Goal: Task Accomplishment & Management: Manage account settings

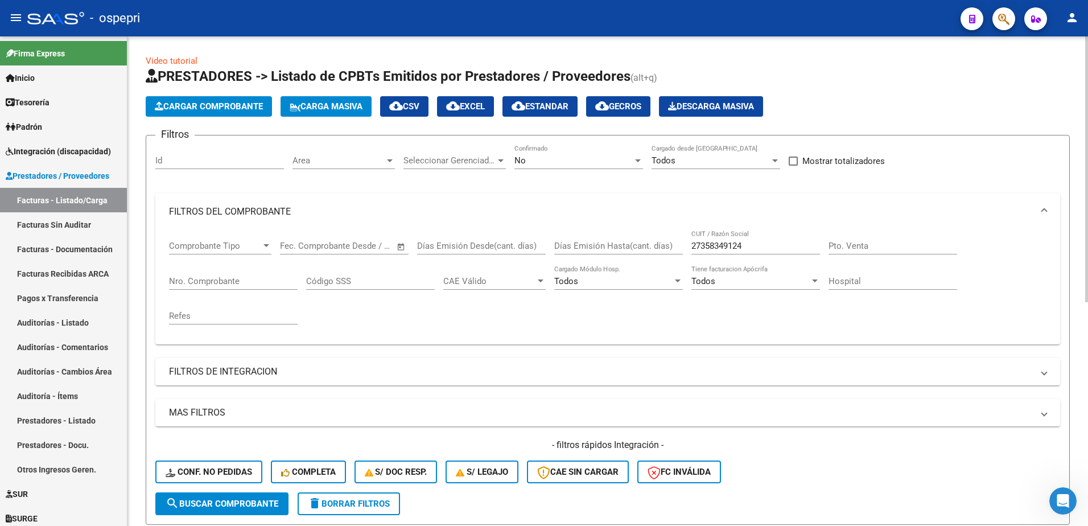
click at [760, 245] on input "27358349124" at bounding box center [755, 246] width 129 height 10
click at [757, 247] on input "27358349124" at bounding box center [755, 246] width 129 height 10
paste input "406123451"
type input "27406123451"
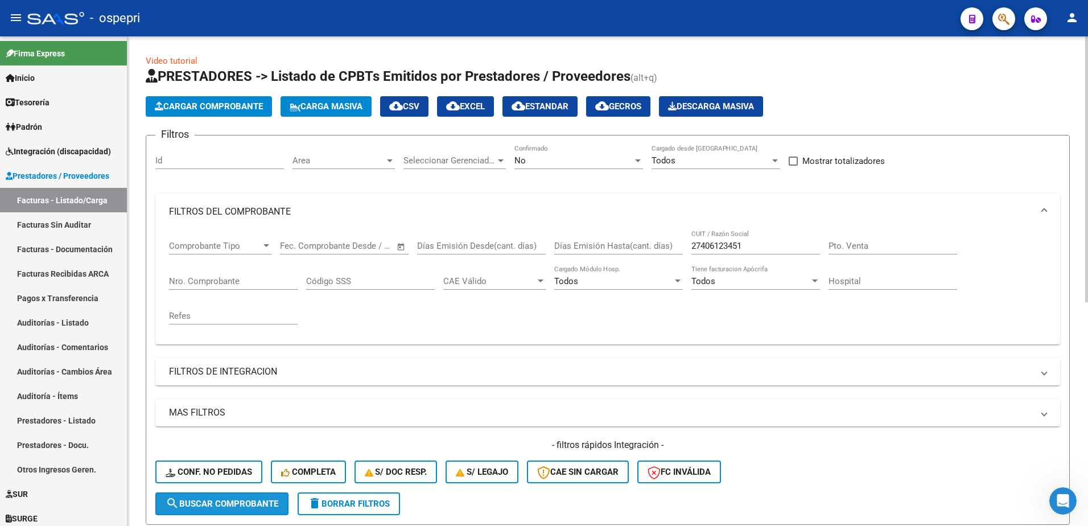
click at [245, 507] on span "search Buscar Comprobante" at bounding box center [222, 503] width 113 height 10
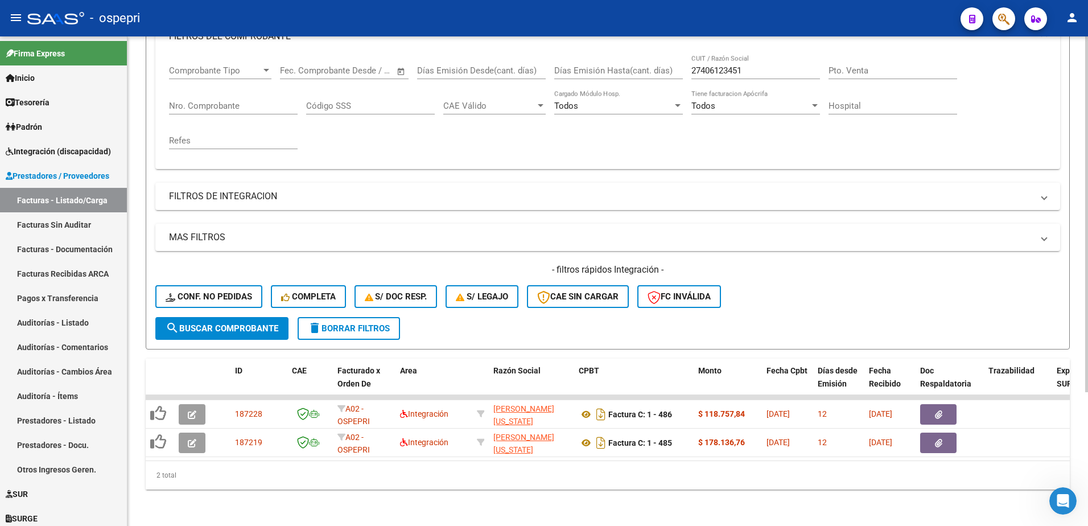
scroll to position [184, 0]
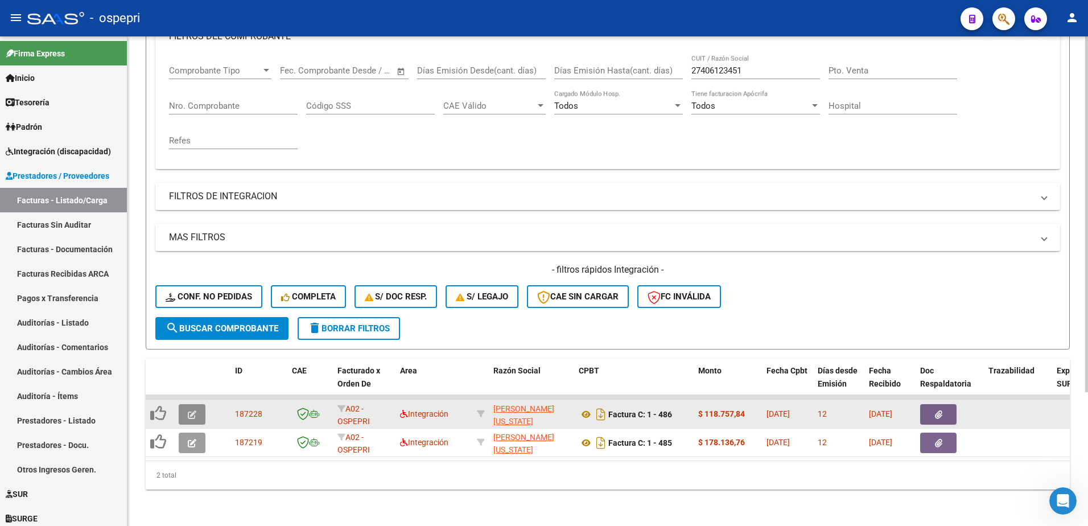
click at [195, 410] on icon "button" at bounding box center [192, 414] width 9 height 9
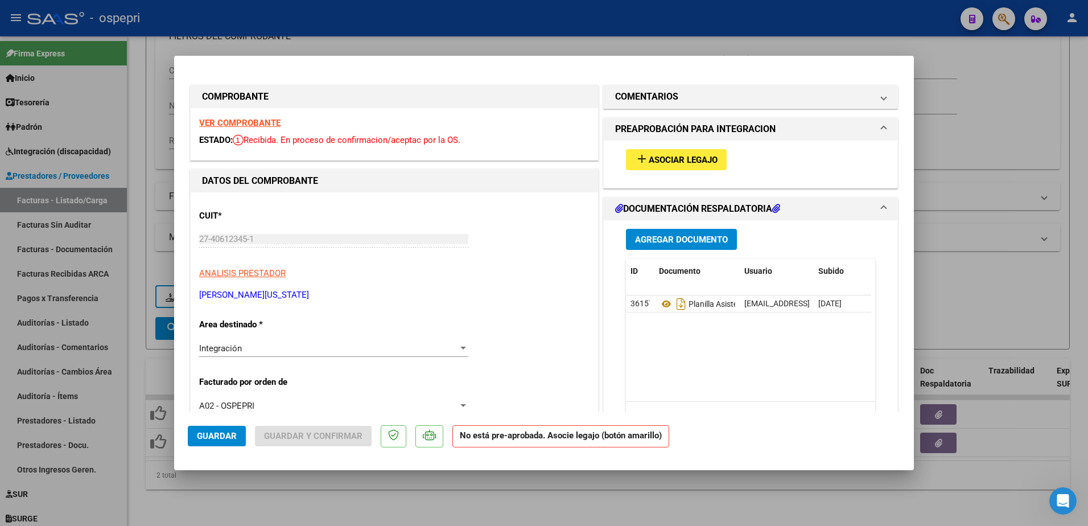
click at [258, 123] on strong "VER COMPROBANTE" at bounding box center [239, 123] width 81 height 10
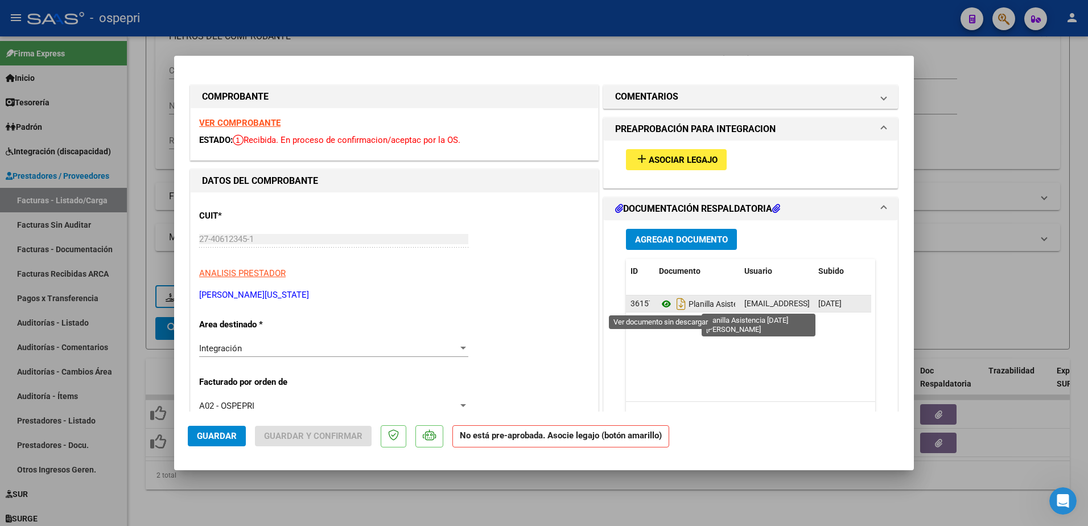
click at [664, 302] on icon at bounding box center [666, 304] width 15 height 14
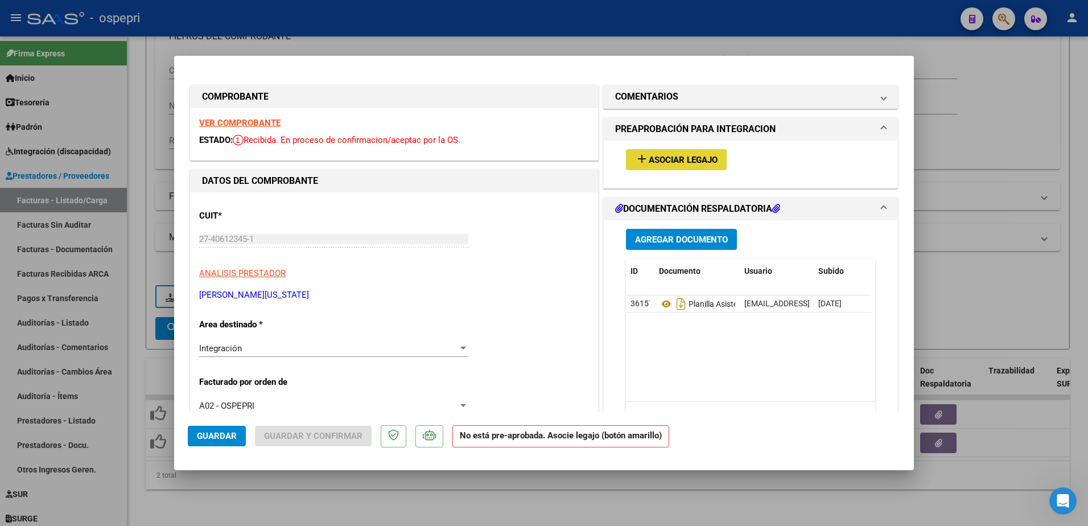
click at [672, 158] on span "Asociar Legajo" at bounding box center [683, 160] width 69 height 10
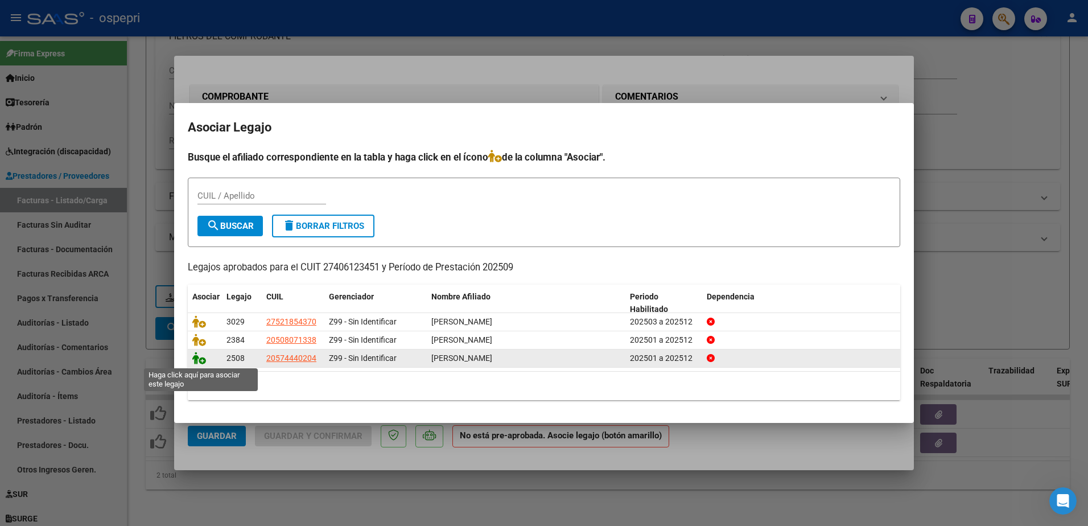
click at [201, 358] on icon at bounding box center [199, 358] width 14 height 13
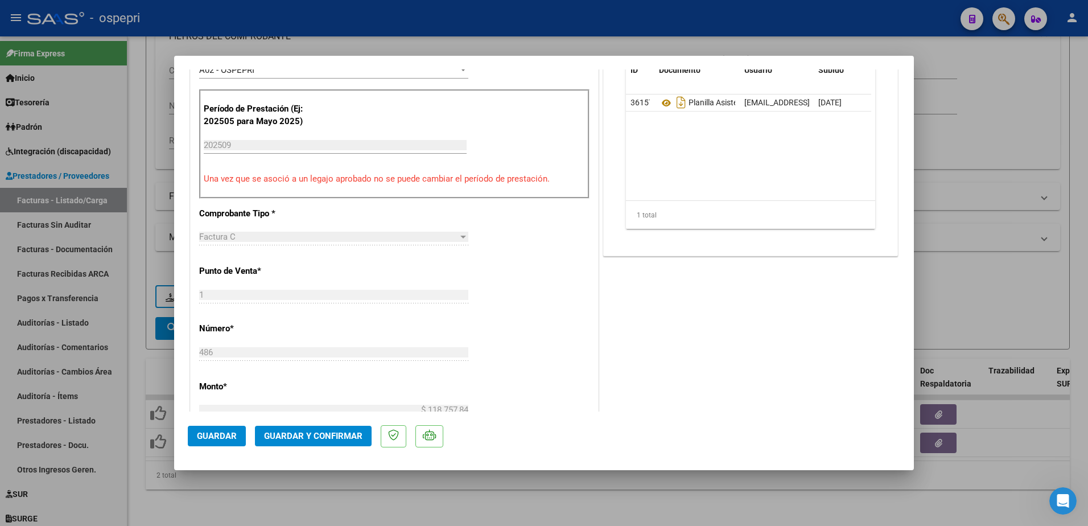
scroll to position [228, 0]
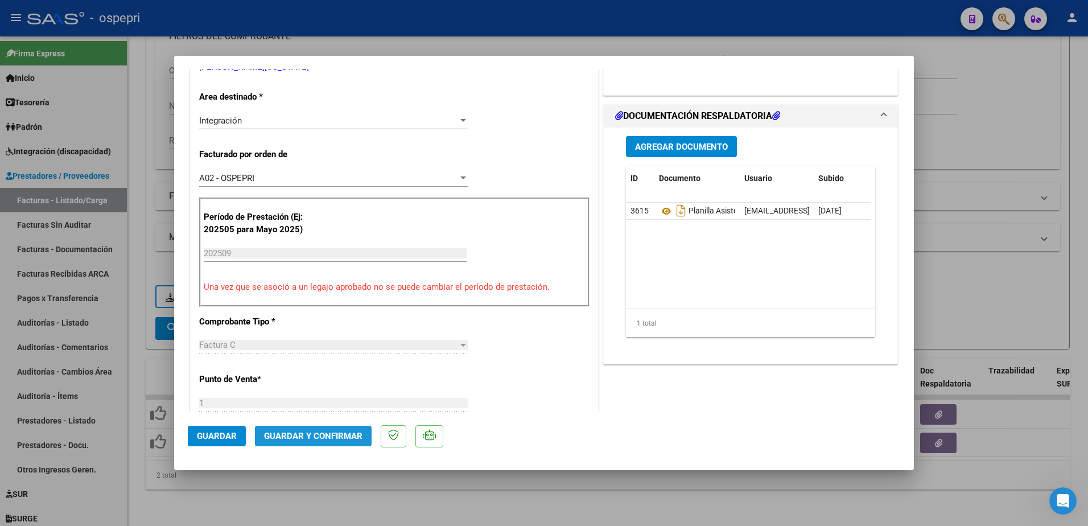
click at [306, 434] on span "Guardar y Confirmar" at bounding box center [313, 436] width 98 height 10
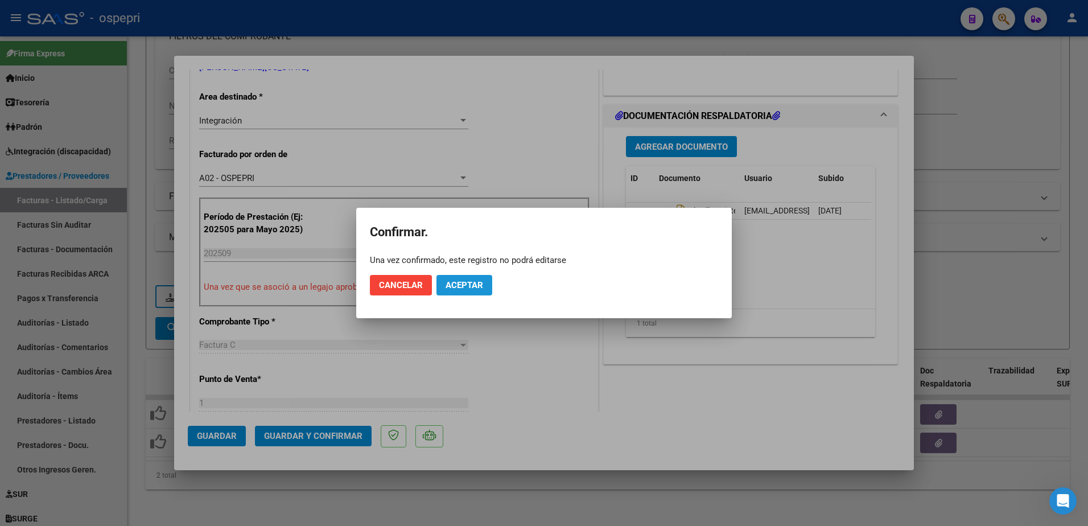
click at [464, 285] on span "Aceptar" at bounding box center [464, 285] width 38 height 10
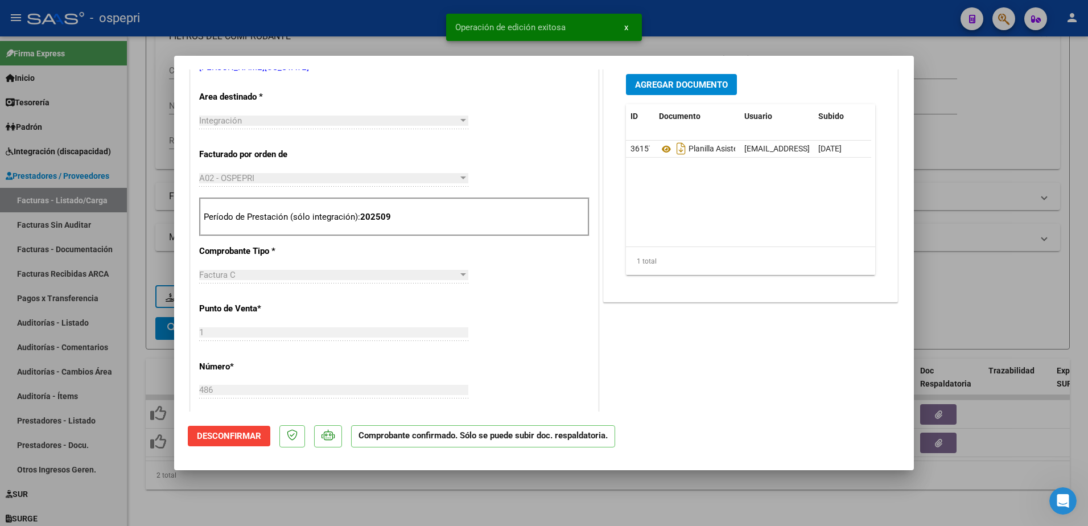
type input "$ 0,00"
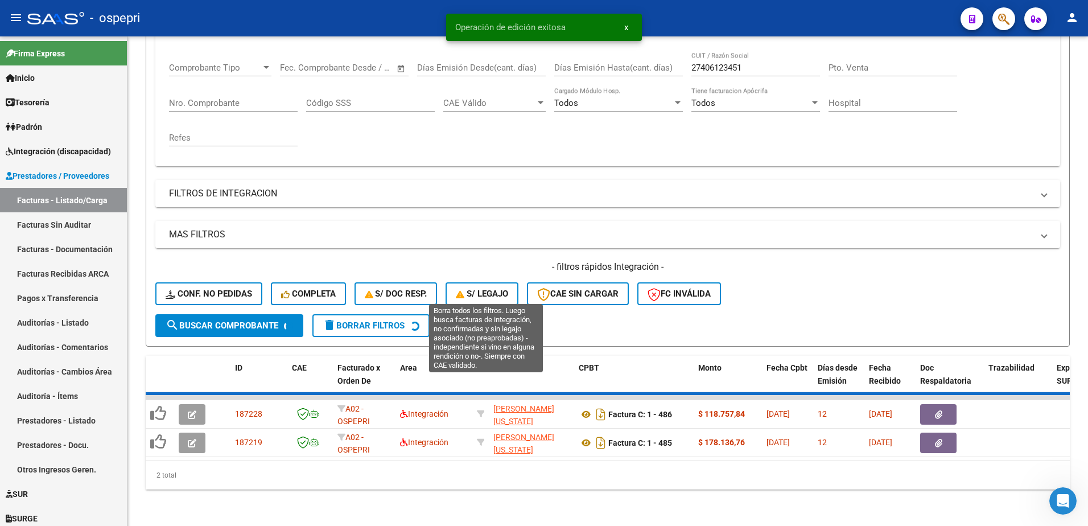
scroll to position [155, 0]
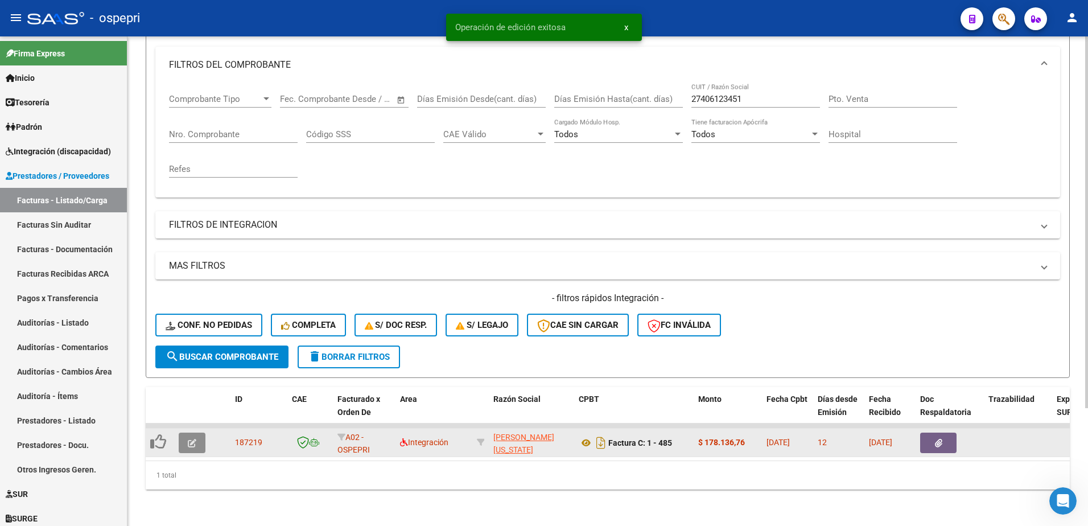
click at [191, 439] on icon "button" at bounding box center [192, 443] width 9 height 9
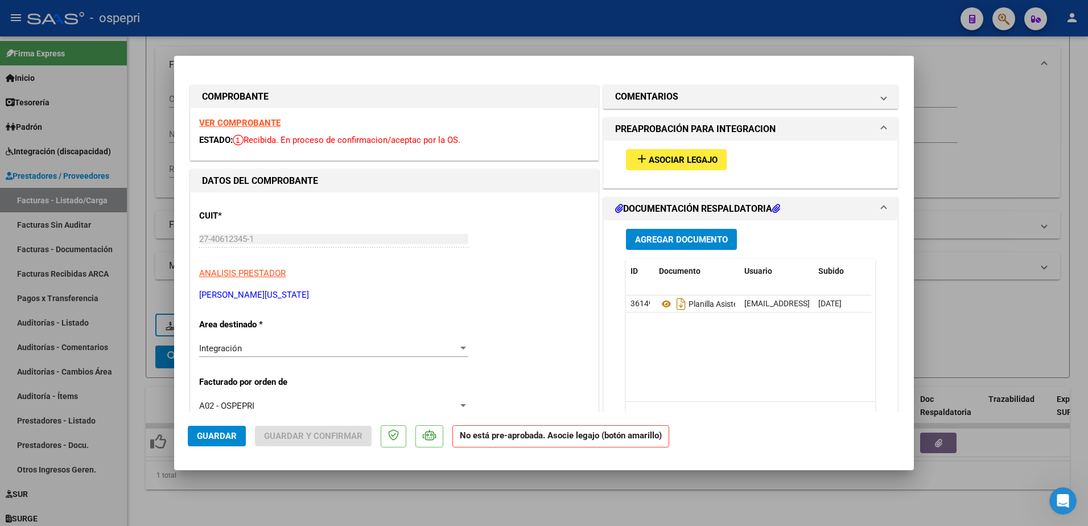
click at [249, 120] on strong "VER COMPROBANTE" at bounding box center [239, 123] width 81 height 10
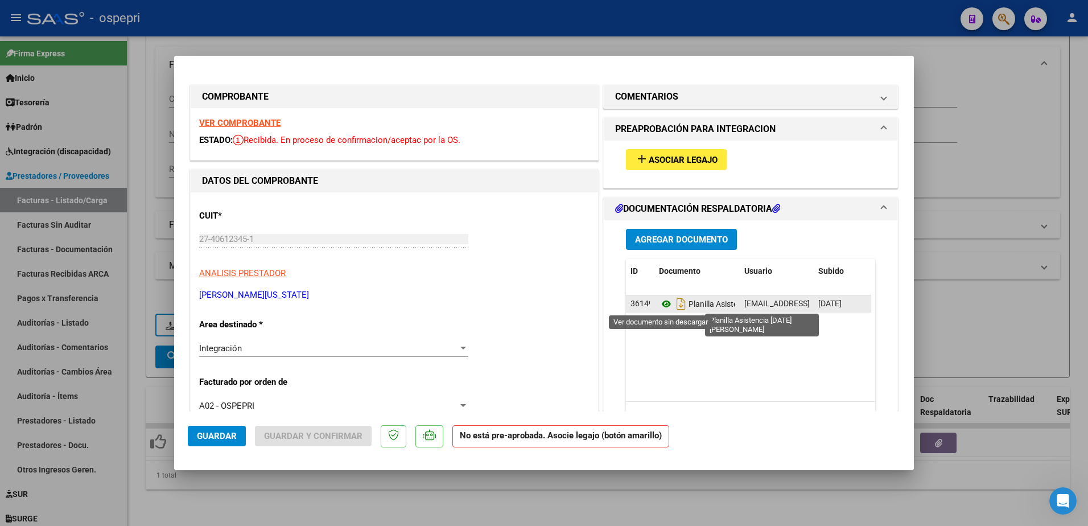
click at [663, 303] on icon at bounding box center [666, 304] width 15 height 14
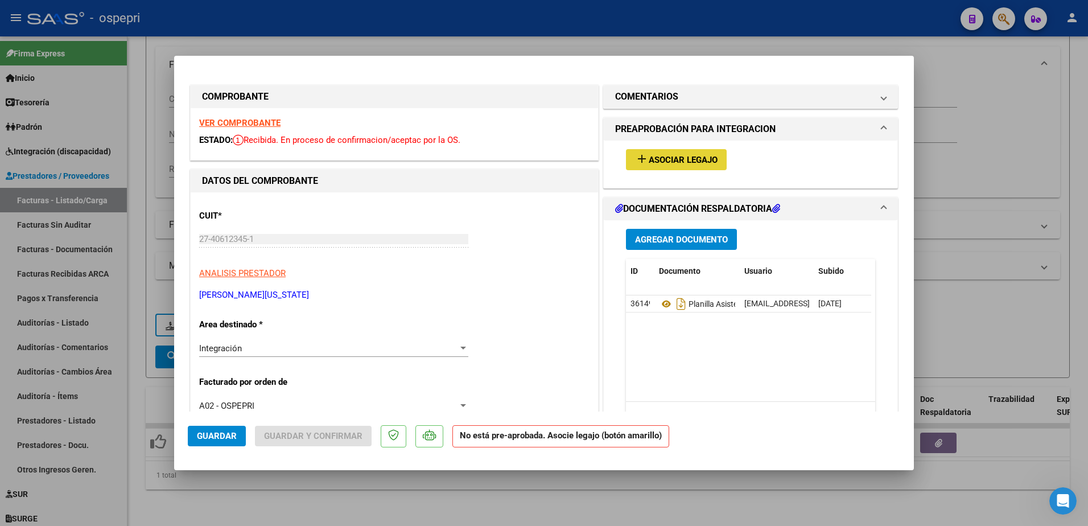
click at [676, 159] on span "Asociar Legajo" at bounding box center [683, 160] width 69 height 10
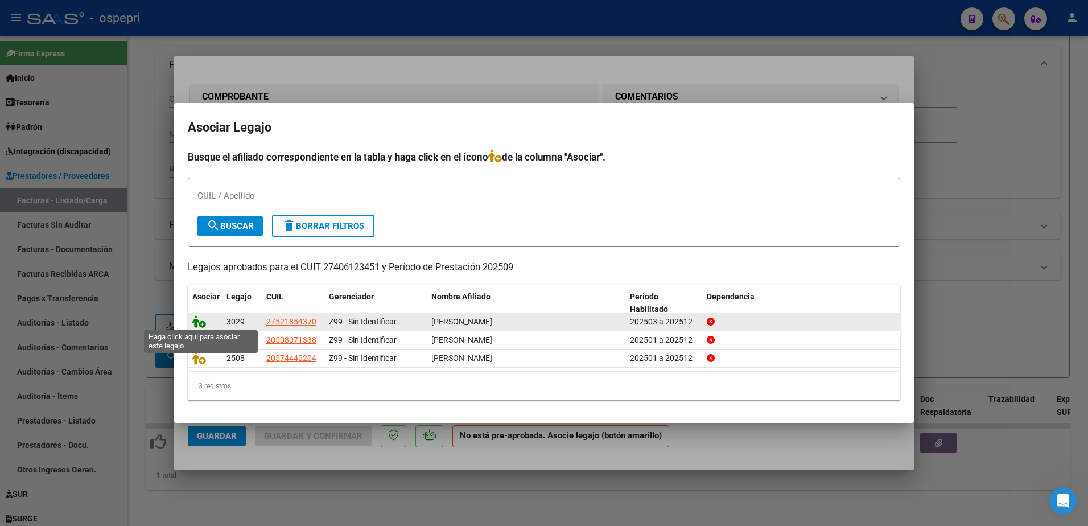
click at [203, 324] on icon at bounding box center [199, 321] width 14 height 13
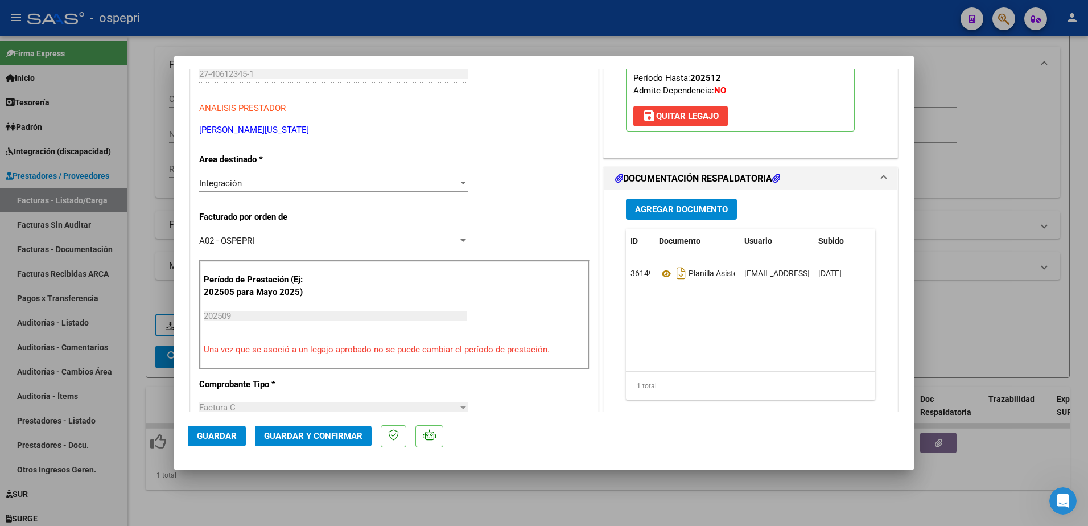
scroll to position [171, 0]
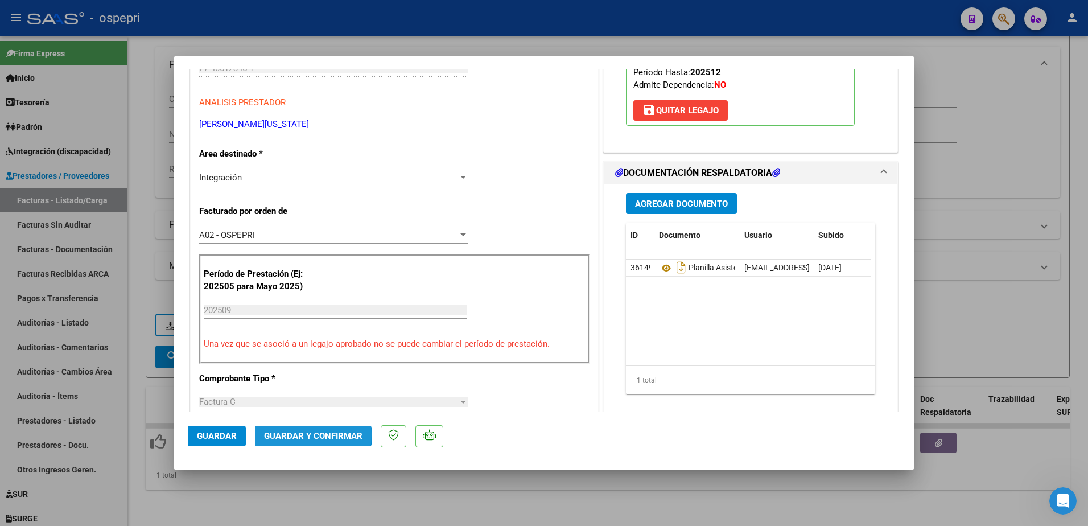
click at [292, 434] on span "Guardar y Confirmar" at bounding box center [313, 436] width 98 height 10
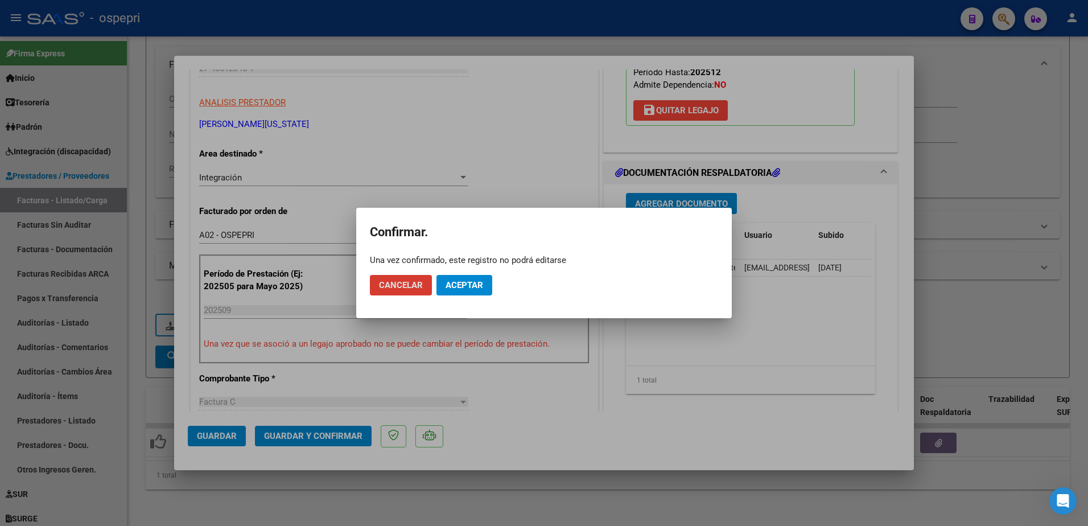
click at [467, 283] on span "Aceptar" at bounding box center [464, 285] width 38 height 10
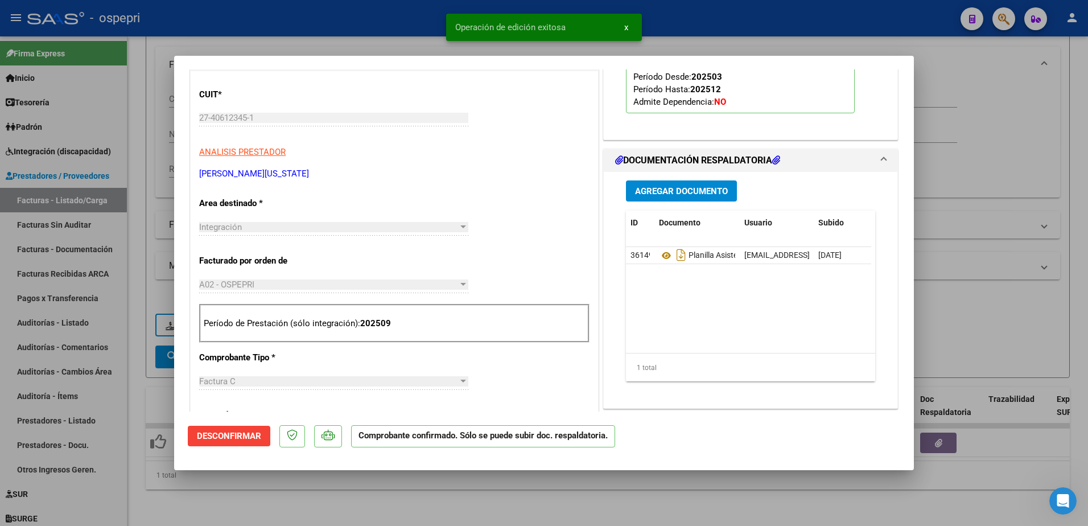
scroll to position [57, 0]
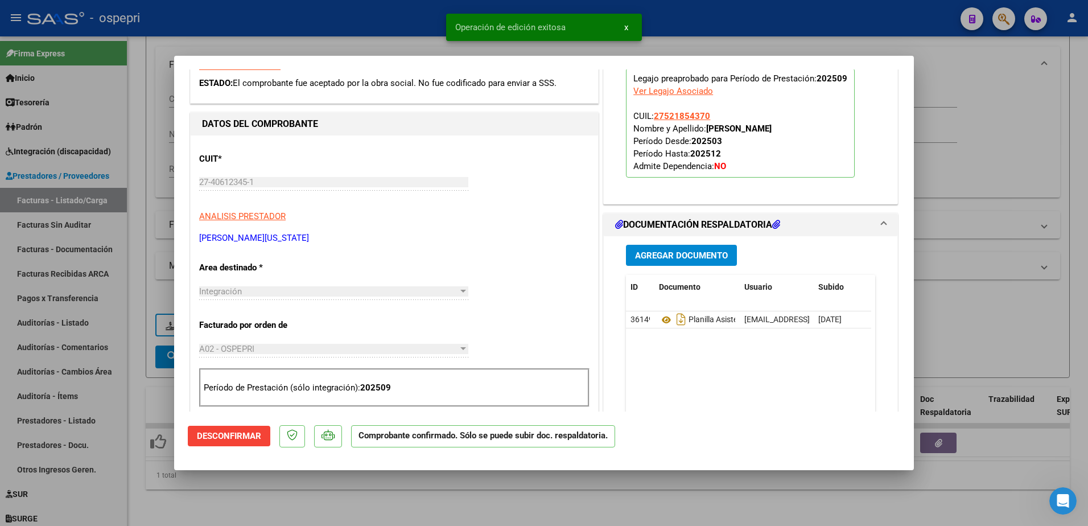
type input "$ 0,00"
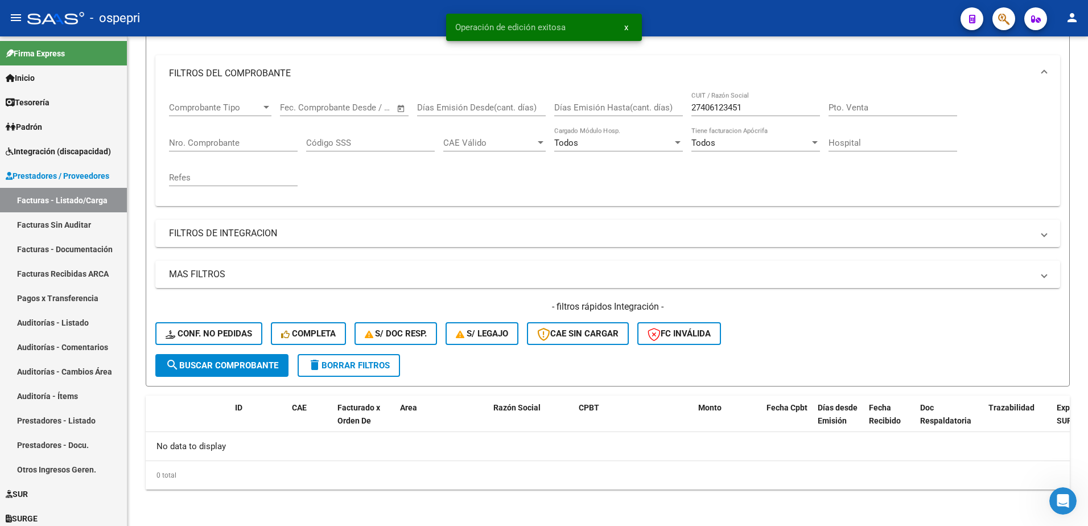
scroll to position [138, 0]
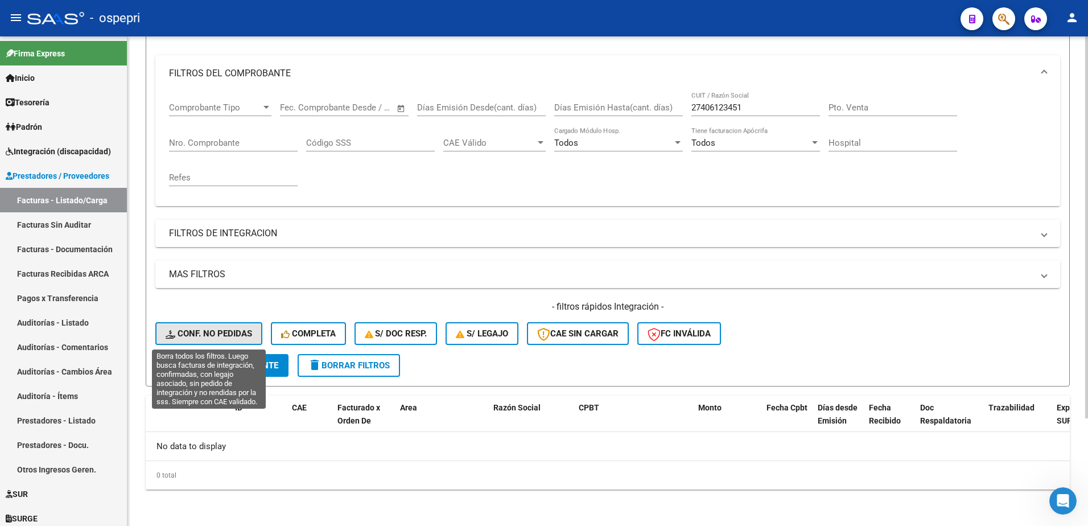
click at [194, 329] on span "Conf. no pedidas" at bounding box center [209, 333] width 86 height 10
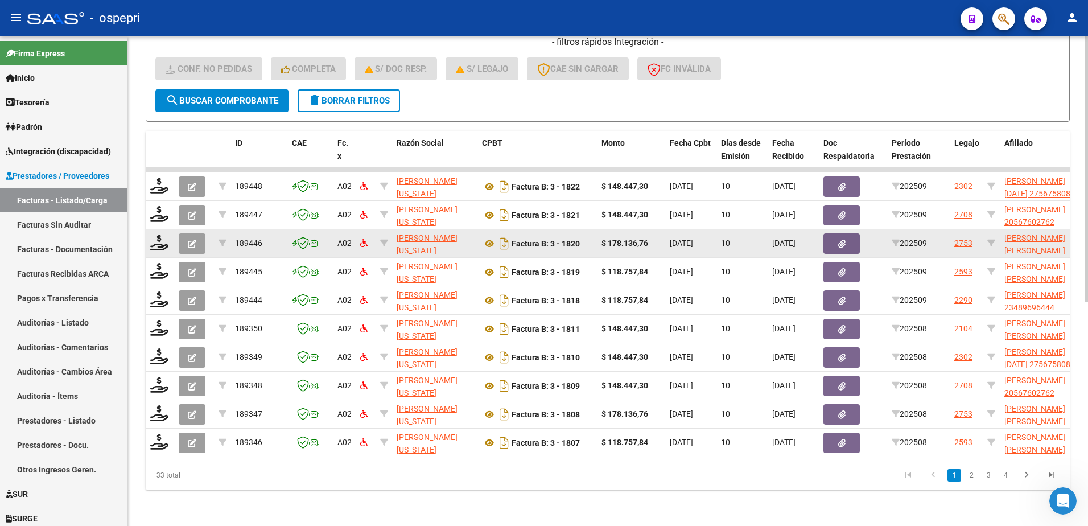
scroll to position [411, 0]
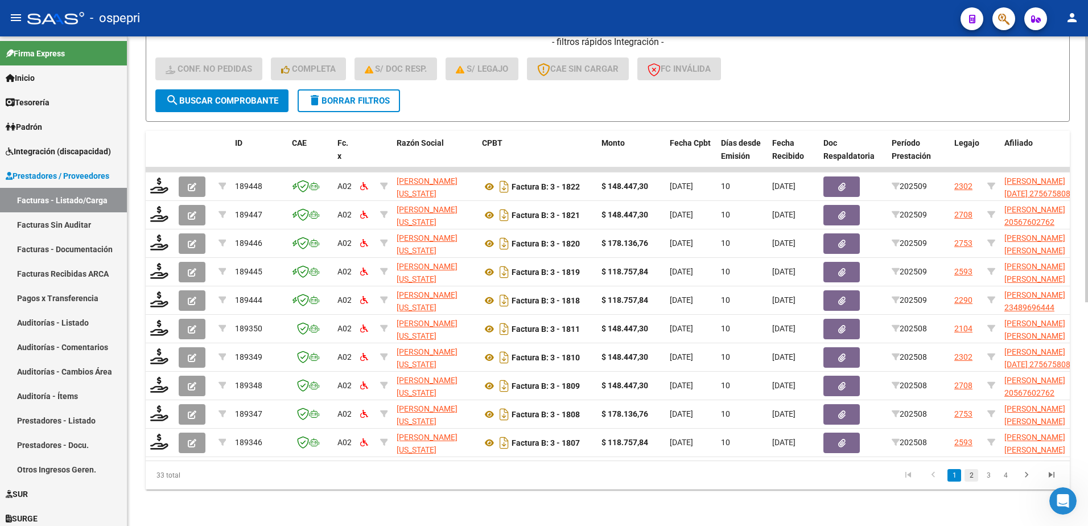
click at [971, 472] on link "2" at bounding box center [971, 475] width 14 height 13
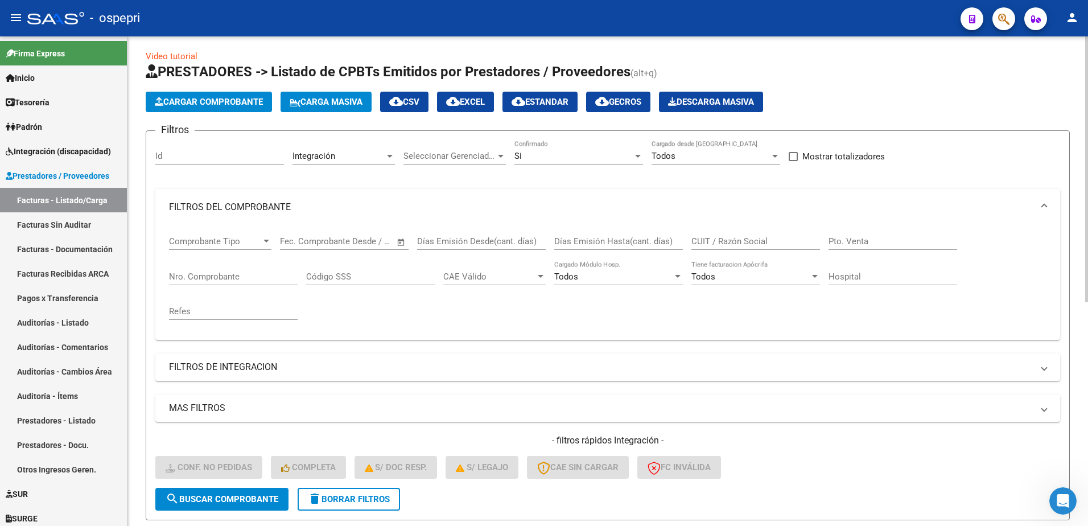
scroll to position [0, 0]
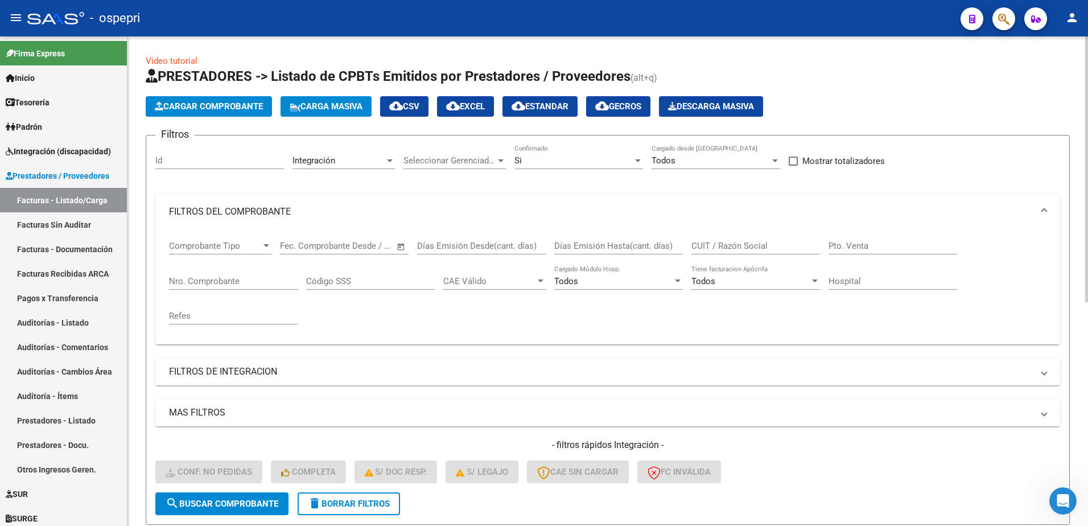
click at [733, 246] on input "CUIT / Razón Social" at bounding box center [755, 246] width 129 height 10
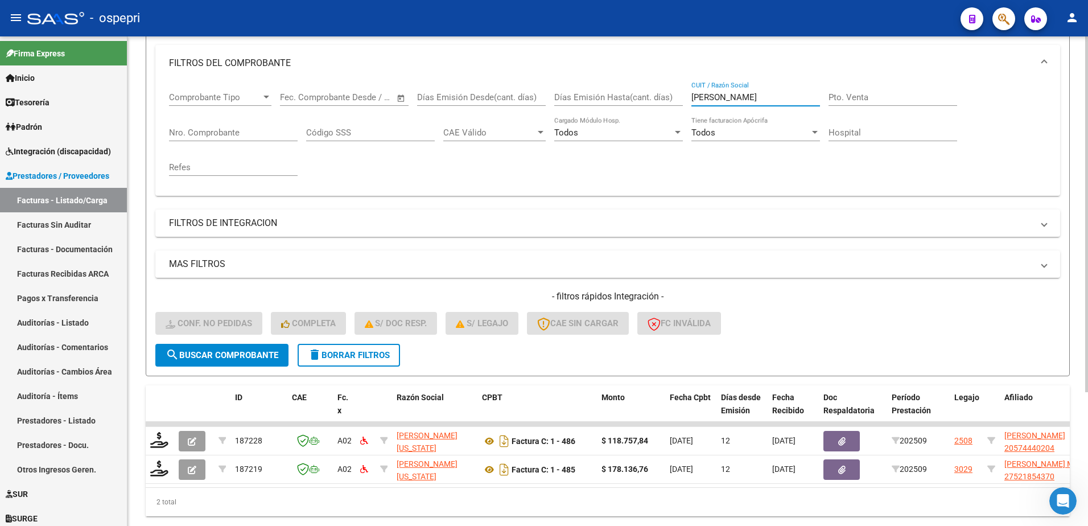
scroll to position [171, 0]
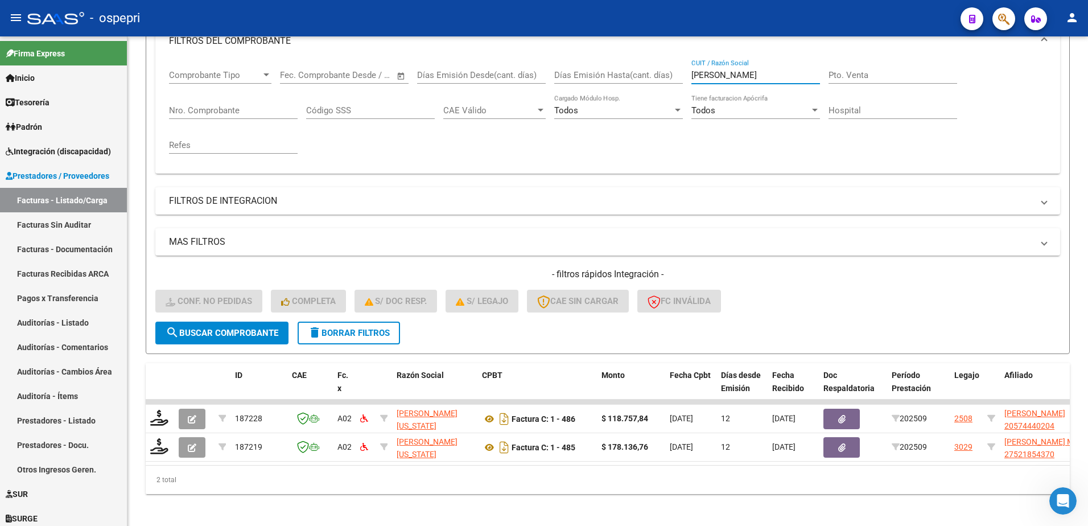
type input "cardena"
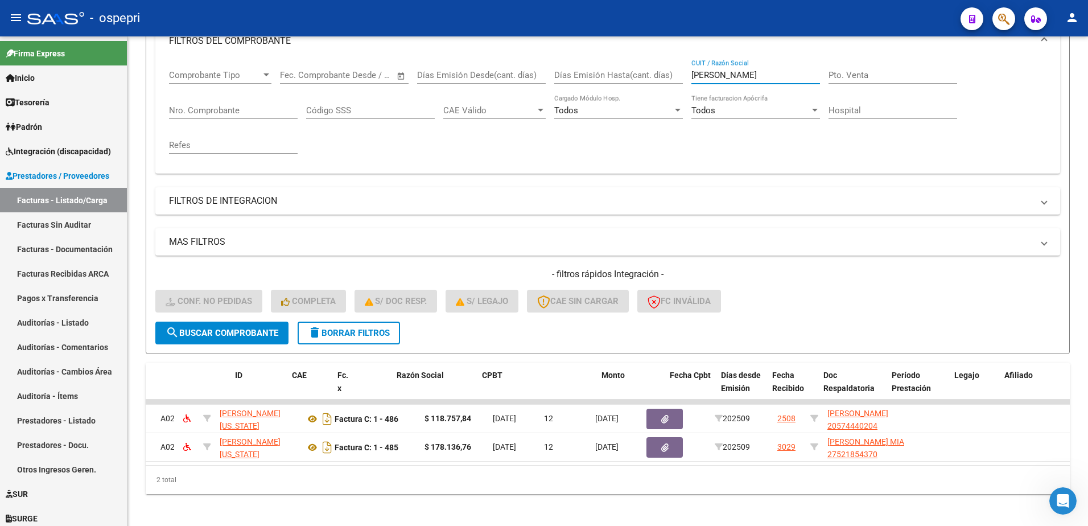
scroll to position [0, 0]
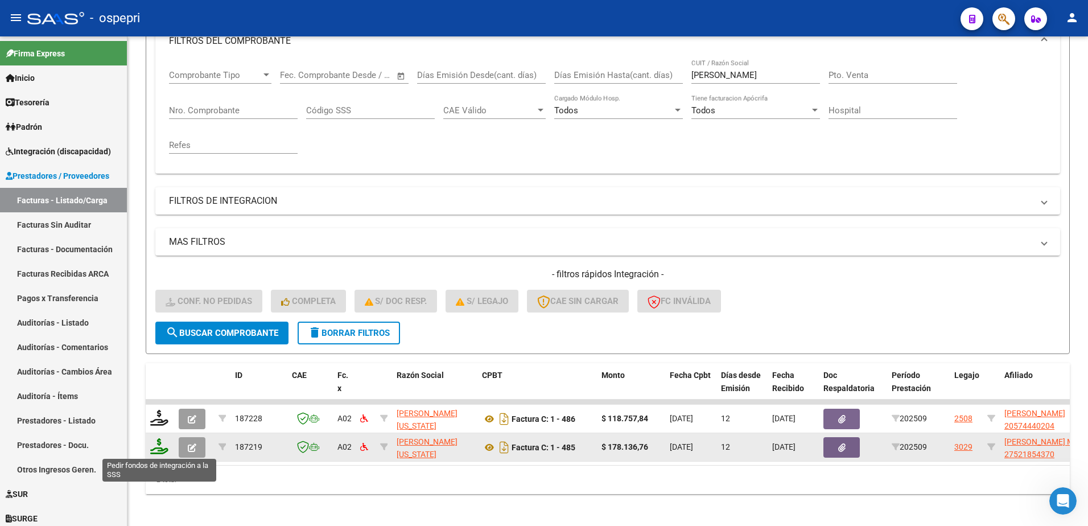
click at [153, 452] on icon at bounding box center [159, 446] width 18 height 16
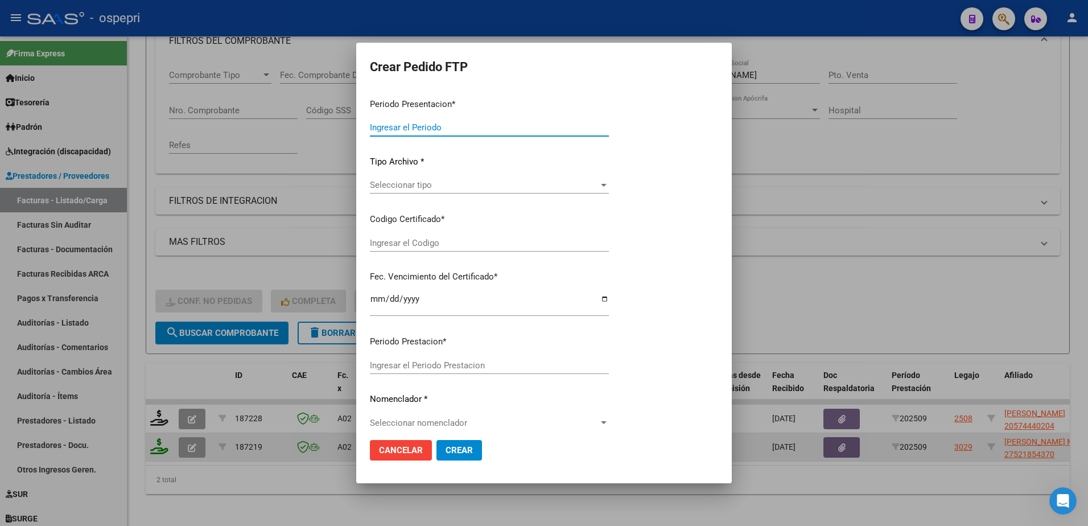
type input "202509"
type input "$ 178.136,76"
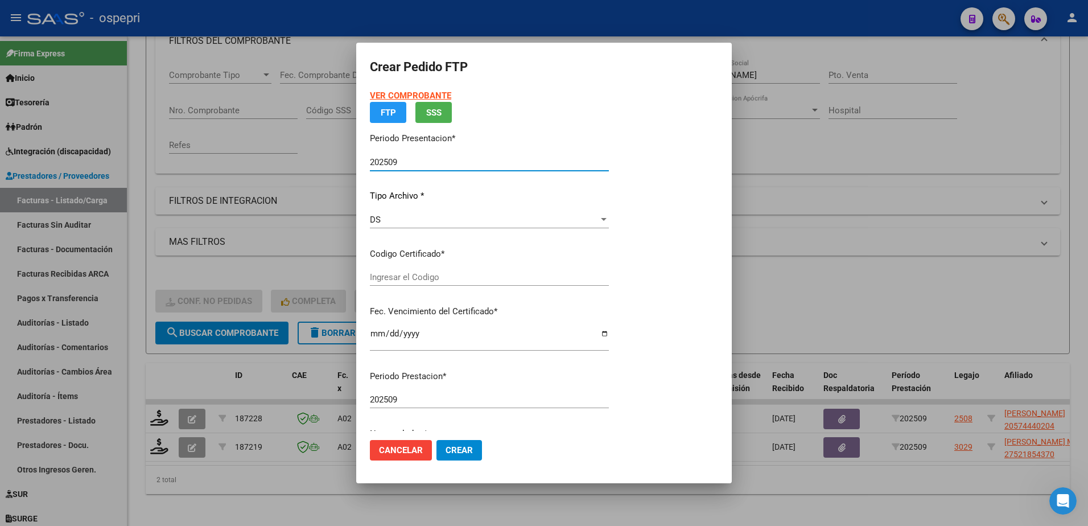
type input "2752185437-0"
type input "2025-10-02"
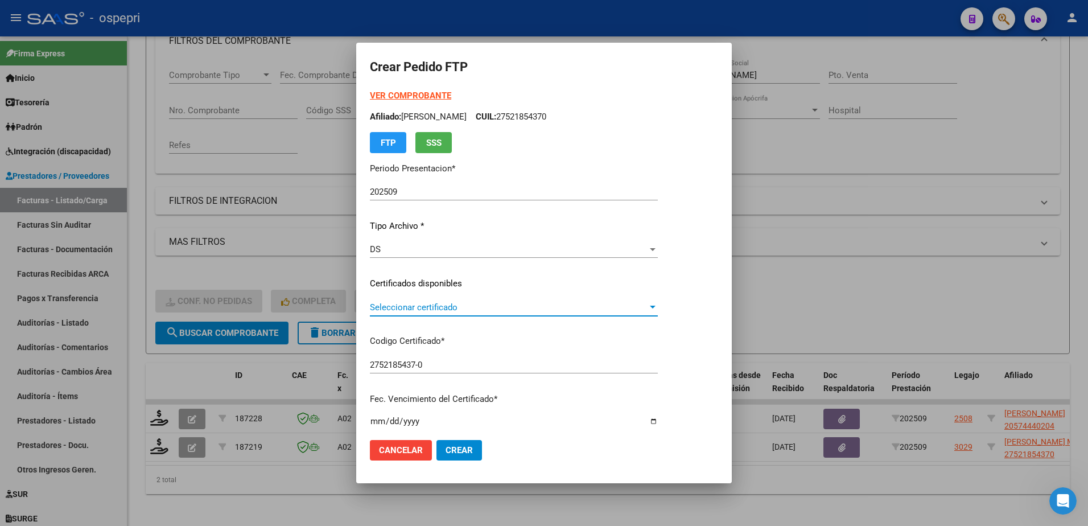
click at [424, 310] on span "Seleccionar certificado" at bounding box center [509, 307] width 278 height 10
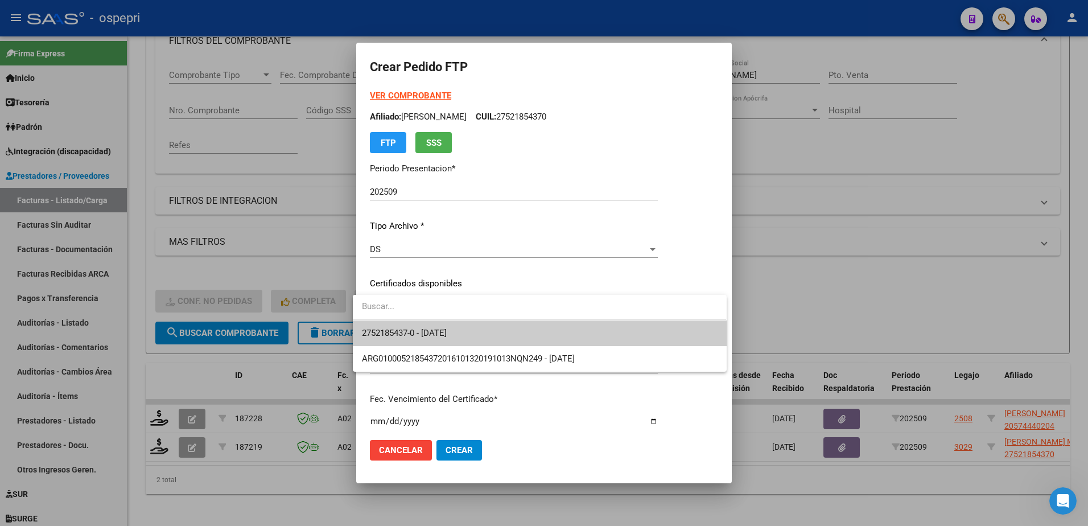
click at [422, 324] on span "2752185437-0 - 2025-10-02" at bounding box center [539, 333] width 355 height 26
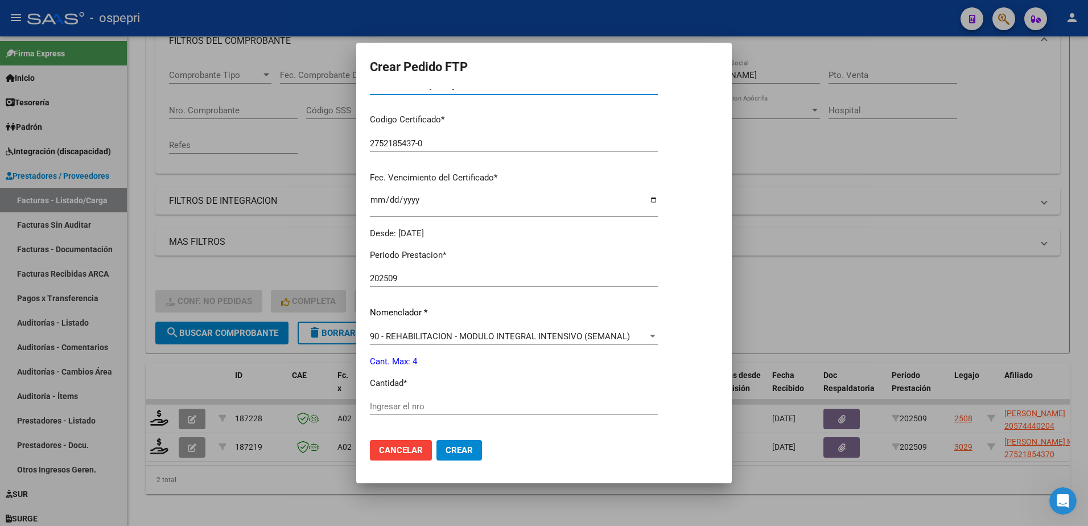
scroll to position [228, 0]
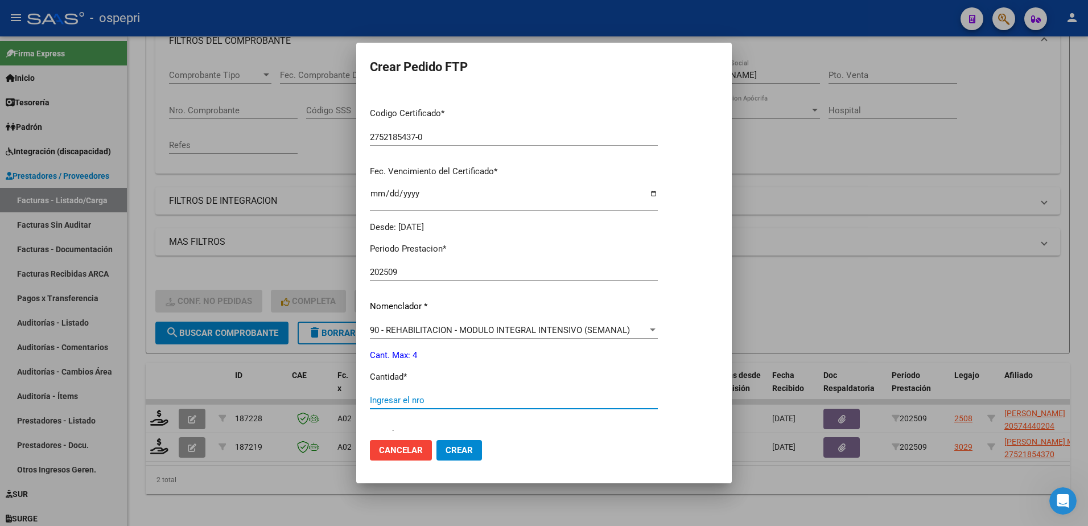
click at [420, 402] on input "Ingresar el nro" at bounding box center [514, 400] width 288 height 10
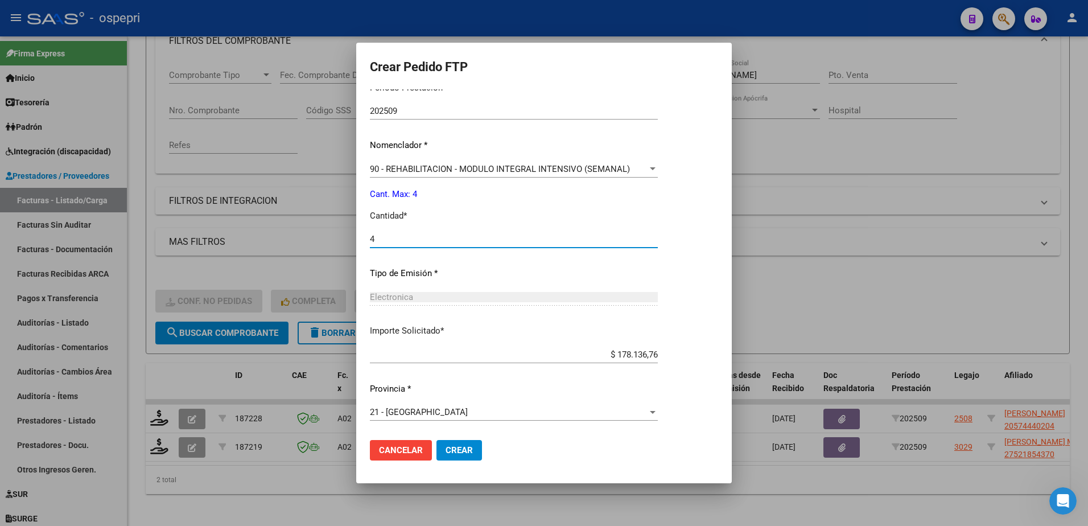
type input "4"
click at [457, 444] on button "Crear" at bounding box center [459, 450] width 46 height 20
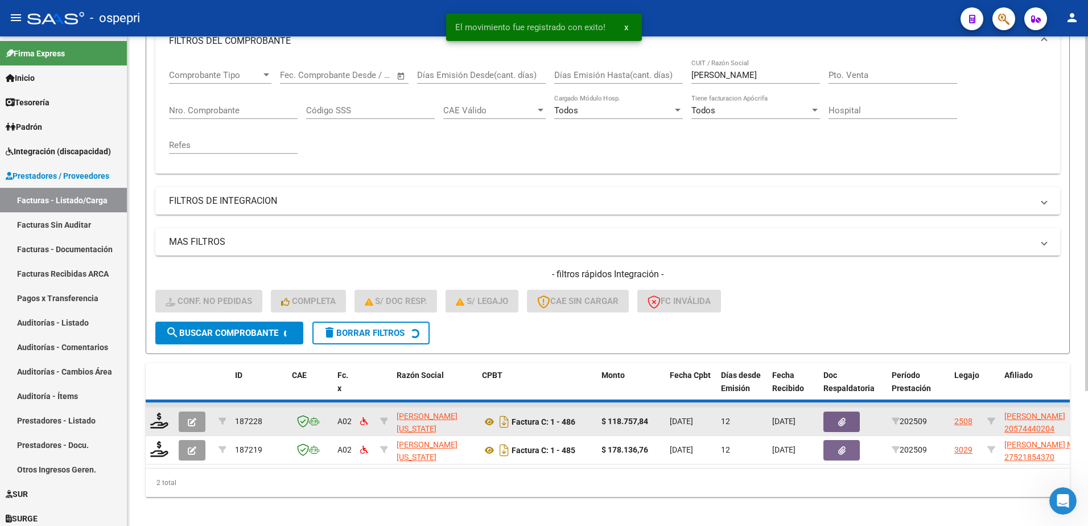
scroll to position [155, 0]
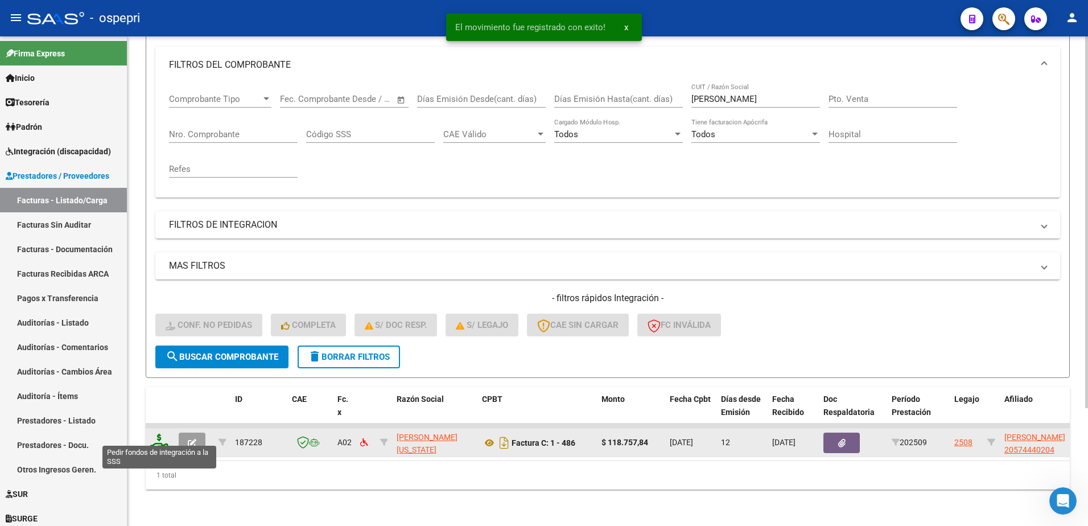
click at [158, 434] on icon at bounding box center [159, 442] width 18 height 16
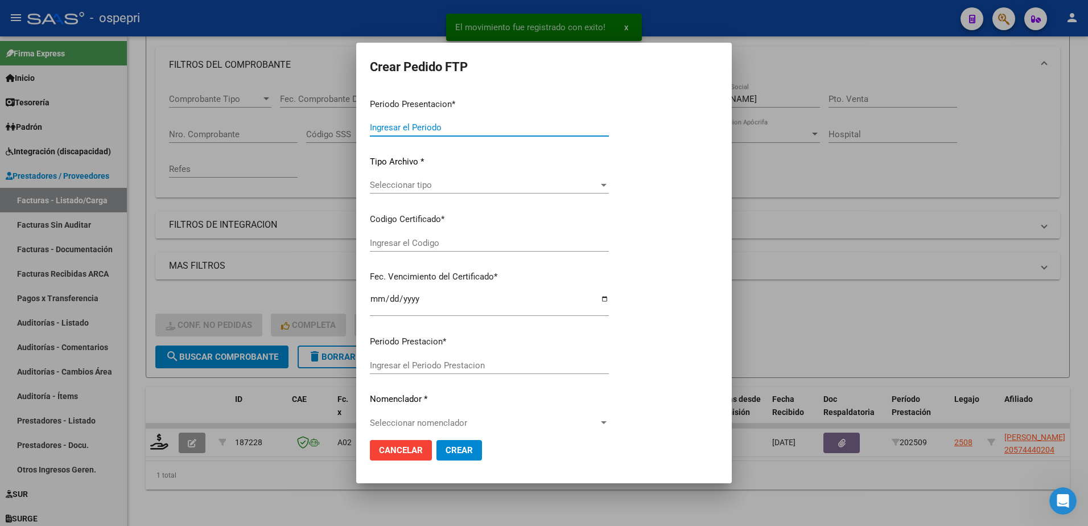
type input "202509"
type input "$ 118.757,84"
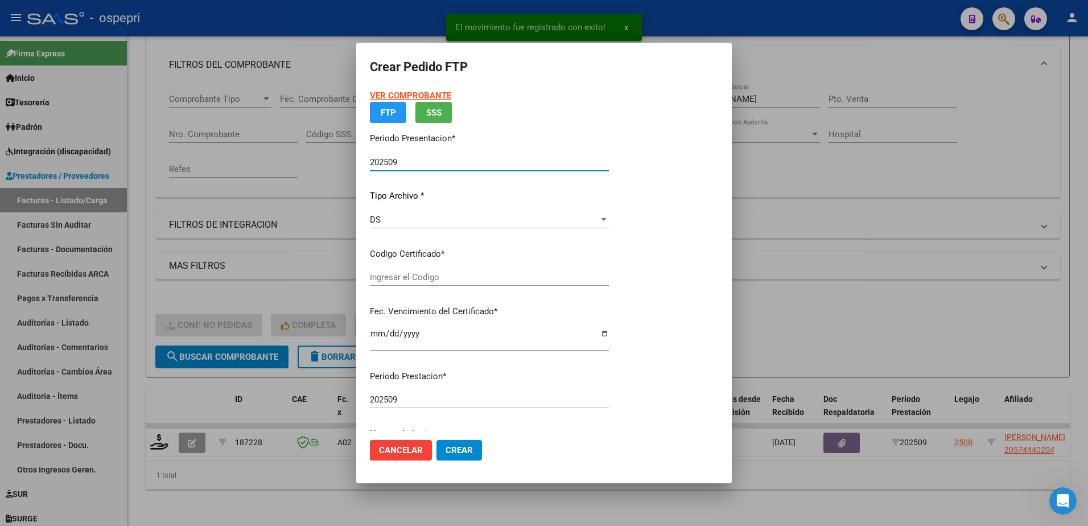
type input "20574440204"
type input "2027-09-01"
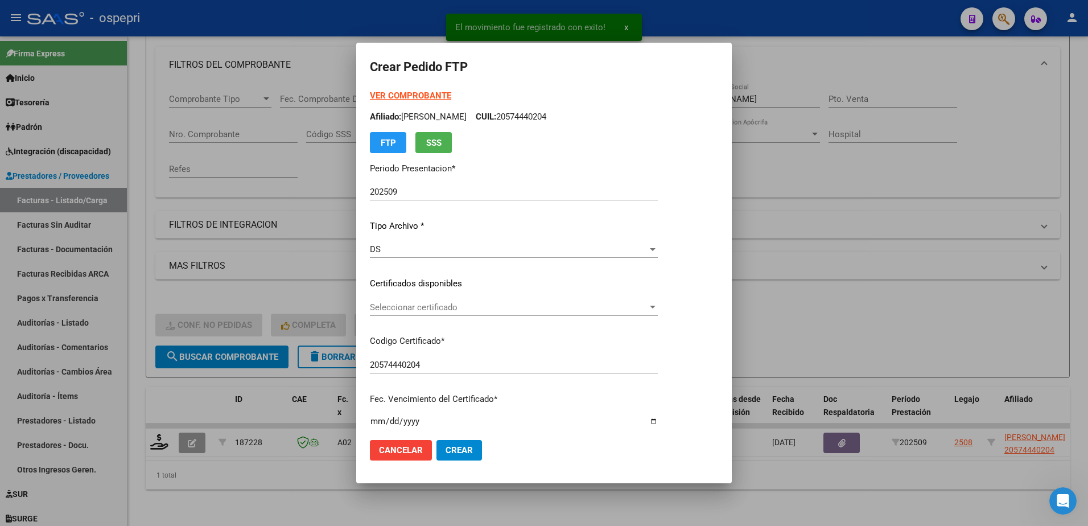
click at [414, 299] on div "Seleccionar certificado Seleccionar certificado" at bounding box center [514, 307] width 288 height 17
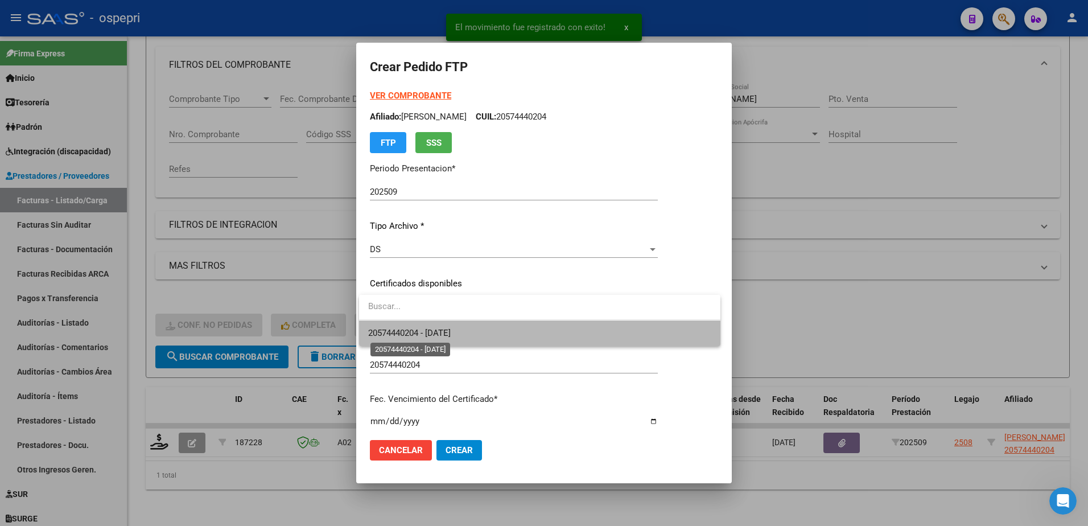
click at [408, 336] on span "20574440204 - 2027-09-01" at bounding box center [409, 333] width 82 height 10
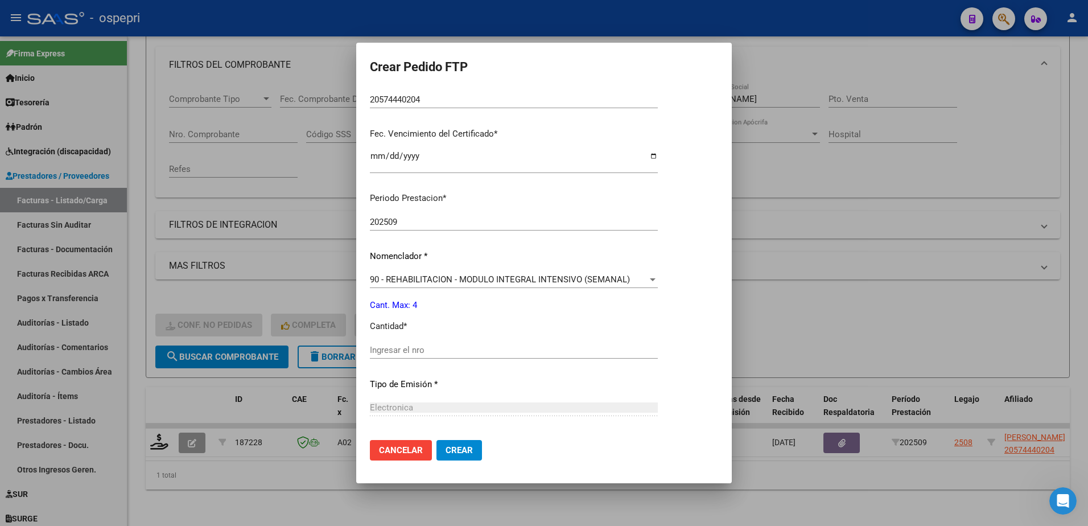
scroll to position [284, 0]
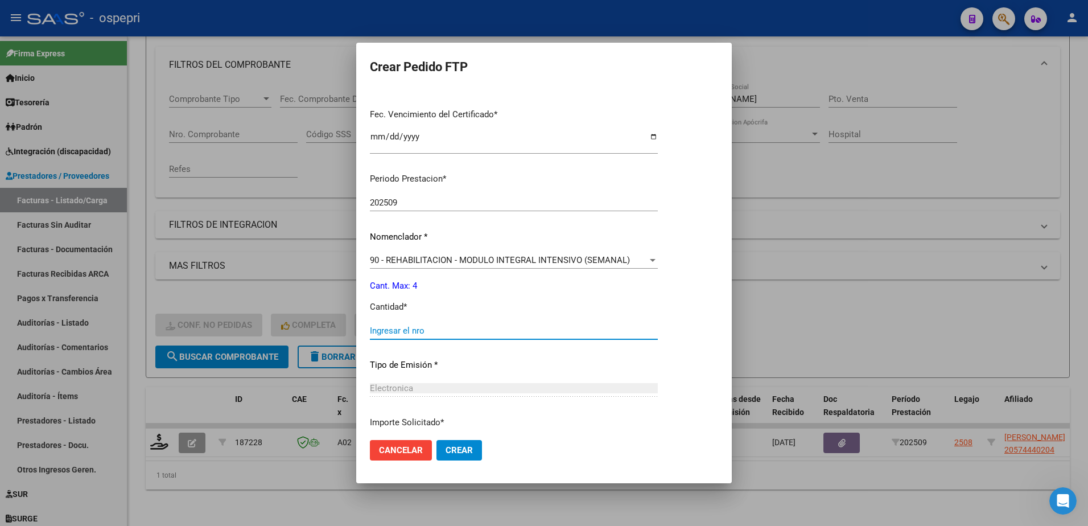
click at [414, 328] on input "Ingresar el nro" at bounding box center [514, 330] width 288 height 10
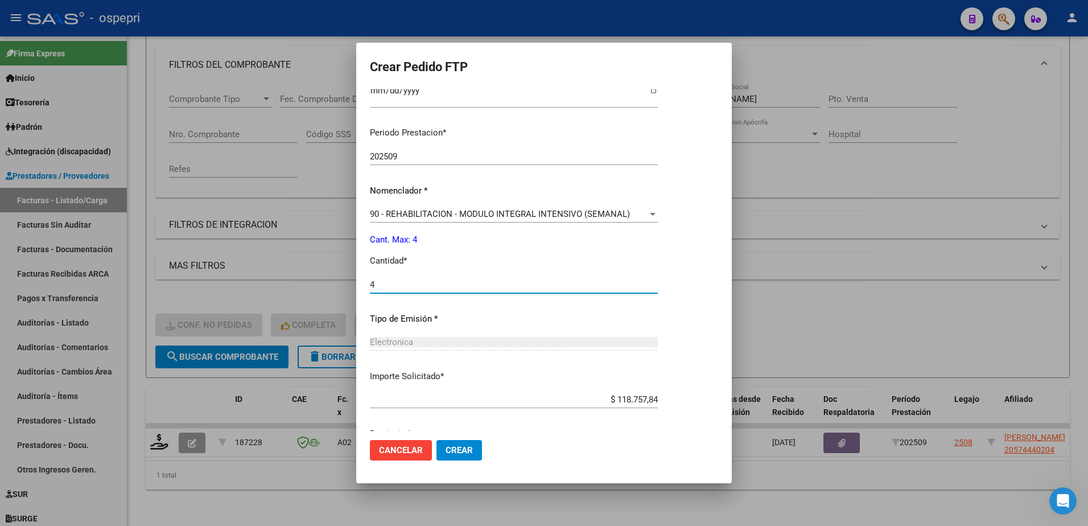
scroll to position [376, 0]
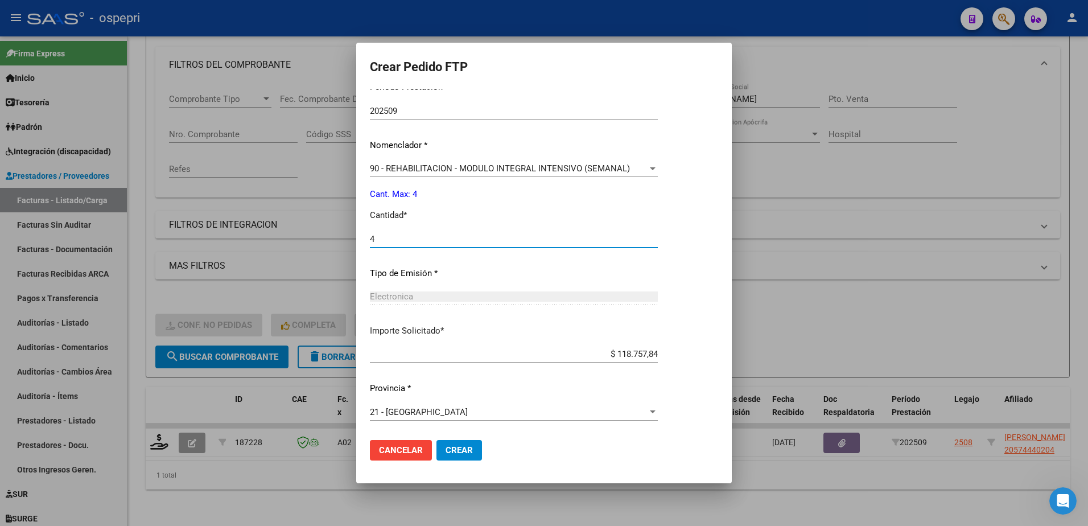
type input "4"
click at [455, 456] on button "Crear" at bounding box center [459, 450] width 46 height 20
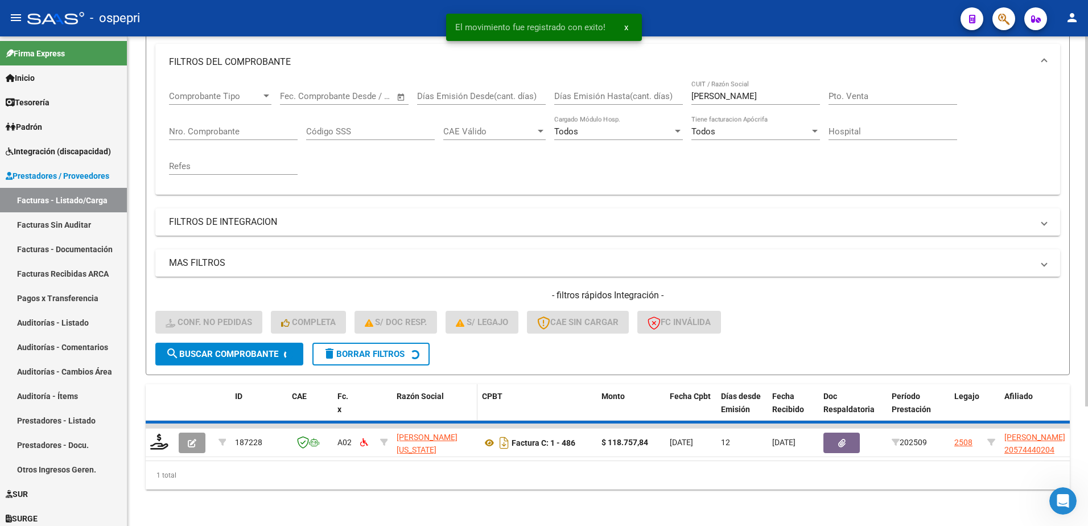
scroll to position [138, 0]
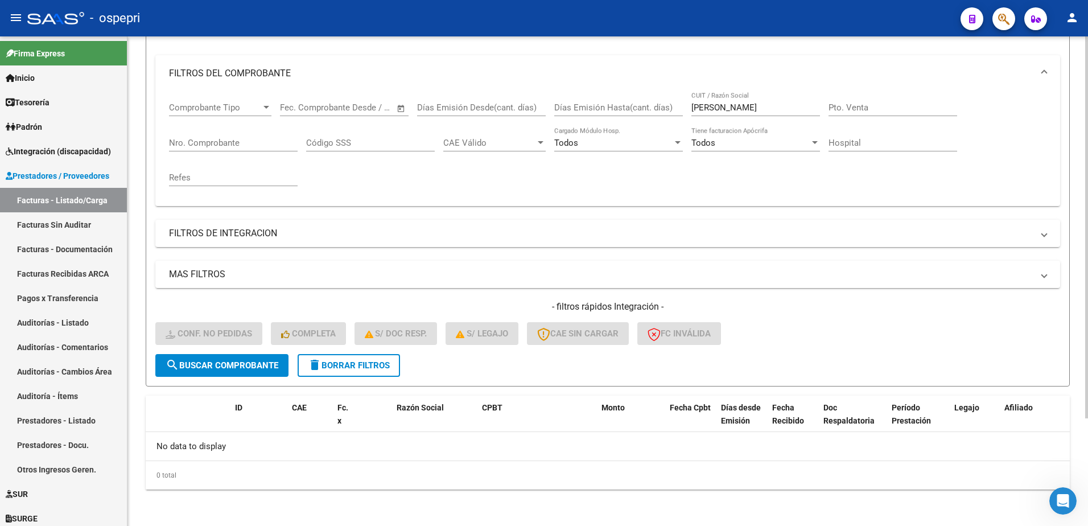
click at [369, 366] on span "delete Borrar Filtros" at bounding box center [349, 365] width 82 height 10
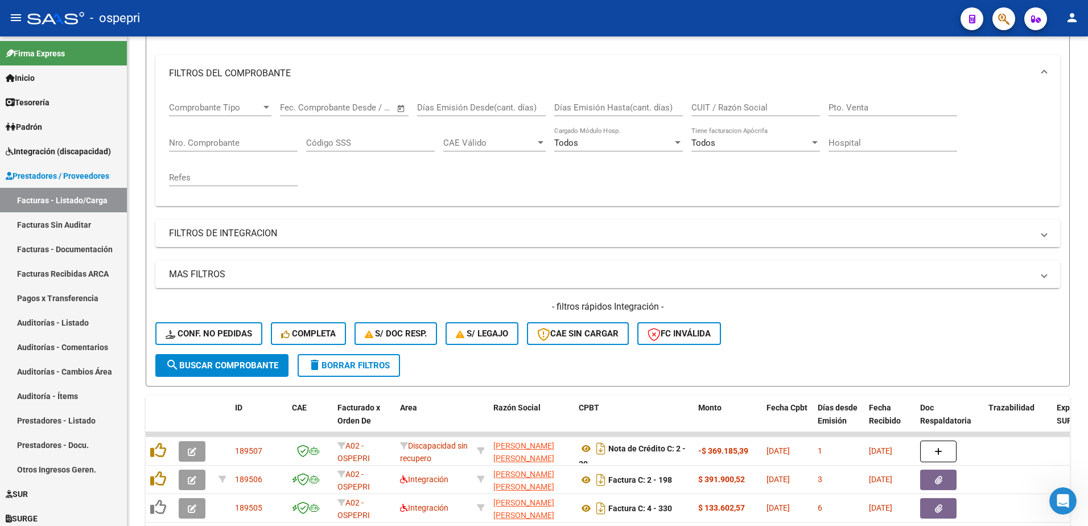
click at [775, 19] on div "- ospepri" at bounding box center [489, 18] width 924 height 25
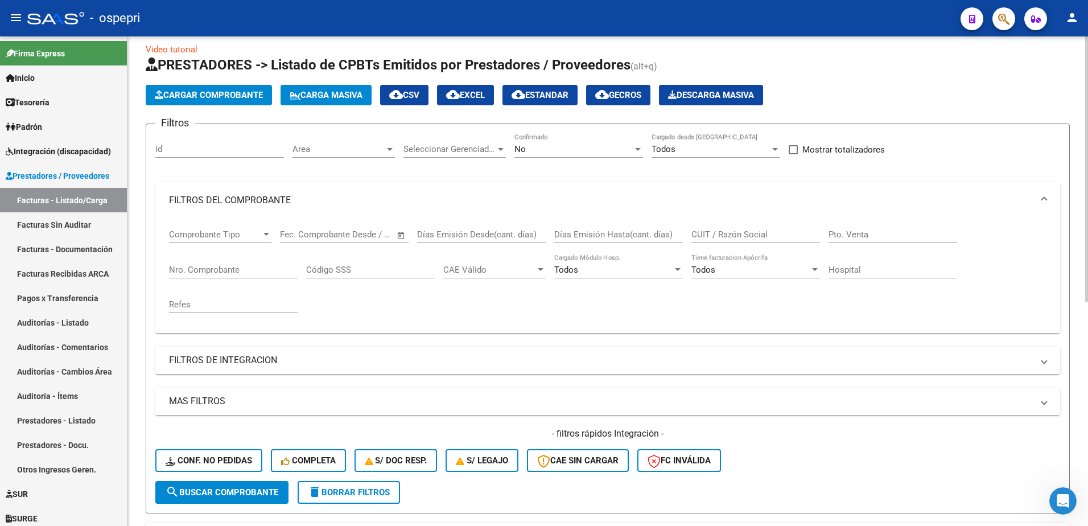
scroll to position [0, 0]
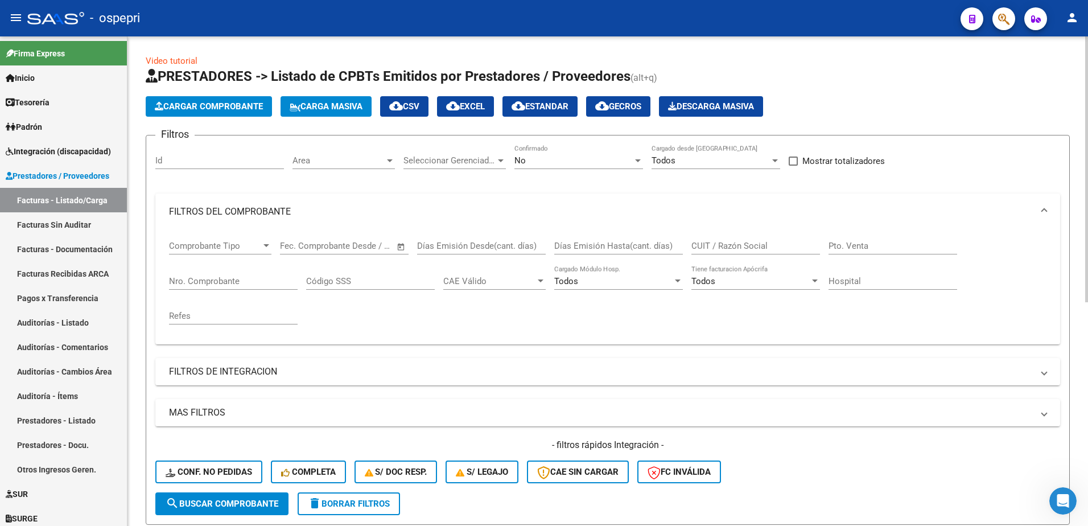
click at [713, 241] on input "CUIT / Razón Social" at bounding box center [755, 246] width 129 height 10
paste input "27339695860"
type input "27339695860"
click at [258, 499] on span "search Buscar Comprobante" at bounding box center [222, 503] width 113 height 10
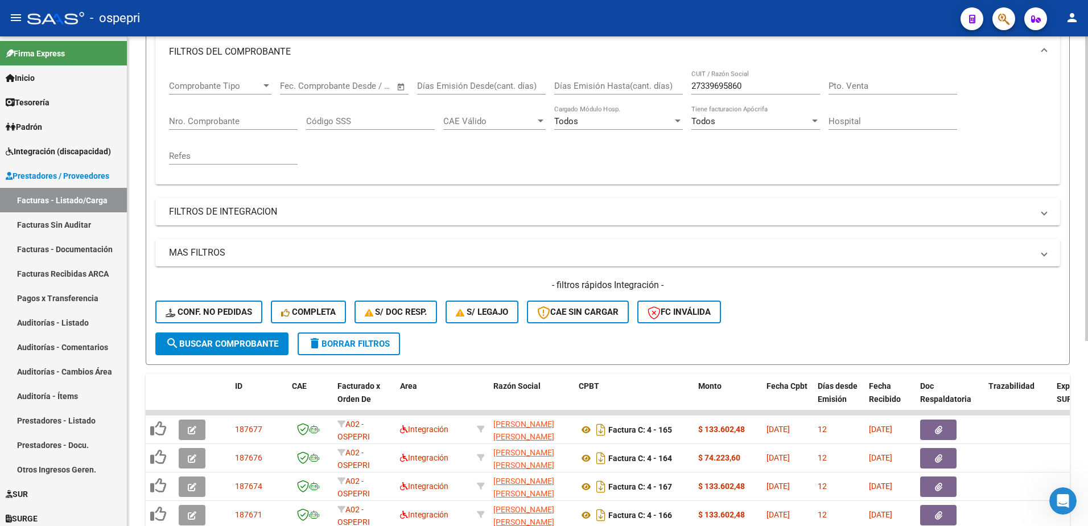
scroll to position [298, 0]
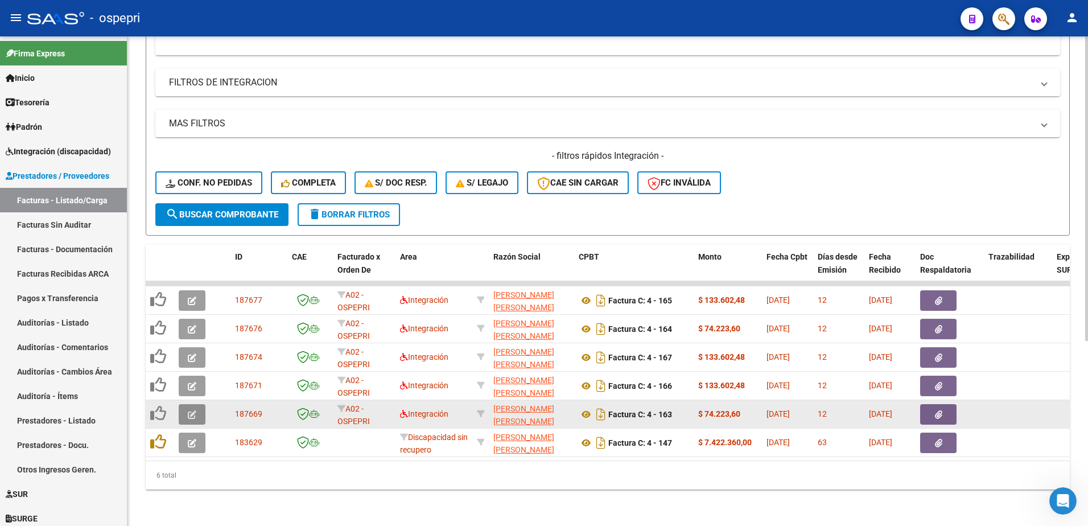
click at [187, 404] on button "button" at bounding box center [192, 414] width 27 height 20
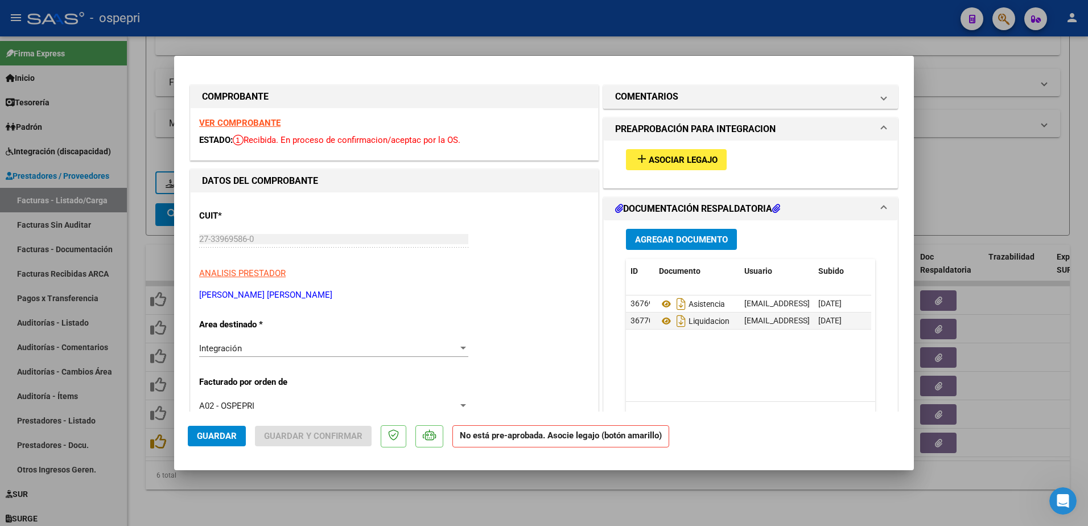
click at [250, 122] on strong "VER COMPROBANTE" at bounding box center [239, 123] width 81 height 10
click at [663, 306] on icon at bounding box center [666, 304] width 15 height 14
click at [659, 161] on span "Asociar Legajo" at bounding box center [683, 160] width 69 height 10
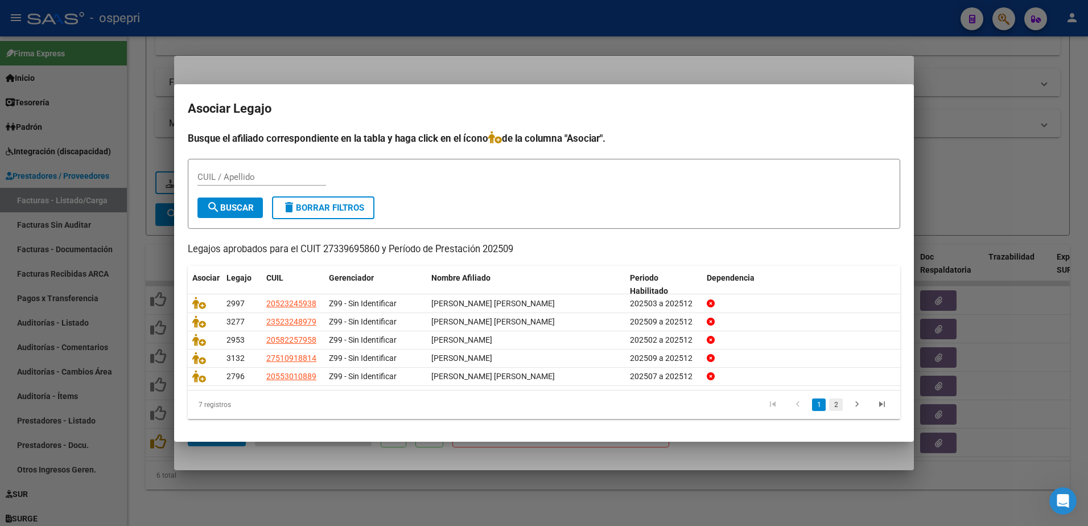
click at [835, 405] on link "2" at bounding box center [836, 404] width 14 height 13
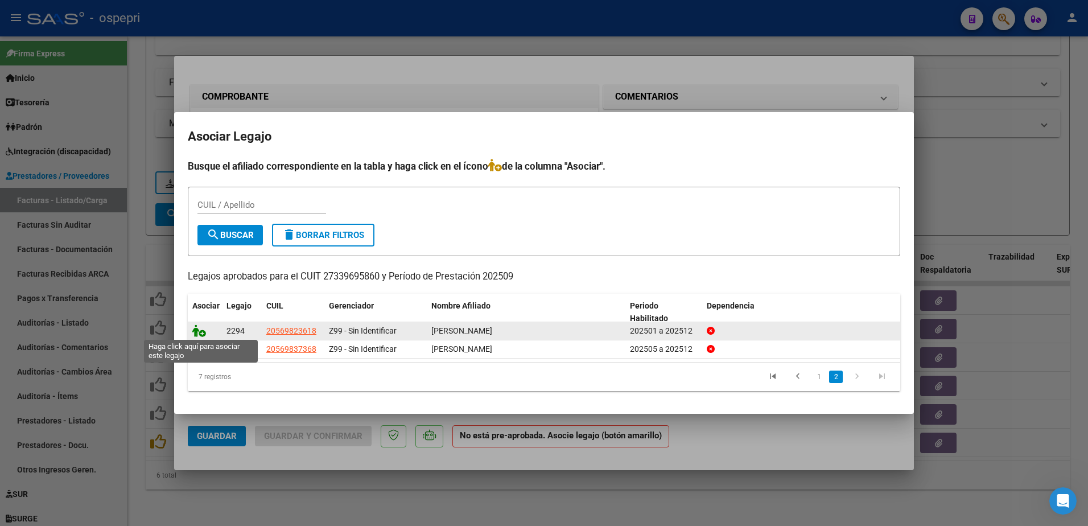
click at [197, 332] on icon at bounding box center [199, 330] width 14 height 13
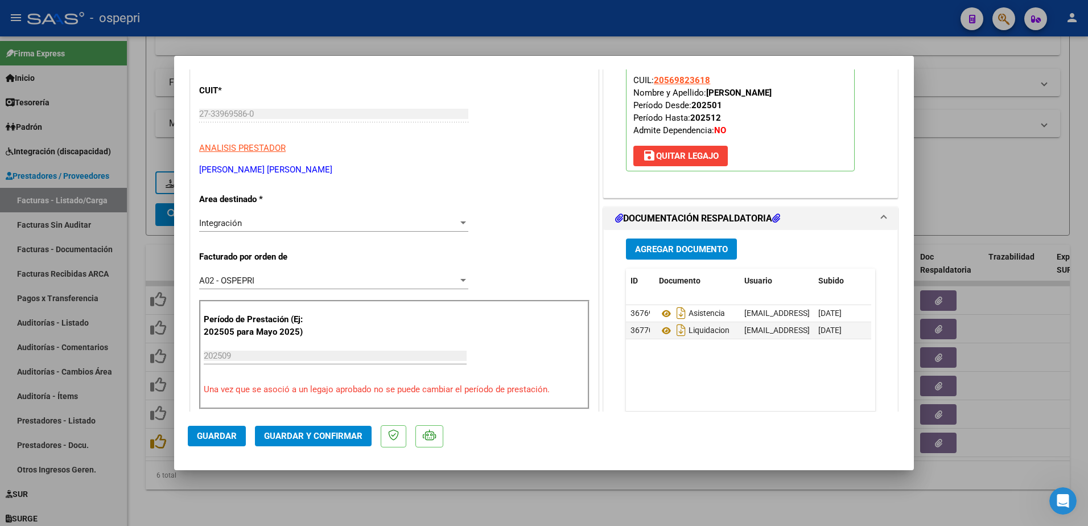
scroll to position [171, 0]
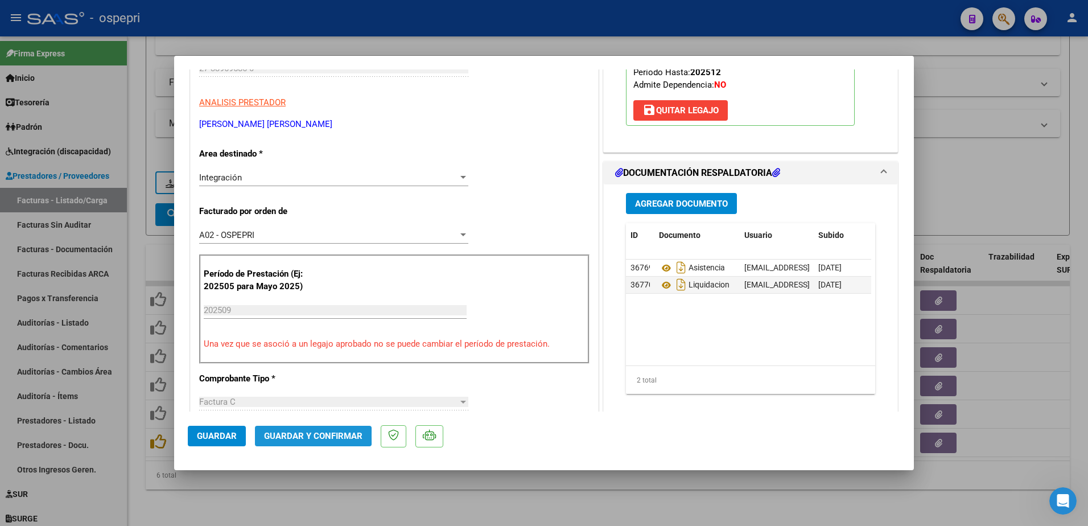
click at [290, 435] on span "Guardar y Confirmar" at bounding box center [313, 436] width 98 height 10
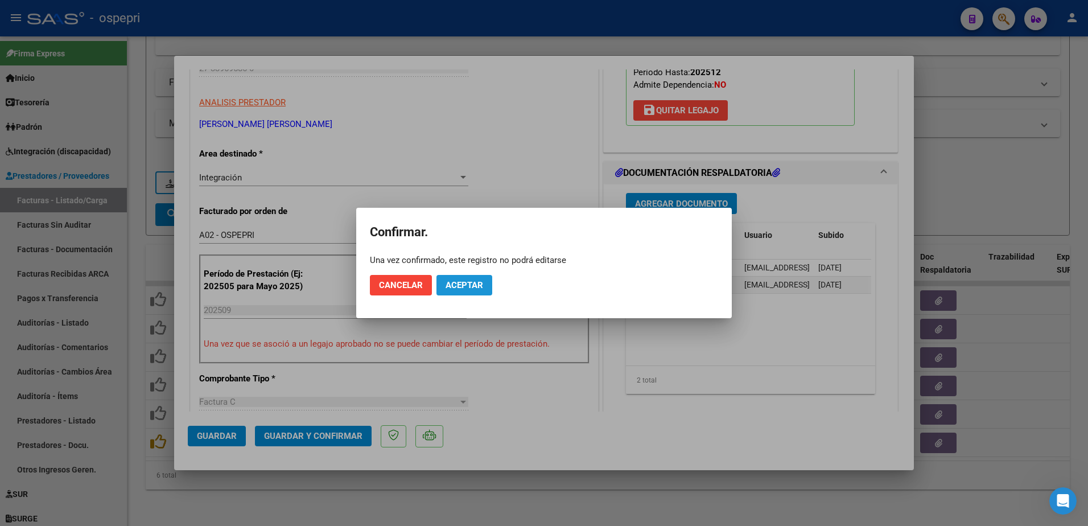
click at [440, 289] on button "Aceptar" at bounding box center [464, 285] width 56 height 20
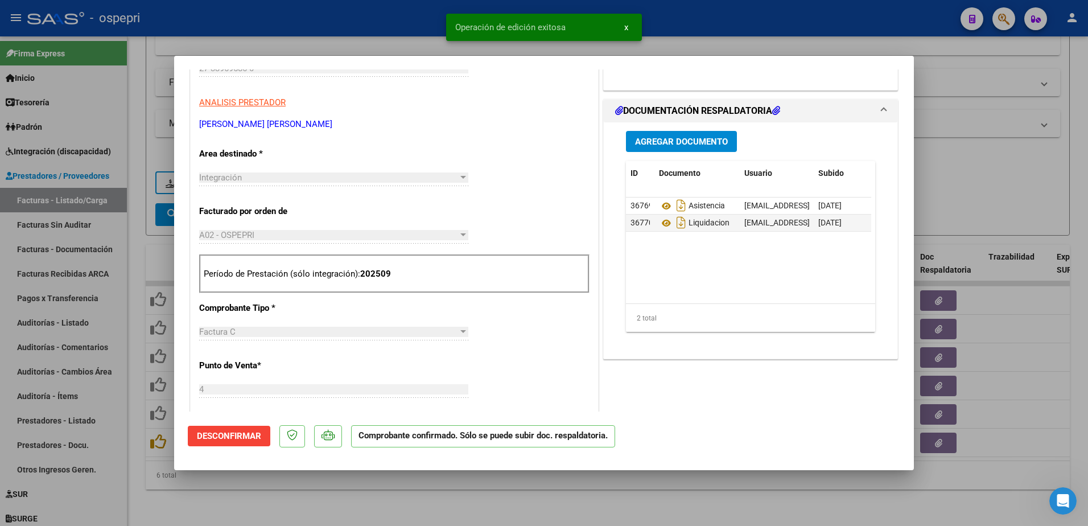
type input "$ 0,00"
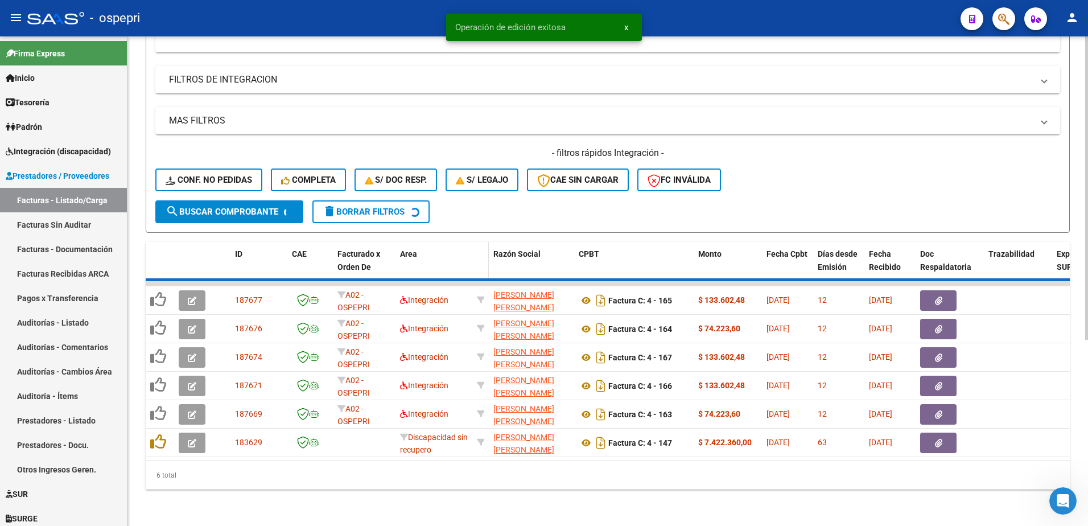
scroll to position [269, 0]
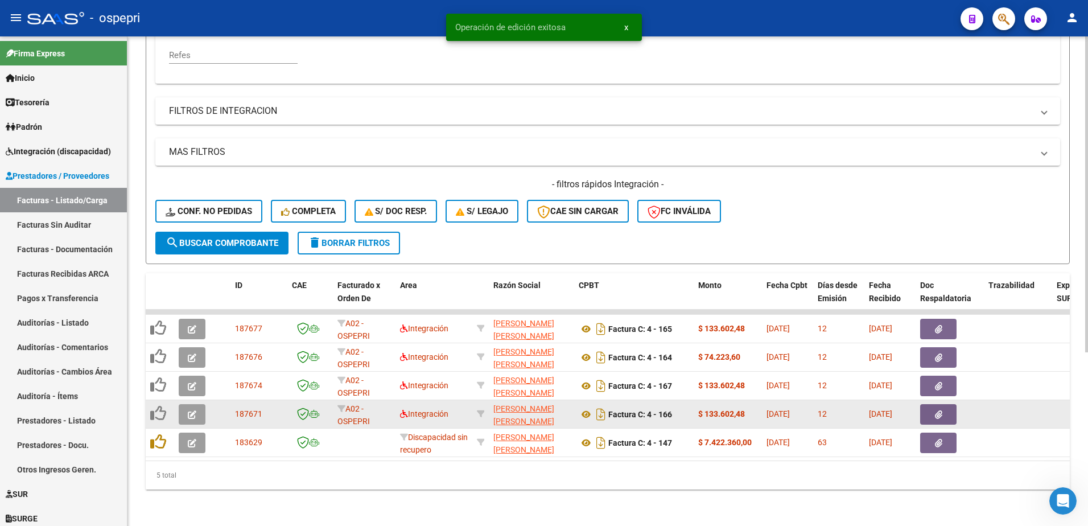
click at [194, 410] on icon "button" at bounding box center [192, 414] width 9 height 9
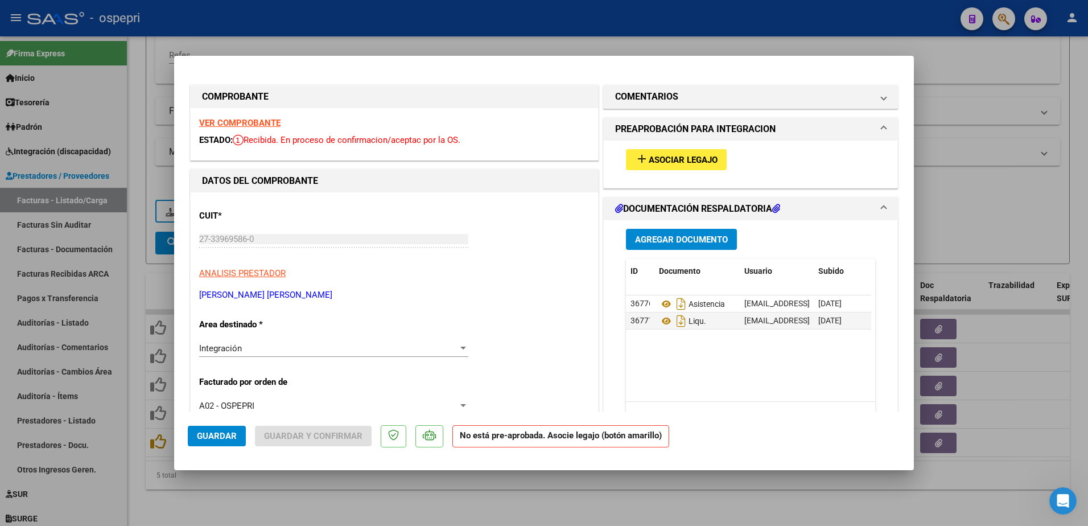
click at [235, 119] on strong "VER COMPROBANTE" at bounding box center [239, 123] width 81 height 10
click at [660, 303] on icon at bounding box center [666, 304] width 15 height 14
click at [678, 162] on span "Asociar Legajo" at bounding box center [683, 160] width 69 height 10
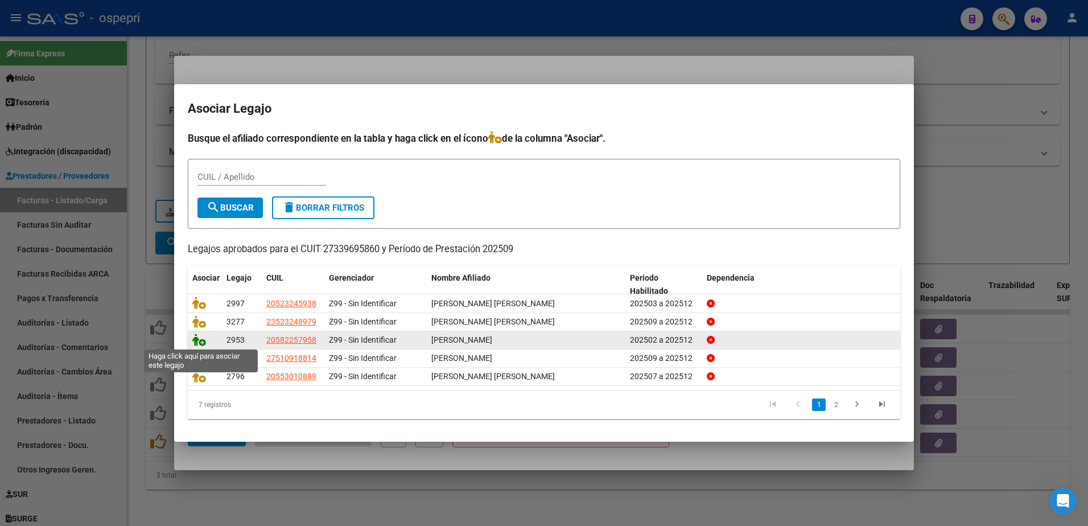
click at [200, 342] on icon at bounding box center [199, 339] width 14 height 13
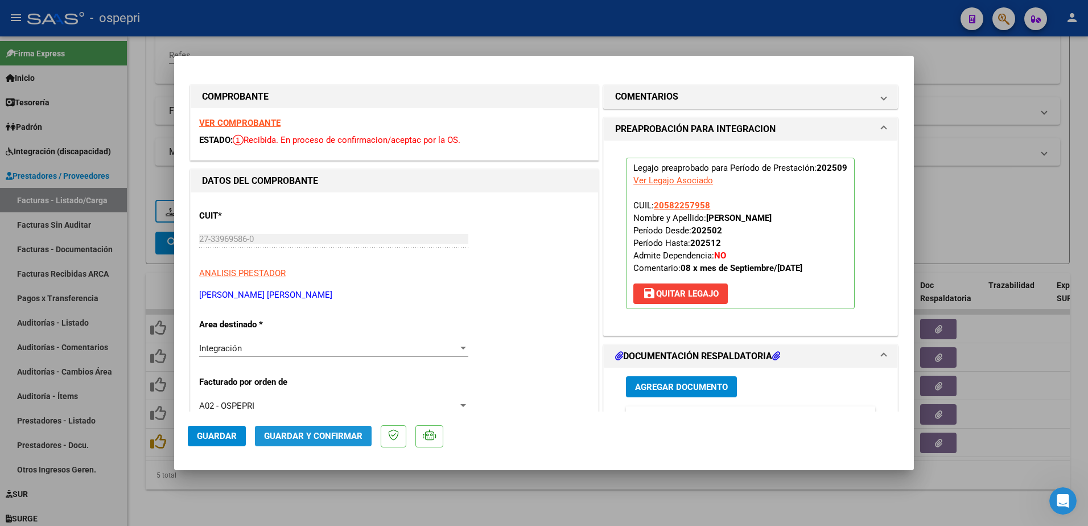
click at [313, 434] on span "Guardar y Confirmar" at bounding box center [313, 436] width 98 height 10
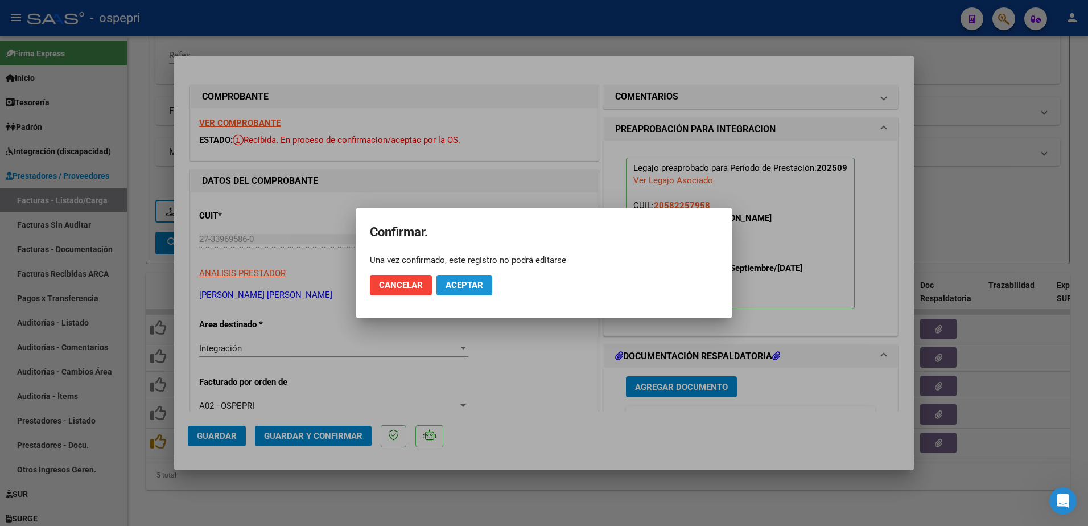
click at [457, 279] on button "Aceptar" at bounding box center [464, 285] width 56 height 20
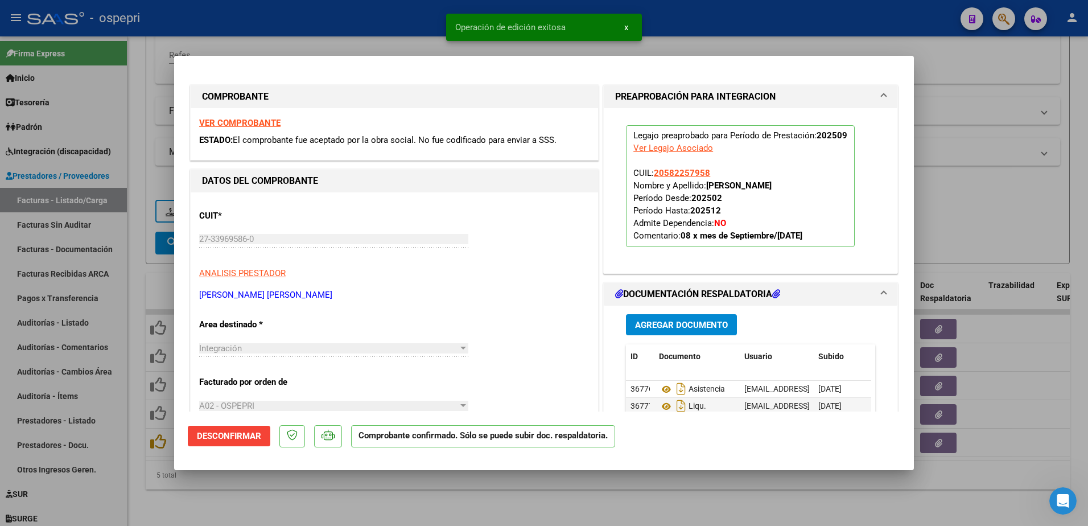
type input "$ 0,00"
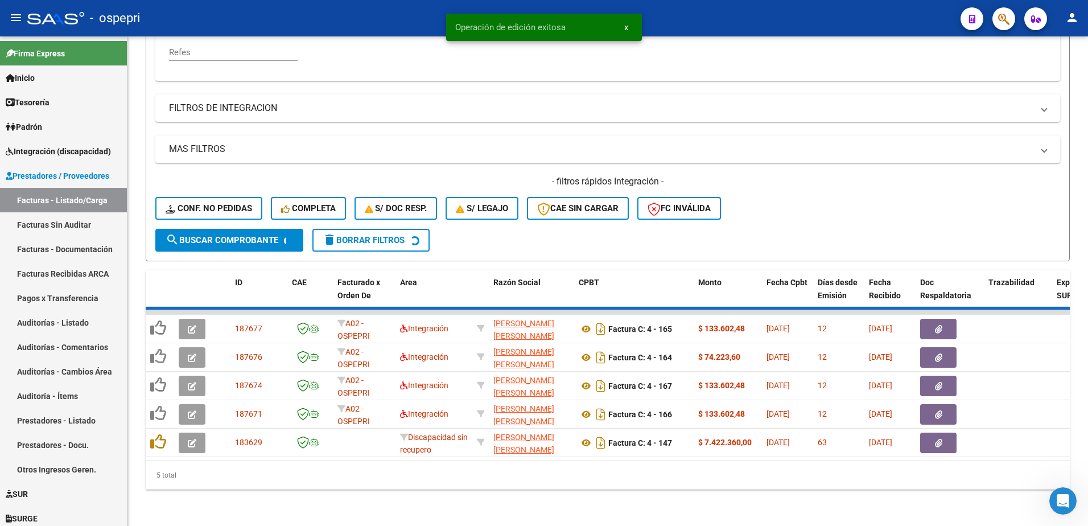
scroll to position [241, 0]
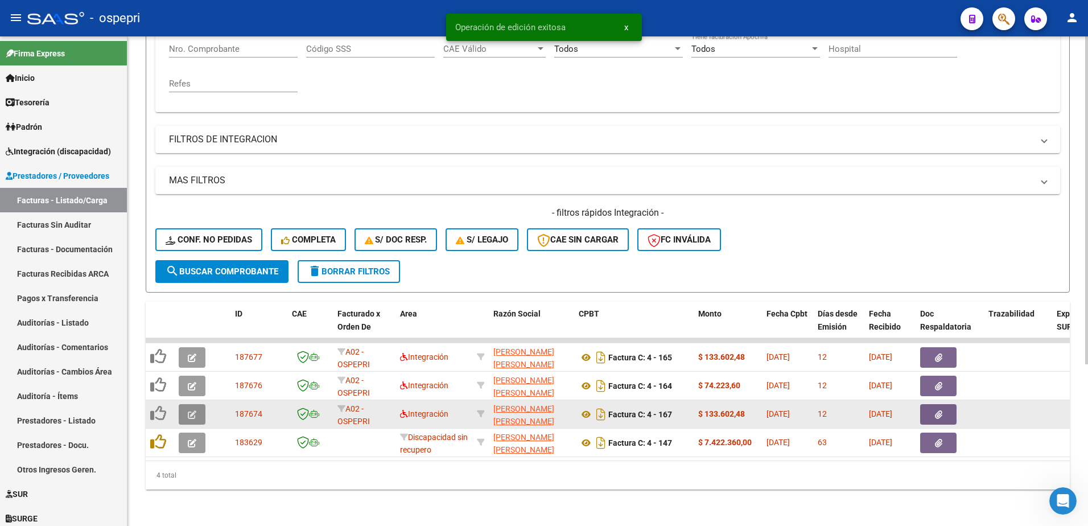
click at [188, 410] on icon "button" at bounding box center [192, 414] width 9 height 9
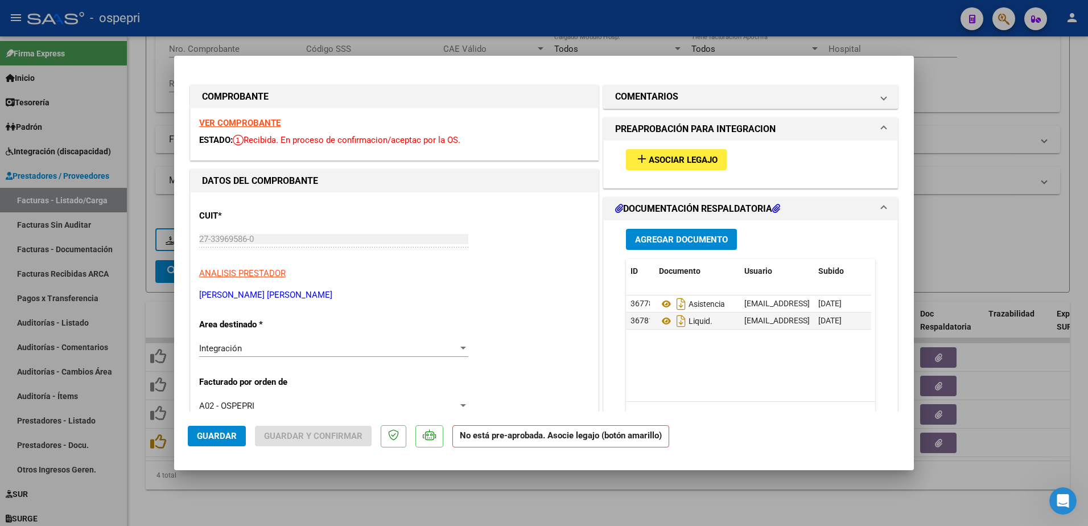
click at [245, 125] on strong "VER COMPROBANTE" at bounding box center [239, 123] width 81 height 10
click at [662, 303] on icon at bounding box center [666, 304] width 15 height 14
click at [687, 159] on span "Asociar Legajo" at bounding box center [683, 160] width 69 height 10
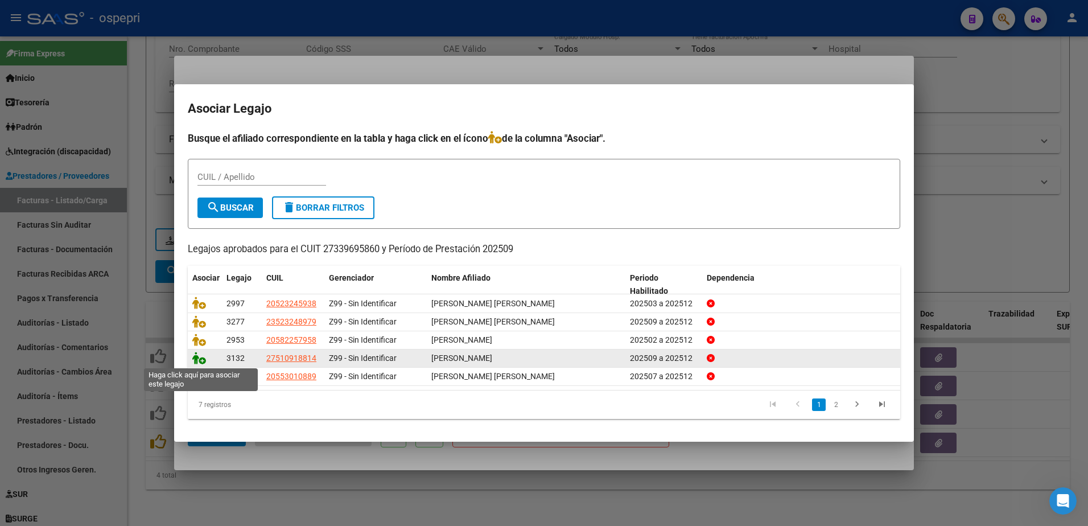
click at [203, 358] on icon at bounding box center [199, 358] width 14 height 13
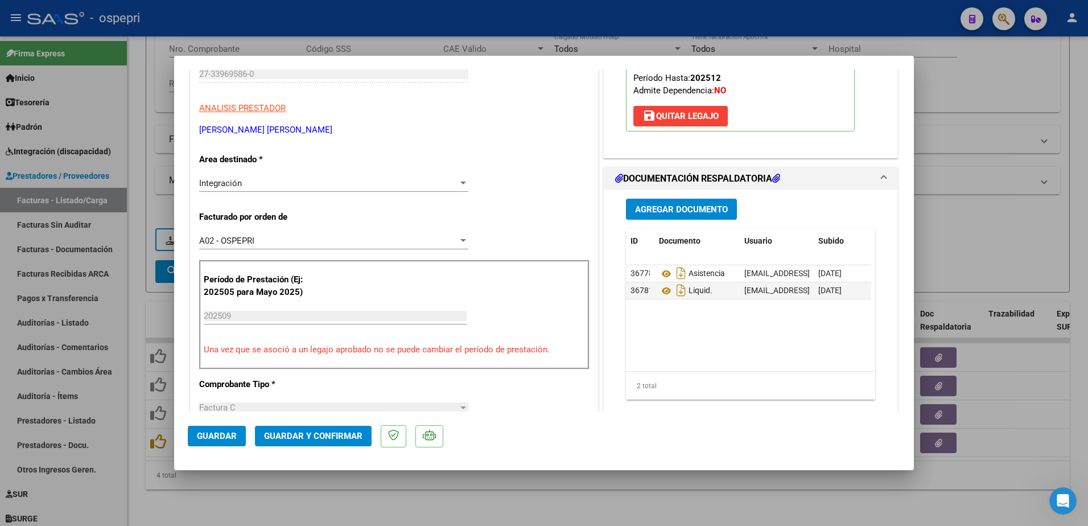
scroll to position [171, 0]
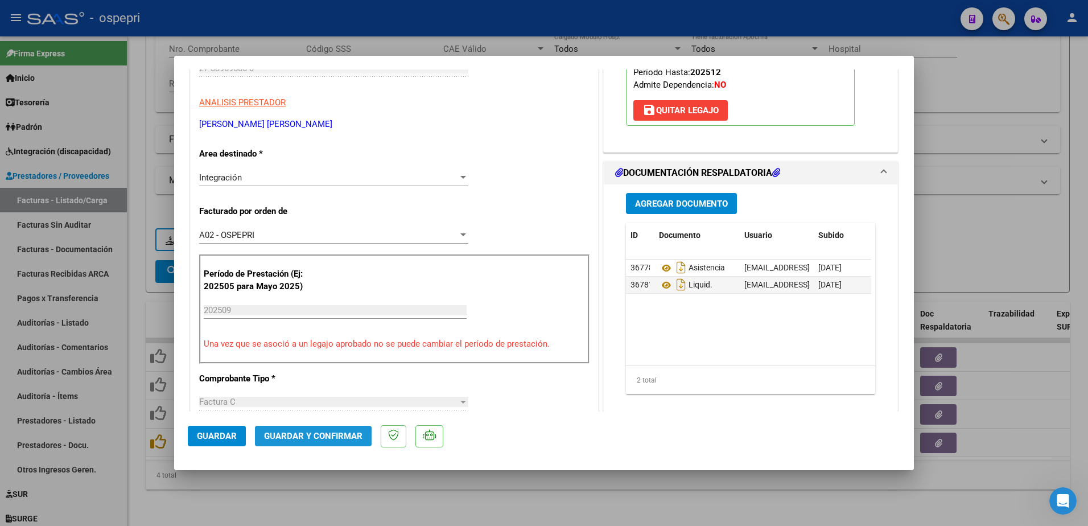
click at [307, 439] on span "Guardar y Confirmar" at bounding box center [313, 436] width 98 height 10
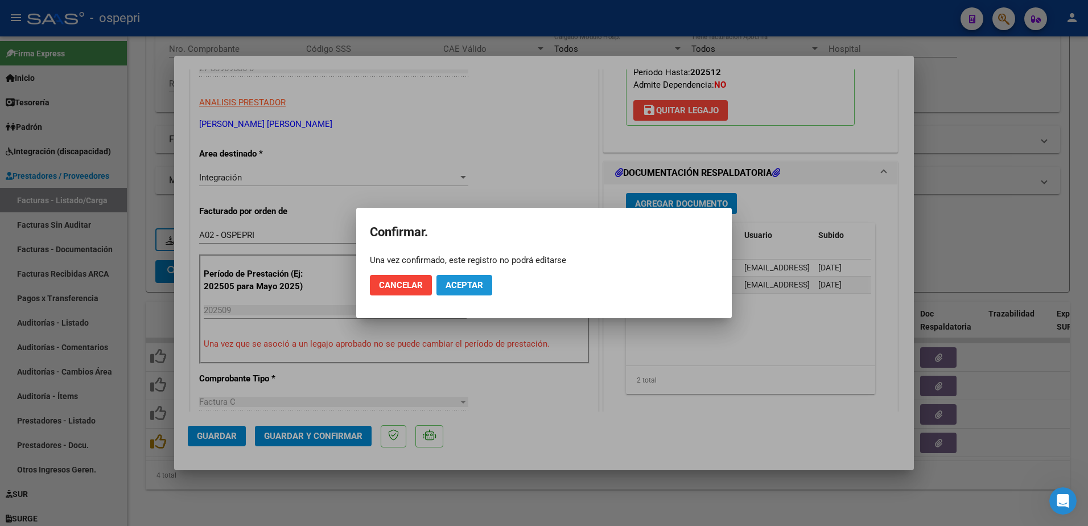
click at [460, 286] on span "Aceptar" at bounding box center [464, 285] width 38 height 10
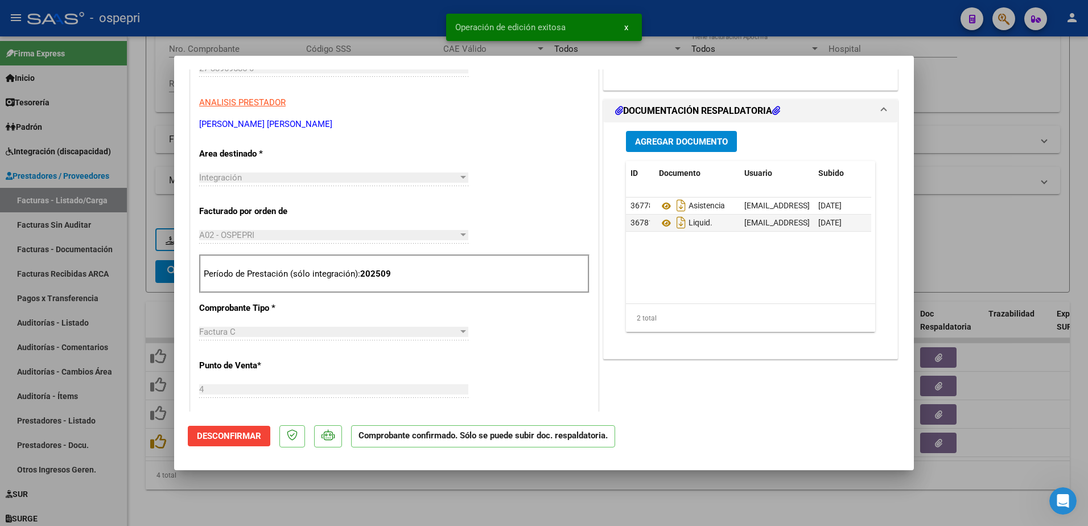
type input "$ 0,00"
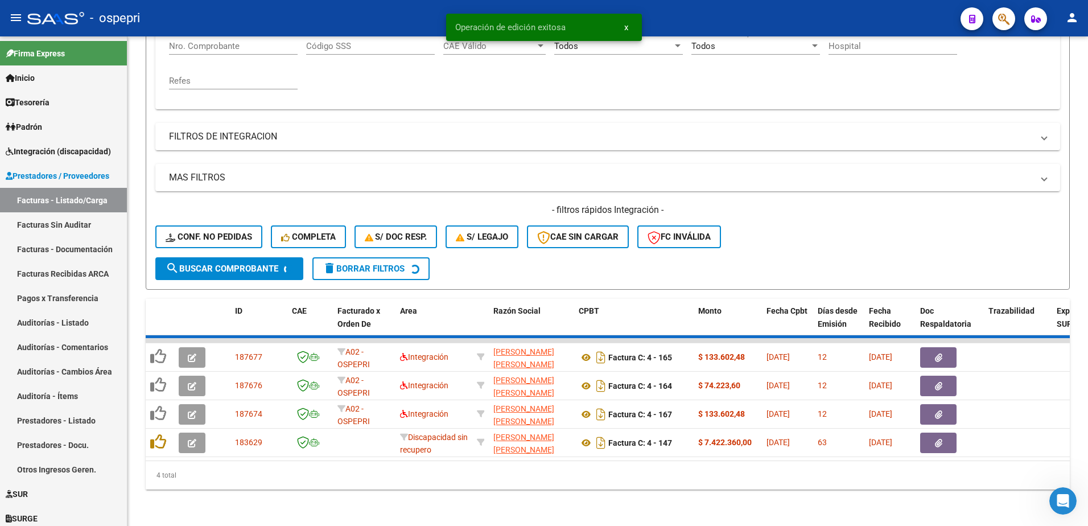
scroll to position [212, 0]
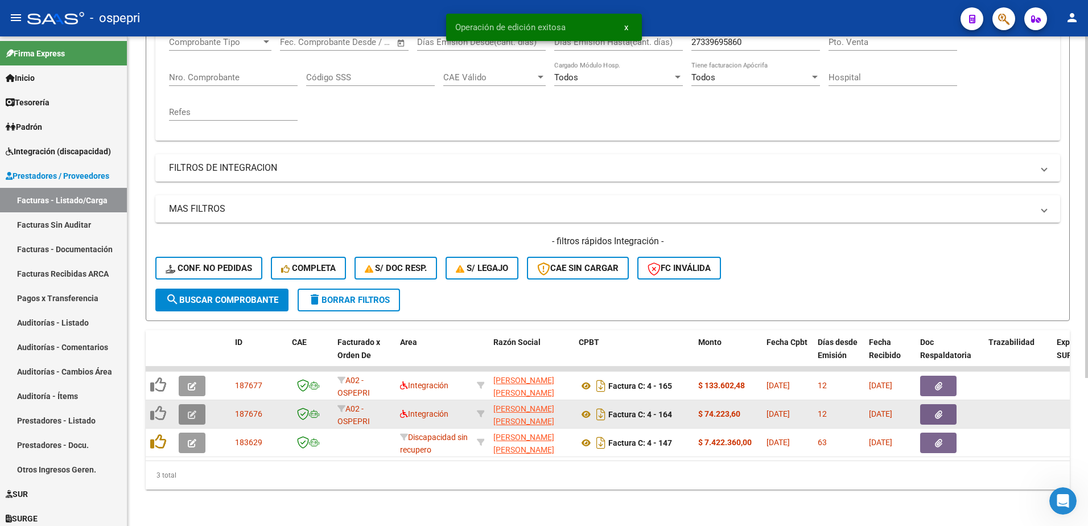
click at [191, 410] on icon "button" at bounding box center [192, 414] width 9 height 9
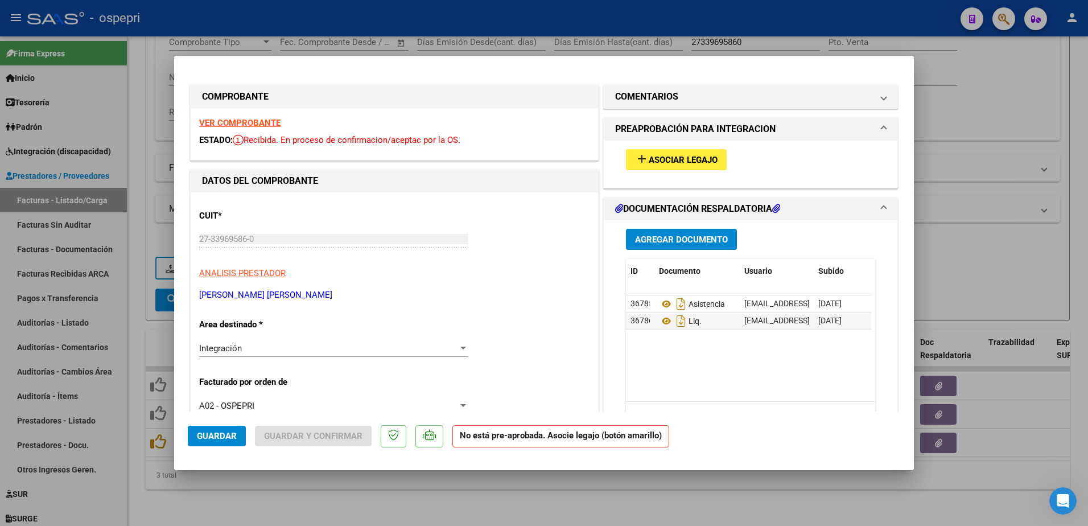
click at [257, 118] on strong "VER COMPROBANTE" at bounding box center [239, 123] width 81 height 10
click at [666, 158] on span "Asociar Legajo" at bounding box center [683, 160] width 69 height 10
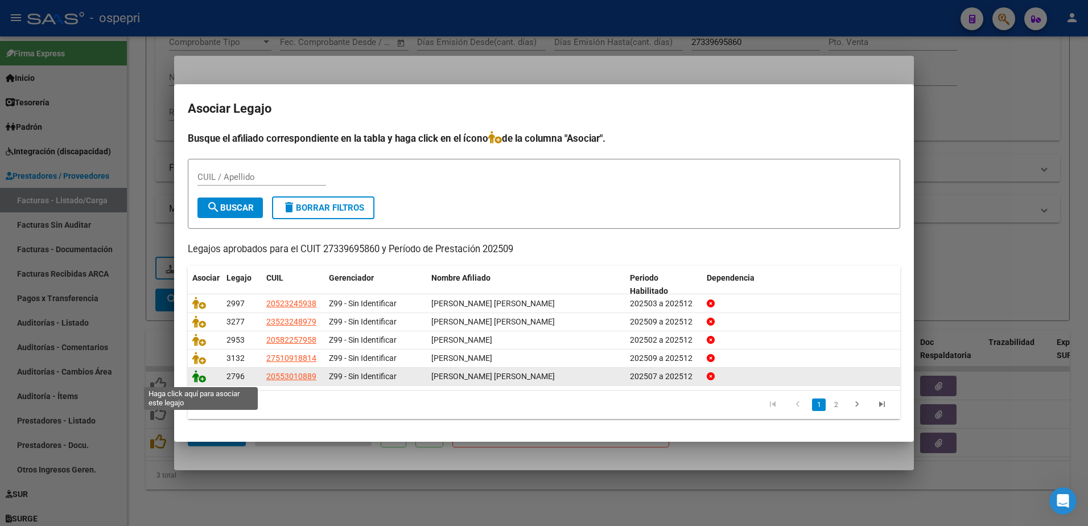
click at [203, 380] on icon at bounding box center [199, 376] width 14 height 13
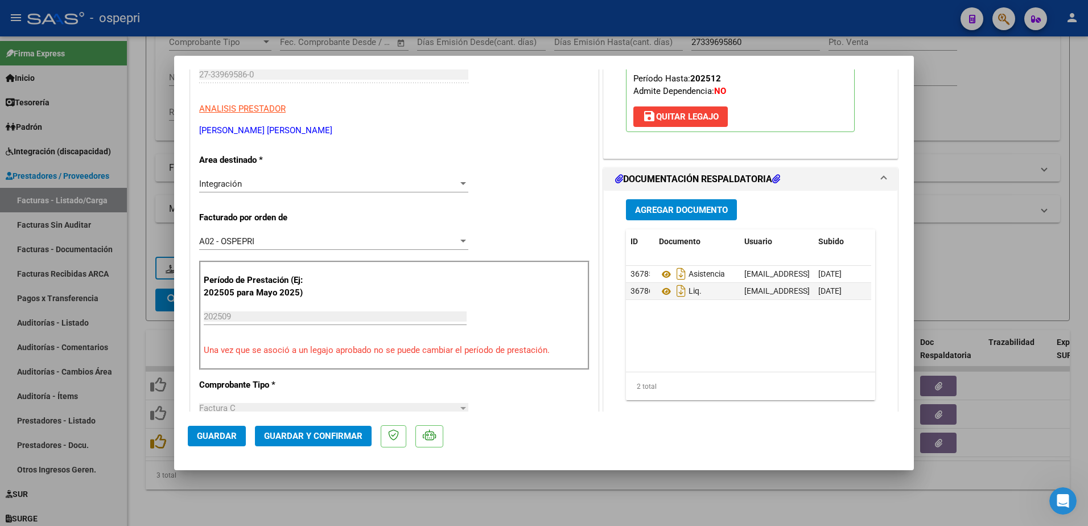
scroll to position [171, 0]
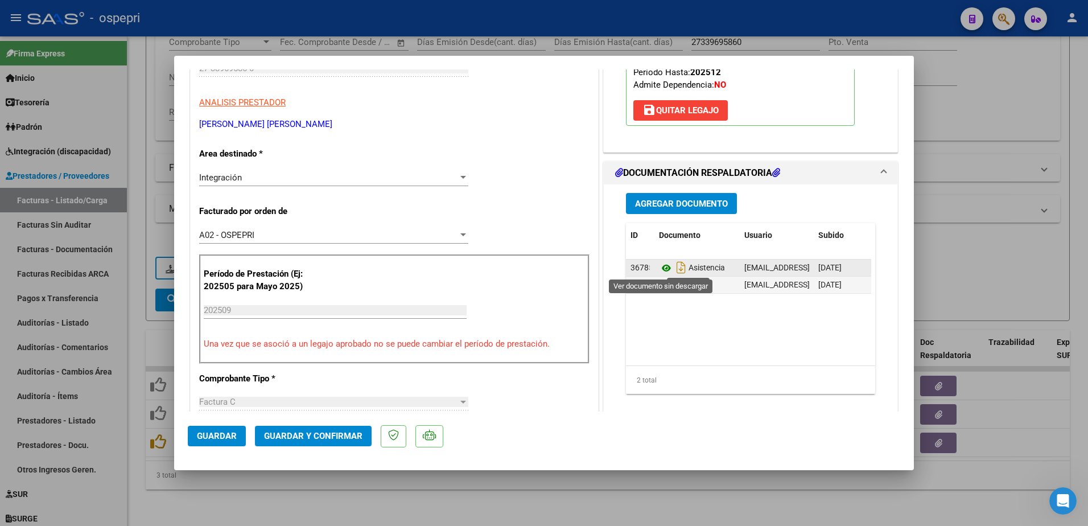
click at [659, 265] on icon at bounding box center [666, 268] width 15 height 14
click at [304, 433] on span "Guardar y Confirmar" at bounding box center [313, 436] width 98 height 10
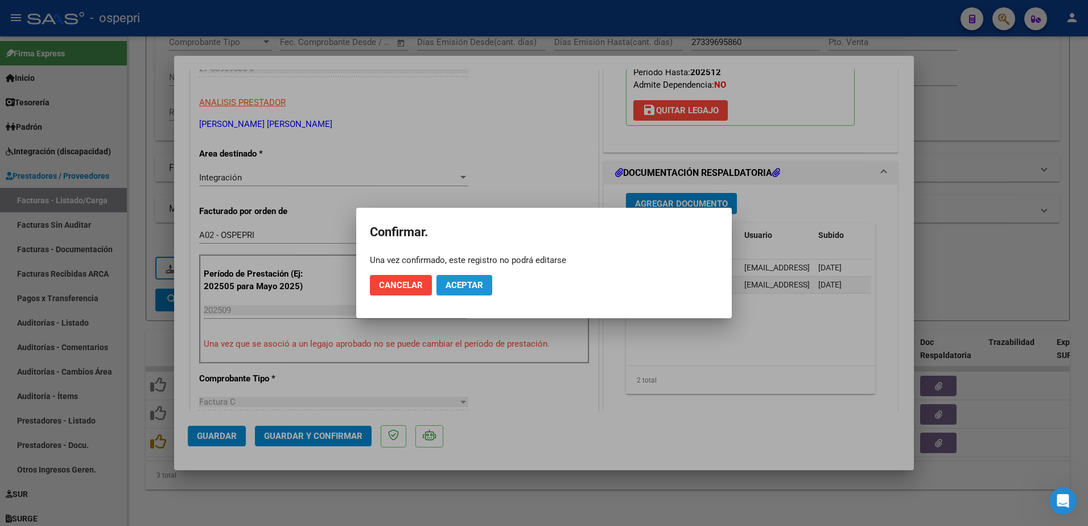
click at [476, 286] on span "Aceptar" at bounding box center [464, 285] width 38 height 10
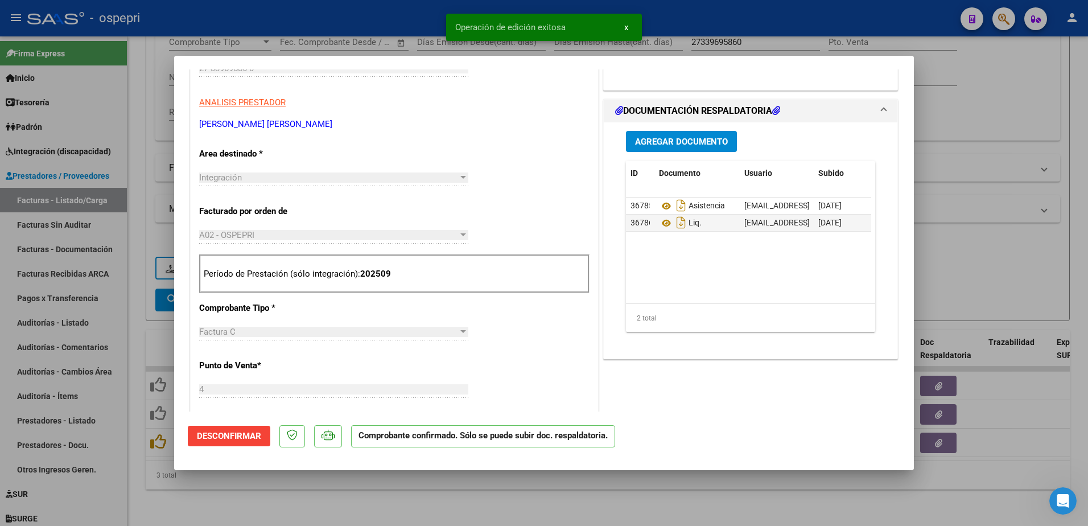
type input "$ 0,00"
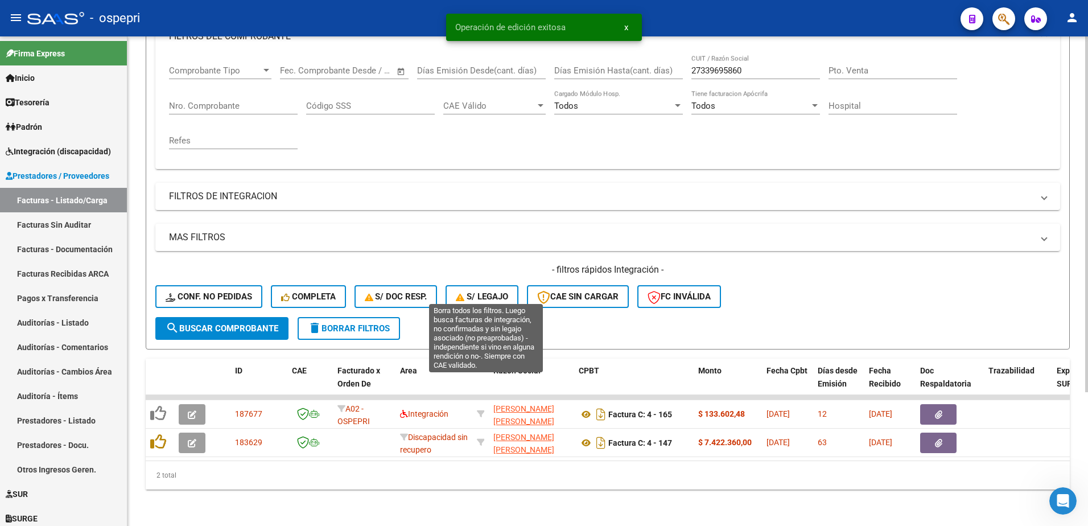
scroll to position [184, 0]
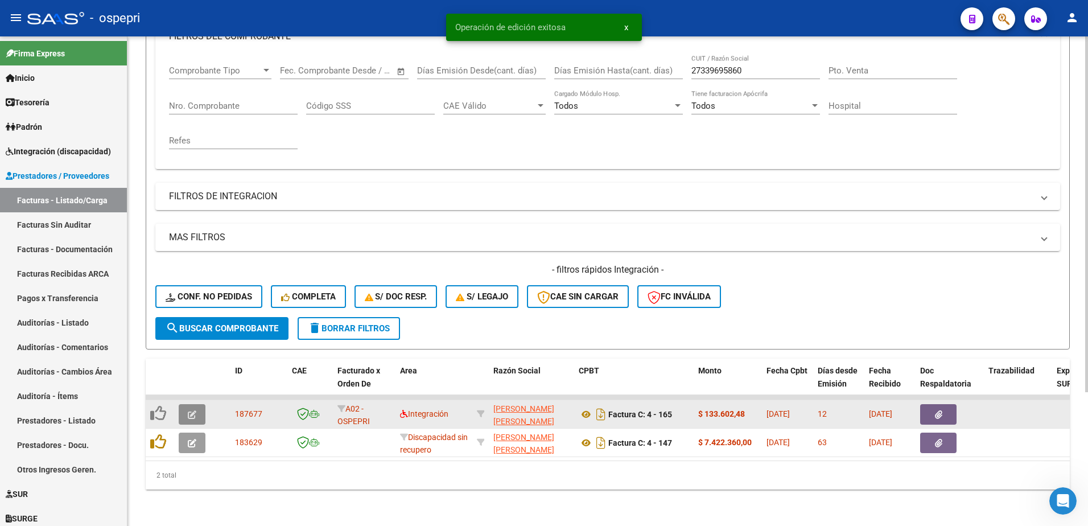
click at [189, 409] on span "button" at bounding box center [192, 414] width 9 height 10
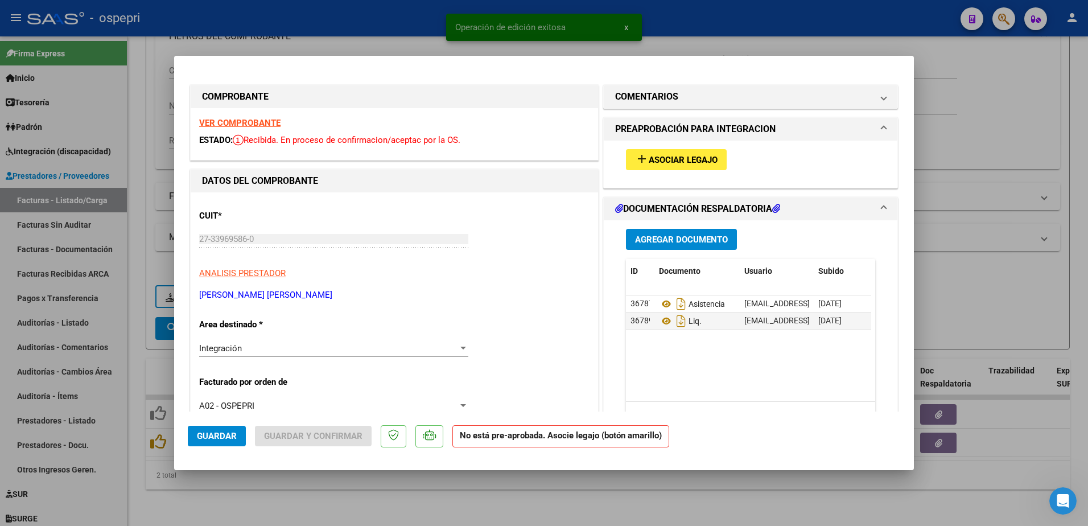
click at [235, 121] on strong "VER COMPROBANTE" at bounding box center [239, 123] width 81 height 10
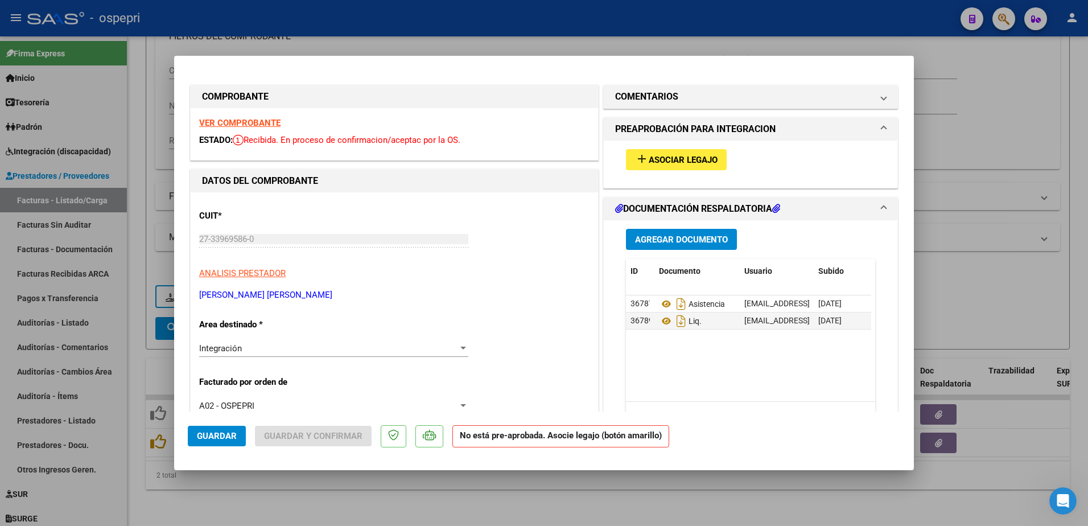
click at [666, 158] on span "Asociar Legajo" at bounding box center [683, 160] width 69 height 10
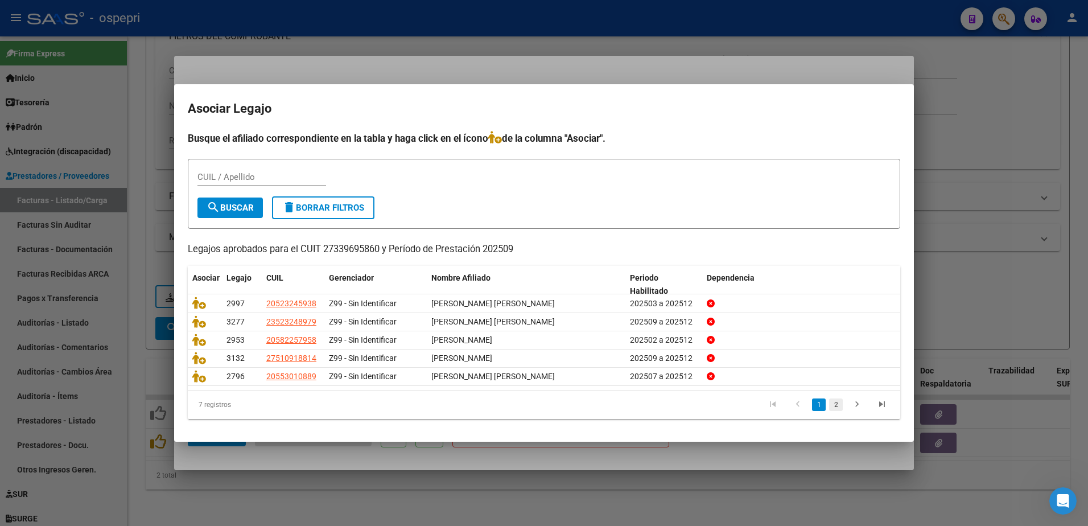
click at [839, 407] on link "2" at bounding box center [836, 404] width 14 height 13
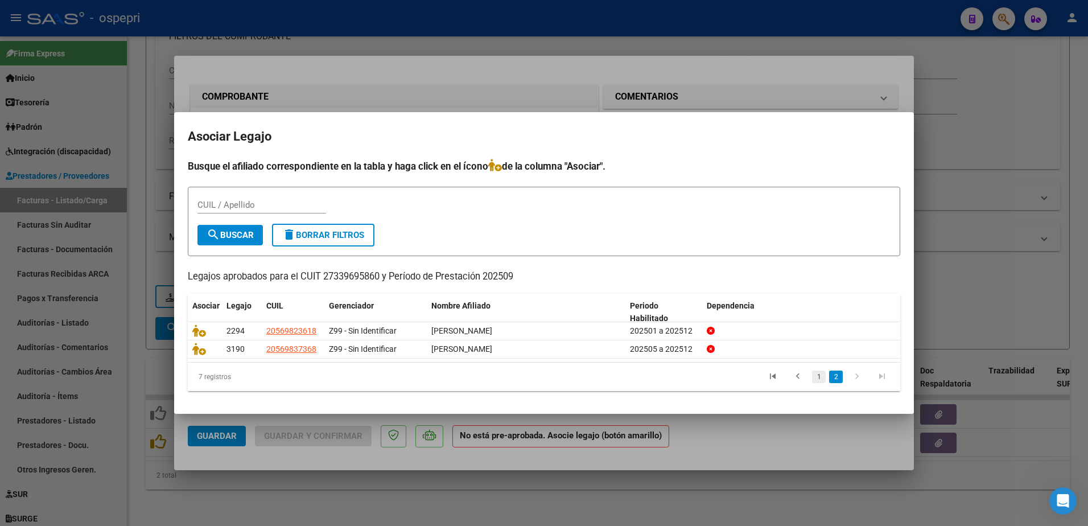
click at [816, 377] on link "1" at bounding box center [819, 376] width 14 height 13
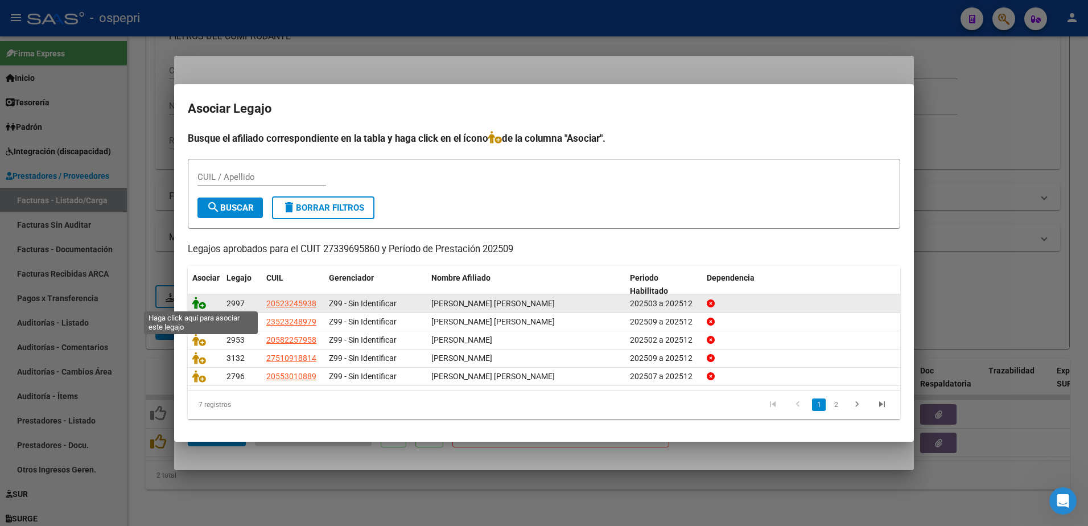
click at [205, 306] on icon at bounding box center [199, 302] width 14 height 13
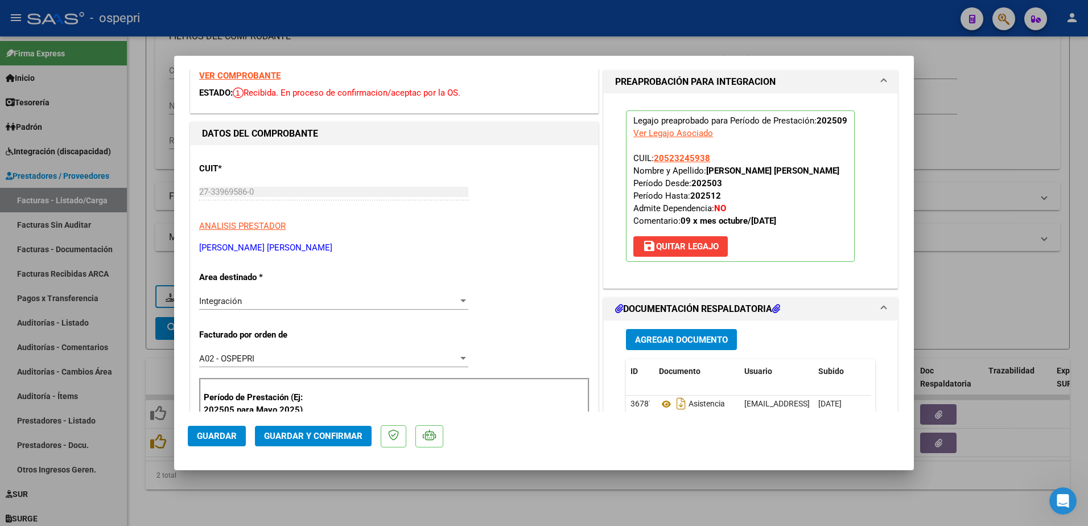
scroll to position [171, 0]
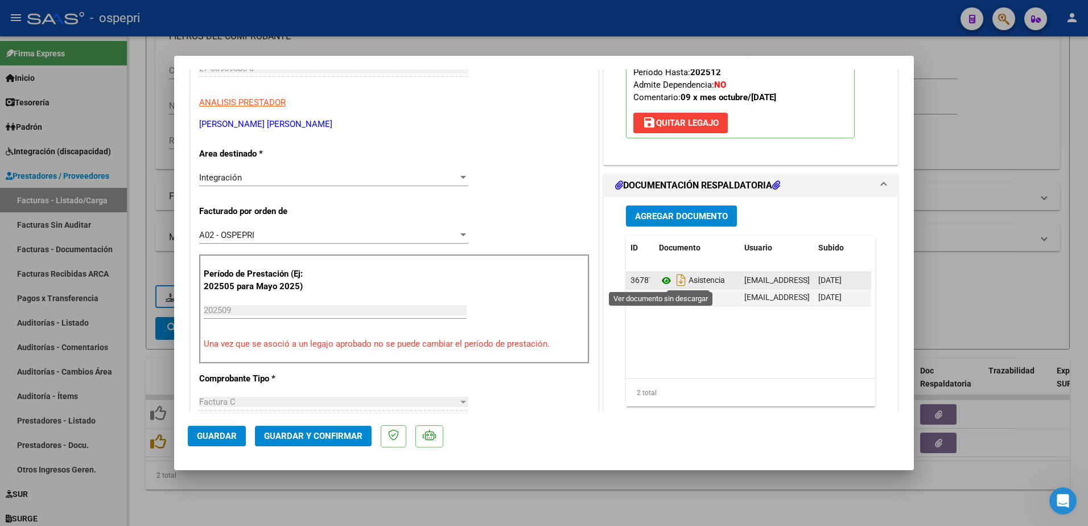
click at [661, 277] on icon at bounding box center [666, 281] width 15 height 14
click at [292, 431] on span "Guardar y Confirmar" at bounding box center [313, 436] width 98 height 10
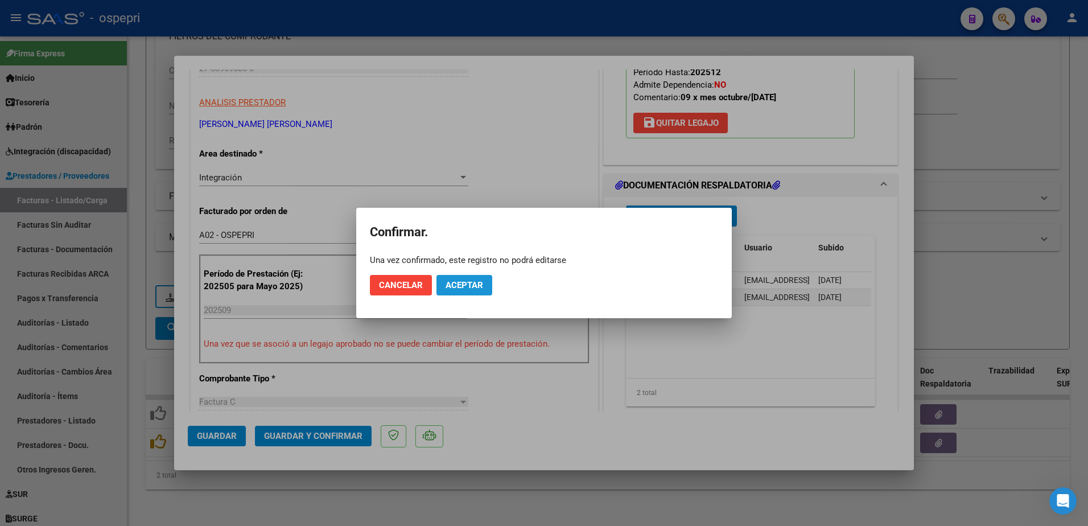
click at [474, 291] on button "Aceptar" at bounding box center [464, 285] width 56 height 20
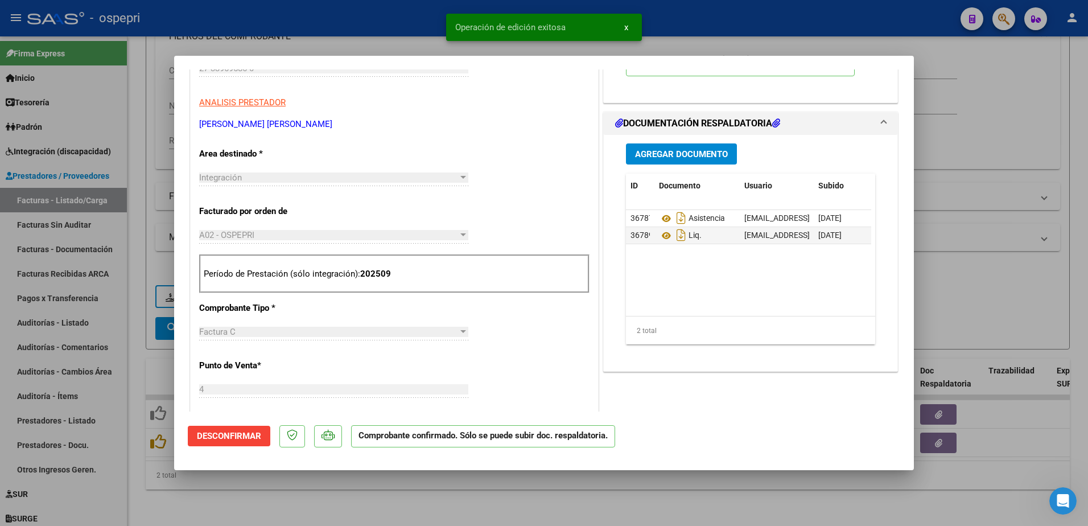
type input "$ 0,00"
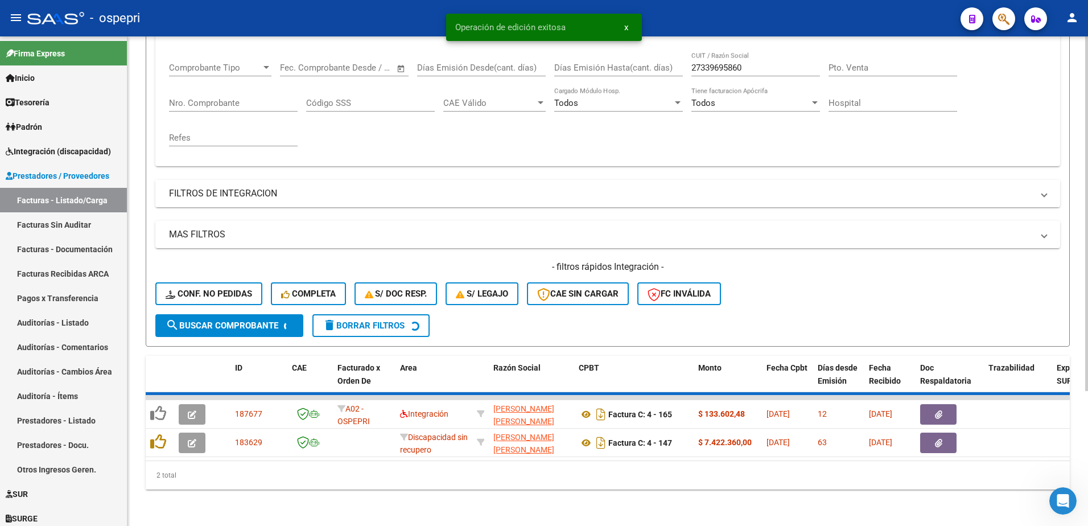
scroll to position [155, 0]
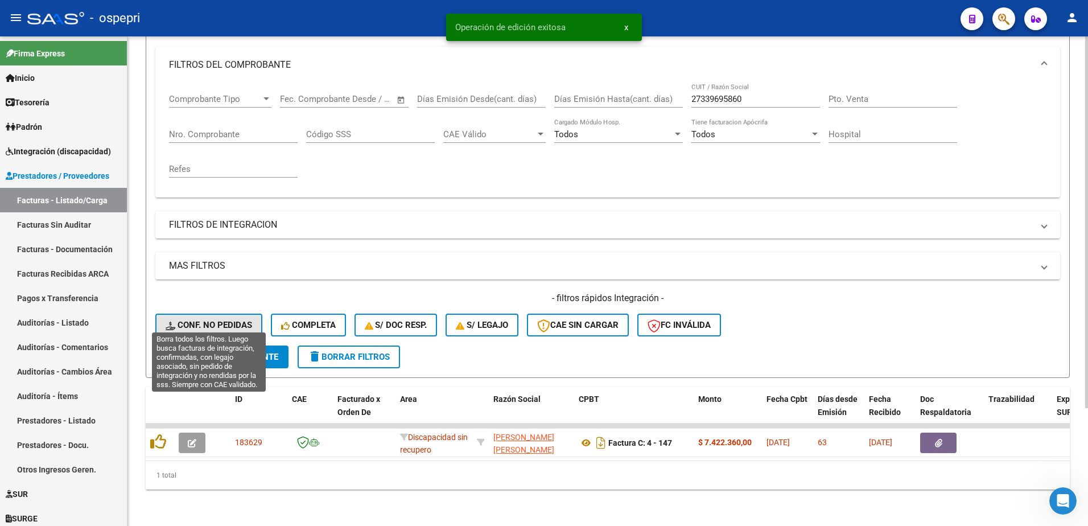
click at [243, 320] on span "Conf. no pedidas" at bounding box center [209, 325] width 86 height 10
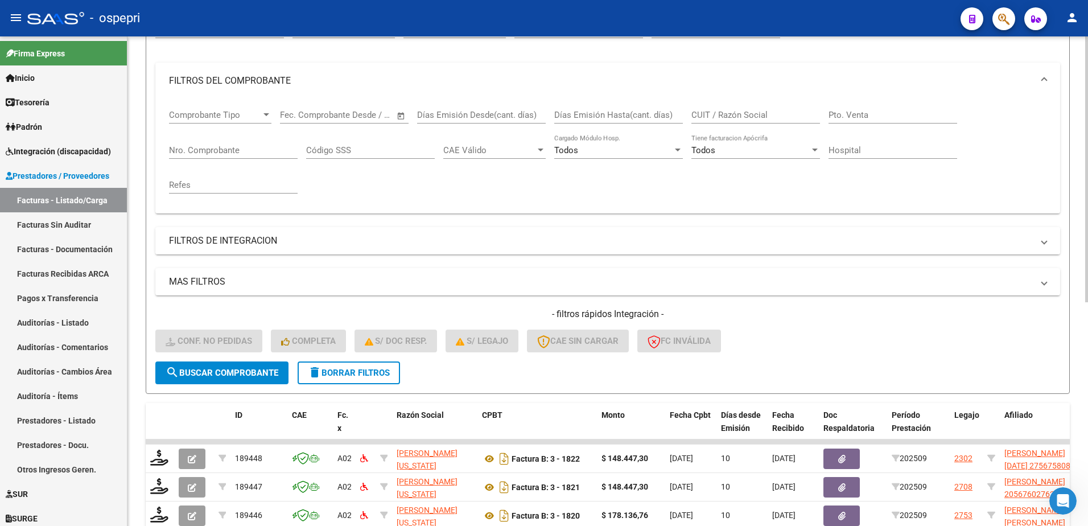
scroll to position [127, 0]
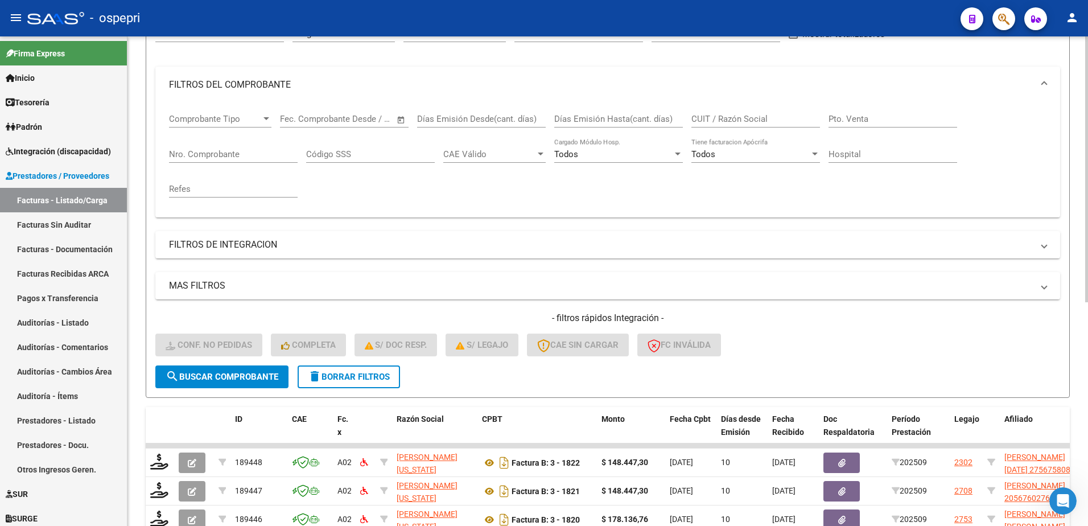
click at [744, 119] on input "CUIT / Razón Social" at bounding box center [755, 119] width 129 height 10
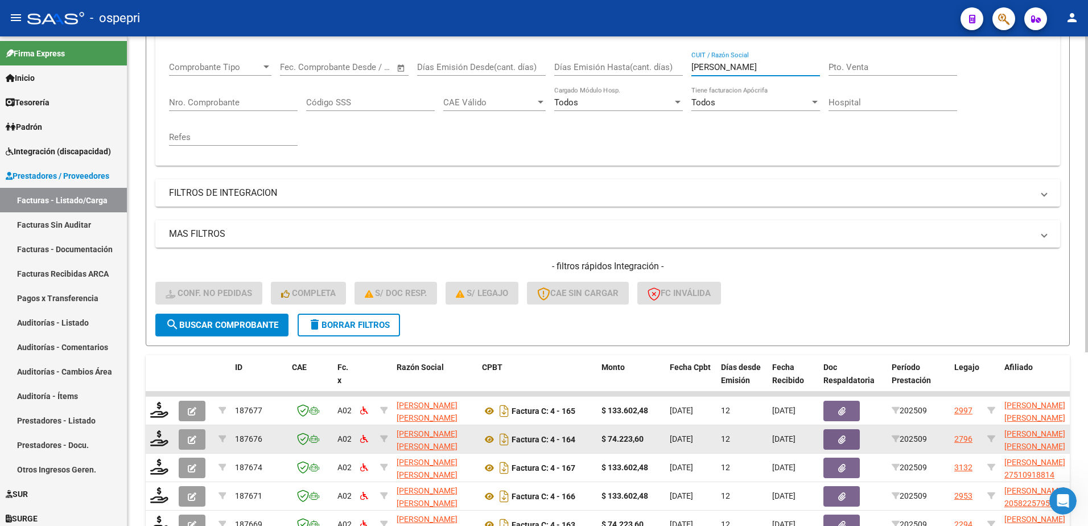
scroll to position [269, 0]
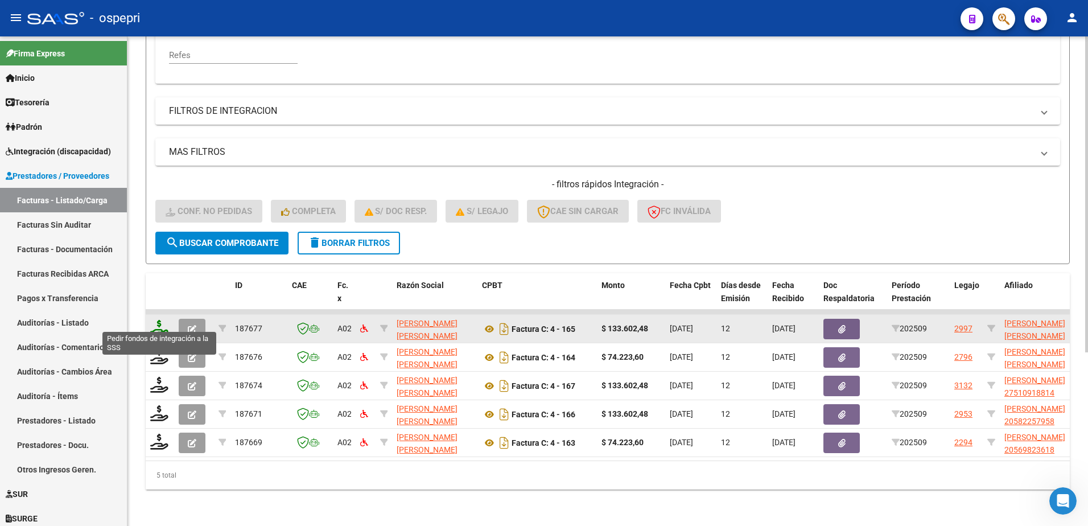
type input "cardoso"
click at [160, 323] on icon at bounding box center [159, 328] width 18 height 16
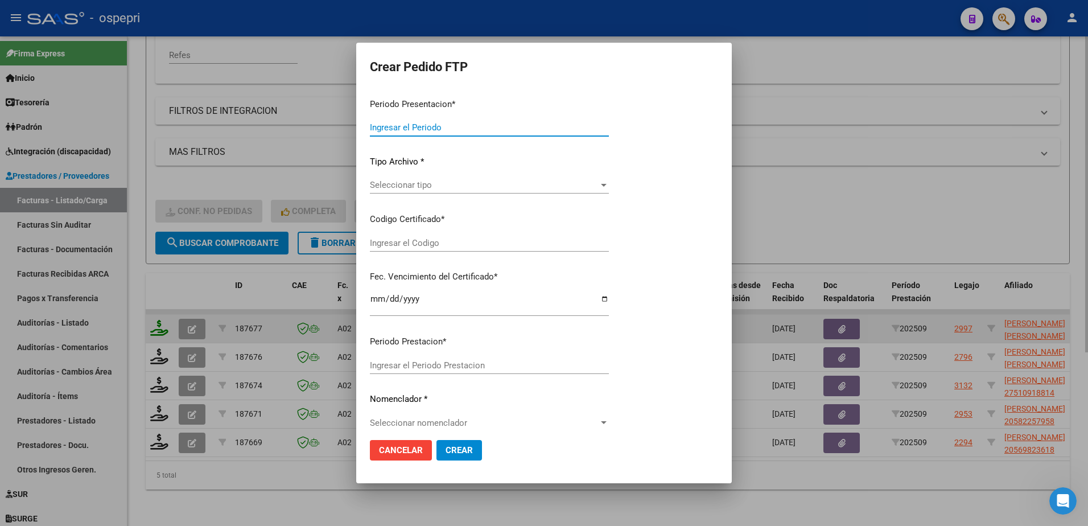
type input "202509"
type input "$ 133.602,48"
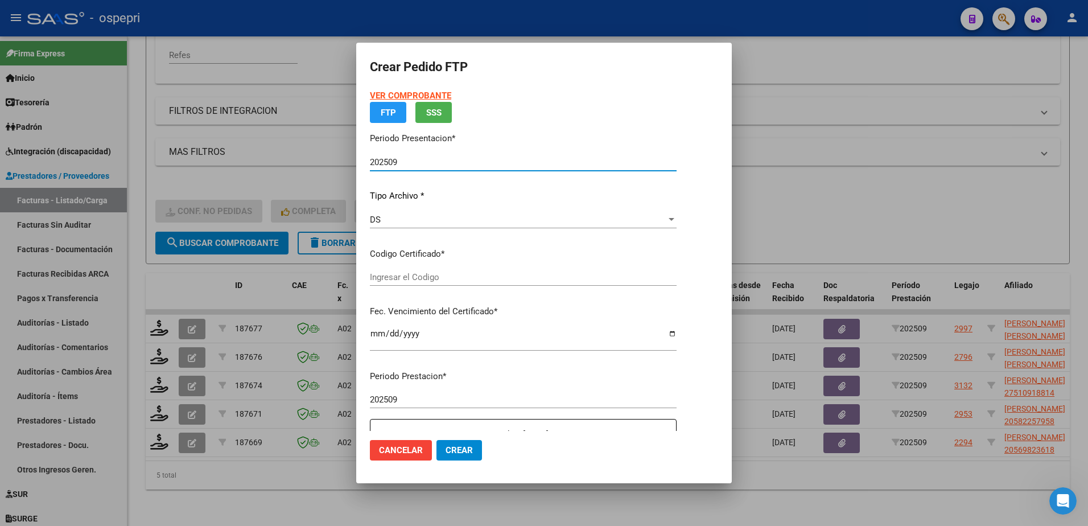
type input "20523245938"
type input "2030-03-01"
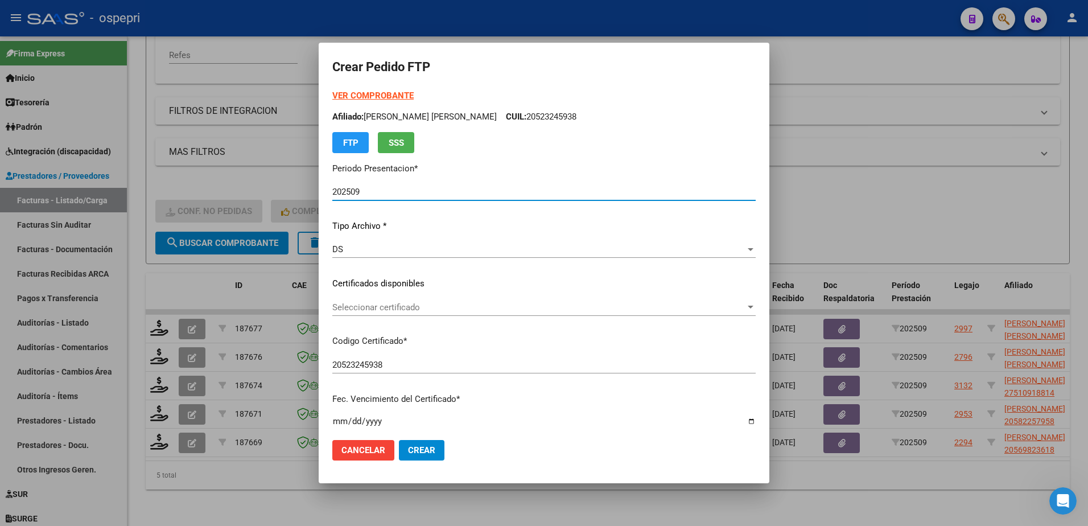
click at [401, 306] on span "Seleccionar certificado" at bounding box center [538, 307] width 413 height 10
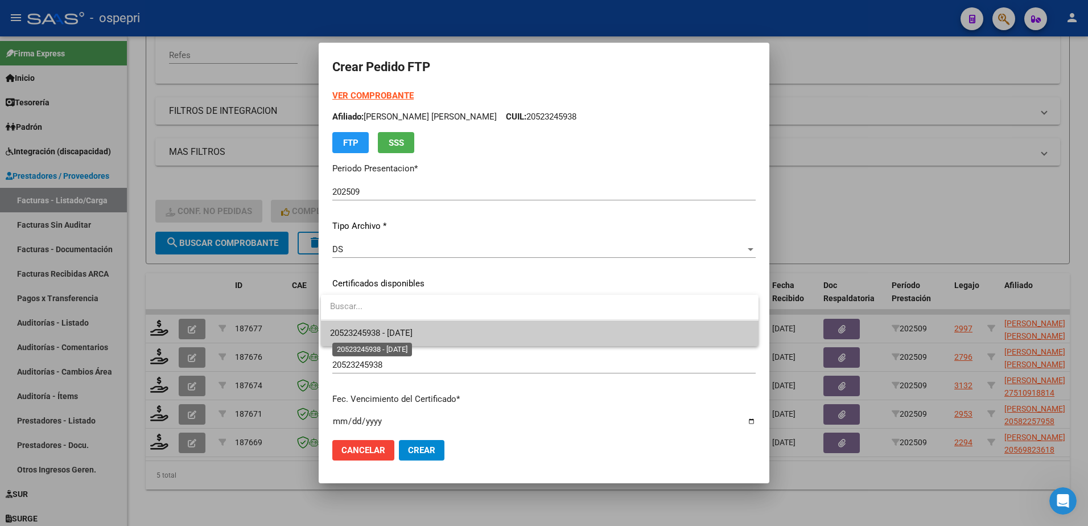
click at [402, 336] on span "20523245938 - 2030-03-01" at bounding box center [371, 333] width 82 height 10
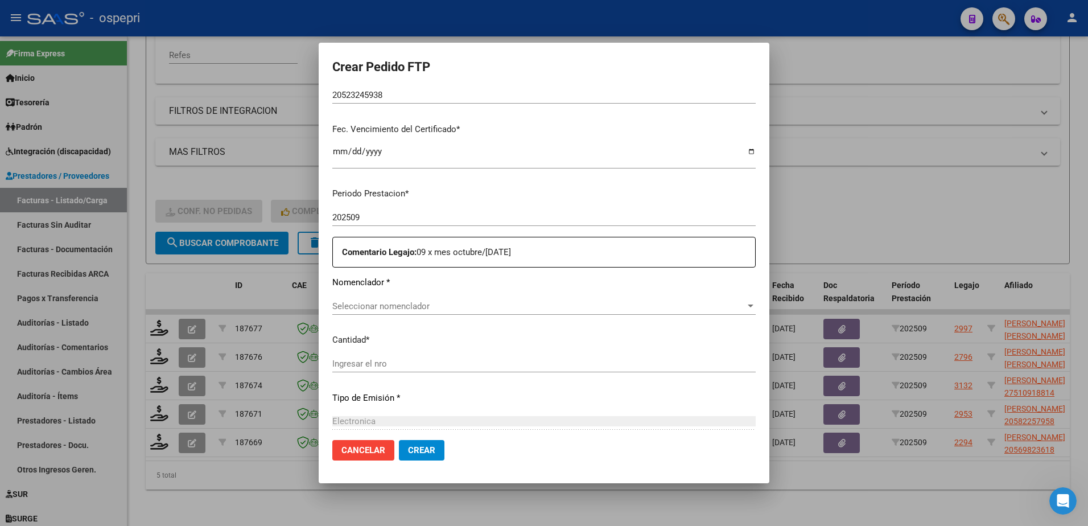
scroll to position [224, 0]
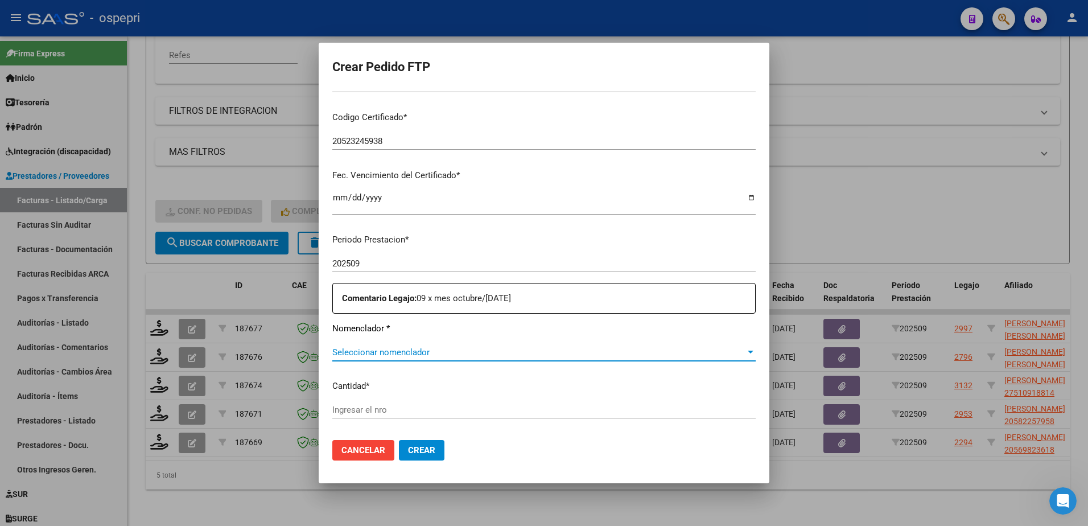
click at [434, 355] on span "Seleccionar nomenclador" at bounding box center [538, 352] width 413 height 10
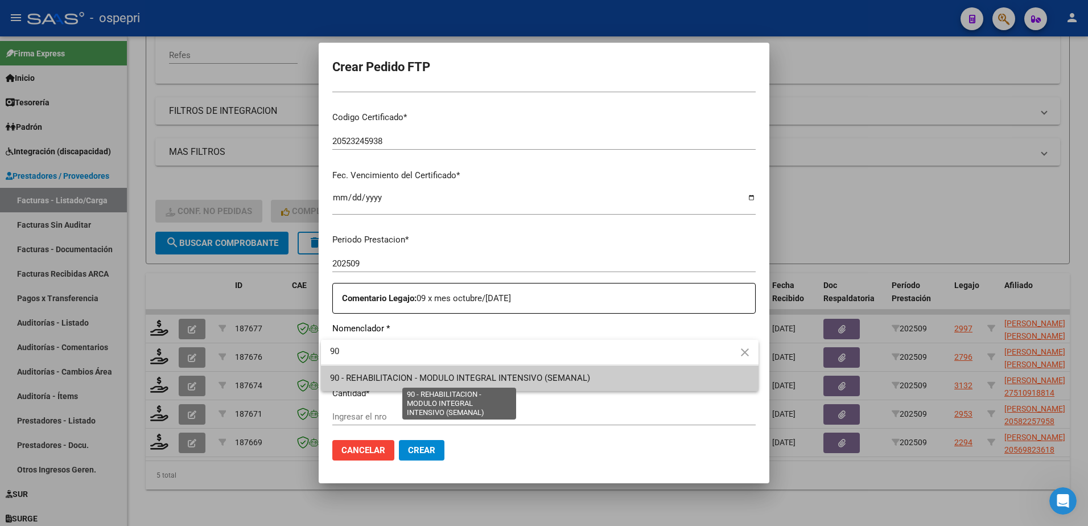
type input "90"
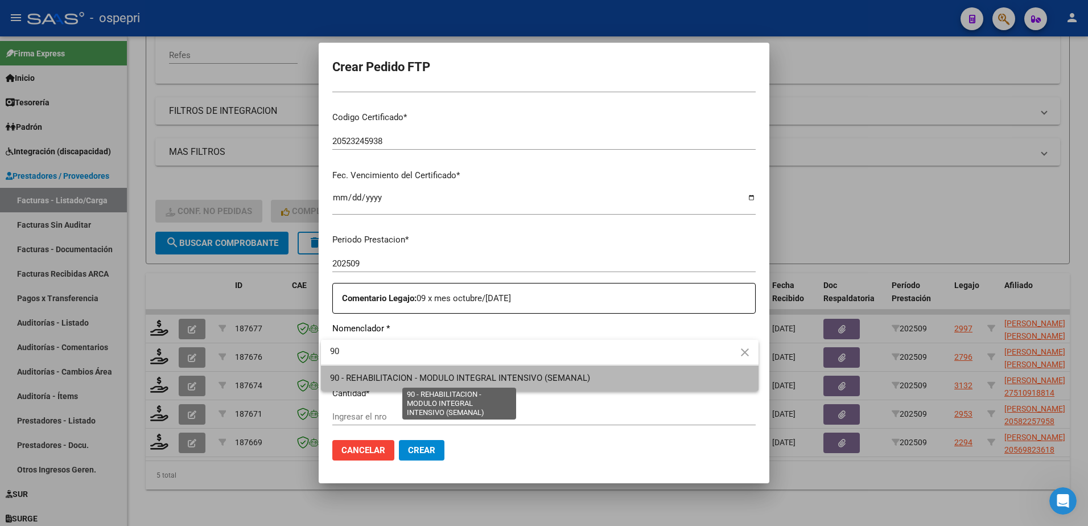
click at [444, 381] on span "90 - REHABILITACION - MODULO INTEGRAL INTENSIVO (SEMANAL)" at bounding box center [460, 378] width 260 height 10
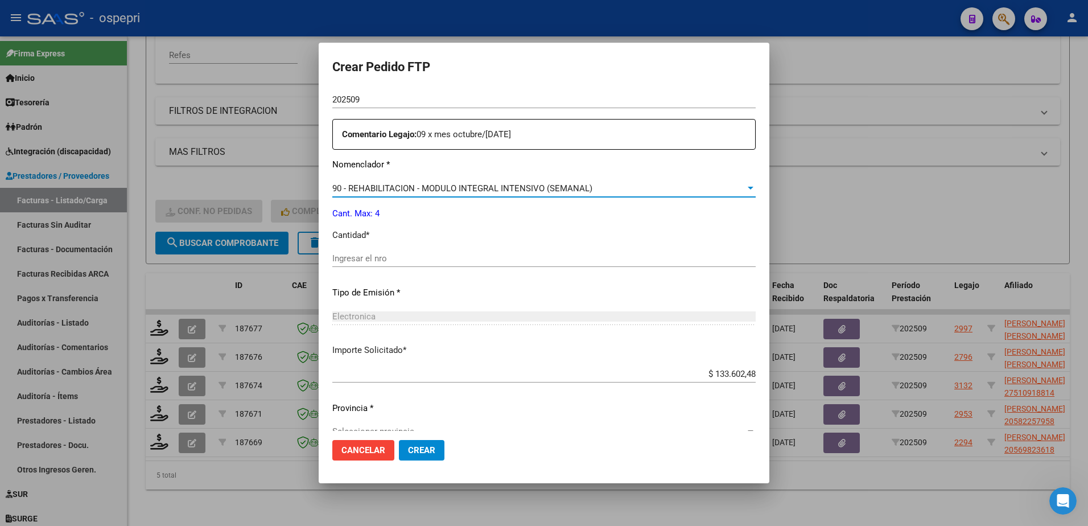
scroll to position [394, 0]
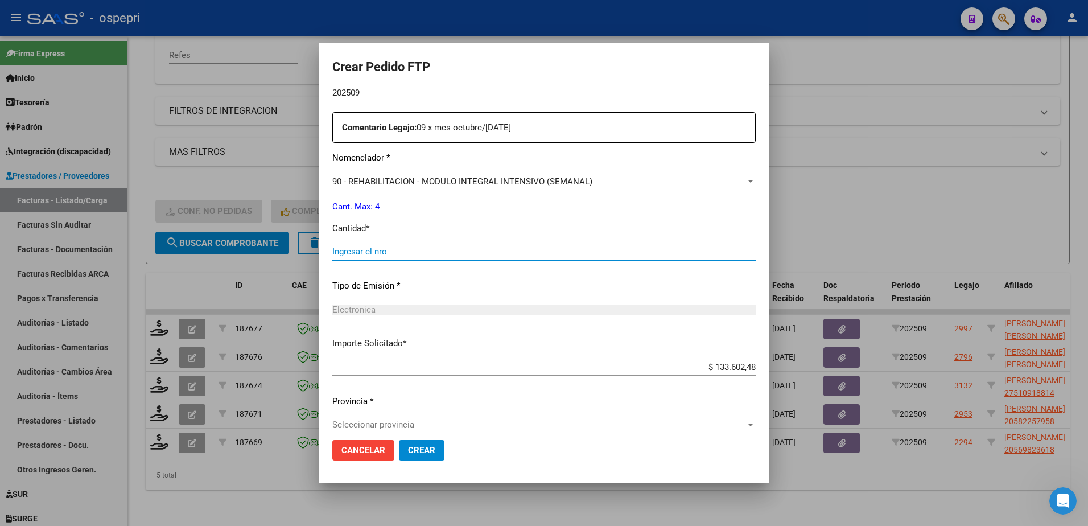
click at [386, 253] on input "Ingresar el nro" at bounding box center [543, 251] width 423 height 10
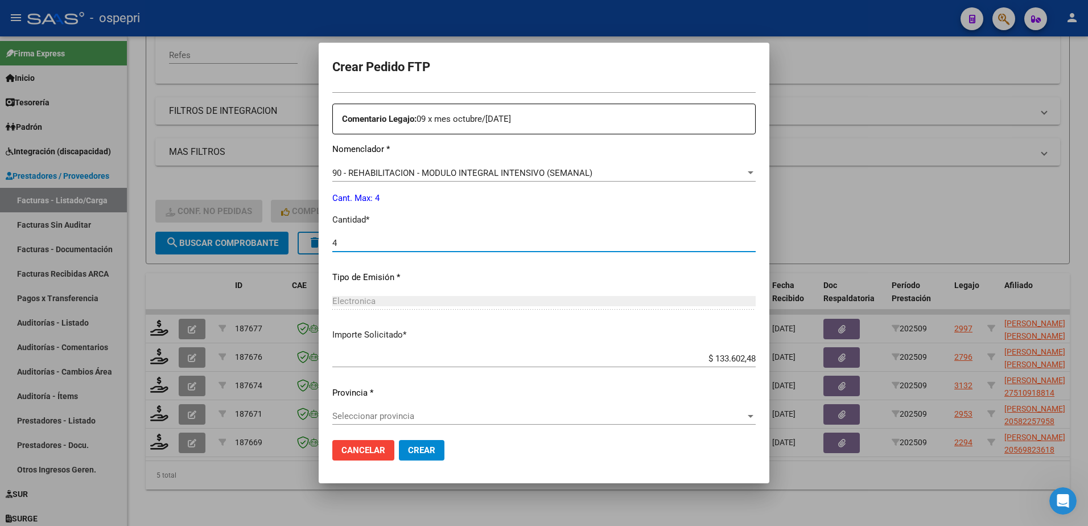
scroll to position [407, 0]
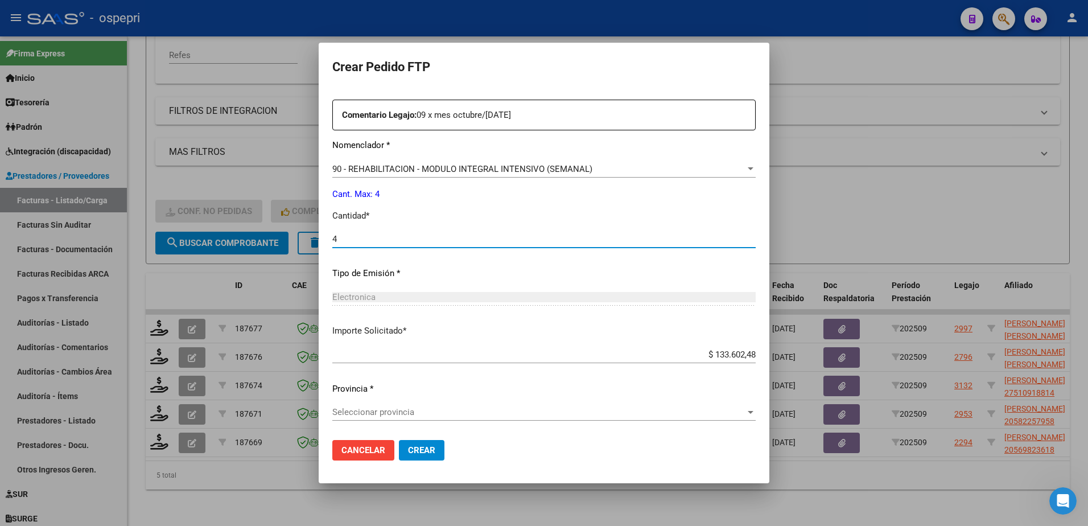
type input "4"
click at [416, 410] on span "Seleccionar provincia" at bounding box center [538, 412] width 413 height 10
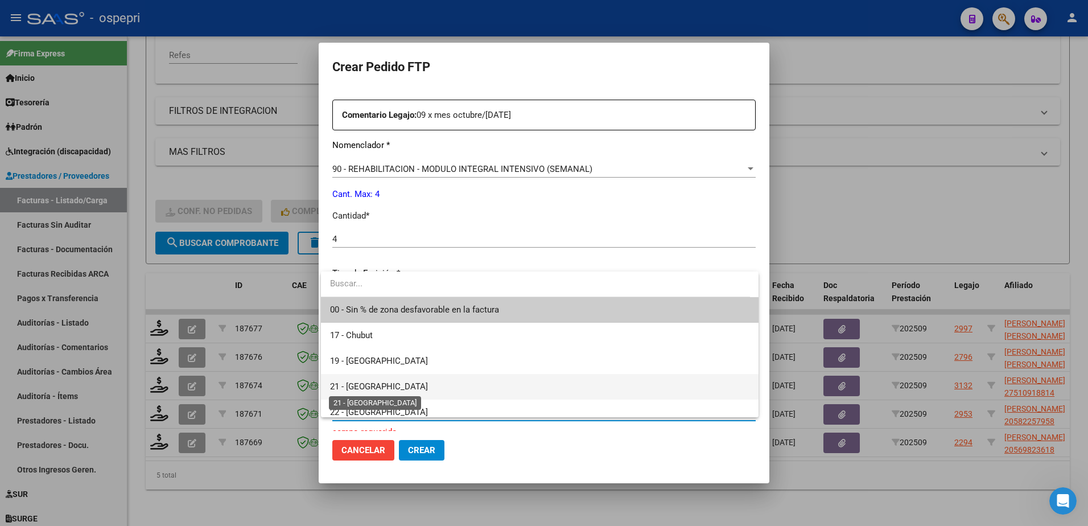
click at [369, 386] on span "21 - [GEOGRAPHIC_DATA]" at bounding box center [379, 386] width 98 height 10
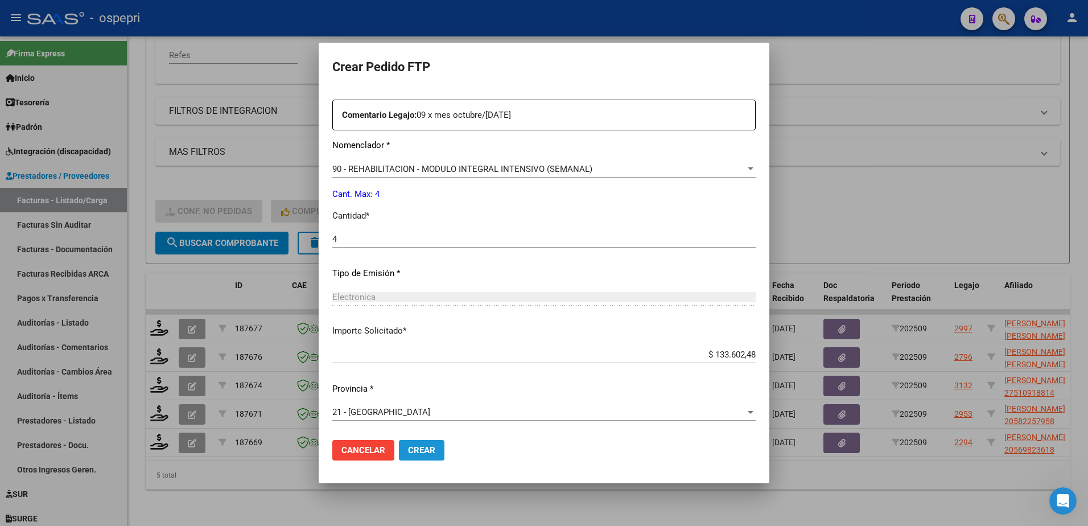
click at [410, 448] on span "Crear" at bounding box center [421, 450] width 27 height 10
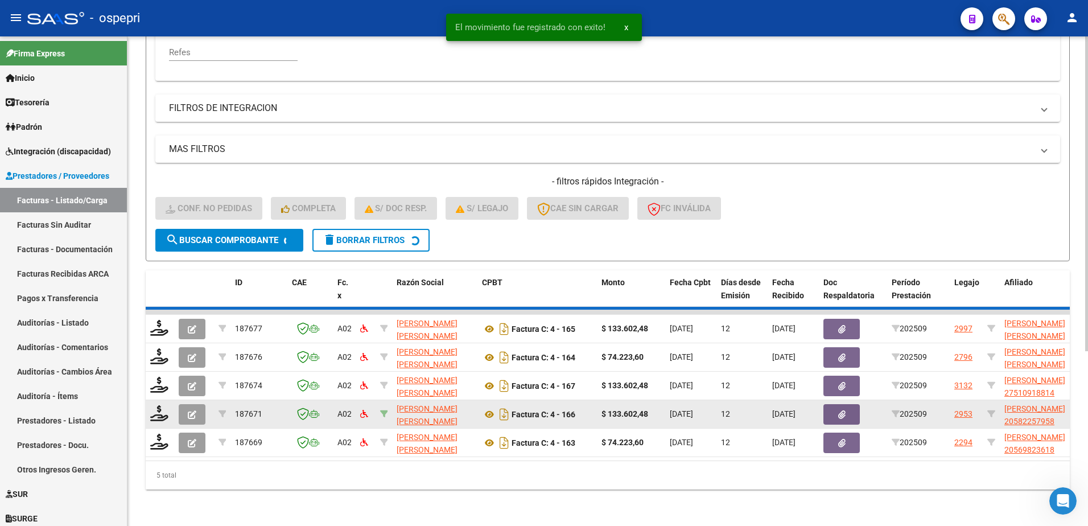
scroll to position [241, 0]
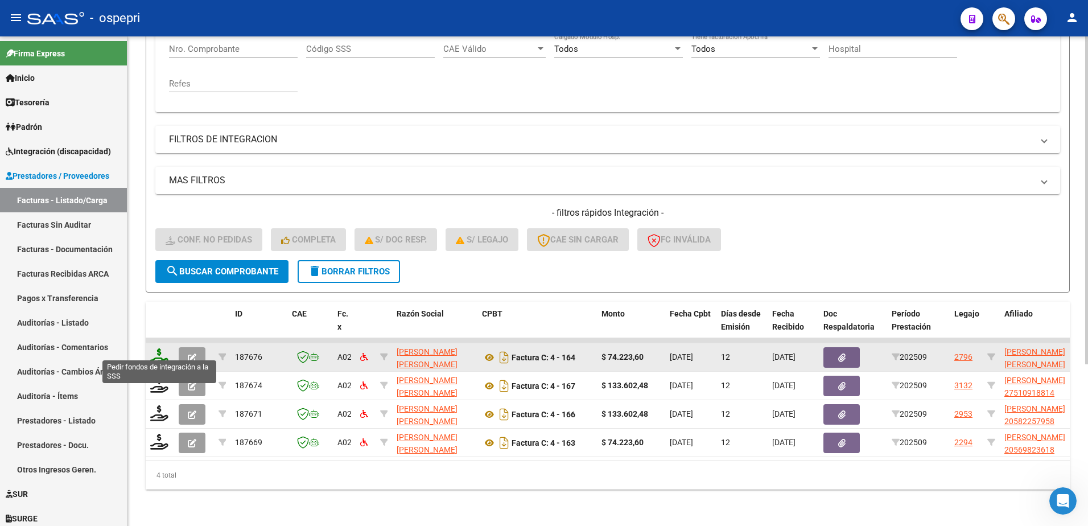
click at [156, 353] on icon at bounding box center [159, 356] width 18 height 16
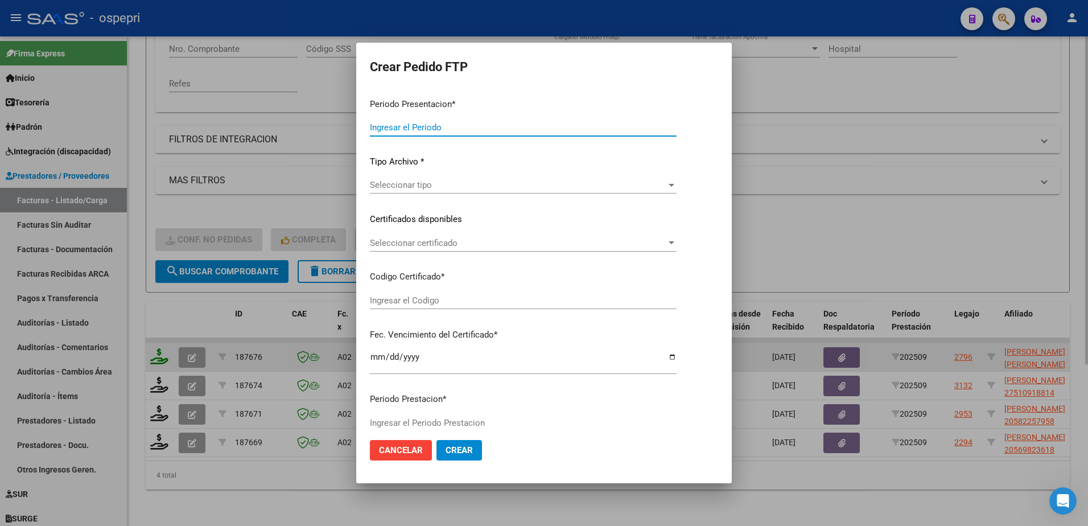
type input "202509"
type input "$ 74.223,60"
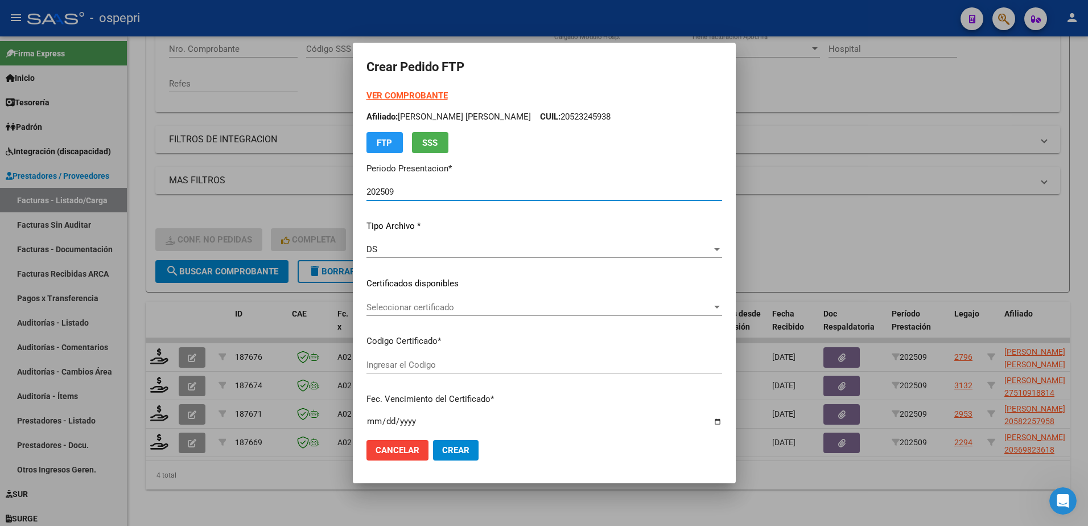
type input "20553010889"
type input "2027-11-01"
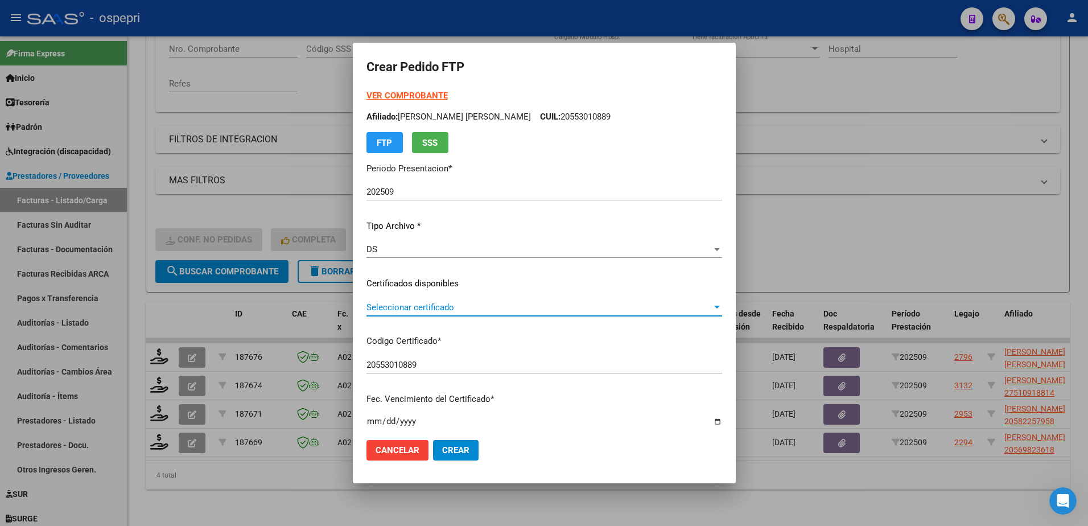
click at [411, 306] on span "Seleccionar certificado" at bounding box center [538, 307] width 345 height 10
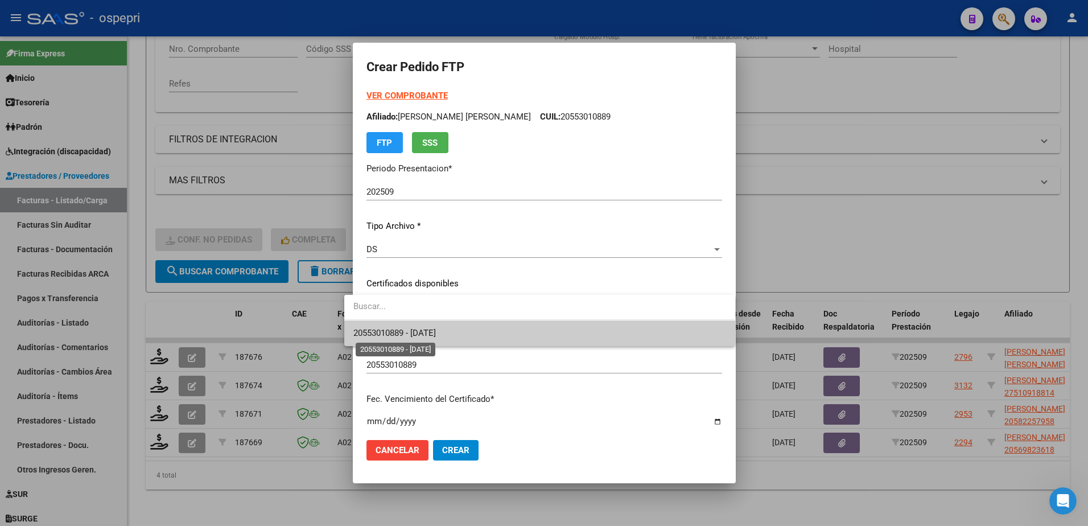
click at [418, 335] on span "20553010889 - 2027-11-01" at bounding box center [394, 333] width 82 height 10
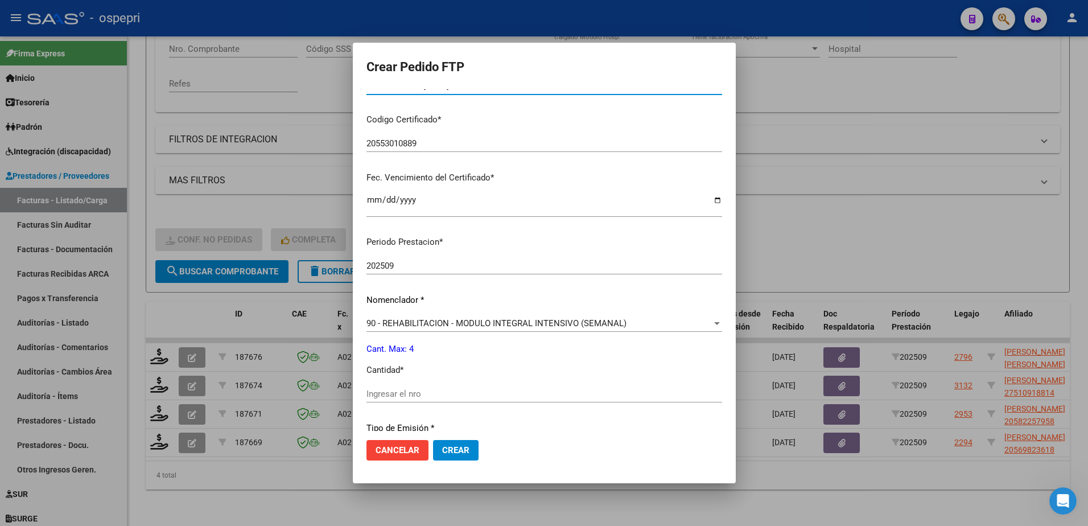
scroll to position [228, 0]
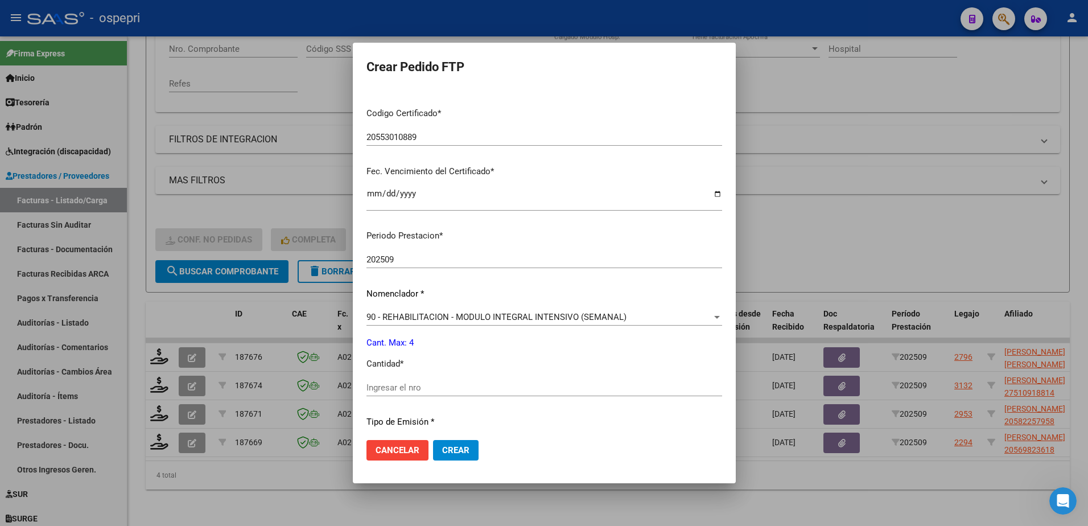
click at [412, 394] on div "Ingresar el nro" at bounding box center [544, 387] width 356 height 17
type input "4"
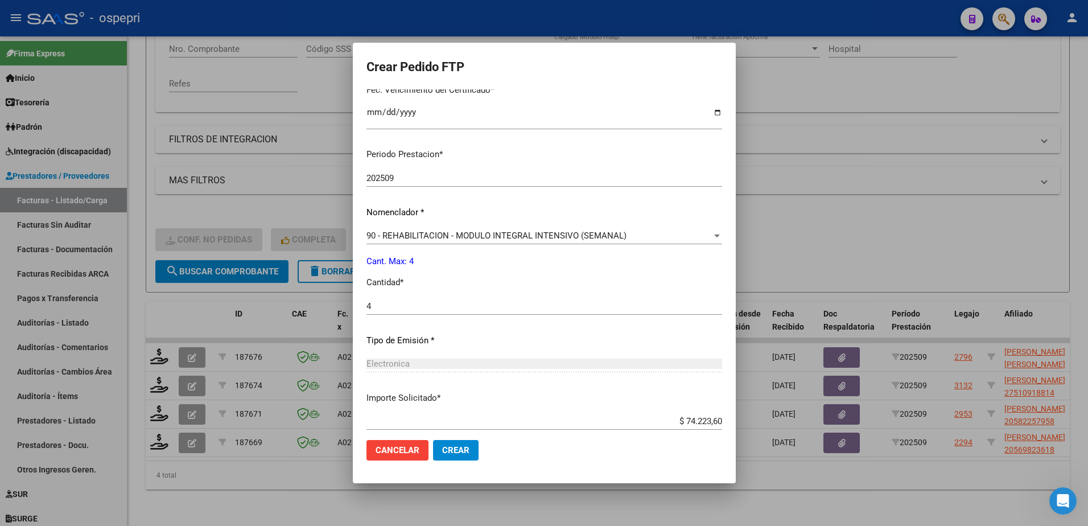
scroll to position [376, 0]
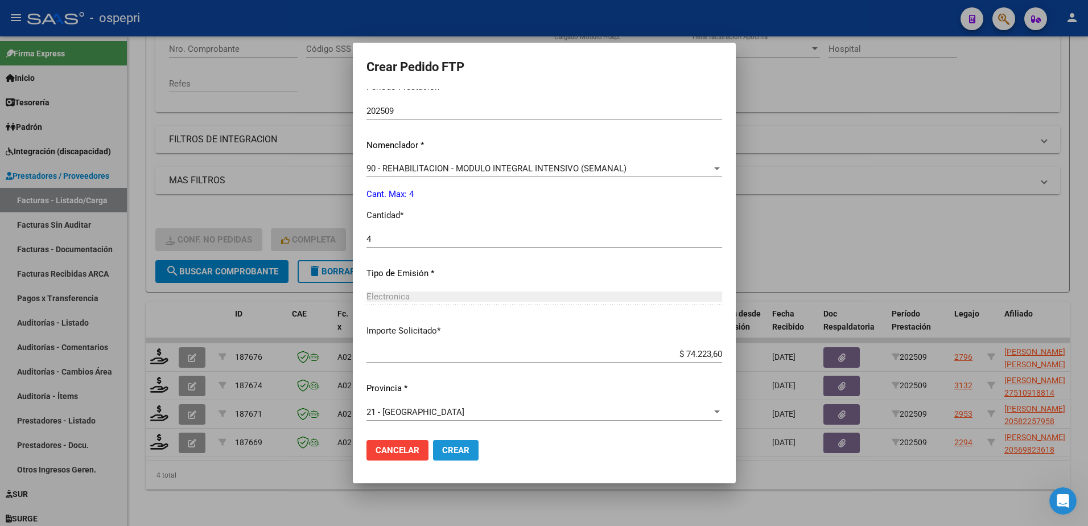
click at [442, 453] on span "Crear" at bounding box center [455, 450] width 27 height 10
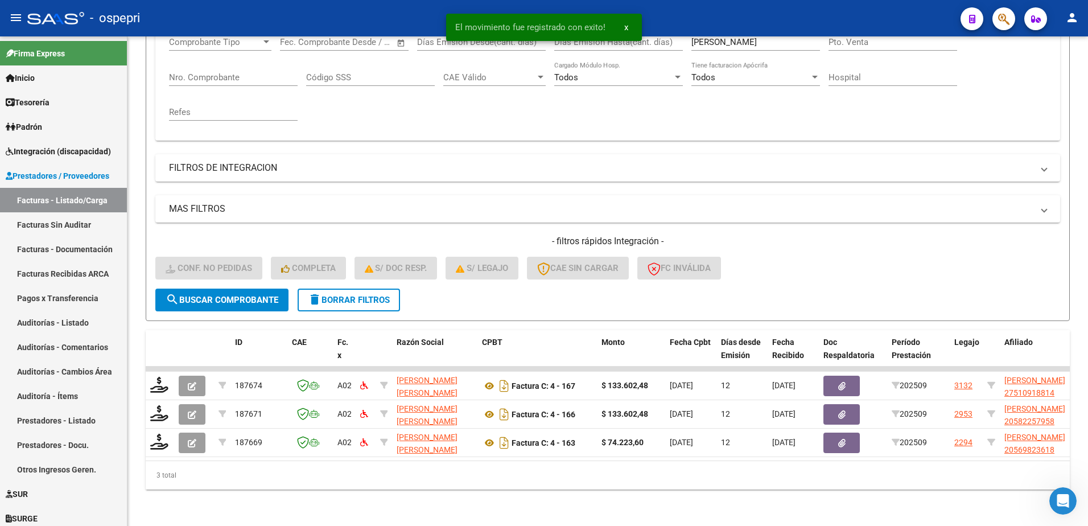
scroll to position [212, 0]
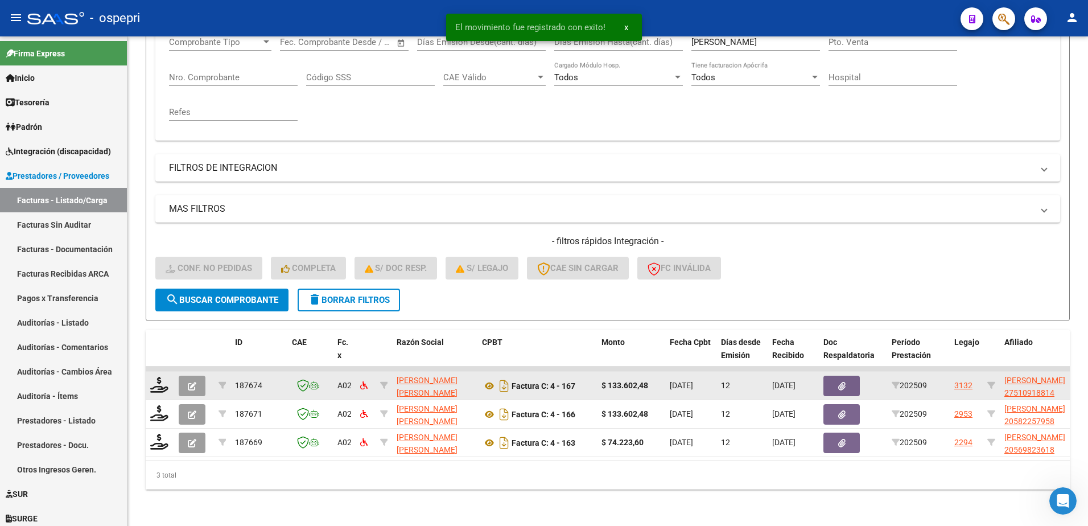
click at [158, 386] on datatable-body-cell at bounding box center [160, 386] width 28 height 28
click at [150, 383] on datatable-body-cell at bounding box center [160, 386] width 28 height 28
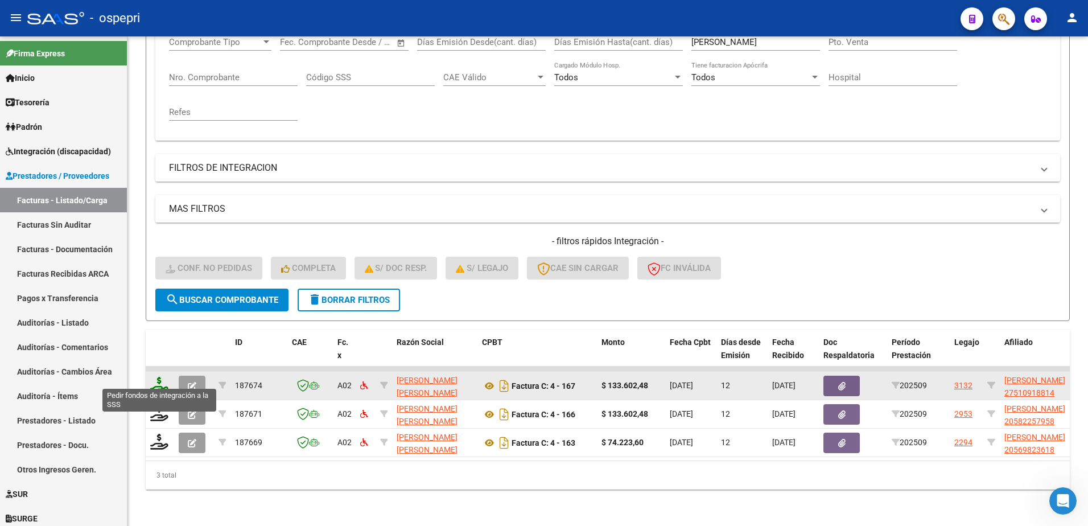
click at [160, 377] on icon at bounding box center [159, 385] width 18 height 16
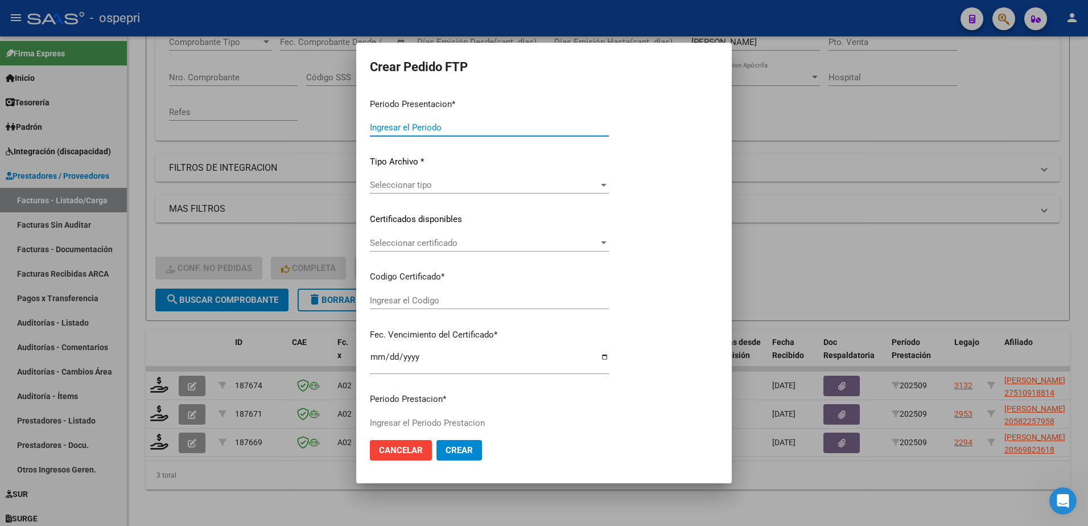
type input "202509"
type input "$ 133.602,48"
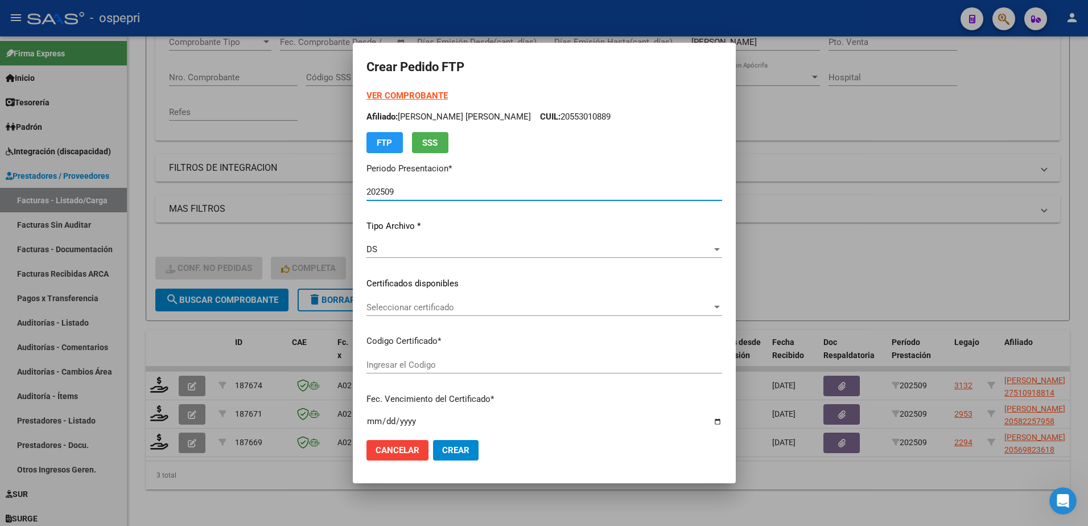
type input "2751091881-4"
type input "2028-03-17"
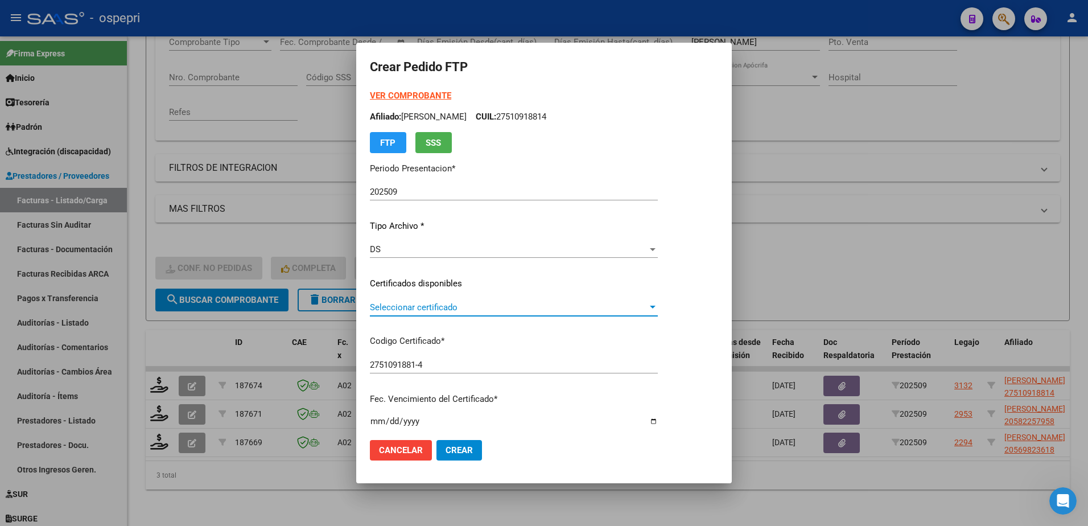
click at [388, 311] on span "Seleccionar certificado" at bounding box center [509, 307] width 278 height 10
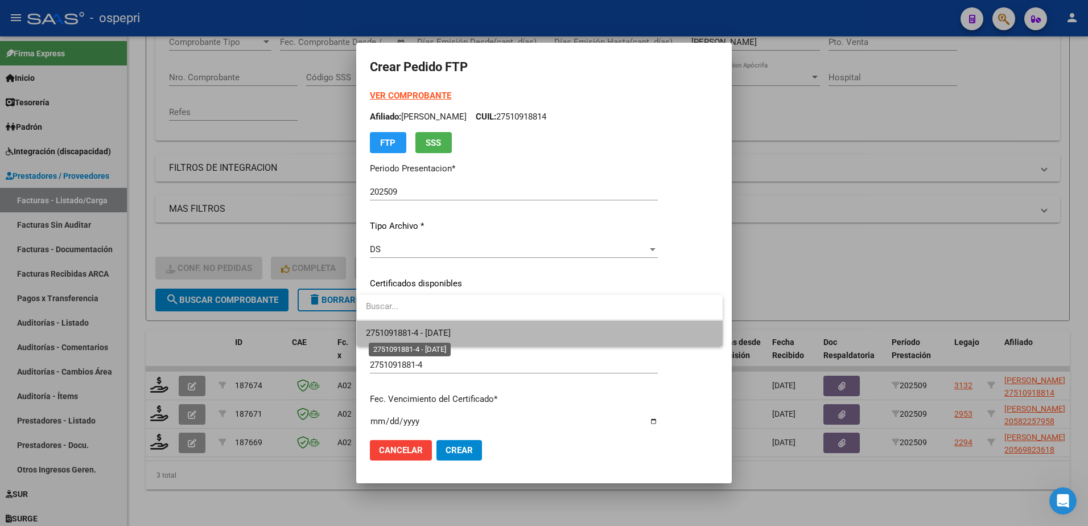
click at [405, 331] on span "2751091881-4 - 2028-03-17" at bounding box center [408, 333] width 85 height 10
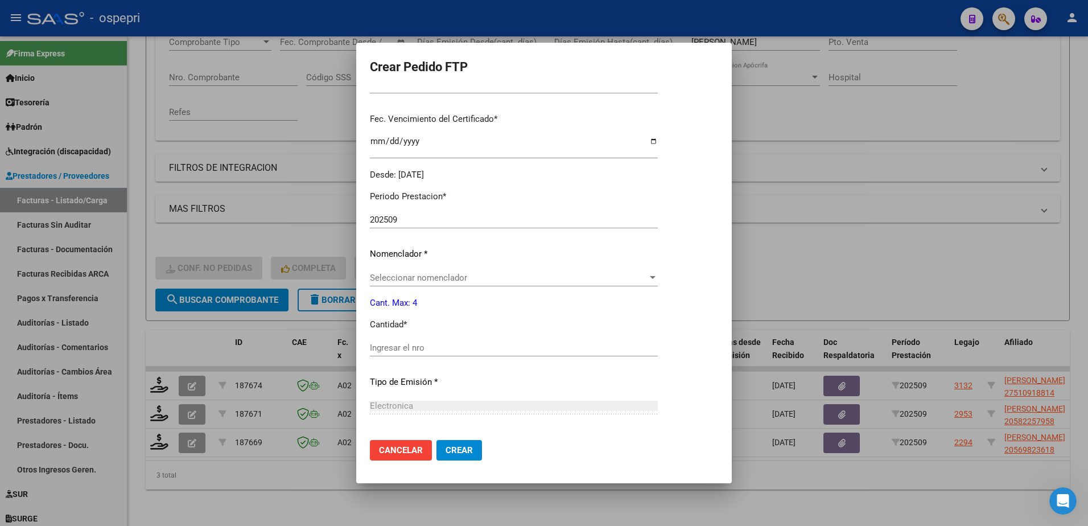
scroll to position [284, 0]
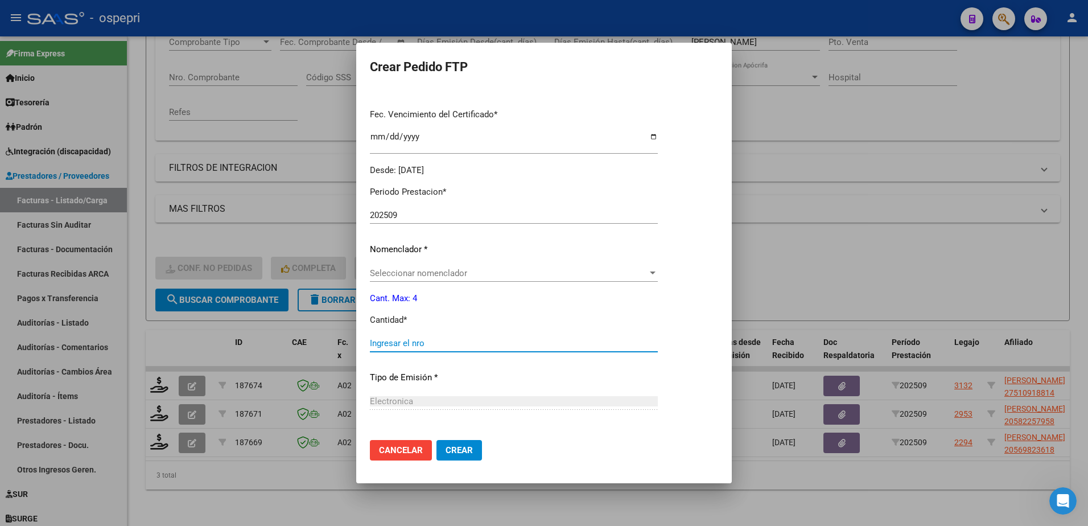
click at [407, 348] on input "Ingresar el nro" at bounding box center [514, 343] width 288 height 10
type input "4"
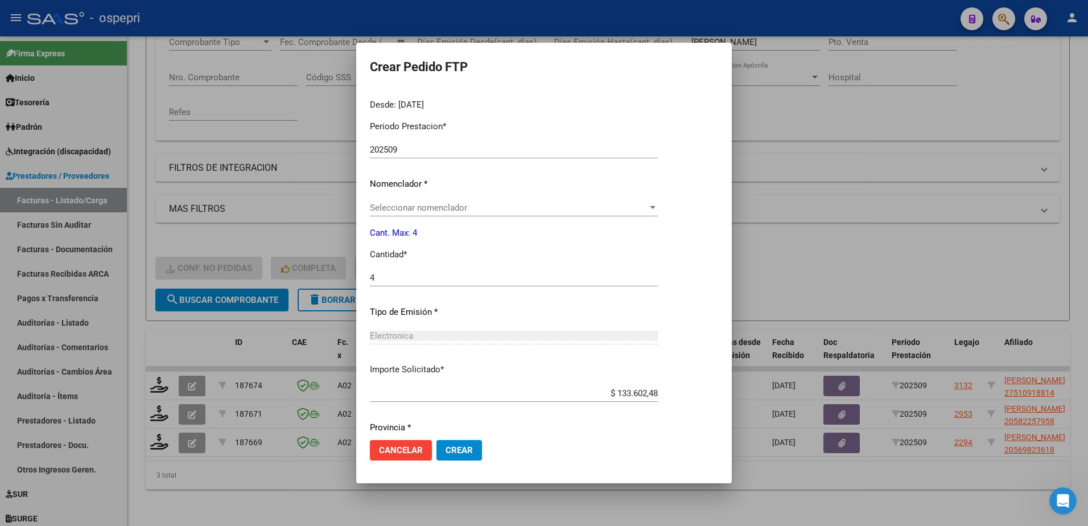
scroll to position [389, 0]
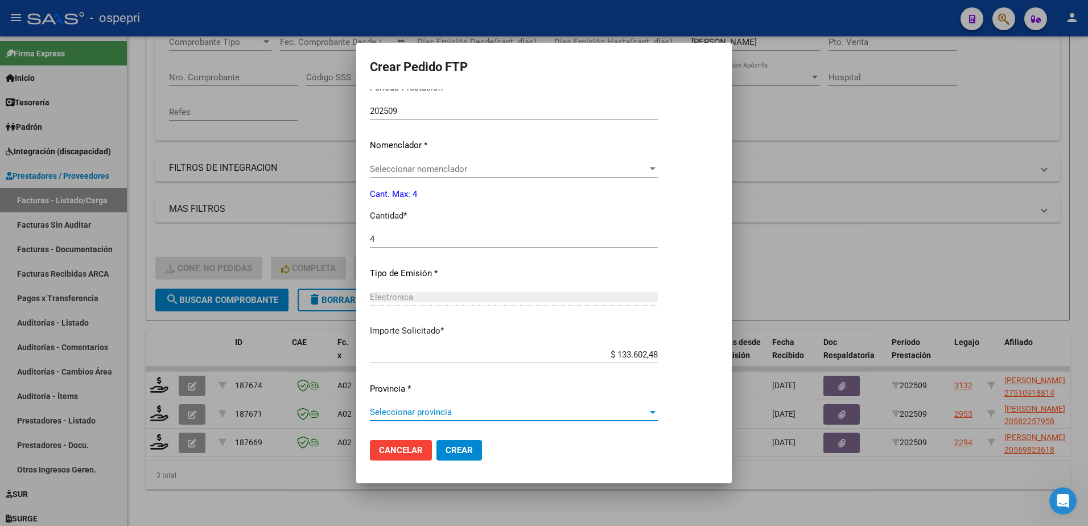
click at [421, 411] on span "Seleccionar provincia" at bounding box center [509, 412] width 278 height 10
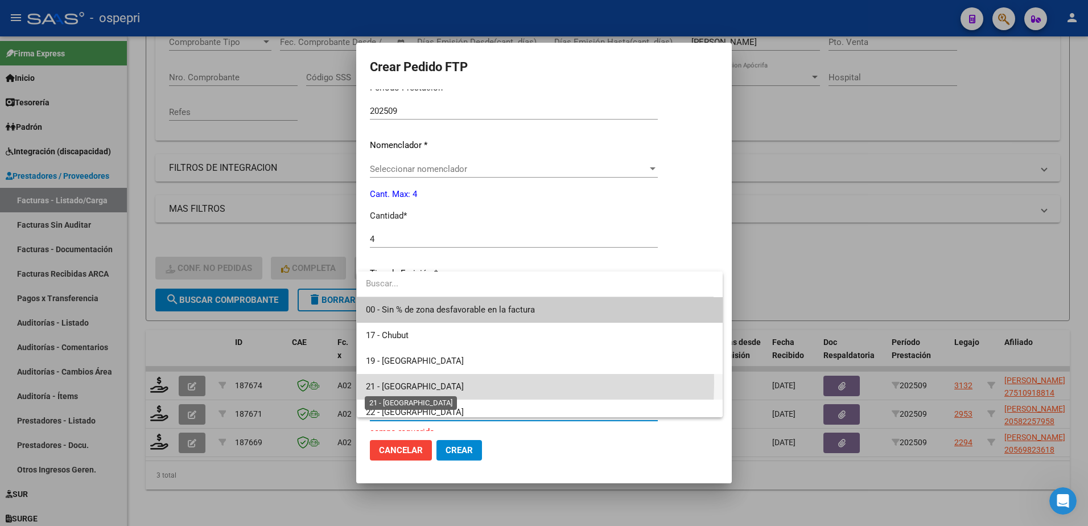
click at [403, 383] on span "21 - [GEOGRAPHIC_DATA]" at bounding box center [415, 386] width 98 height 10
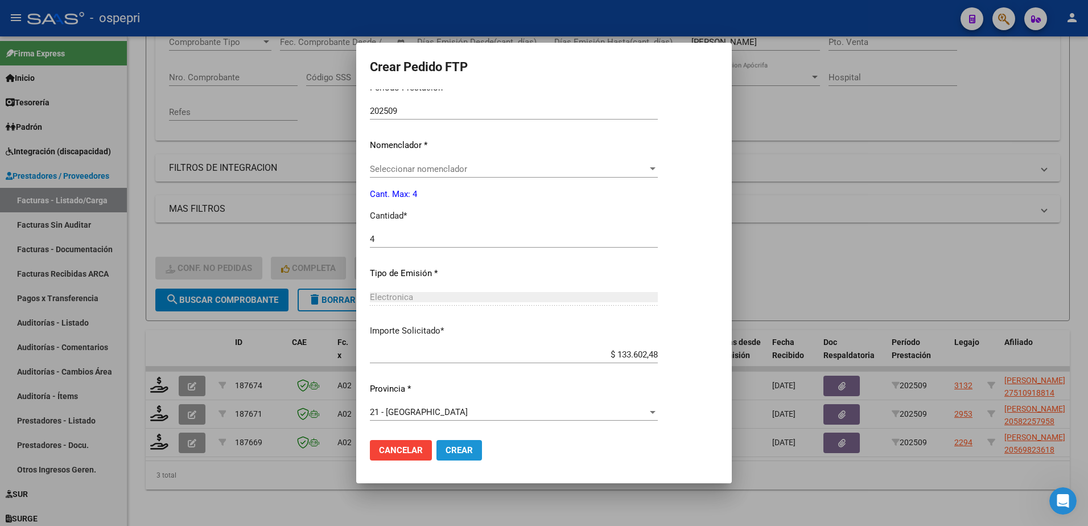
click at [460, 457] on button "Crear" at bounding box center [459, 450] width 46 height 20
click at [456, 449] on span "Crear" at bounding box center [458, 450] width 27 height 10
click at [421, 174] on div "Seleccionar nomenclador Seleccionar nomenclador" at bounding box center [514, 168] width 288 height 17
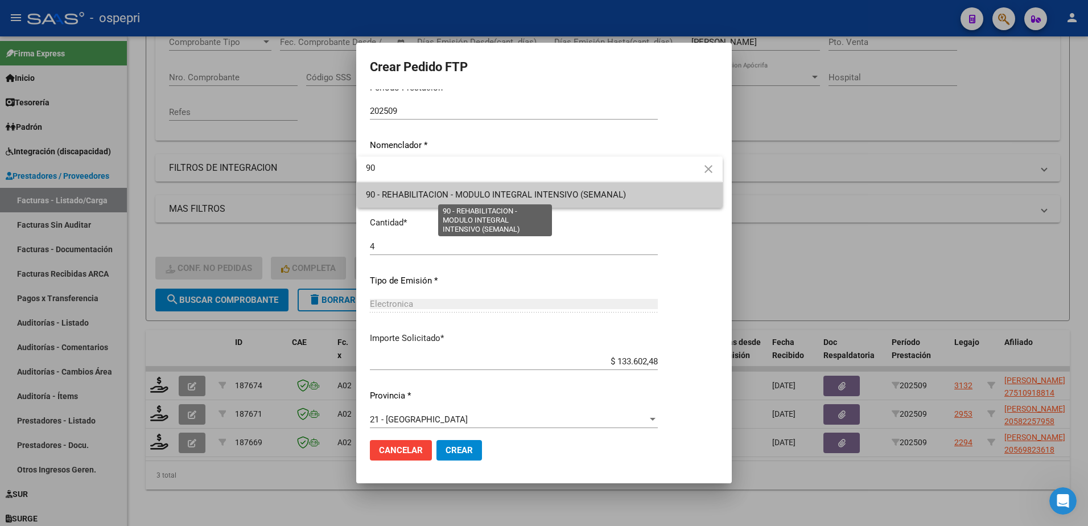
type input "90"
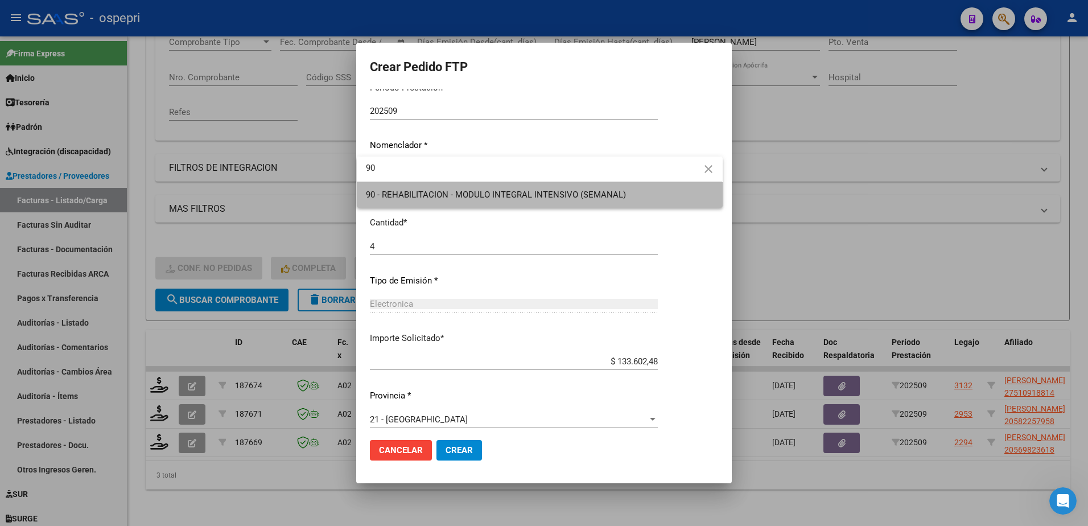
click at [431, 200] on span "90 - REHABILITACION - MODULO INTEGRAL INTENSIVO (SEMANAL)" at bounding box center [539, 195] width 347 height 26
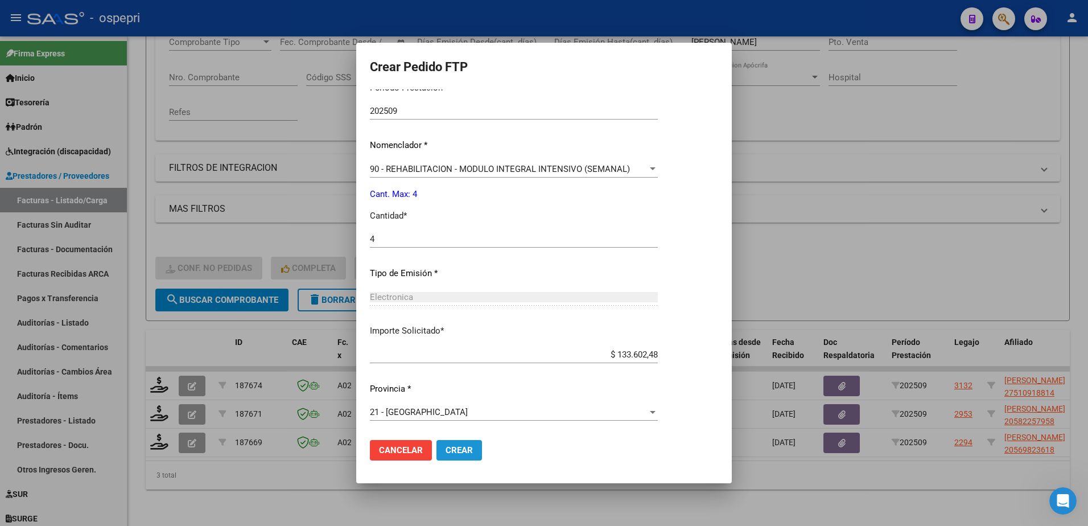
click at [445, 445] on span "Crear" at bounding box center [458, 450] width 27 height 10
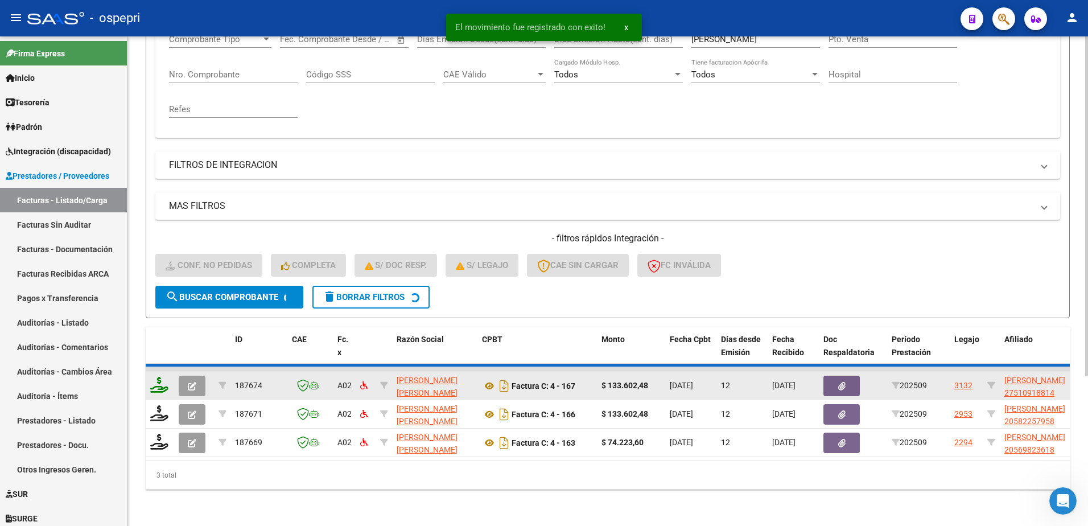
scroll to position [184, 0]
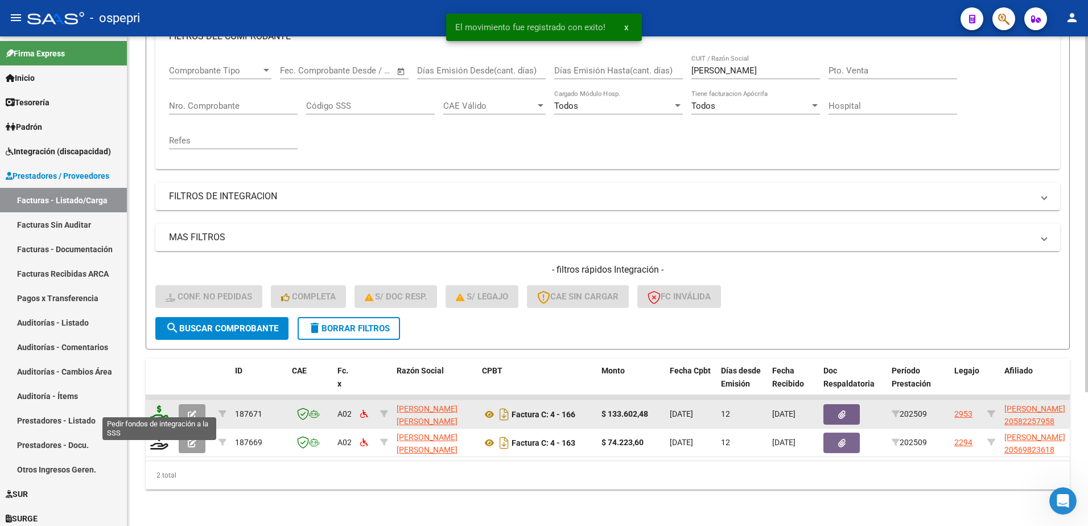
click at [156, 407] on icon at bounding box center [159, 413] width 18 height 16
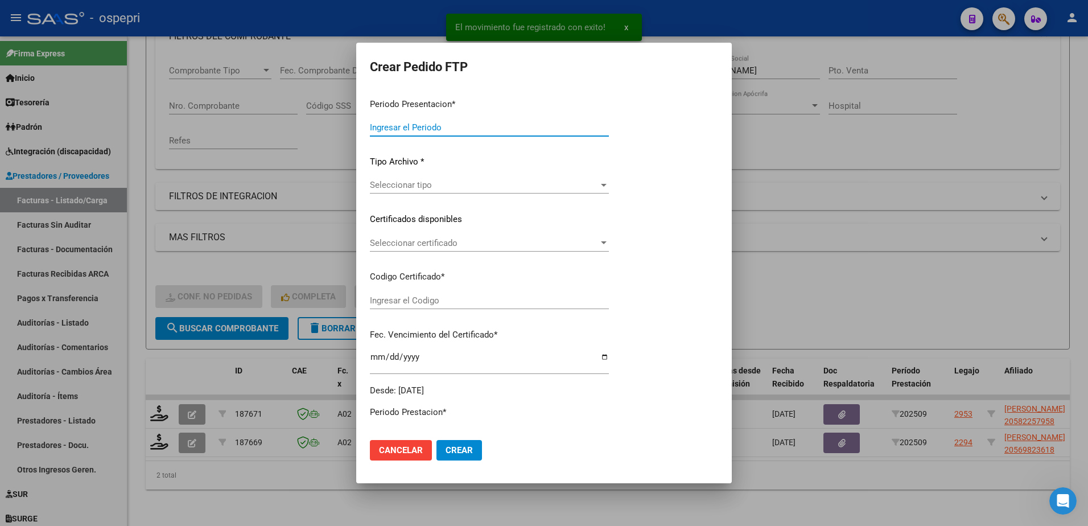
type input "202509"
type input "$ 133.602,48"
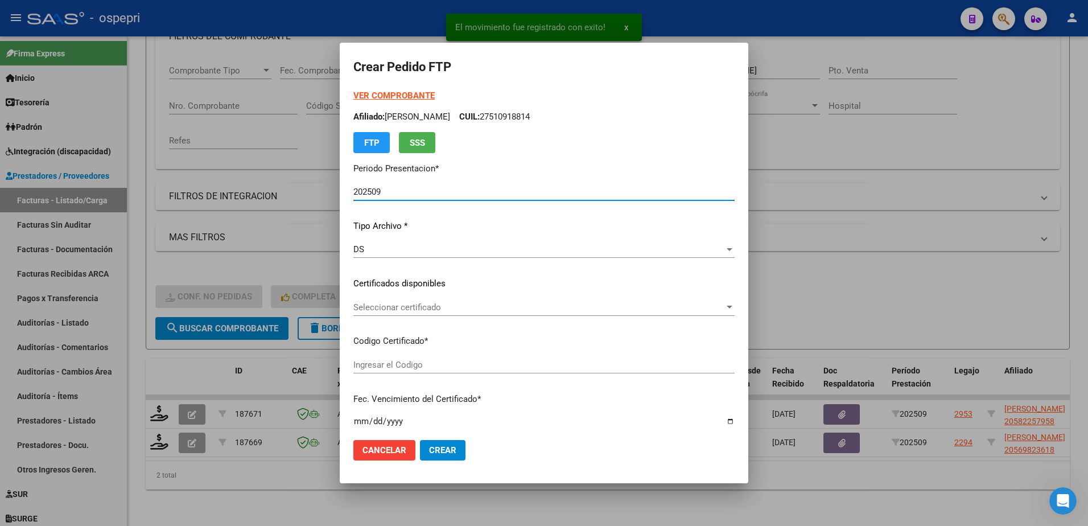
type input "2058225795-8"
type input "2026-04-10"
click at [386, 313] on div "Seleccionar certificado Seleccionar certificado" at bounding box center [543, 307] width 381 height 17
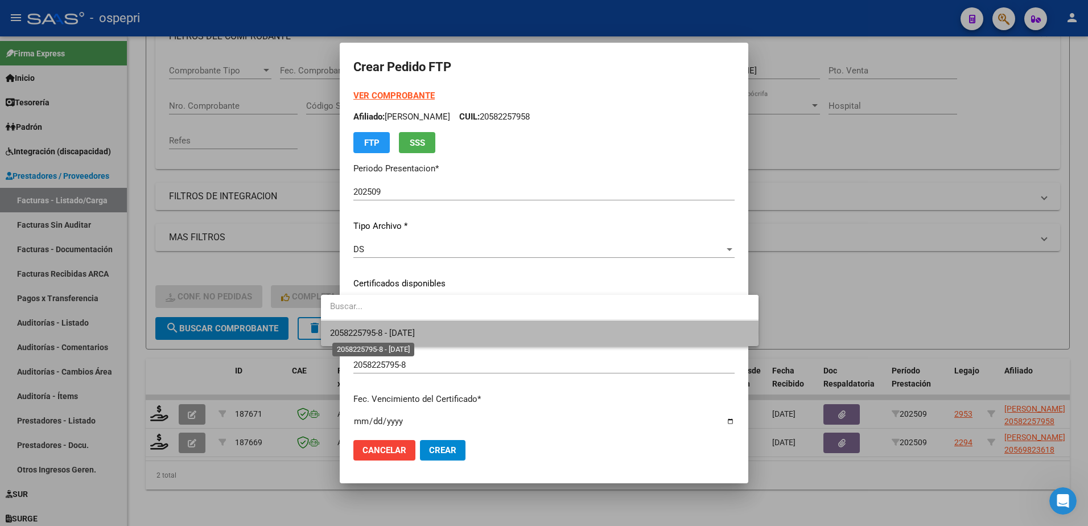
click at [383, 332] on span "2058225795-8 - 2026-04-10" at bounding box center [372, 333] width 85 height 10
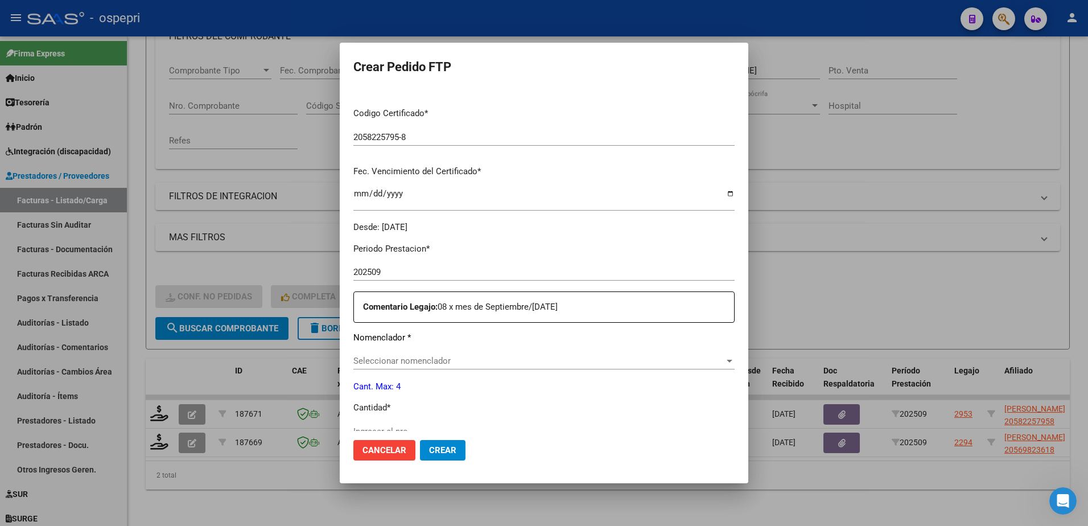
scroll to position [284, 0]
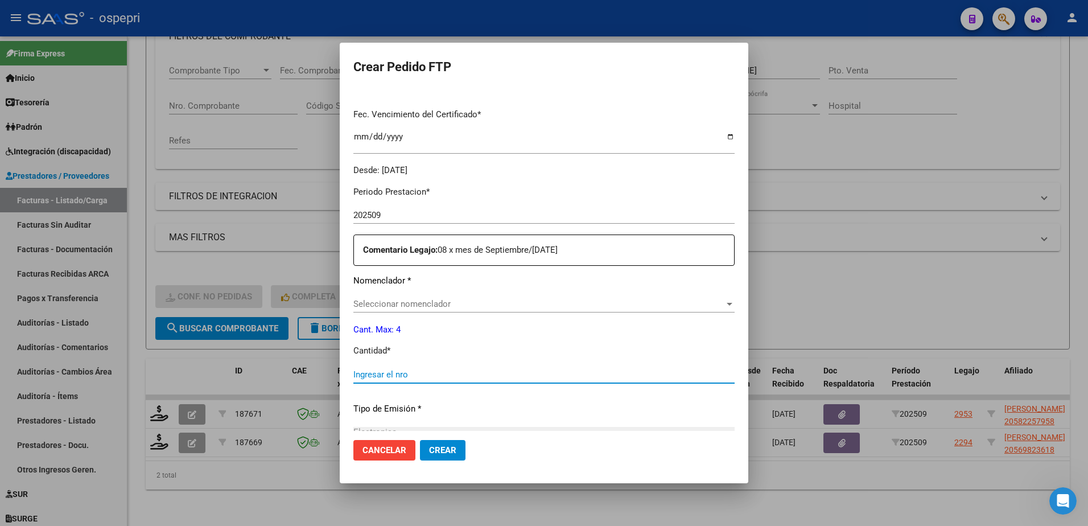
click at [386, 376] on input "Ingresar el nro" at bounding box center [543, 374] width 381 height 10
type input "4"
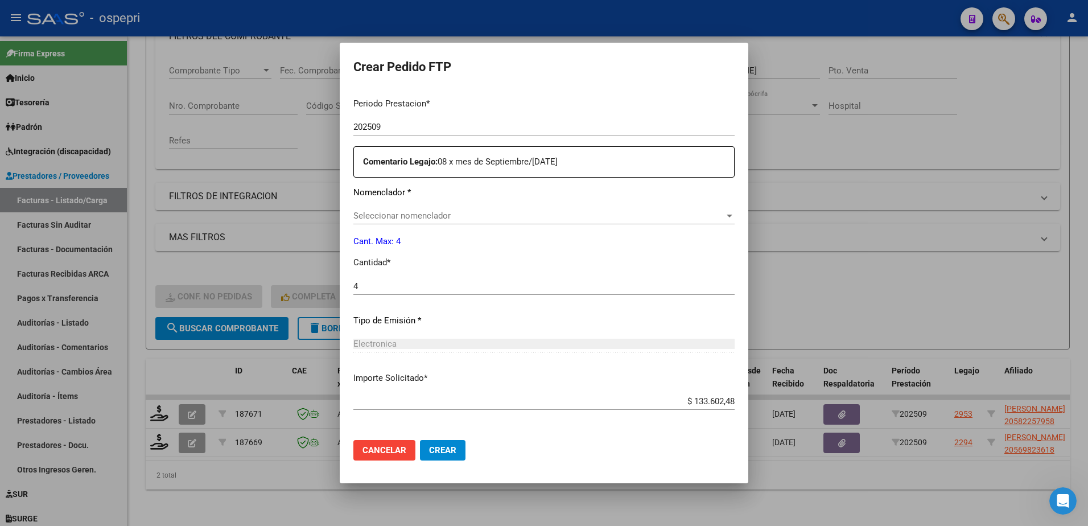
scroll to position [420, 0]
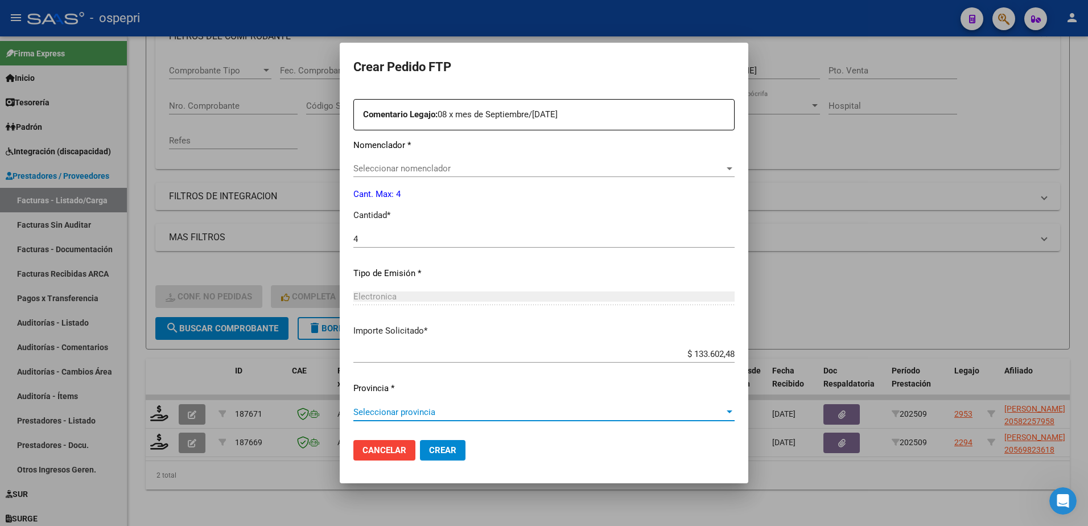
click at [408, 414] on span "Seleccionar provincia" at bounding box center [538, 412] width 371 height 10
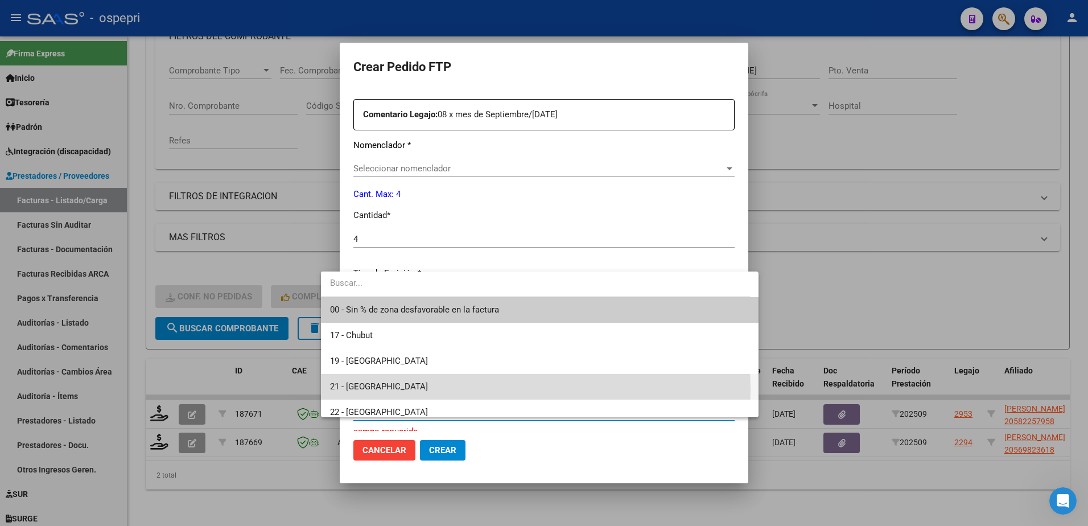
click at [401, 390] on span "21 - [GEOGRAPHIC_DATA]" at bounding box center [539, 387] width 419 height 26
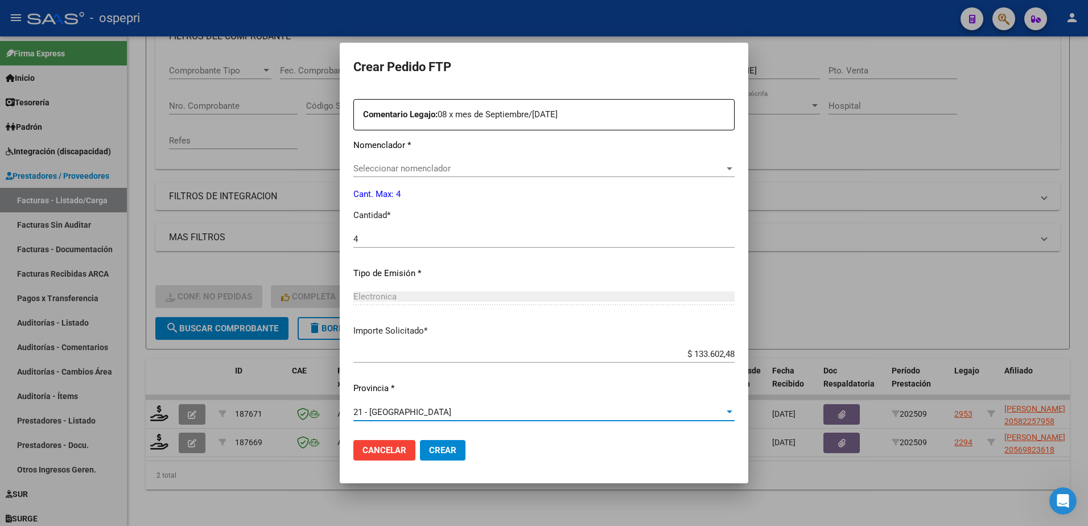
click at [439, 170] on span "Seleccionar nomenclador" at bounding box center [538, 168] width 371 height 10
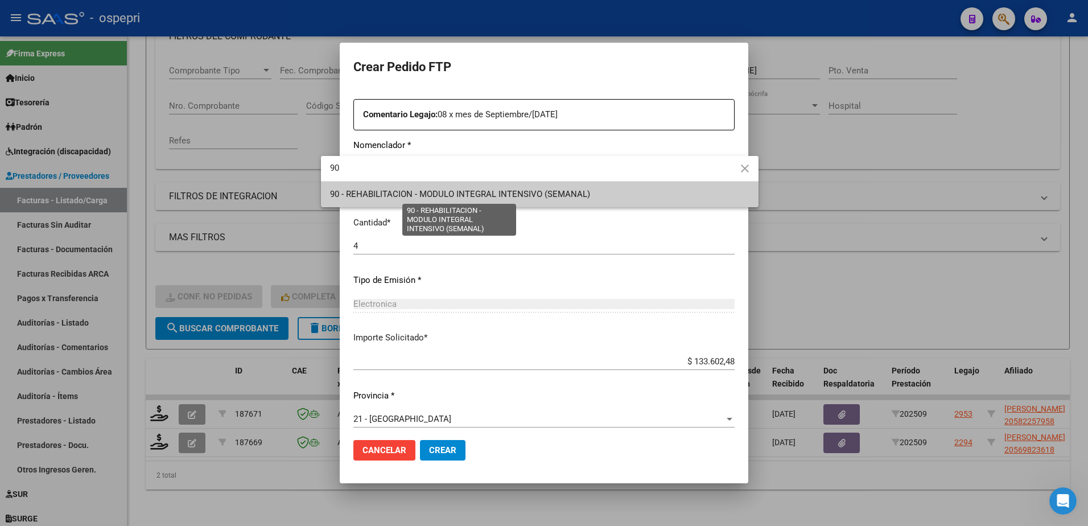
type input "90"
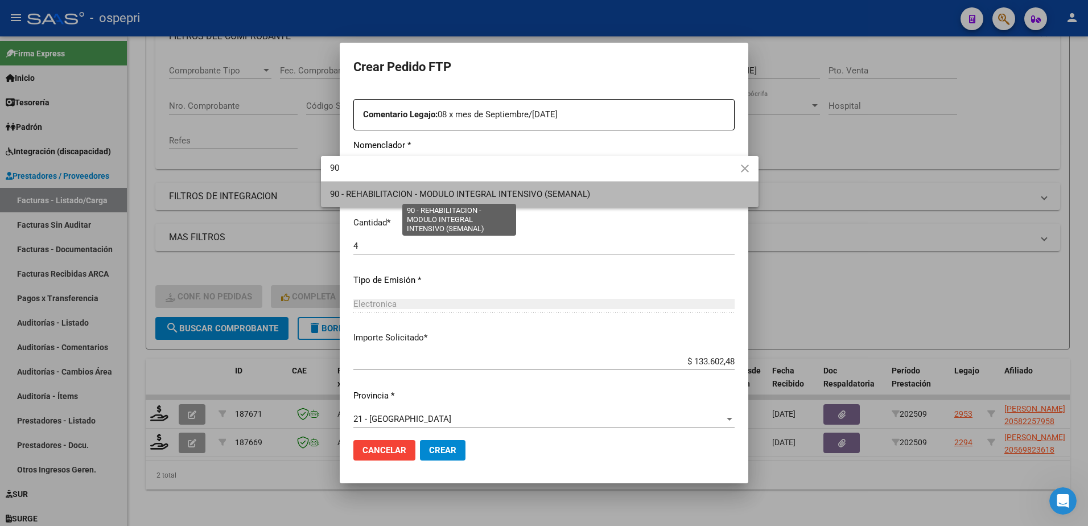
click at [441, 196] on span "90 - REHABILITACION - MODULO INTEGRAL INTENSIVO (SEMANAL)" at bounding box center [460, 194] width 260 height 10
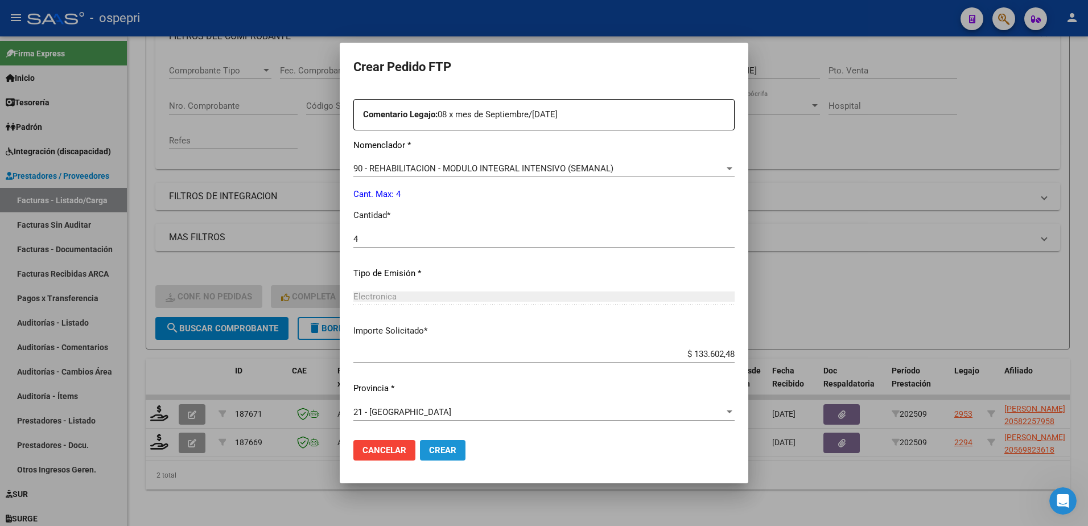
click at [429, 450] on span "Crear" at bounding box center [442, 450] width 27 height 10
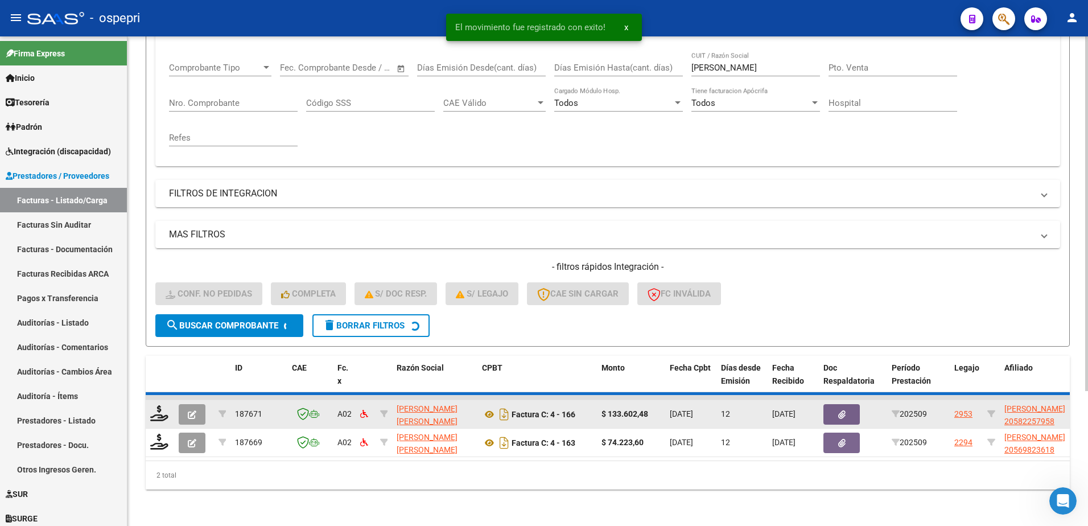
scroll to position [155, 0]
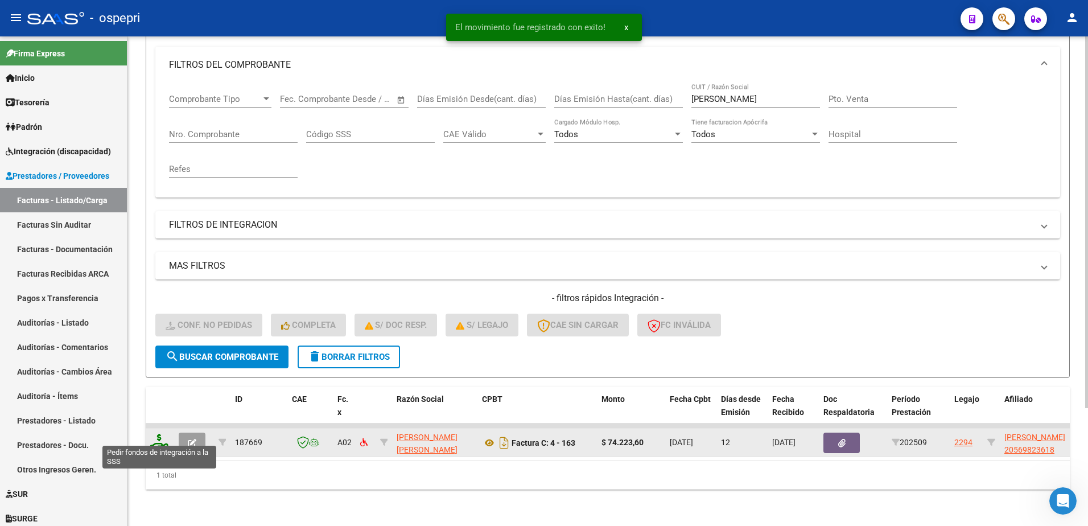
click at [160, 436] on icon at bounding box center [159, 442] width 18 height 16
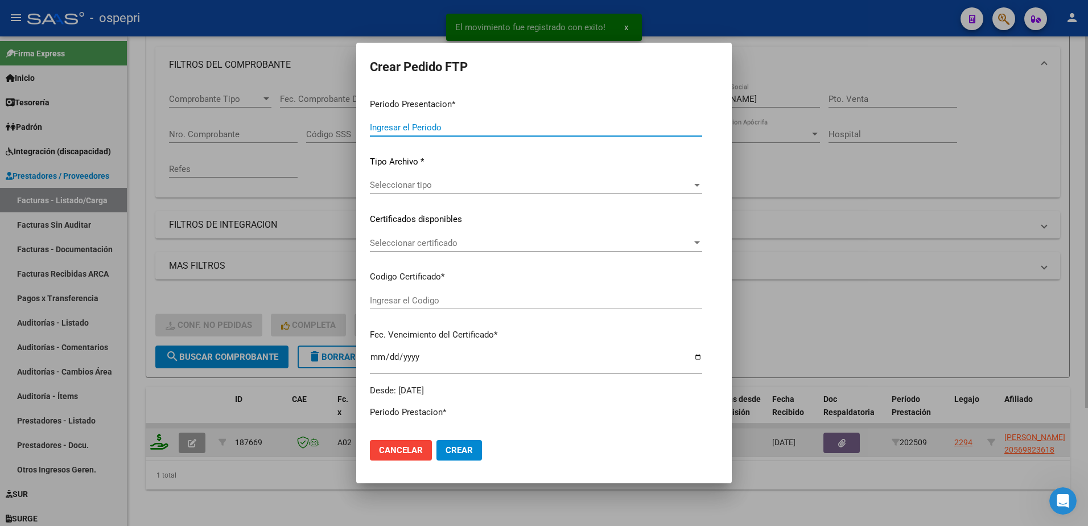
type input "202509"
type input "$ 74.223,60"
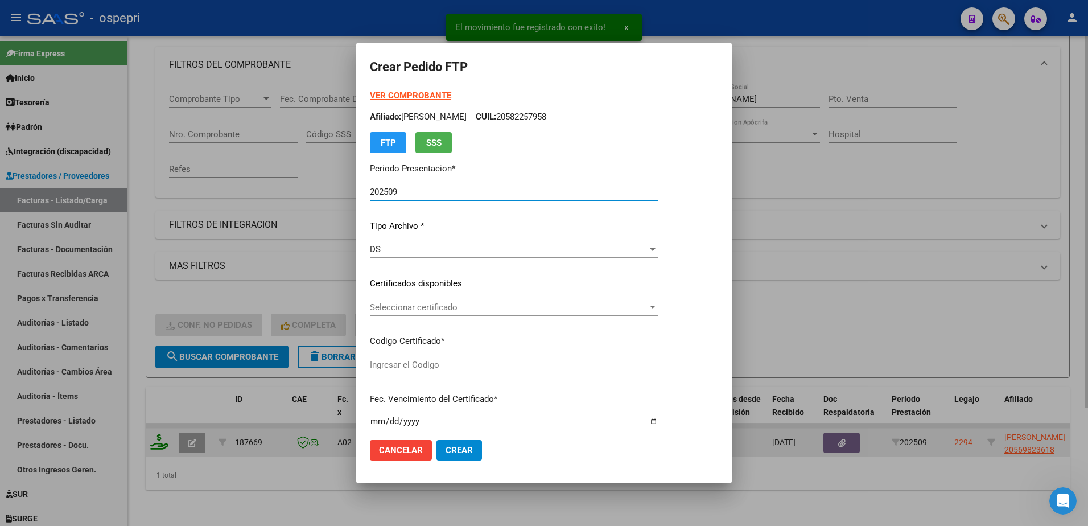
type input "2056982361-8"
type input "2026-07-11"
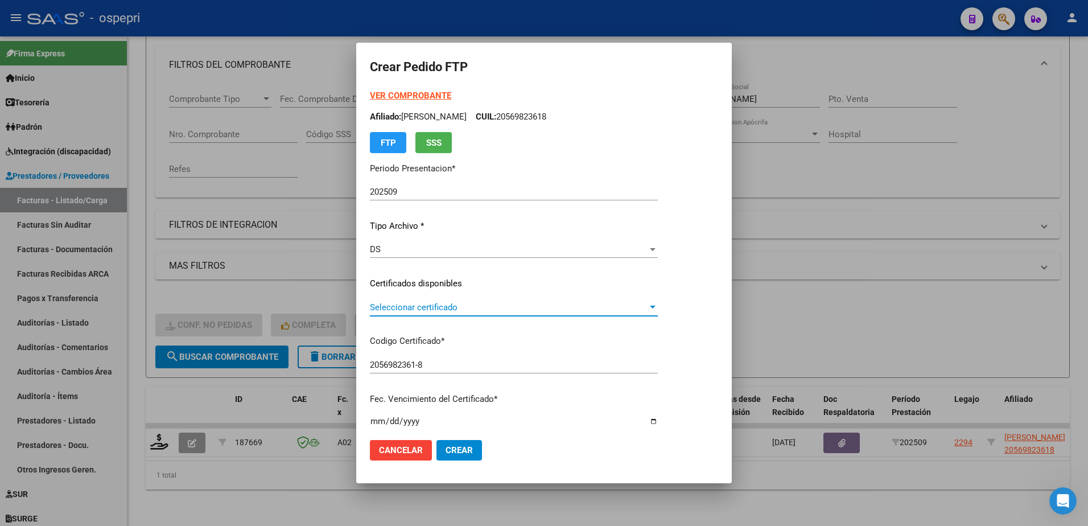
click at [412, 312] on span "Seleccionar certificado" at bounding box center [509, 307] width 278 height 10
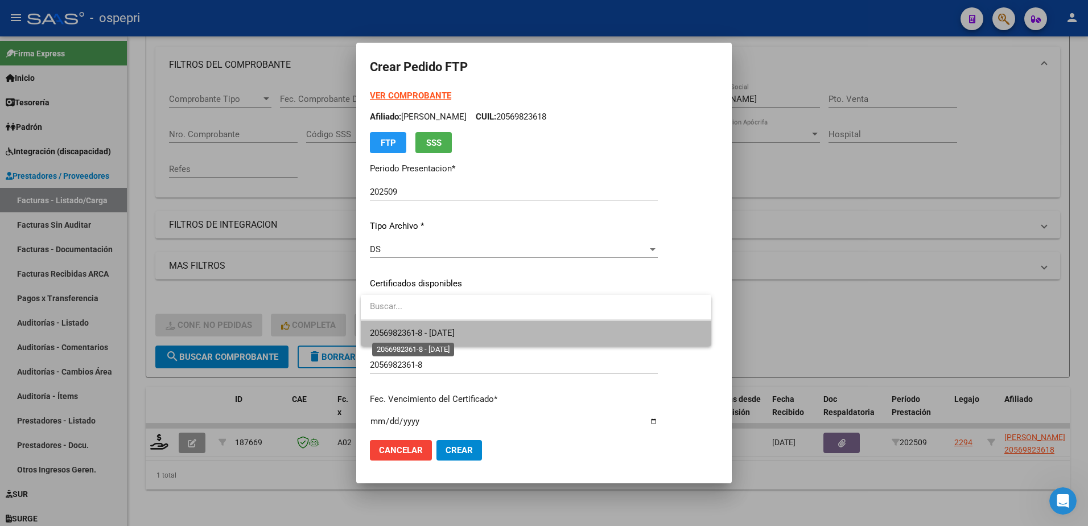
click at [434, 331] on span "2056982361-8 - 2026-07-11" at bounding box center [412, 333] width 85 height 10
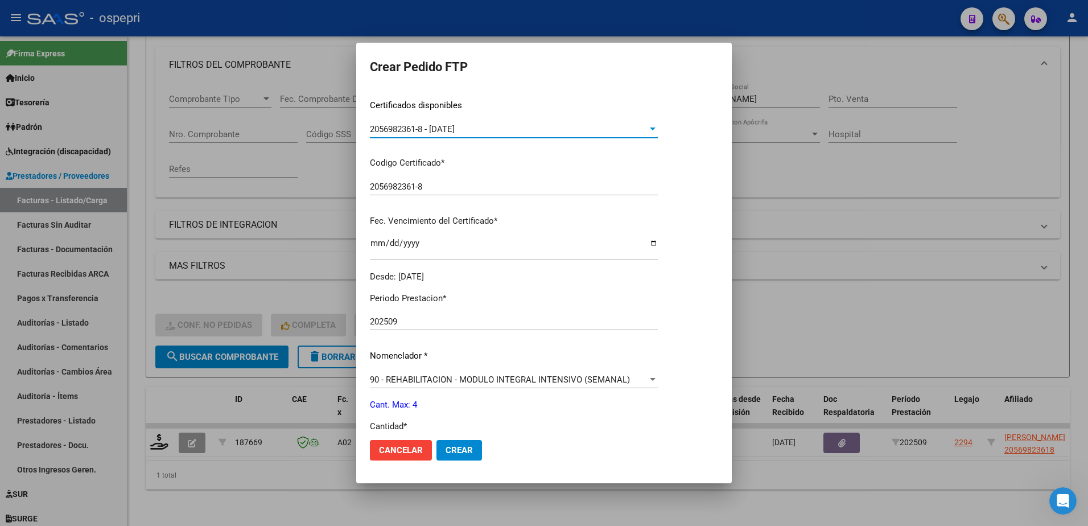
scroll to position [228, 0]
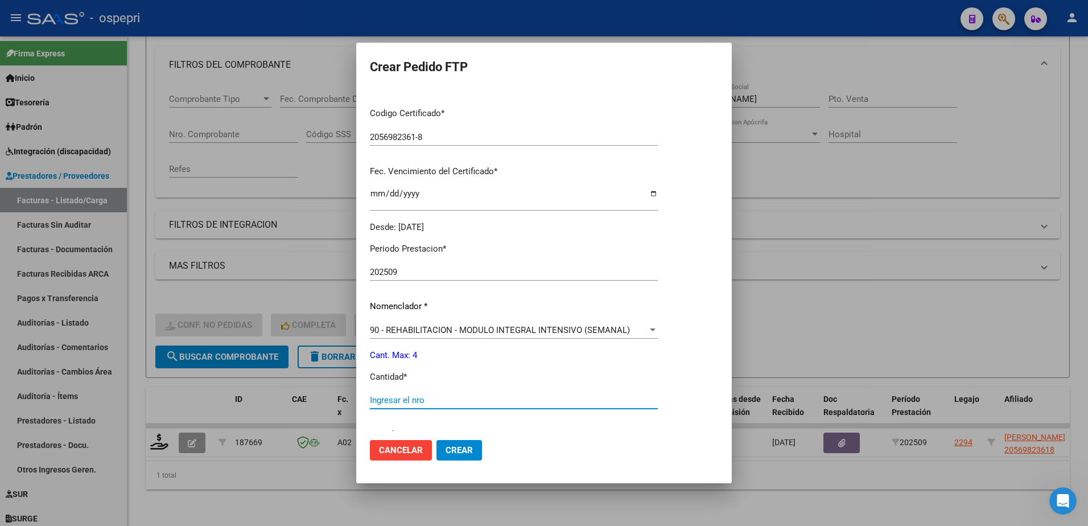
click at [438, 400] on input "Ingresar el nro" at bounding box center [514, 400] width 288 height 10
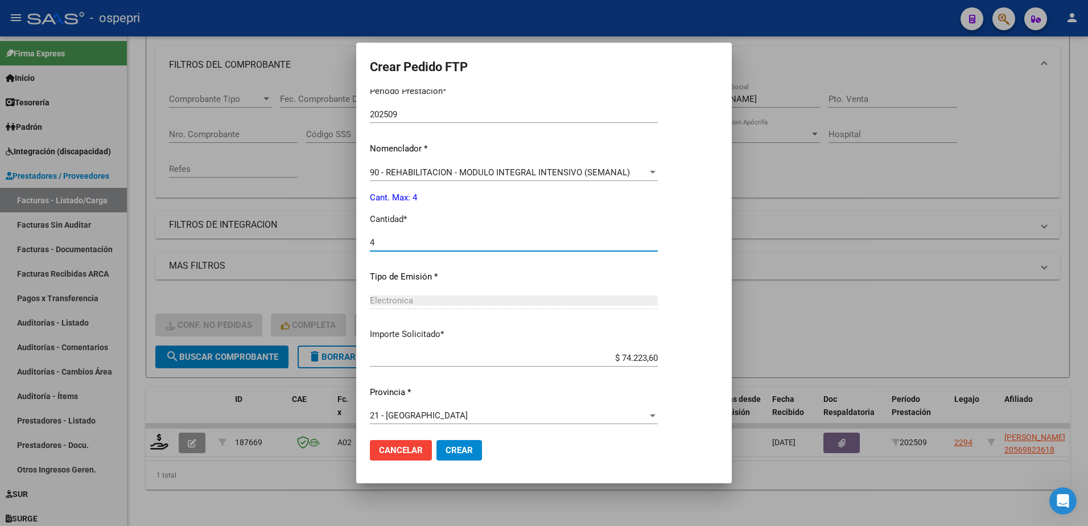
scroll to position [389, 0]
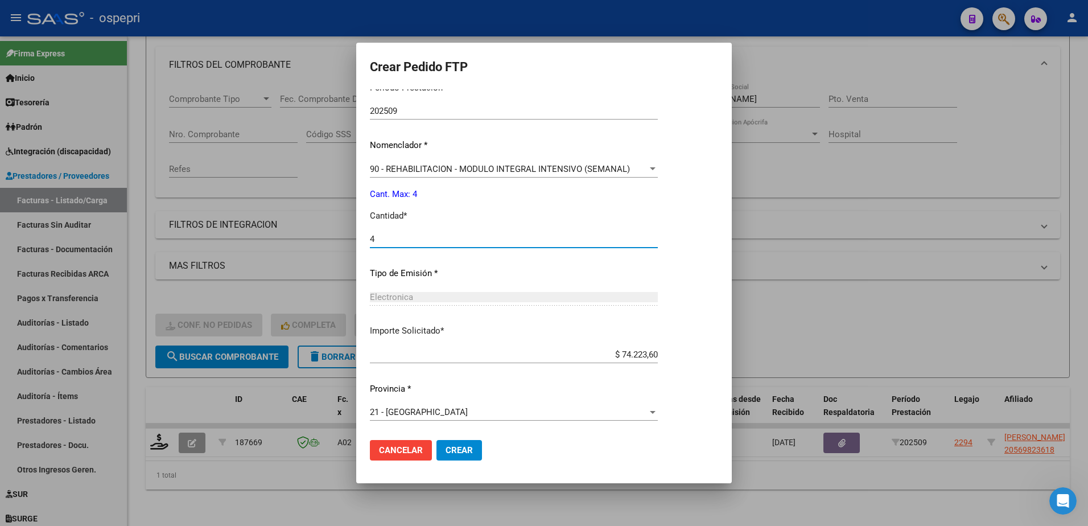
type input "4"
click at [474, 447] on button "Crear" at bounding box center [459, 450] width 46 height 20
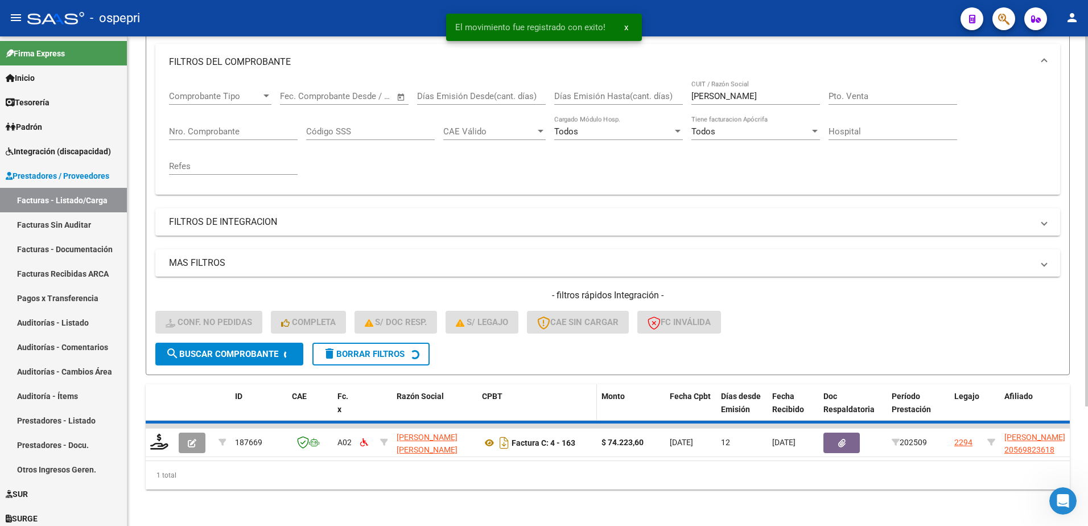
scroll to position [138, 0]
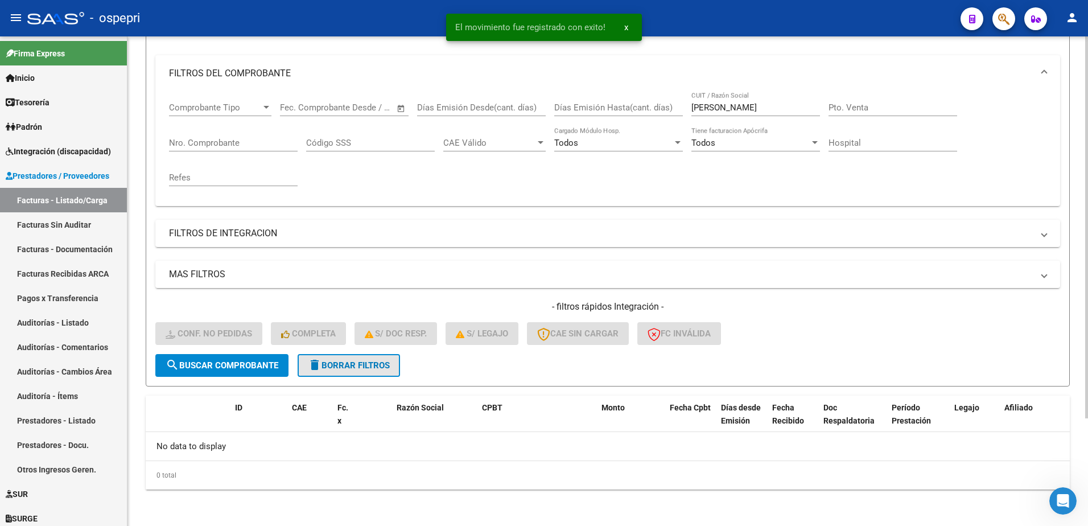
click at [379, 369] on span "delete Borrar Filtros" at bounding box center [349, 365] width 82 height 10
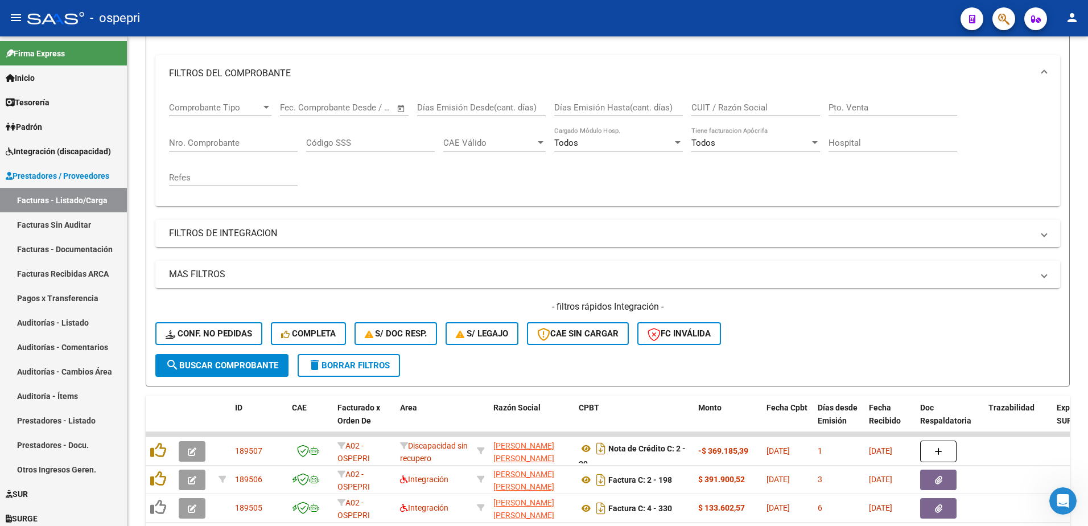
click at [767, 12] on div "- ospepri" at bounding box center [489, 18] width 924 height 25
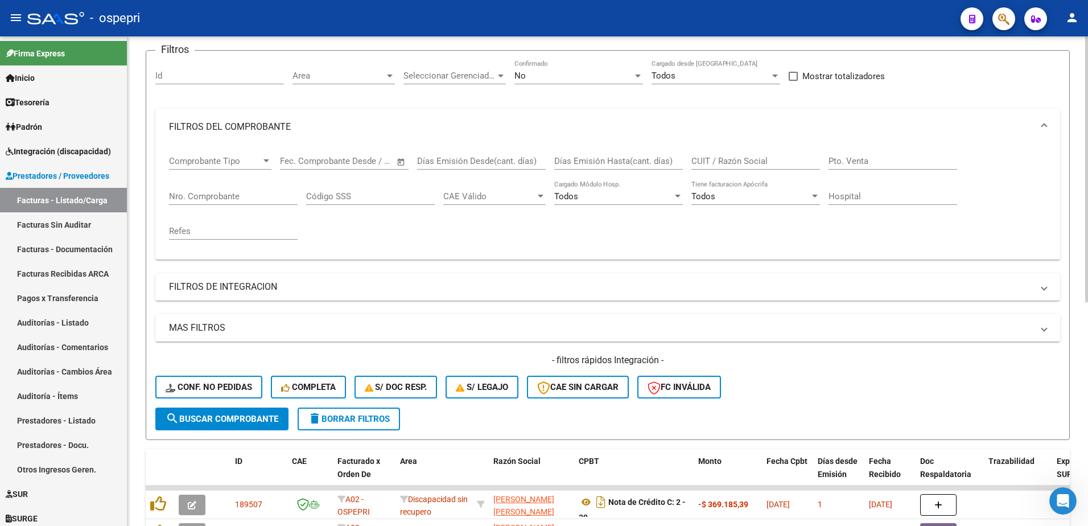
scroll to position [0, 0]
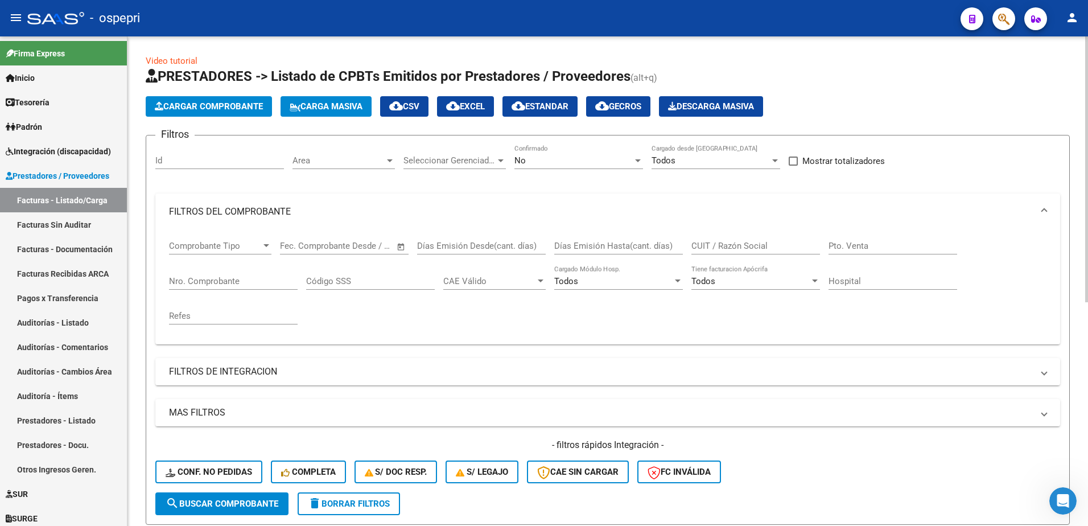
click at [733, 245] on input "CUIT / Razón Social" at bounding box center [755, 246] width 129 height 10
paste input "27384934159"
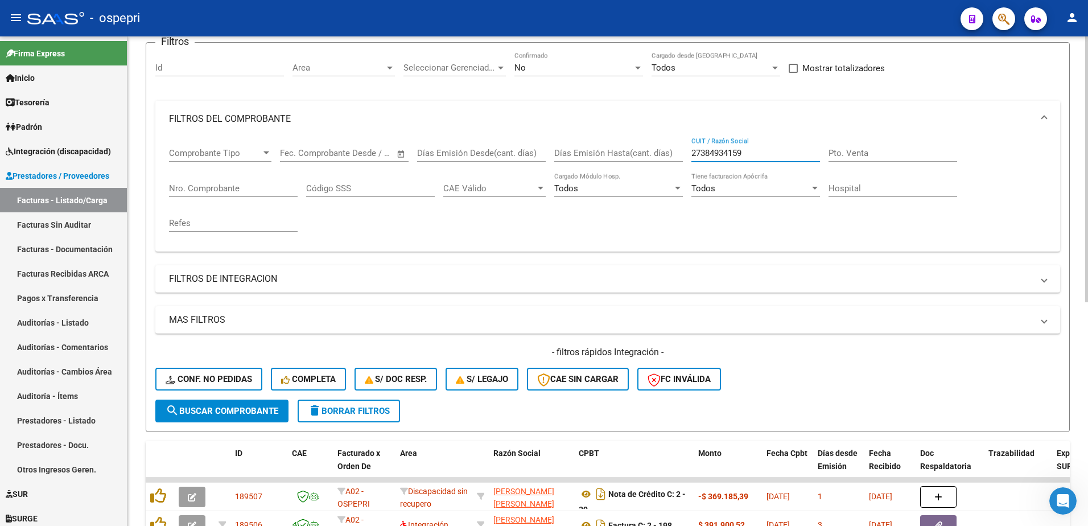
scroll to position [171, 0]
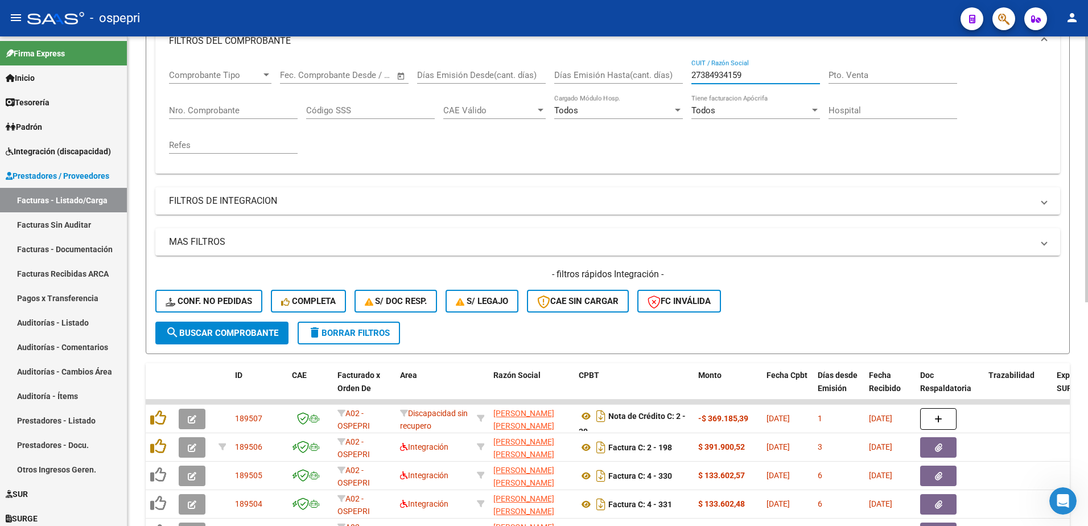
type input "27384934159"
click at [217, 328] on span "search Buscar Comprobante" at bounding box center [222, 333] width 113 height 10
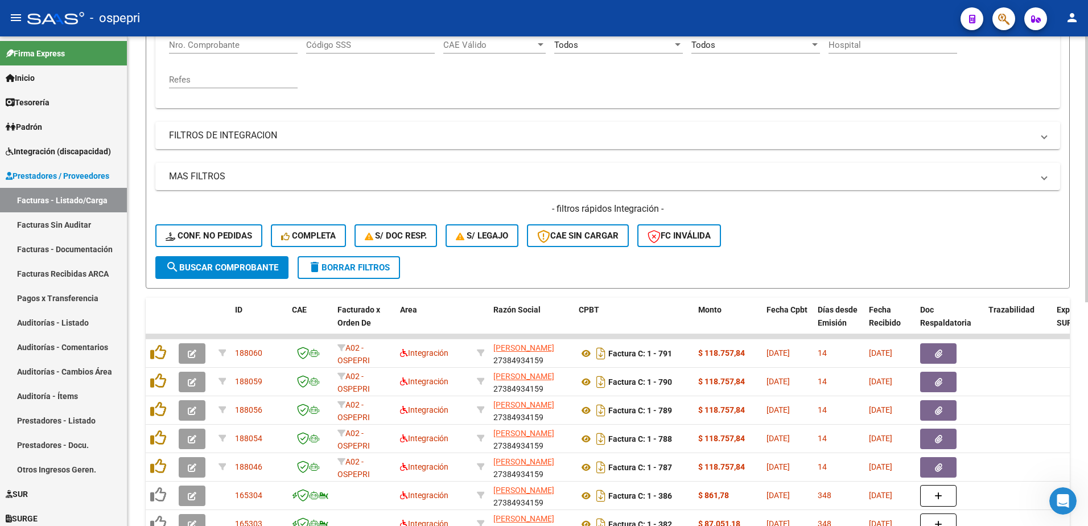
scroll to position [284, 0]
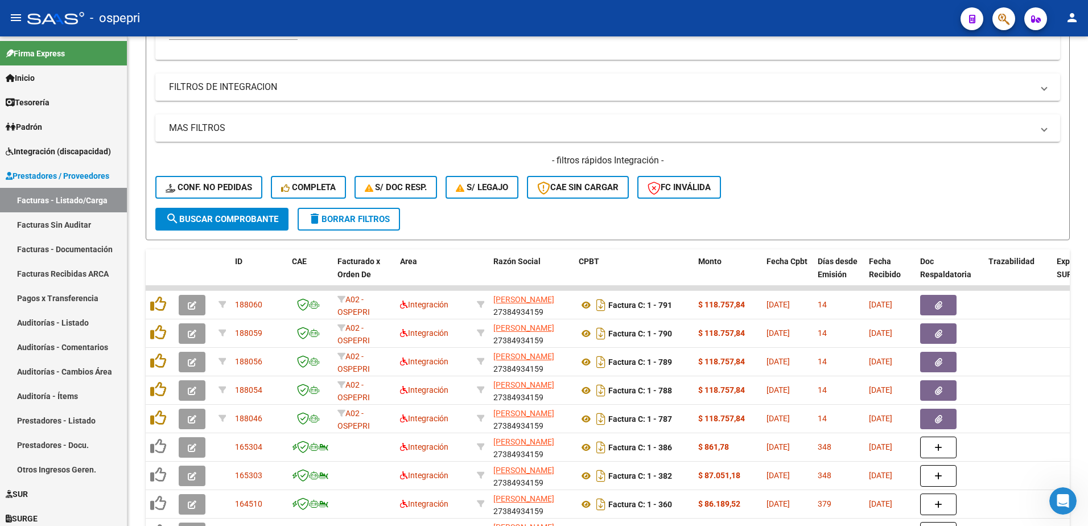
click at [689, 16] on div "- ospepri" at bounding box center [489, 18] width 924 height 25
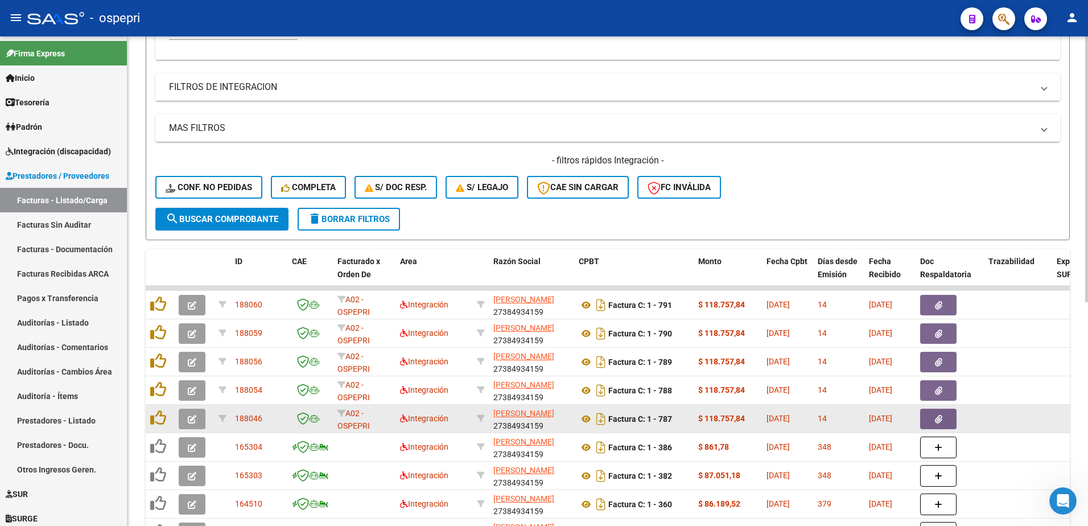
click at [191, 422] on icon "button" at bounding box center [192, 419] width 9 height 9
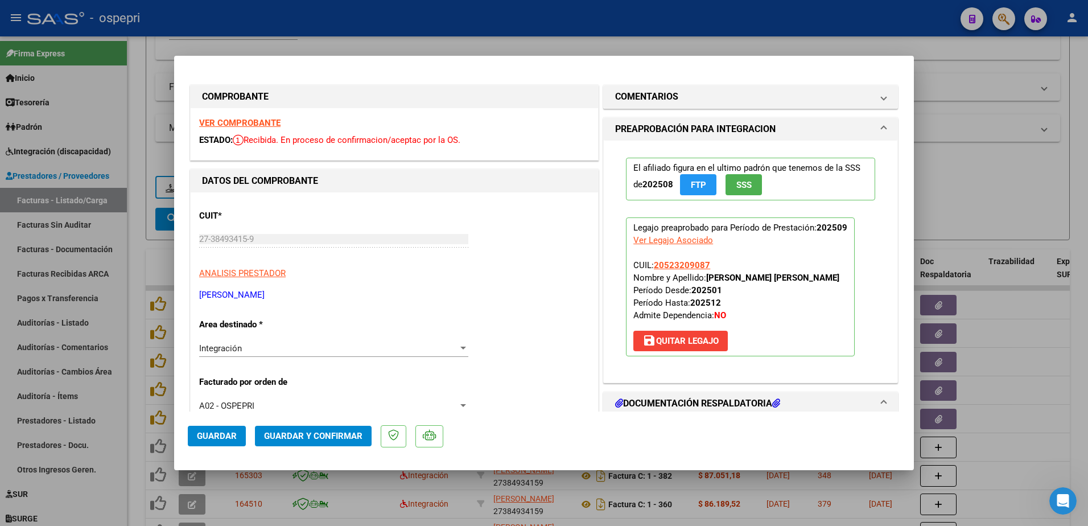
click at [259, 125] on strong "VER COMPROBANTE" at bounding box center [239, 123] width 81 height 10
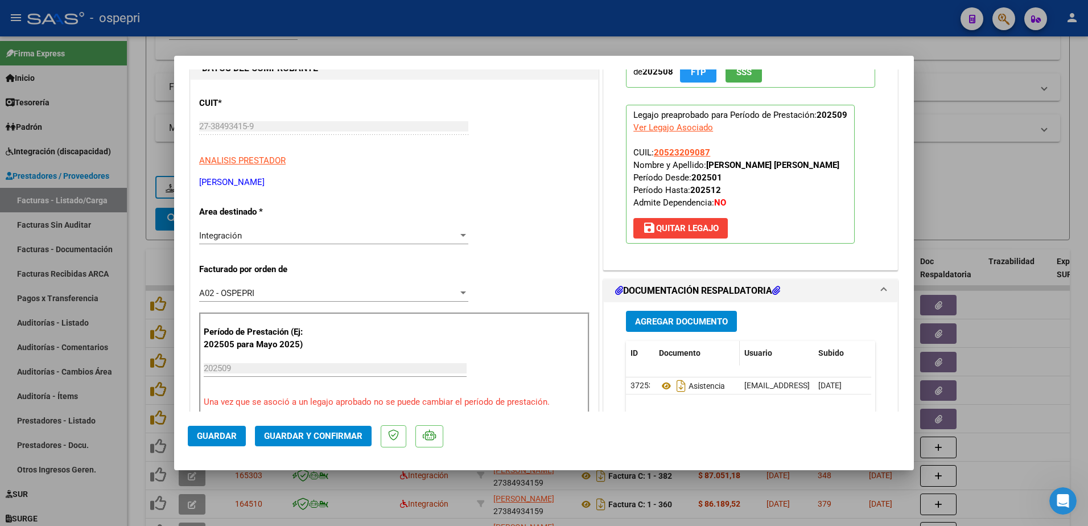
scroll to position [114, 0]
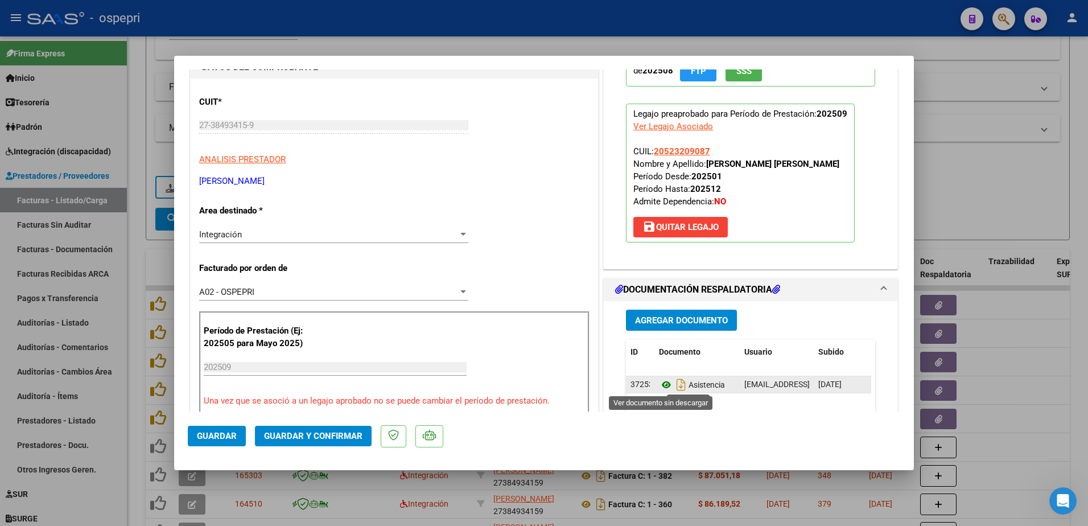
click at [659, 386] on icon at bounding box center [666, 385] width 15 height 14
click at [691, 224] on span "save [PERSON_NAME]" at bounding box center [680, 227] width 76 height 10
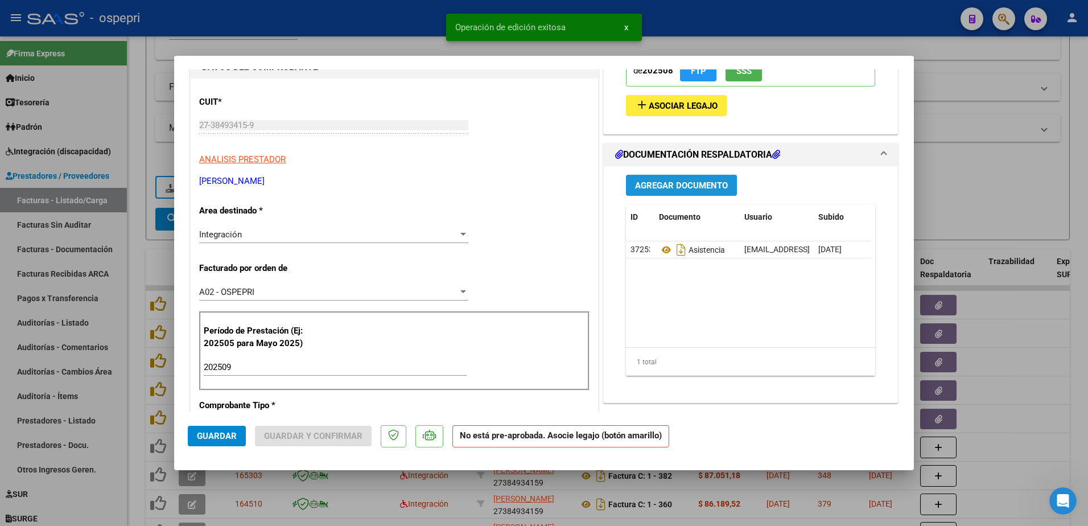
click at [669, 182] on span "Agregar Documento" at bounding box center [681, 185] width 93 height 10
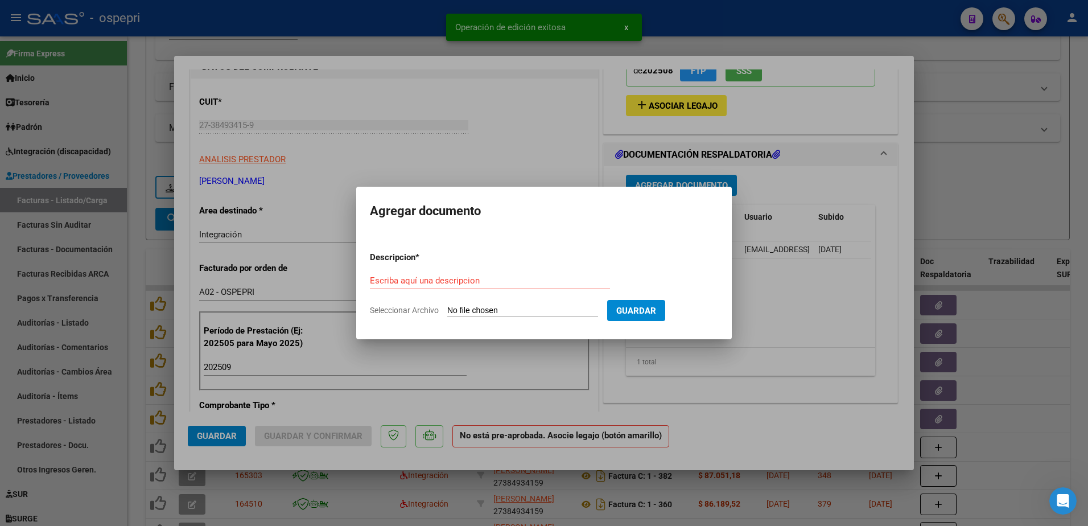
click at [428, 273] on div "Escriba aquí una descripcion" at bounding box center [490, 280] width 240 height 17
click at [428, 278] on input "Escriba aquí una descripcion" at bounding box center [490, 280] width 240 height 10
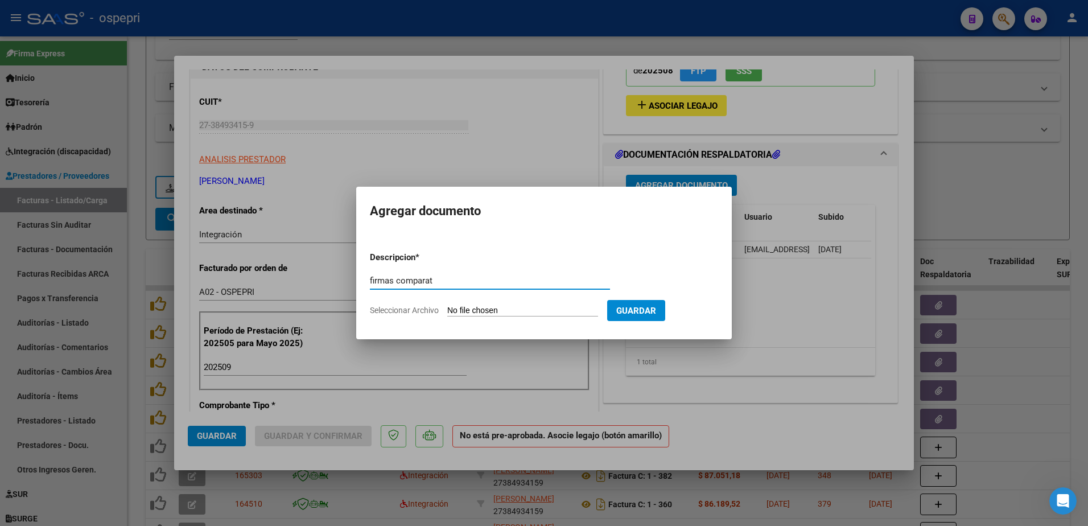
type input "firmas comparat"
click at [503, 309] on input "Seleccionar Archivo" at bounding box center [522, 311] width 151 height 11
type input "C:\fakepath\Captura de pantalla 2025-10-15 140558.png"
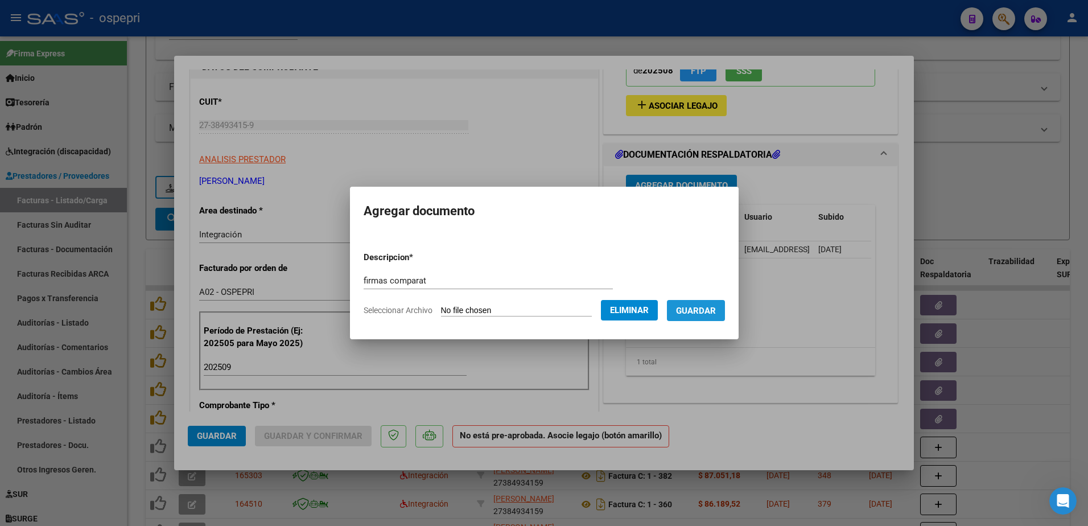
click at [716, 311] on span "Guardar" at bounding box center [696, 311] width 40 height 10
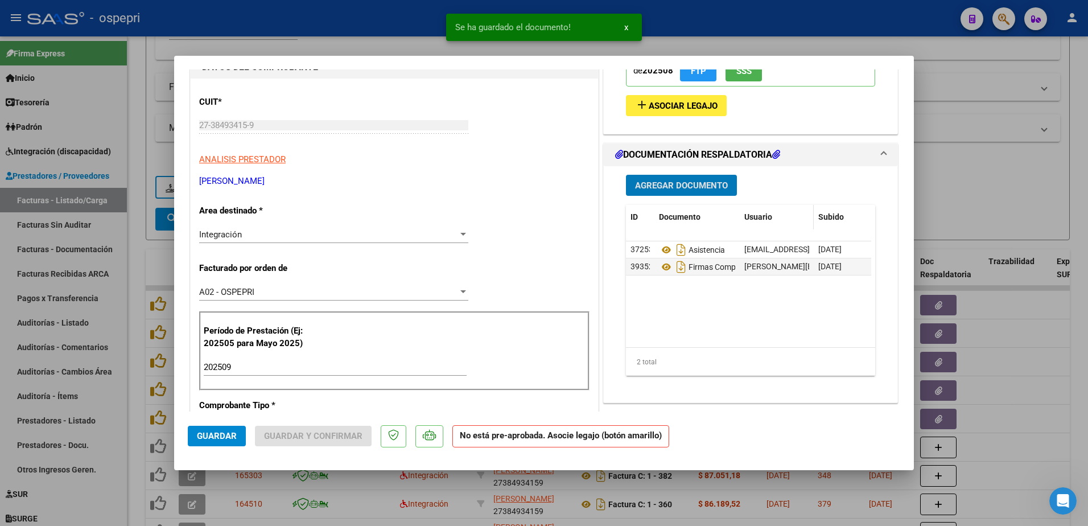
scroll to position [0, 0]
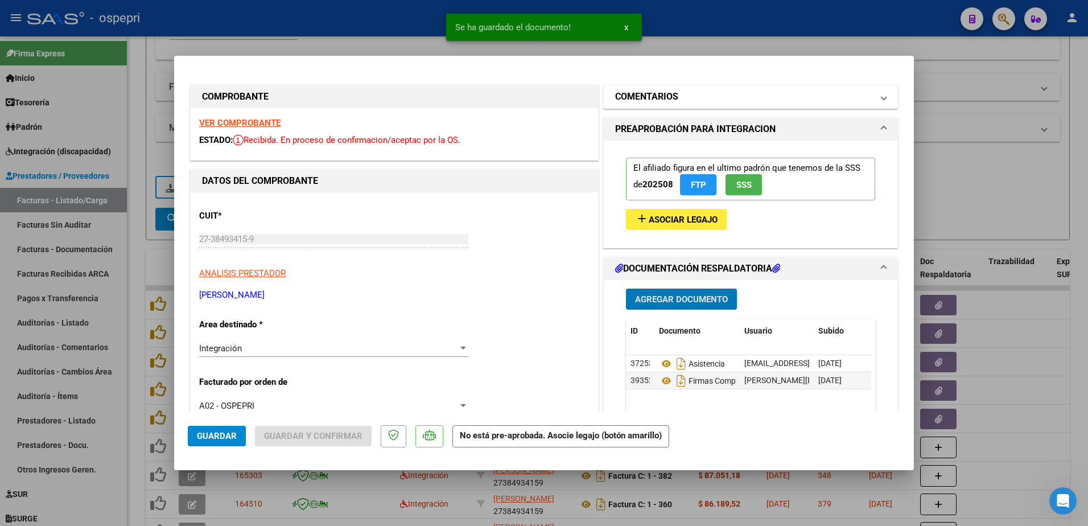
click at [881, 98] on span at bounding box center [883, 97] width 5 height 14
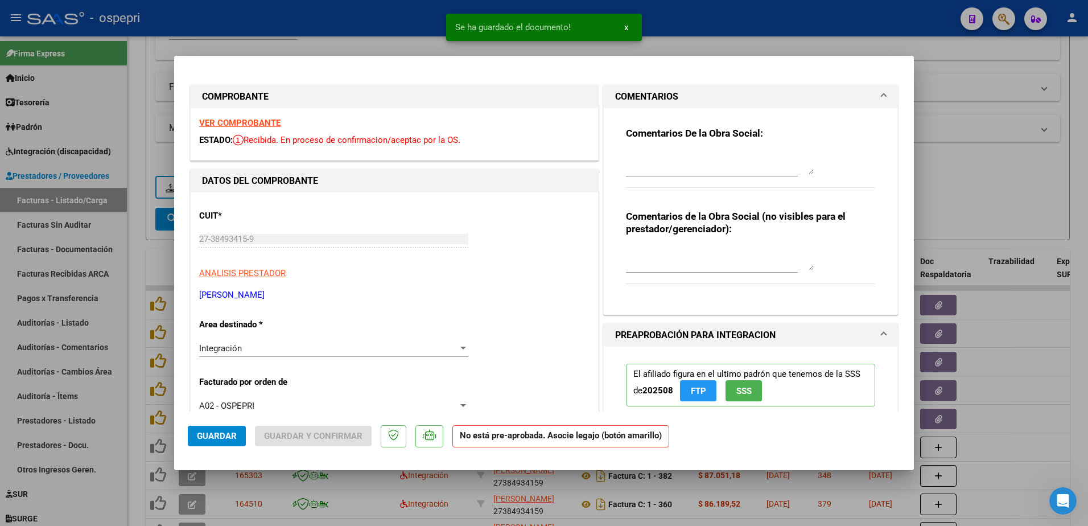
click at [653, 158] on textarea at bounding box center [720, 162] width 188 height 23
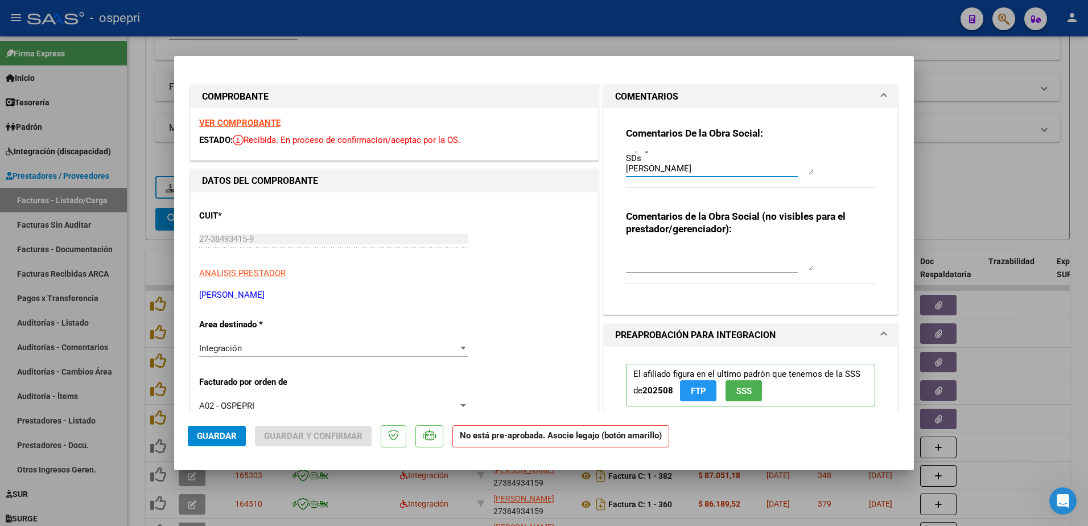
scroll to position [51, 0]
type textarea "se rechazan planillas de asistencia. Deberà rehacerlas firmar y volver a subirl…"
click at [233, 435] on span "Guardar" at bounding box center [217, 436] width 40 height 10
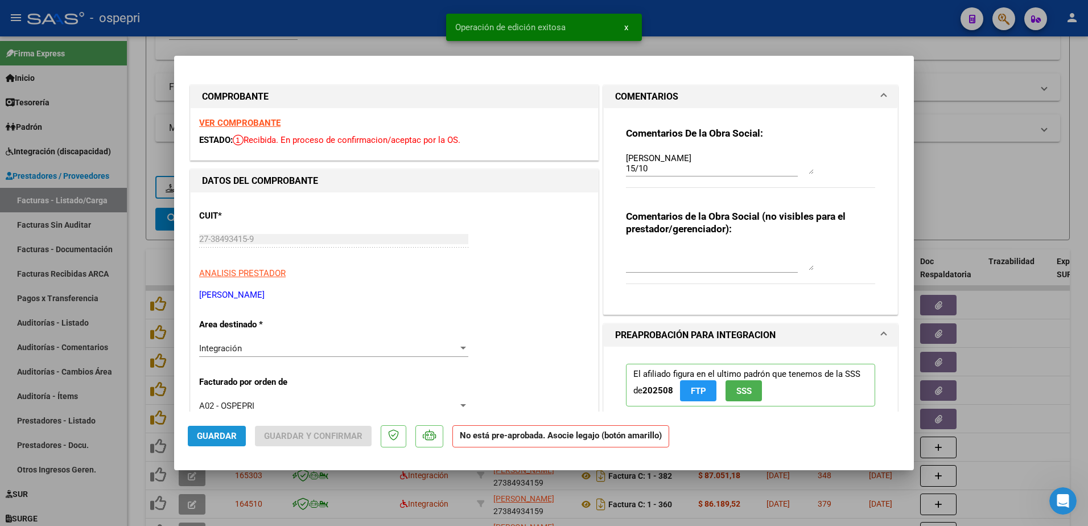
click at [232, 433] on span "Guardar" at bounding box center [217, 436] width 40 height 10
type input "$ 0,00"
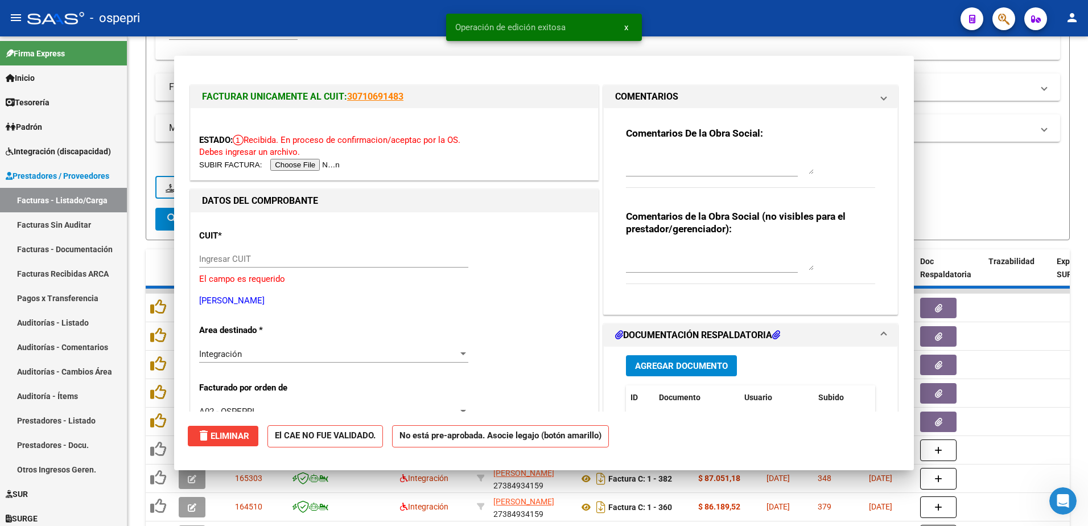
scroll to position [0, 0]
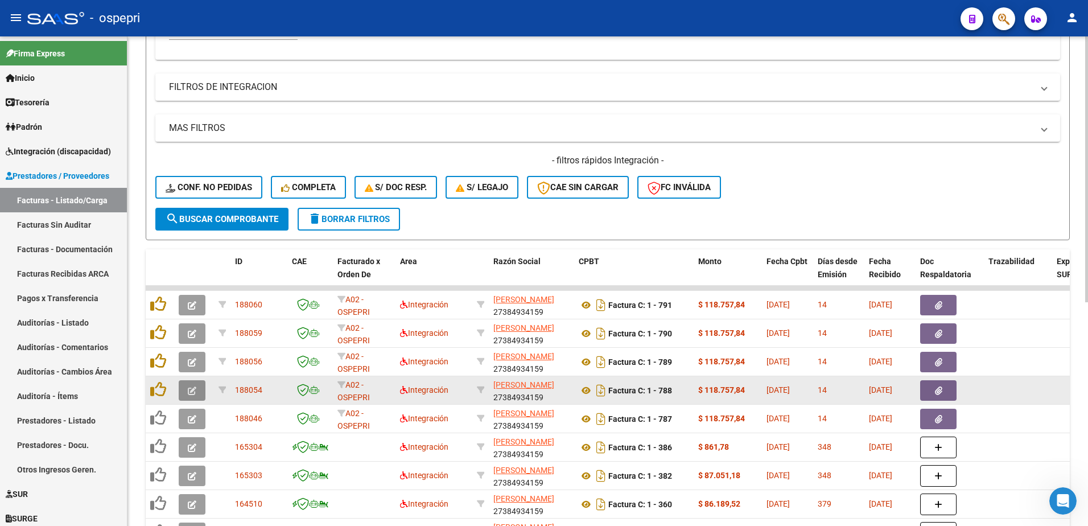
click at [192, 392] on icon "button" at bounding box center [192, 390] width 9 height 9
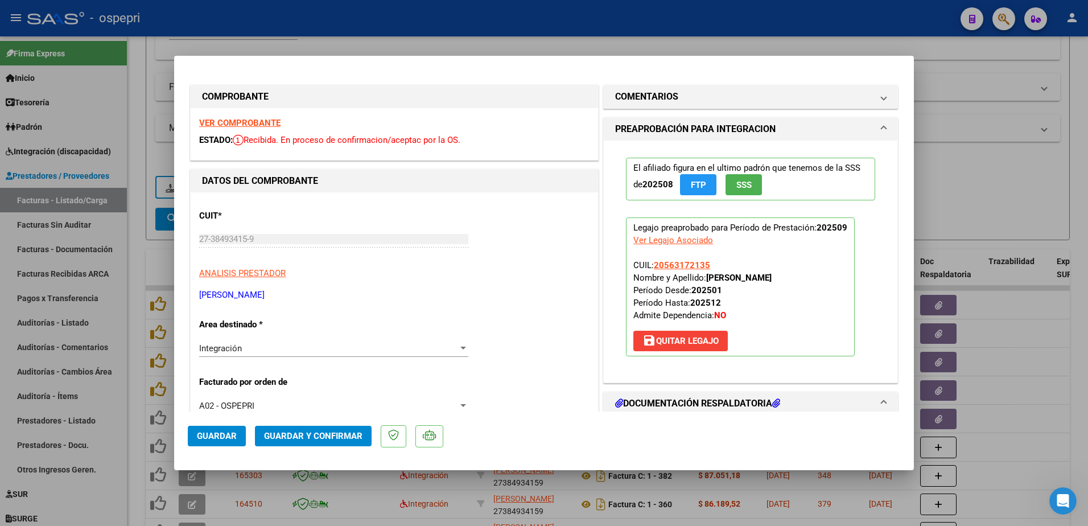
click at [246, 126] on strong "VER COMPROBANTE" at bounding box center [239, 123] width 81 height 10
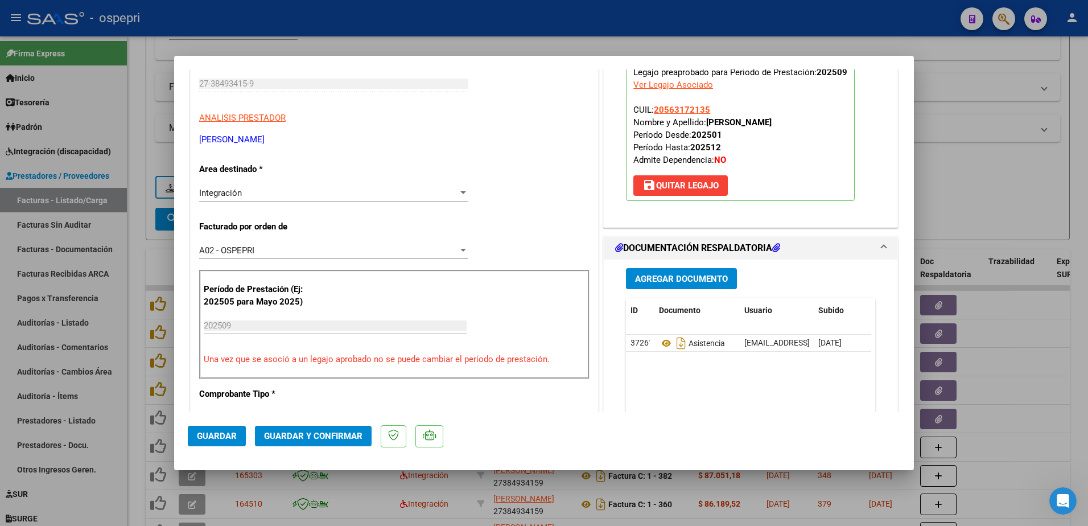
scroll to position [171, 0]
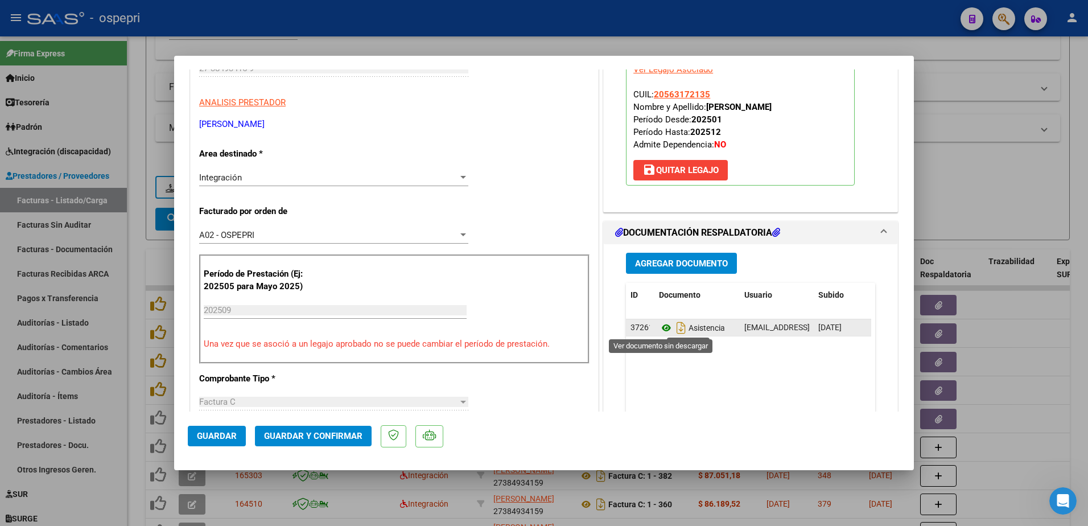
click at [660, 329] on icon at bounding box center [666, 328] width 15 height 14
click at [680, 166] on span "save [PERSON_NAME]" at bounding box center [680, 170] width 76 height 10
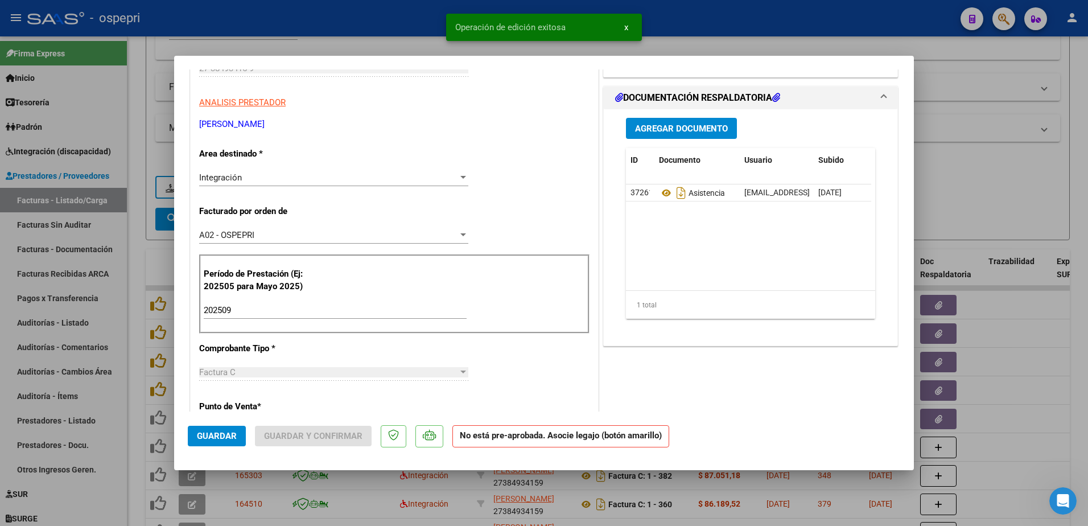
click at [692, 129] on span "Agregar Documento" at bounding box center [681, 128] width 93 height 10
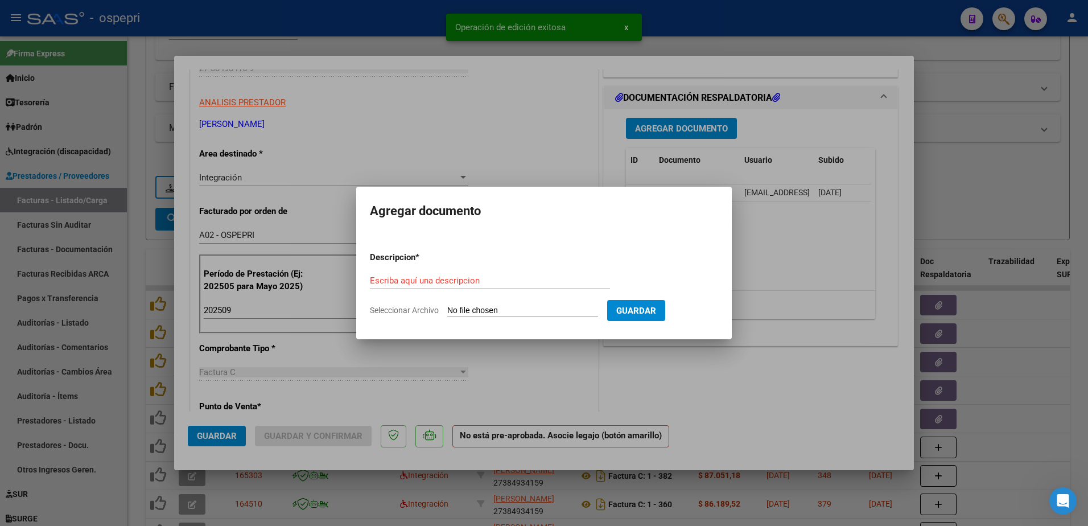
click at [489, 287] on div "Escriba aquí una descripcion" at bounding box center [490, 280] width 240 height 17
click at [489, 286] on input "Escriba aquí una descripcion" at bounding box center [490, 280] width 240 height 10
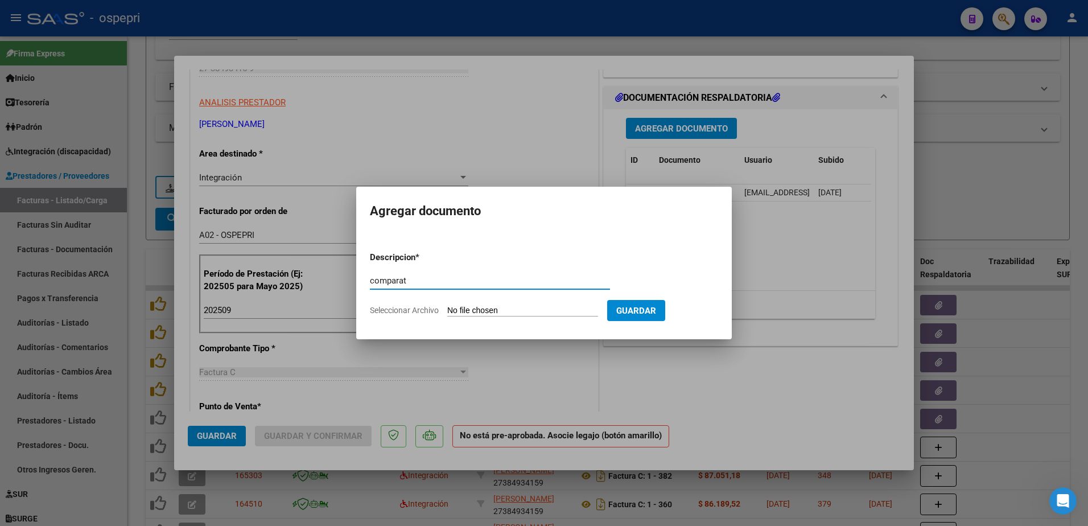
type input "comparat"
click at [511, 308] on input "Seleccionar Archivo" at bounding box center [522, 311] width 151 height 11
type input "C:\fakepath\Captura de pantalla 2025-10-15 141205.png"
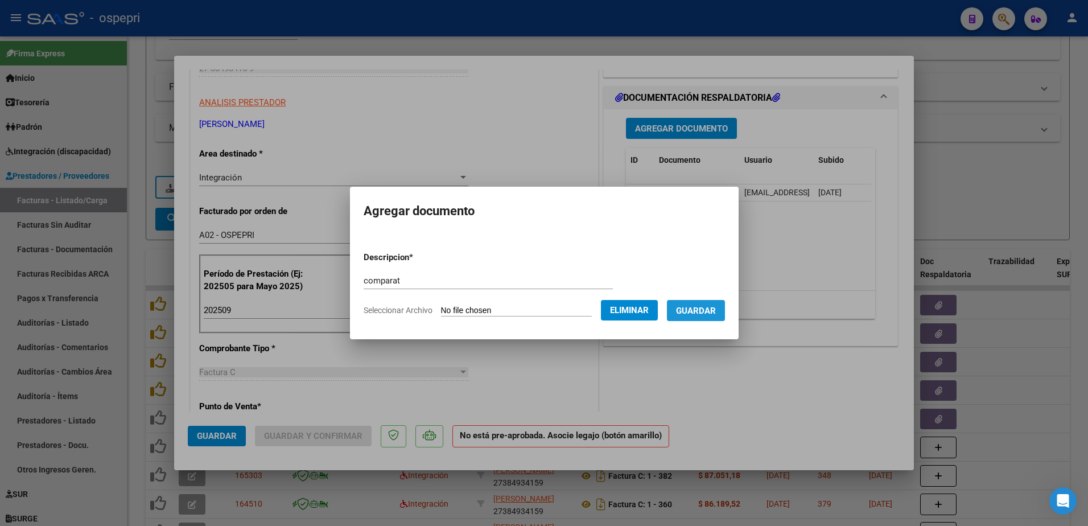
click at [716, 307] on span "Guardar" at bounding box center [696, 311] width 40 height 10
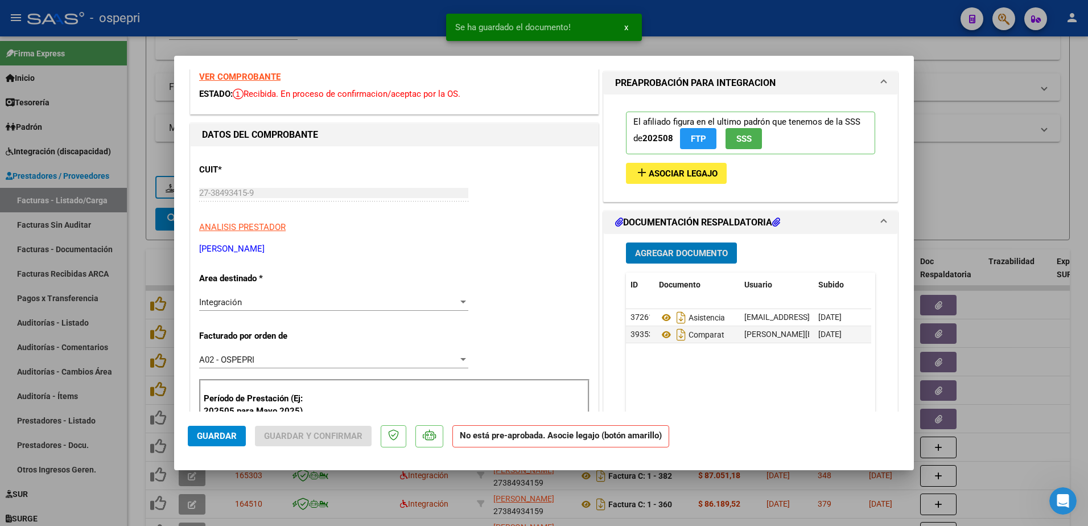
scroll to position [0, 0]
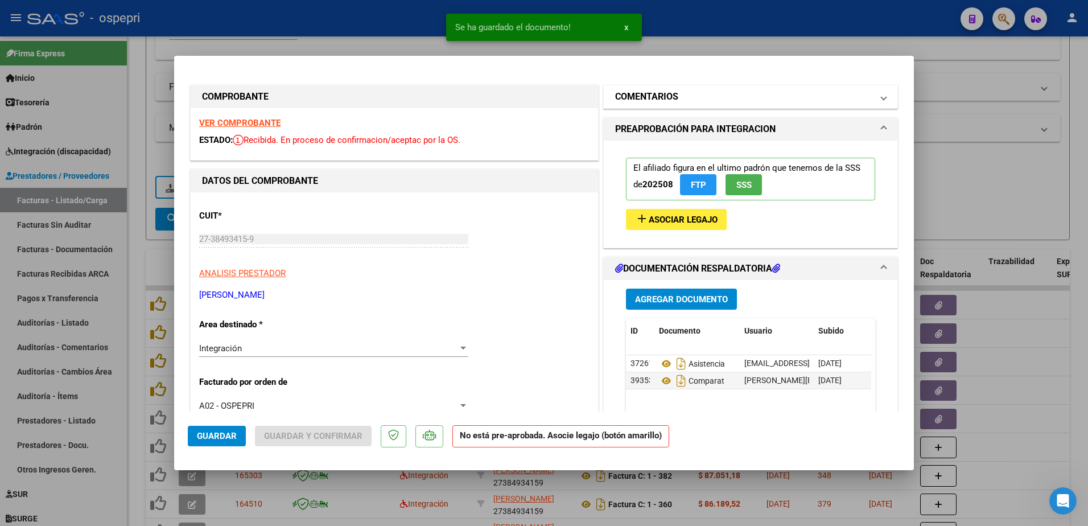
click at [870, 97] on span "COMENTARIOS" at bounding box center [748, 97] width 266 height 14
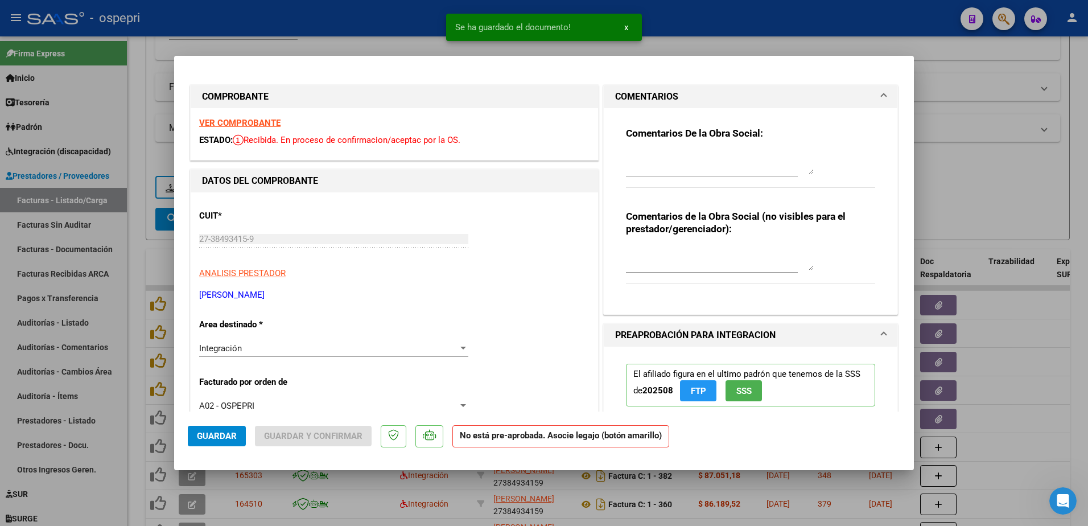
click at [691, 163] on textarea at bounding box center [720, 162] width 188 height 23
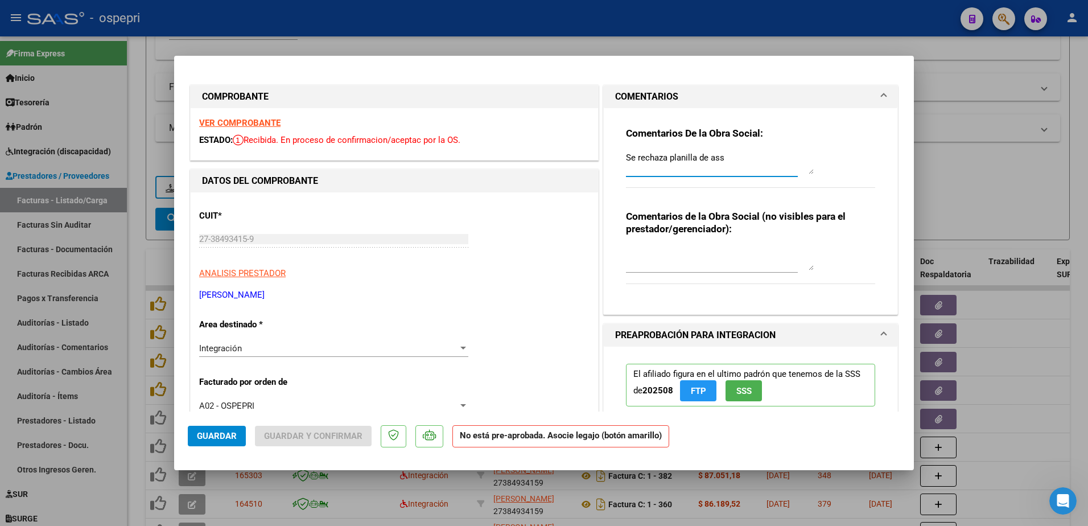
click at [716, 158] on textarea "Se rechaza planilla de ass" at bounding box center [720, 162] width 188 height 23
type textarea "Se rechaza planilla de asistencia .Deberà rehacerla firmar y volver a subirla p…"
click at [208, 429] on button "Guardar" at bounding box center [217, 436] width 58 height 20
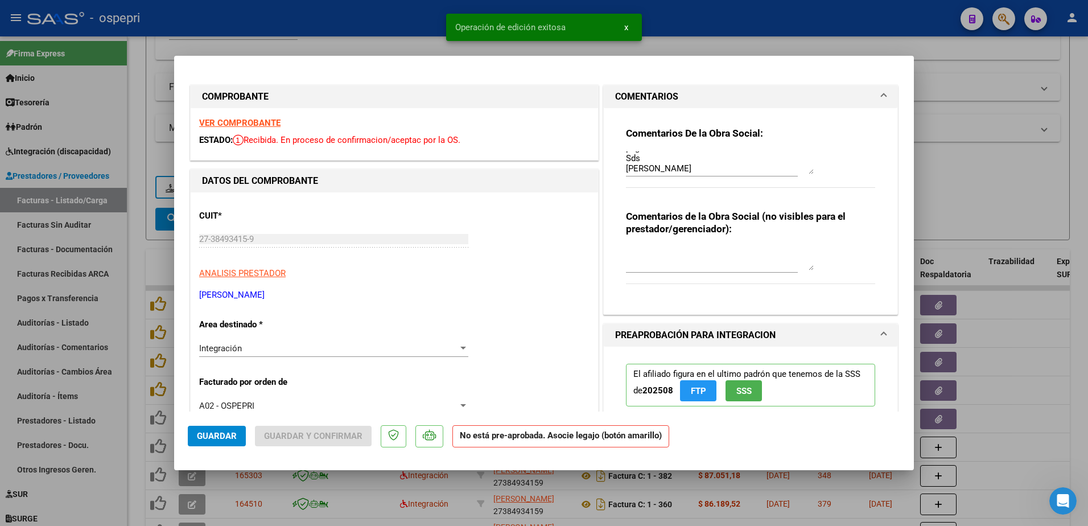
type input "$ 0,00"
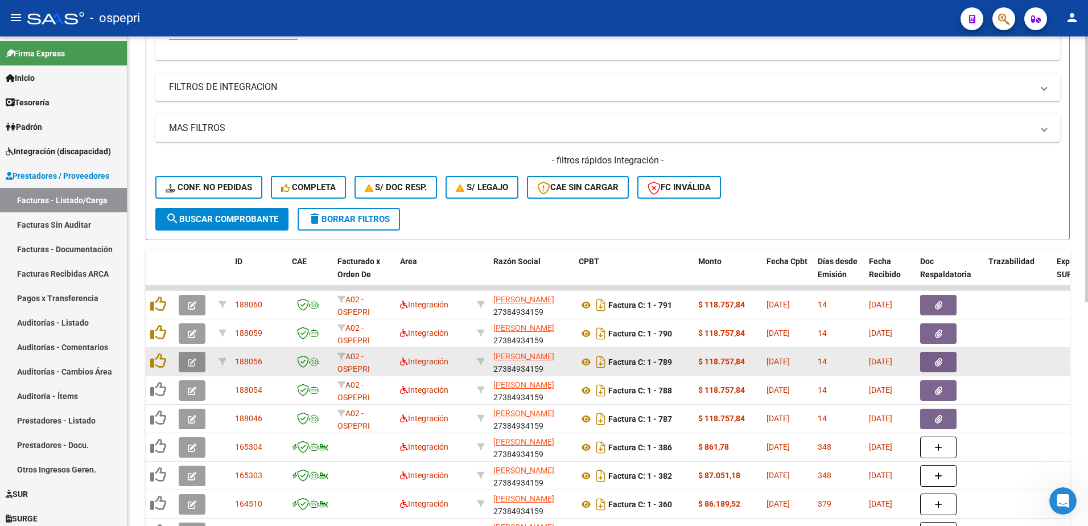
click at [189, 359] on icon "button" at bounding box center [192, 362] width 9 height 9
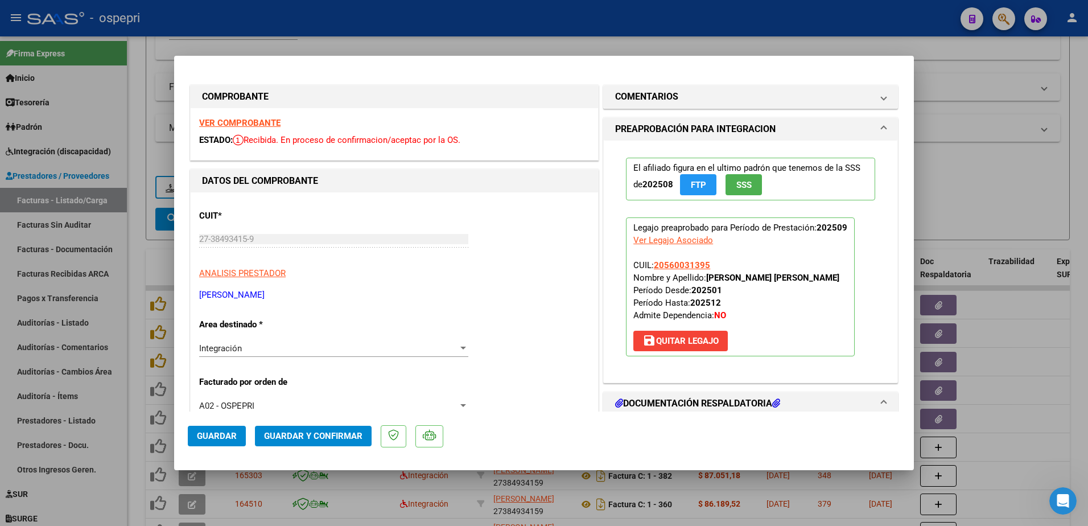
click at [257, 123] on strong "VER COMPROBANTE" at bounding box center [239, 123] width 81 height 10
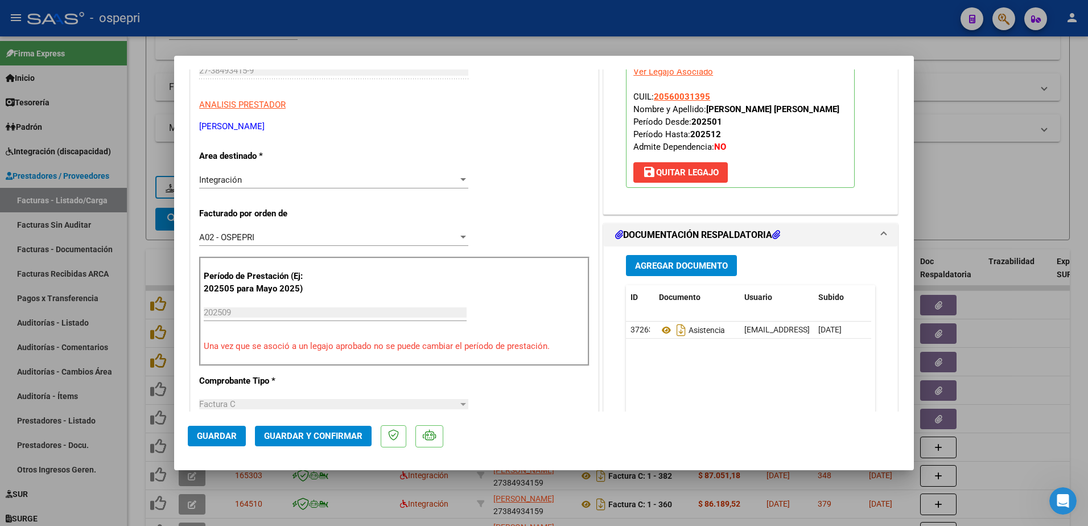
scroll to position [171, 0]
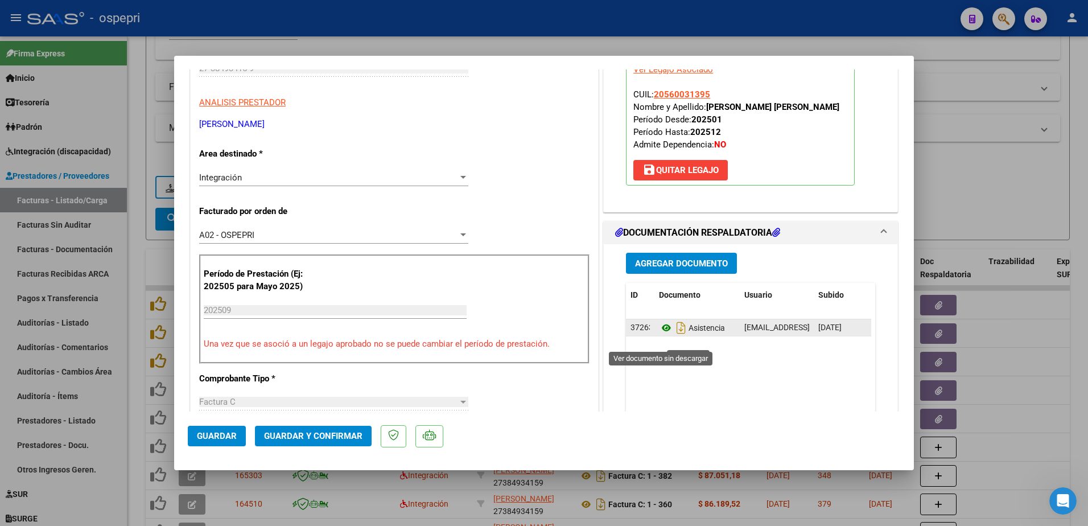
click at [662, 335] on icon at bounding box center [666, 328] width 15 height 14
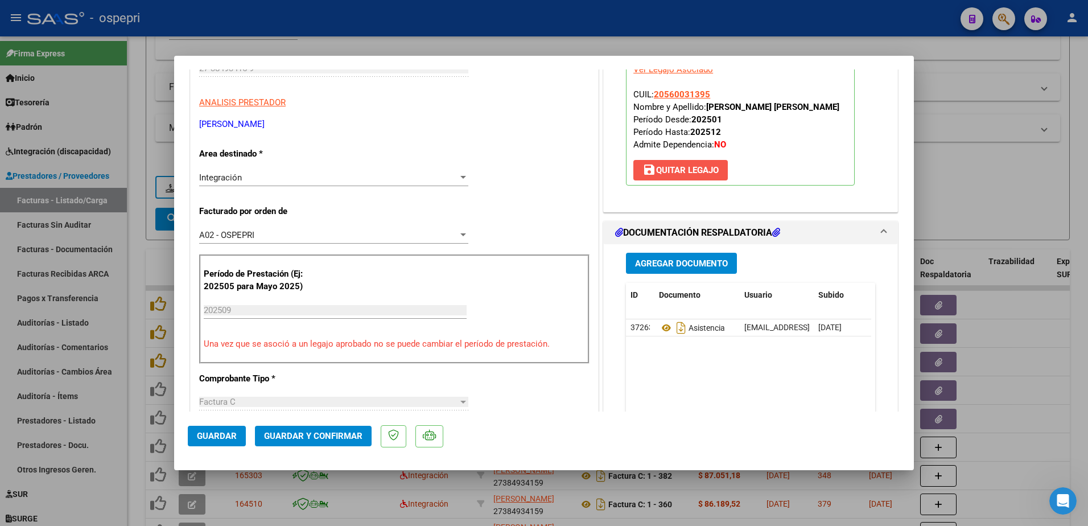
click at [671, 174] on button "save [PERSON_NAME]" at bounding box center [680, 170] width 94 height 20
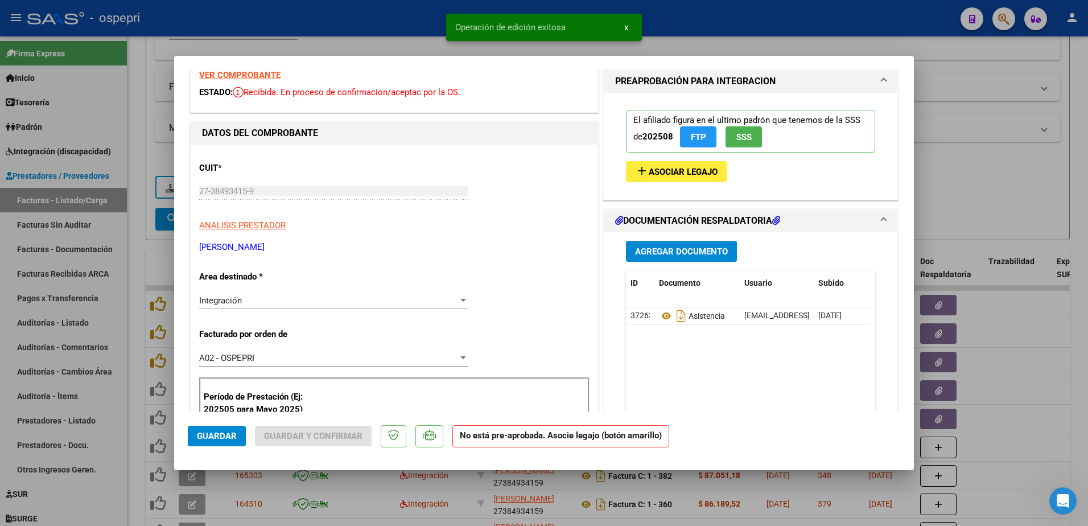
scroll to position [0, 0]
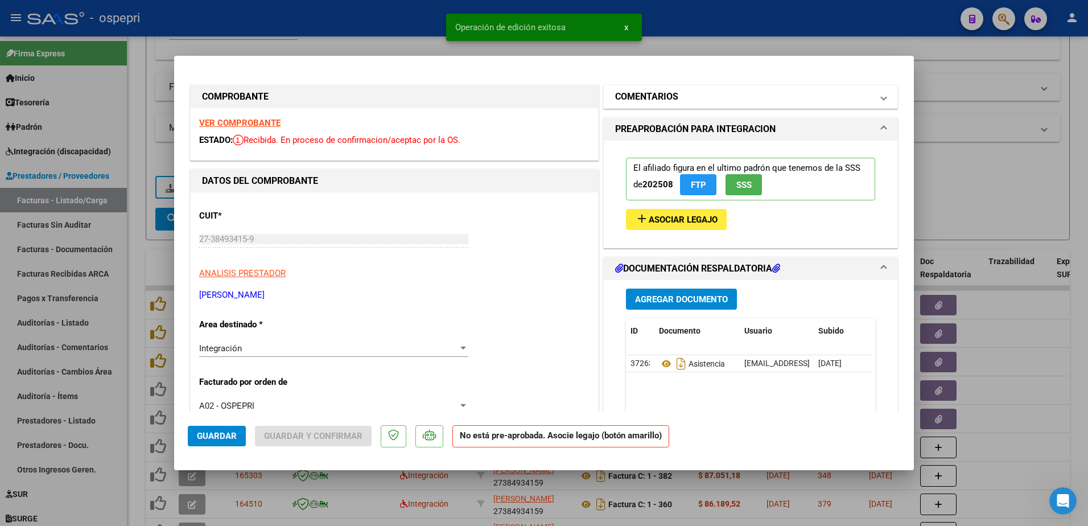
click at [878, 98] on mat-expansion-panel-header "COMENTARIOS" at bounding box center [751, 96] width 294 height 23
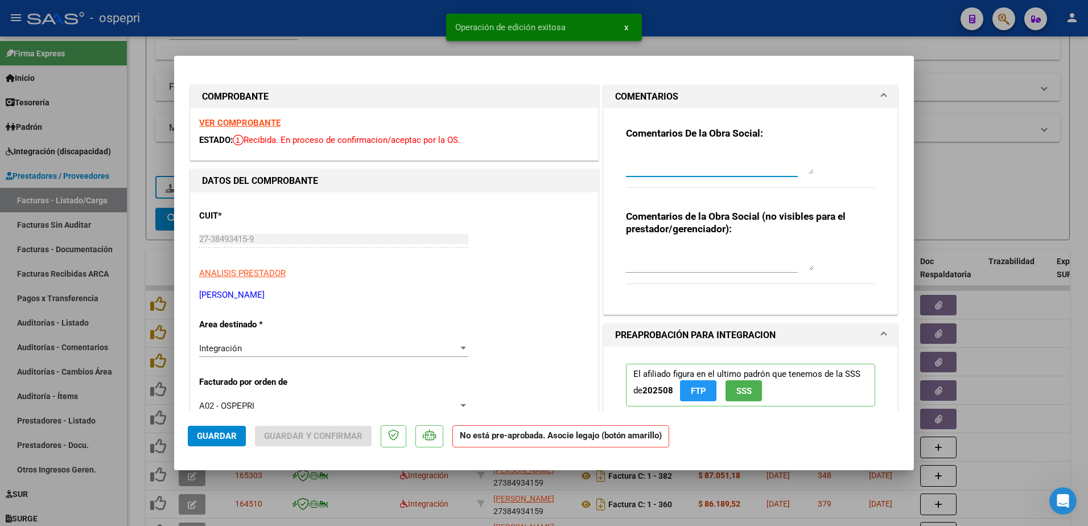
click at [699, 160] on textarea at bounding box center [720, 162] width 188 height 23
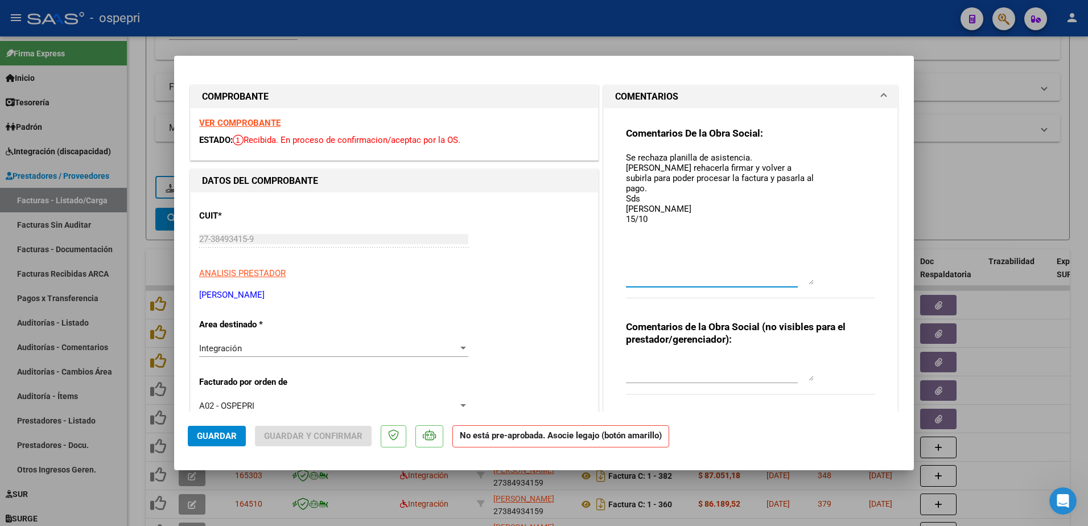
drag, startPoint x: 806, startPoint y: 170, endPoint x: 816, endPoint y: 274, distance: 104.1
click at [820, 281] on div "Comentarios De la Obra Social: Se rechaza planilla de asistencia. Deberà rehace…" at bounding box center [750, 219] width 249 height 184
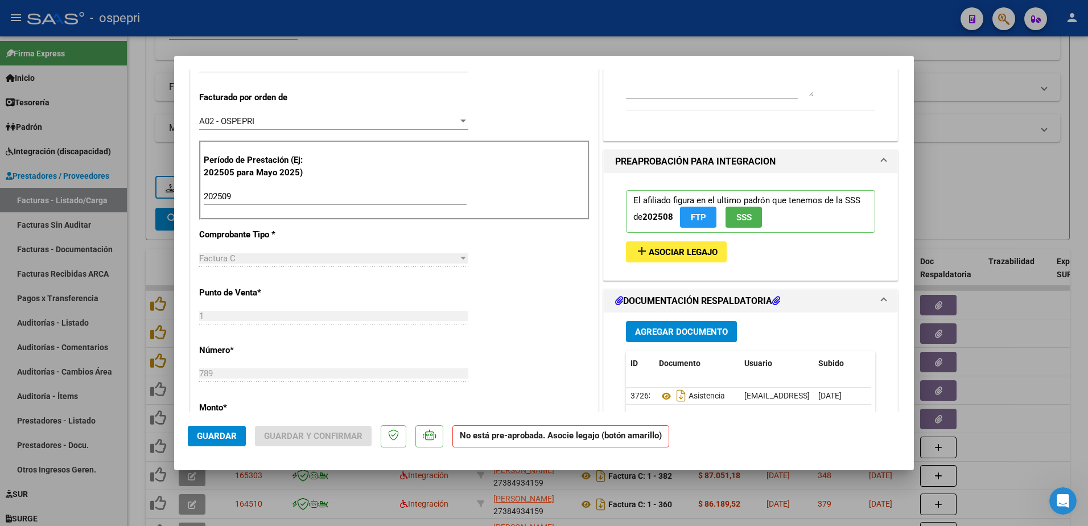
scroll to position [341, 0]
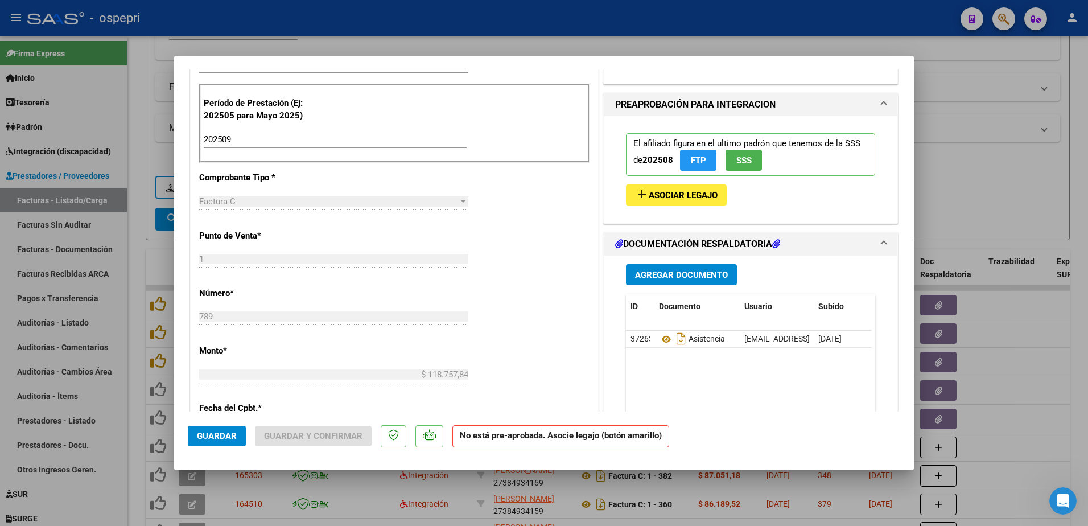
type textarea "Se rechaza planilla de asistencia. Deberà rehacerla firmar y volver a subirla p…"
click at [675, 273] on span "Agregar Documento" at bounding box center [681, 275] width 93 height 10
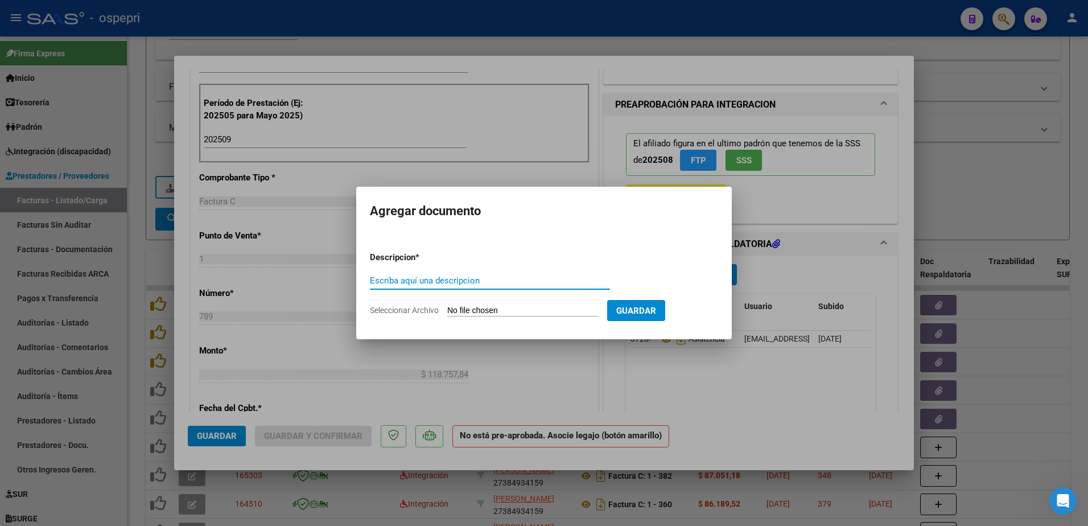
click at [467, 277] on input "Escriba aquí una descripcion" at bounding box center [490, 280] width 240 height 10
type input "asist.comp."
click at [481, 311] on input "Seleccionar Archivo" at bounding box center [522, 311] width 151 height 11
type input "C:\fakepath\Captura de pantalla 2025-10-15 141617.png"
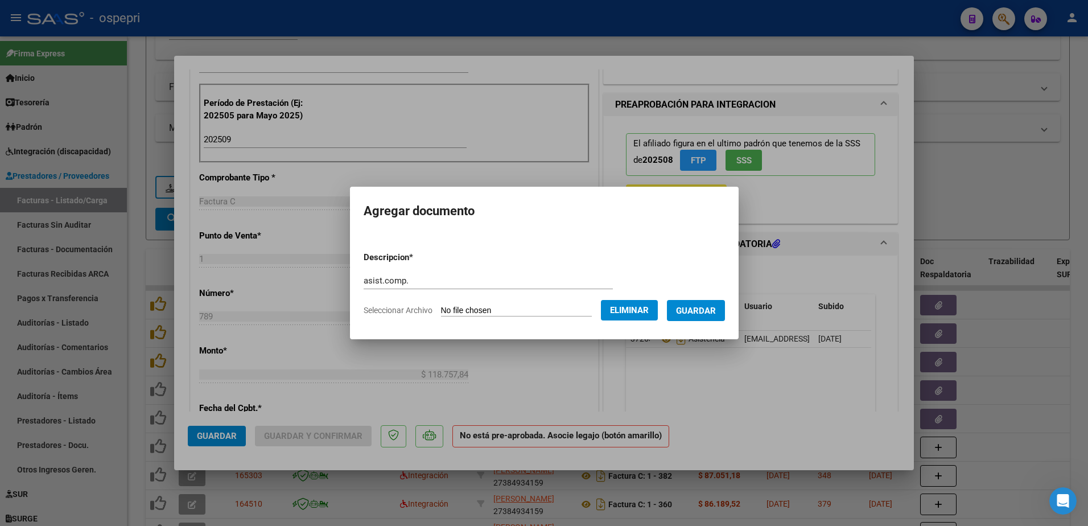
click at [704, 309] on span "Guardar" at bounding box center [696, 311] width 40 height 10
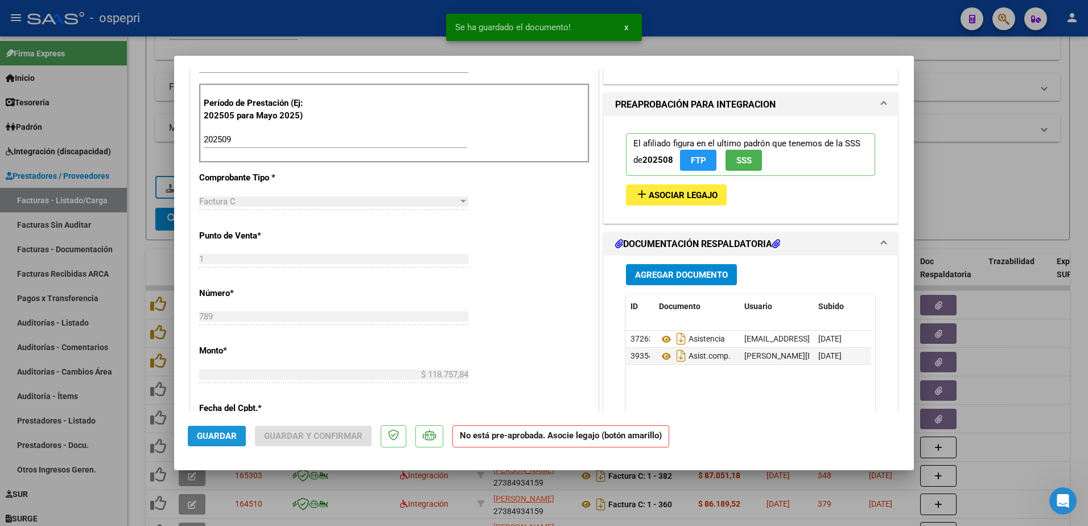
click at [220, 435] on span "Guardar" at bounding box center [217, 436] width 40 height 10
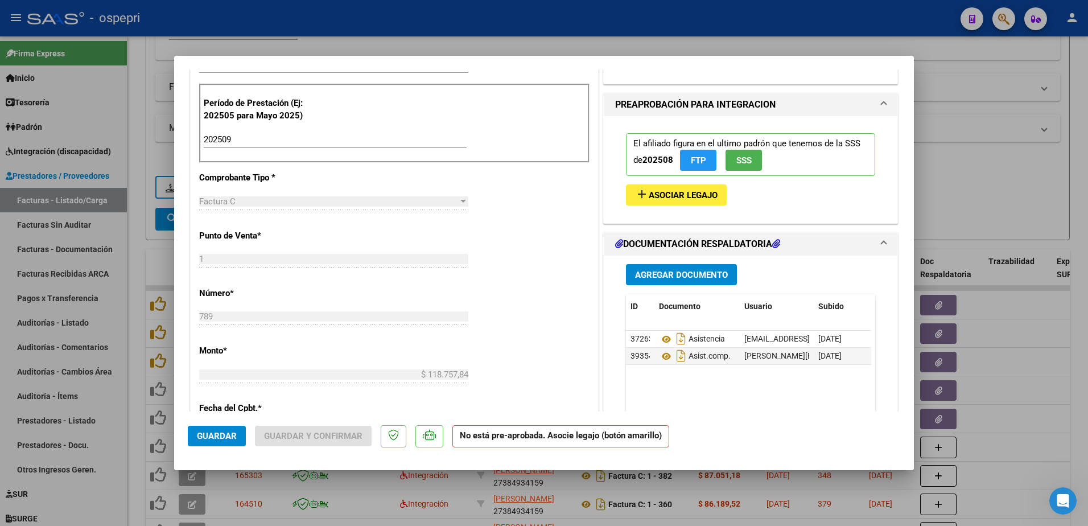
click at [218, 433] on span "Guardar" at bounding box center [217, 436] width 40 height 10
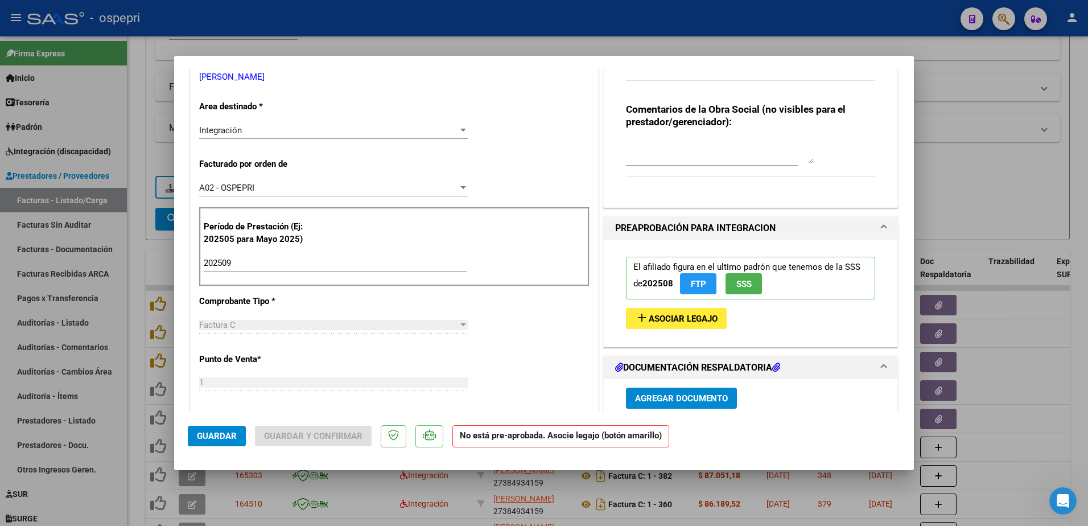
scroll to position [57, 0]
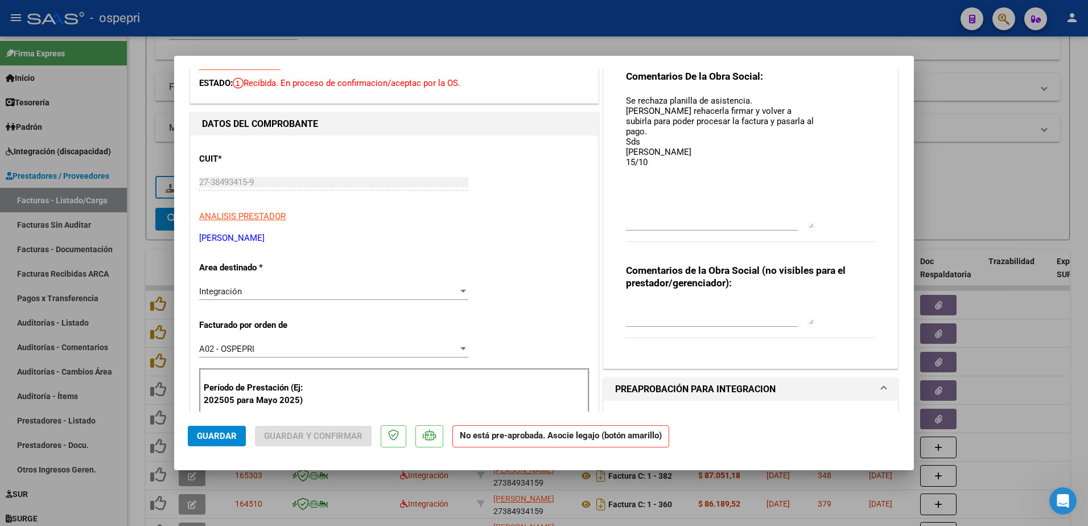
type input "$ 0,00"
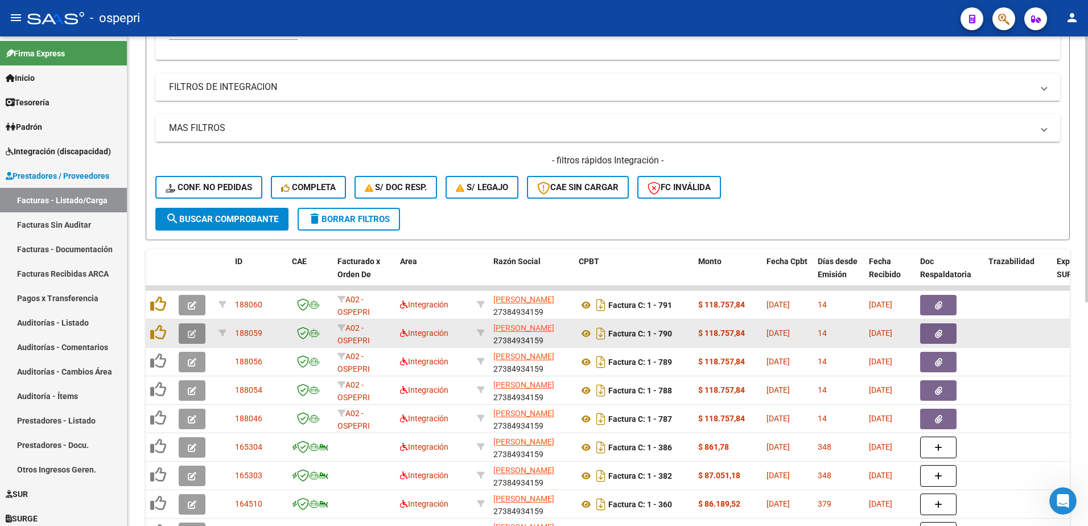
click at [191, 334] on icon "button" at bounding box center [192, 333] width 9 height 9
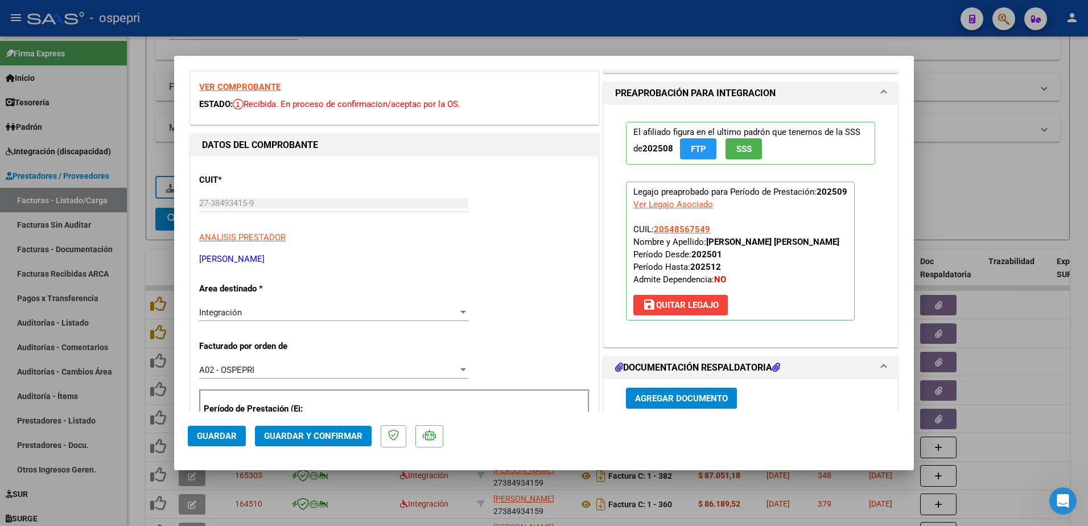
scroll to position [0, 0]
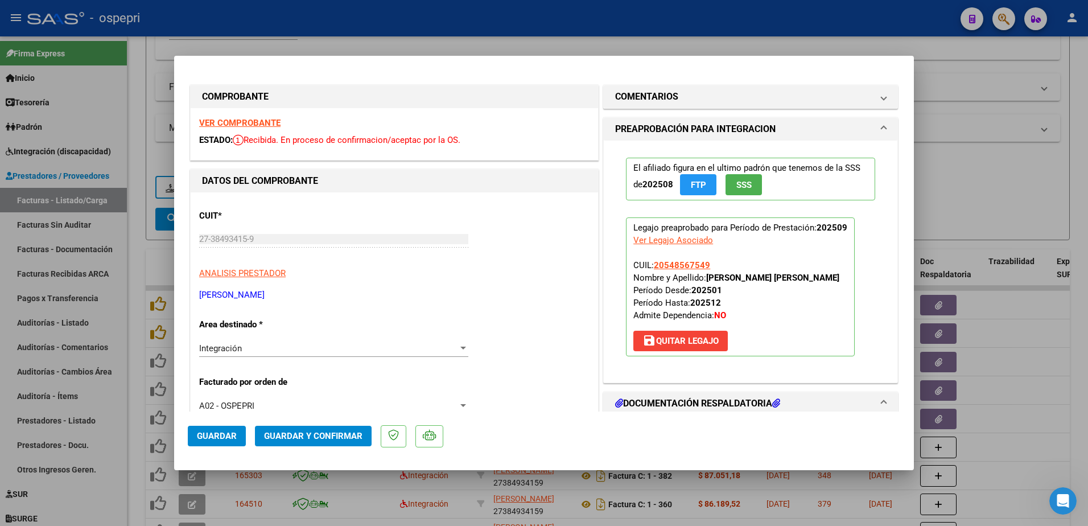
click at [236, 118] on strong "VER COMPROBANTE" at bounding box center [239, 123] width 81 height 10
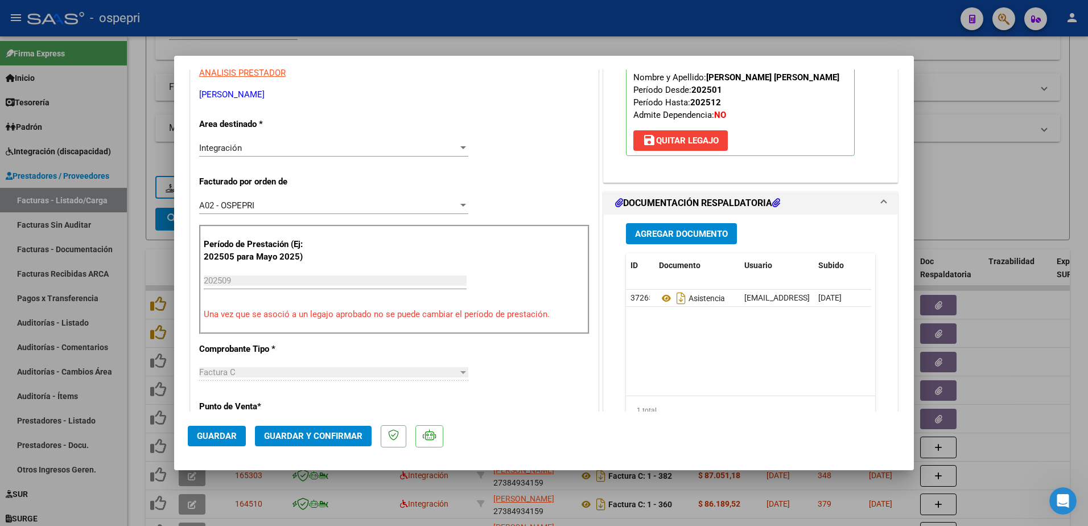
scroll to position [228, 0]
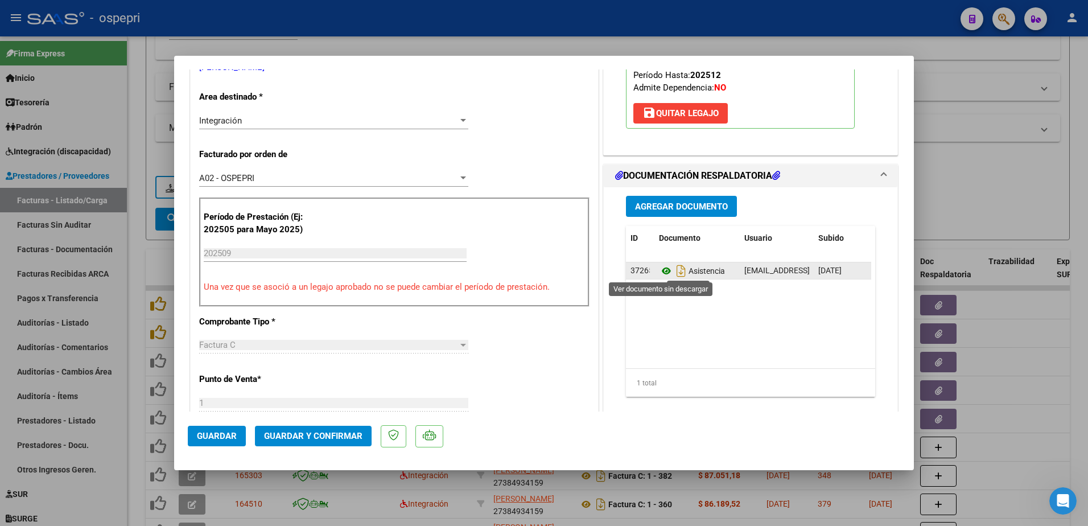
click at [659, 270] on icon at bounding box center [666, 271] width 15 height 14
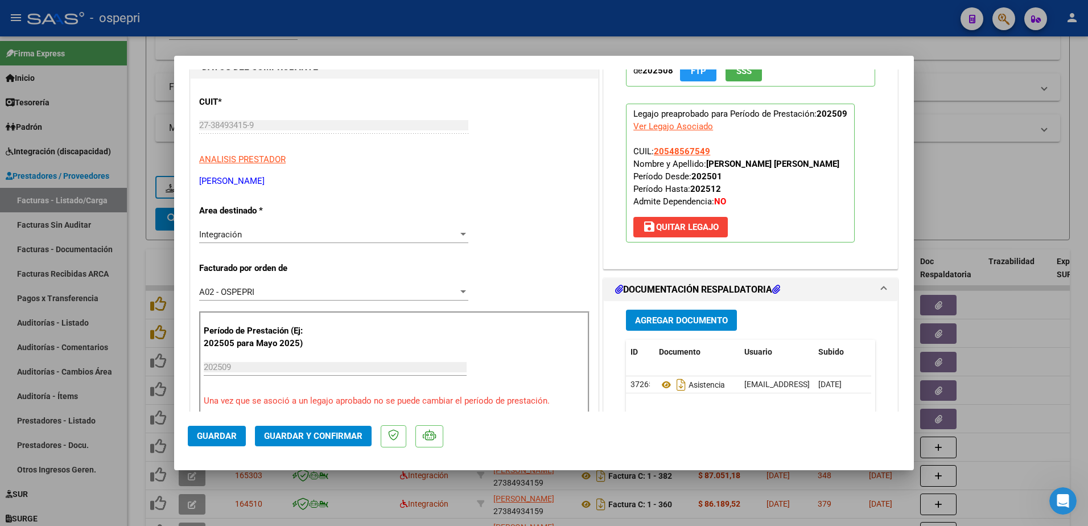
scroll to position [57, 0]
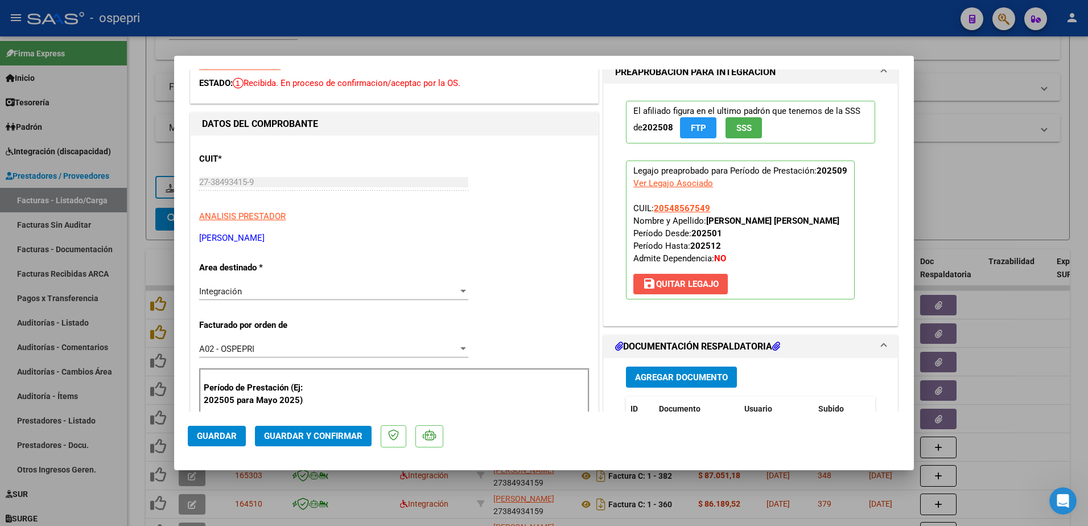
click at [679, 285] on span "save [PERSON_NAME]" at bounding box center [680, 284] width 76 height 10
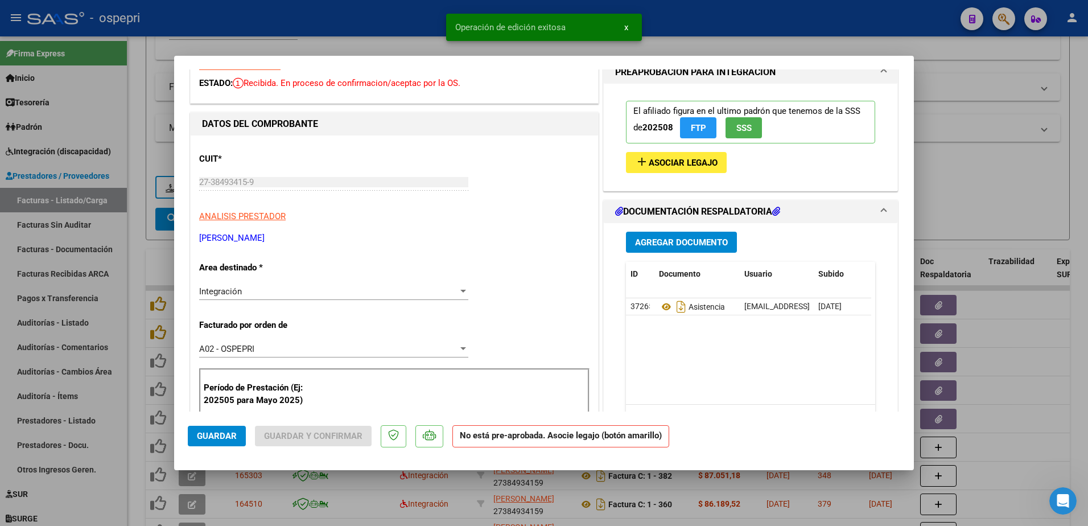
click at [684, 243] on span "Agregar Documento" at bounding box center [681, 242] width 93 height 10
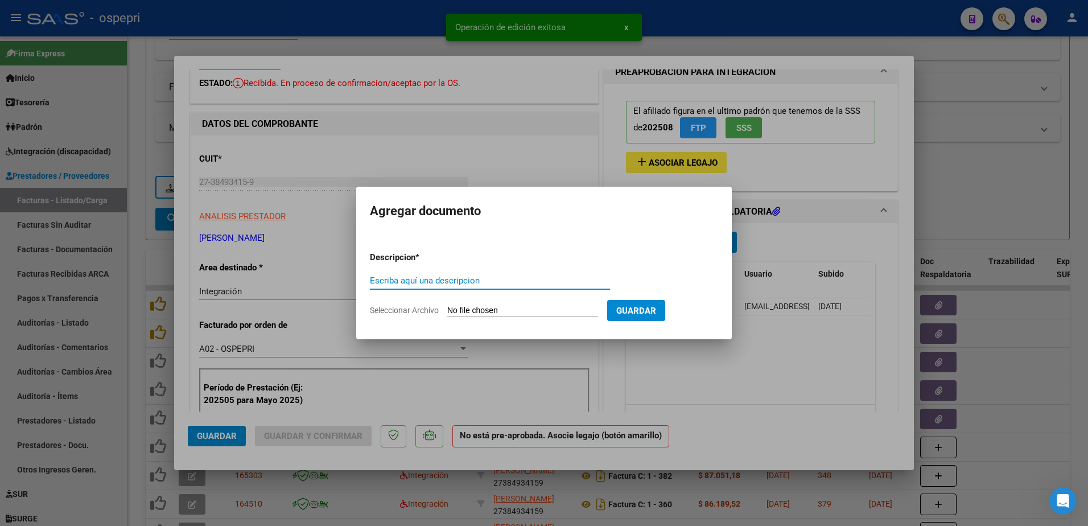
click at [470, 283] on input "Escriba aquí una descripcion" at bounding box center [490, 280] width 240 height 10
type input "firmas comp."
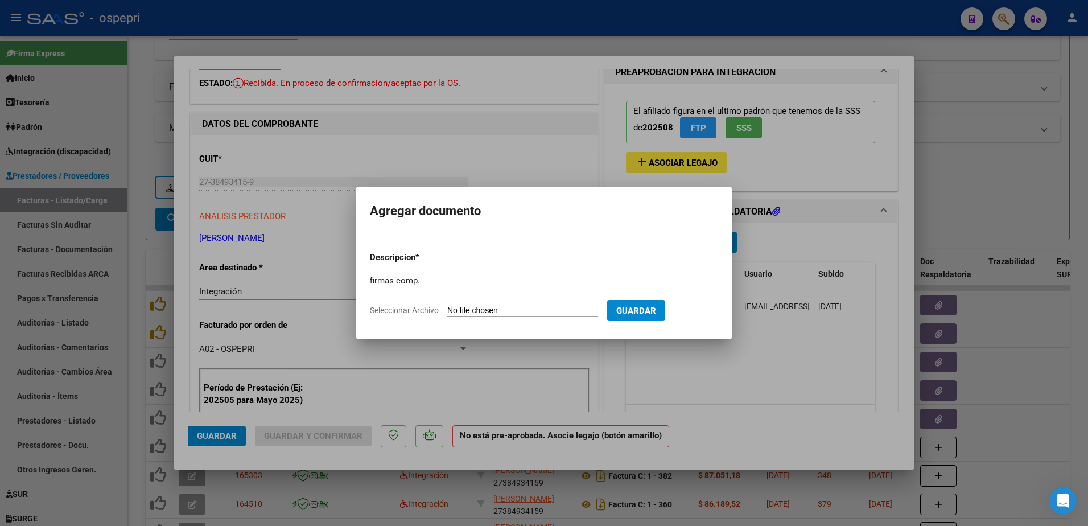
click at [503, 309] on input "Seleccionar Archivo" at bounding box center [522, 311] width 151 height 11
type input "C:\fakepath\Captura de pantalla 2025-10-15 142555.png"
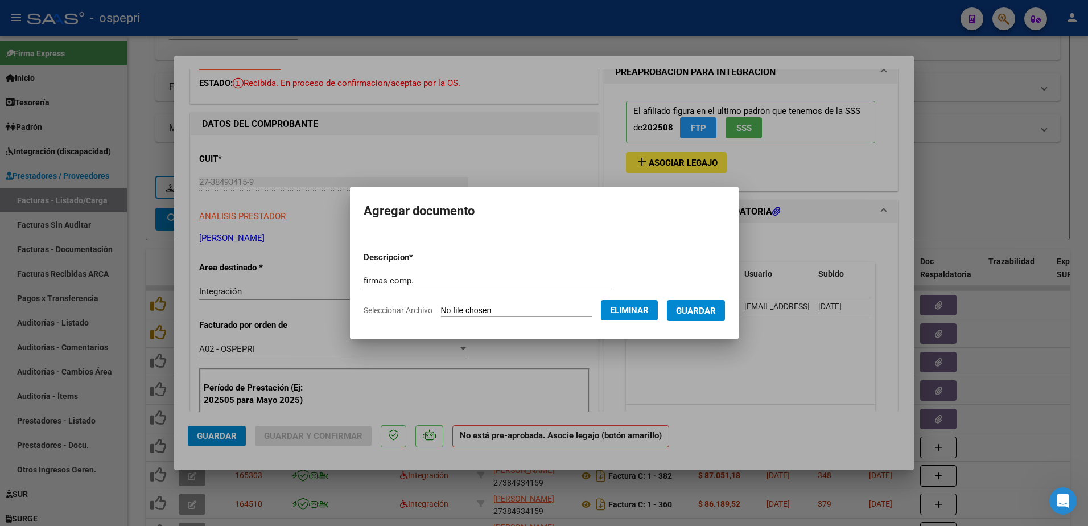
click at [716, 309] on span "Guardar" at bounding box center [696, 311] width 40 height 10
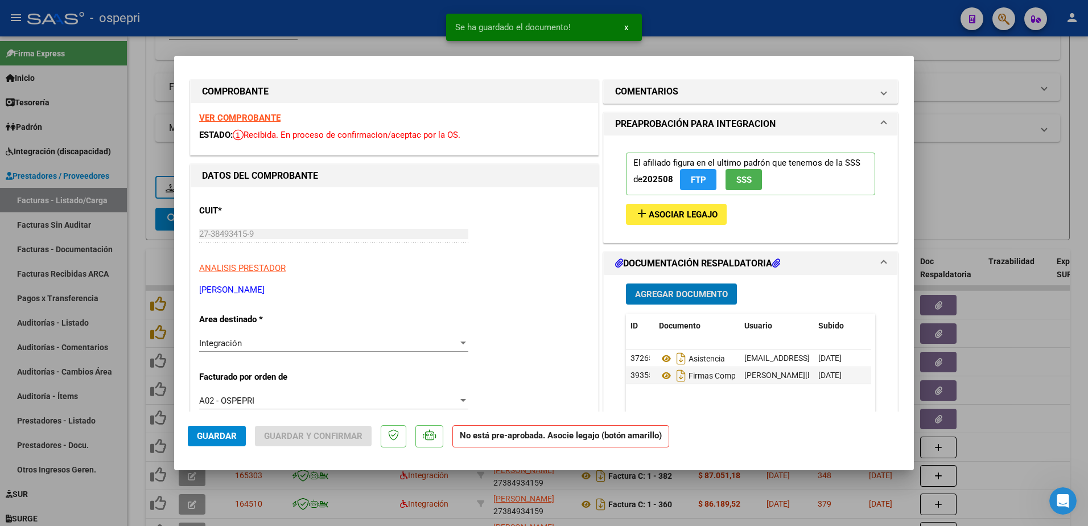
scroll to position [0, 0]
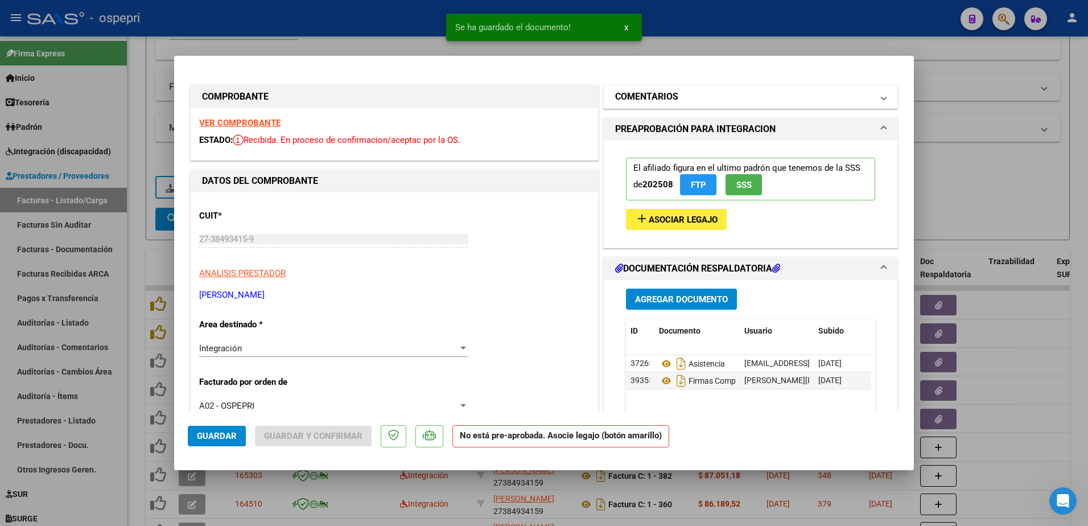
click at [881, 94] on span at bounding box center [883, 97] width 5 height 14
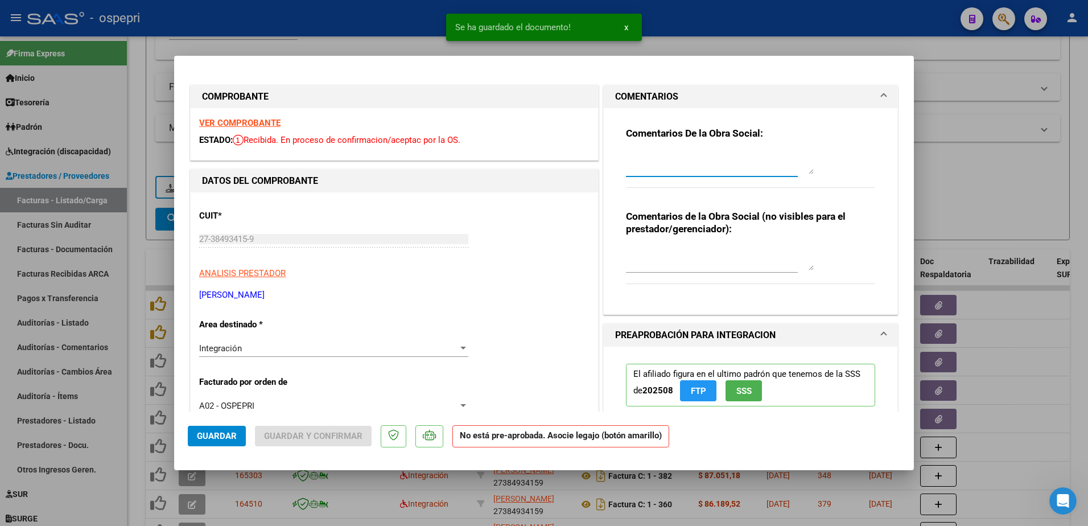
click at [697, 161] on textarea at bounding box center [720, 162] width 188 height 23
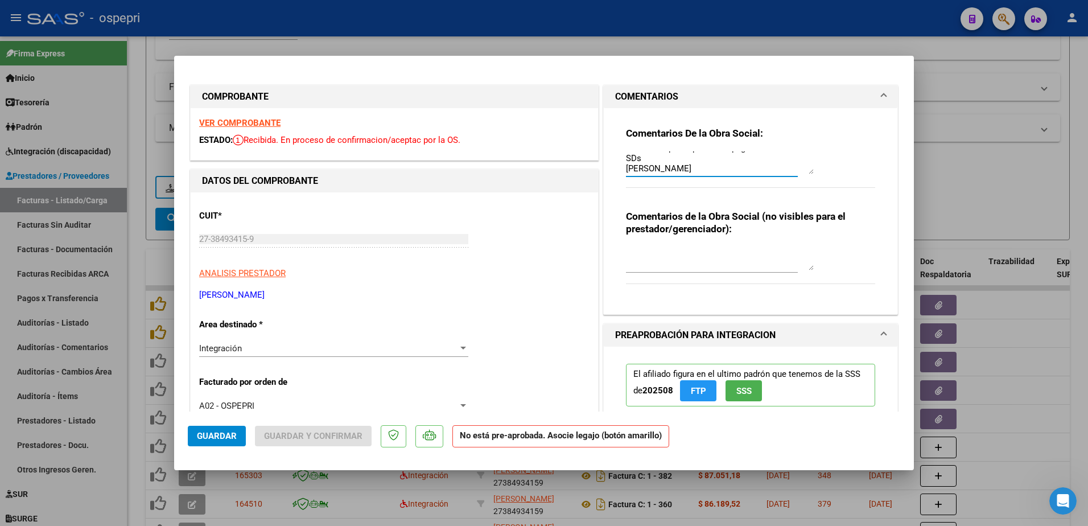
scroll to position [51, 0]
type textarea "SE RECHAZAN PLANILLAS DE ASISTENCIA. Deberà rehacerla firmar y subirla nuevamen…"
click at [201, 430] on button "Guardar" at bounding box center [217, 436] width 58 height 20
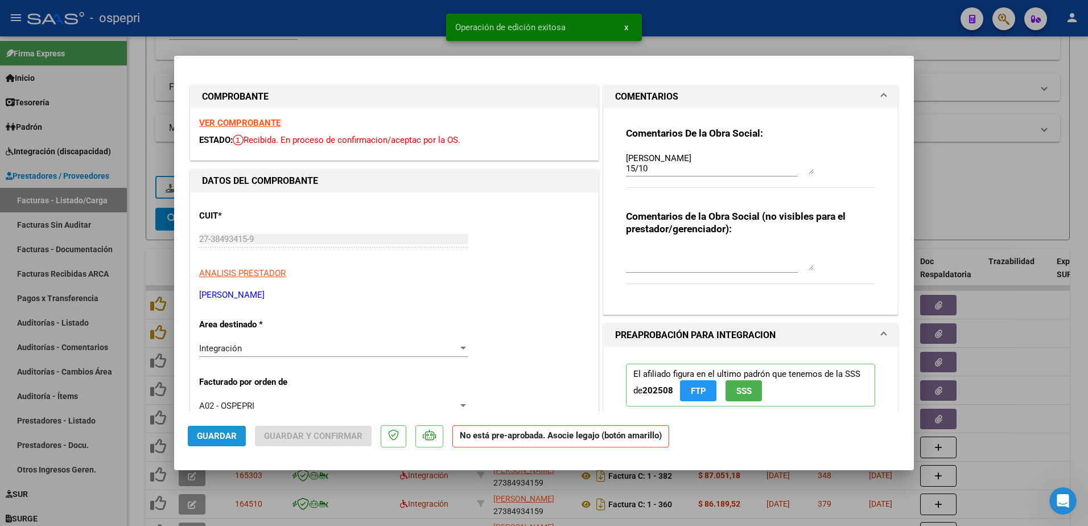
click at [228, 429] on button "Guardar" at bounding box center [217, 436] width 58 height 20
type input "$ 0,00"
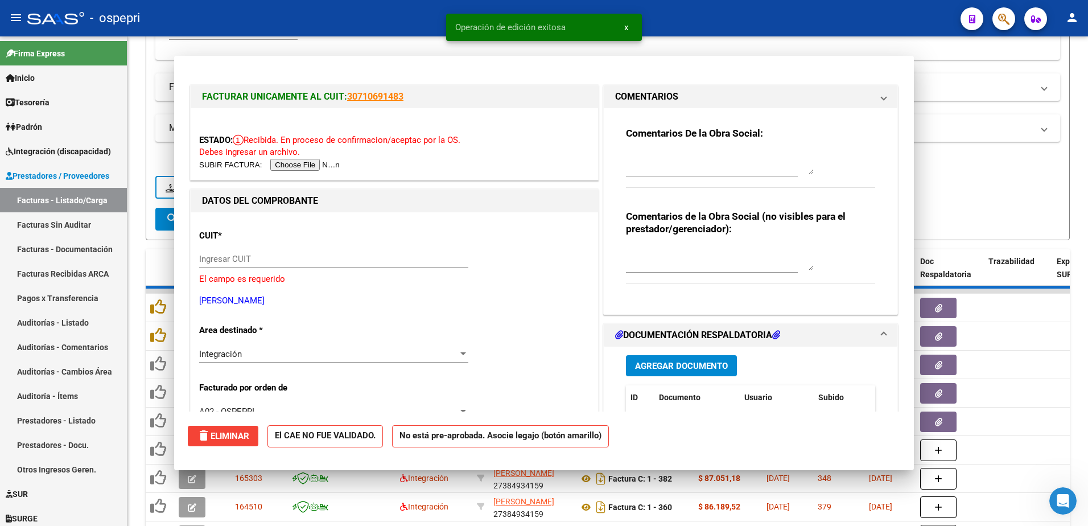
scroll to position [0, 0]
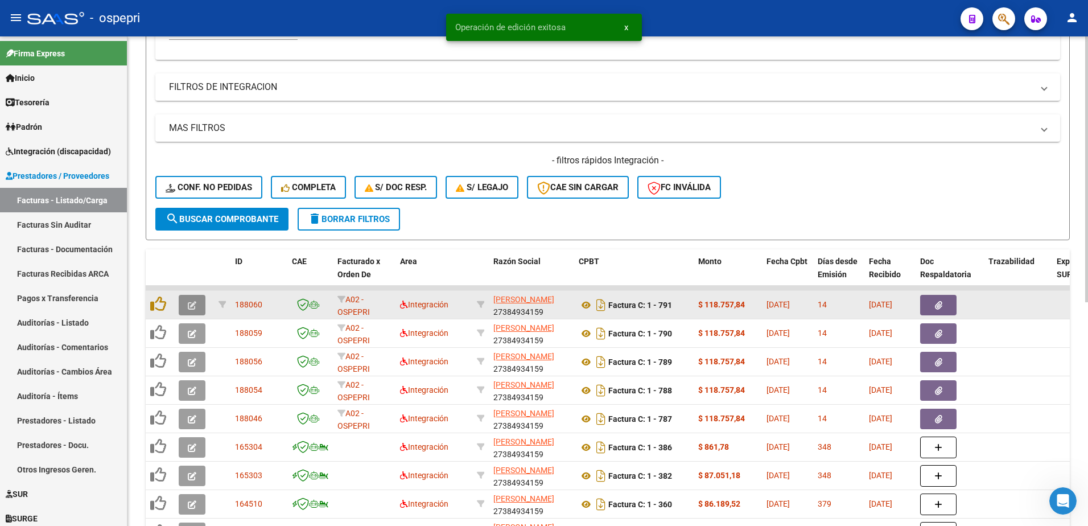
click at [187, 302] on button "button" at bounding box center [192, 305] width 27 height 20
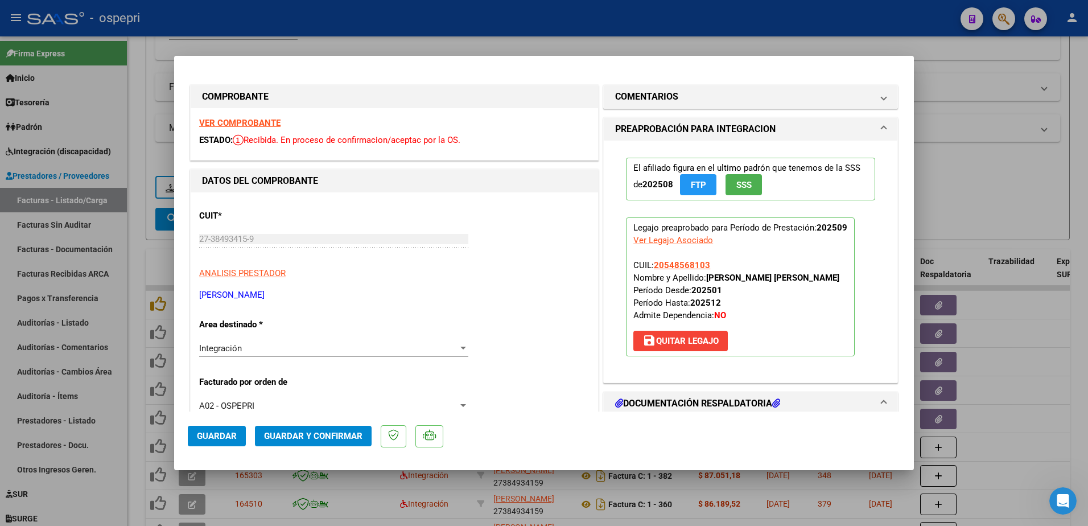
click at [249, 122] on strong "VER COMPROBANTE" at bounding box center [239, 123] width 81 height 10
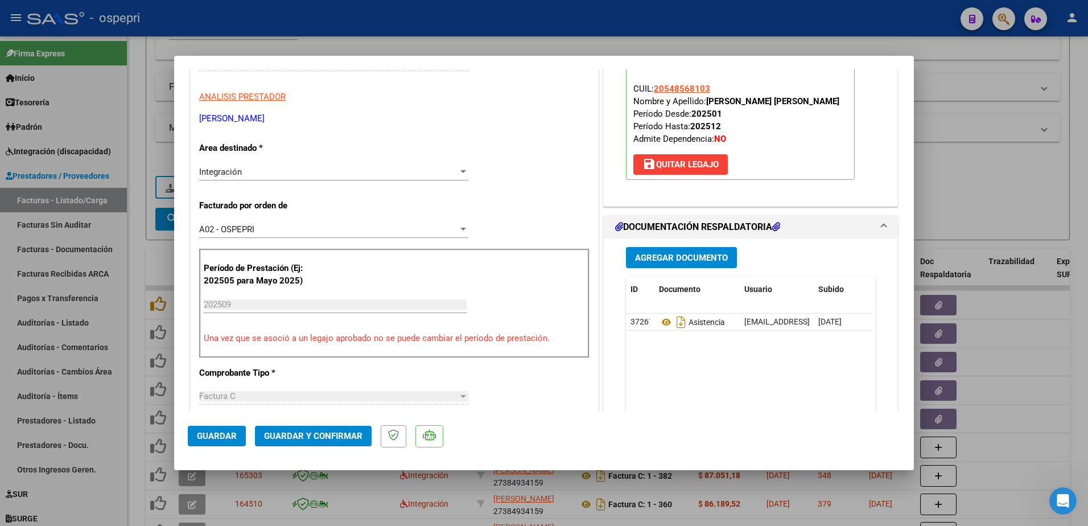
scroll to position [228, 0]
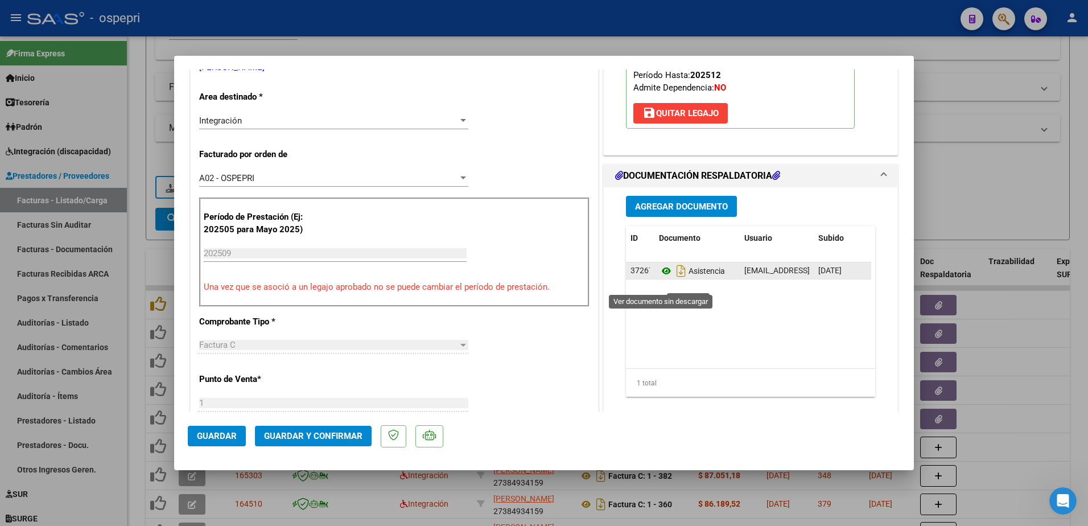
click at [659, 278] on icon at bounding box center [666, 271] width 15 height 14
click at [691, 118] on span "save [PERSON_NAME]" at bounding box center [680, 113] width 76 height 10
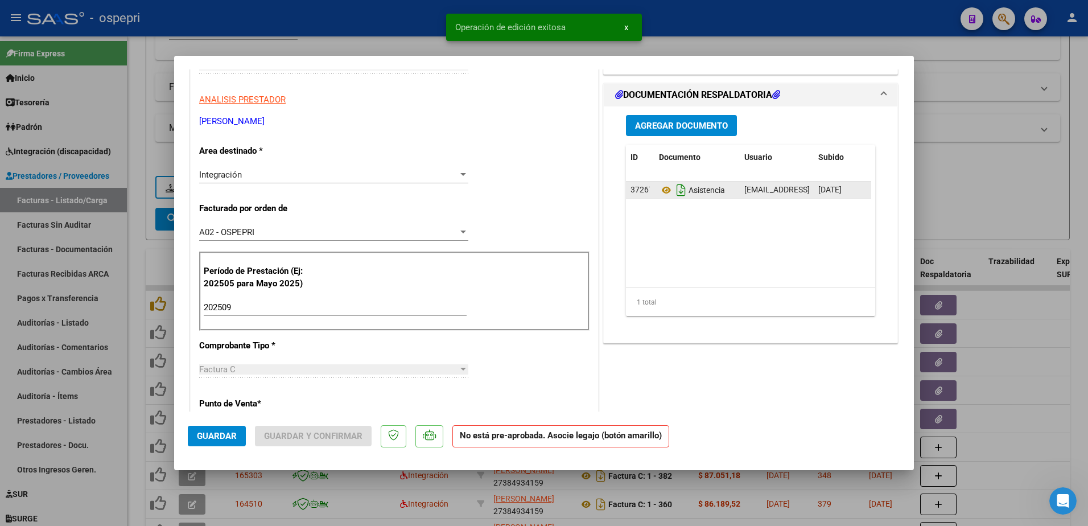
scroll to position [171, 0]
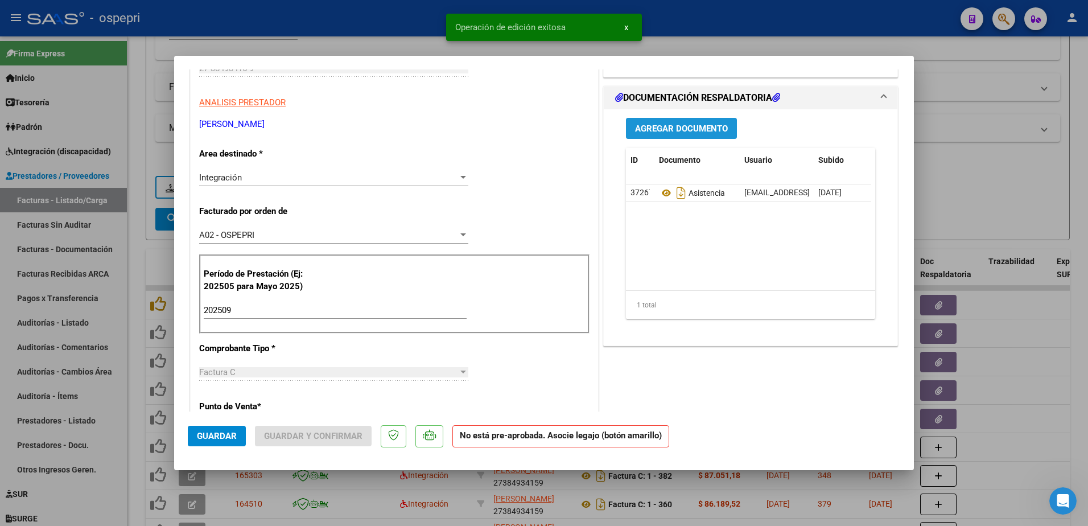
click at [684, 131] on span "Agregar Documento" at bounding box center [681, 128] width 93 height 10
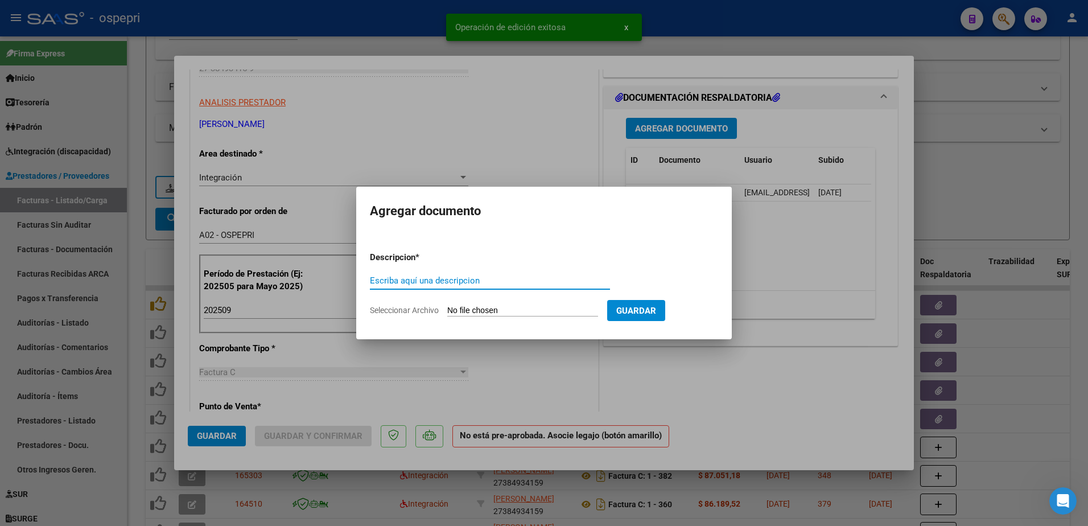
click at [459, 279] on input "Escriba aquí una descripcion" at bounding box center [490, 280] width 240 height 10
type input "firmas-comp"
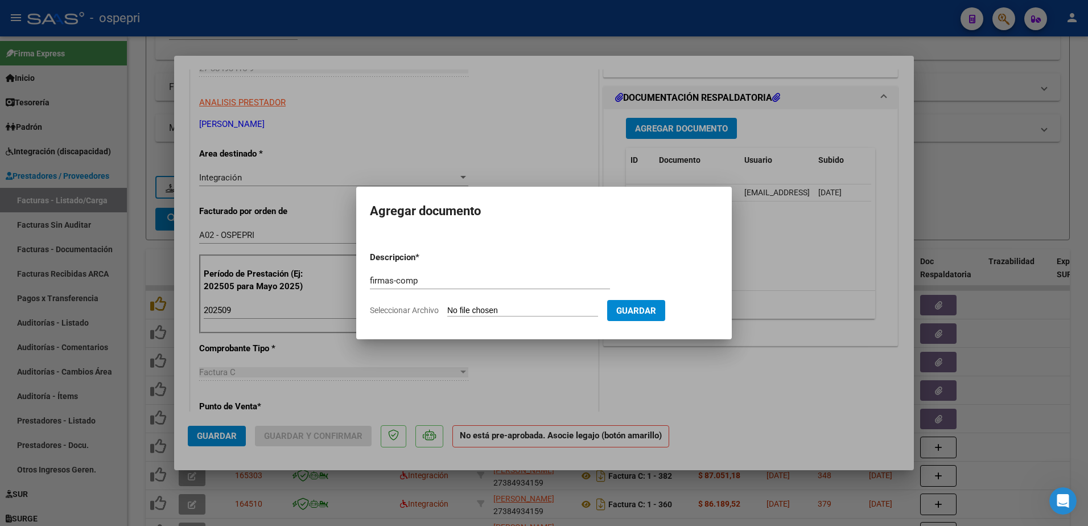
click at [521, 310] on input "Seleccionar Archivo" at bounding box center [522, 311] width 151 height 11
type input "C:\fakepath\Captura de pantalla 2025-10-15 143025.png"
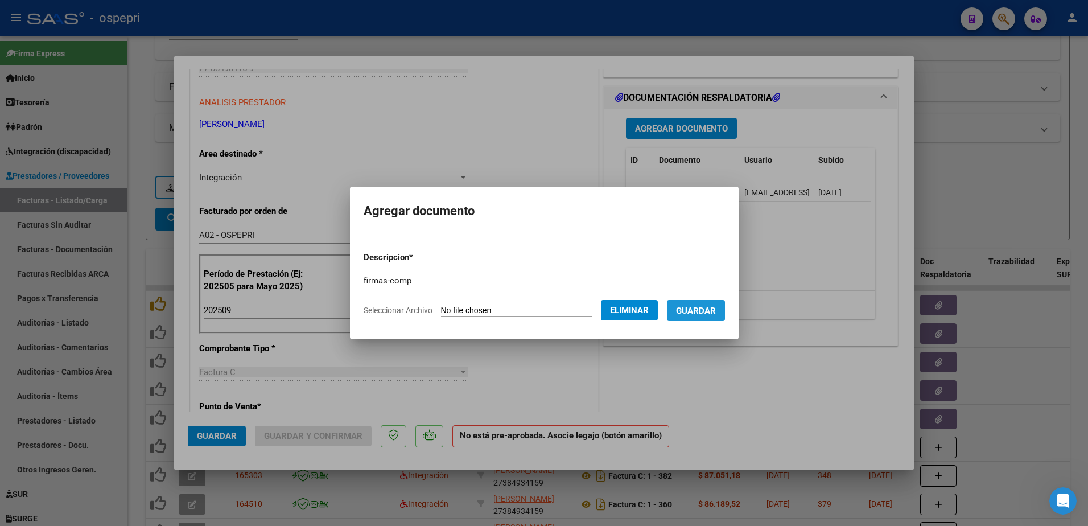
click at [703, 301] on button "Guardar" at bounding box center [696, 310] width 58 height 21
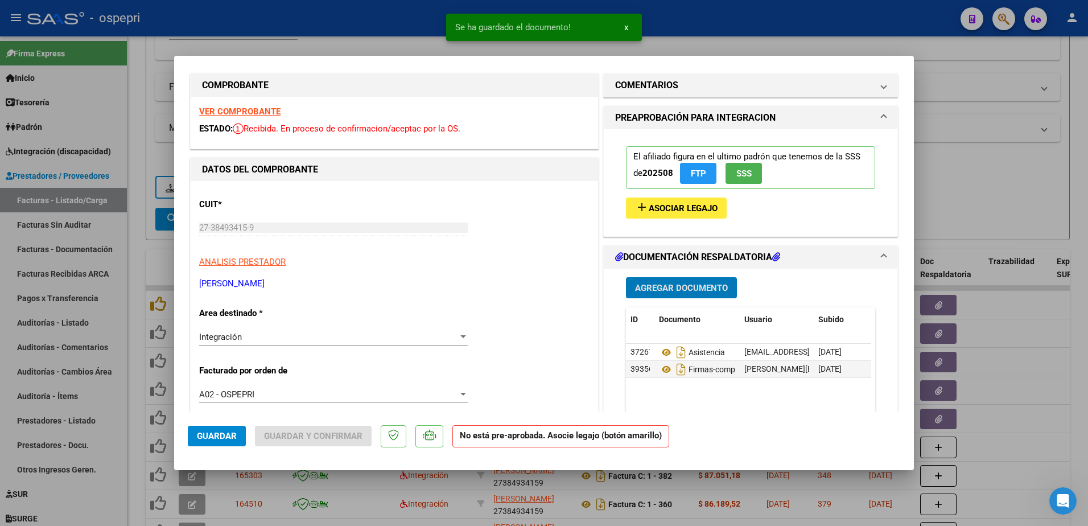
scroll to position [0, 0]
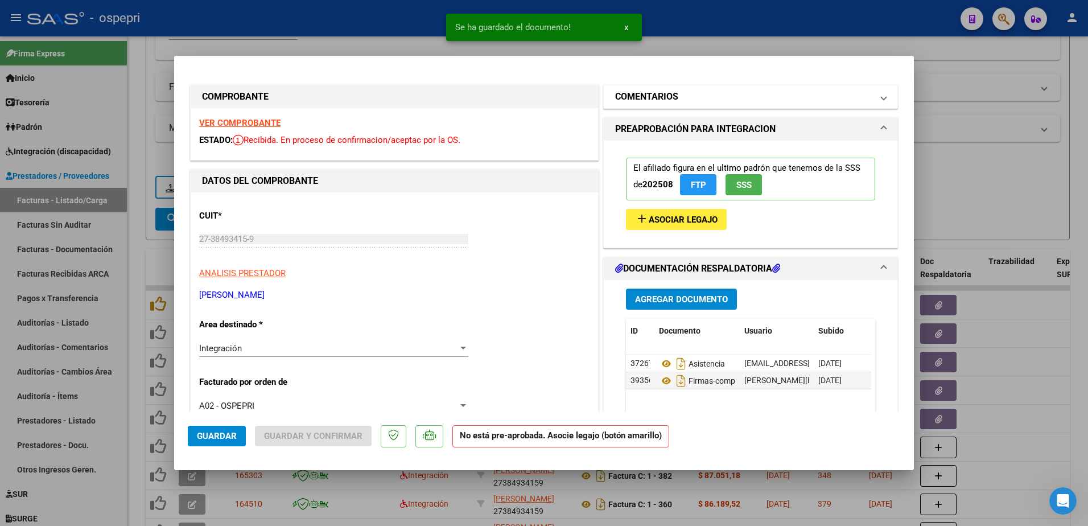
click at [881, 98] on span at bounding box center [883, 97] width 5 height 14
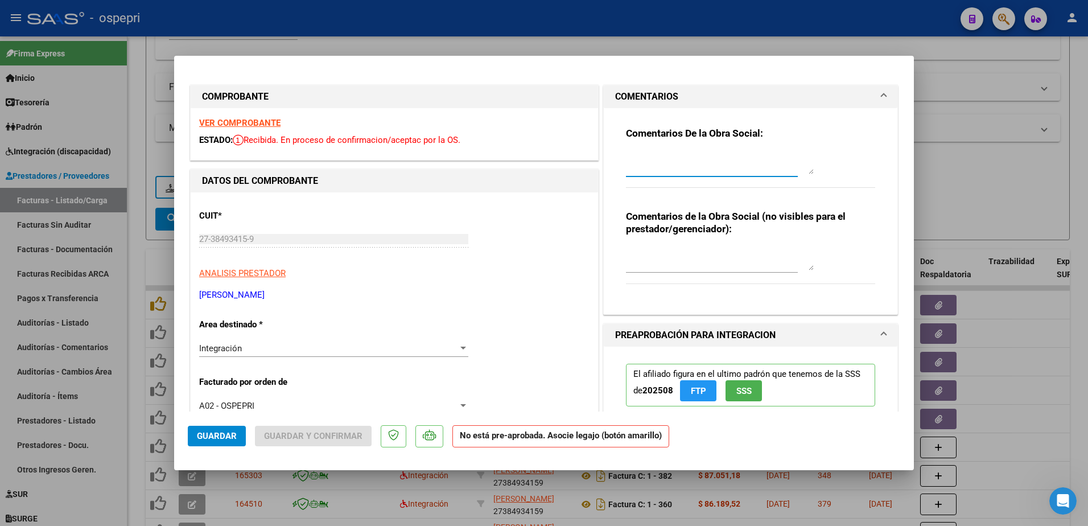
click at [699, 166] on textarea at bounding box center [720, 162] width 188 height 23
click at [683, 164] on textarea "Se rechaza planilla de asistencia, deberà rhacerla y volver a subirla para pode…" at bounding box center [720, 162] width 188 height 23
type textarea "Se rechaza planilla de asistencia, deberà rhacerla y volver a subirla para pode…"
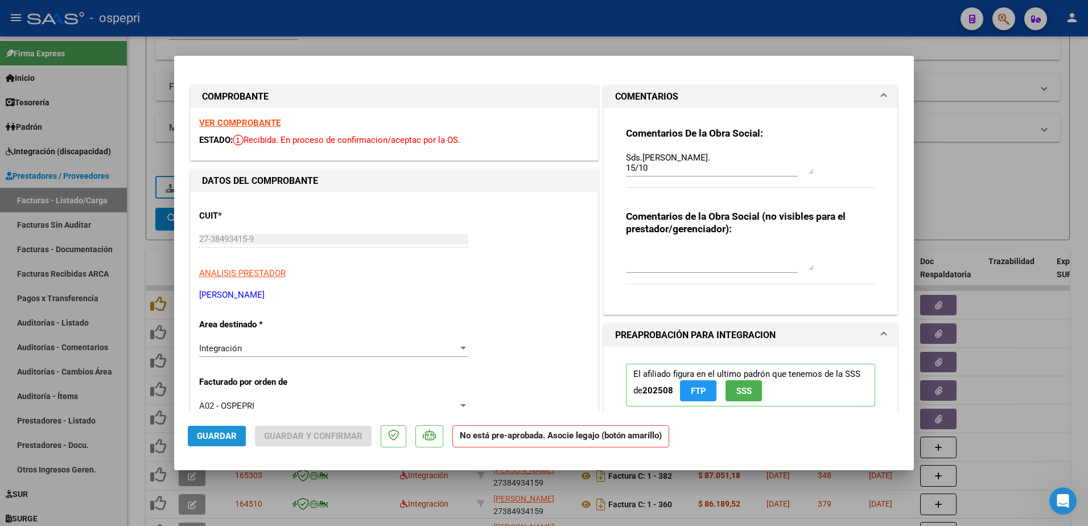
click at [208, 437] on span "Guardar" at bounding box center [217, 436] width 40 height 10
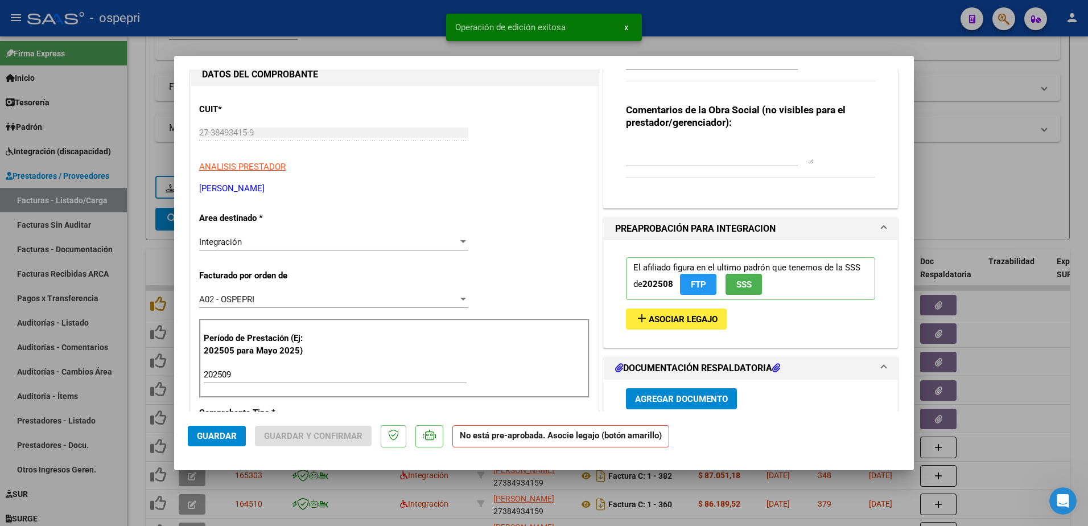
scroll to position [57, 0]
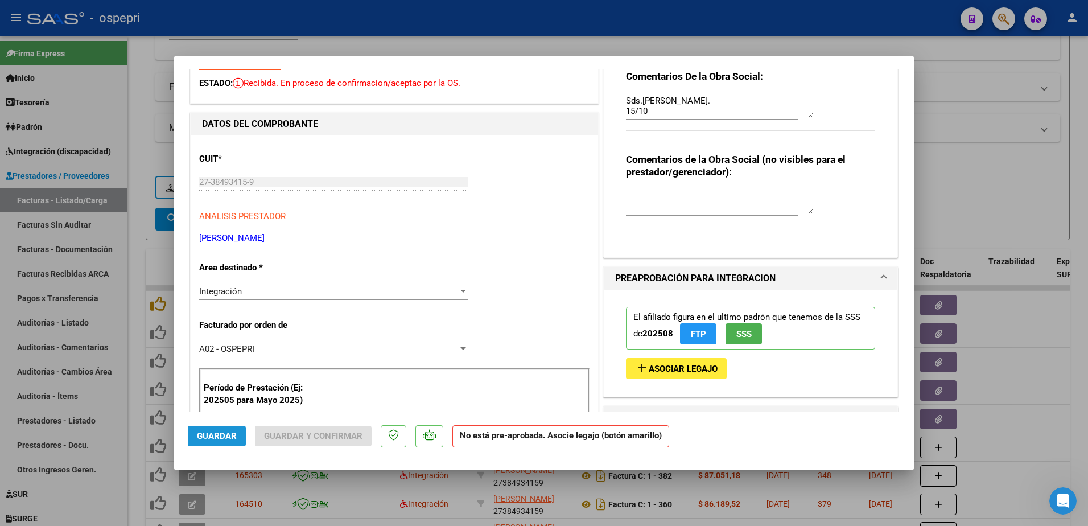
click at [216, 430] on button "Guardar" at bounding box center [217, 436] width 58 height 20
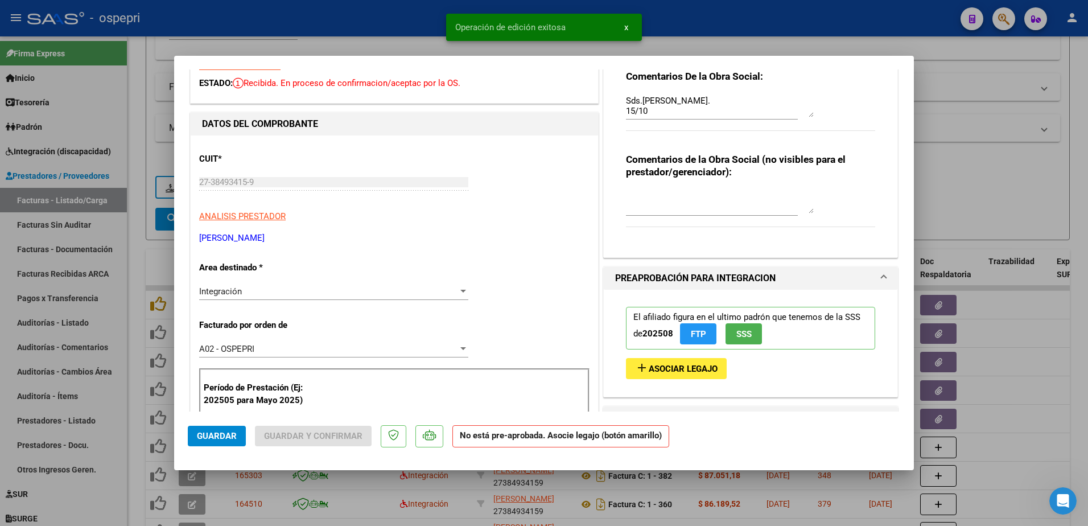
type input "$ 0,00"
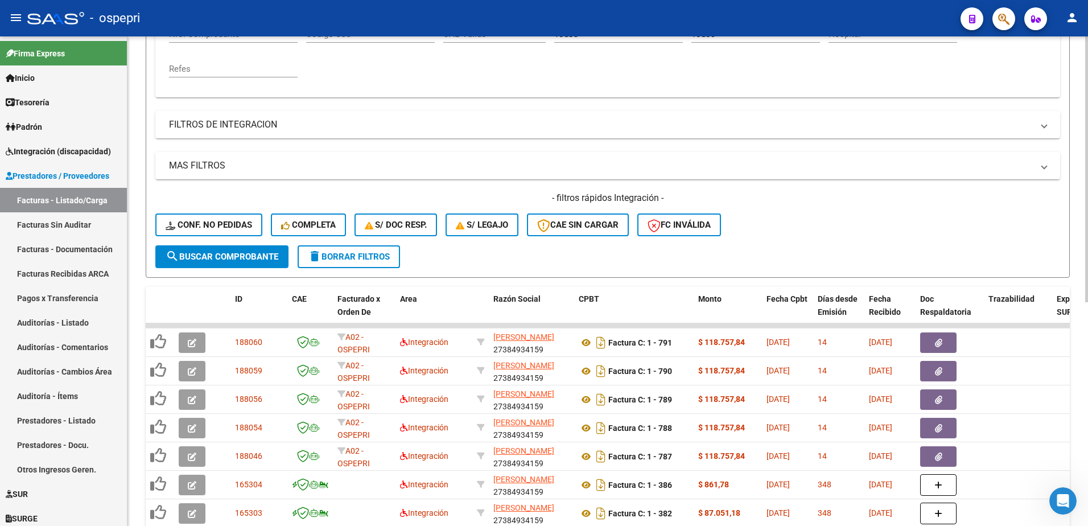
scroll to position [114, 0]
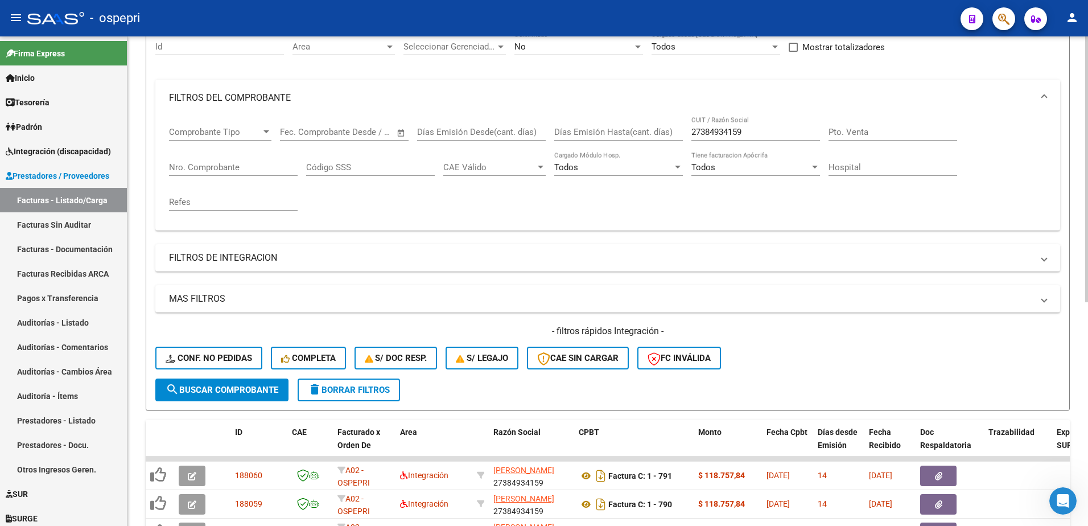
click at [750, 130] on input "27384934159" at bounding box center [755, 132] width 129 height 10
paste input "251001435"
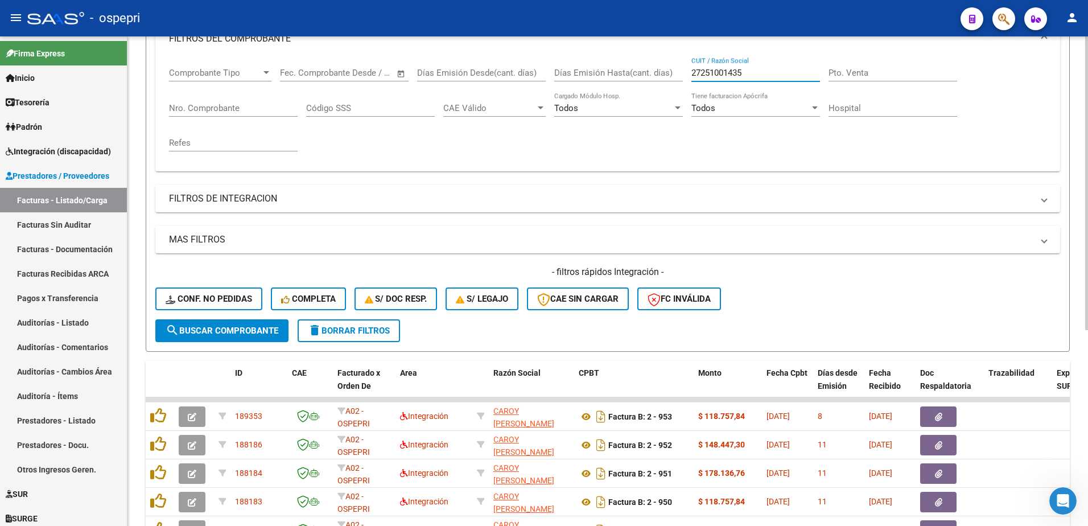
scroll to position [284, 0]
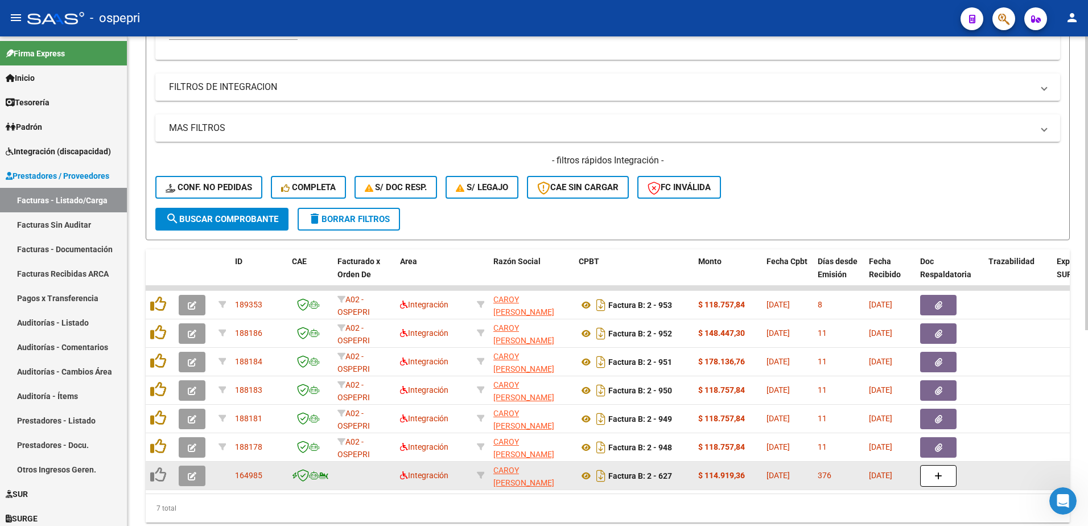
type input "27251001435"
click at [189, 473] on icon "button" at bounding box center [192, 476] width 9 height 9
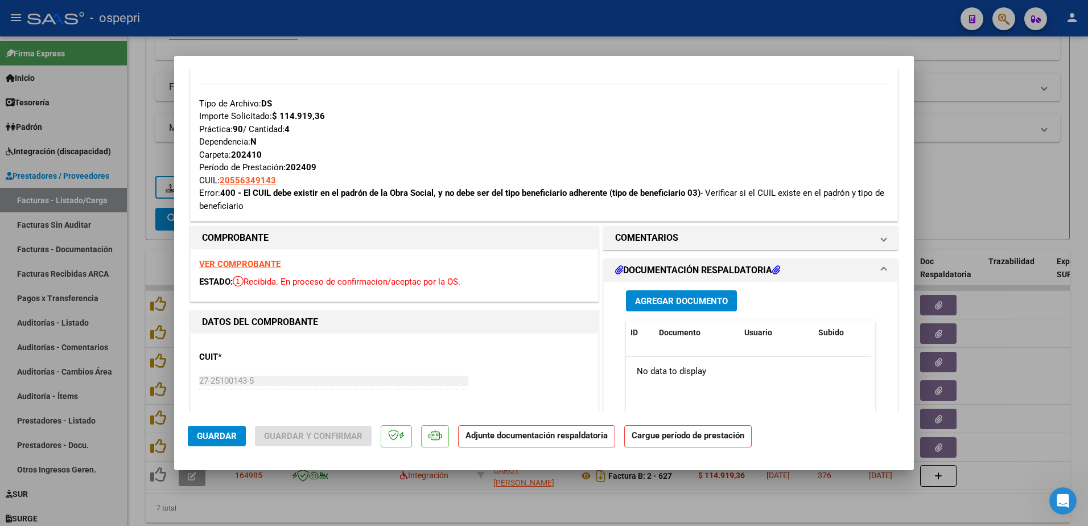
scroll to position [341, 0]
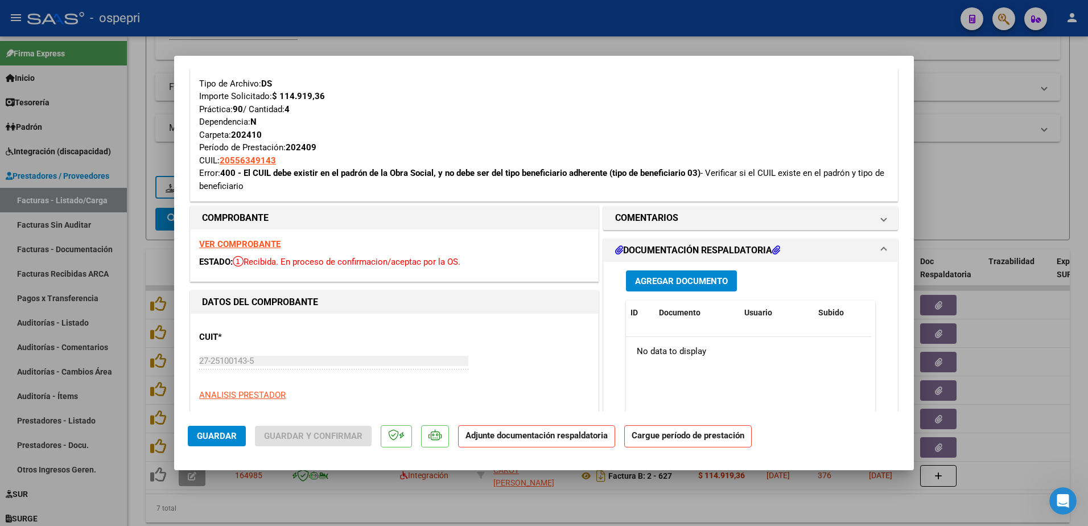
type input "$ 0,00"
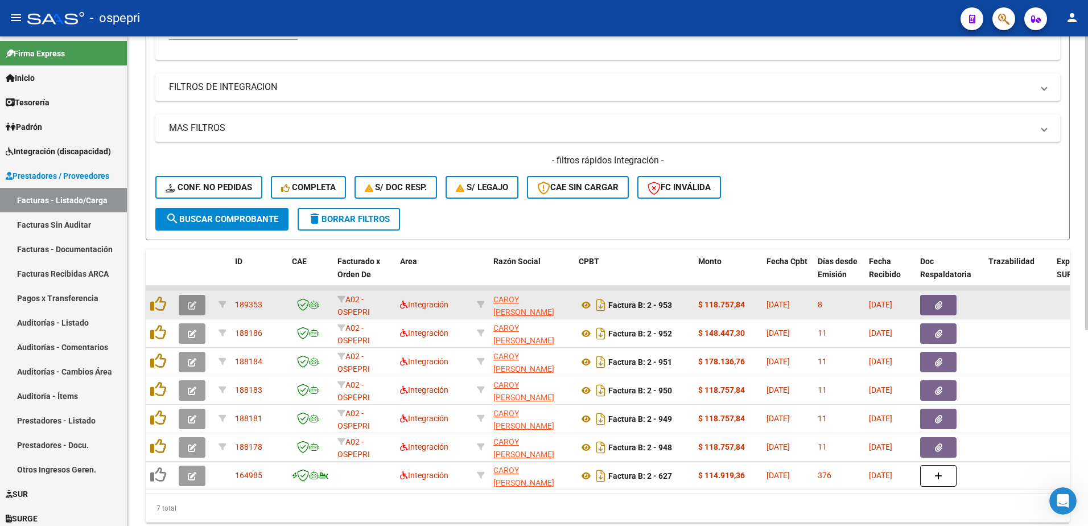
click at [194, 307] on icon "button" at bounding box center [192, 305] width 9 height 9
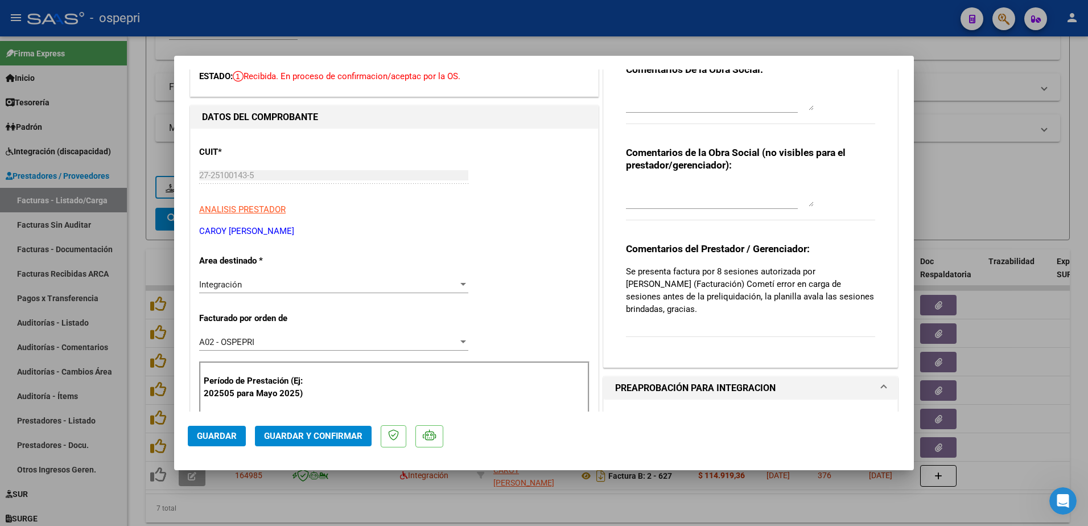
scroll to position [0, 0]
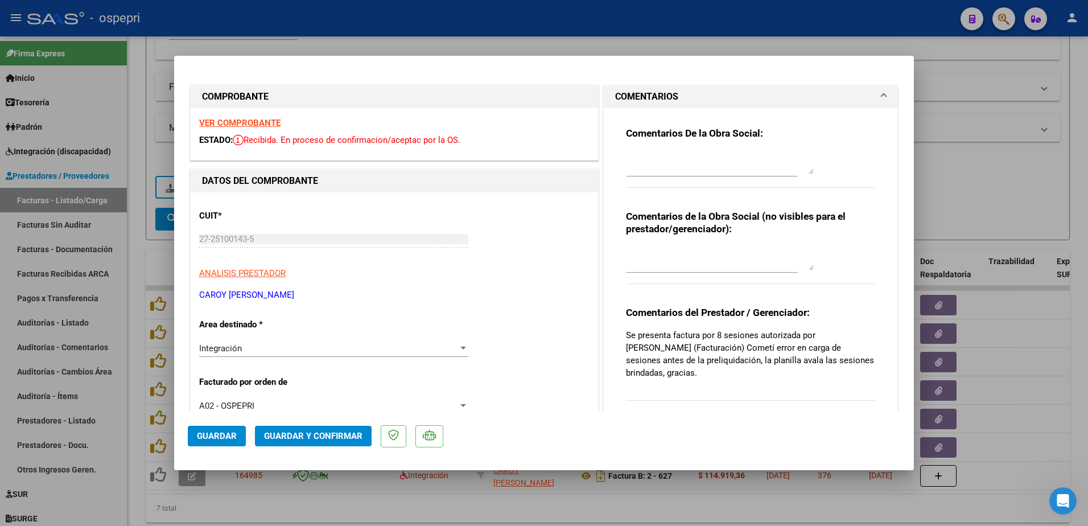
click at [225, 121] on strong "VER COMPROBANTE" at bounding box center [239, 123] width 81 height 10
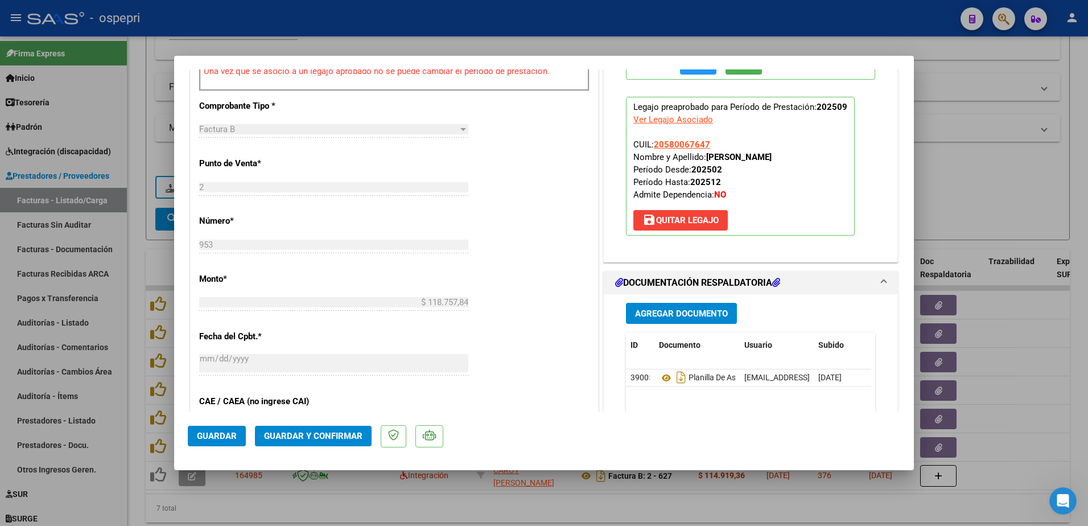
scroll to position [455, 0]
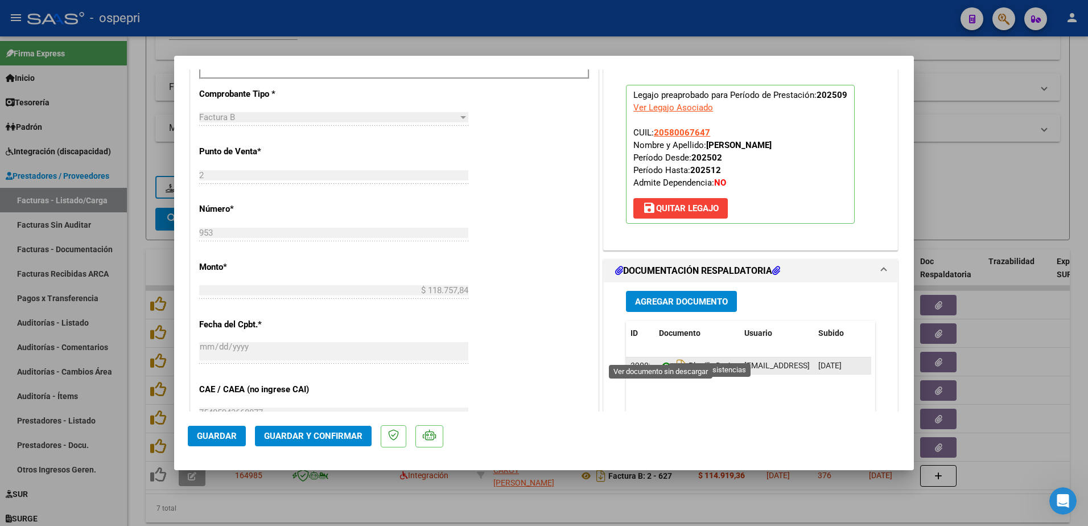
click at [663, 359] on icon at bounding box center [666, 366] width 15 height 14
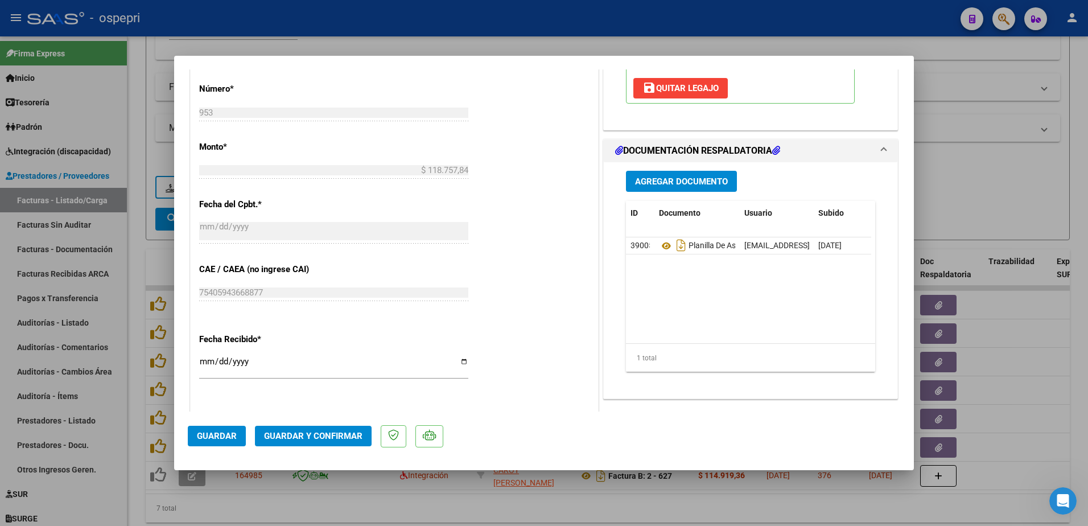
scroll to position [626, 0]
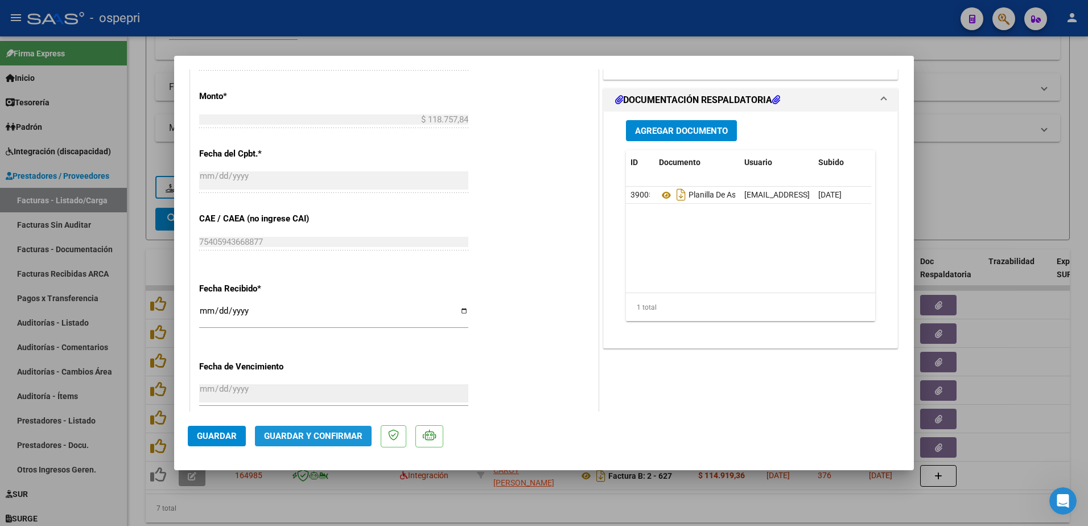
click at [317, 440] on span "Guardar y Confirmar" at bounding box center [313, 436] width 98 height 10
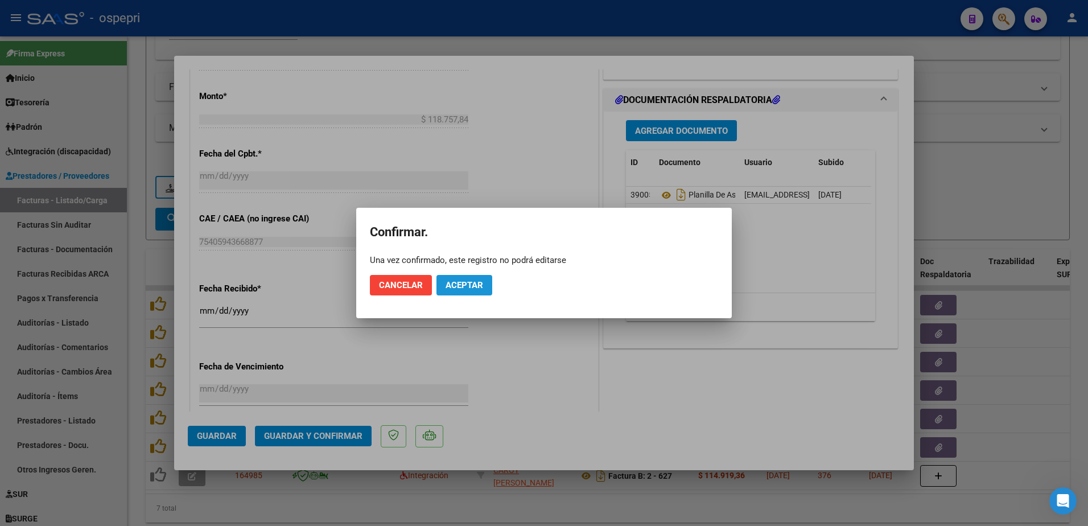
click at [466, 281] on span "Aceptar" at bounding box center [464, 285] width 38 height 10
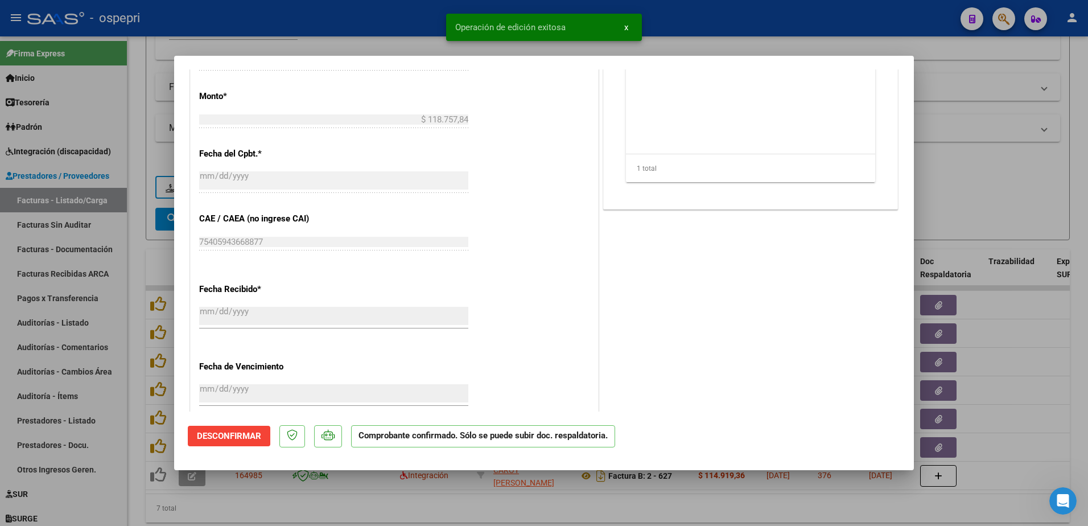
type input "$ 0,00"
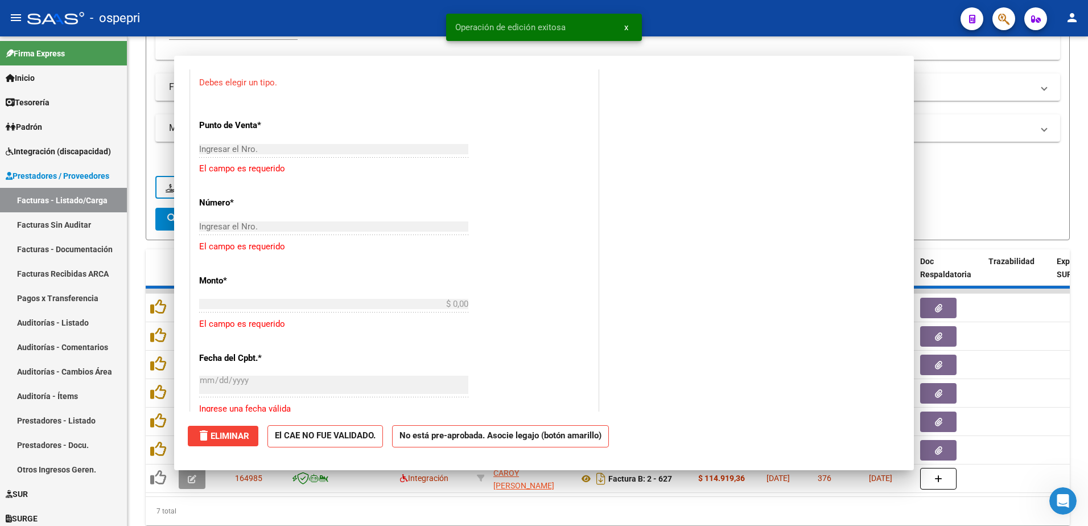
scroll to position [767, 0]
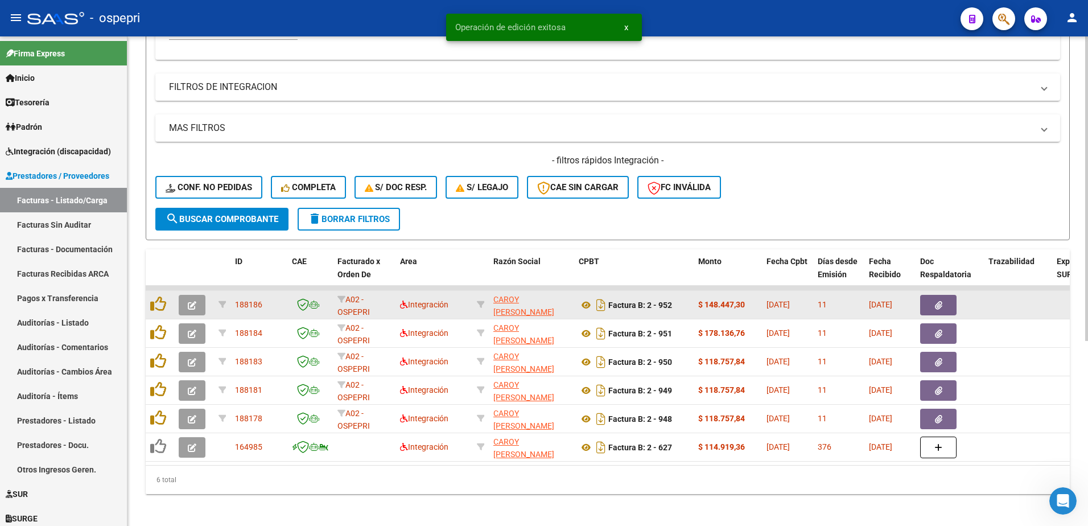
click at [196, 305] on icon "button" at bounding box center [192, 305] width 9 height 9
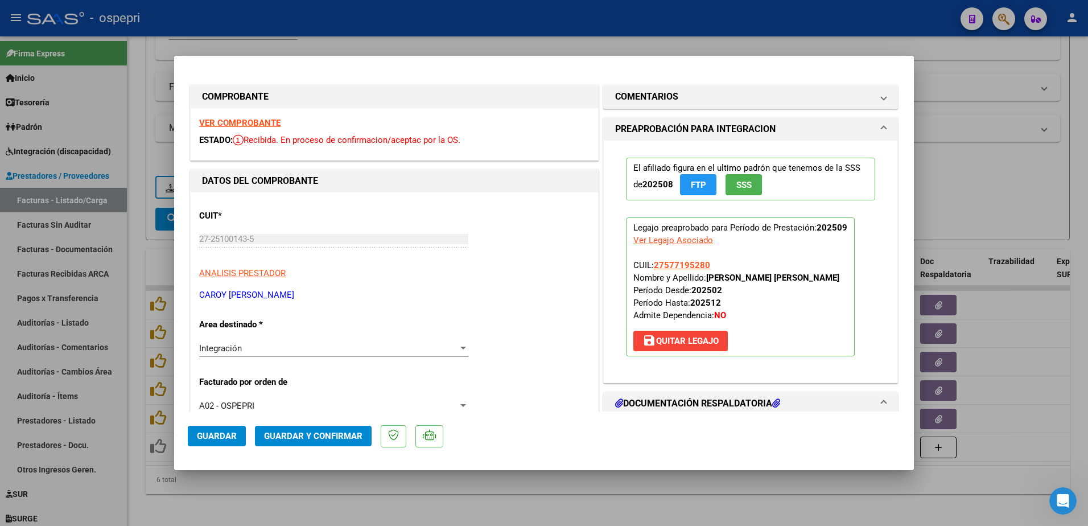
click at [228, 121] on strong "VER COMPROBANTE" at bounding box center [239, 123] width 81 height 10
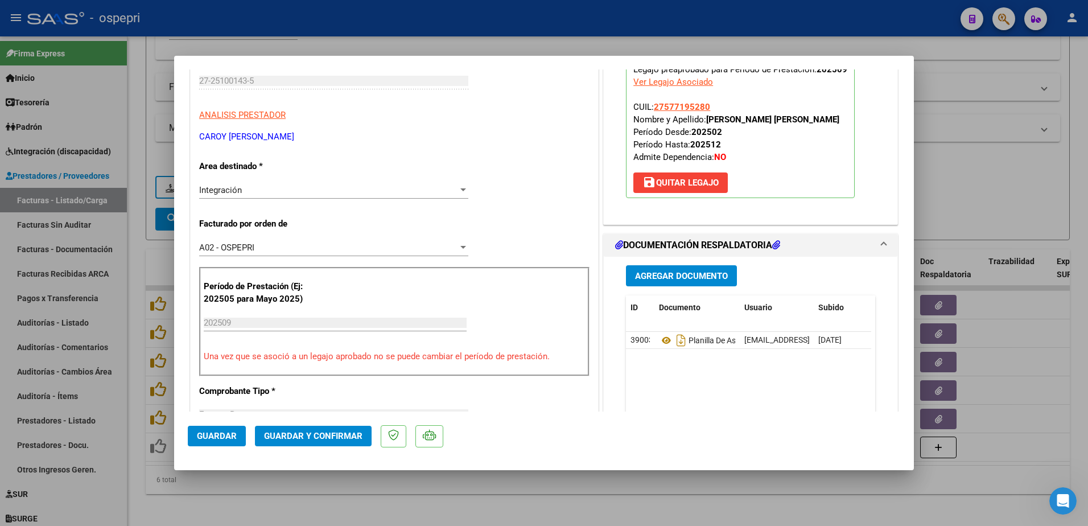
scroll to position [171, 0]
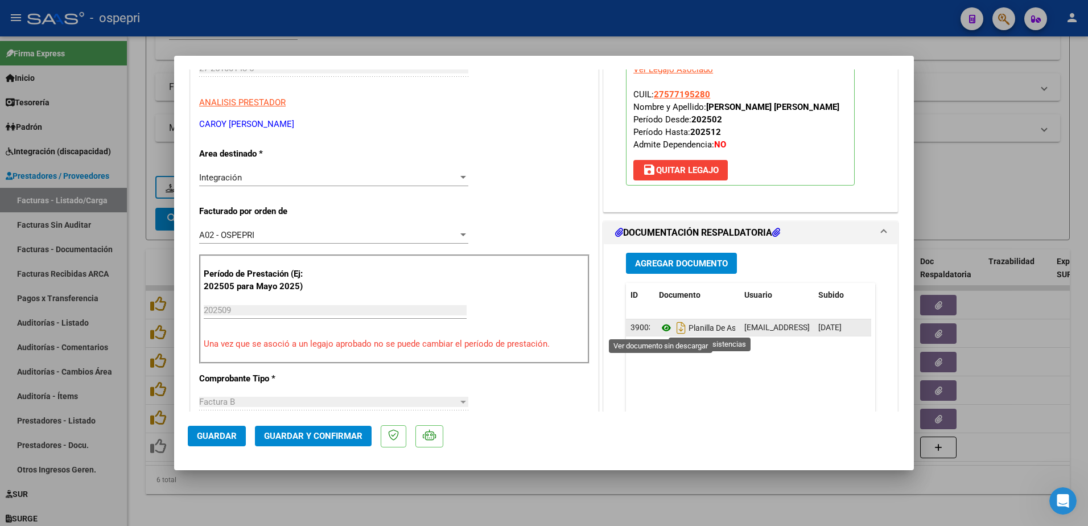
click at [659, 329] on icon at bounding box center [666, 328] width 15 height 14
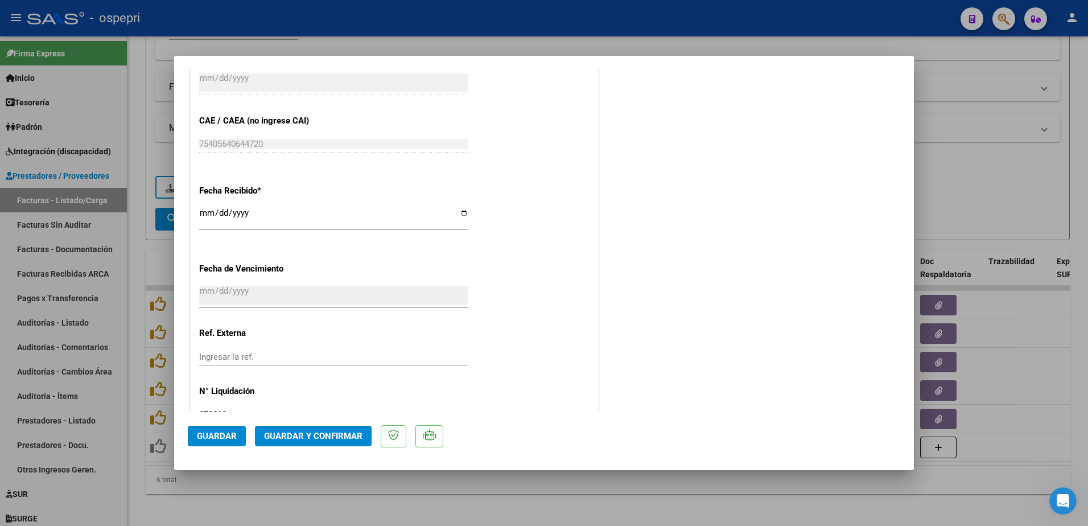
scroll to position [341, 0]
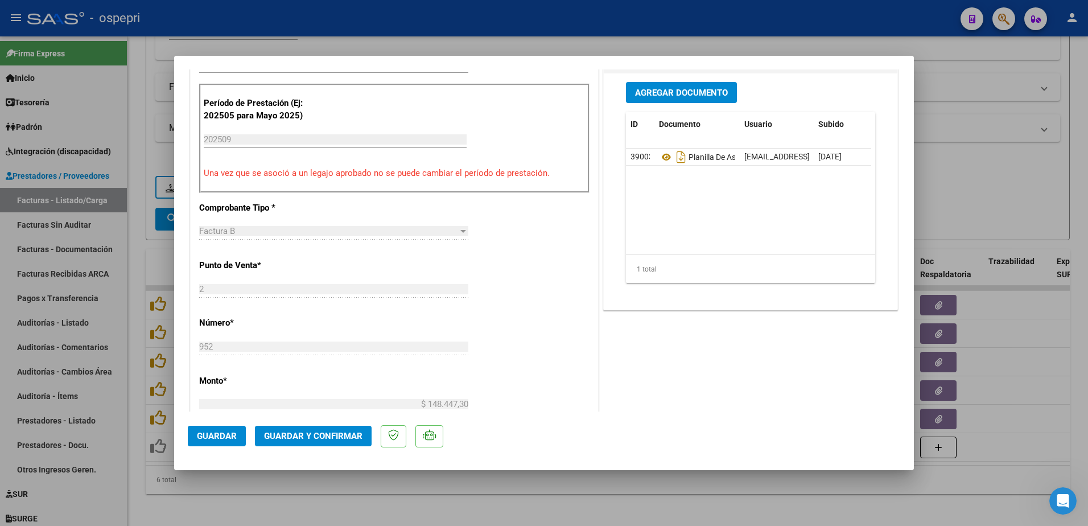
click at [340, 437] on span "Guardar y Confirmar" at bounding box center [313, 436] width 98 height 10
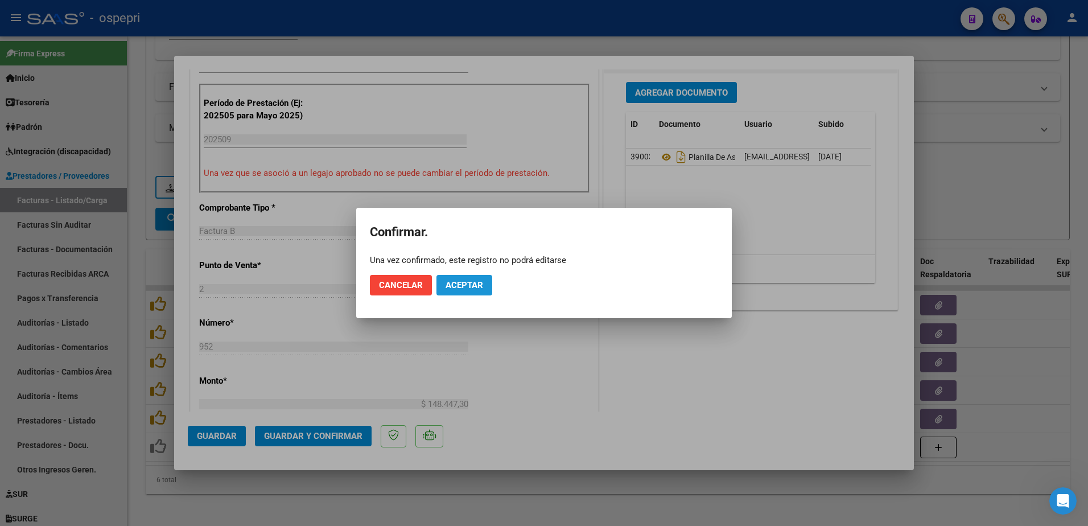
click at [460, 284] on span "Aceptar" at bounding box center [464, 285] width 38 height 10
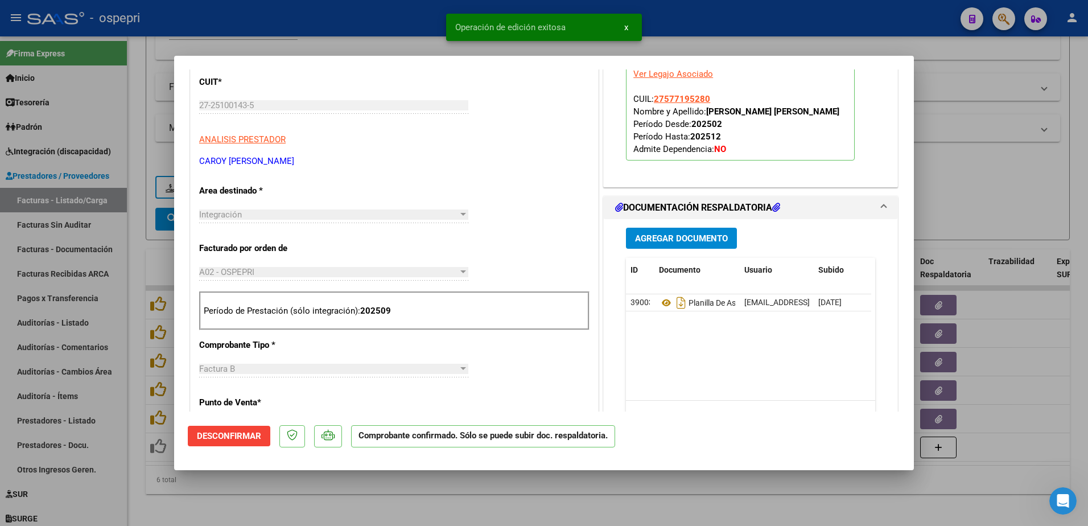
scroll to position [114, 0]
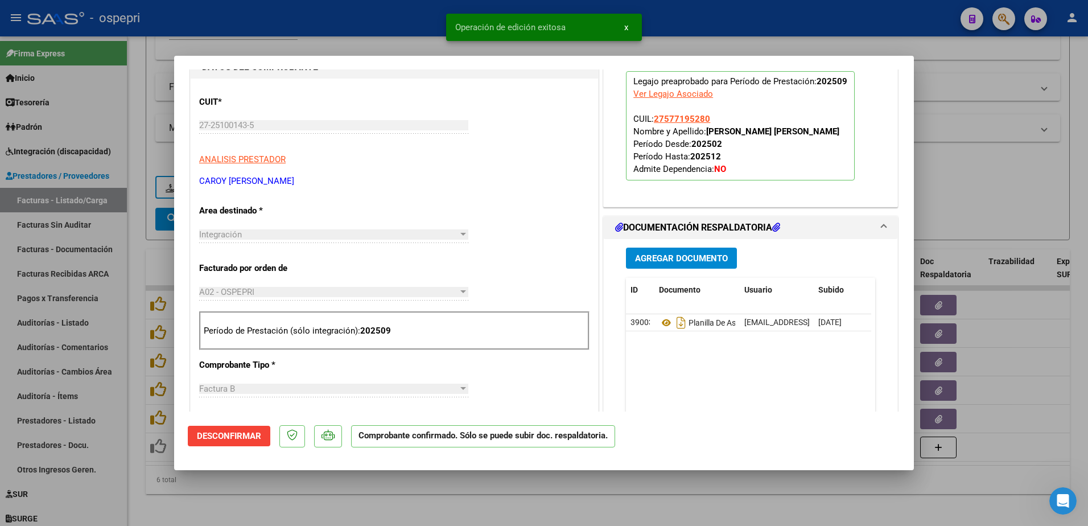
type input "$ 0,00"
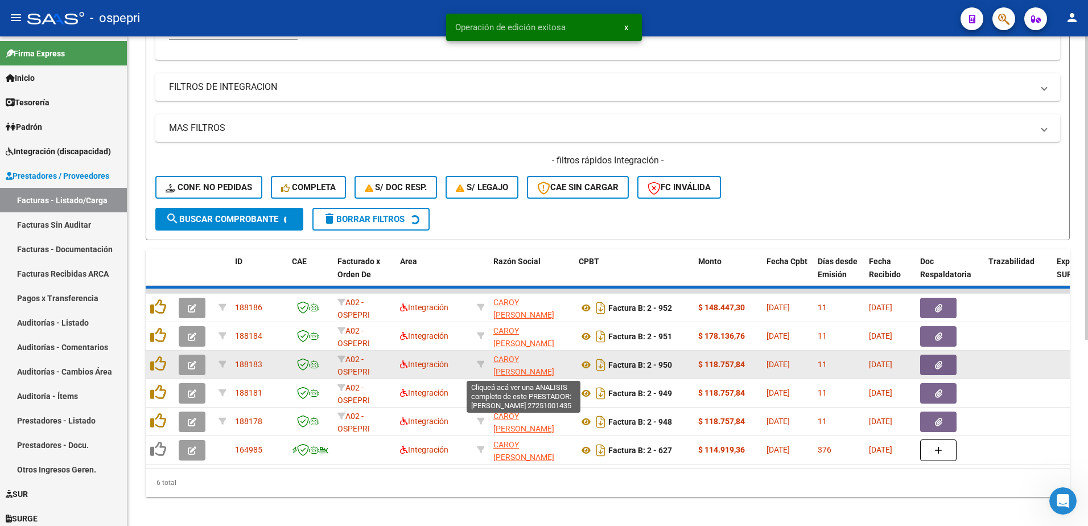
scroll to position [269, 0]
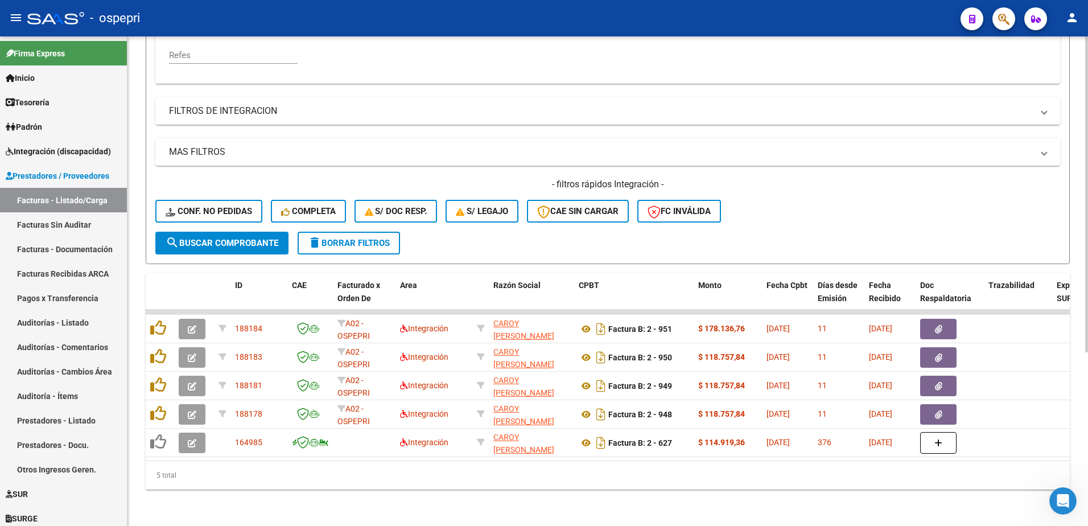
click at [427, 230] on form "Filtros Id Area Area Seleccionar Gerenciador Seleccionar Gerenciador No Confirm…" at bounding box center [608, 69] width 924 height 390
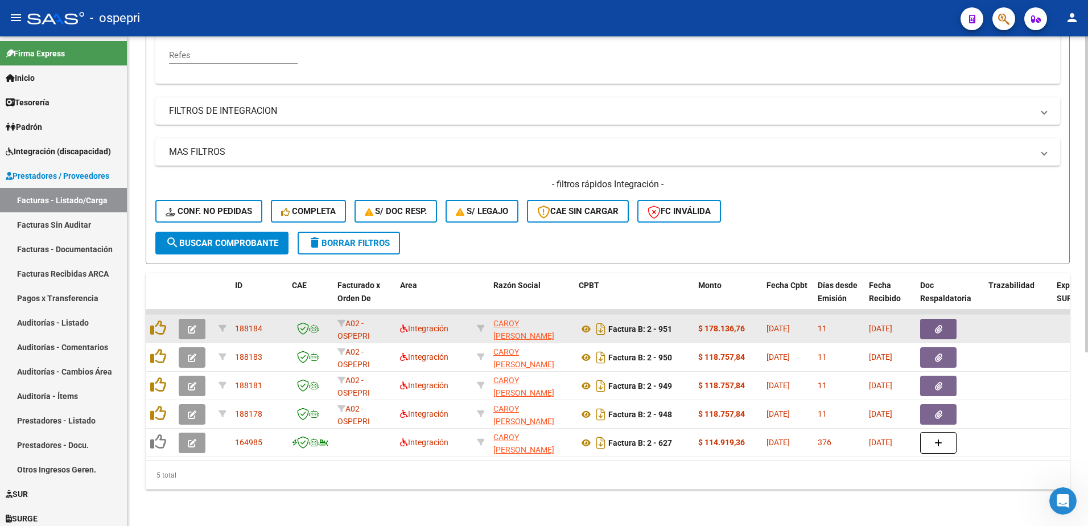
click at [190, 325] on icon "button" at bounding box center [192, 329] width 9 height 9
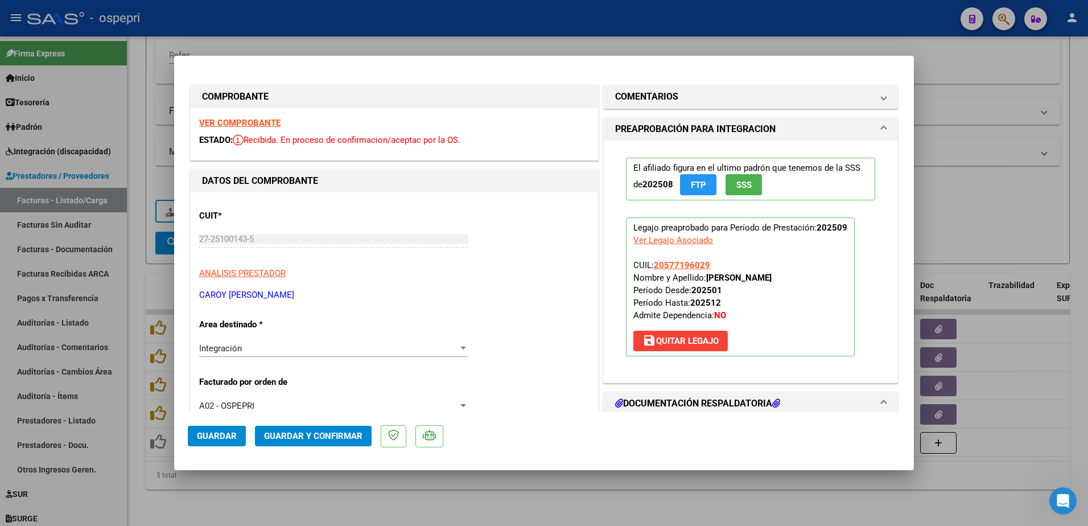
click at [244, 122] on strong "VER COMPROBANTE" at bounding box center [239, 123] width 81 height 10
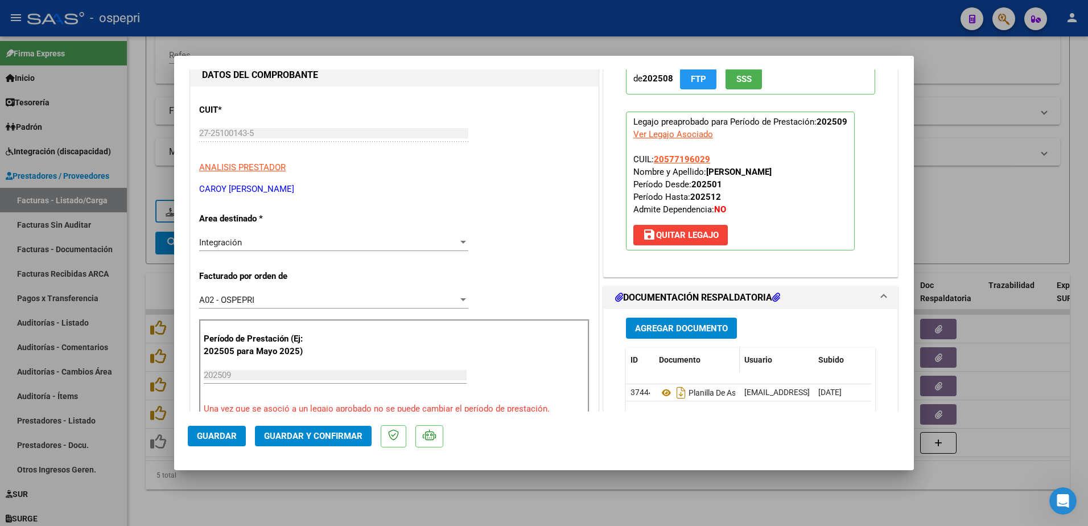
scroll to position [171, 0]
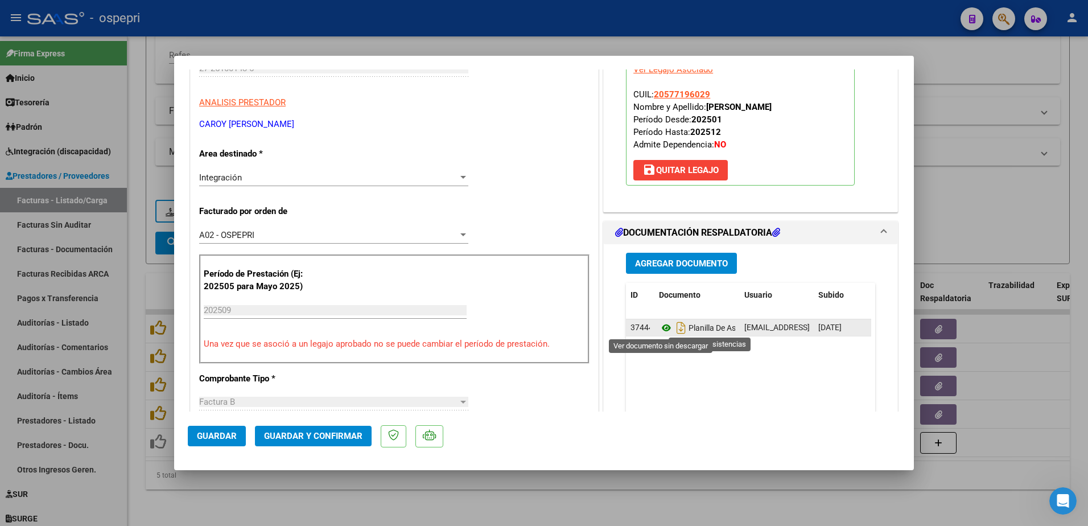
click at [661, 329] on icon at bounding box center [666, 328] width 15 height 14
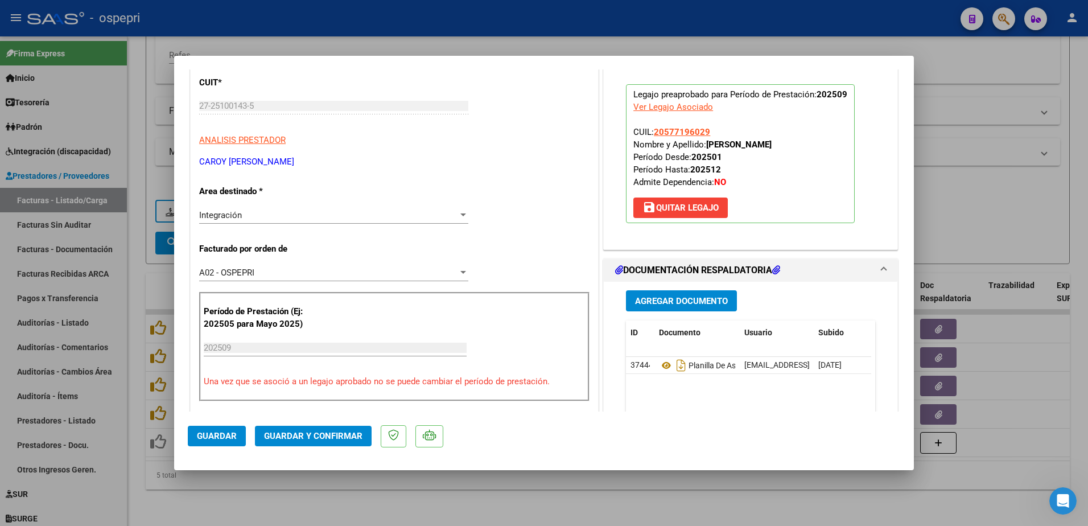
scroll to position [114, 0]
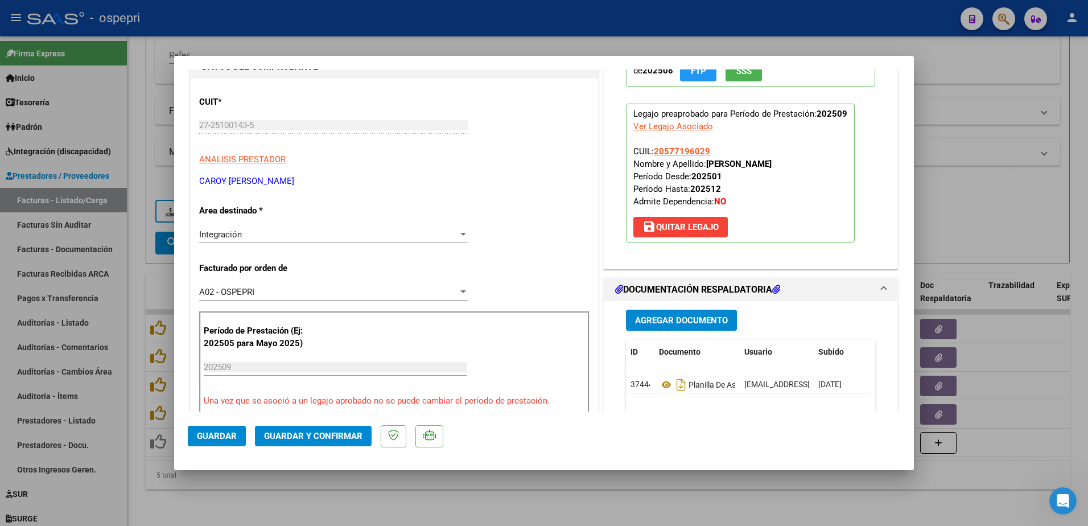
click at [501, 348] on div "Período de Prestación (Ej: 202505 para Mayo 2025) 202509 Ingrese el Período de …" at bounding box center [394, 365] width 390 height 109
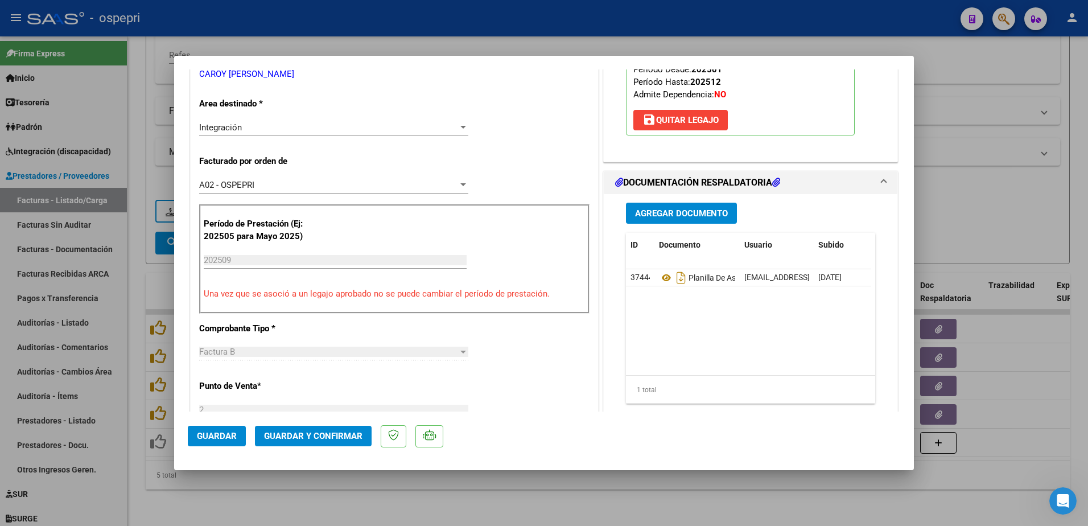
scroll to position [228, 0]
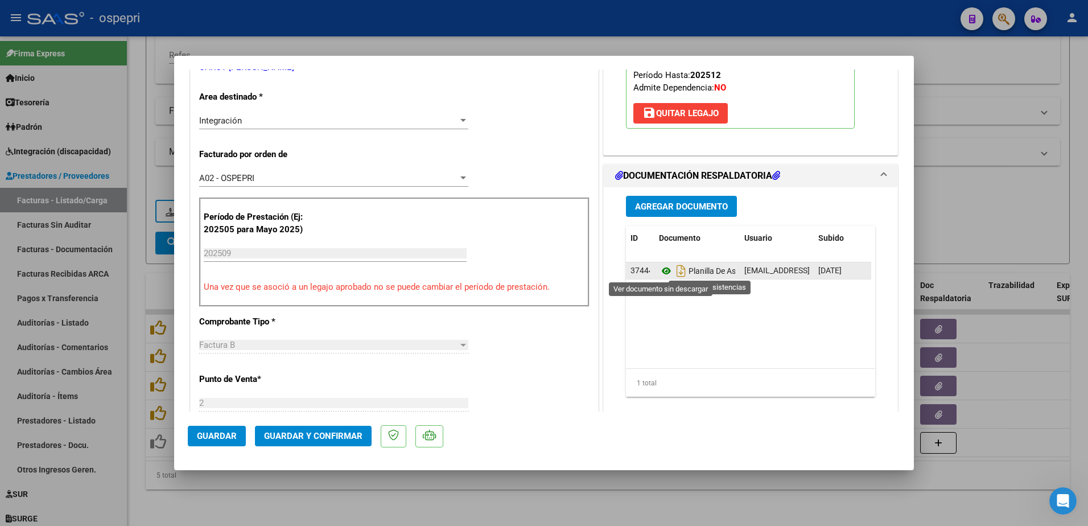
click at [659, 273] on icon at bounding box center [666, 271] width 15 height 14
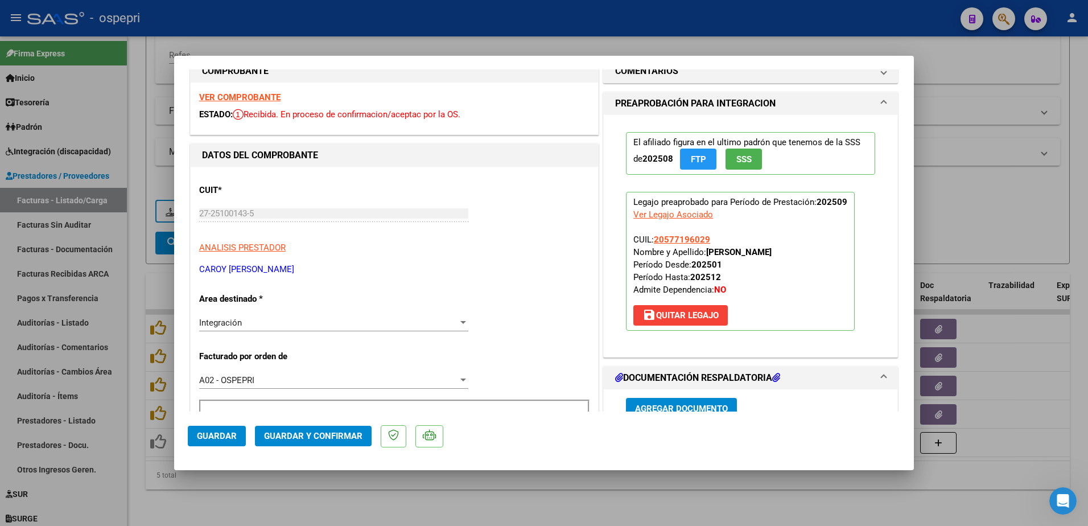
scroll to position [0, 0]
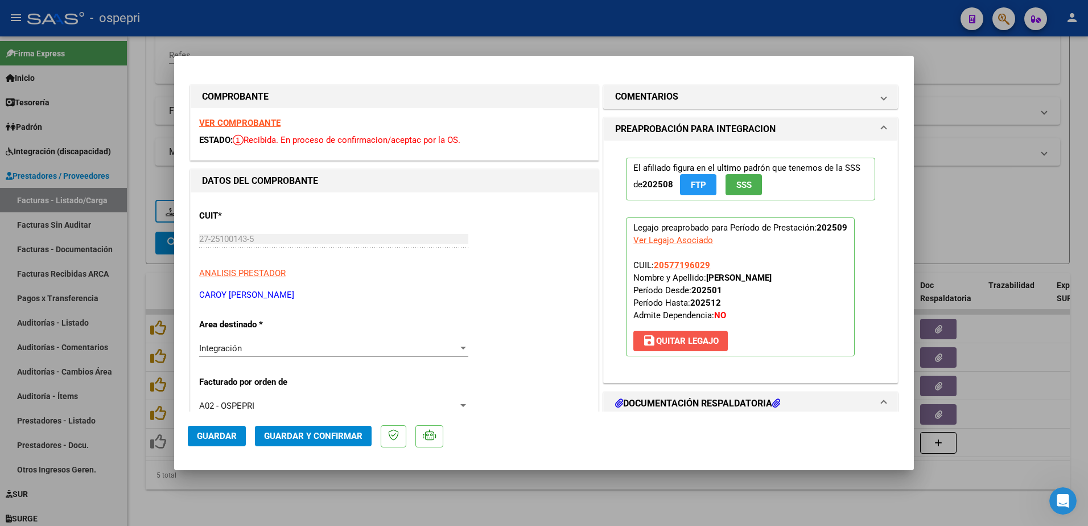
click at [680, 342] on span "save [PERSON_NAME]" at bounding box center [680, 341] width 76 height 10
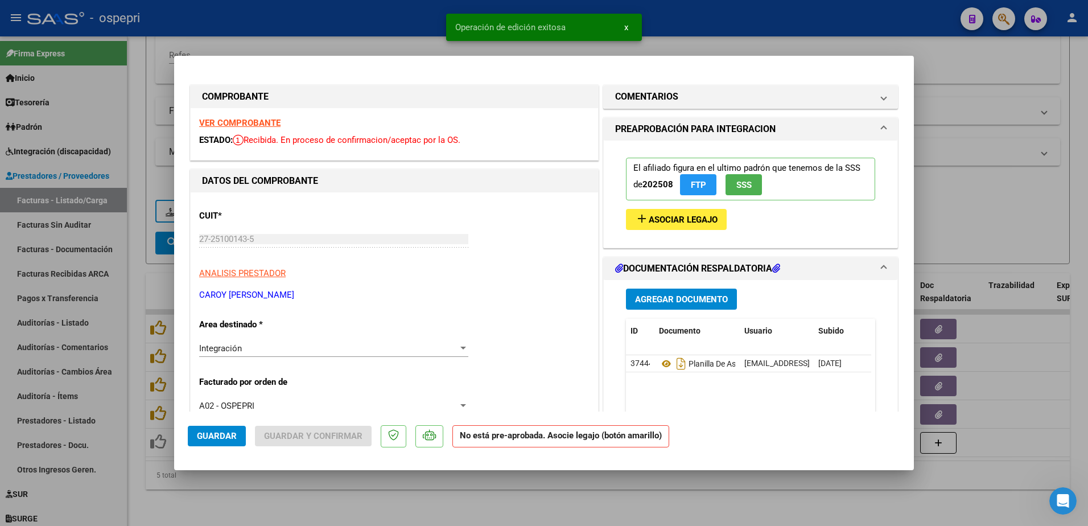
click at [679, 298] on span "Agregar Documento" at bounding box center [681, 299] width 93 height 10
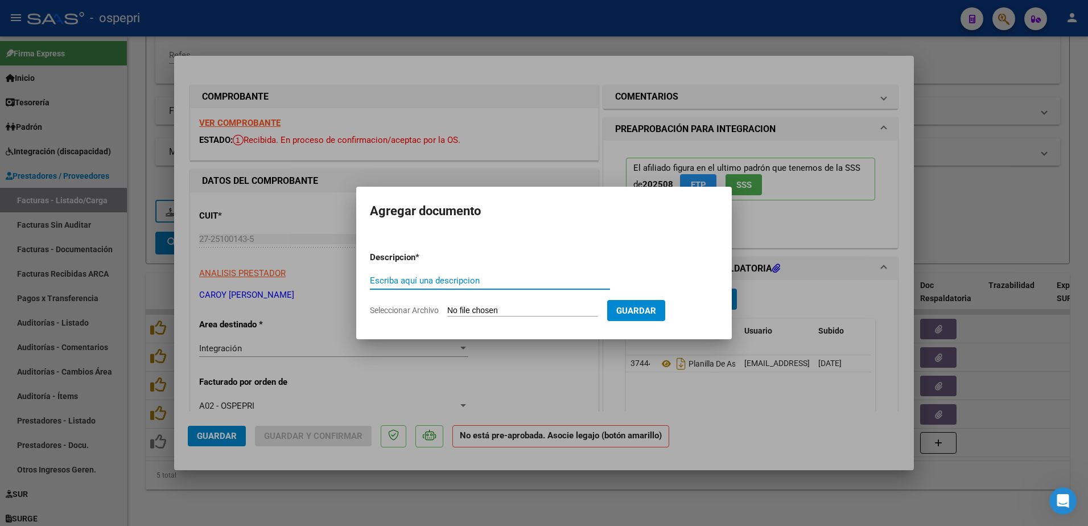
click at [440, 280] on input "Escriba aquí una descripcion" at bounding box center [490, 280] width 240 height 10
type input "planilla compar."
click at [477, 312] on input "Seleccionar Archivo" at bounding box center [522, 311] width 151 height 11
type input "C:\fakepath\Captura de pantalla 2025-10-15 144808.png"
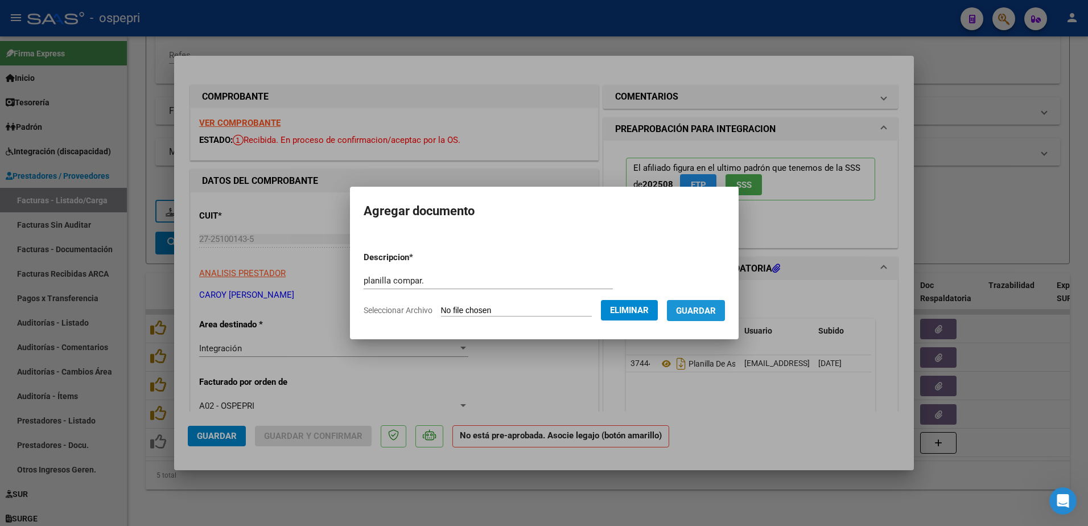
click at [704, 306] on span "Guardar" at bounding box center [696, 311] width 40 height 10
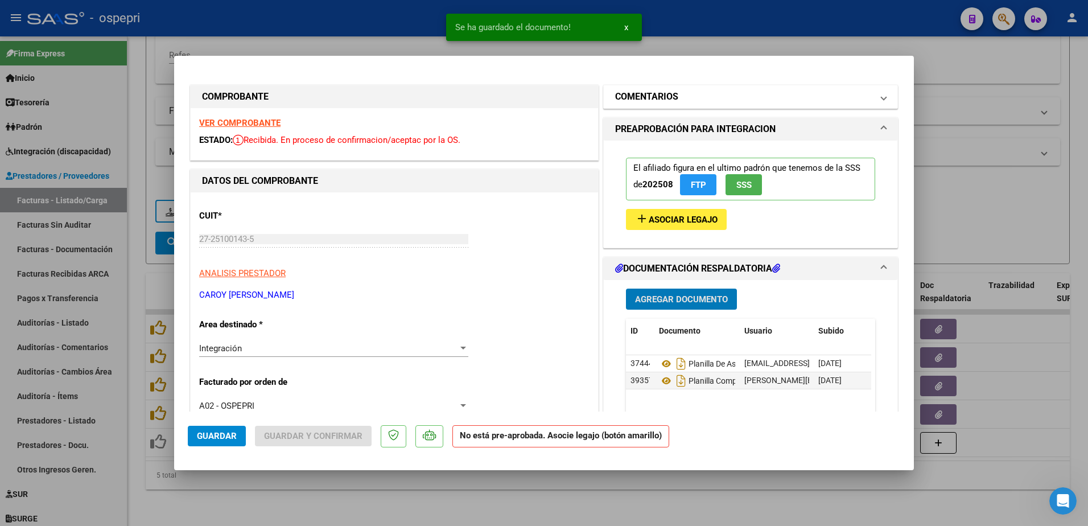
click at [881, 99] on span at bounding box center [883, 97] width 5 height 14
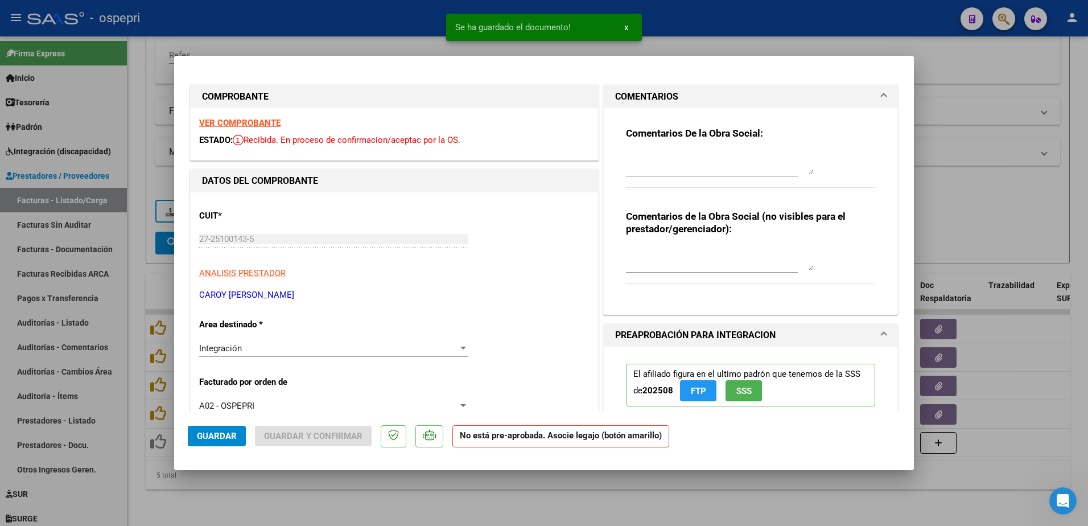
click at [702, 159] on textarea at bounding box center [720, 162] width 188 height 23
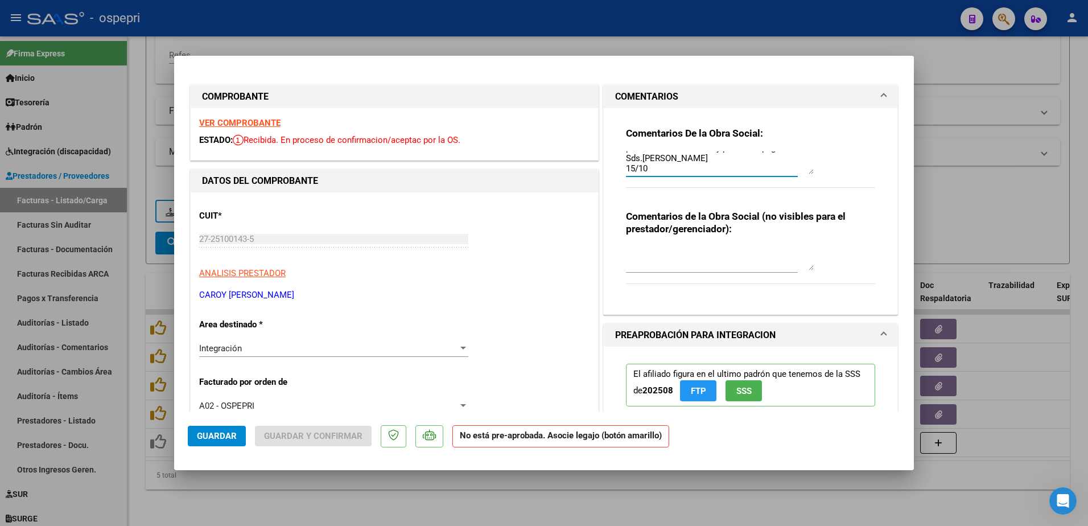
scroll to position [61, 0]
type textarea "Hola buenas tardes: se rechaza planilla de asistencia dado que no puede present…"
click at [219, 434] on span "Guardar" at bounding box center [217, 436] width 40 height 10
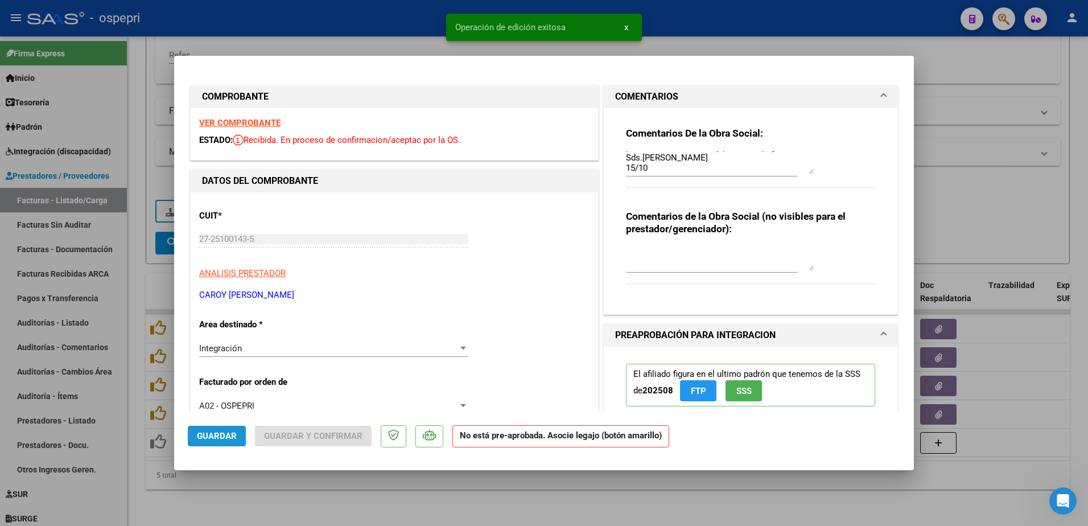
click at [219, 434] on span "Guardar" at bounding box center [217, 436] width 40 height 10
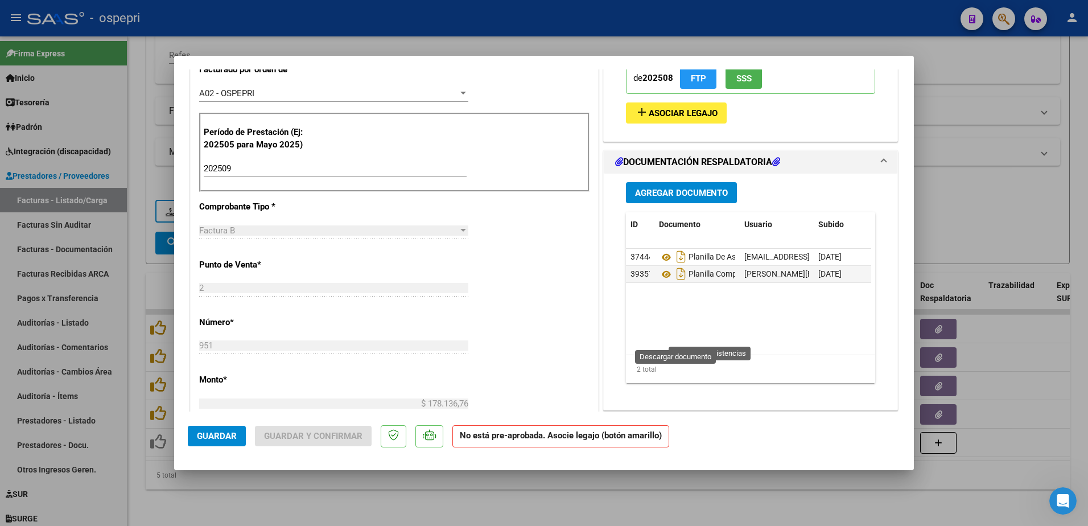
scroll to position [341, 0]
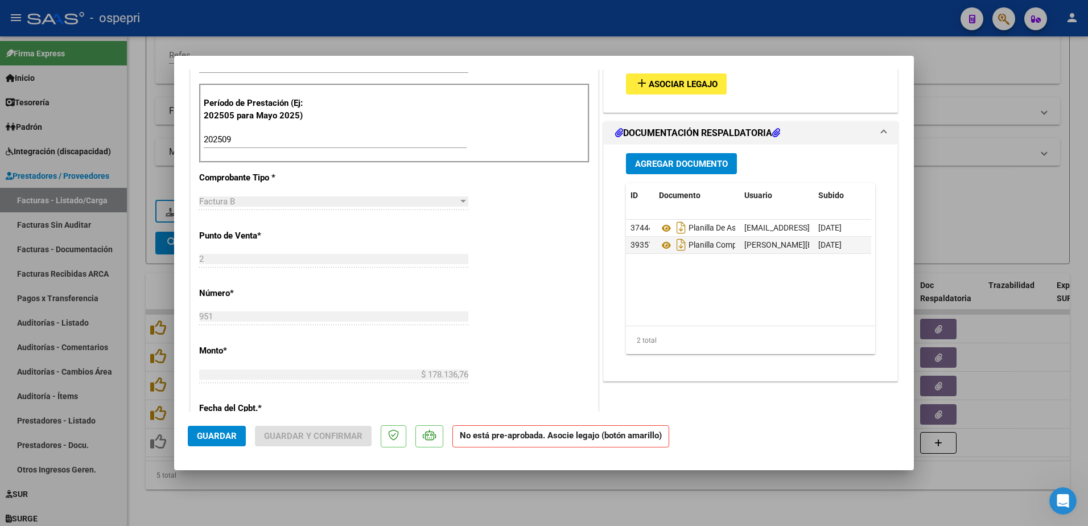
click at [217, 436] on span "Guardar" at bounding box center [217, 436] width 40 height 10
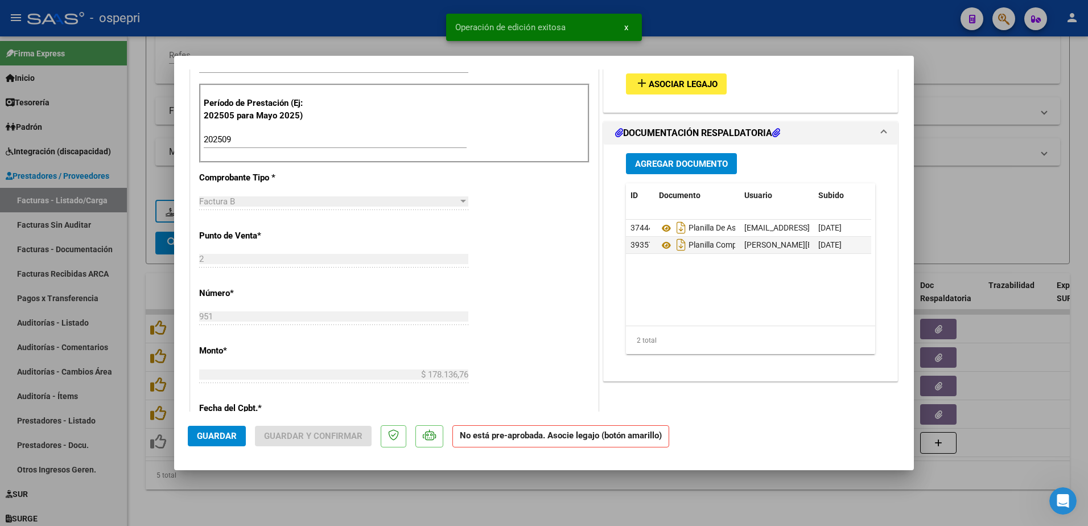
type input "$ 0,00"
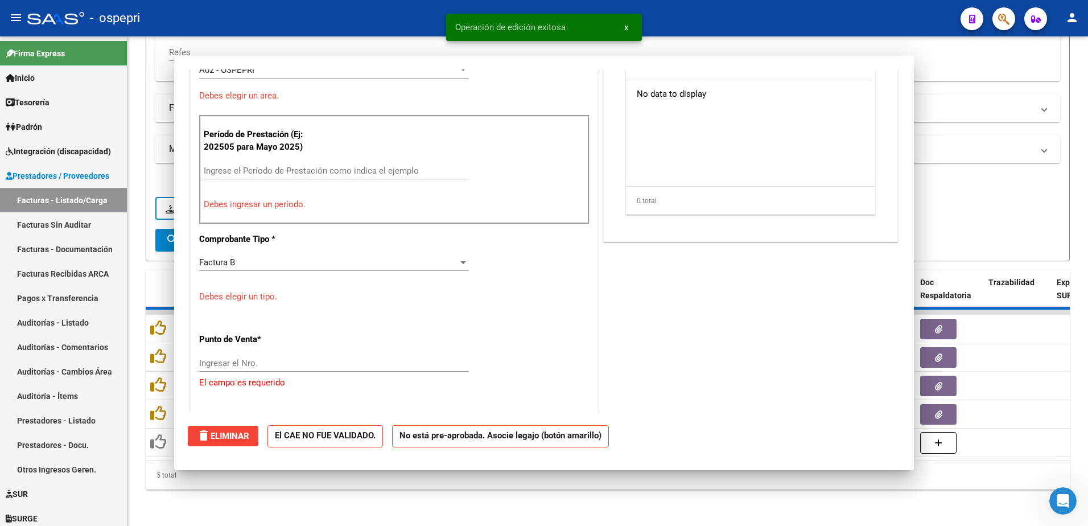
scroll to position [373, 0]
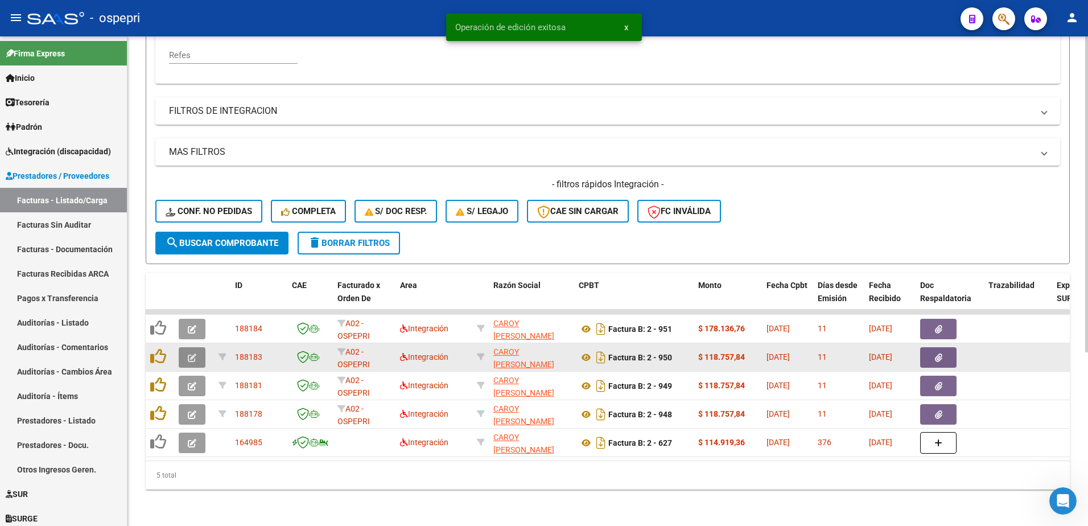
click at [196, 353] on icon "button" at bounding box center [192, 357] width 9 height 9
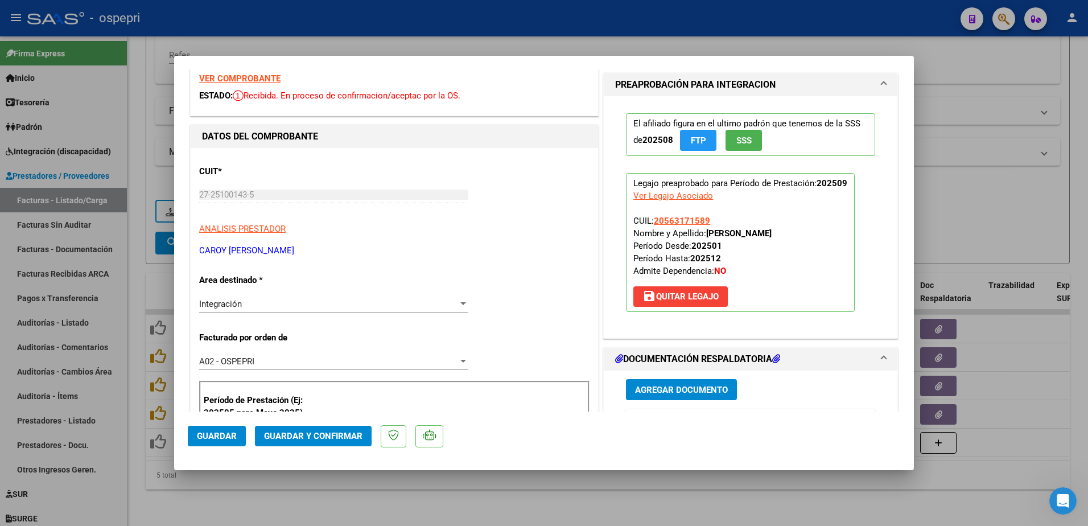
scroll to position [0, 0]
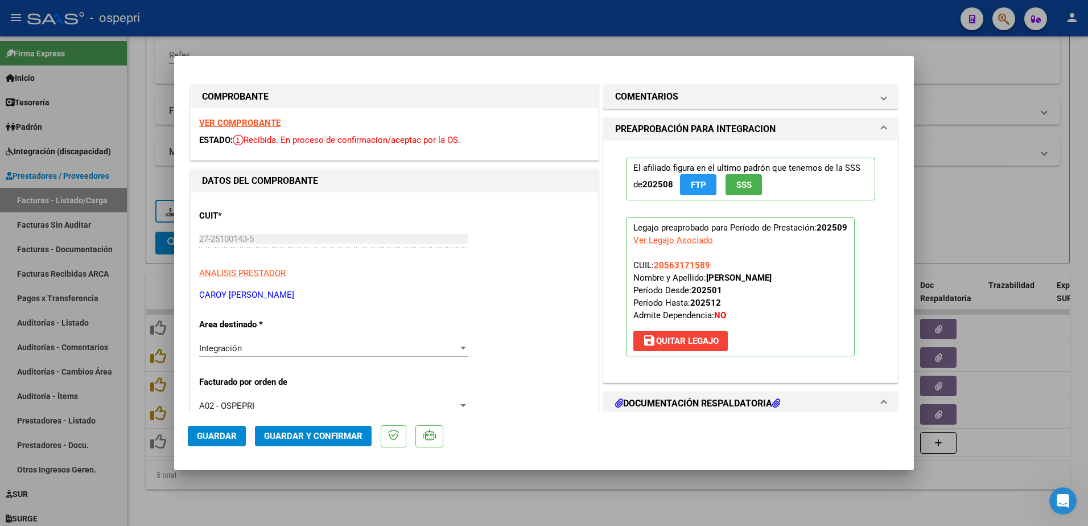
click at [240, 119] on strong "VER COMPROBANTE" at bounding box center [239, 123] width 81 height 10
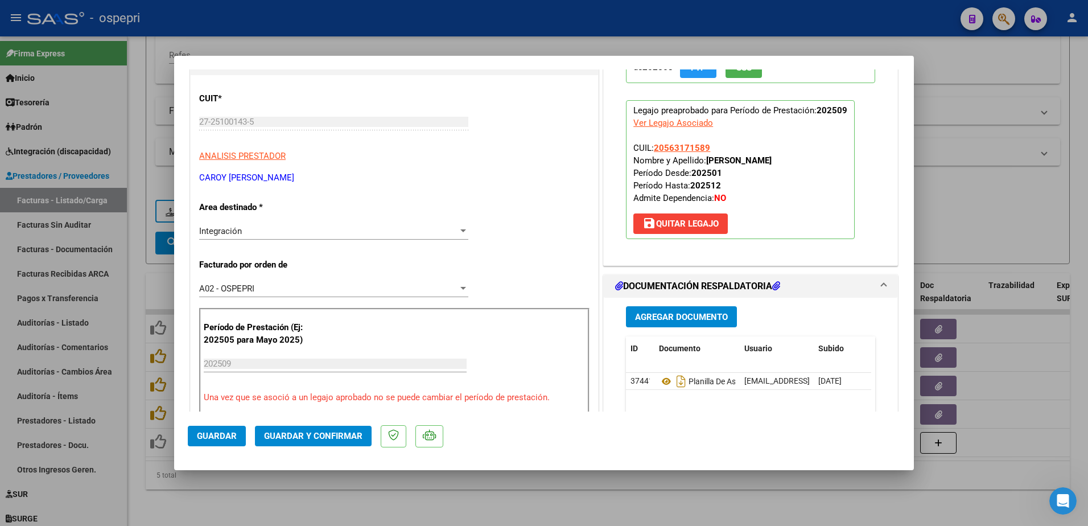
scroll to position [114, 0]
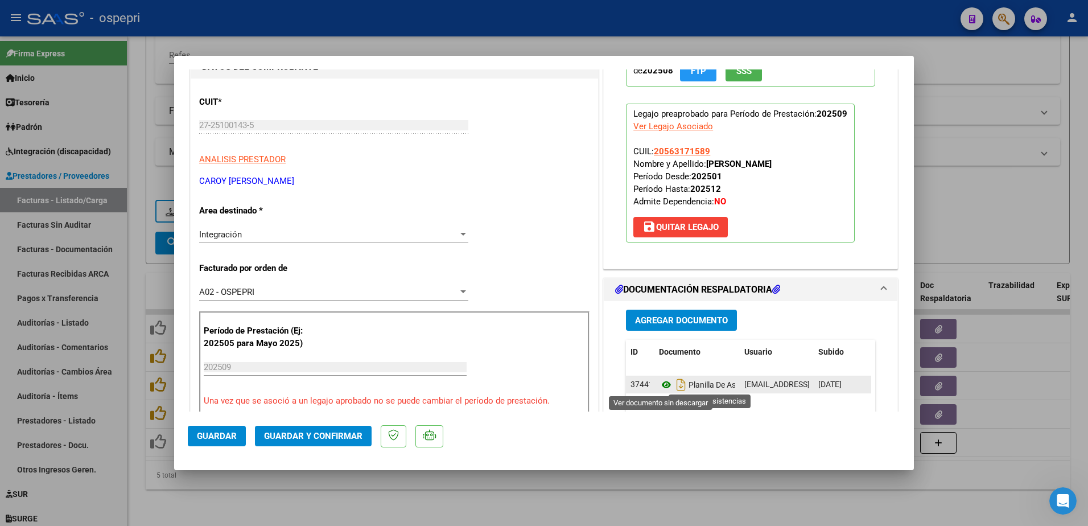
click at [659, 384] on icon at bounding box center [666, 385] width 15 height 14
drag, startPoint x: 711, startPoint y: 229, endPoint x: 708, endPoint y: 268, distance: 39.4
click at [711, 230] on span "save [PERSON_NAME]" at bounding box center [680, 227] width 76 height 10
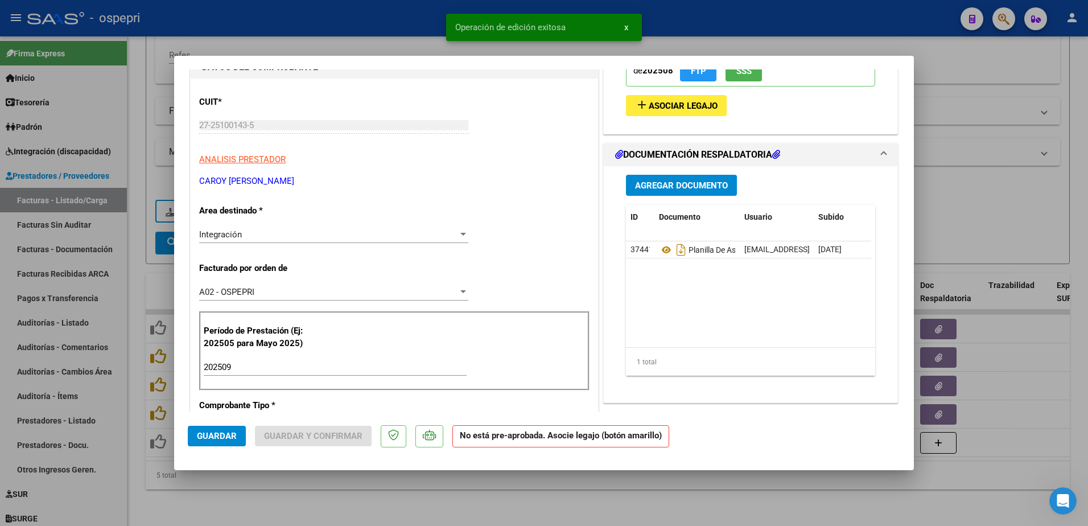
scroll to position [0, 0]
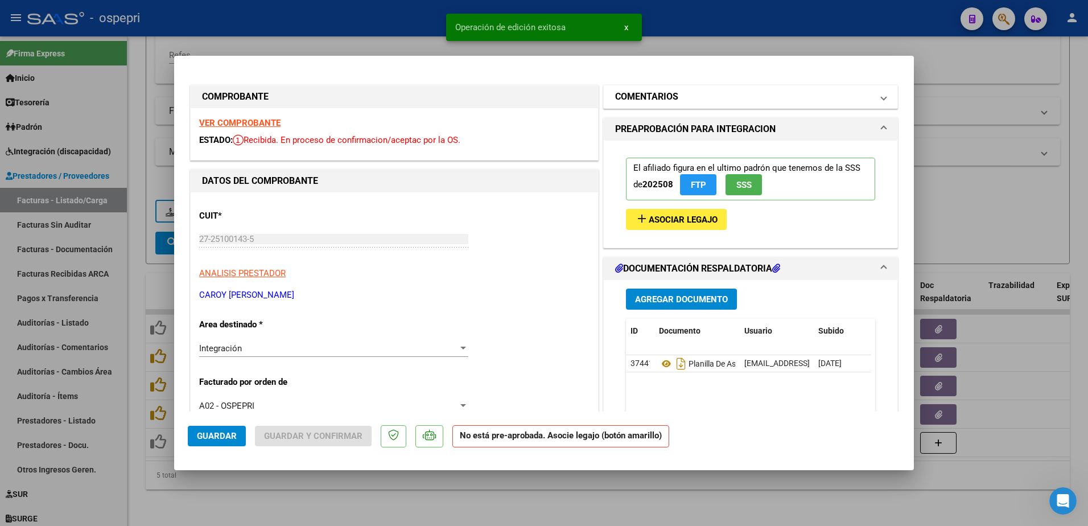
click at [881, 98] on span at bounding box center [883, 97] width 5 height 14
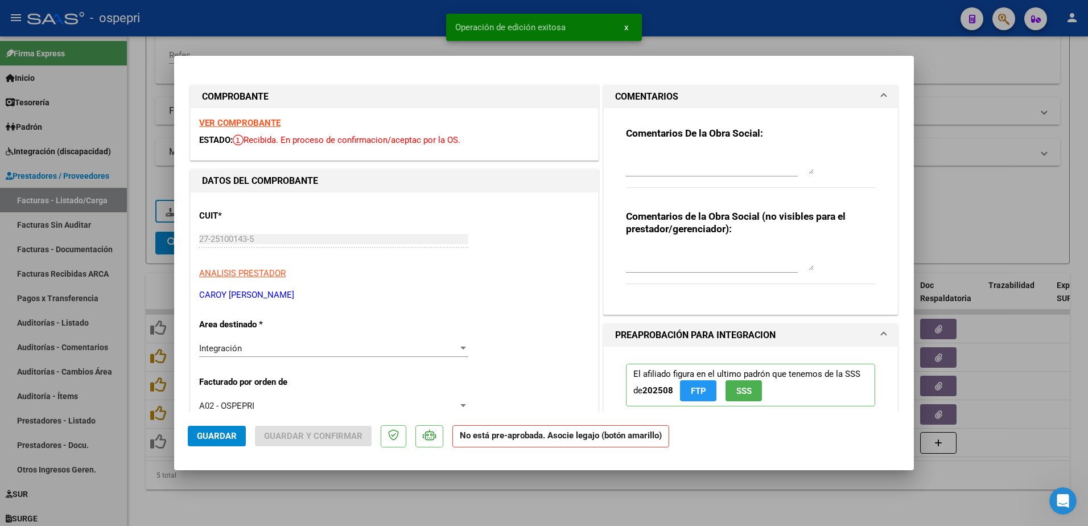
scroll to position [284, 0]
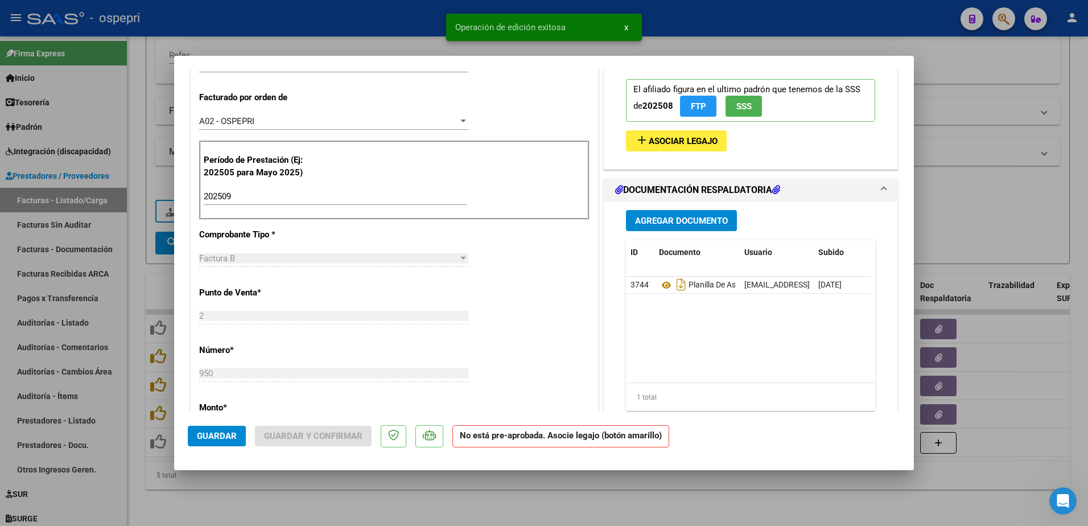
click at [677, 221] on span "Agregar Documento" at bounding box center [681, 221] width 93 height 10
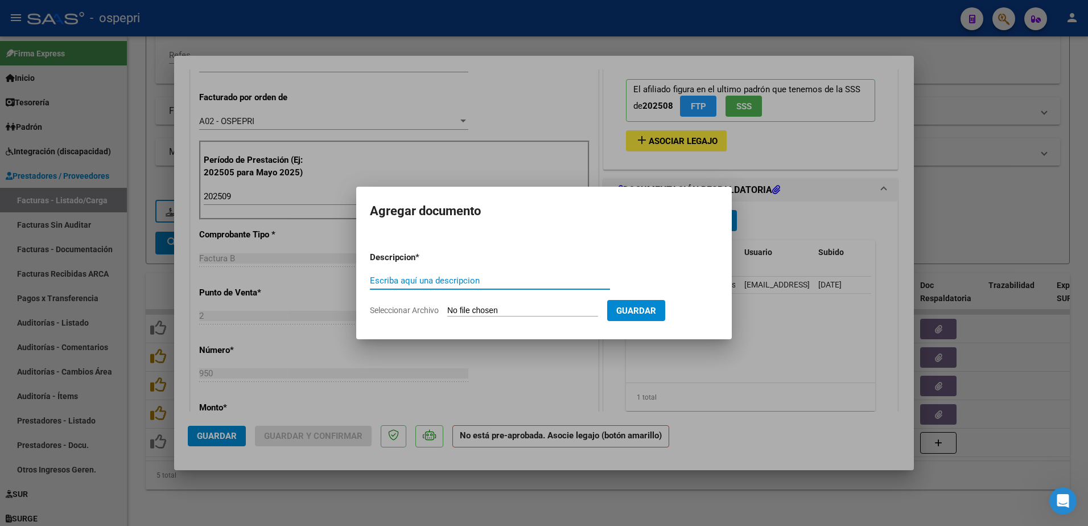
click at [447, 286] on input "Escriba aquí una descripcion" at bounding box center [490, 280] width 240 height 10
click at [488, 312] on input "Seleccionar Archivo" at bounding box center [522, 311] width 151 height 11
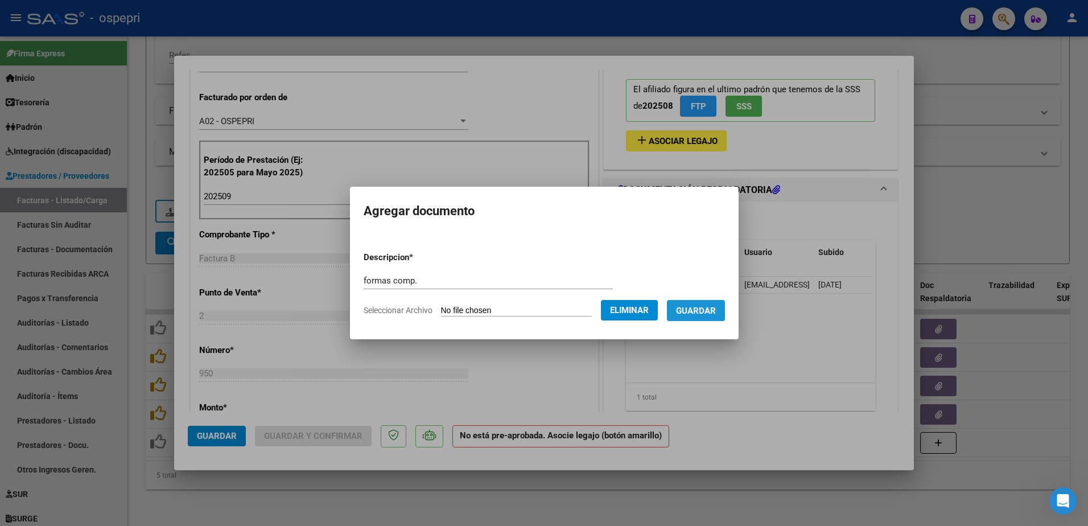
click at [697, 307] on span "Guardar" at bounding box center [696, 311] width 40 height 10
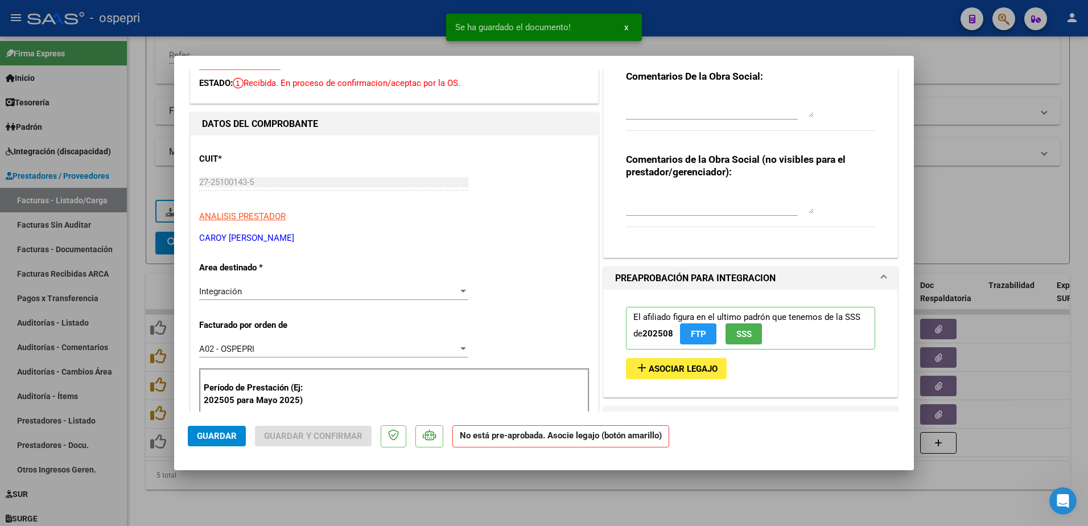
scroll to position [0, 0]
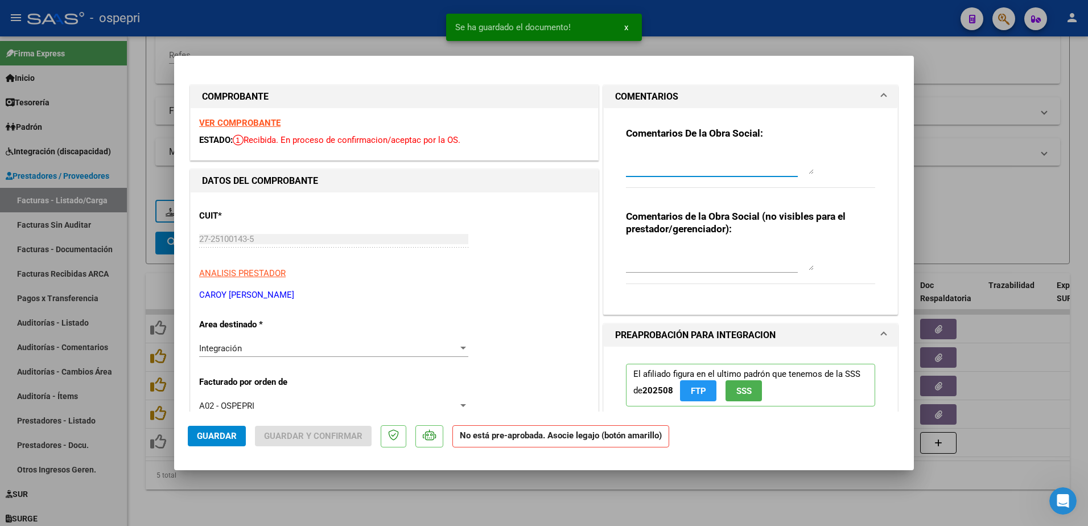
click at [683, 164] on textarea at bounding box center [720, 162] width 188 height 23
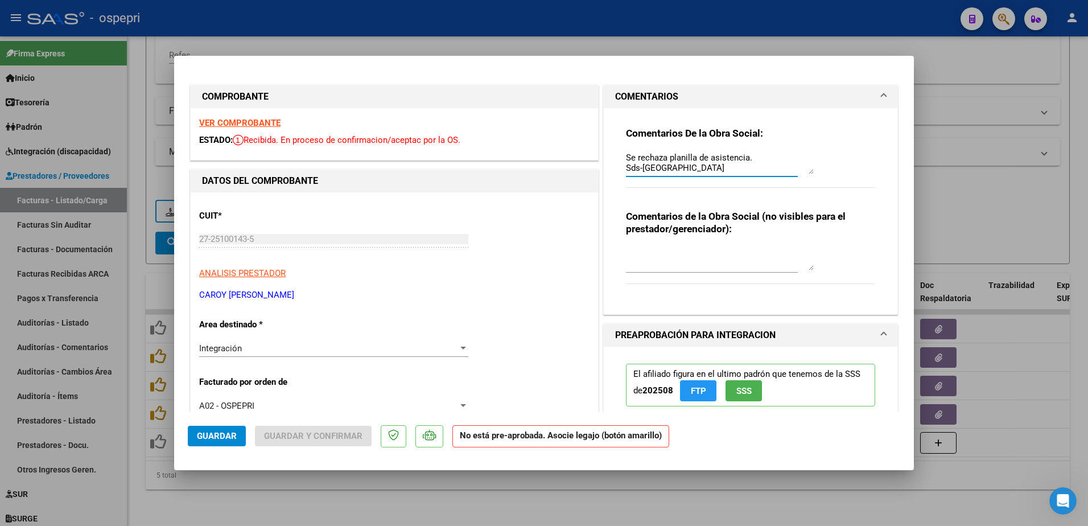
scroll to position [10, 0]
click at [225, 438] on span "Guardar" at bounding box center [217, 436] width 40 height 10
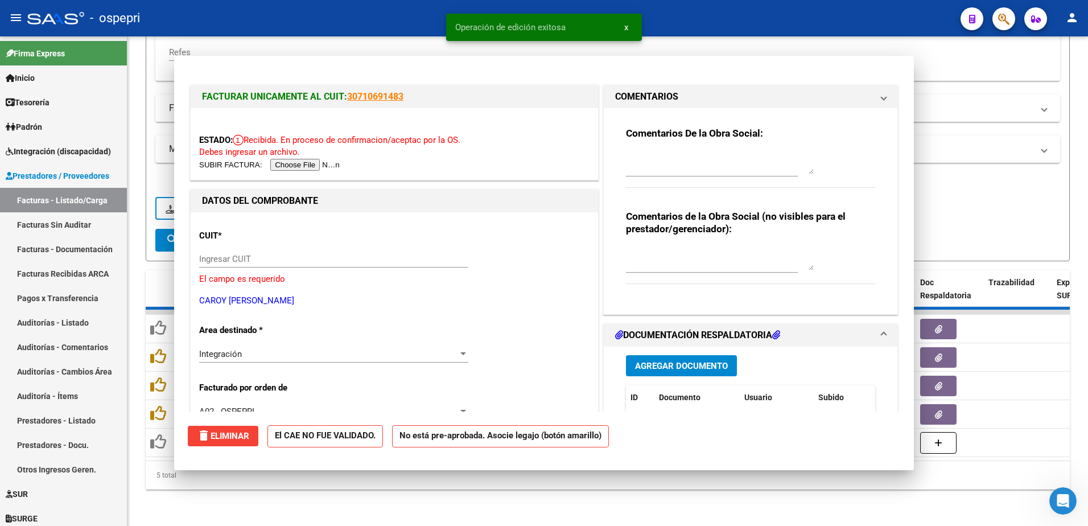
scroll to position [0, 0]
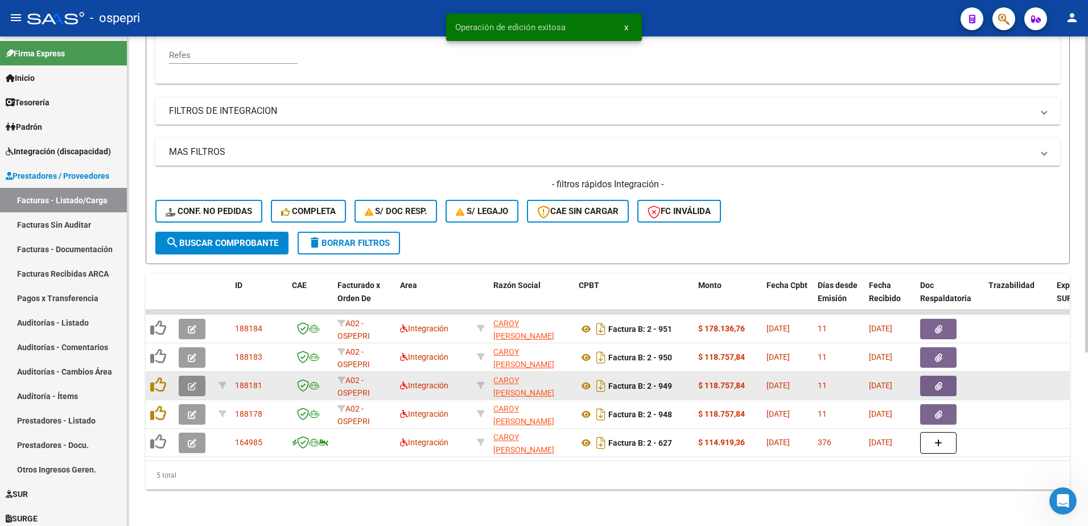
click at [191, 381] on span "button" at bounding box center [192, 386] width 9 height 10
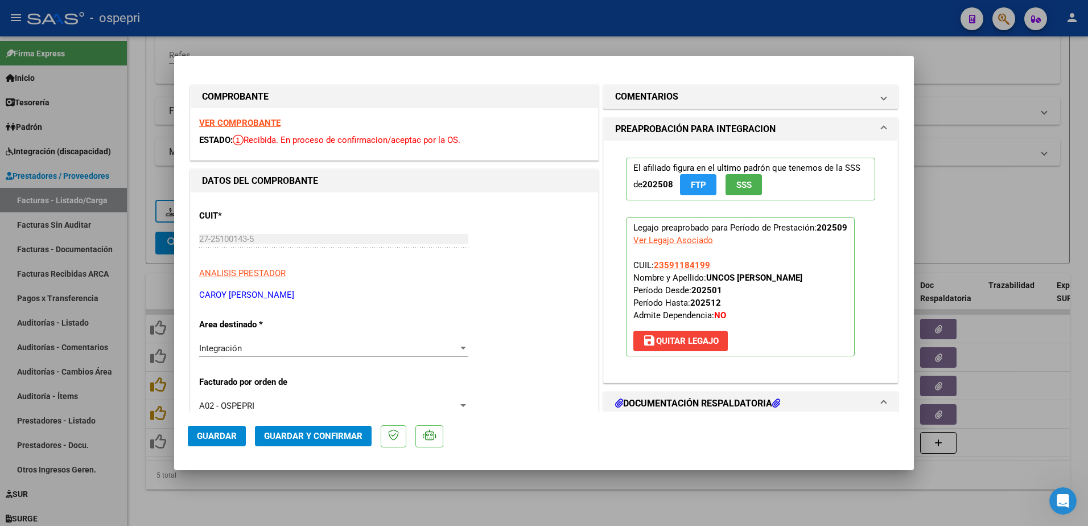
click at [247, 122] on strong "VER COMPROBANTE" at bounding box center [239, 123] width 81 height 10
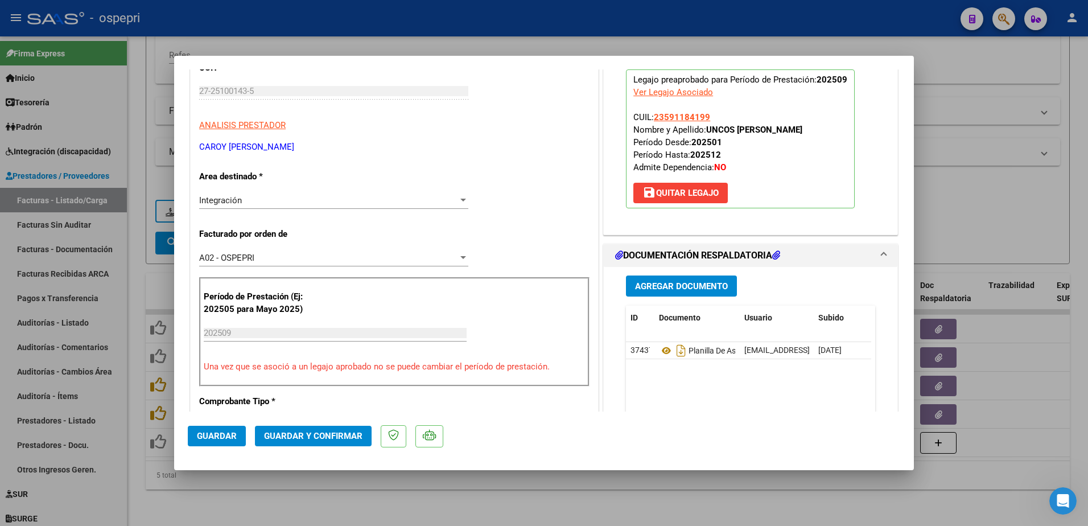
scroll to position [171, 0]
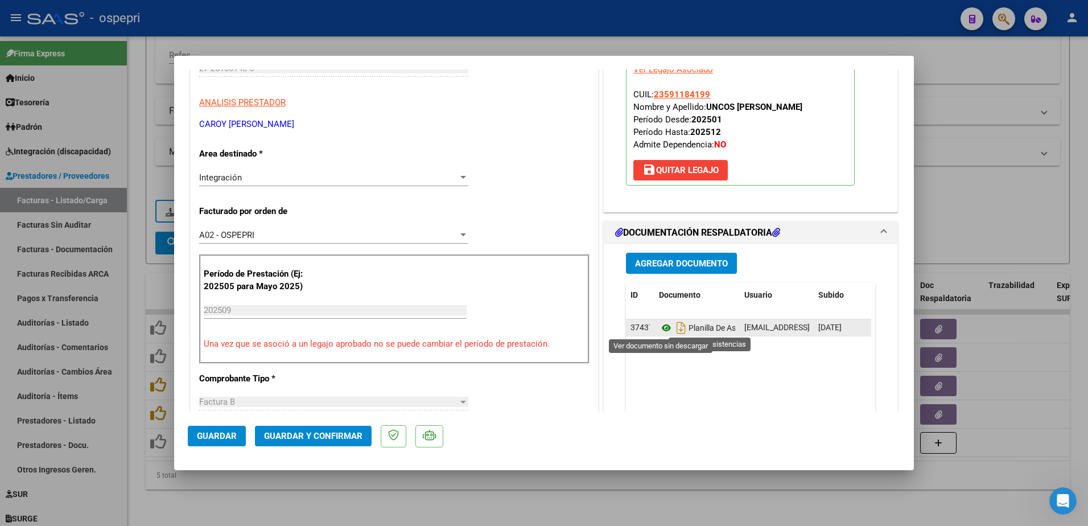
click at [664, 325] on icon at bounding box center [666, 328] width 15 height 14
click at [677, 166] on span "save [PERSON_NAME]" at bounding box center [680, 170] width 76 height 10
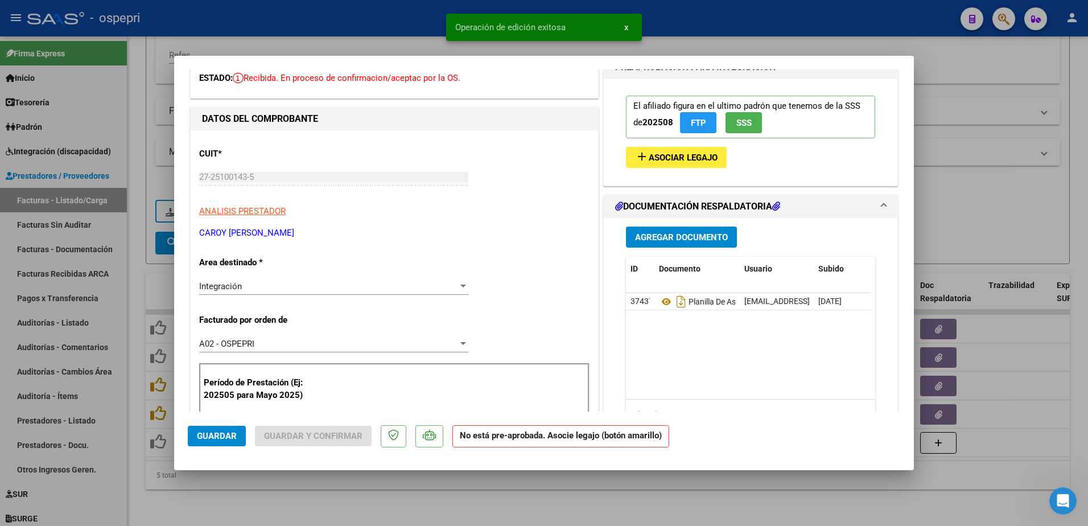
scroll to position [0, 0]
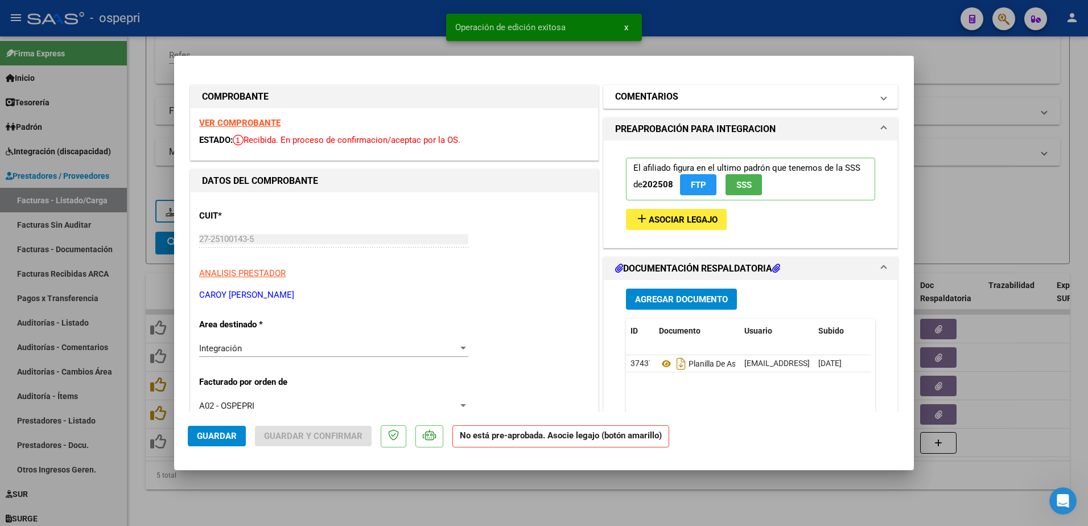
click at [881, 99] on span at bounding box center [883, 97] width 5 height 14
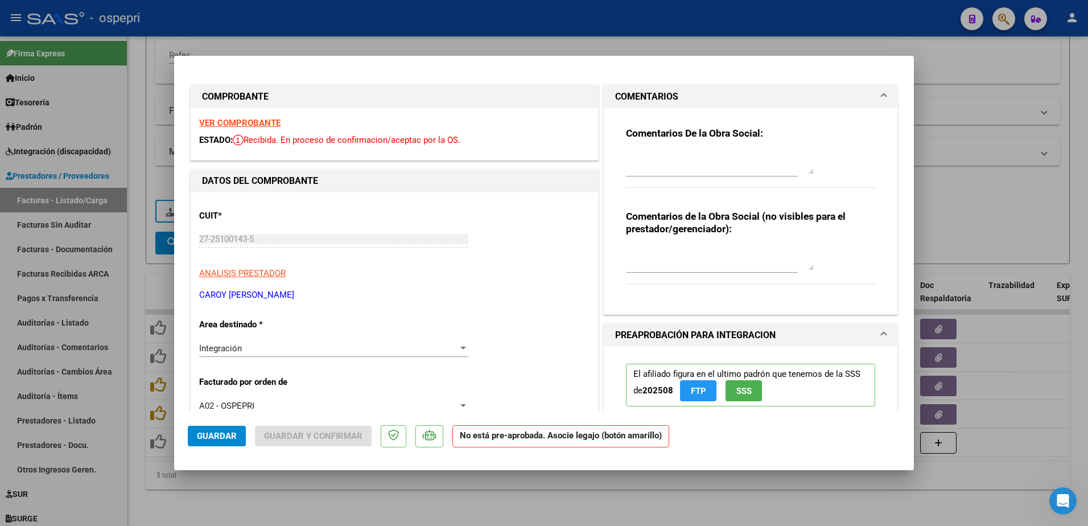
click at [642, 162] on textarea at bounding box center [720, 162] width 188 height 23
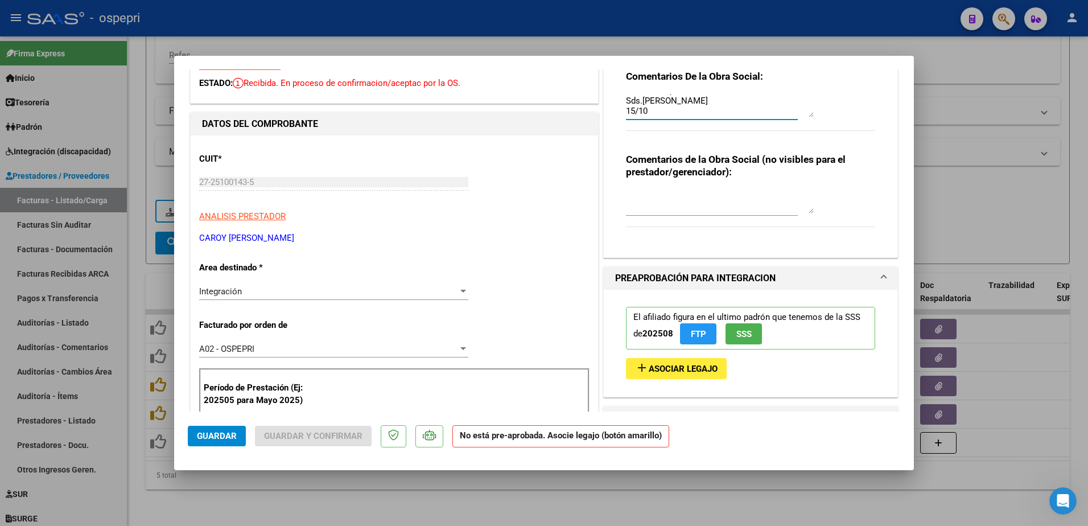
scroll to position [228, 0]
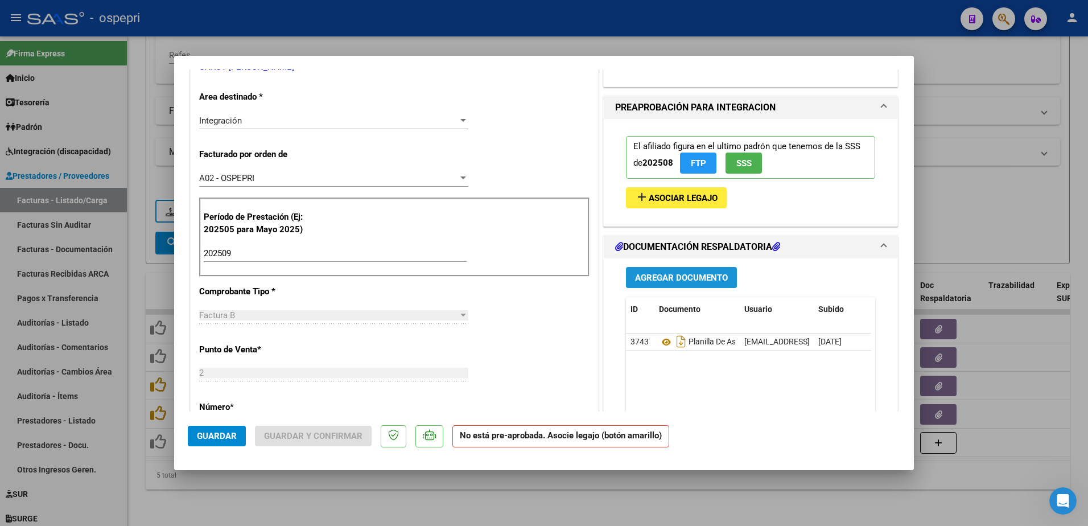
click at [662, 277] on span "Agregar Documento" at bounding box center [681, 278] width 93 height 10
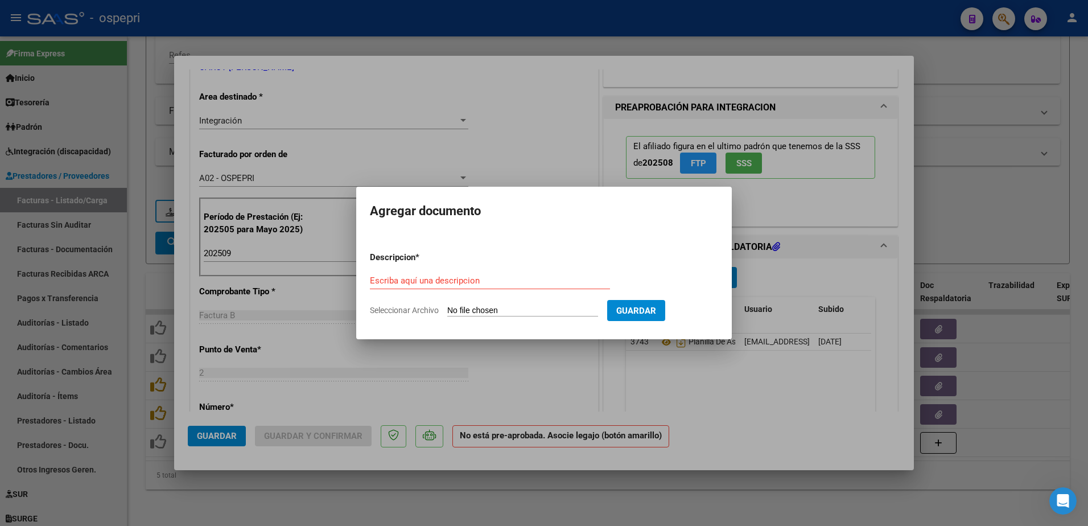
click at [705, 417] on div at bounding box center [544, 263] width 1088 height 526
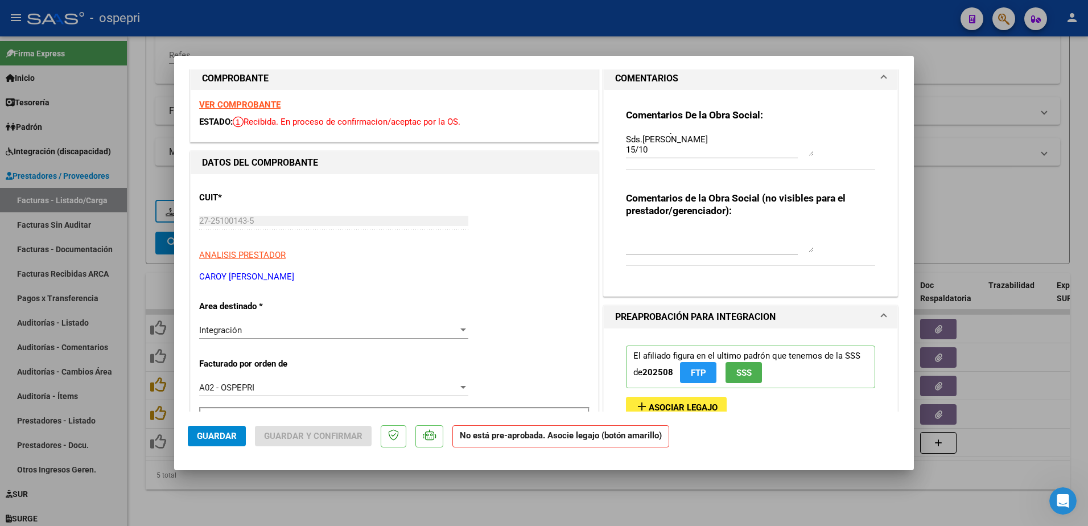
scroll to position [0, 0]
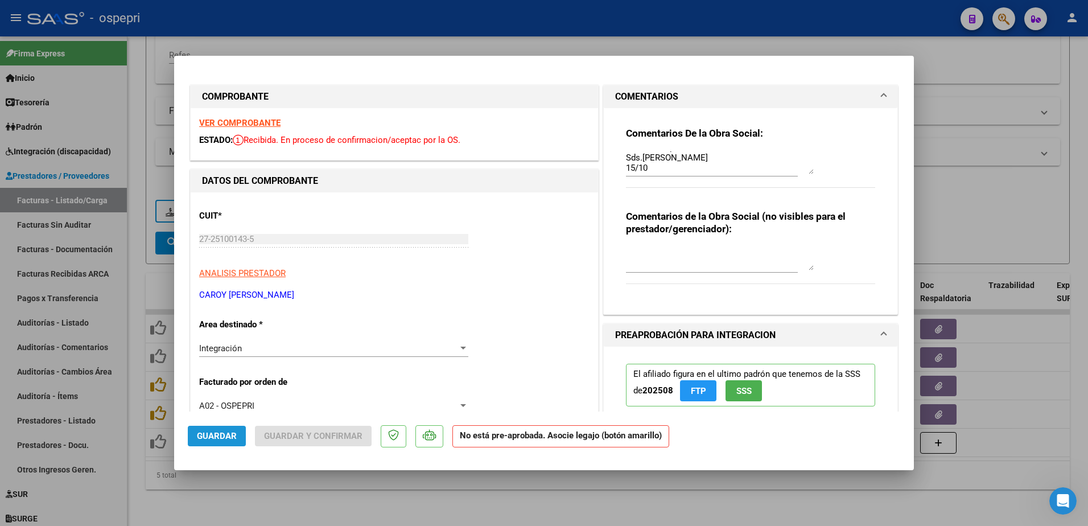
click at [215, 438] on span "Guardar" at bounding box center [217, 436] width 40 height 10
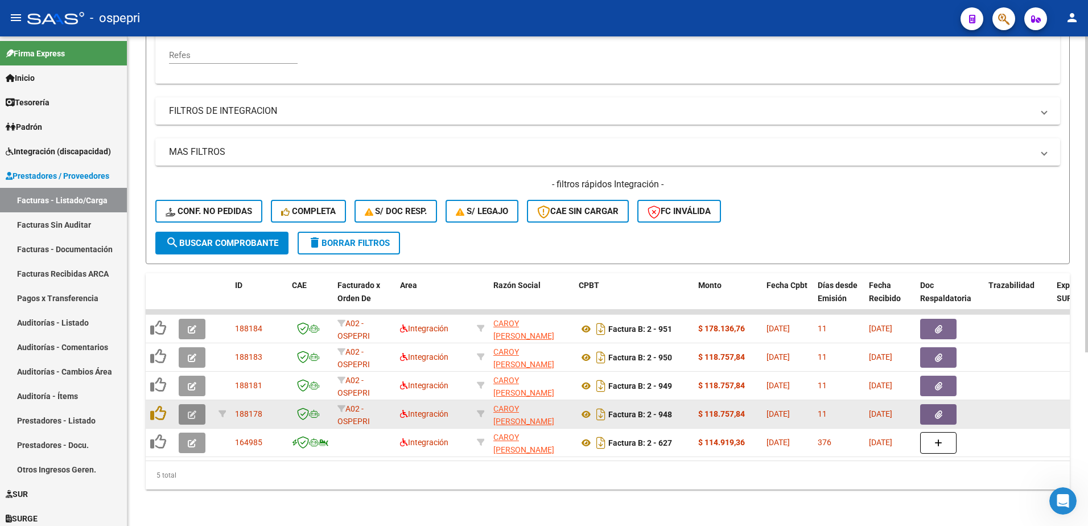
click at [187, 404] on button "button" at bounding box center [192, 414] width 27 height 20
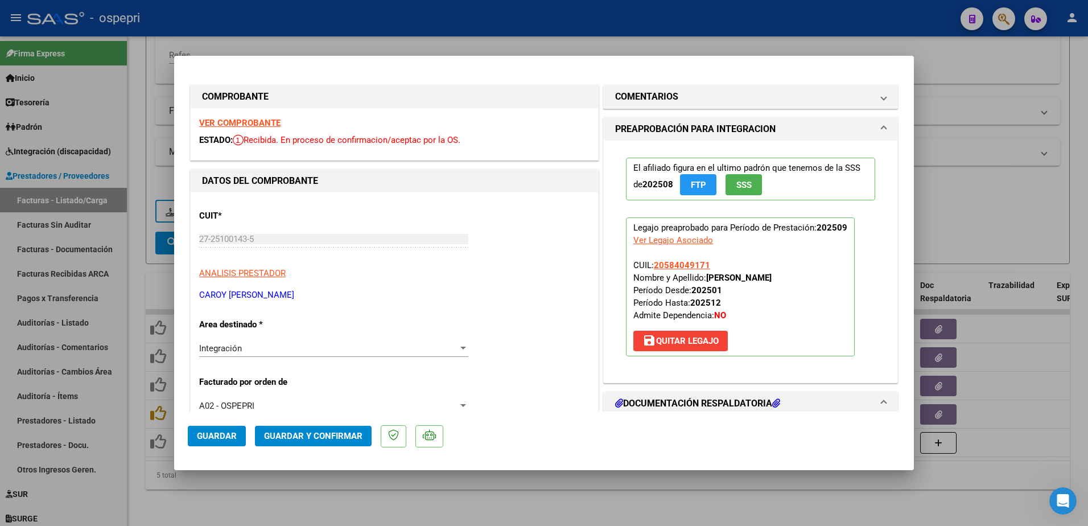
click at [258, 119] on strong "VER COMPROBANTE" at bounding box center [239, 123] width 81 height 10
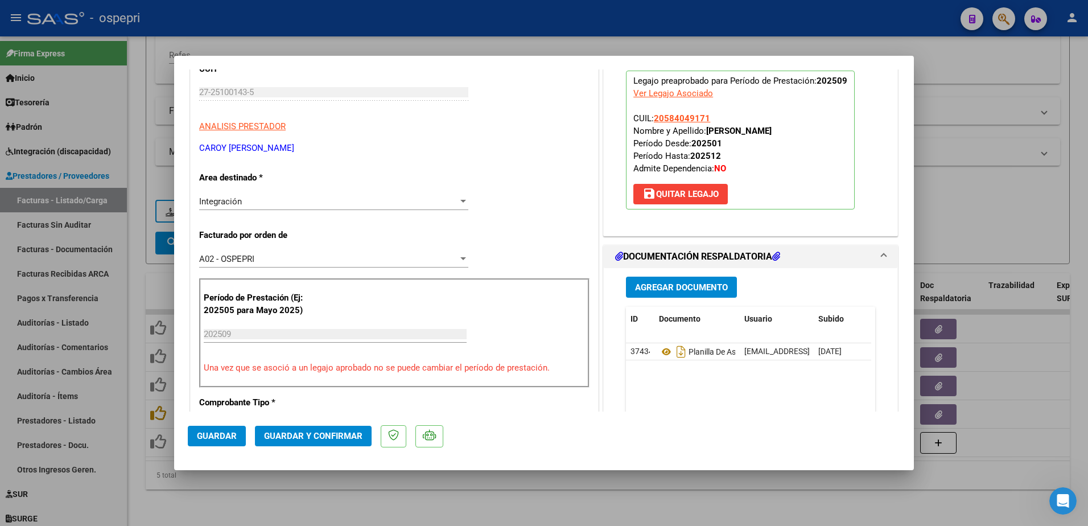
scroll to position [171, 0]
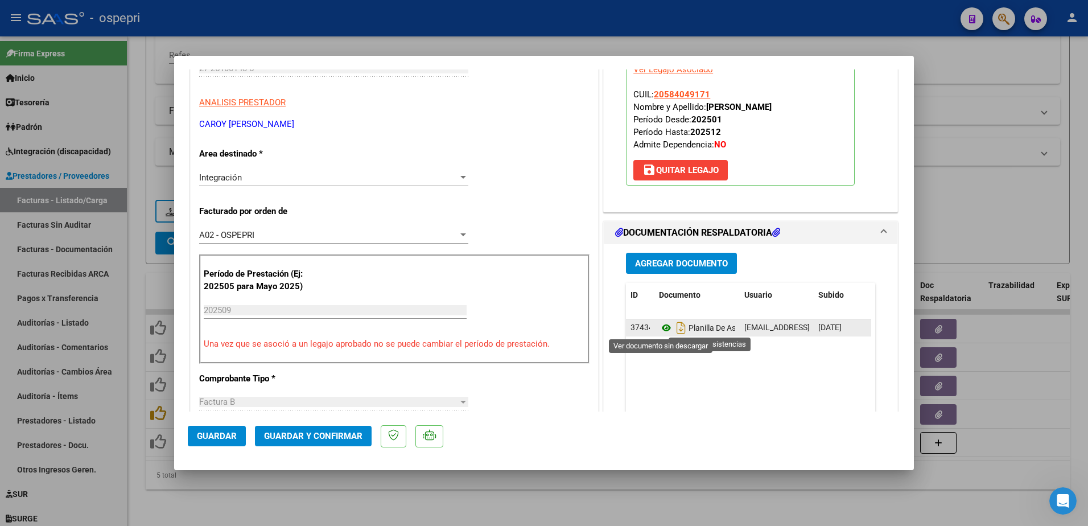
click at [659, 327] on icon at bounding box center [666, 328] width 15 height 14
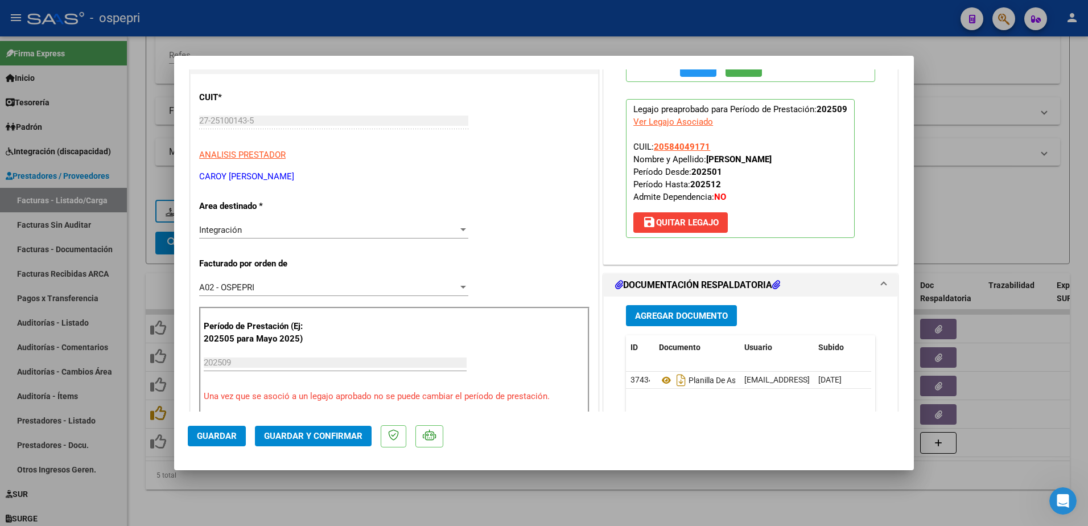
scroll to position [0, 0]
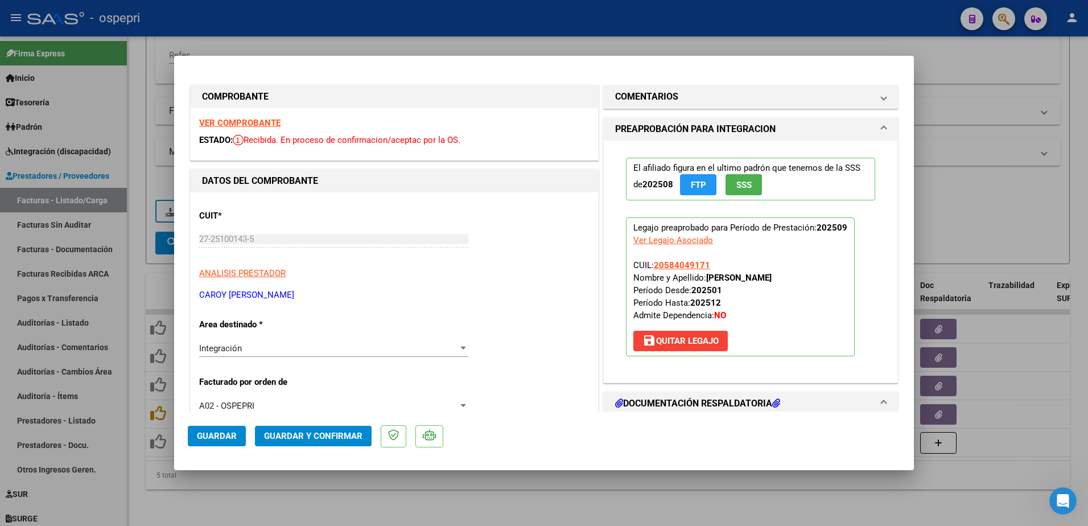
click at [674, 341] on span "save [PERSON_NAME]" at bounding box center [680, 341] width 76 height 10
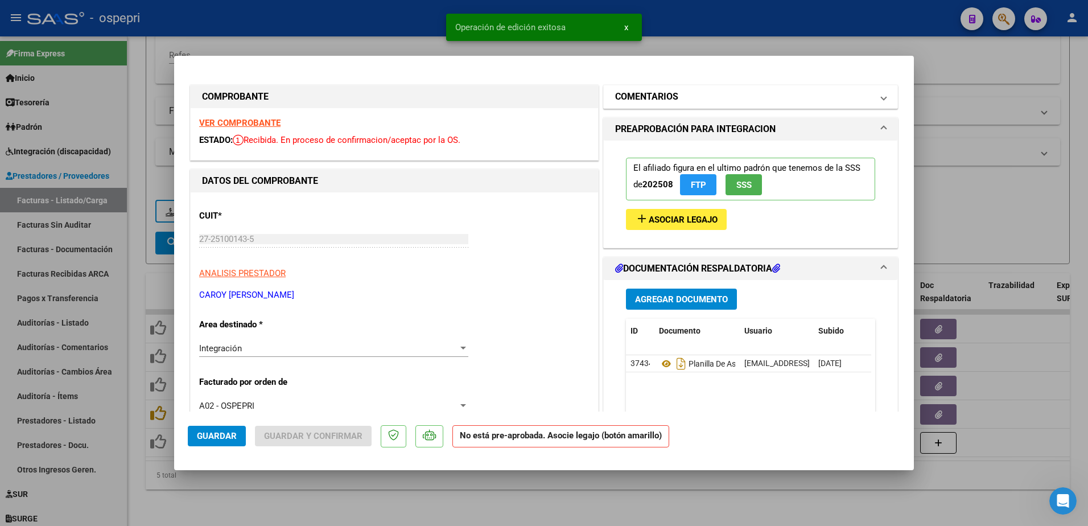
click at [883, 97] on mat-expansion-panel-header "COMENTARIOS" at bounding box center [751, 96] width 294 height 23
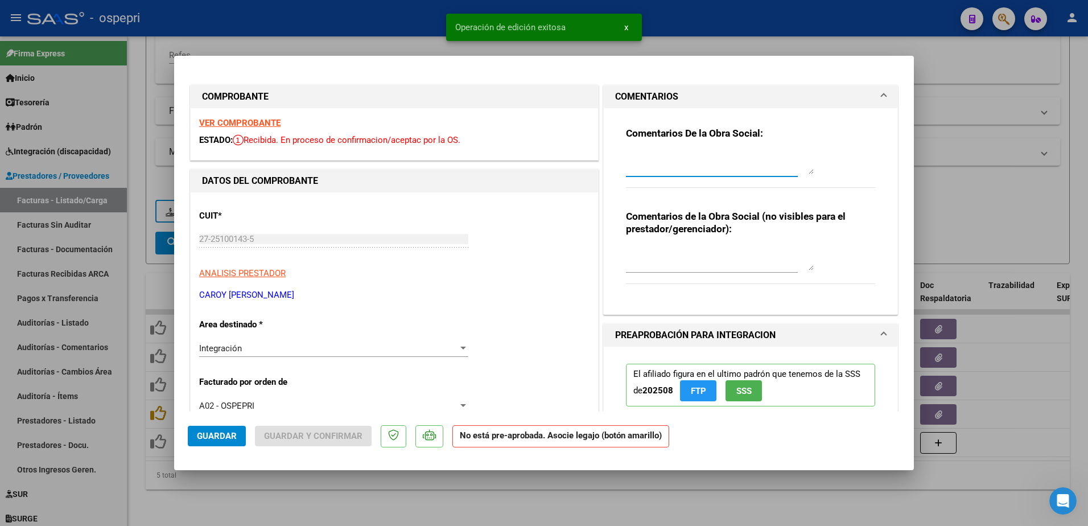
click at [671, 163] on textarea at bounding box center [720, 162] width 188 height 23
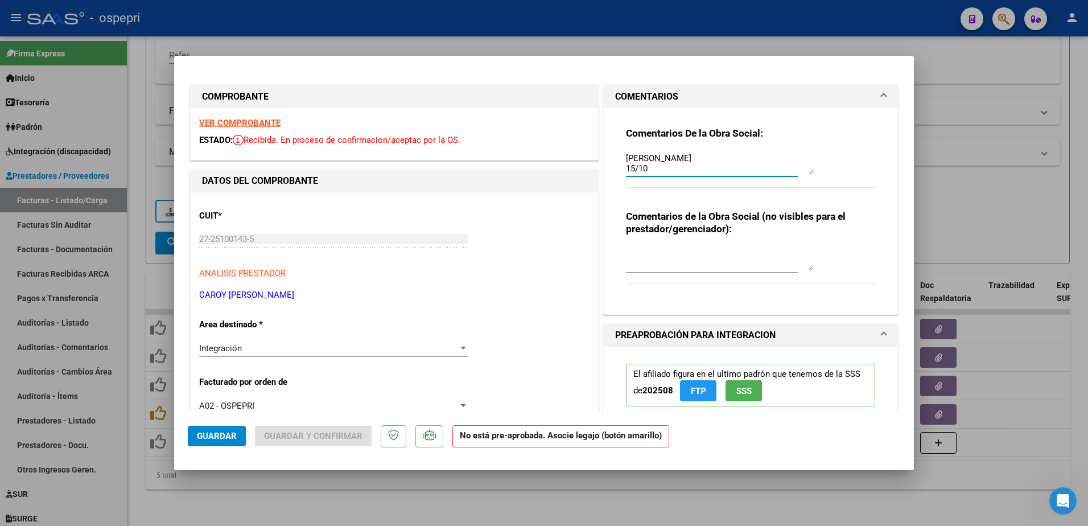
scroll to position [71, 0]
click at [225, 436] on span "Guardar" at bounding box center [217, 436] width 40 height 10
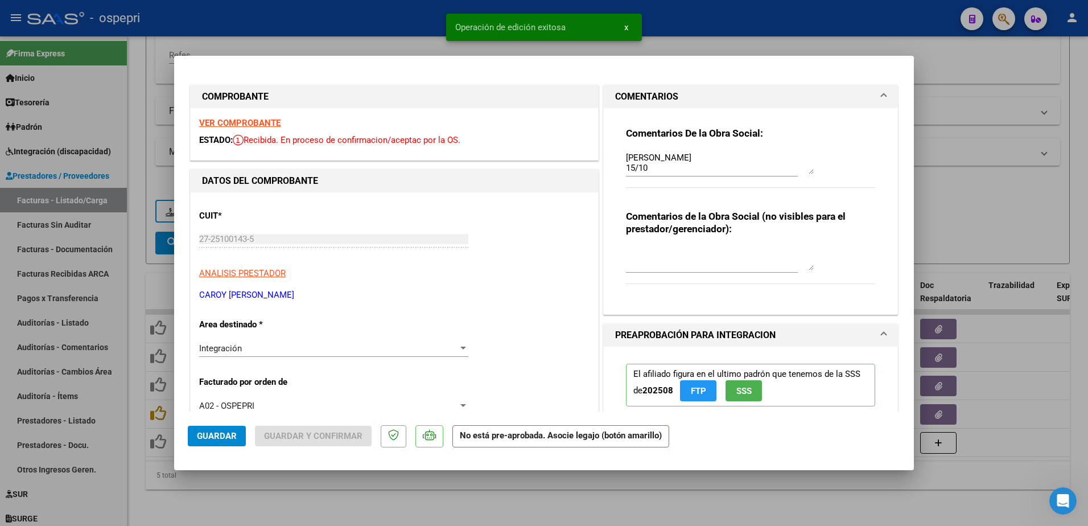
click at [525, 283] on div "CUIT * 27-25100143-5 Ingresar CUIT ANALISIS PRESTADOR CAROY MARTHA FERNANDA ARC…" at bounding box center [394, 251] width 390 height 100
click at [526, 282] on div "CUIT * 27-25100143-5 Ingresar CUIT ANALISIS PRESTADOR CAROY MARTHA FERNANDA ARC…" at bounding box center [394, 251] width 390 height 100
click at [227, 434] on span "Guardar" at bounding box center [217, 436] width 40 height 10
click at [511, 242] on div "CUIT * 27-25100143-5 Ingresar CUIT ANALISIS PRESTADOR CAROY MARTHA FERNANDA ARC…" at bounding box center [394, 251] width 390 height 100
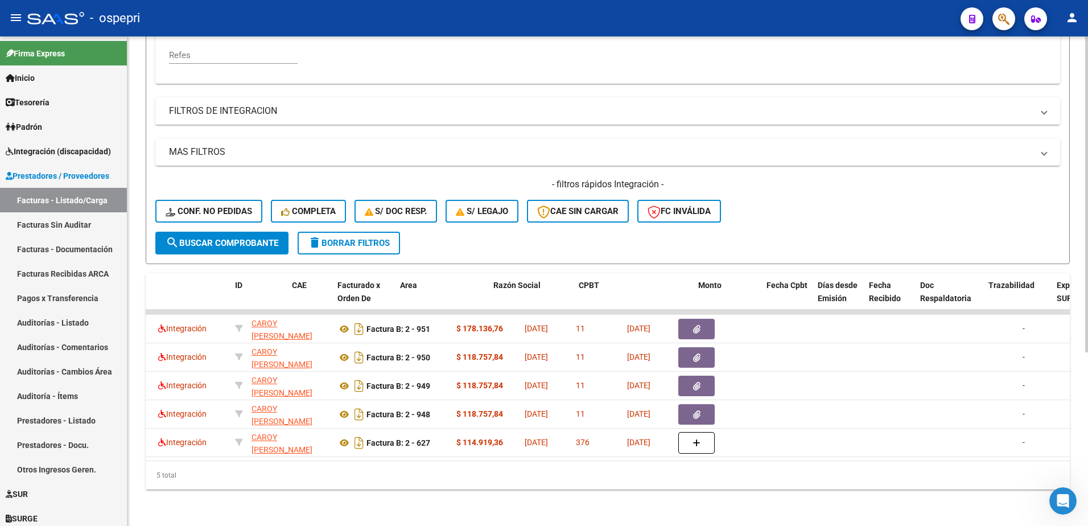
scroll to position [0, 0]
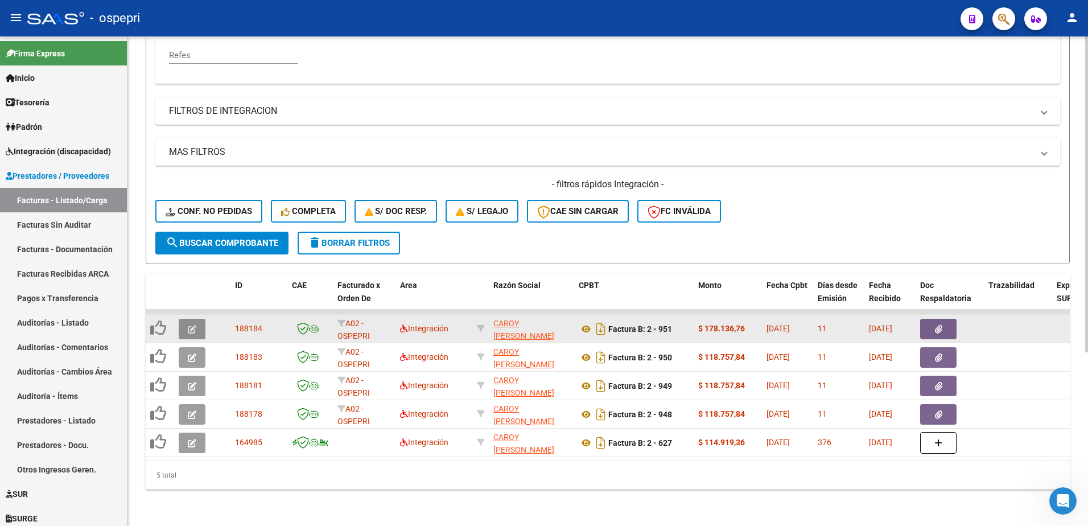
click at [186, 321] on button "button" at bounding box center [192, 329] width 27 height 20
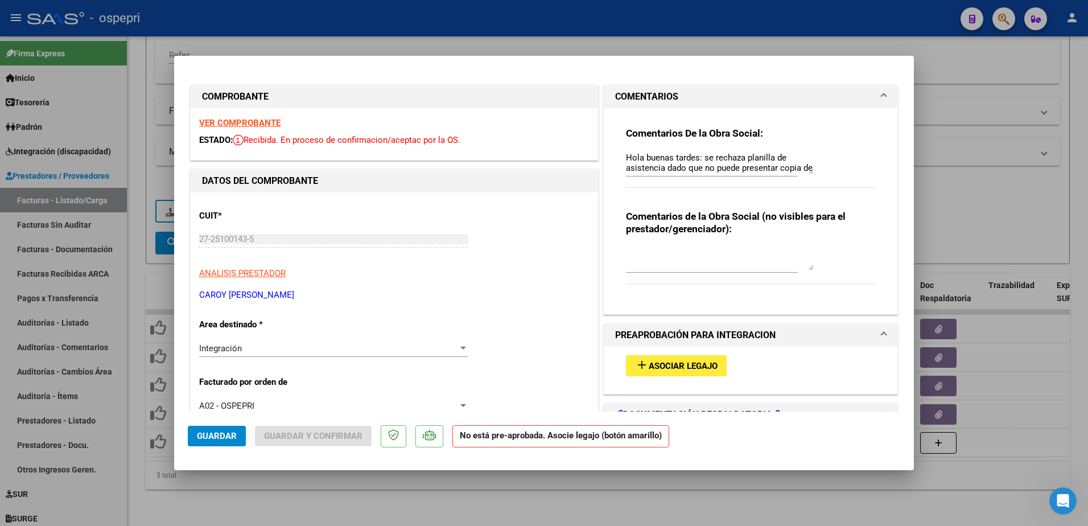
click at [243, 123] on strong "VER COMPROBANTE" at bounding box center [239, 123] width 81 height 10
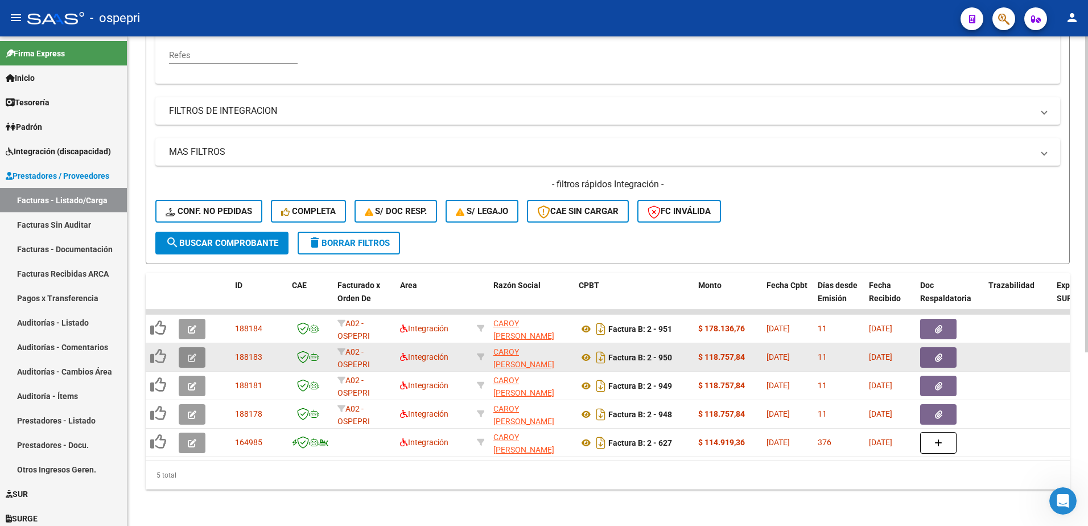
click at [189, 353] on icon "button" at bounding box center [192, 357] width 9 height 9
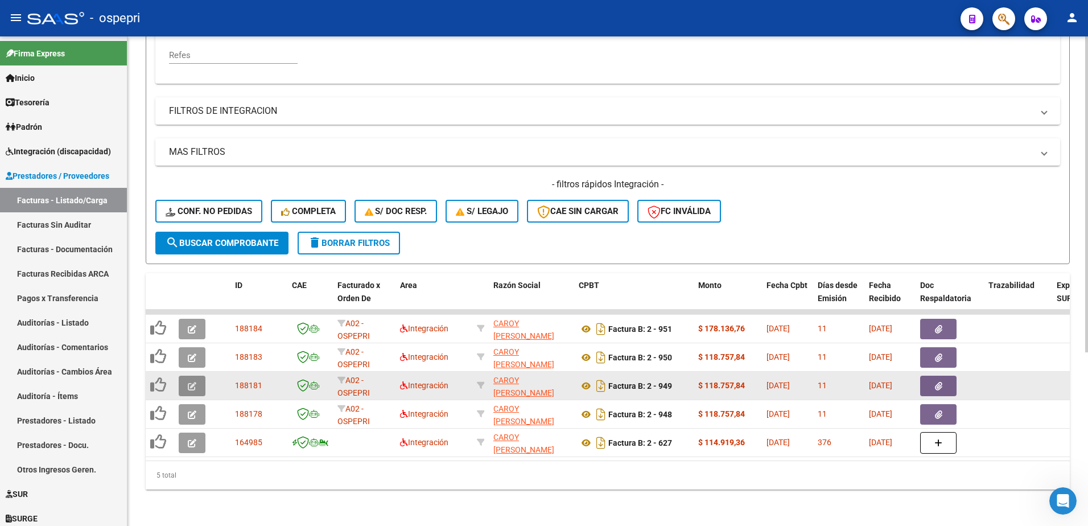
click at [190, 375] on button "button" at bounding box center [192, 385] width 27 height 20
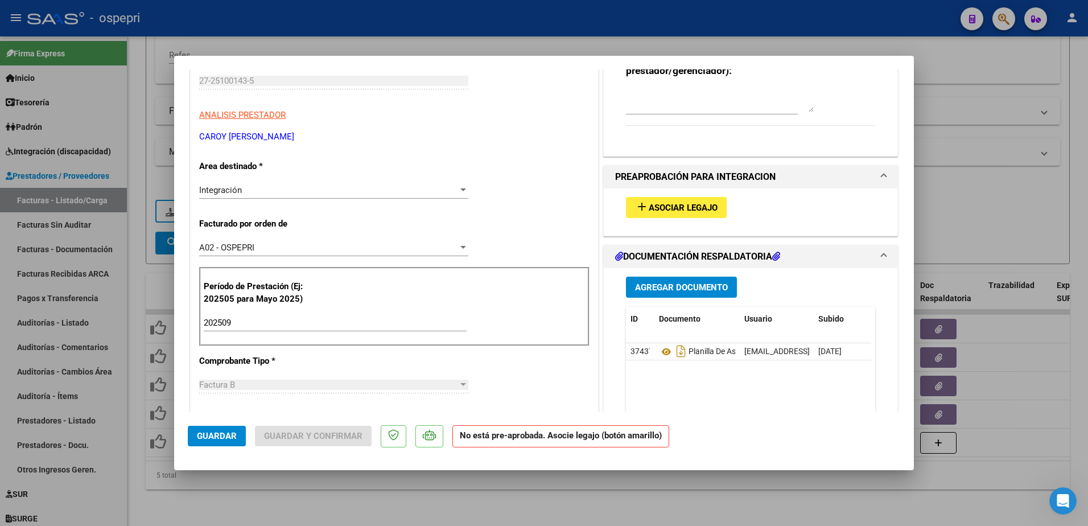
scroll to position [171, 0]
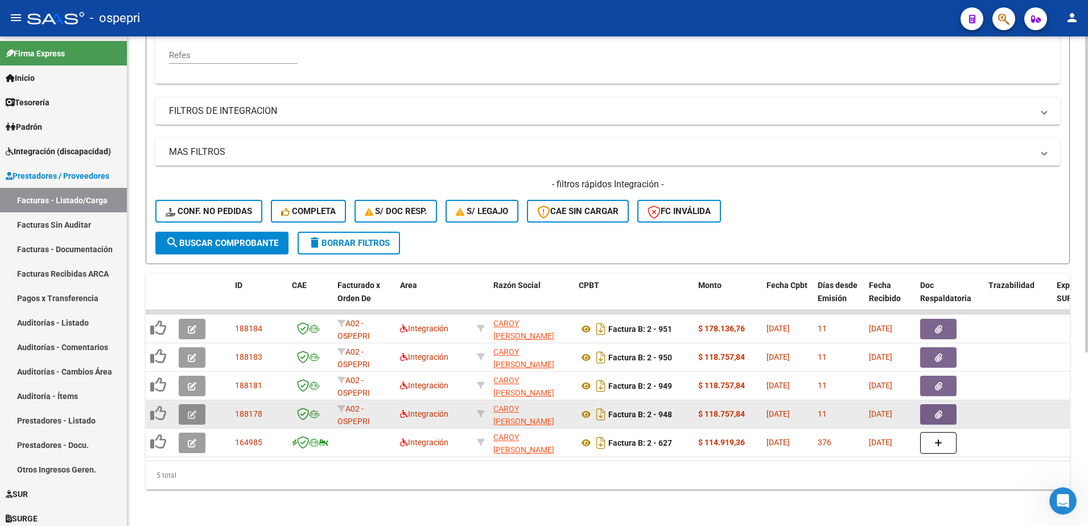
click at [191, 410] on icon "button" at bounding box center [192, 414] width 9 height 9
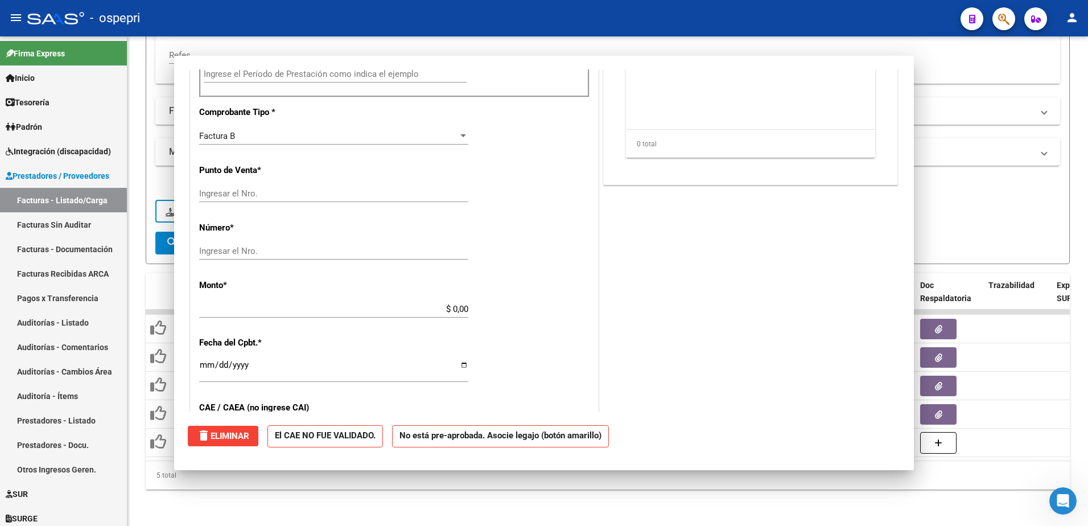
scroll to position [0, 0]
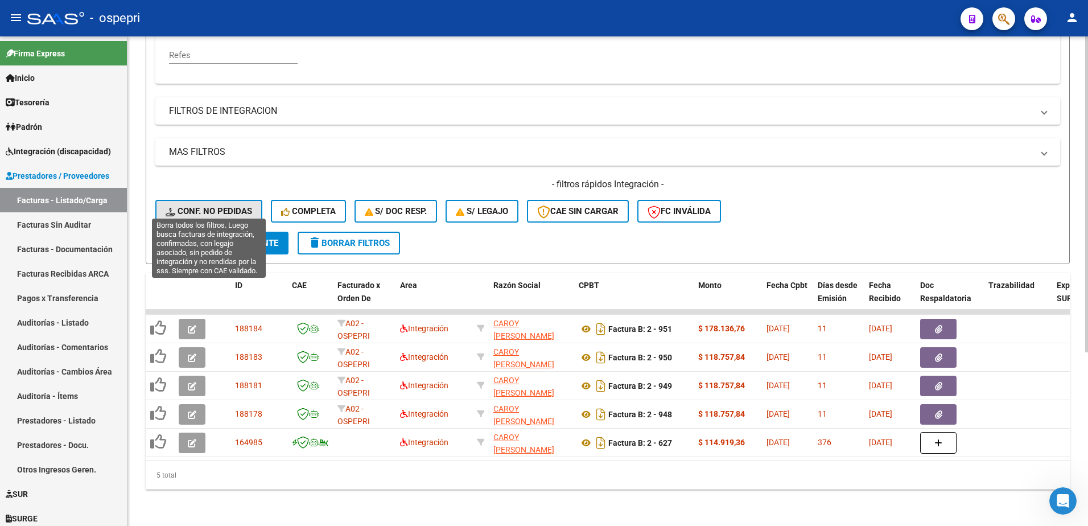
click at [224, 206] on span "Conf. no pedidas" at bounding box center [209, 211] width 86 height 10
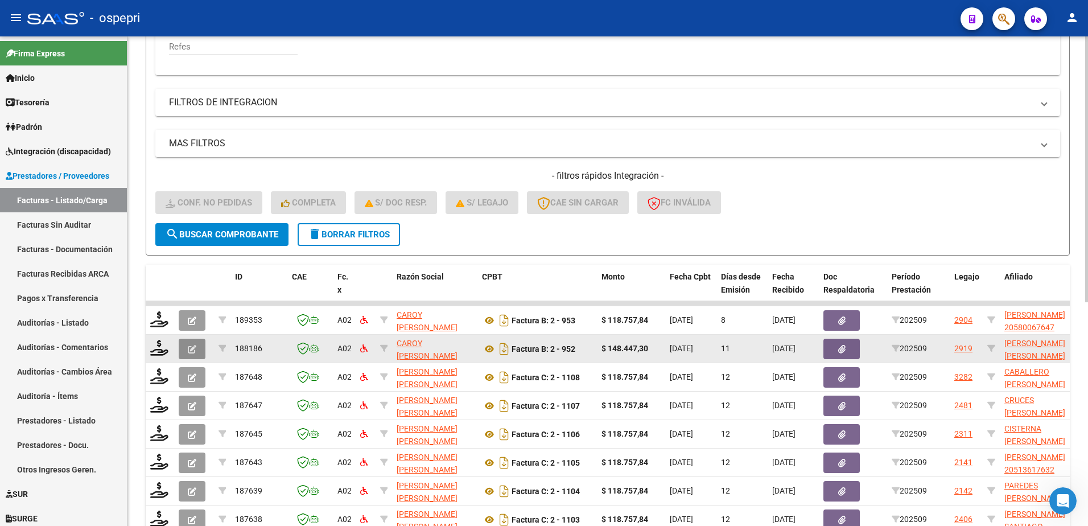
click at [193, 348] on icon "button" at bounding box center [192, 349] width 9 height 9
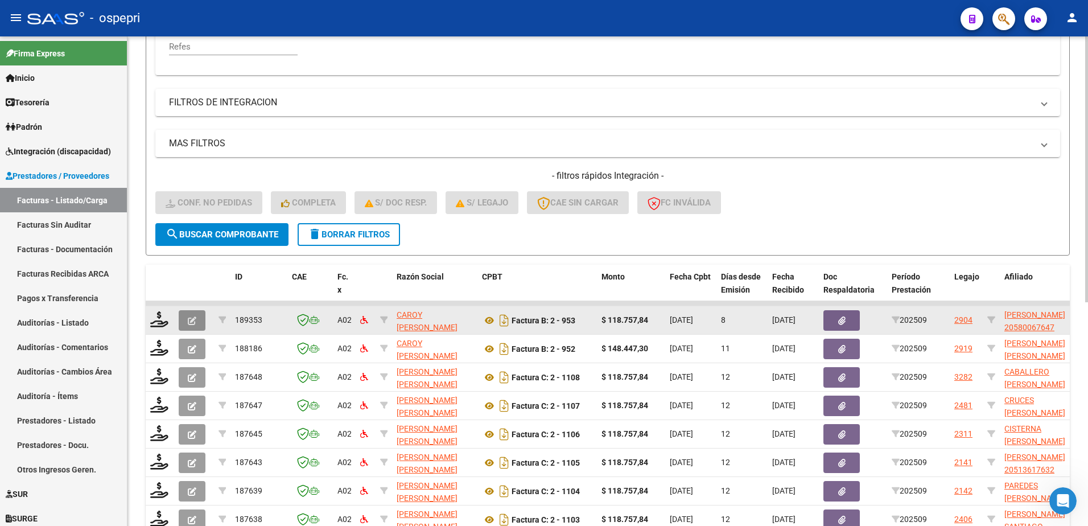
click at [191, 322] on icon "button" at bounding box center [192, 320] width 9 height 9
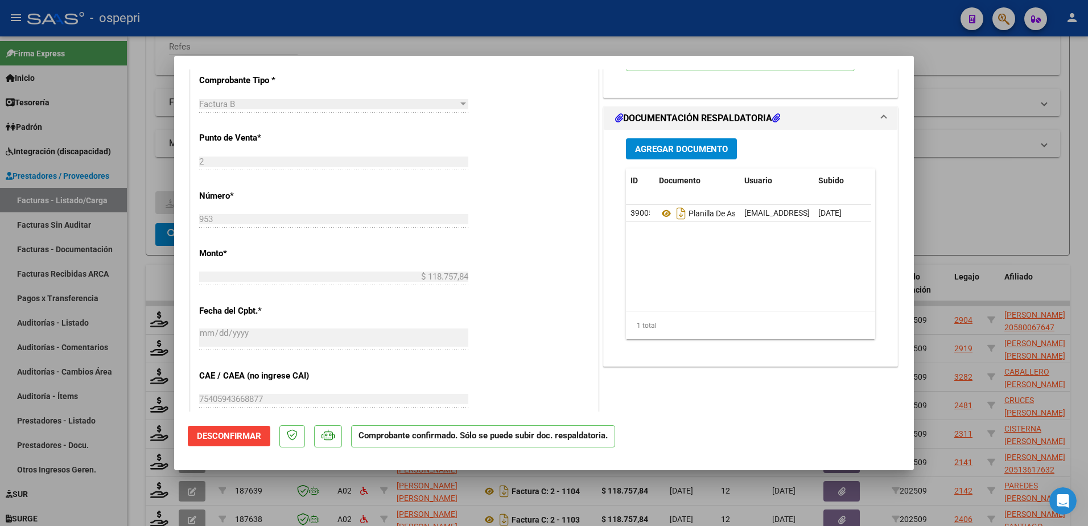
scroll to position [114, 0]
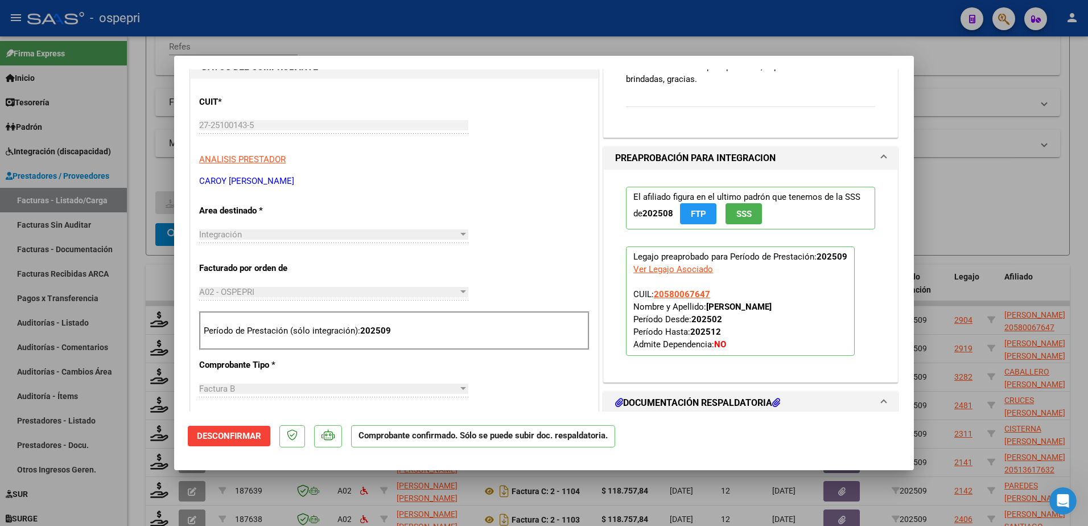
click at [432, 255] on div "CUIT * 27-25100143-5 Ingresar CUIT ANALISIS PRESTADOR CAROY MARTHA FERNANDA ARC…" at bounding box center [394, 530] width 407 height 903
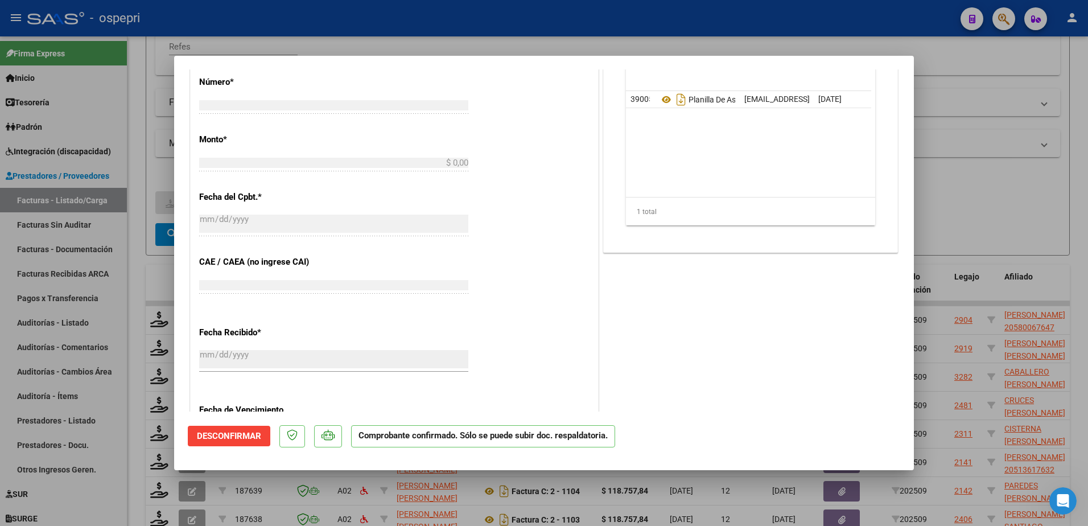
scroll to position [0, 0]
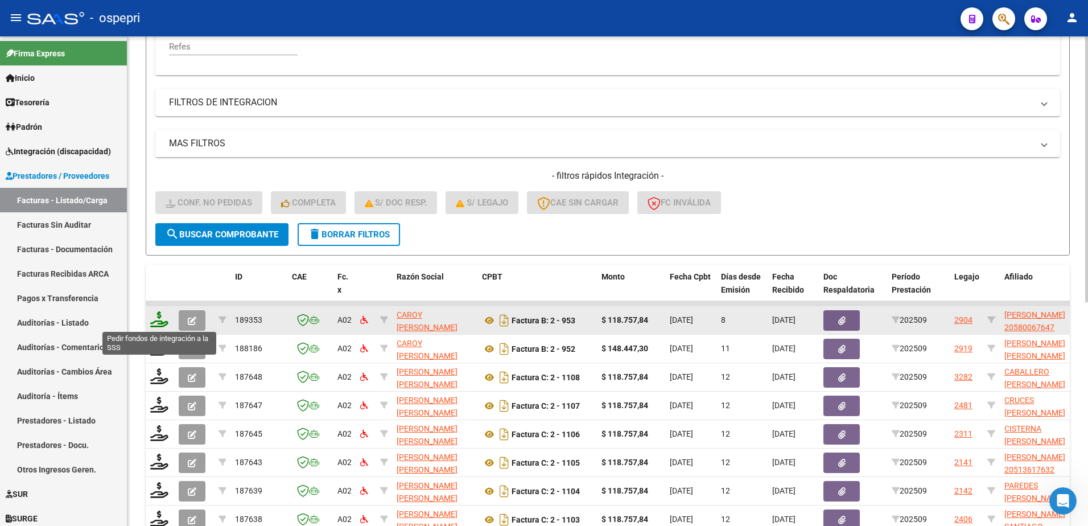
click at [157, 324] on icon at bounding box center [159, 319] width 18 height 16
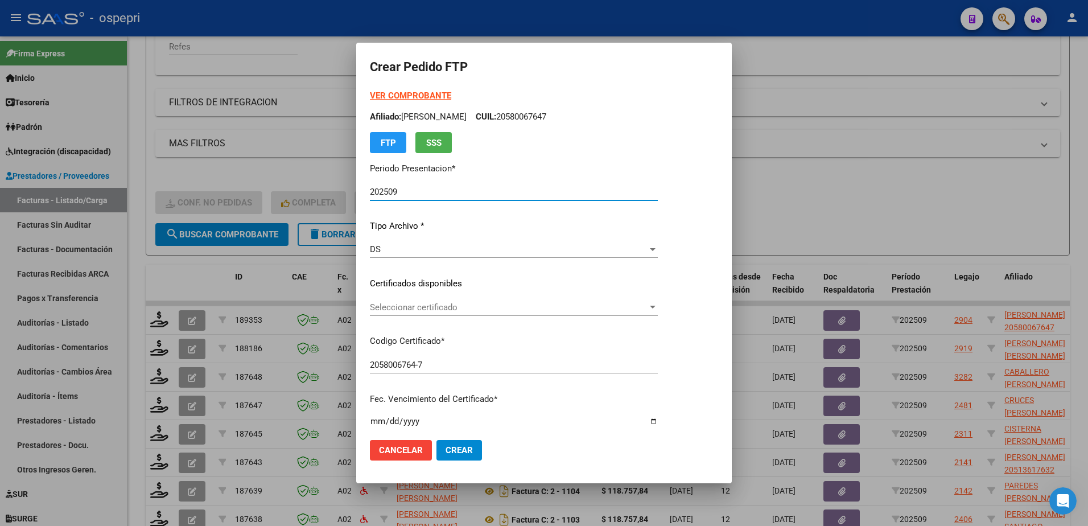
click at [441, 309] on span "Seleccionar certificado" at bounding box center [509, 307] width 278 height 10
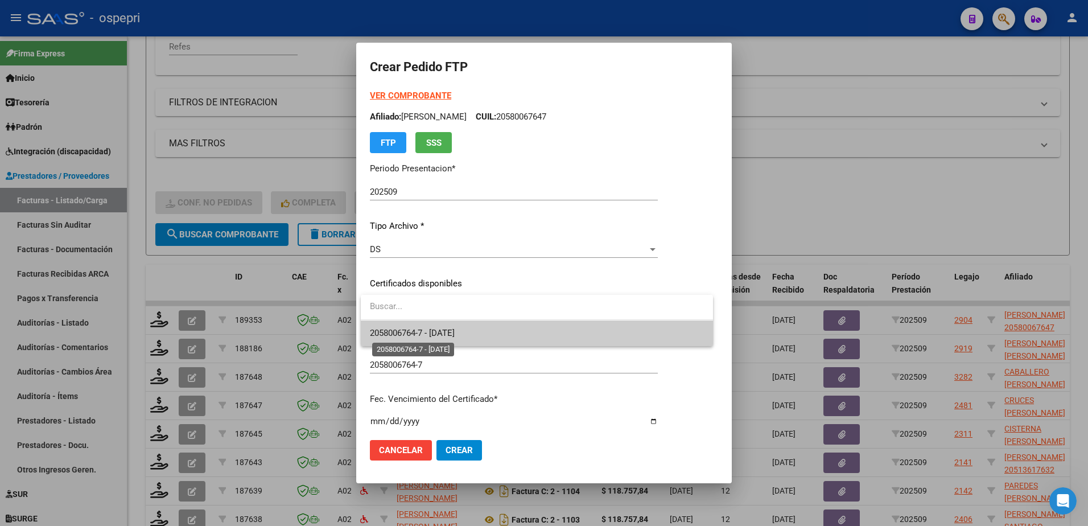
click at [455, 332] on span "2058006764-7 - 2026-07-21" at bounding box center [412, 333] width 85 height 10
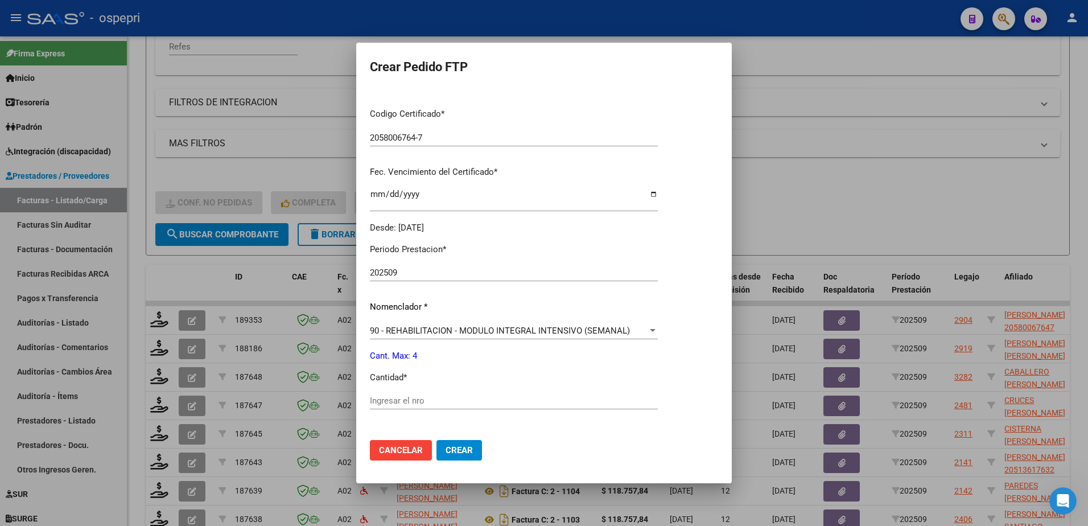
scroll to position [228, 0]
click at [415, 401] on input "Ingresar el nro" at bounding box center [514, 400] width 288 height 10
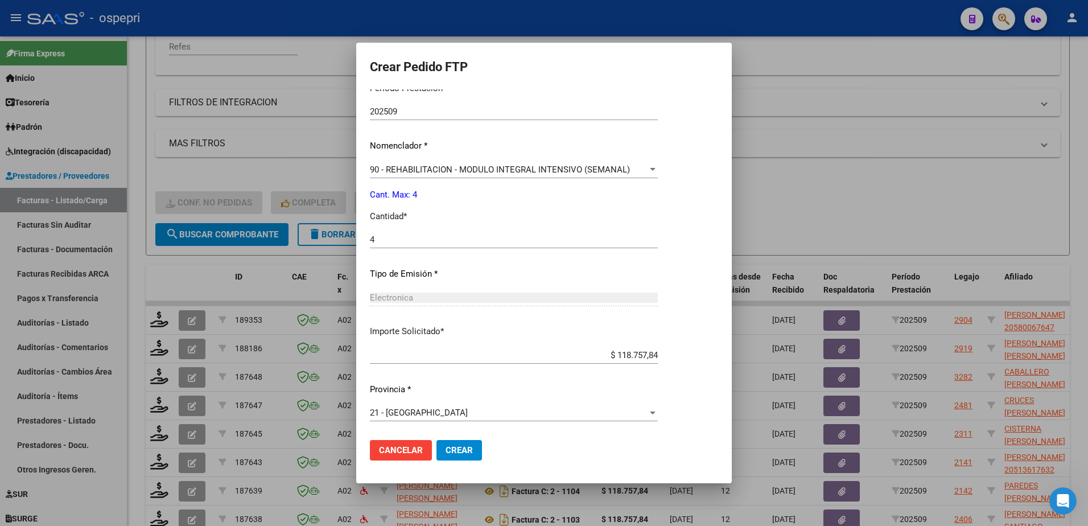
scroll to position [389, 0]
click at [448, 445] on span "Crear" at bounding box center [458, 450] width 27 height 10
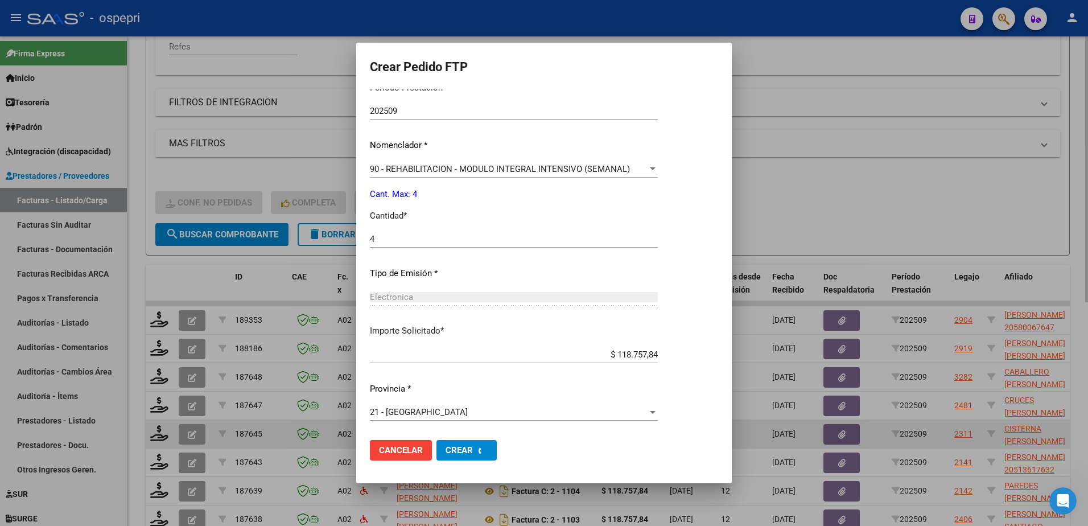
scroll to position [0, 0]
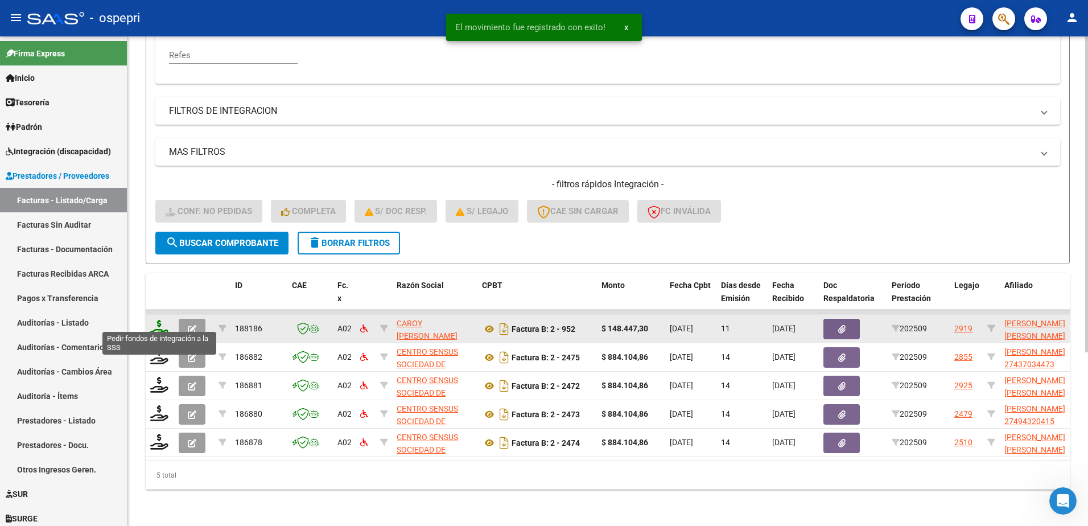
click at [159, 320] on icon at bounding box center [159, 328] width 18 height 16
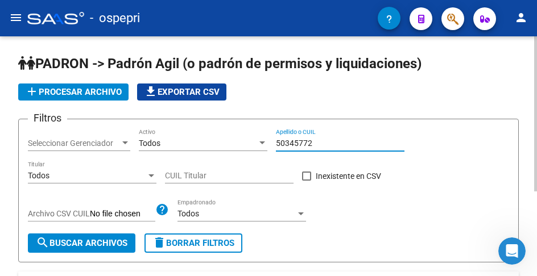
scroll to position [57, 0]
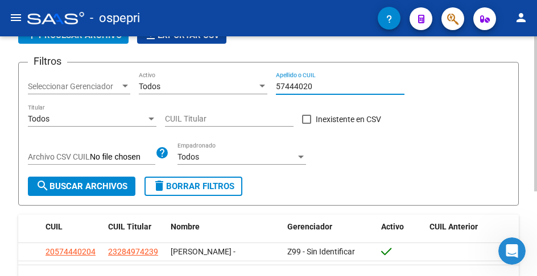
drag, startPoint x: 322, startPoint y: 88, endPoint x: 229, endPoint y: 87, distance: 93.3
click at [229, 87] on div "Filtros Seleccionar Gerenciador Seleccionar Gerenciador Todos Activo 57444020 A…" at bounding box center [268, 124] width 481 height 105
click at [317, 84] on input "52185437" at bounding box center [340, 87] width 129 height 10
click at [323, 85] on input "56982361" at bounding box center [340, 87] width 129 height 10
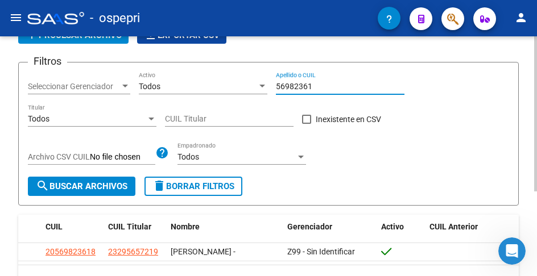
click at [321, 86] on input "56982361" at bounding box center [340, 87] width 129 height 10
click at [320, 84] on input "56982361" at bounding box center [340, 87] width 129 height 10
click at [320, 85] on input "58225795" at bounding box center [340, 87] width 129 height 10
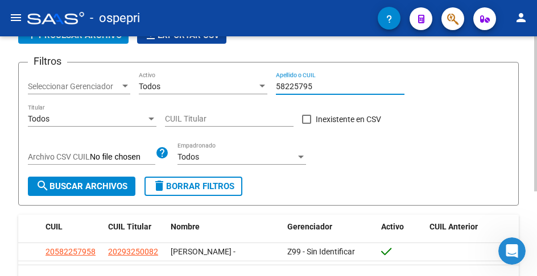
click at [320, 85] on input "58225795" at bounding box center [340, 87] width 129 height 10
click at [324, 88] on input "51091881" at bounding box center [340, 87] width 129 height 10
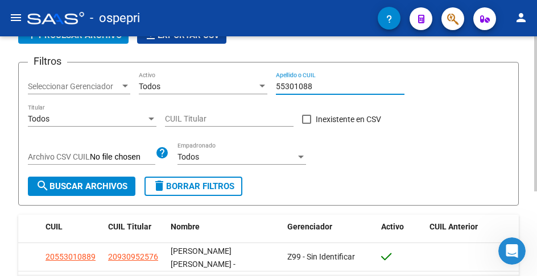
click at [332, 91] on input "55301088" at bounding box center [340, 87] width 129 height 10
click at [315, 87] on input "52324593" at bounding box center [340, 87] width 129 height 10
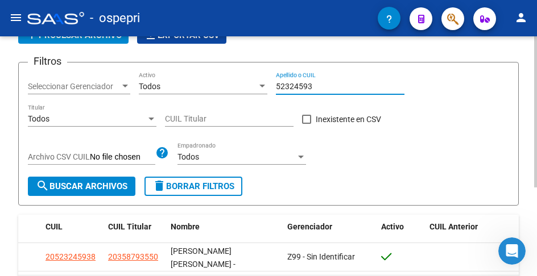
click at [315, 87] on input "52324593" at bounding box center [340, 87] width 129 height 10
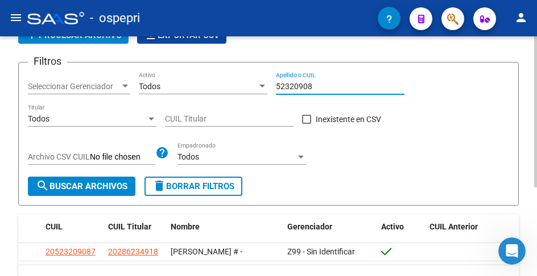
click at [322, 86] on input "52320908" at bounding box center [340, 87] width 129 height 10
click at [331, 85] on input "56317213" at bounding box center [340, 87] width 129 height 10
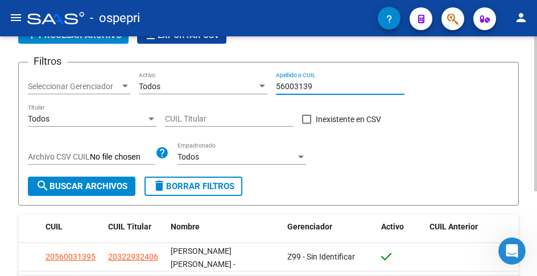
click at [321, 85] on input "56003139" at bounding box center [340, 87] width 129 height 10
click at [318, 83] on input "54856754" at bounding box center [340, 87] width 129 height 10
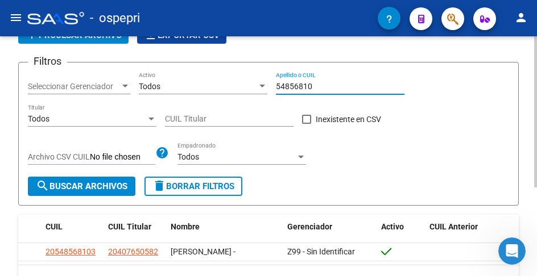
click at [325, 87] on input "54856810" at bounding box center [340, 87] width 129 height 10
click at [324, 87] on input "54856810" at bounding box center [340, 87] width 129 height 10
click at [326, 89] on input "58006764" at bounding box center [340, 87] width 129 height 10
drag, startPoint x: 324, startPoint y: 85, endPoint x: 159, endPoint y: 92, distance: 165.1
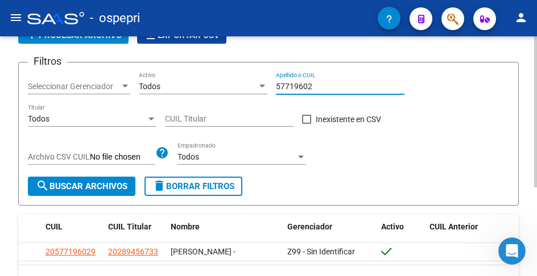
click at [214, 93] on div "Filtros Seleccionar Gerenciador Seleccionar Gerenciador Todos Activo 57719602 A…" at bounding box center [268, 124] width 481 height 105
click at [315, 86] on input "56317158" at bounding box center [340, 87] width 129 height 10
click at [323, 85] on input "59118419" at bounding box center [340, 87] width 129 height 10
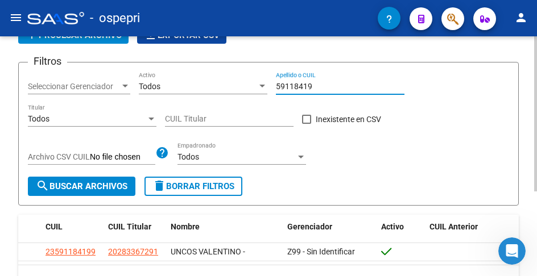
click at [323, 85] on input "59118419" at bounding box center [340, 87] width 129 height 10
click at [332, 84] on input "58404917" at bounding box center [340, 87] width 129 height 10
click at [331, 85] on input "58404917" at bounding box center [340, 87] width 129 height 10
click at [321, 86] on input "58404917" at bounding box center [340, 87] width 129 height 10
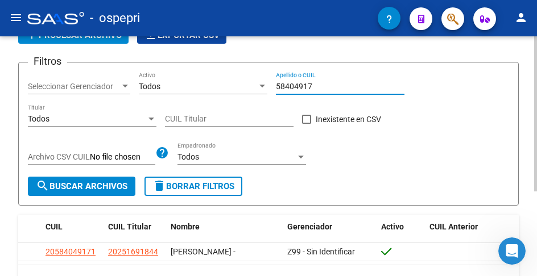
click at [321, 86] on input "58404917" at bounding box center [340, 87] width 129 height 10
click at [320, 86] on input "56005356" at bounding box center [340, 87] width 129 height 10
click at [316, 85] on input "52531830" at bounding box center [340, 87] width 129 height 10
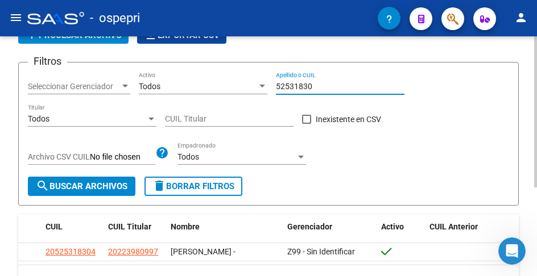
click at [316, 85] on input "52531830" at bounding box center [340, 87] width 129 height 10
click at [321, 86] on input "48749294" at bounding box center [340, 87] width 129 height 10
type input "57444635"
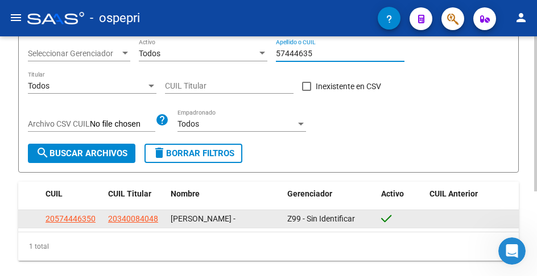
scroll to position [131, 0]
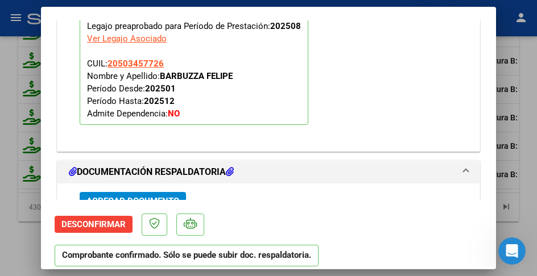
scroll to position [1348, 0]
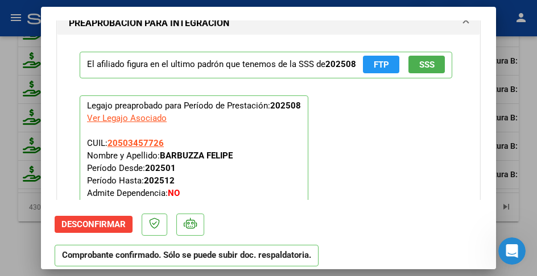
click at [247, 150] on p "Legajo preaprobado para Período de Prestación: 202508 Ver Legajo Asociado CUIL:…" at bounding box center [194, 150] width 229 height 109
type input "$ 0,00"
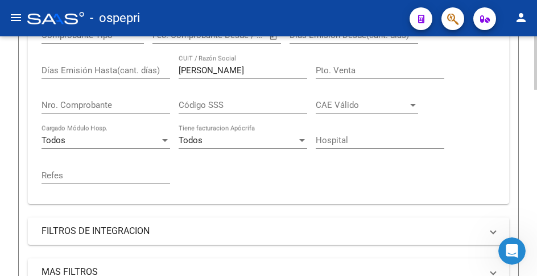
scroll to position [216, 0]
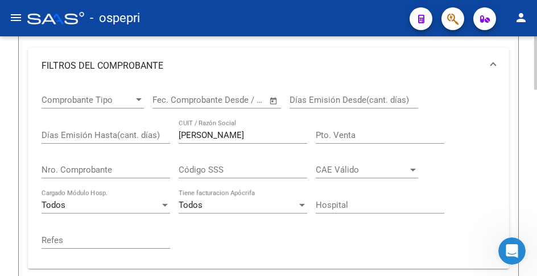
click at [213, 128] on div "carballo CUIT / Razón Social" at bounding box center [243, 131] width 129 height 24
click at [213, 134] on input "carballo" at bounding box center [243, 135] width 129 height 10
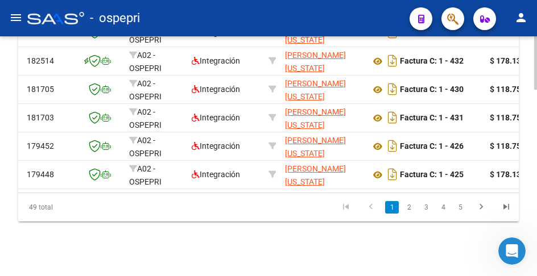
scroll to position [0, 0]
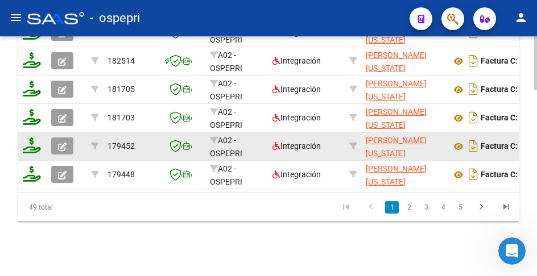
type input "cardenas"
click at [59, 143] on icon "button" at bounding box center [62, 147] width 9 height 9
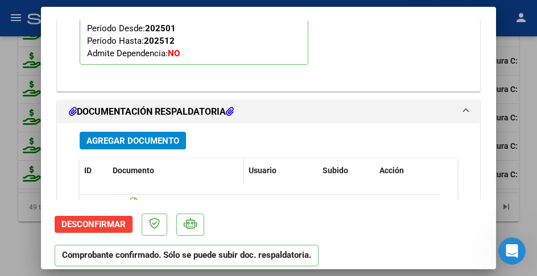
scroll to position [1536, 0]
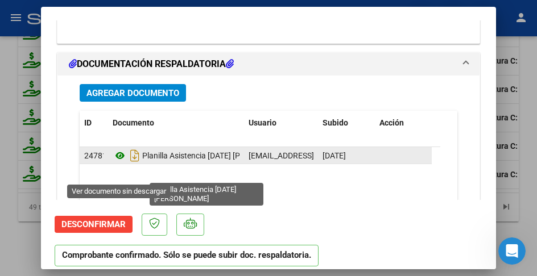
click at [121, 163] on icon at bounding box center [120, 156] width 15 height 14
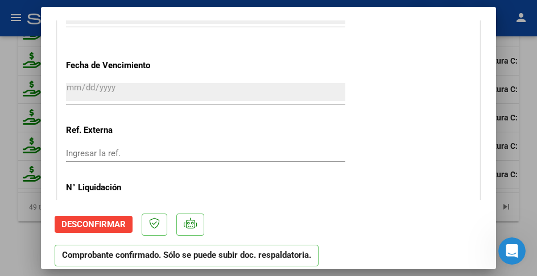
scroll to position [1081, 0]
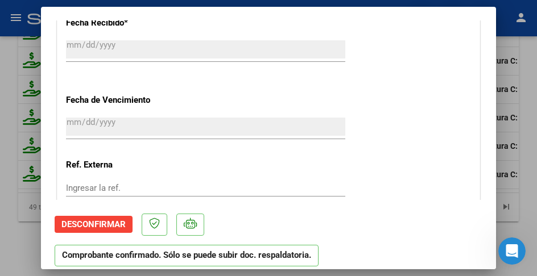
type input "$ 0,00"
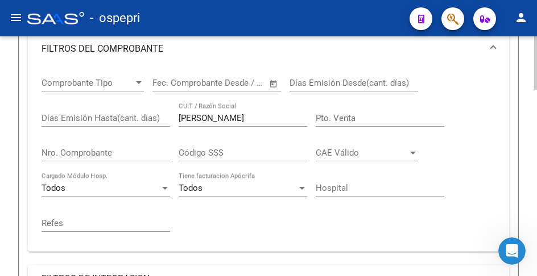
scroll to position [216, 0]
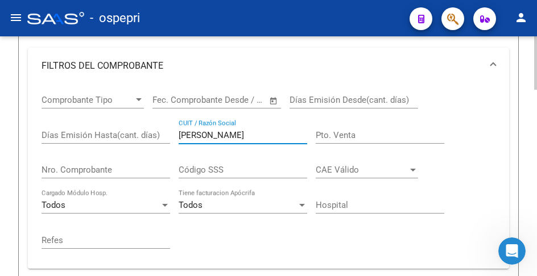
click at [225, 135] on input "cardenas" at bounding box center [243, 135] width 129 height 10
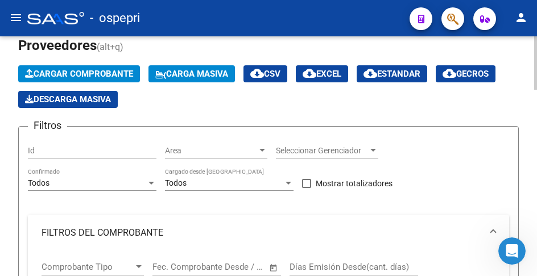
scroll to position [114, 0]
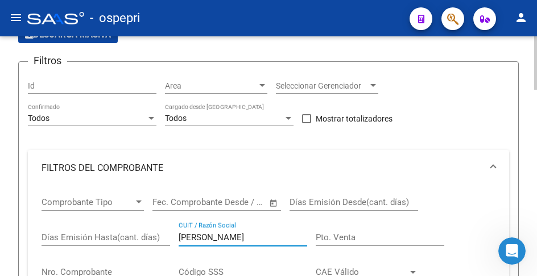
click at [220, 238] on input "cardoso" at bounding box center [243, 238] width 129 height 10
drag, startPoint x: 220, startPoint y: 238, endPoint x: 175, endPoint y: 214, distance: 50.9
click at [220, 238] on input "cardoso" at bounding box center [243, 238] width 129 height 10
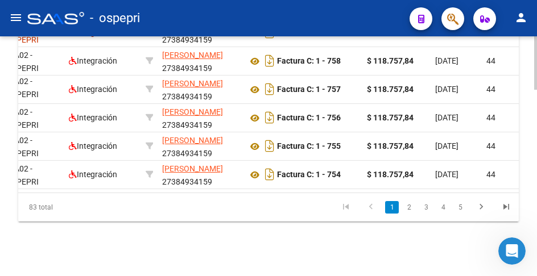
scroll to position [0, 0]
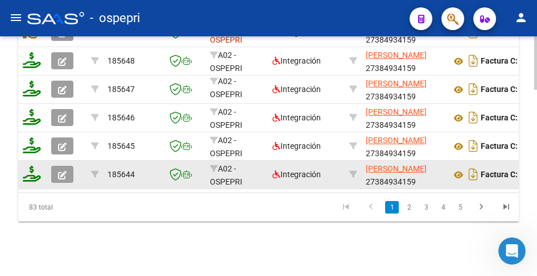
type input "carossi"
click at [64, 171] on icon "button" at bounding box center [62, 175] width 9 height 9
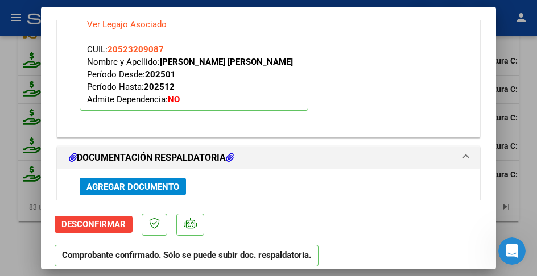
scroll to position [1821, 0]
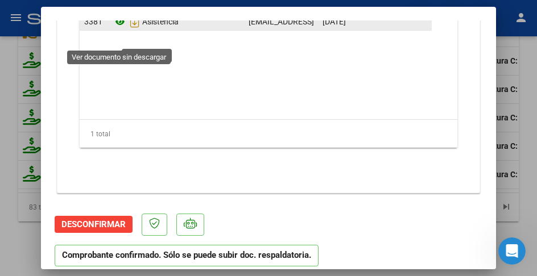
click at [123, 28] on icon at bounding box center [120, 22] width 15 height 14
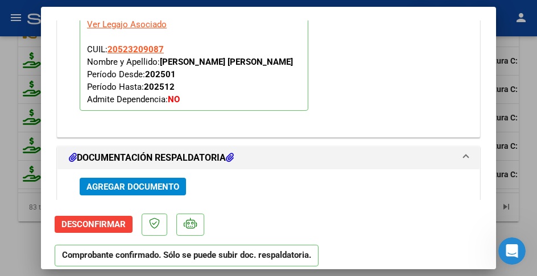
scroll to position [1479, 0]
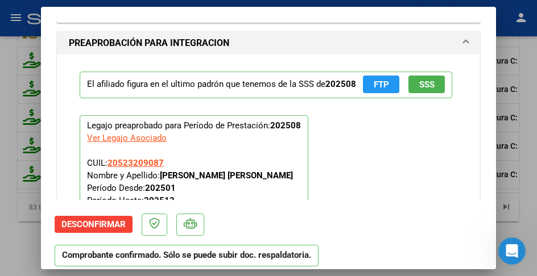
type input "$ 0,00"
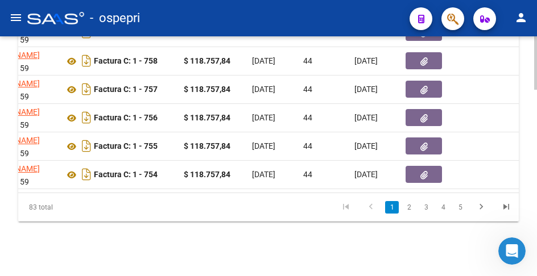
scroll to position [0, 0]
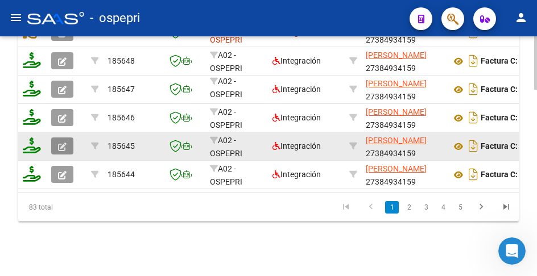
click at [65, 143] on icon "button" at bounding box center [62, 147] width 9 height 9
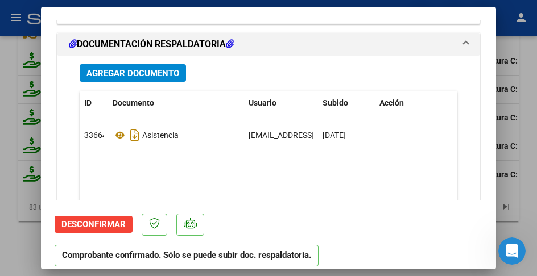
scroll to position [1764, 0]
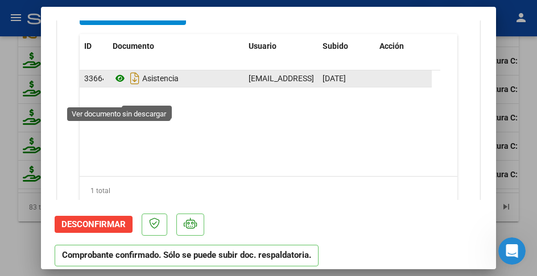
click at [118, 85] on icon at bounding box center [120, 79] width 15 height 14
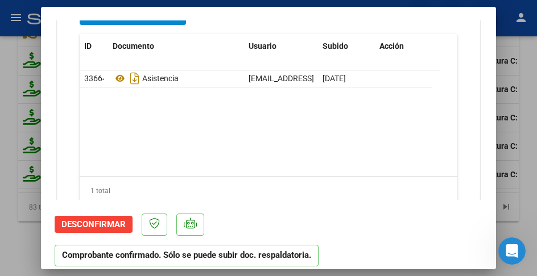
click at [163, 155] on datatable-body "33664 Asistencia mluzcarossi@gmail.com - MARIA LUZ CAROSSI 05/09/2025" at bounding box center [260, 124] width 361 height 106
type input "$ 0,00"
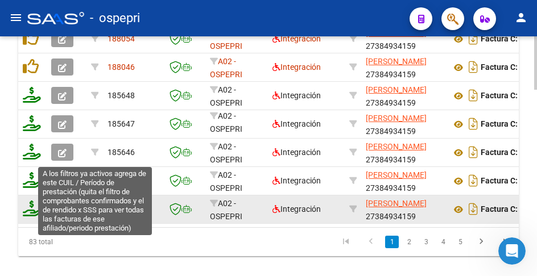
scroll to position [842, 0]
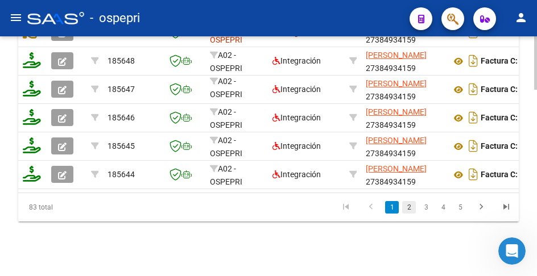
click at [408, 210] on link "2" at bounding box center [409, 207] width 14 height 13
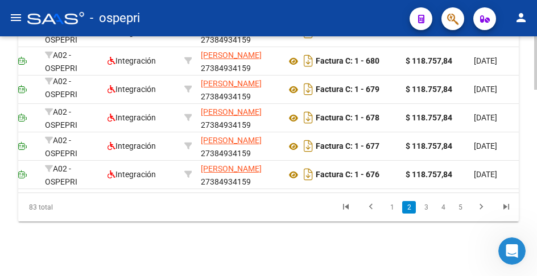
scroll to position [0, 0]
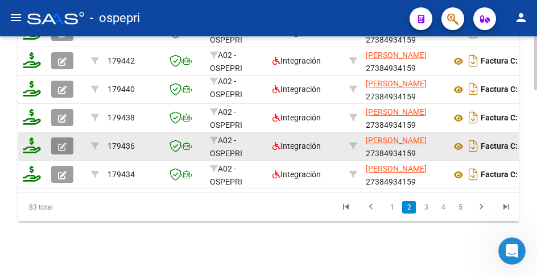
click at [61, 143] on icon "button" at bounding box center [62, 147] width 9 height 9
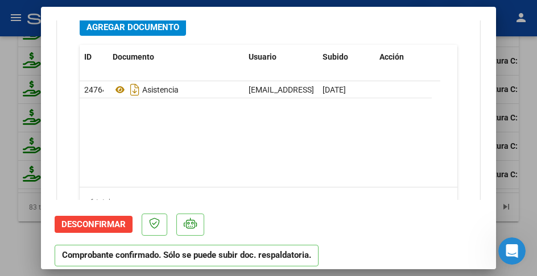
scroll to position [1650, 0]
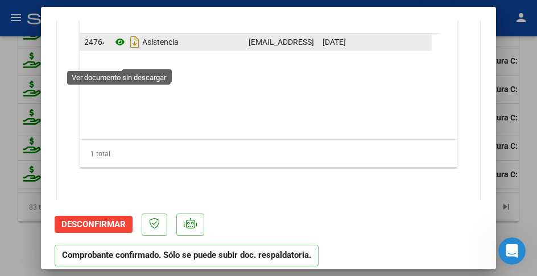
click at [121, 49] on icon at bounding box center [120, 42] width 15 height 14
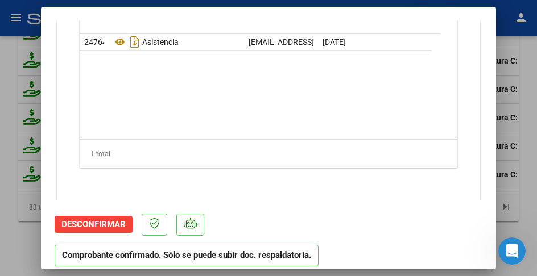
click at [209, 164] on div "1 total" at bounding box center [269, 154] width 378 height 28
type input "$ 0,00"
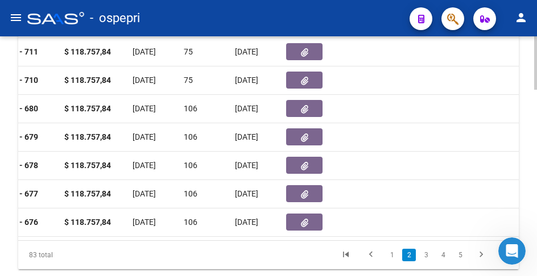
scroll to position [0, 0]
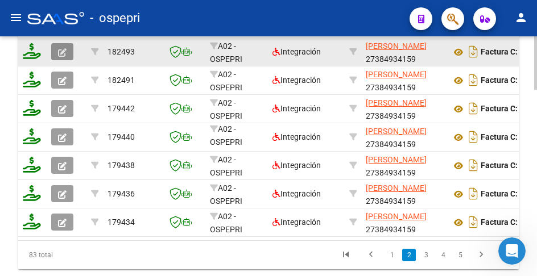
click at [66, 53] on icon "button" at bounding box center [62, 52] width 9 height 9
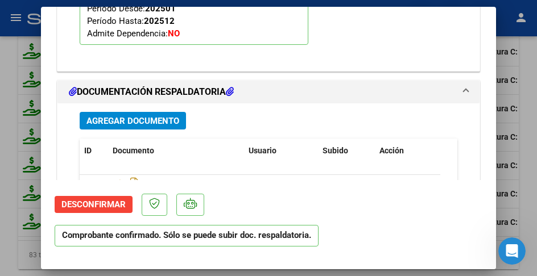
scroll to position [1572, 0]
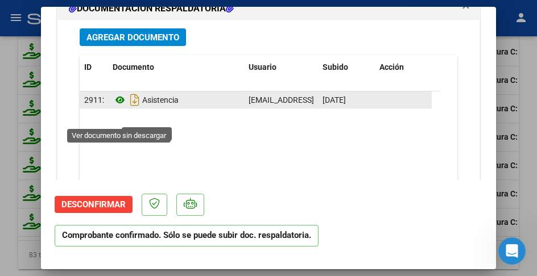
click at [118, 107] on icon at bounding box center [120, 100] width 15 height 14
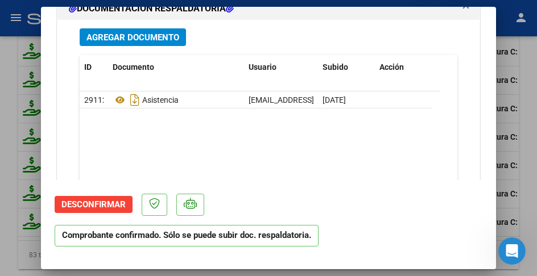
click at [176, 148] on datatable-body "29112 Asistencia mluzcarossi@gmail.com - MARIA LUZ CAROSSI 05/08/2025" at bounding box center [260, 145] width 361 height 106
type input "$ 0,00"
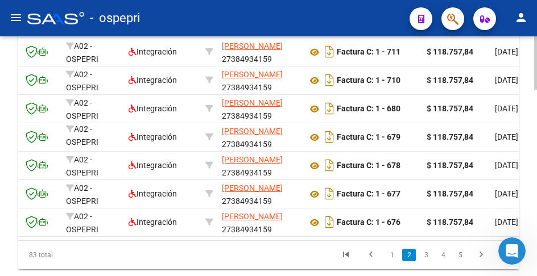
scroll to position [0, 0]
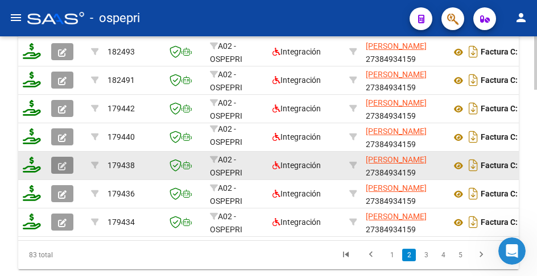
click at [63, 170] on icon "button" at bounding box center [62, 166] width 9 height 9
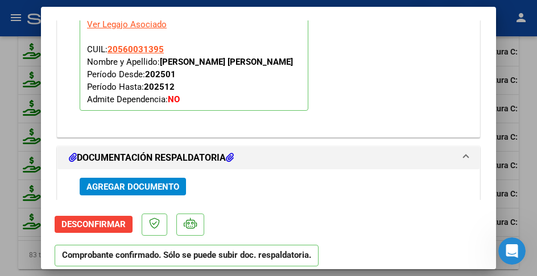
scroll to position [1821, 0]
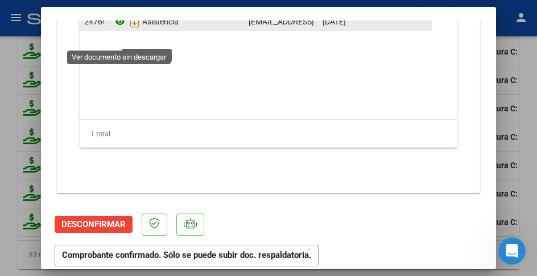
click at [121, 28] on icon at bounding box center [120, 22] width 15 height 14
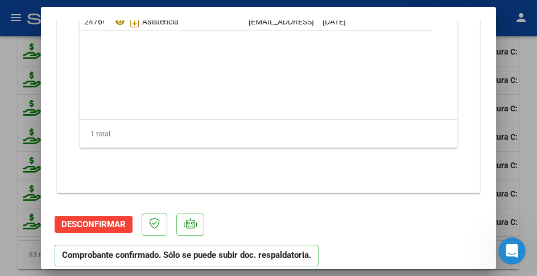
click at [255, 170] on div "Agregar Documento ID Documento Usuario Subido Acción 24766 Asistencia mluzcaros…" at bounding box center [268, 63] width 395 height 242
type input "$ 0,00"
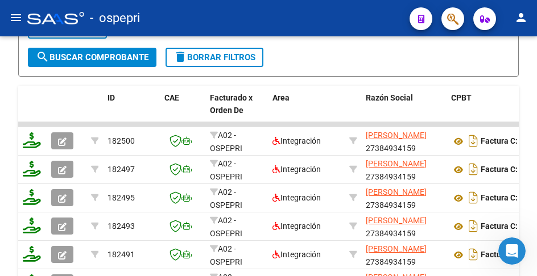
scroll to position [614, 0]
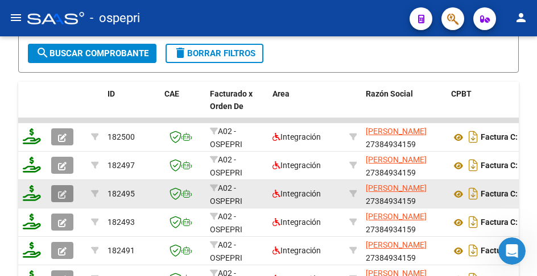
click at [63, 193] on icon "button" at bounding box center [62, 195] width 9 height 9
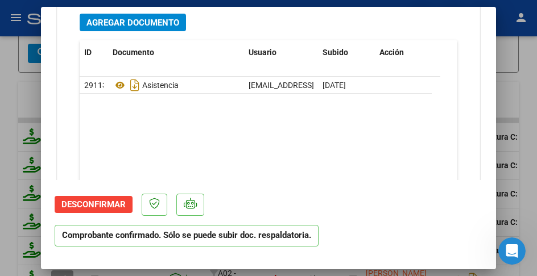
scroll to position [1663, 0]
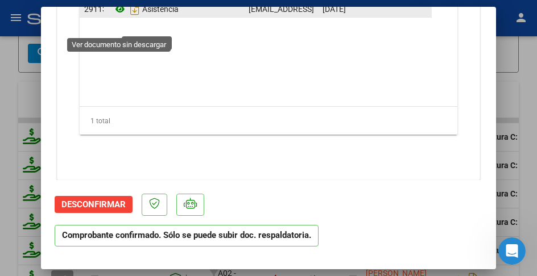
click at [116, 16] on icon at bounding box center [120, 9] width 15 height 14
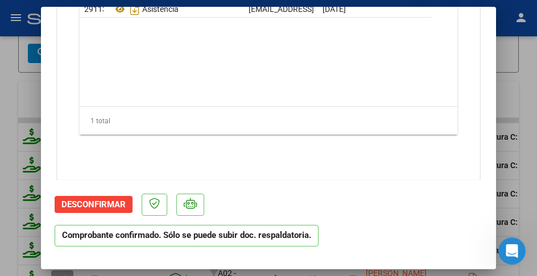
click at [237, 106] on datatable-body "29113 Asistencia mluzcarossi@gmail.com - MARIA LUZ CAROSSI 05/08/2025" at bounding box center [260, 54] width 361 height 106
type input "$ 0,00"
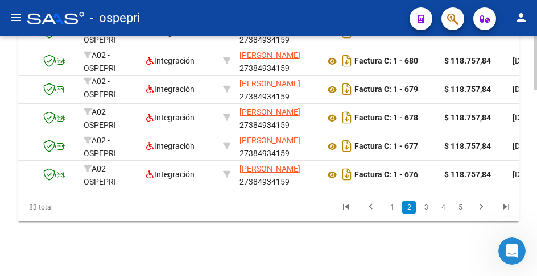
scroll to position [0, 0]
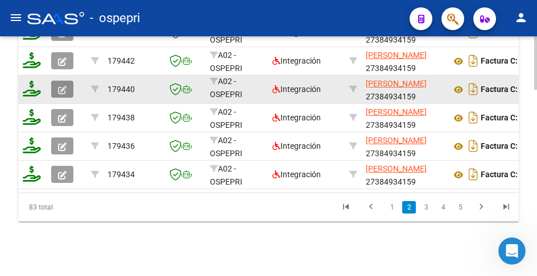
click at [66, 84] on span "button" at bounding box center [62, 89] width 9 height 10
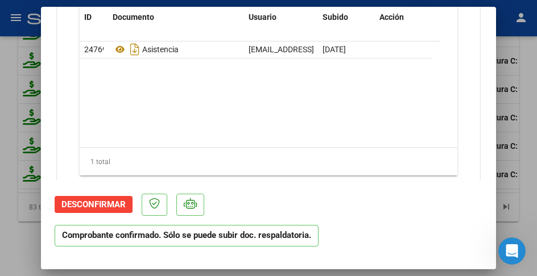
scroll to position [1781, 0]
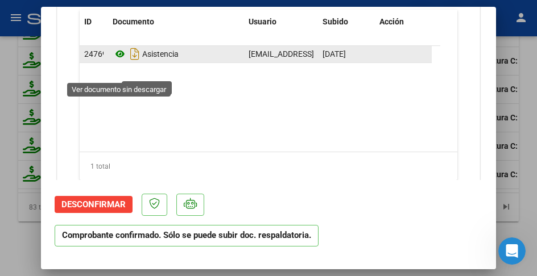
click at [120, 61] on icon at bounding box center [120, 54] width 15 height 14
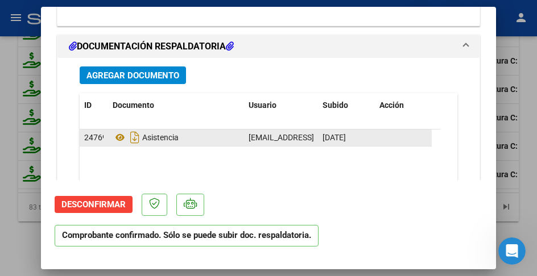
scroll to position [1724, 0]
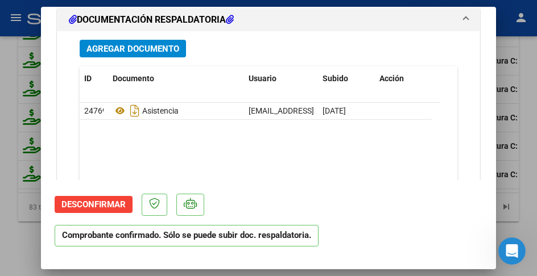
type input "$ 0,00"
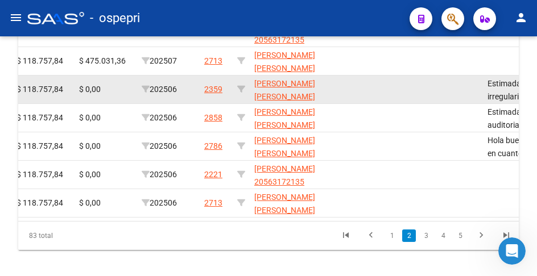
scroll to position [842, 0]
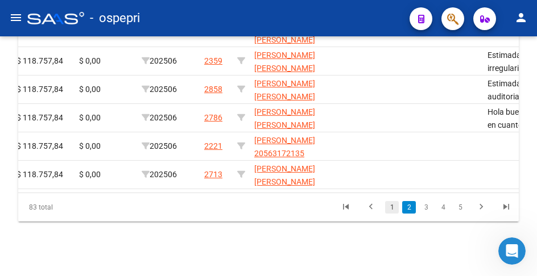
click at [393, 208] on link "1" at bounding box center [392, 207] width 14 height 13
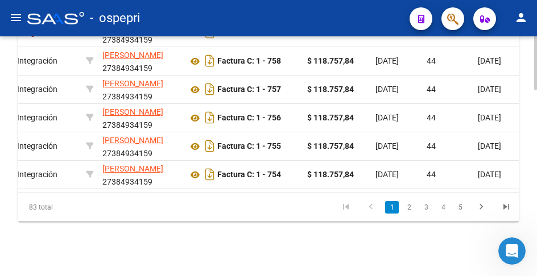
scroll to position [0, 0]
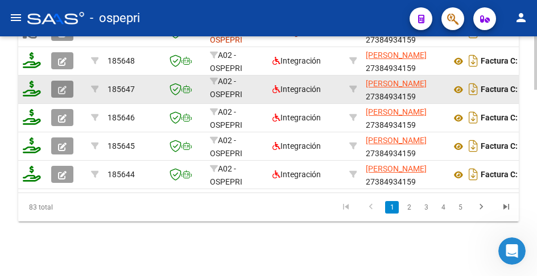
click at [61, 86] on icon "button" at bounding box center [62, 90] width 9 height 9
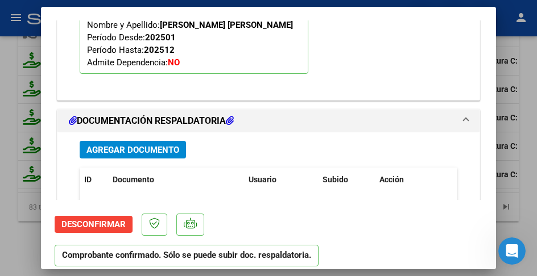
scroll to position [1536, 0]
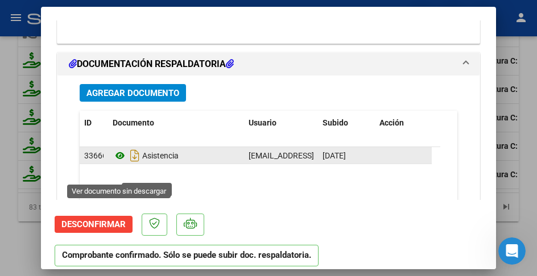
click at [120, 163] on icon at bounding box center [120, 156] width 15 height 14
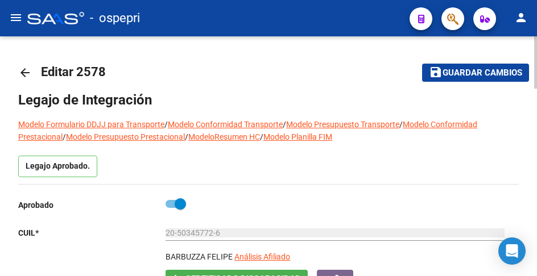
click at [20, 72] on mat-icon "arrow_back" at bounding box center [25, 73] width 14 height 14
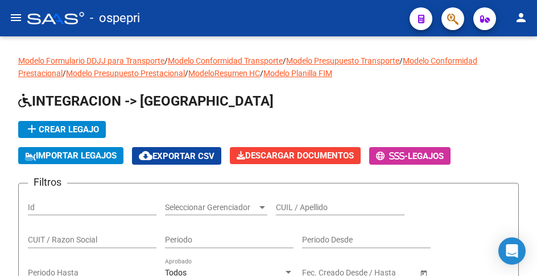
click at [18, 16] on mat-icon "menu" at bounding box center [16, 18] width 14 height 14
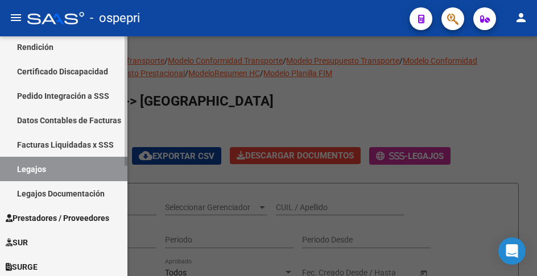
scroll to position [171, 0]
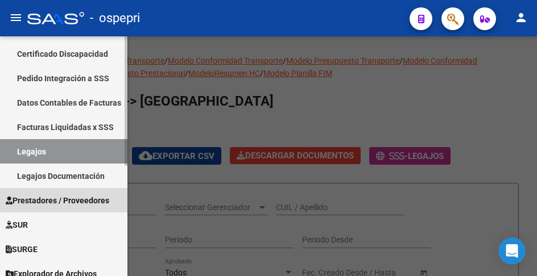
click at [51, 196] on span "Prestadores / Proveedores" at bounding box center [58, 201] width 104 height 13
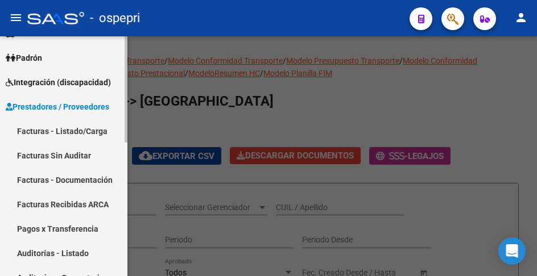
scroll to position [57, 0]
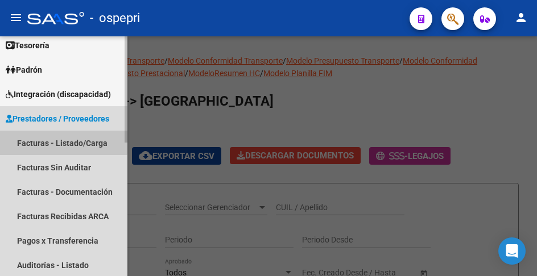
click at [50, 141] on link "Facturas - Listado/Carga" at bounding box center [63, 143] width 127 height 24
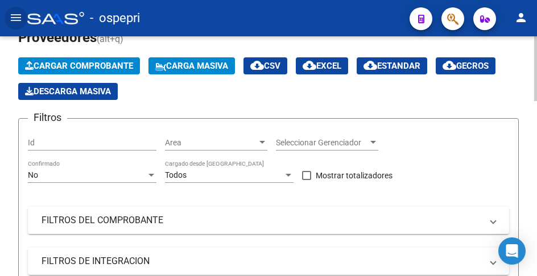
scroll to position [114, 0]
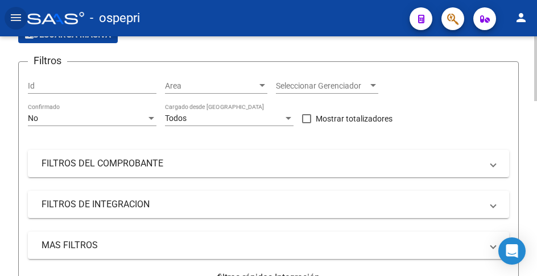
click at [151, 119] on div at bounding box center [151, 118] width 6 height 3
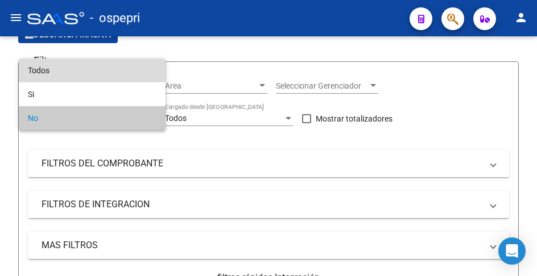
click at [67, 72] on span "Todos" at bounding box center [92, 71] width 129 height 24
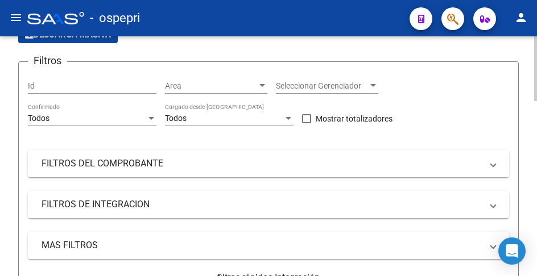
click at [495, 162] on span at bounding box center [493, 164] width 5 height 13
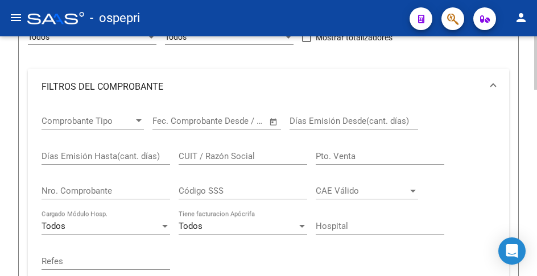
scroll to position [228, 0]
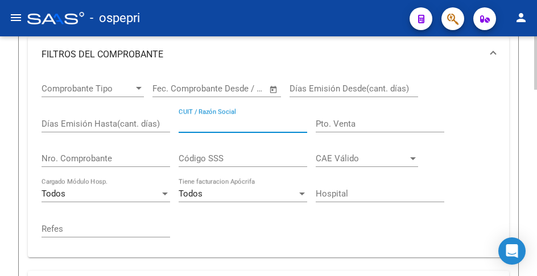
click at [237, 129] on input "CUIT / Razón Social" at bounding box center [243, 124] width 129 height 10
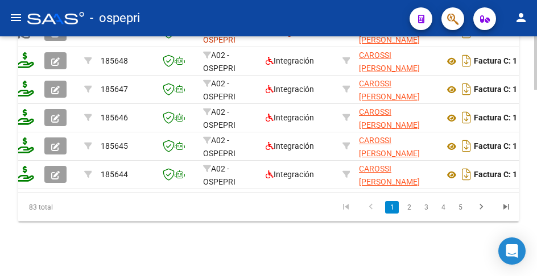
scroll to position [0, 0]
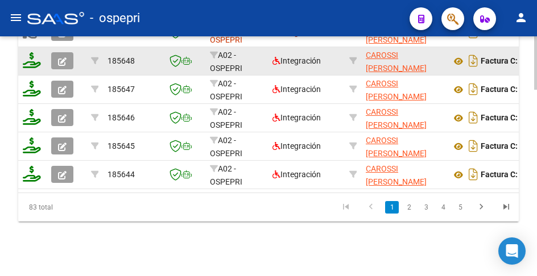
type input "carossi"
click at [59, 57] on icon "button" at bounding box center [62, 61] width 9 height 9
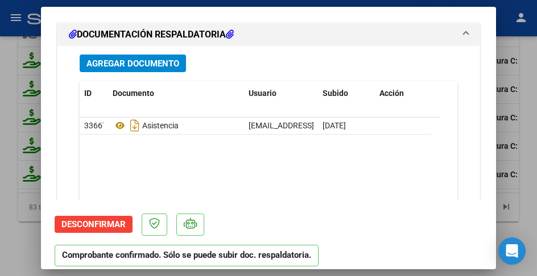
scroll to position [1764, 0]
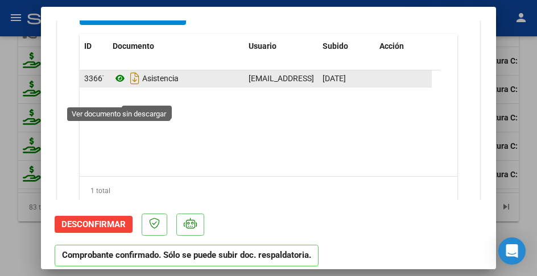
click at [115, 85] on icon at bounding box center [120, 79] width 15 height 14
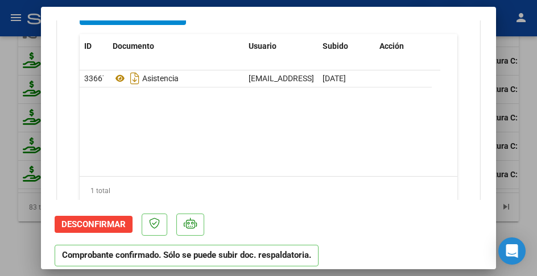
click at [273, 164] on datatable-body "33667 Asistencia mluzcarossi@gmail.com - MARIA LUZ CAROSSI 05/09/2025" at bounding box center [260, 124] width 361 height 106
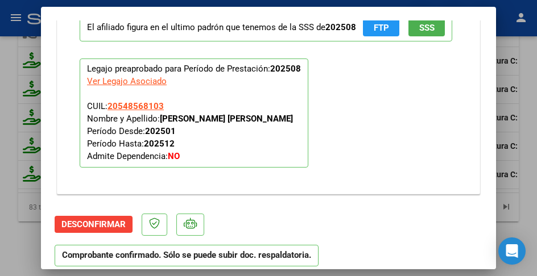
scroll to position [1479, 0]
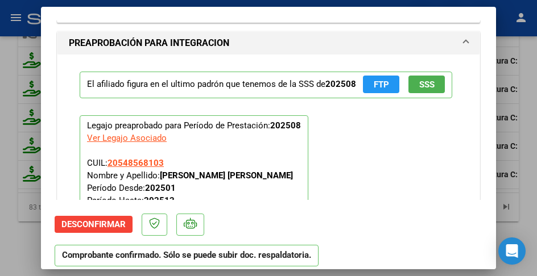
type input "$ 0,00"
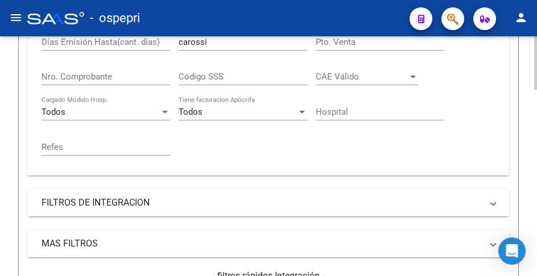
scroll to position [216, 0]
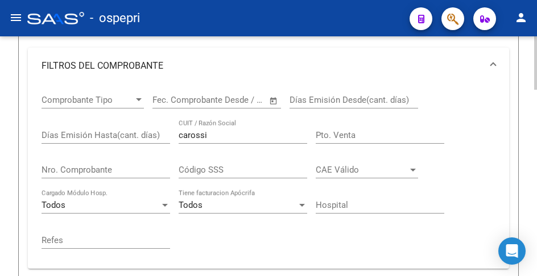
click at [221, 136] on input "carossi" at bounding box center [243, 135] width 129 height 10
click at [220, 136] on input "carossi" at bounding box center [243, 135] width 129 height 10
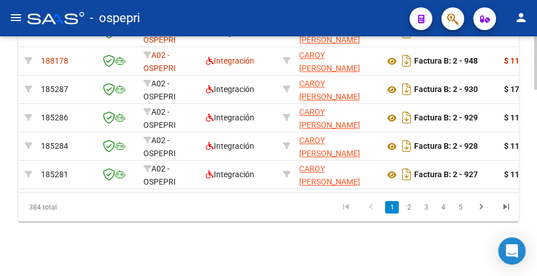
scroll to position [0, 0]
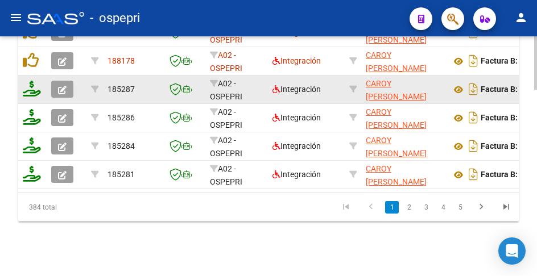
type input "caroy"
click at [60, 86] on icon "button" at bounding box center [62, 90] width 9 height 9
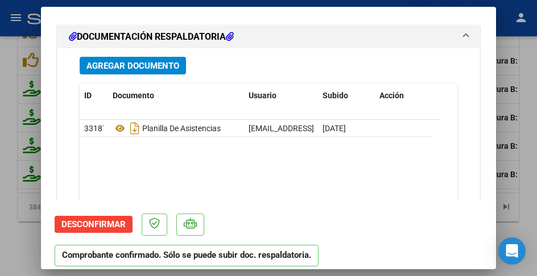
scroll to position [1593, 0]
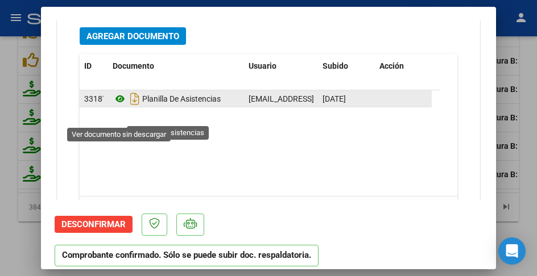
click at [119, 106] on icon at bounding box center [120, 99] width 15 height 14
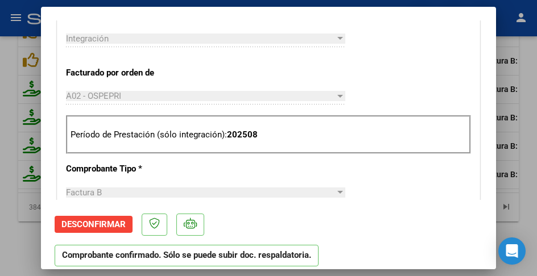
scroll to position [398, 0]
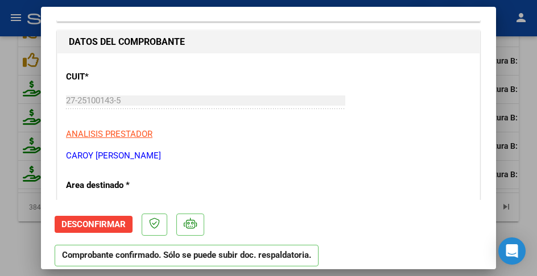
type input "$ 0,00"
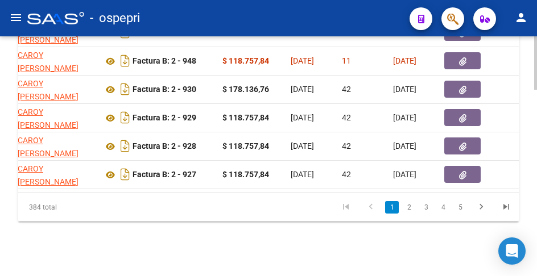
scroll to position [0, 0]
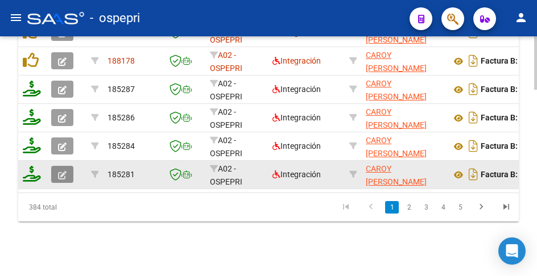
click at [68, 166] on button "button" at bounding box center [62, 174] width 22 height 17
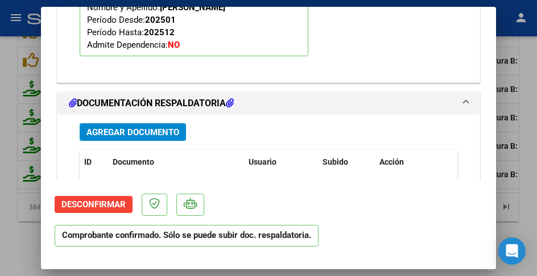
scroll to position [1591, 0]
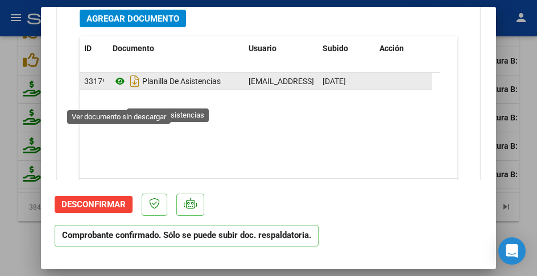
click at [120, 88] on icon at bounding box center [120, 82] width 15 height 14
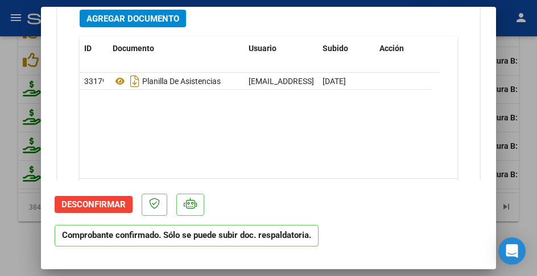
click at [209, 162] on datatable-body "33179 Planilla De Asistencias fernandacaroy@gmail.com - MARTHA FERNANDA CAROY 0…" at bounding box center [260, 126] width 361 height 106
type input "$ 0,00"
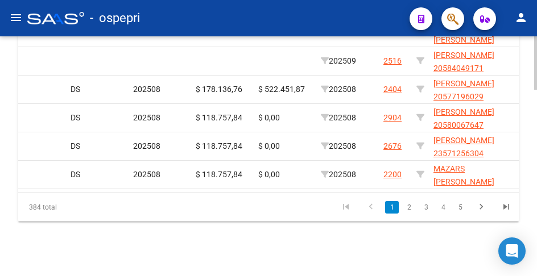
scroll to position [0, 1368]
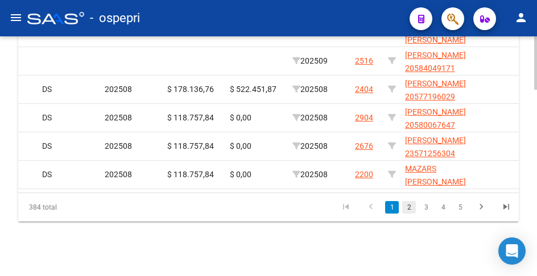
click at [408, 209] on link "2" at bounding box center [409, 207] width 14 height 13
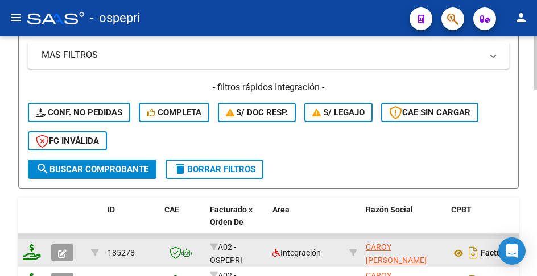
scroll to position [558, 0]
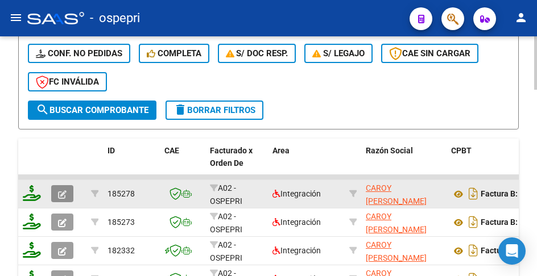
click at [64, 197] on icon "button" at bounding box center [62, 195] width 9 height 9
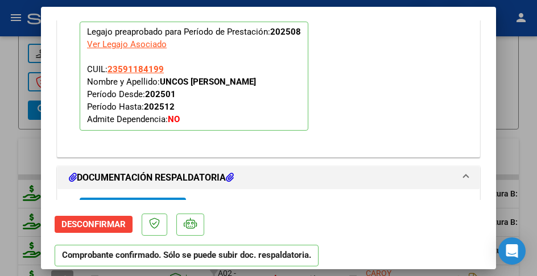
scroll to position [1593, 0]
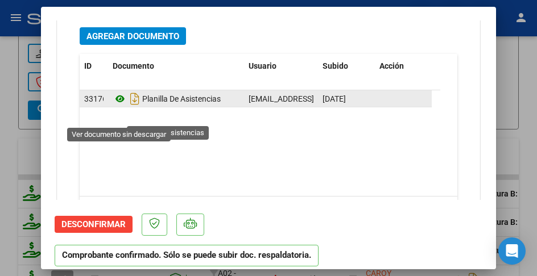
click at [117, 106] on icon at bounding box center [120, 99] width 15 height 14
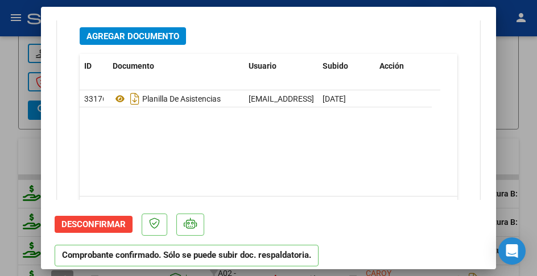
click at [309, 184] on datatable-body "33176 Planilla De Asistencias fernandacaroy@gmail.com - MARTHA FERNANDA CAROY 0…" at bounding box center [260, 143] width 361 height 106
type input "$ 0,00"
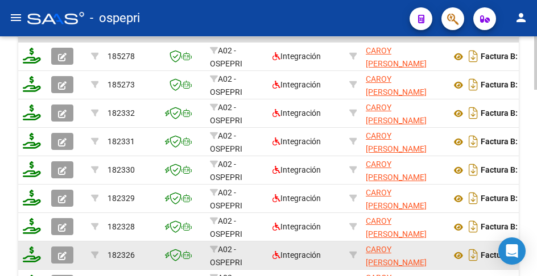
scroll to position [671, 0]
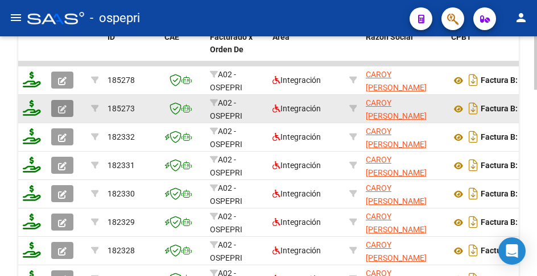
click at [60, 108] on icon "button" at bounding box center [62, 109] width 9 height 9
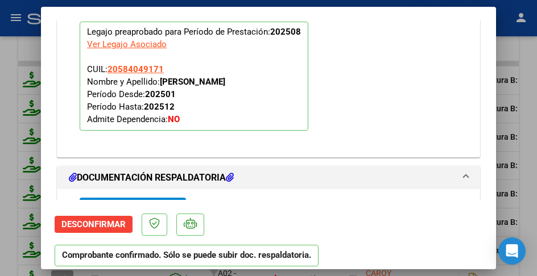
scroll to position [1593, 0]
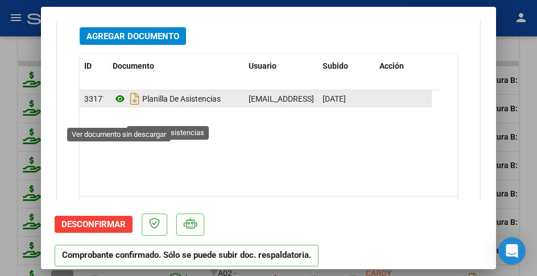
click at [120, 106] on icon at bounding box center [120, 99] width 15 height 14
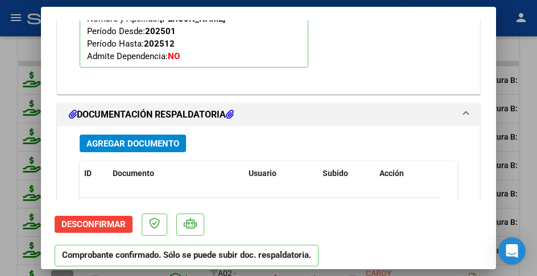
scroll to position [1422, 0]
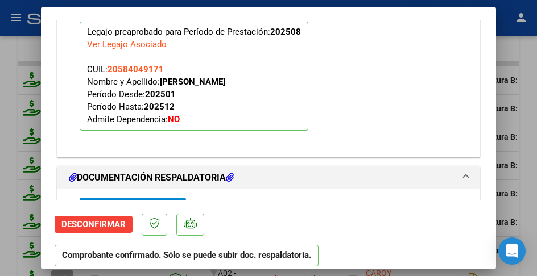
click at [371, 138] on div "El afiliado figura en el ultimo padrón que tenemos de la SSS de 202508 FTP SSS …" at bounding box center [268, 54] width 395 height 187
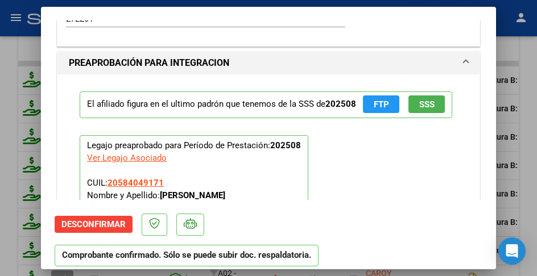
type input "$ 0,00"
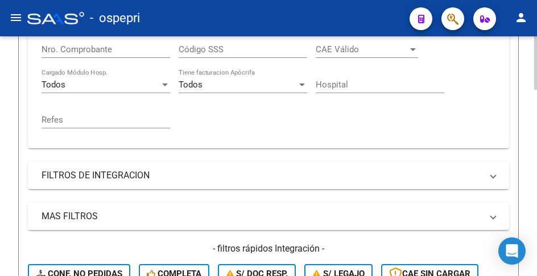
scroll to position [185, 0]
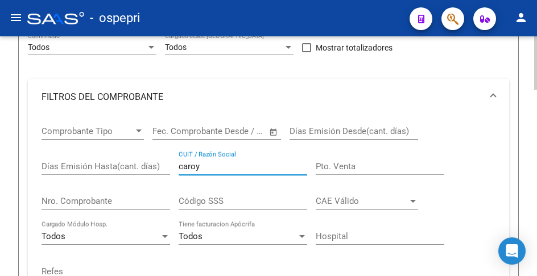
click at [225, 167] on input "caroy" at bounding box center [243, 167] width 129 height 10
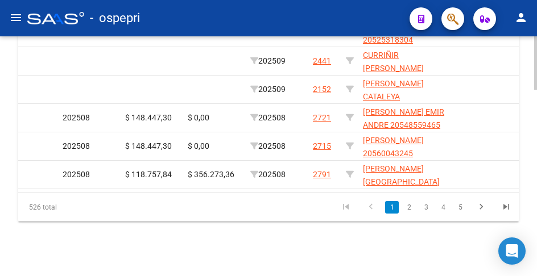
scroll to position [0, 1417]
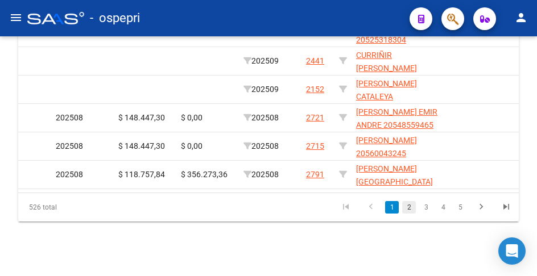
type input "carrasco"
click at [410, 211] on link "2" at bounding box center [409, 207] width 14 height 13
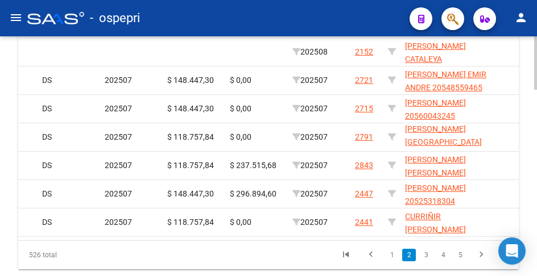
scroll to position [0, 1431]
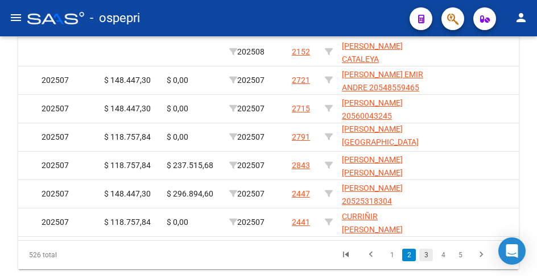
click at [425, 262] on link "3" at bounding box center [426, 255] width 14 height 13
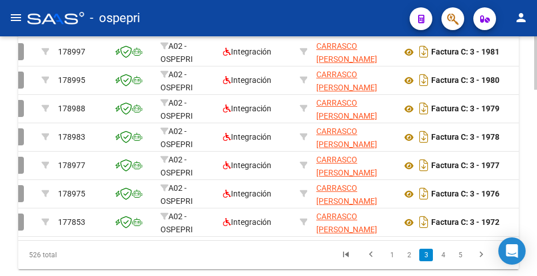
scroll to position [0, 0]
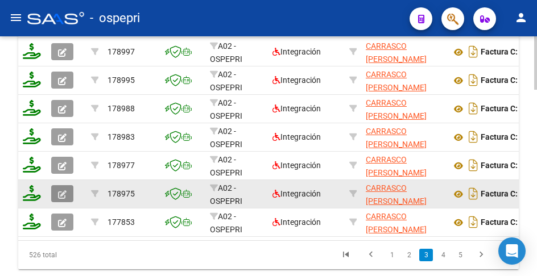
click at [61, 193] on icon "button" at bounding box center [62, 195] width 9 height 9
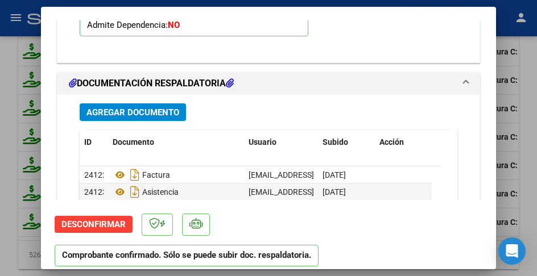
scroll to position [1593, 0]
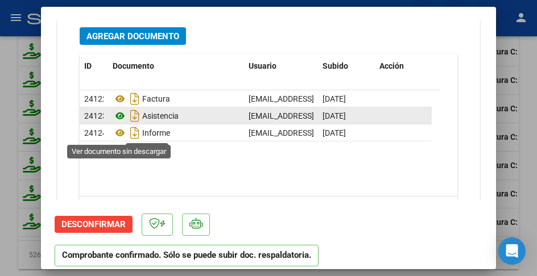
click at [119, 123] on icon at bounding box center [120, 116] width 15 height 14
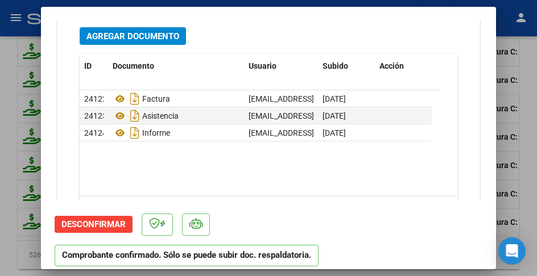
click at [319, 45] on div "Agregar Documento" at bounding box center [269, 36] width 378 height 18
type input "$ 0,00"
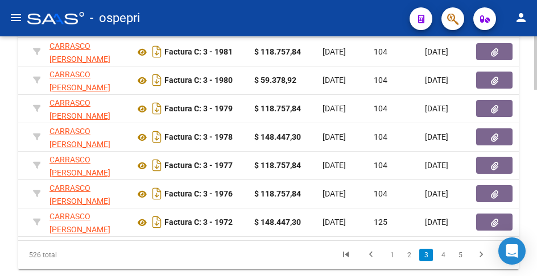
scroll to position [0, 0]
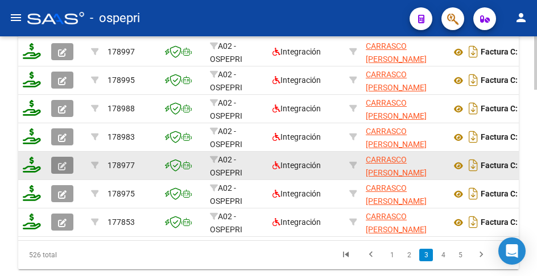
click at [59, 164] on icon "button" at bounding box center [62, 166] width 9 height 9
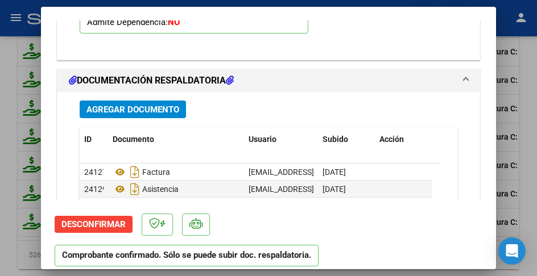
scroll to position [1593, 0]
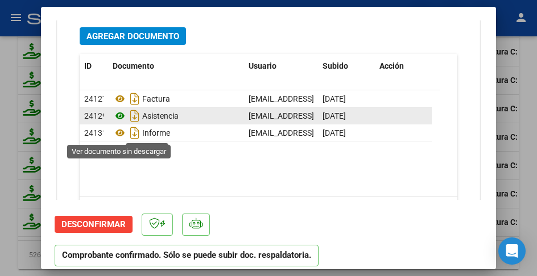
click at [117, 123] on icon at bounding box center [120, 116] width 15 height 14
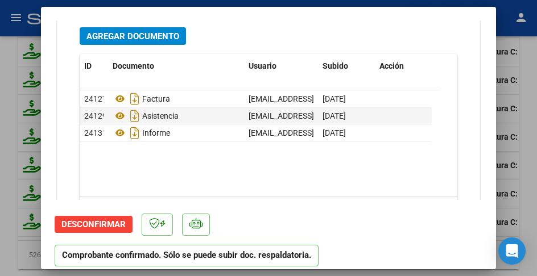
type input "$ 0,00"
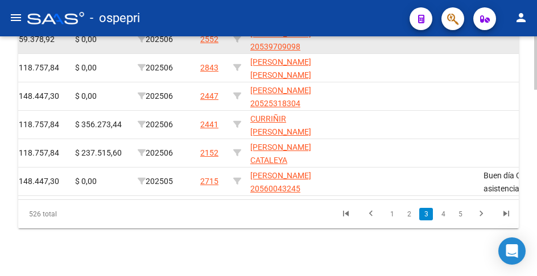
scroll to position [842, 0]
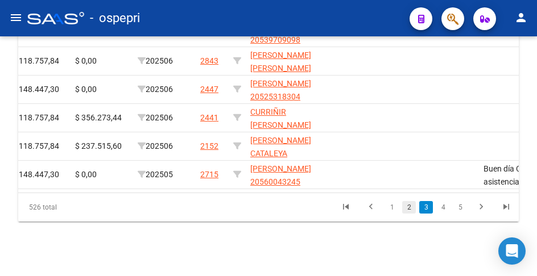
click at [406, 209] on link "2" at bounding box center [409, 207] width 14 height 13
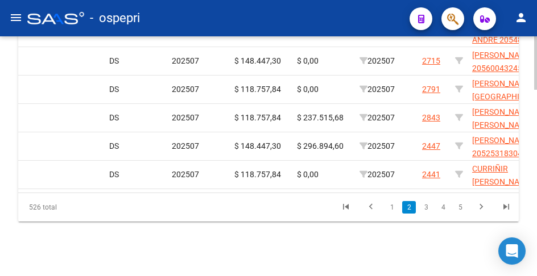
scroll to position [0, 0]
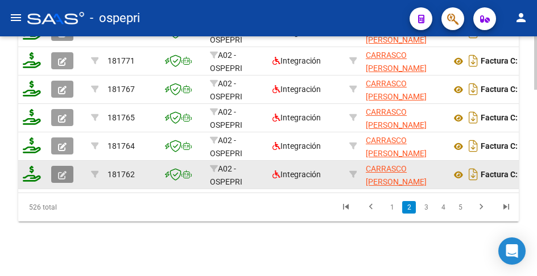
click at [63, 171] on icon "button" at bounding box center [62, 175] width 9 height 9
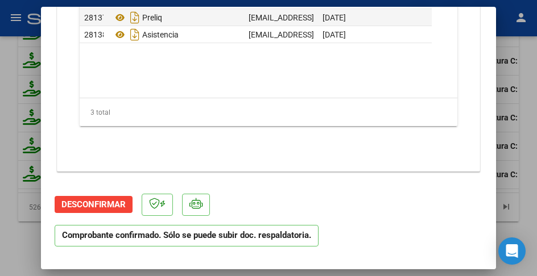
scroll to position [1621, 0]
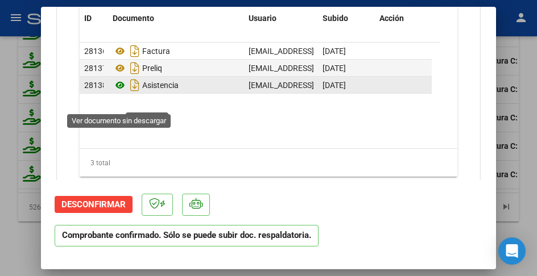
click at [119, 92] on icon at bounding box center [120, 86] width 15 height 14
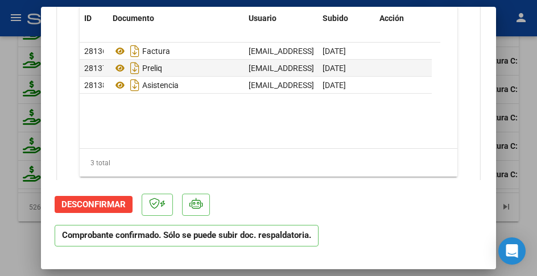
click at [226, 148] on datatable-body "28136 Factura cdanielacarrasco@gmail.com - CINTIA DANIELA CARRASCO 04/08/2025 2…" at bounding box center [260, 96] width 361 height 106
type input "$ 0,00"
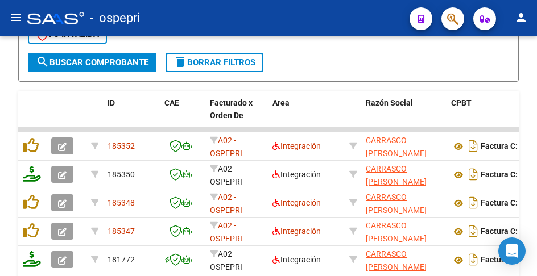
scroll to position [614, 0]
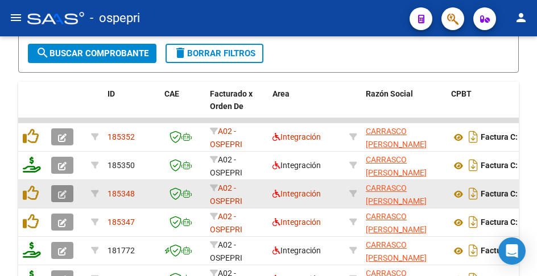
click at [66, 195] on icon "button" at bounding box center [62, 195] width 9 height 9
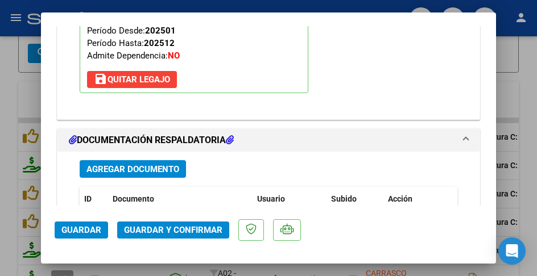
scroll to position [1650, 0]
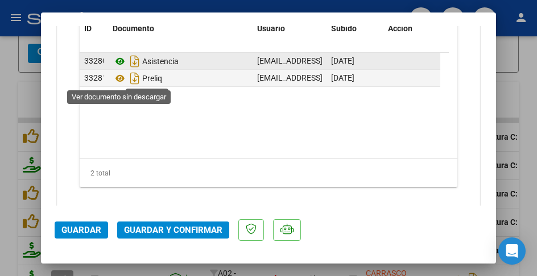
click at [121, 68] on icon at bounding box center [120, 62] width 15 height 14
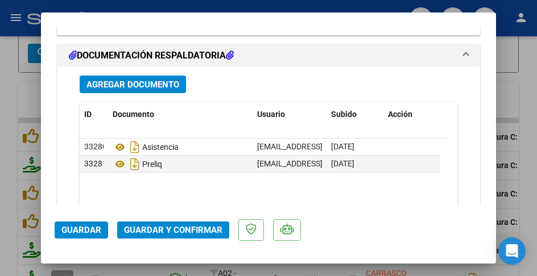
scroll to position [1479, 0]
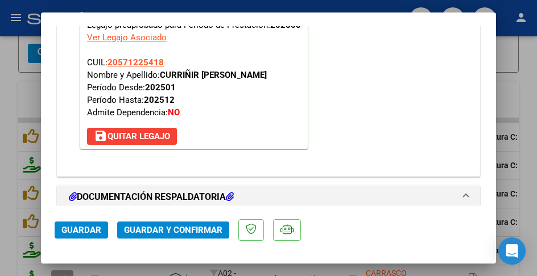
type input "$ 0,00"
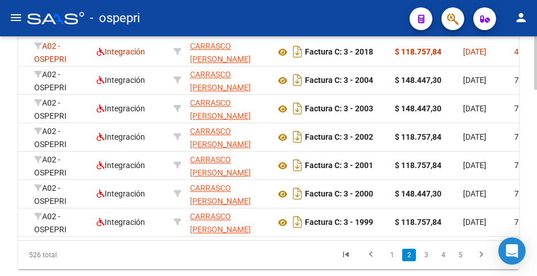
scroll to position [0, 0]
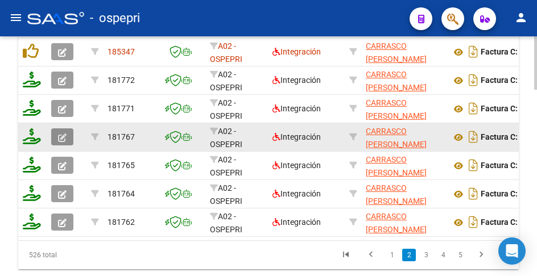
click at [61, 138] on icon "button" at bounding box center [62, 138] width 9 height 9
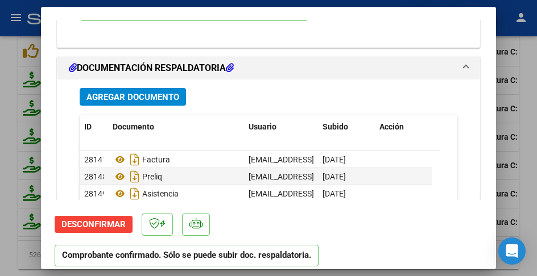
scroll to position [1536, 0]
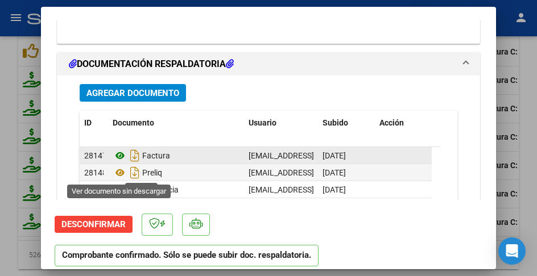
click at [117, 163] on icon at bounding box center [120, 156] width 15 height 14
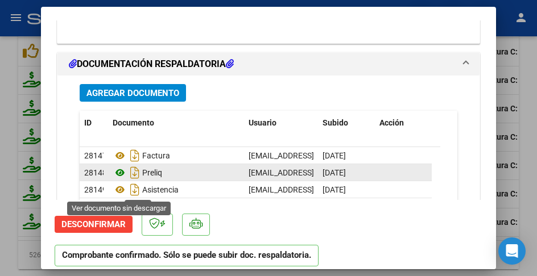
click at [118, 180] on icon at bounding box center [120, 173] width 15 height 14
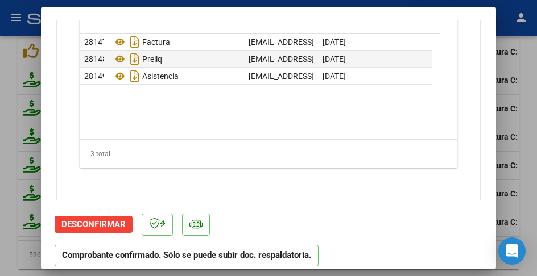
scroll to position [1689, 0]
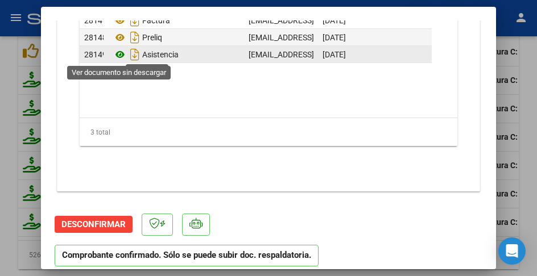
click at [118, 54] on icon at bounding box center [120, 55] width 15 height 14
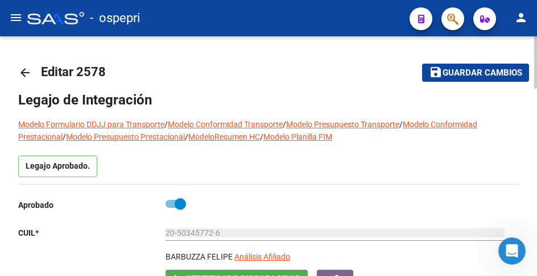
click at [22, 70] on mat-icon "arrow_back" at bounding box center [25, 73] width 14 height 14
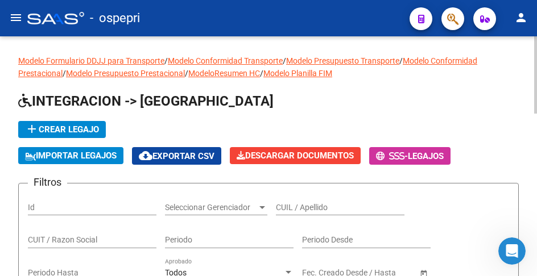
click at [299, 205] on input "CUIL / Apellido" at bounding box center [340, 208] width 129 height 10
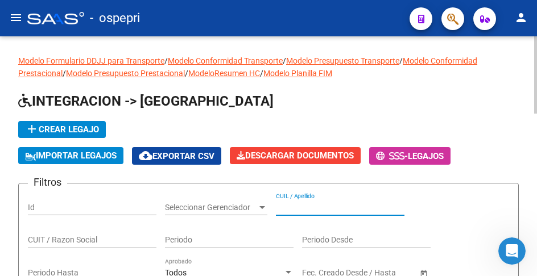
paste input "57719602"
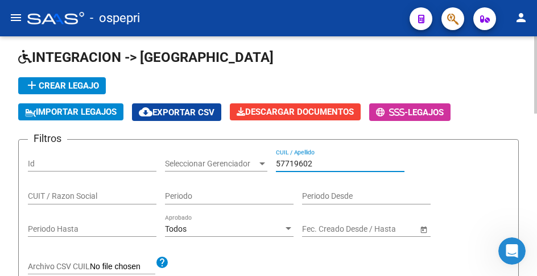
scroll to position [171, 0]
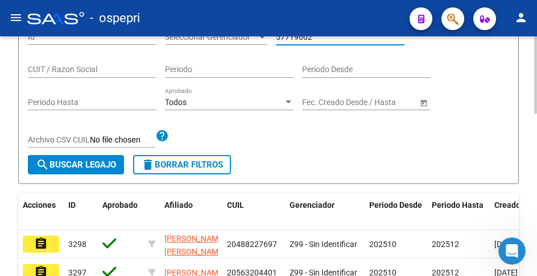
type input "57719602"
click at [69, 166] on span "search Buscar Legajo" at bounding box center [76, 165] width 80 height 10
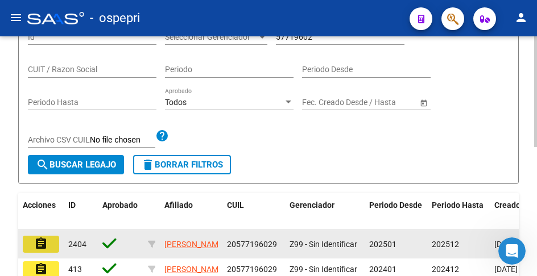
click at [39, 246] on mat-icon "assignment" at bounding box center [41, 244] width 14 height 14
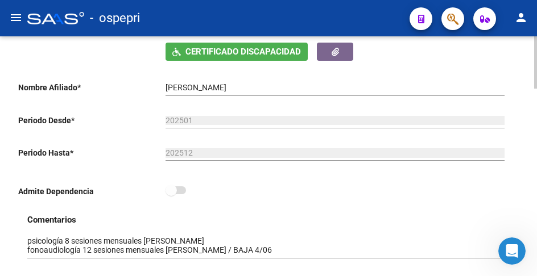
scroll to position [284, 0]
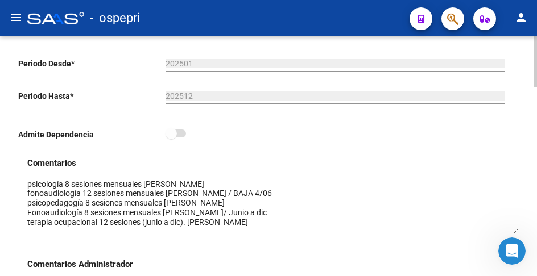
drag, startPoint x: 515, startPoint y: 200, endPoint x: 514, endPoint y: 233, distance: 33.6
click at [514, 233] on textarea at bounding box center [273, 206] width 492 height 55
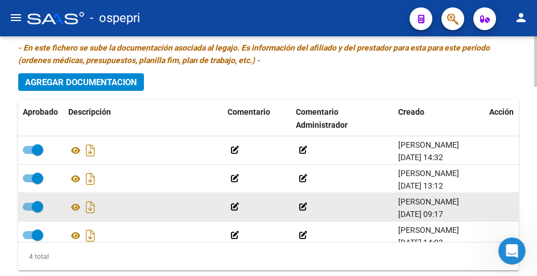
scroll to position [853, 0]
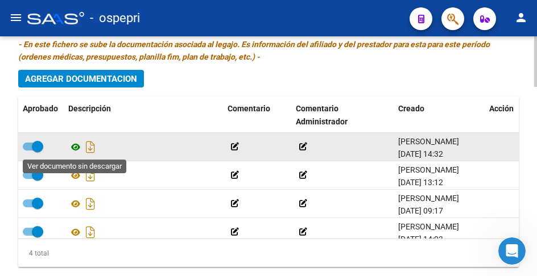
click at [76, 148] on icon at bounding box center [75, 148] width 15 height 14
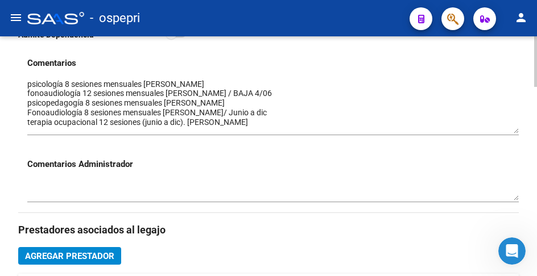
scroll to position [284, 0]
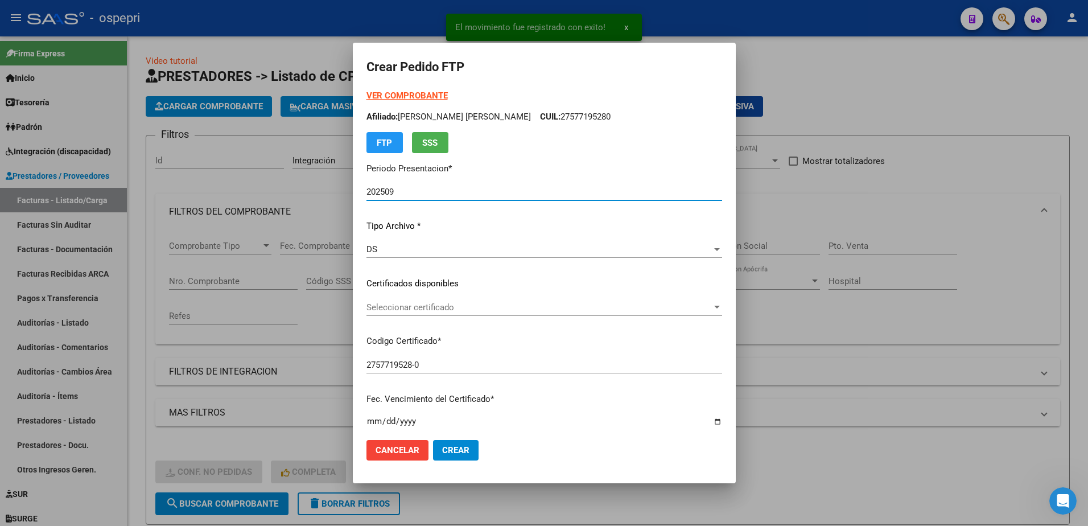
scroll to position [269, 0]
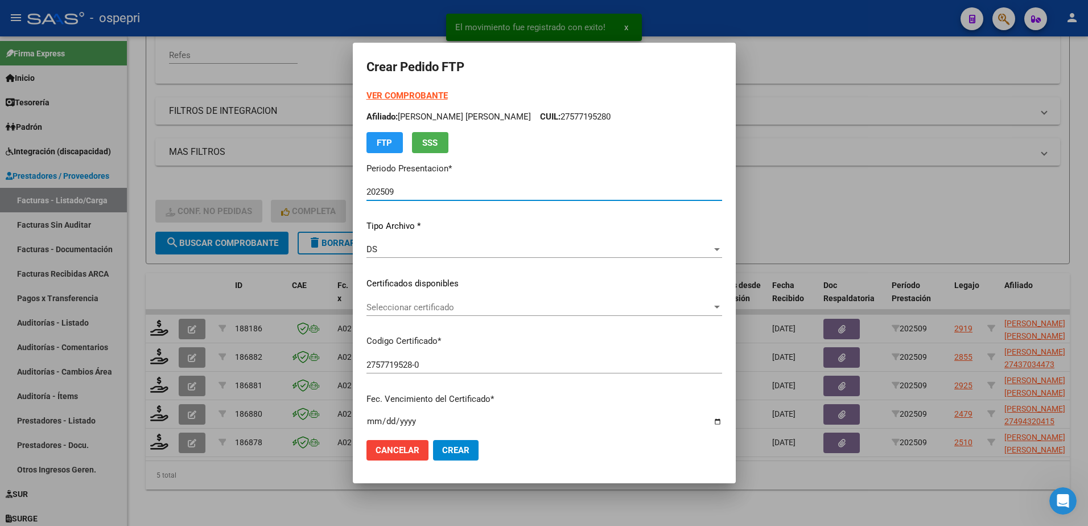
click at [400, 310] on span "Seleccionar certificado" at bounding box center [538, 307] width 345 height 10
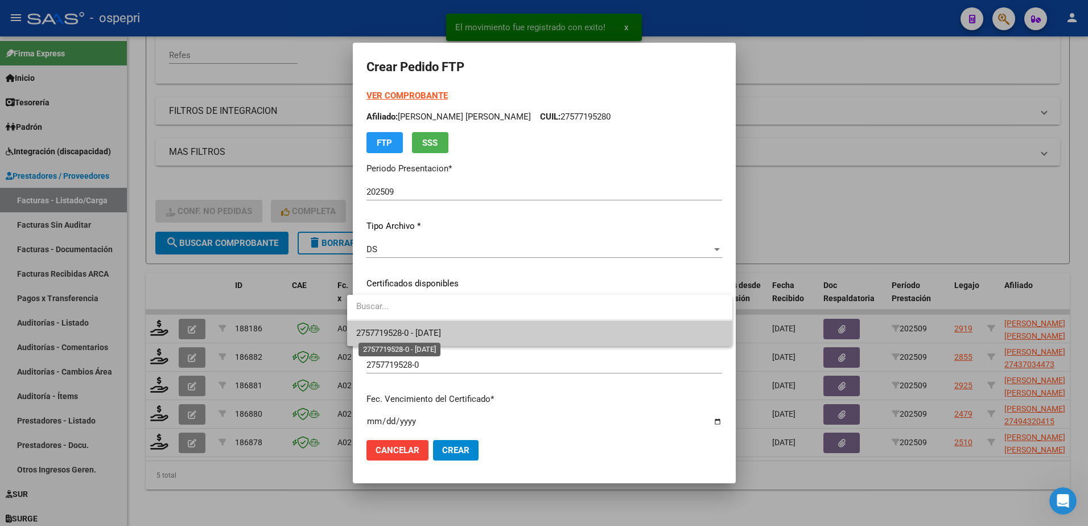
click at [406, 332] on span "2757719528-0 - [DATE]" at bounding box center [398, 333] width 85 height 10
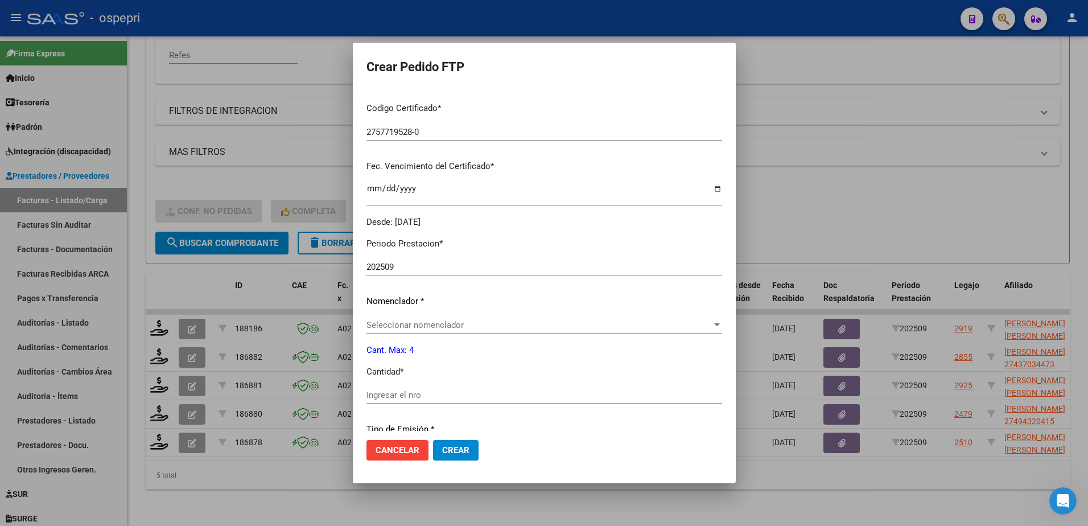
scroll to position [284, 0]
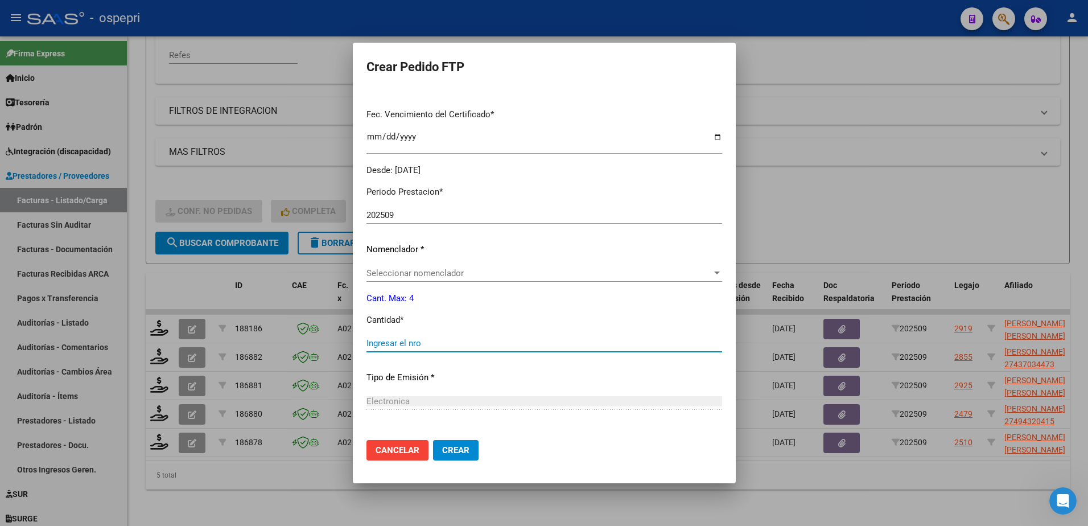
click at [399, 340] on input "Ingresar el nro" at bounding box center [544, 343] width 356 height 10
type input "4"
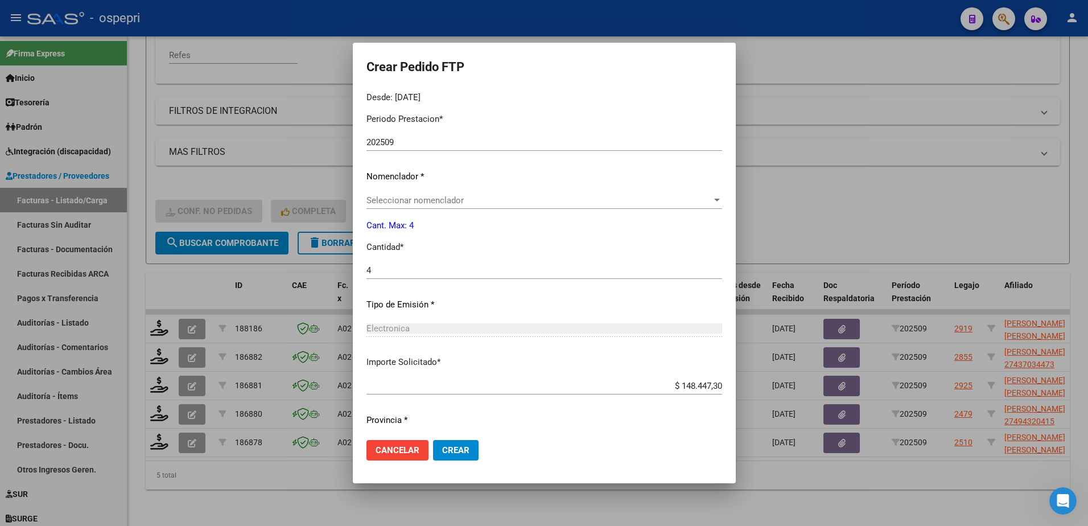
scroll to position [389, 0]
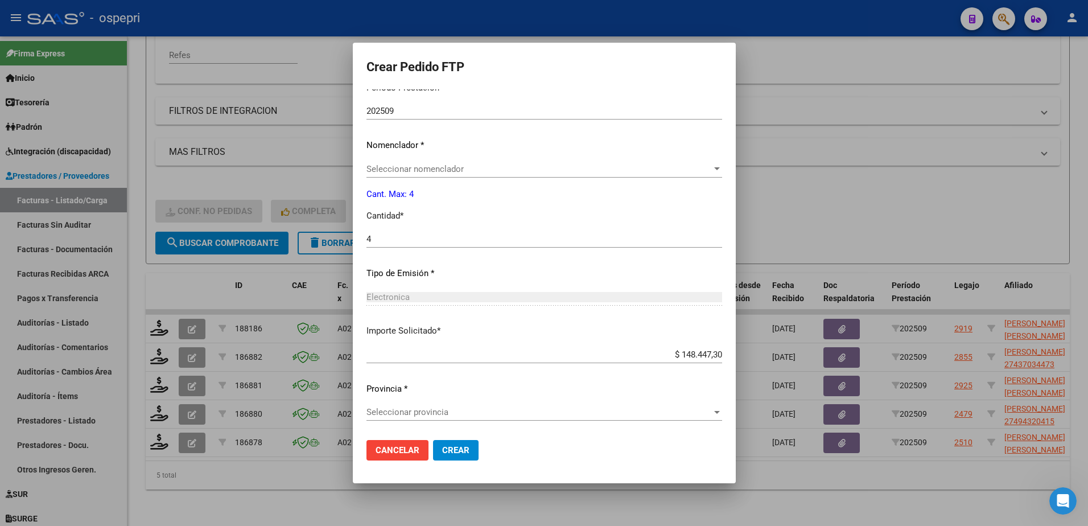
click at [407, 416] on span "Seleccionar provincia" at bounding box center [538, 412] width 345 height 10
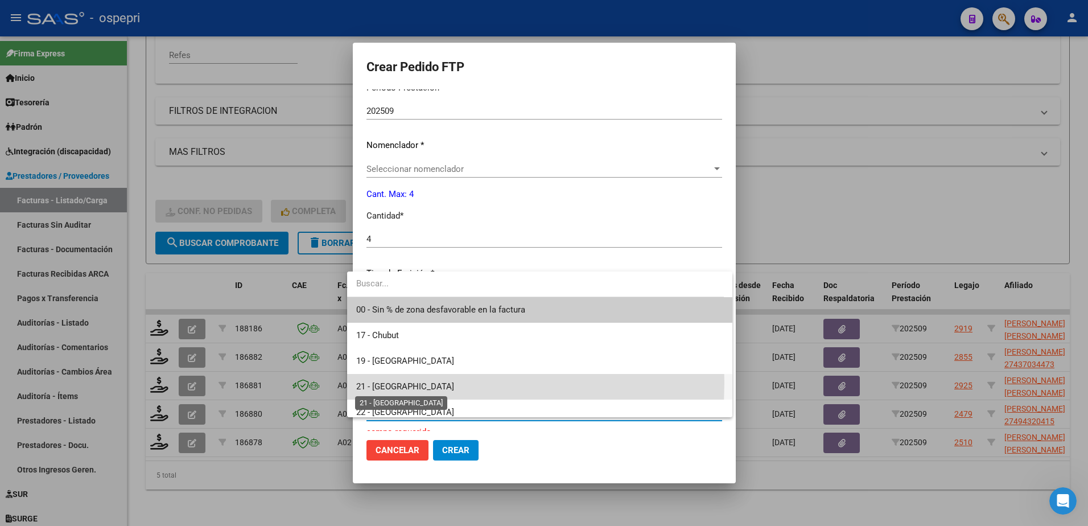
click at [380, 382] on span "21 - [GEOGRAPHIC_DATA]" at bounding box center [405, 386] width 98 height 10
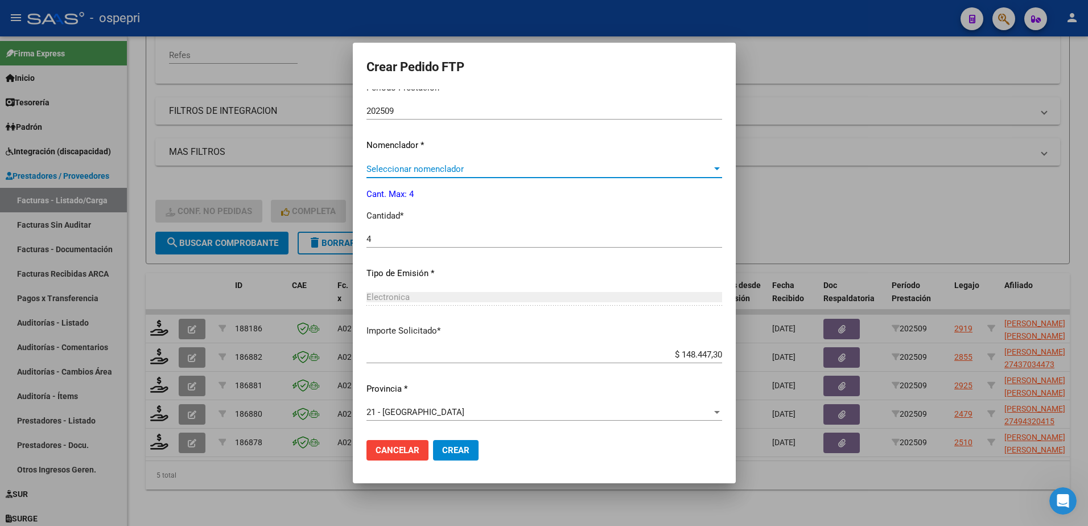
click at [460, 166] on span "Seleccionar nomenclador" at bounding box center [538, 169] width 345 height 10
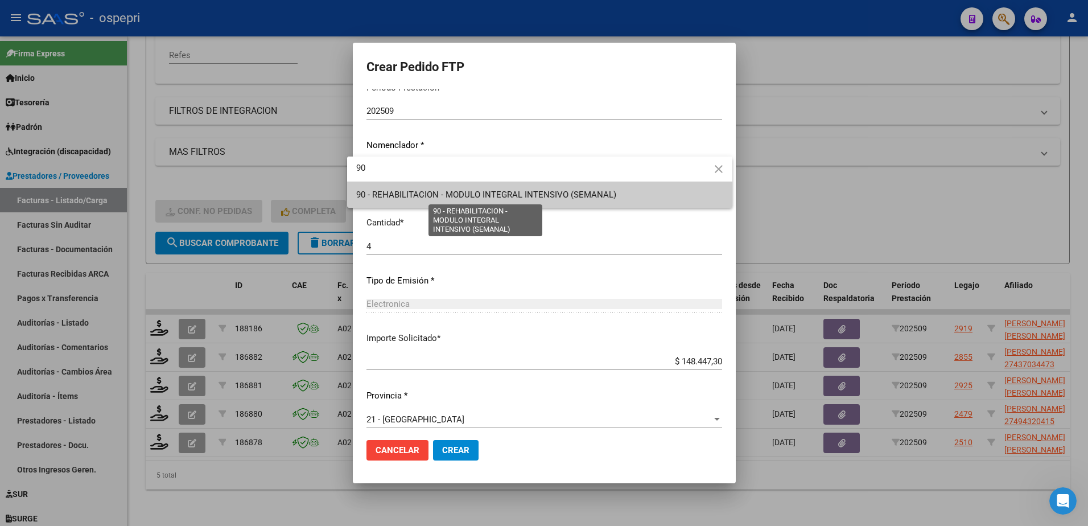
type input "90"
click at [491, 195] on span "90 - REHABILITACION - MODULO INTEGRAL INTENSIVO (SEMANAL)" at bounding box center [486, 194] width 260 height 10
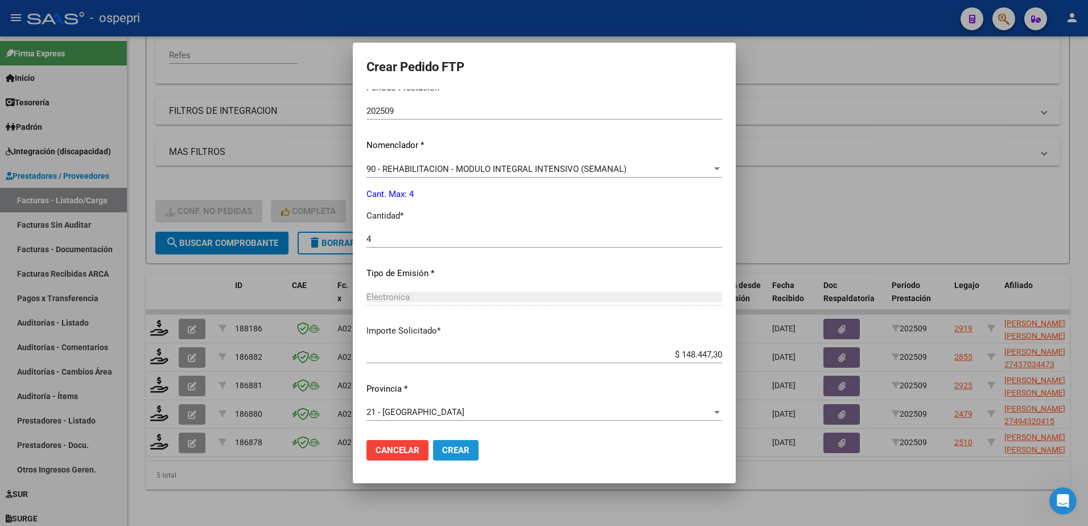
click at [443, 448] on span "Crear" at bounding box center [455, 450] width 27 height 10
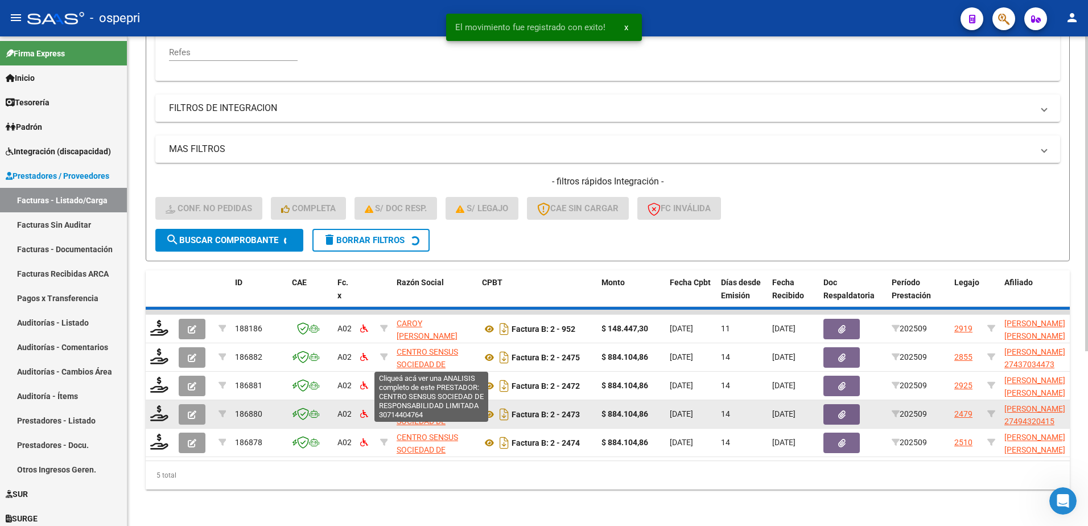
scroll to position [241, 0]
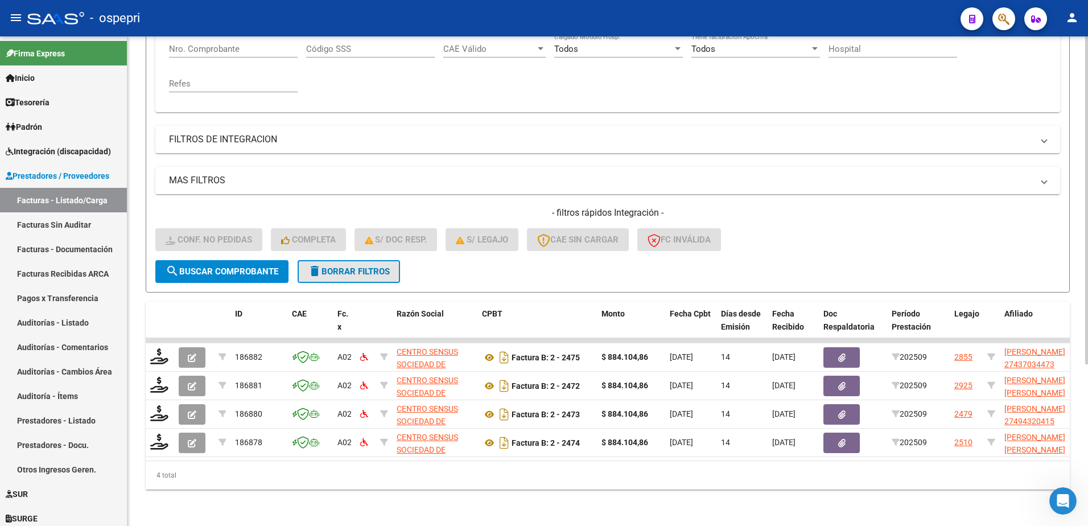
click at [342, 266] on span "delete Borrar Filtros" at bounding box center [349, 271] width 82 height 10
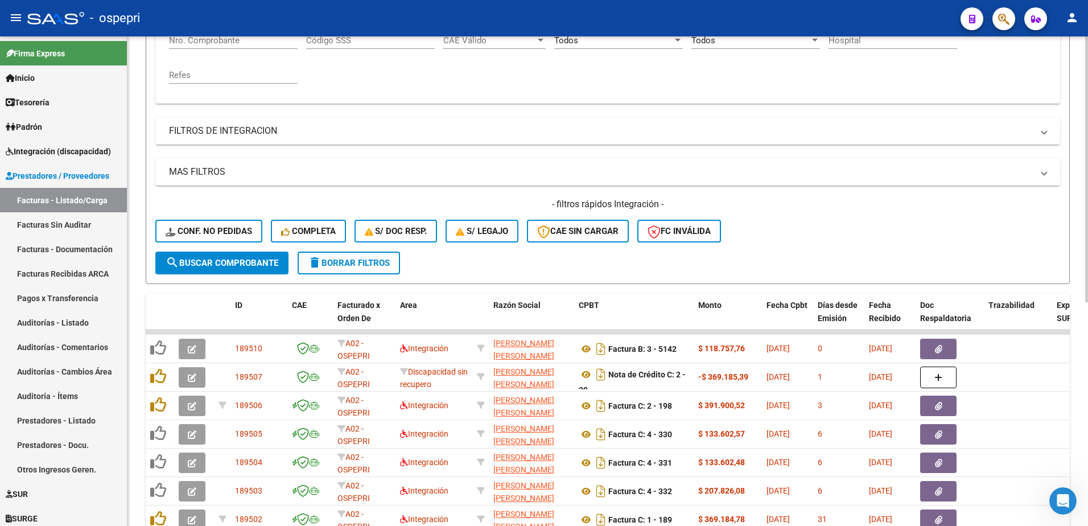
click at [791, 244] on div "- filtros rápidos Integración - Conf. no pedidas Completa S/ Doc Resp. S/ legaj…" at bounding box center [607, 224] width 905 height 53
click at [709, 14] on div "- ospepri" at bounding box center [489, 18] width 924 height 25
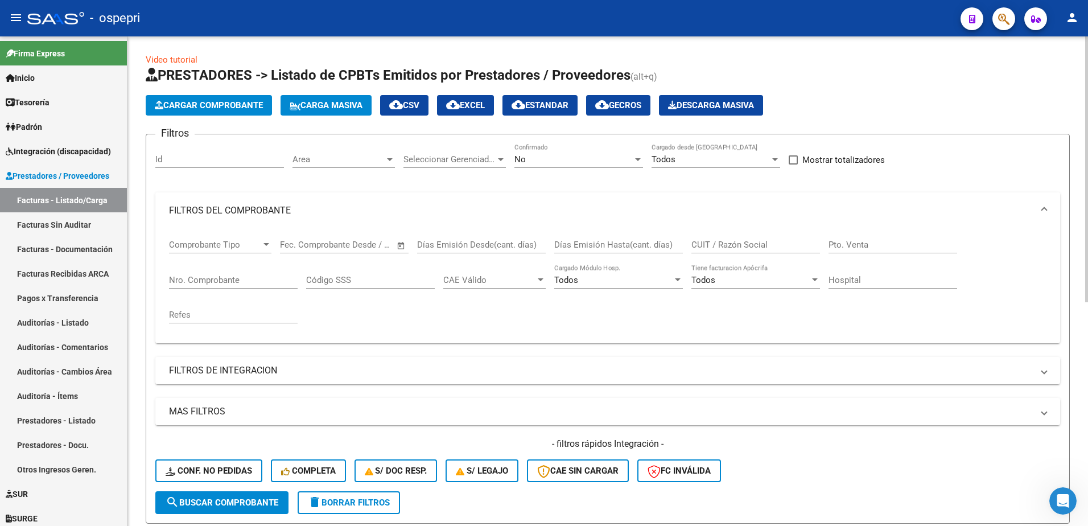
scroll to position [0, 0]
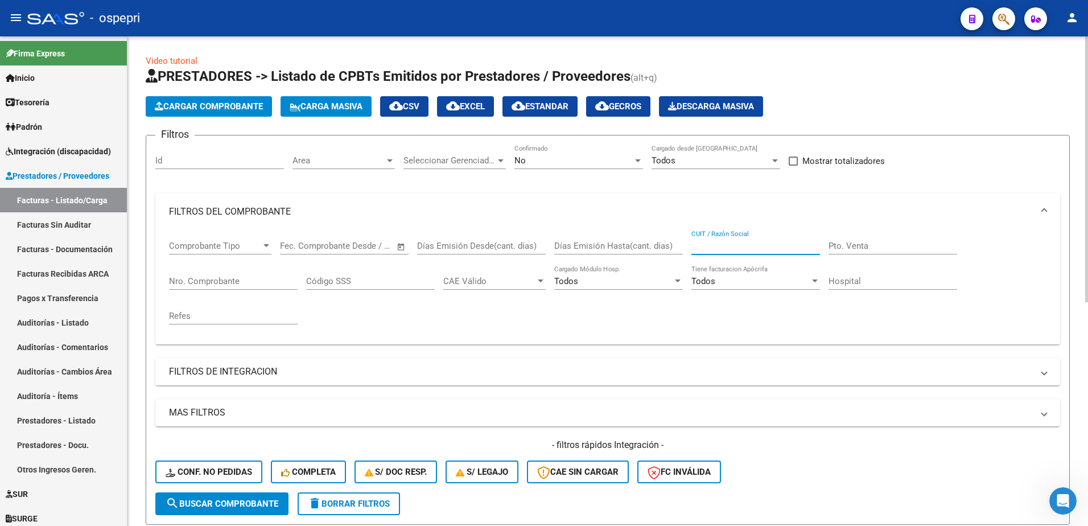
click at [737, 249] on input "CUIT / Razón Social" at bounding box center [755, 246] width 129 height 10
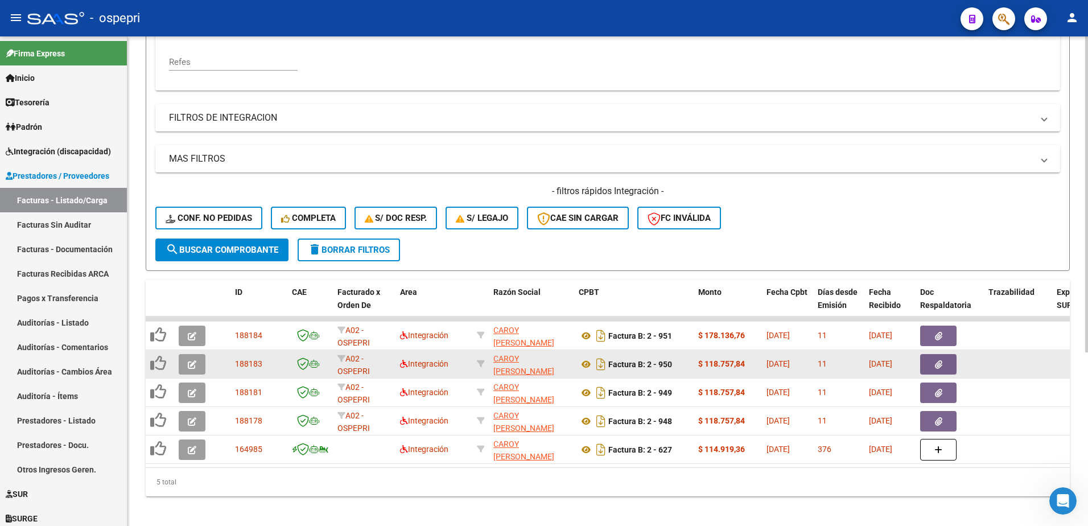
scroll to position [269, 0]
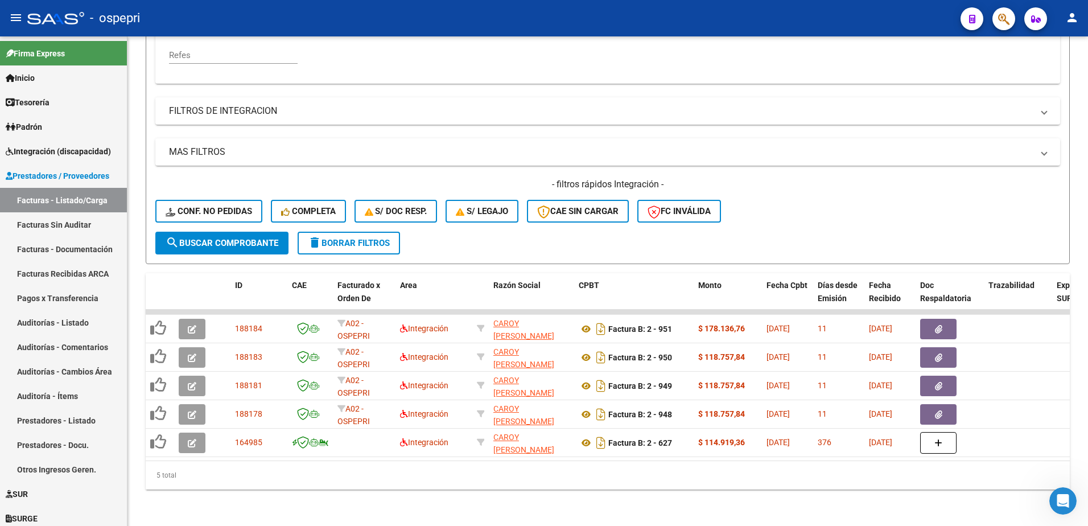
click at [657, 19] on div "- ospepri" at bounding box center [489, 18] width 924 height 25
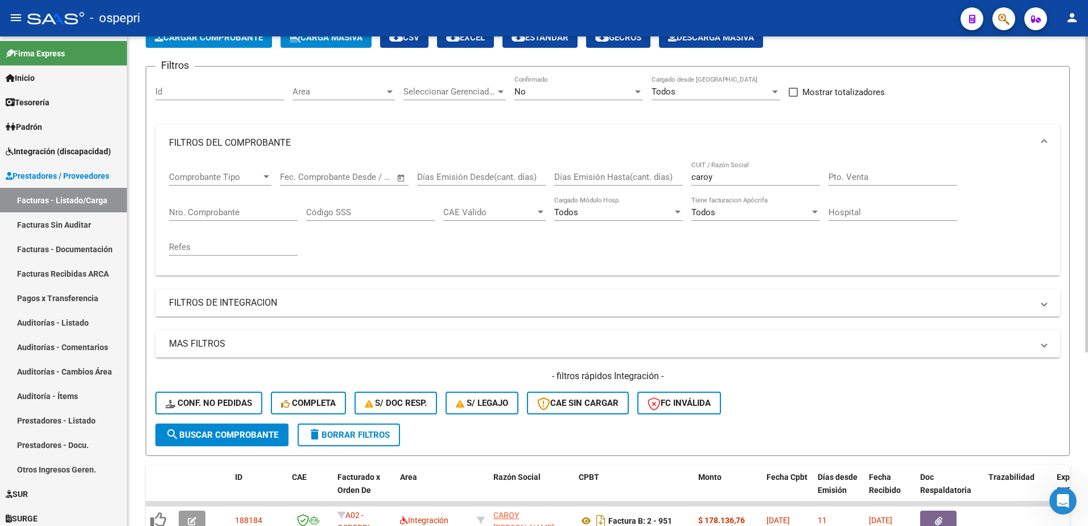
scroll to position [42, 0]
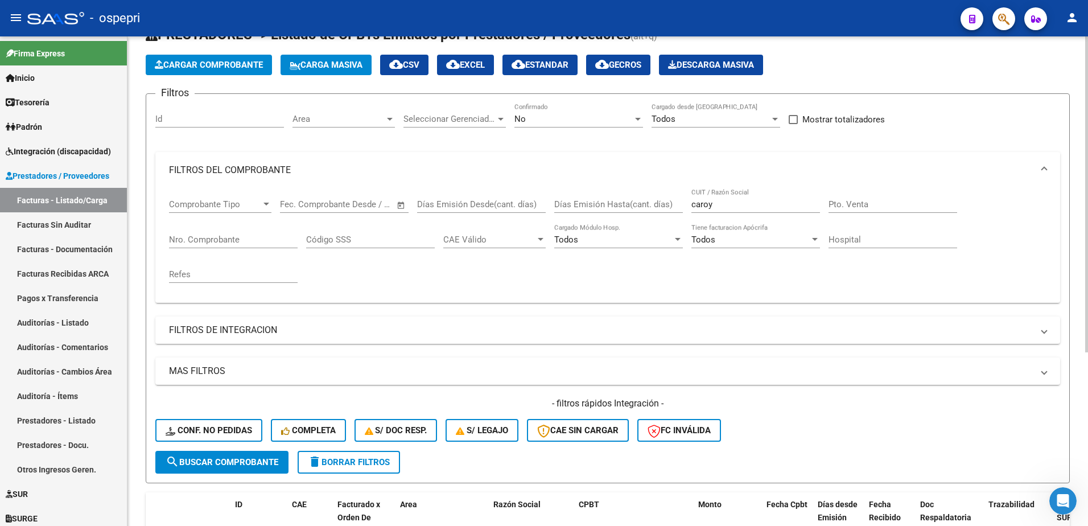
click at [725, 204] on input "caroy" at bounding box center [755, 204] width 129 height 10
paste input "27325293999"
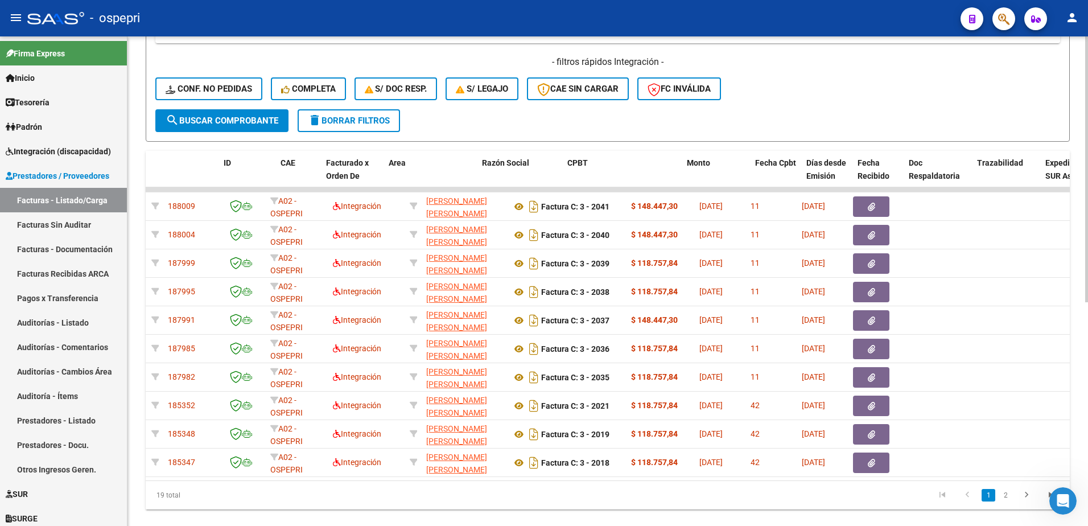
scroll to position [0, 0]
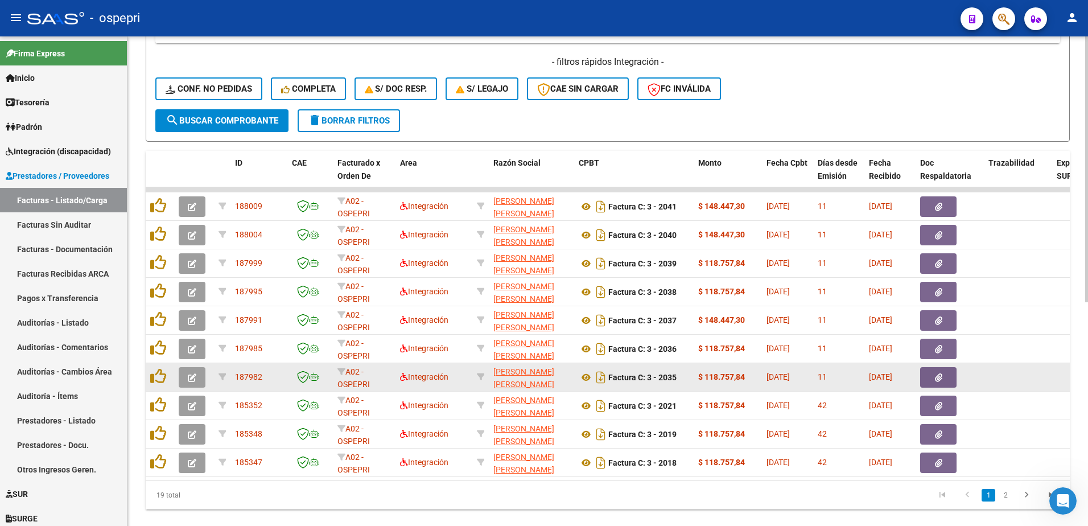
type input "27325293999"
click at [191, 378] on icon "button" at bounding box center [192, 377] width 9 height 9
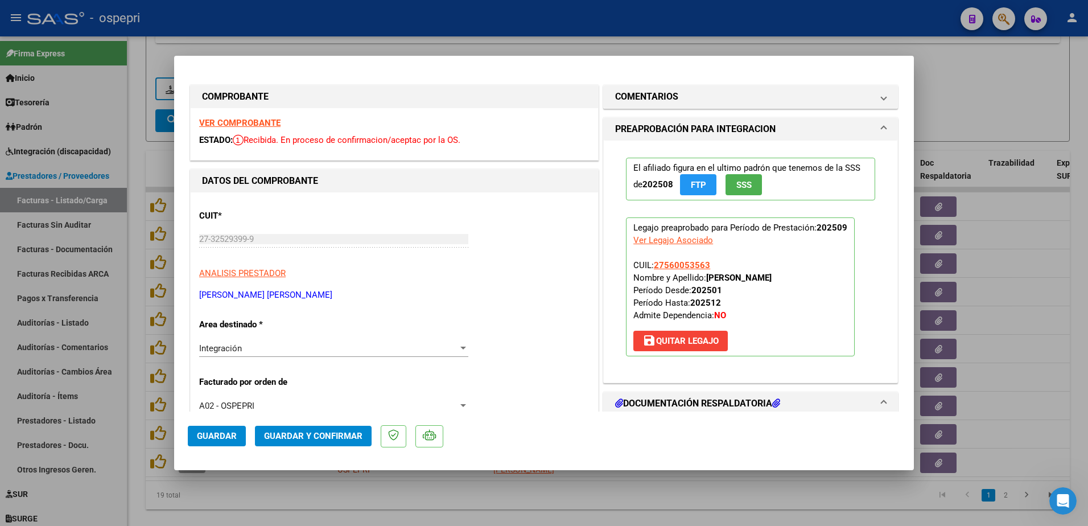
click at [255, 124] on strong "VER COMPROBANTE" at bounding box center [239, 123] width 81 height 10
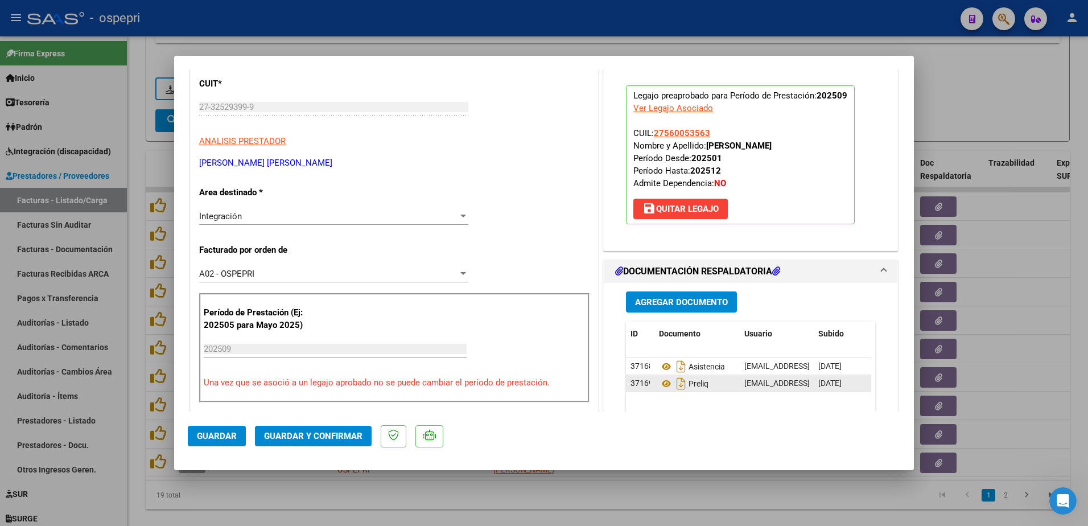
scroll to position [171, 0]
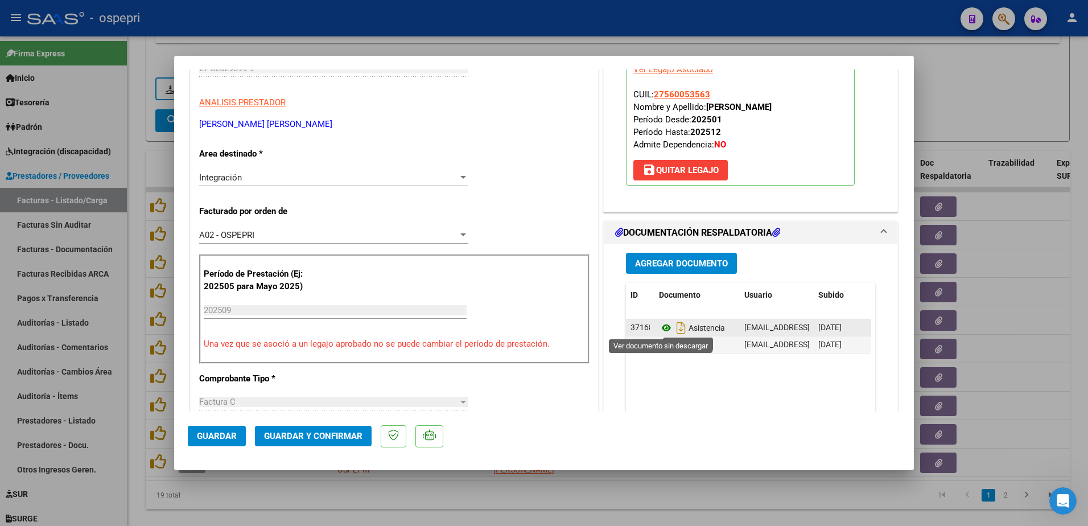
click at [660, 327] on icon at bounding box center [666, 328] width 15 height 14
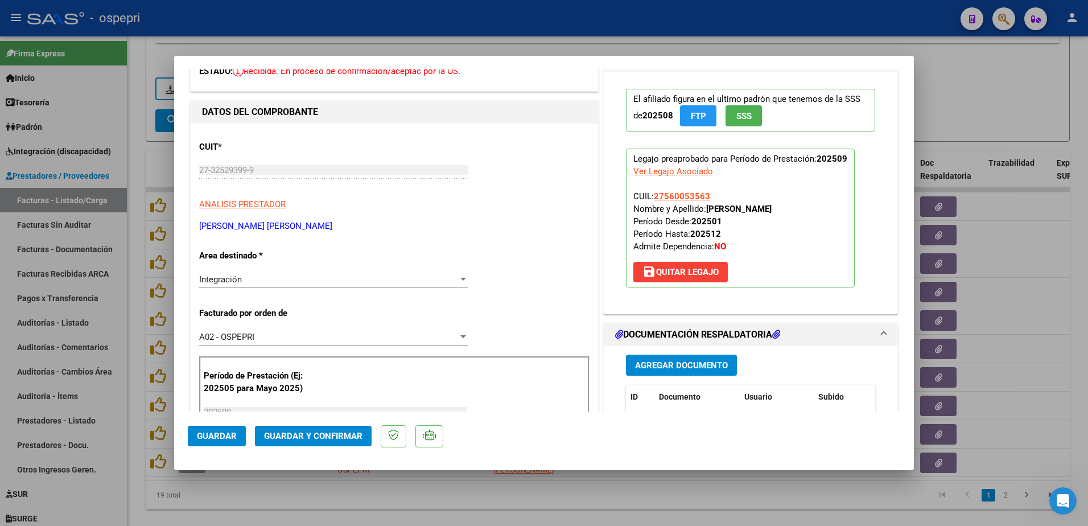
scroll to position [57, 0]
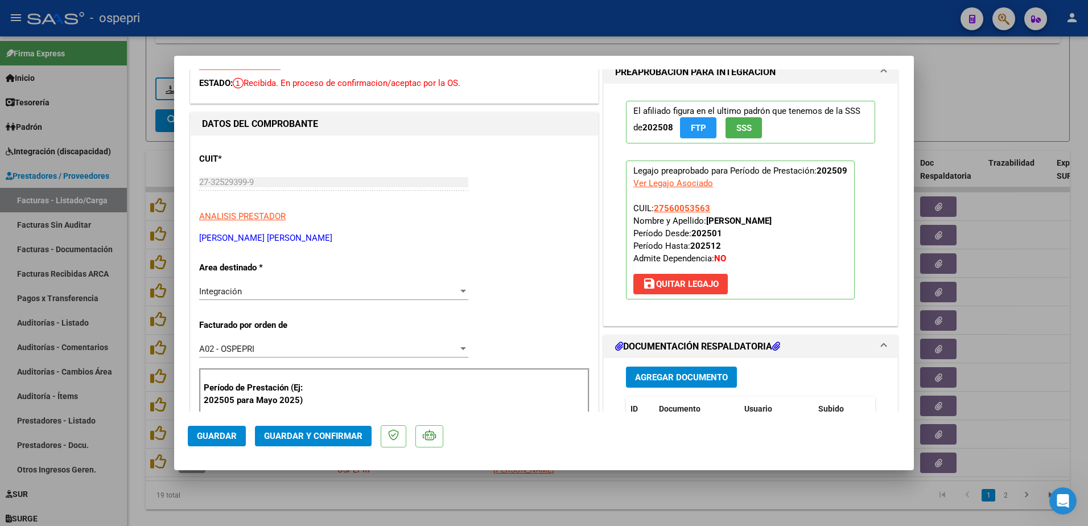
click at [681, 283] on span "save [PERSON_NAME]" at bounding box center [680, 284] width 76 height 10
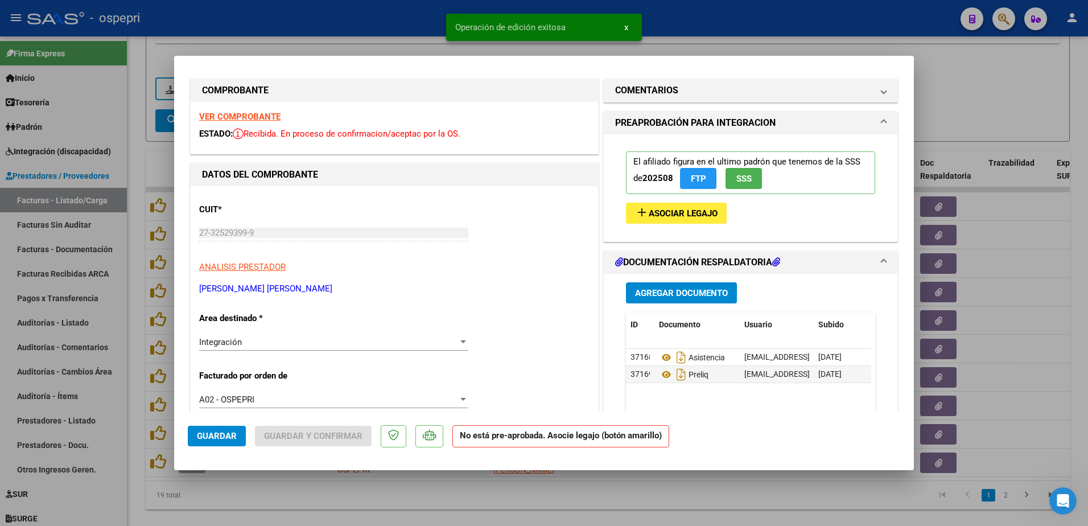
scroll to position [0, 0]
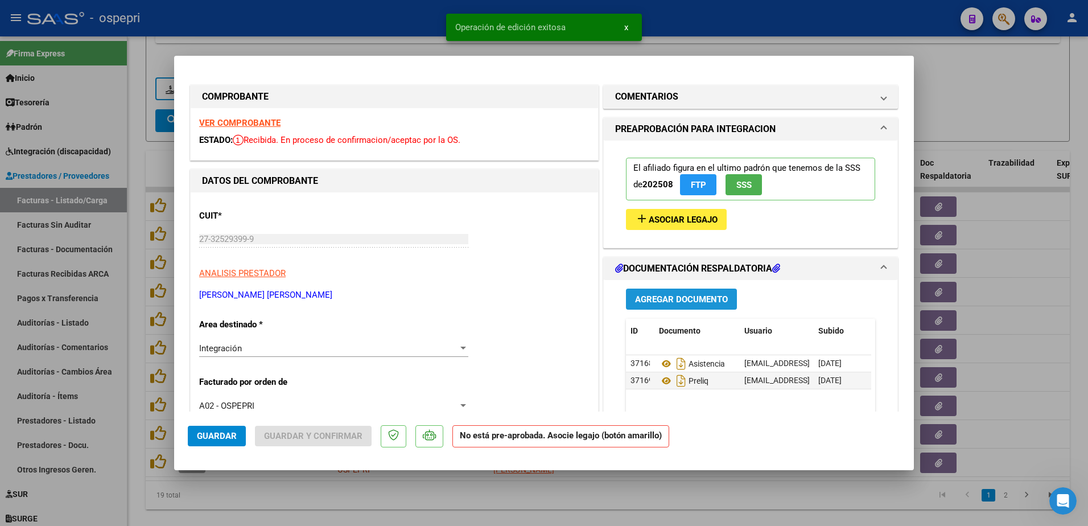
click at [675, 295] on span "Agregar Documento" at bounding box center [681, 299] width 93 height 10
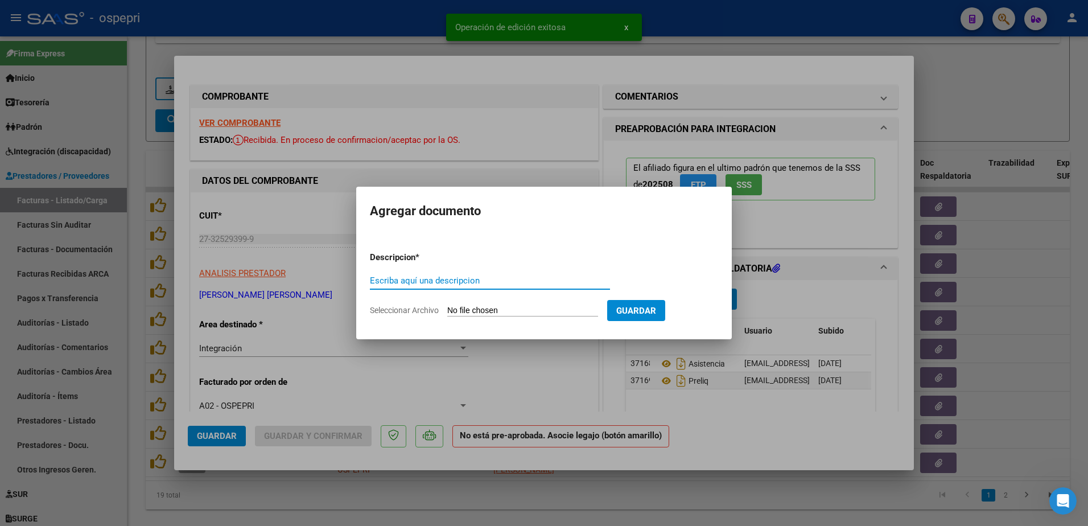
click at [401, 282] on input "Escriba aquí una descripcion" at bounding box center [490, 280] width 240 height 10
type input "firmas comp."
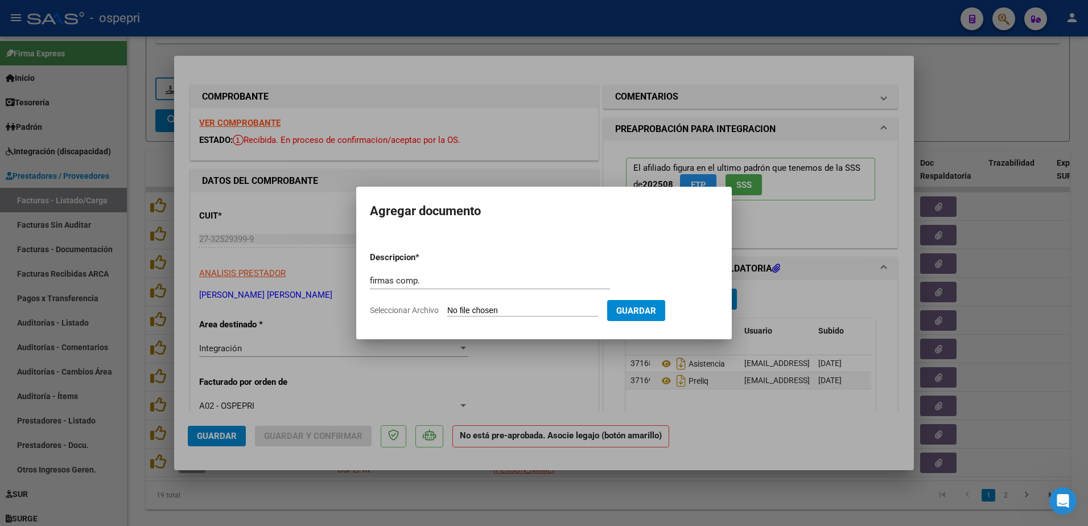
click at [510, 309] on input "Seleccionar Archivo" at bounding box center [522, 311] width 151 height 11
type input "C:\fakepath\Captura de pantalla [DATE] 153309.png"
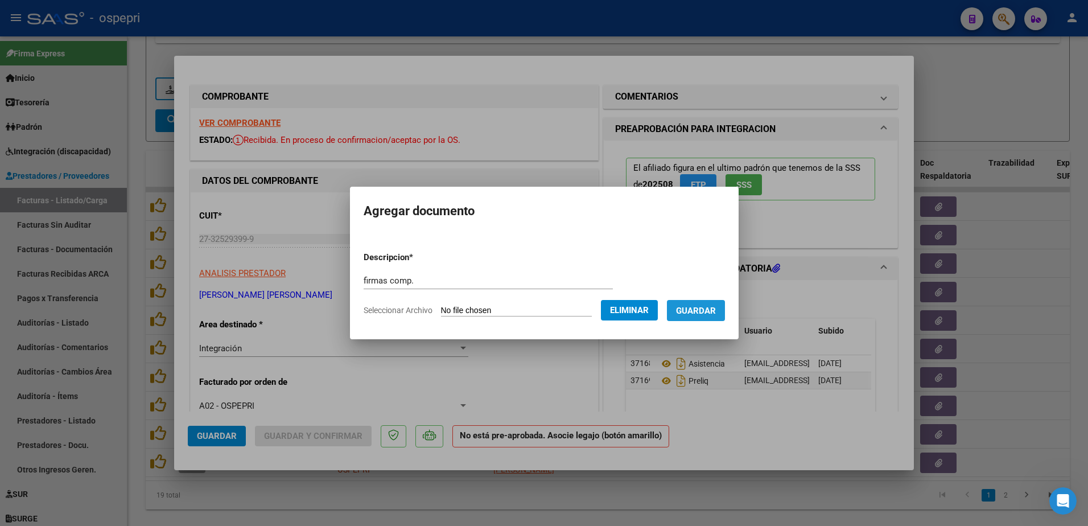
click at [714, 310] on span "Guardar" at bounding box center [696, 311] width 40 height 10
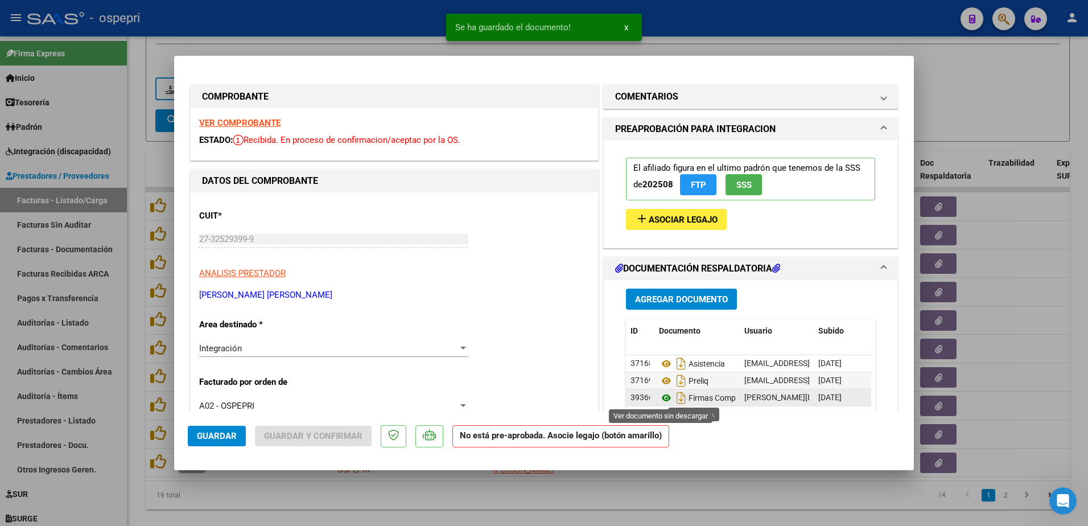
click at [663, 399] on icon at bounding box center [666, 398] width 15 height 14
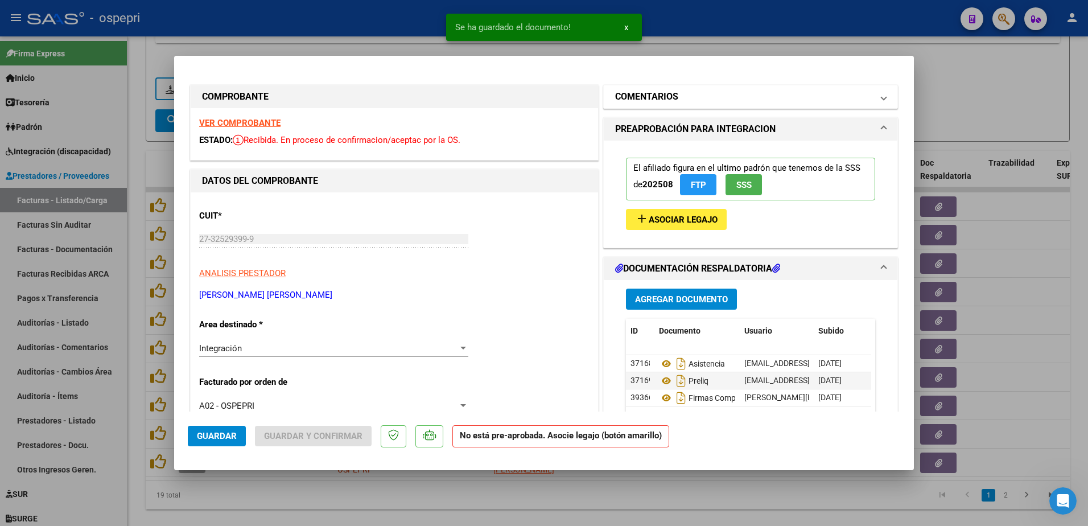
click at [870, 96] on span "COMENTARIOS" at bounding box center [748, 97] width 266 height 14
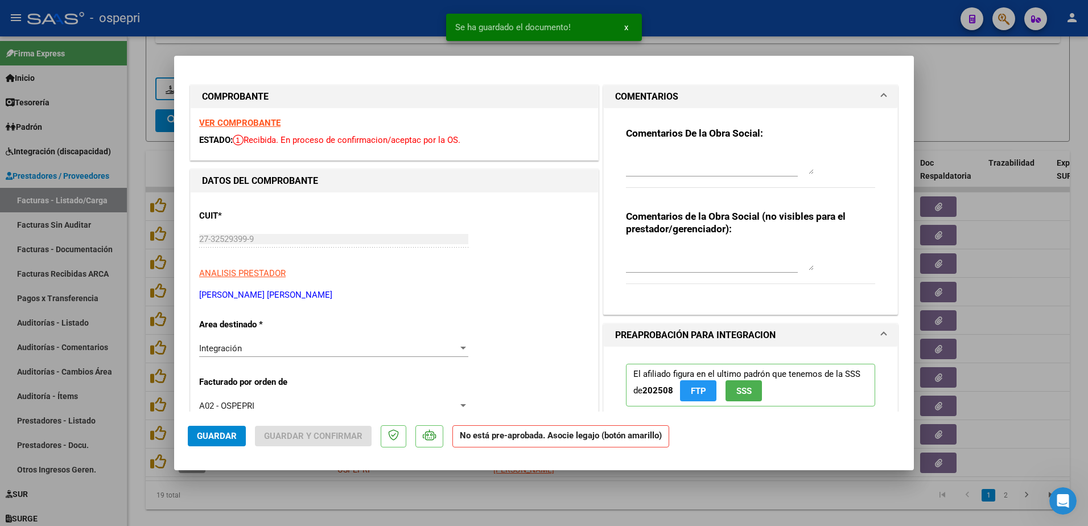
click at [664, 157] on textarea at bounding box center [720, 162] width 188 height 23
type textarea "se rechaza planilla de asistencia. Claramente las fechas se encuentran cambiada…"
click at [220, 437] on span "Guardar" at bounding box center [217, 436] width 40 height 10
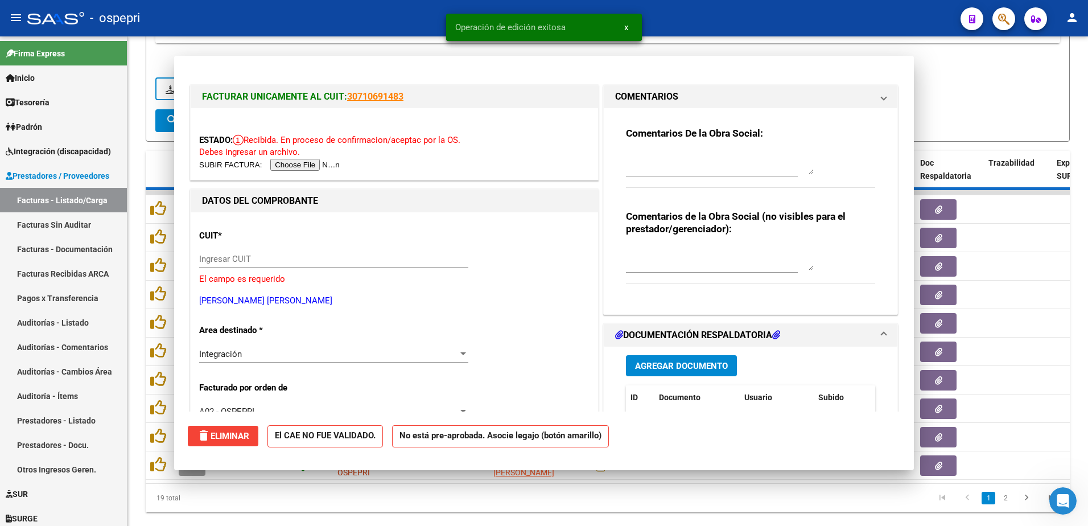
scroll to position [0, 0]
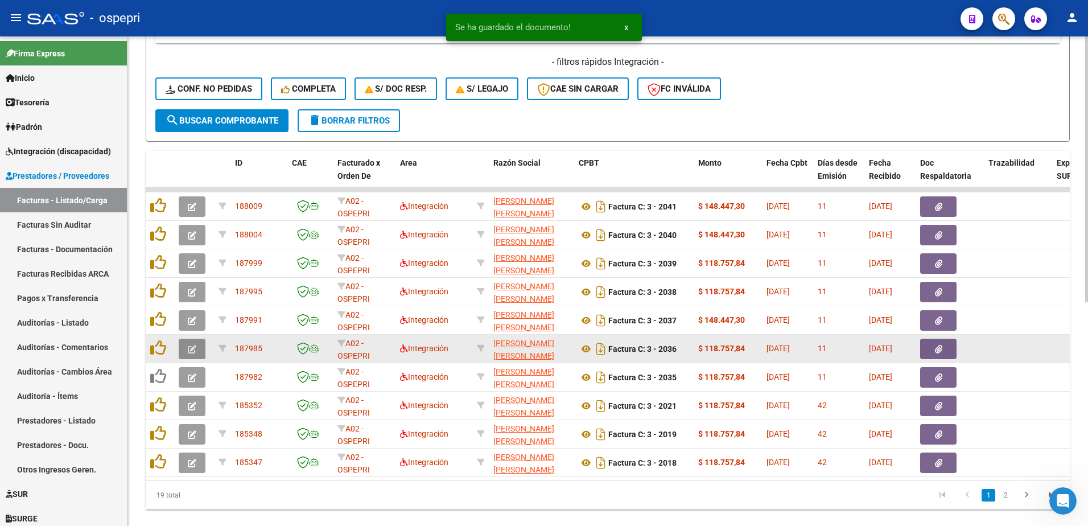
click at [192, 349] on icon "button" at bounding box center [192, 349] width 9 height 9
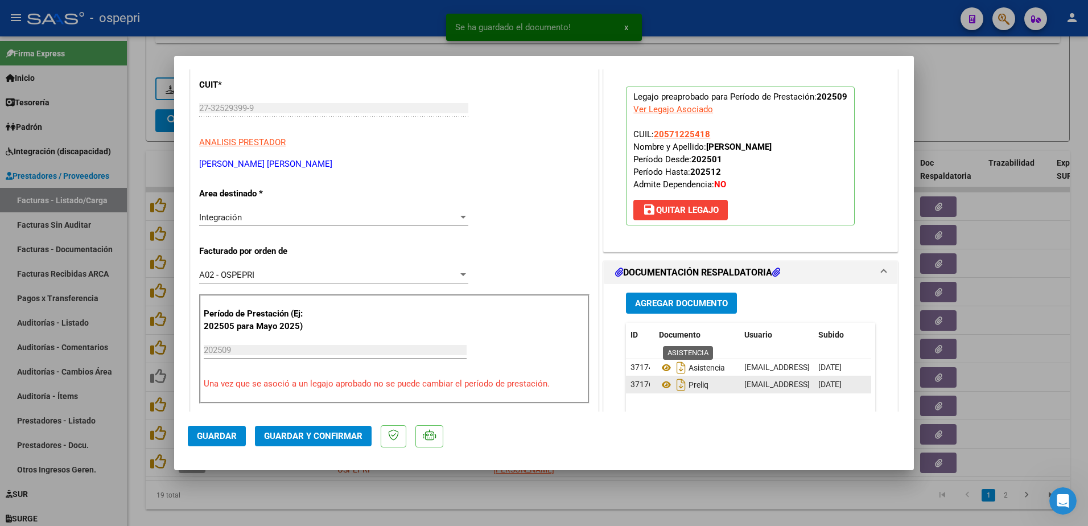
scroll to position [171, 0]
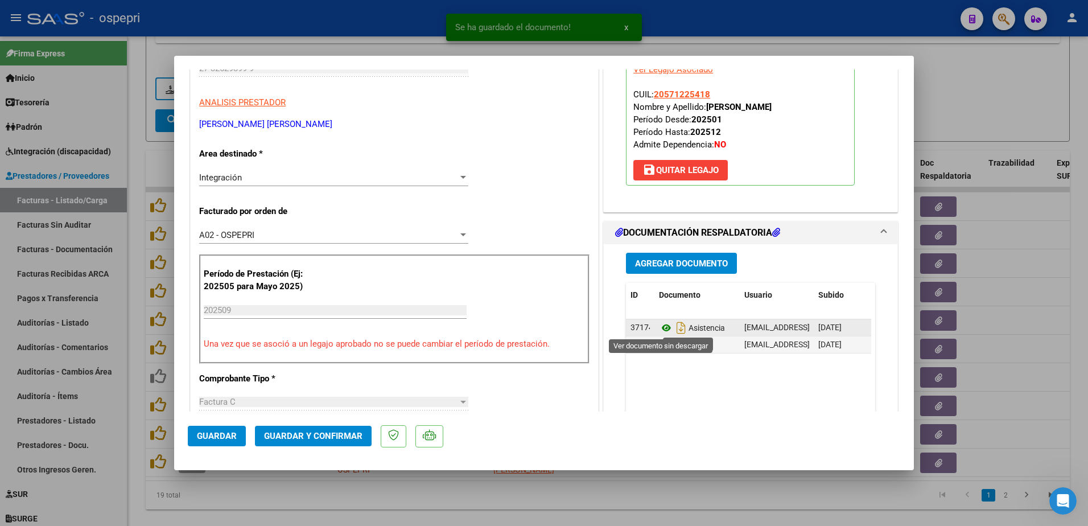
click at [659, 325] on icon at bounding box center [666, 328] width 15 height 14
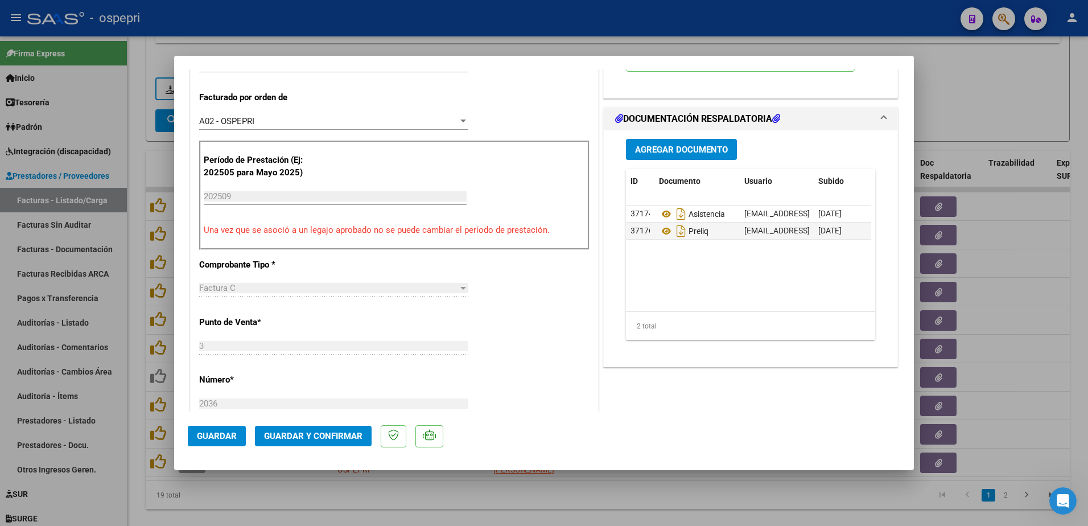
scroll to position [341, 0]
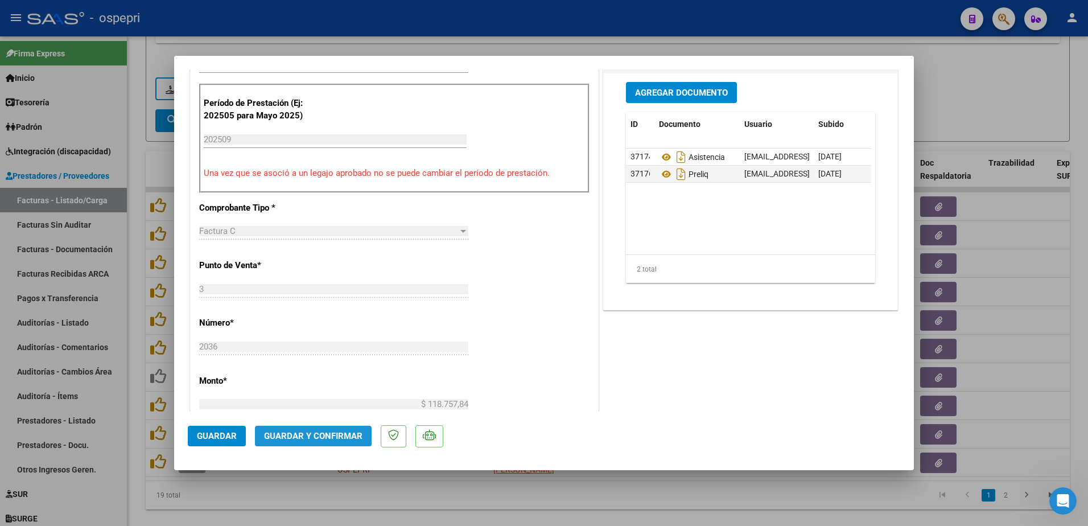
click at [295, 432] on span "Guardar y Confirmar" at bounding box center [313, 436] width 98 height 10
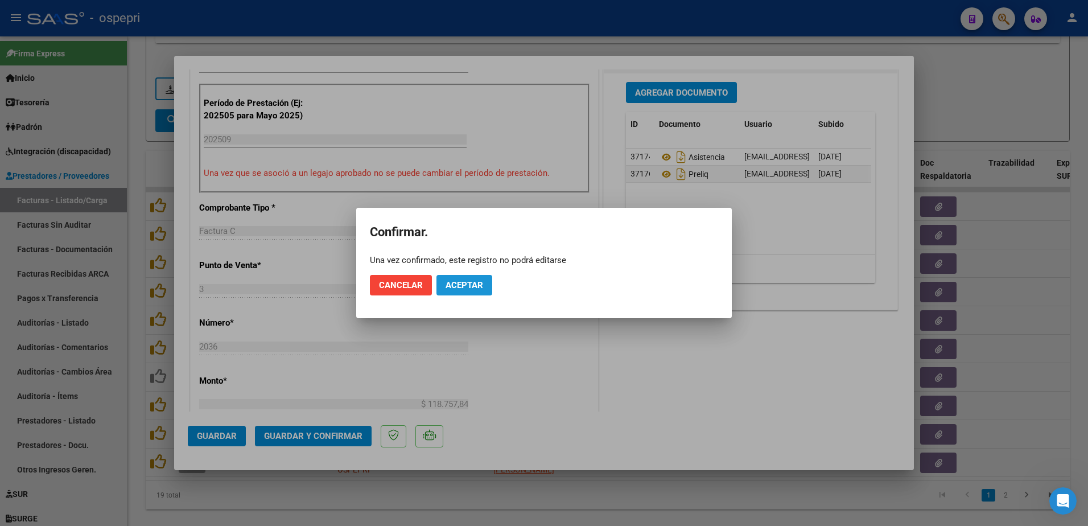
click at [464, 284] on span "Aceptar" at bounding box center [464, 285] width 38 height 10
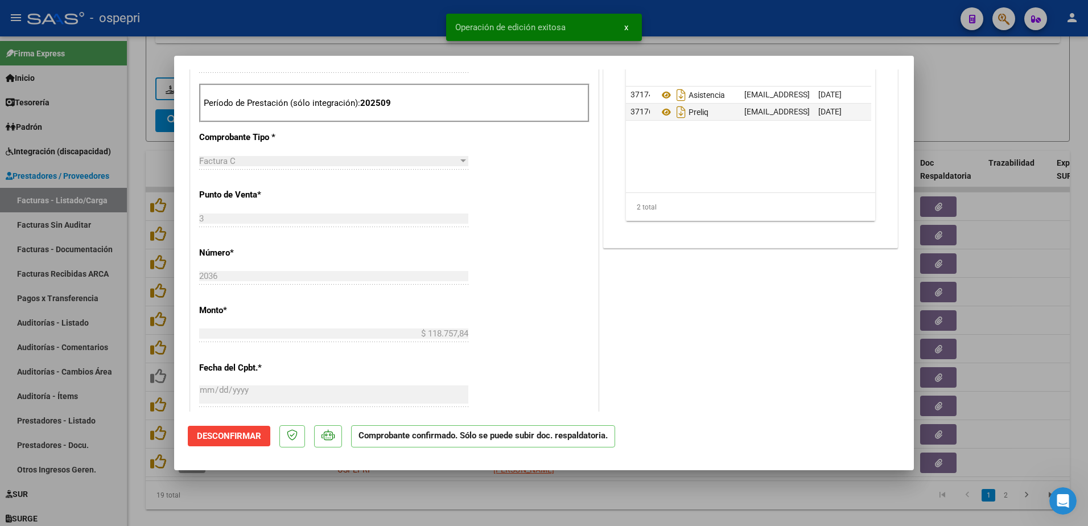
type input "$ 0,00"
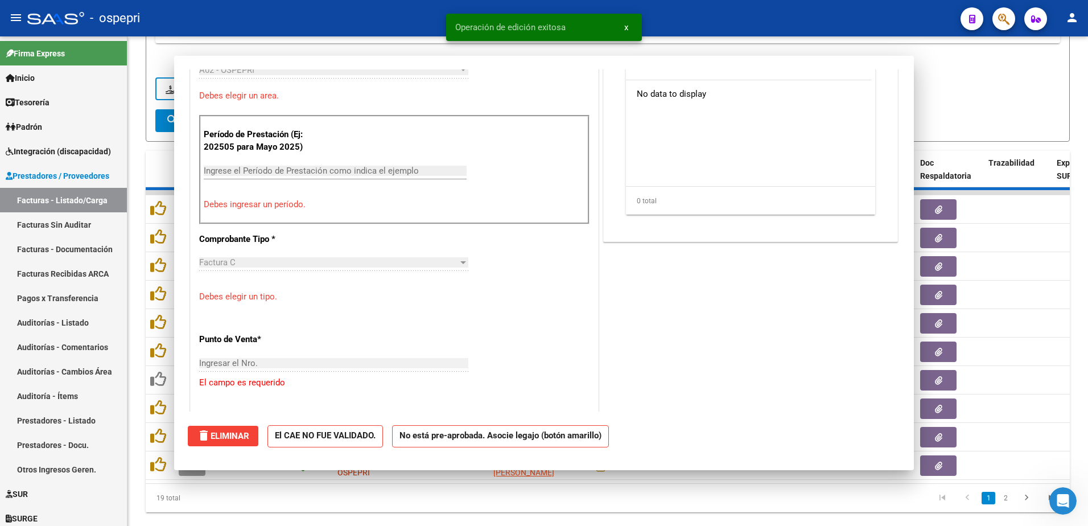
scroll to position [361, 0]
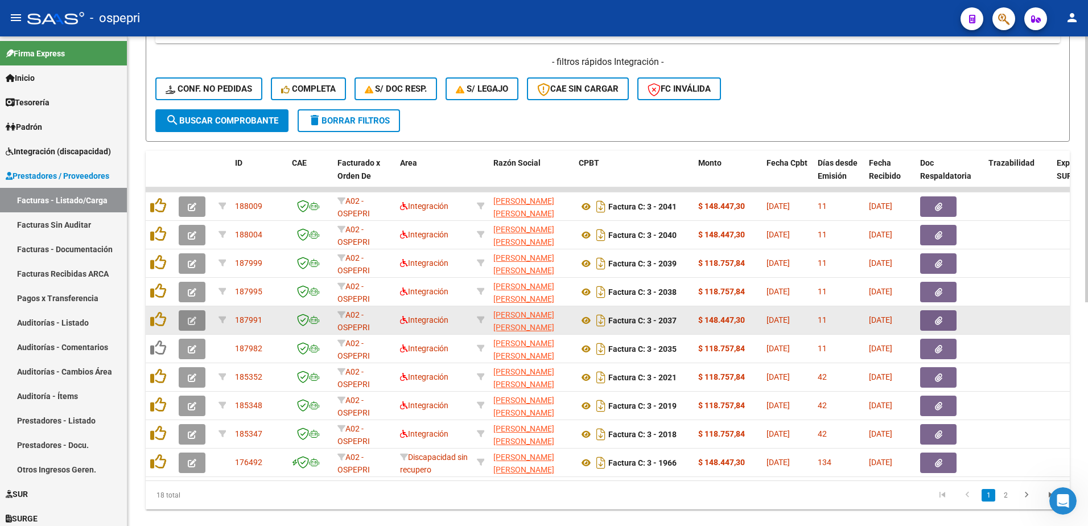
click at [188, 323] on icon "button" at bounding box center [192, 320] width 9 height 9
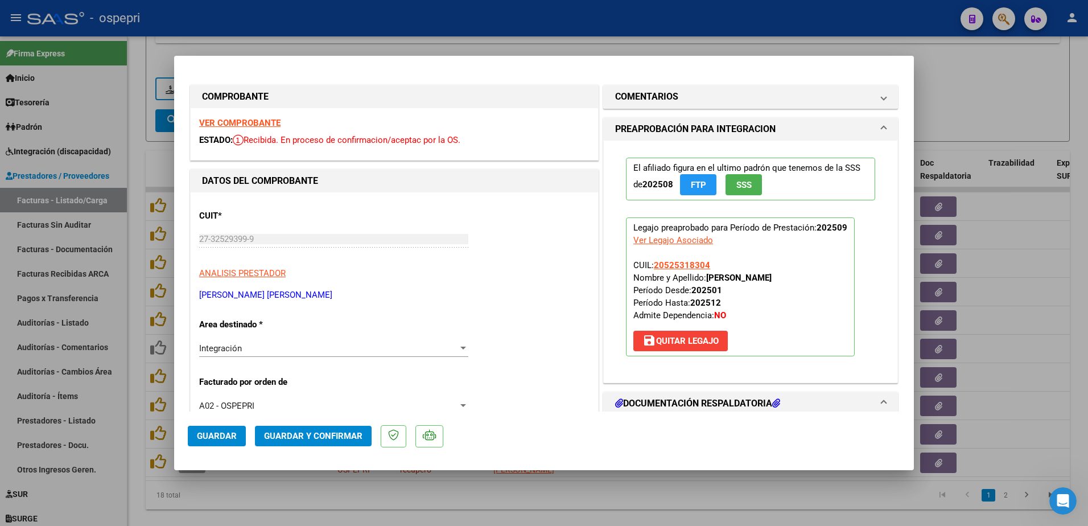
click at [251, 122] on strong "VER COMPROBANTE" at bounding box center [239, 123] width 81 height 10
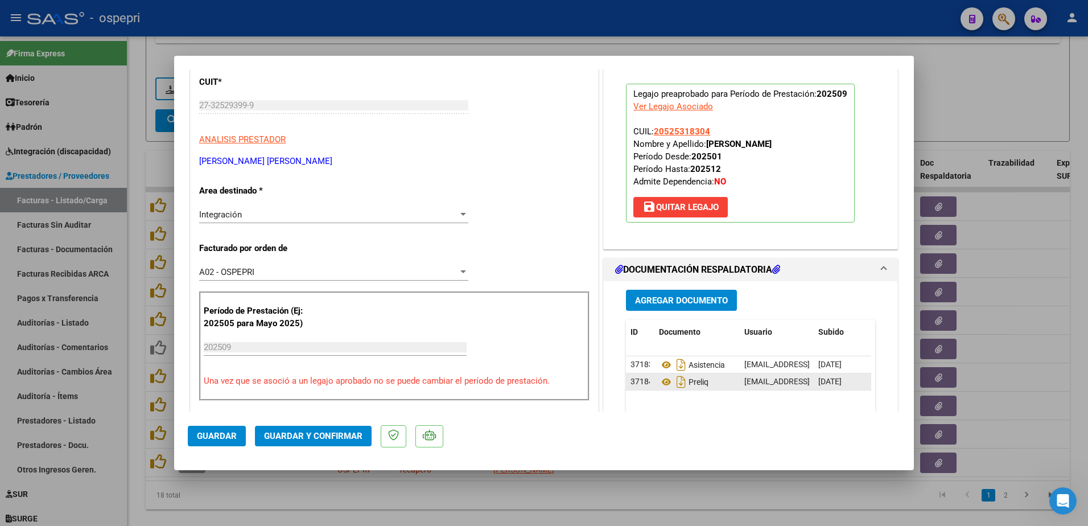
scroll to position [171, 0]
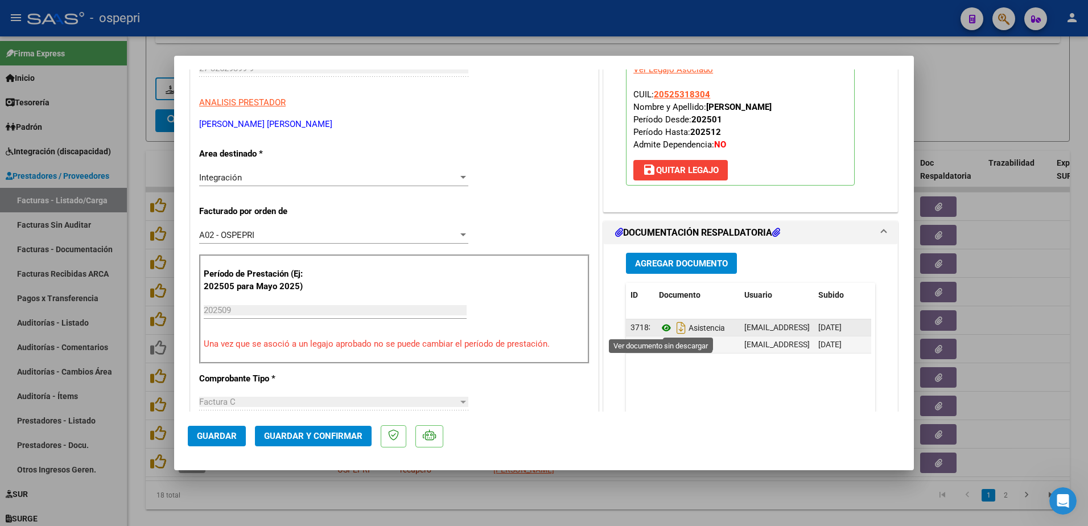
click at [663, 328] on icon at bounding box center [666, 328] width 15 height 14
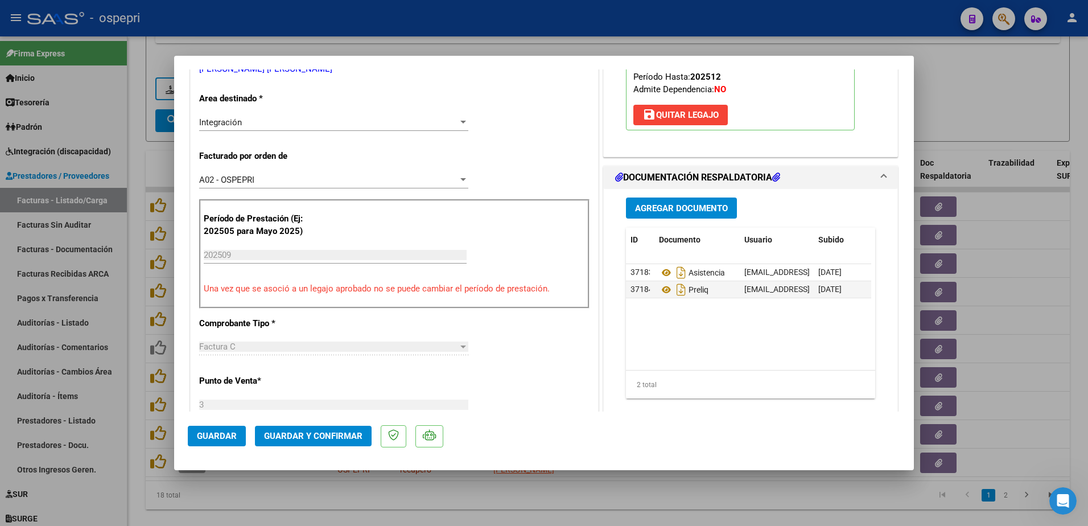
scroll to position [228, 0]
click at [315, 432] on span "Guardar y Confirmar" at bounding box center [313, 436] width 98 height 10
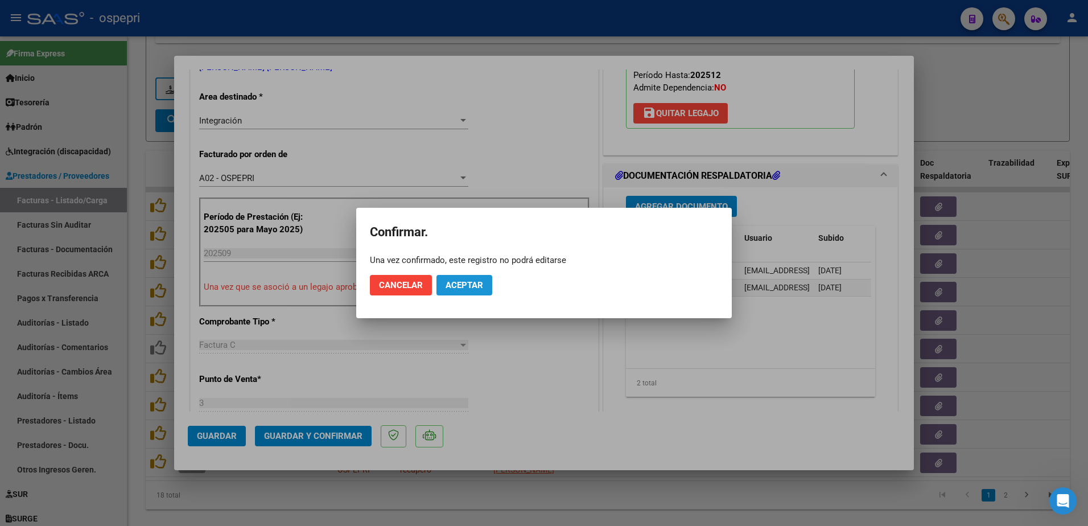
click at [461, 283] on span "Aceptar" at bounding box center [464, 285] width 38 height 10
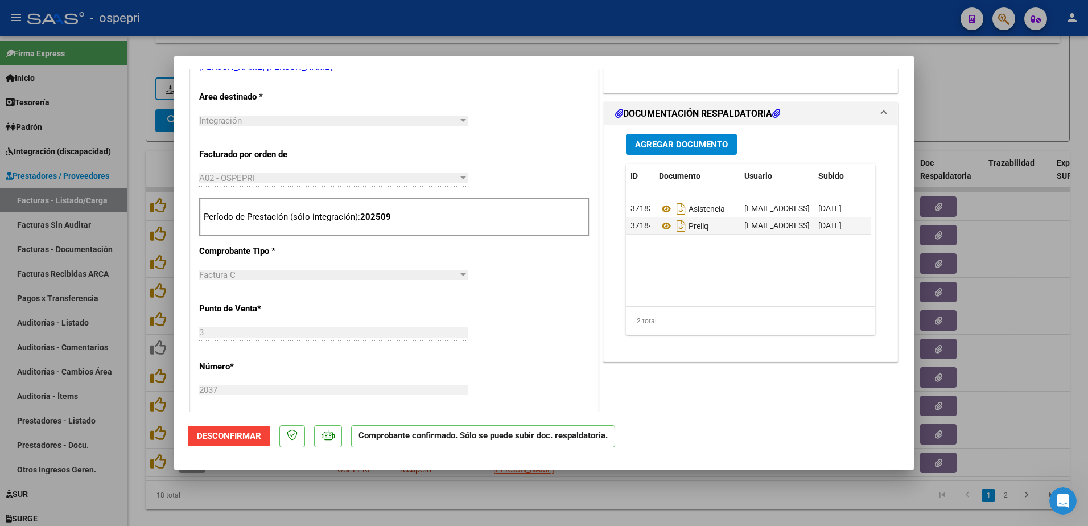
type input "$ 0,00"
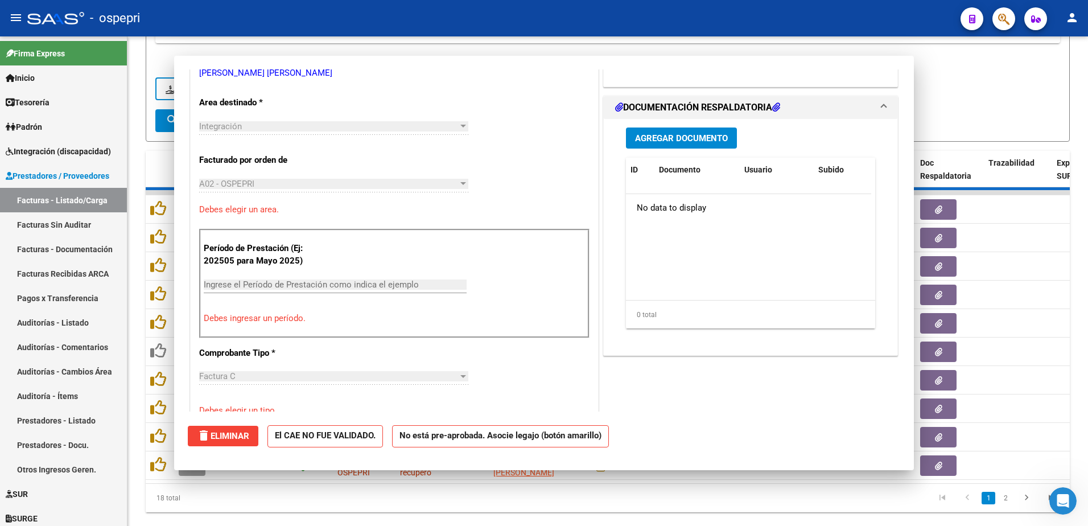
scroll to position [233, 0]
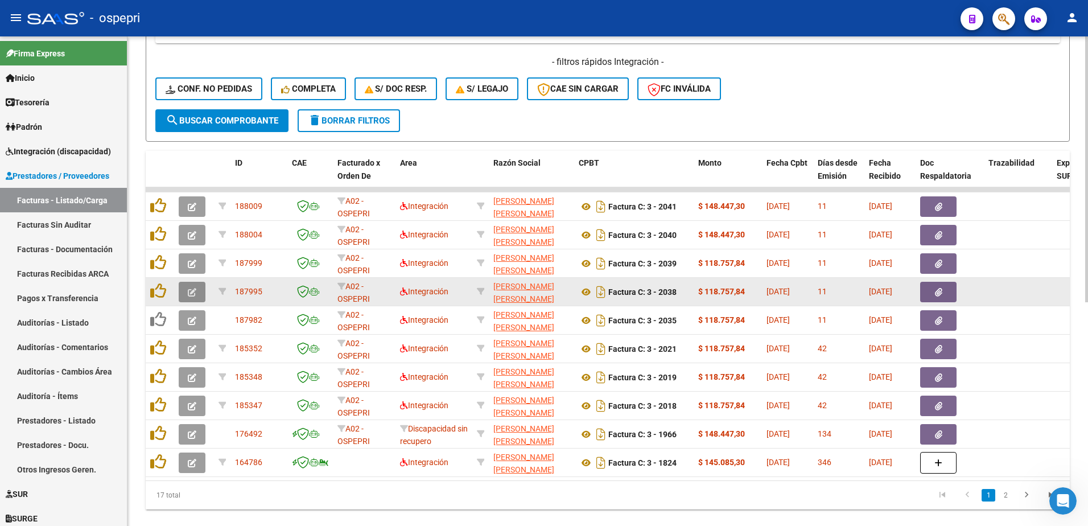
click at [184, 293] on button "button" at bounding box center [192, 292] width 27 height 20
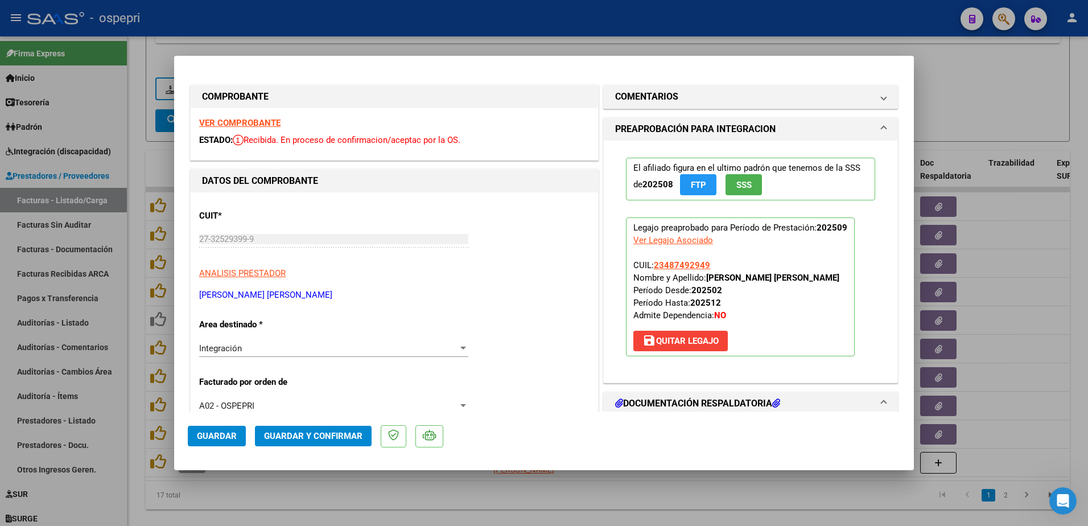
click at [262, 123] on strong "VER COMPROBANTE" at bounding box center [239, 123] width 81 height 10
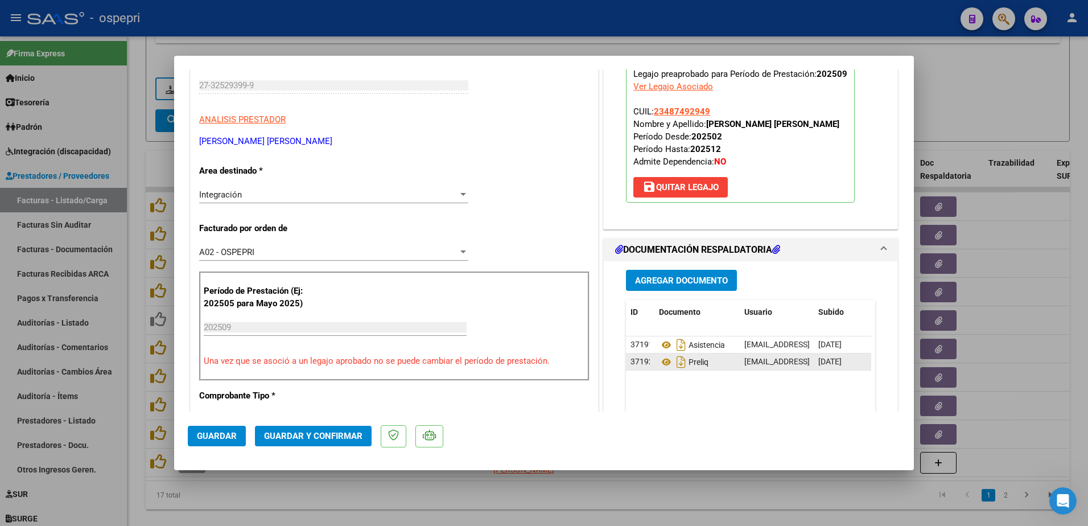
scroll to position [171, 0]
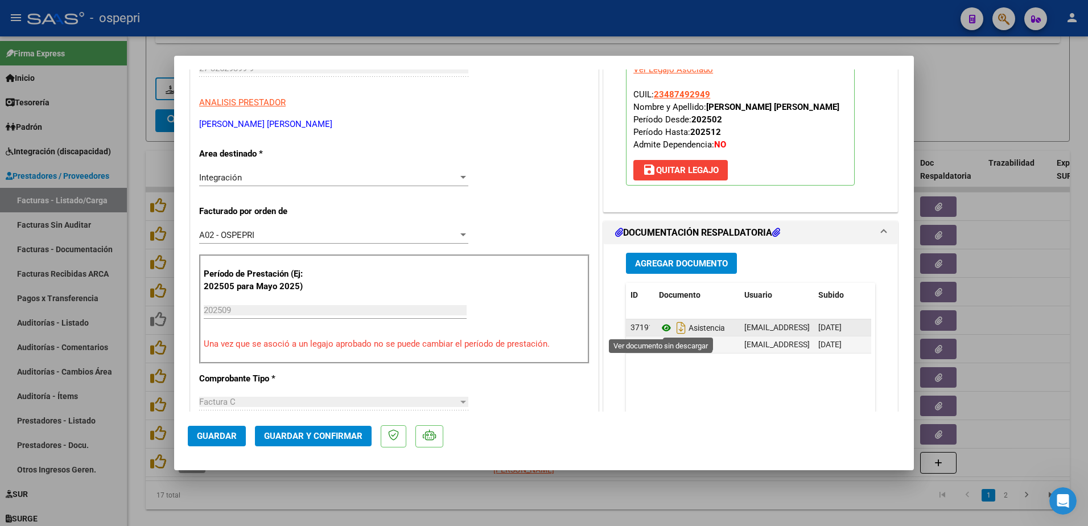
click at [659, 327] on icon at bounding box center [666, 328] width 15 height 14
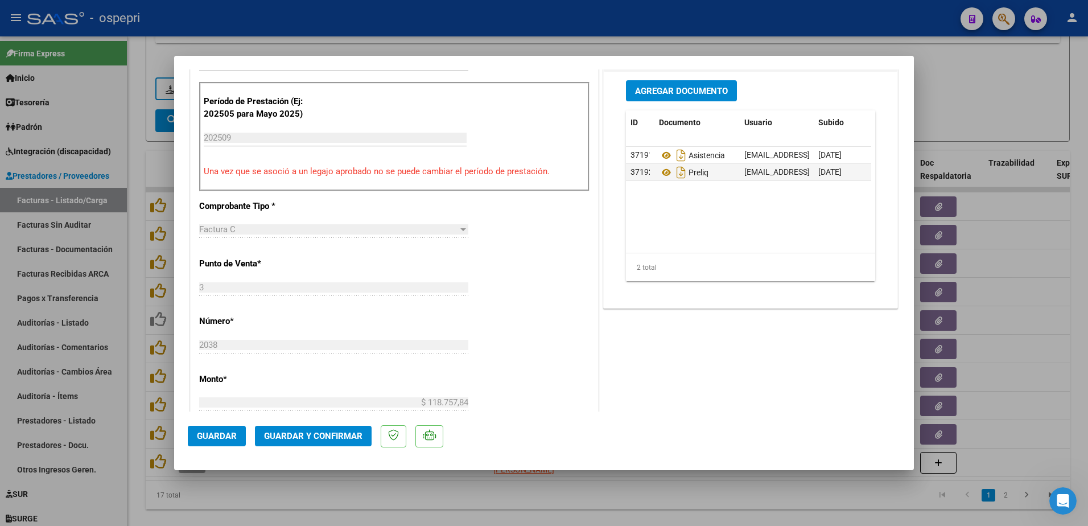
scroll to position [398, 0]
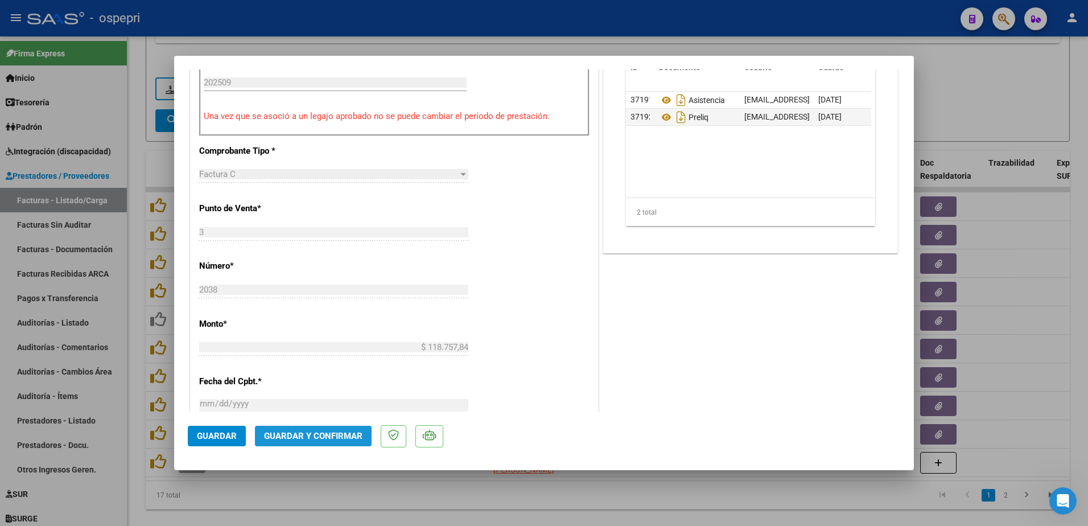
click at [305, 429] on button "Guardar y Confirmar" at bounding box center [313, 436] width 117 height 20
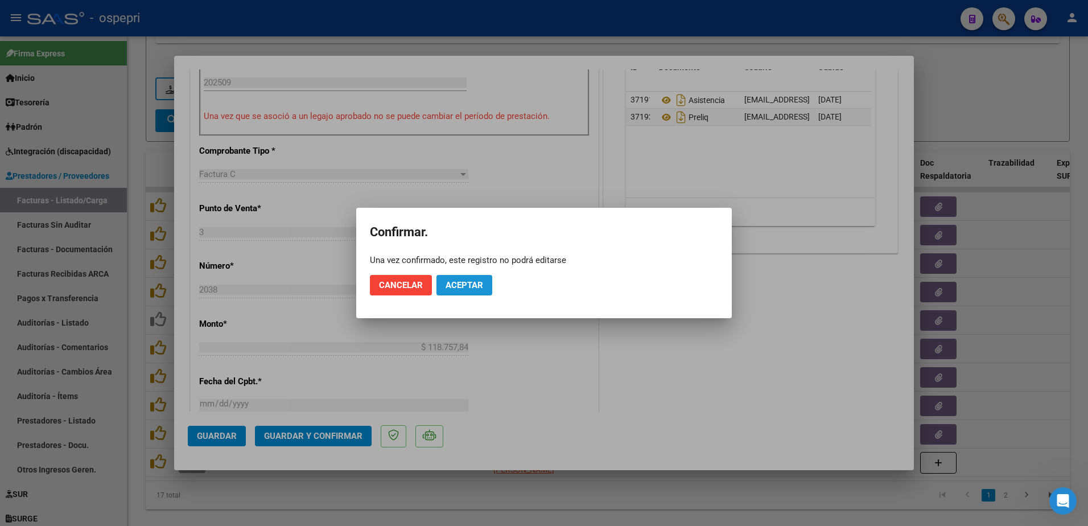
click at [465, 286] on span "Aceptar" at bounding box center [464, 285] width 38 height 10
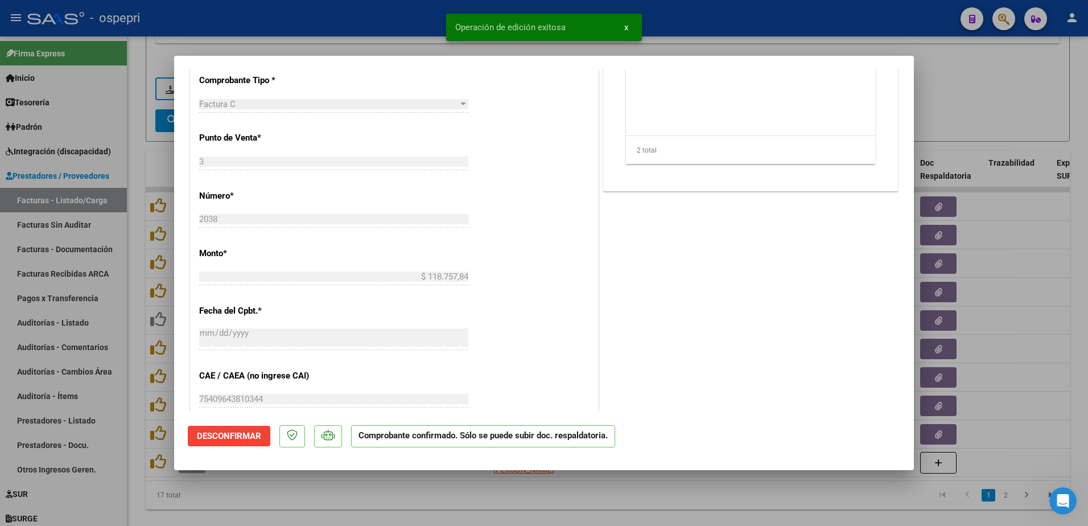
type input "$ 0,00"
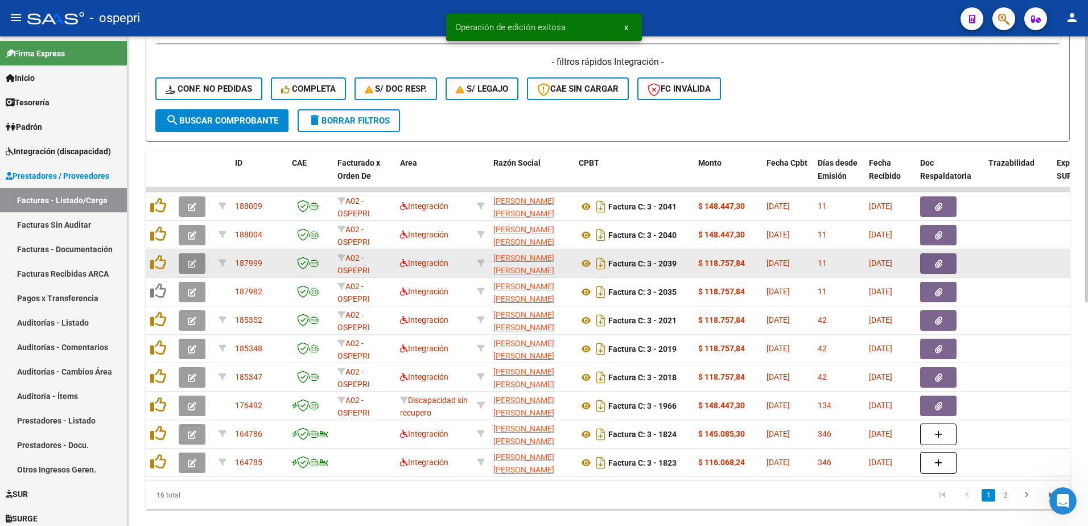
click at [183, 265] on button "button" at bounding box center [192, 263] width 27 height 20
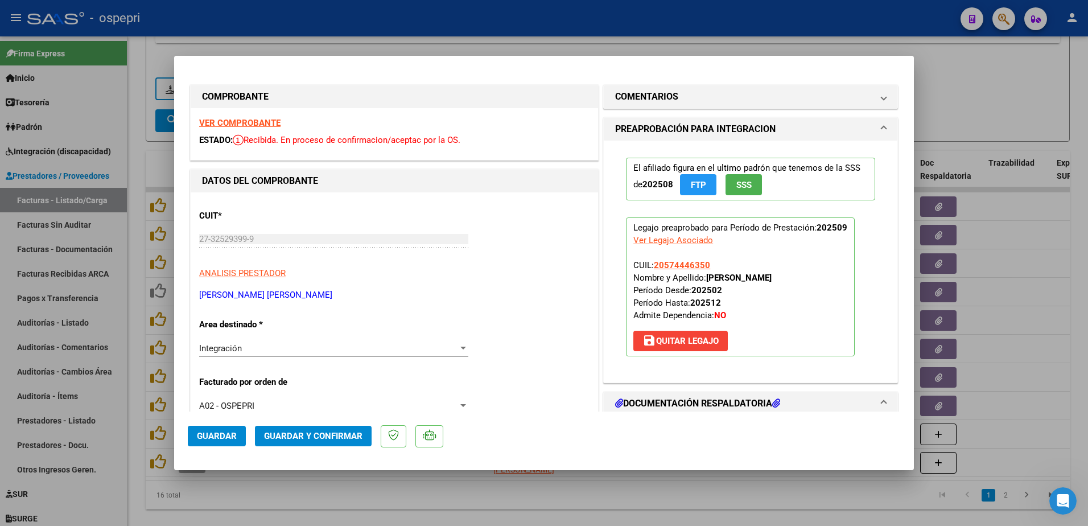
click at [262, 122] on strong "VER COMPROBANTE" at bounding box center [239, 123] width 81 height 10
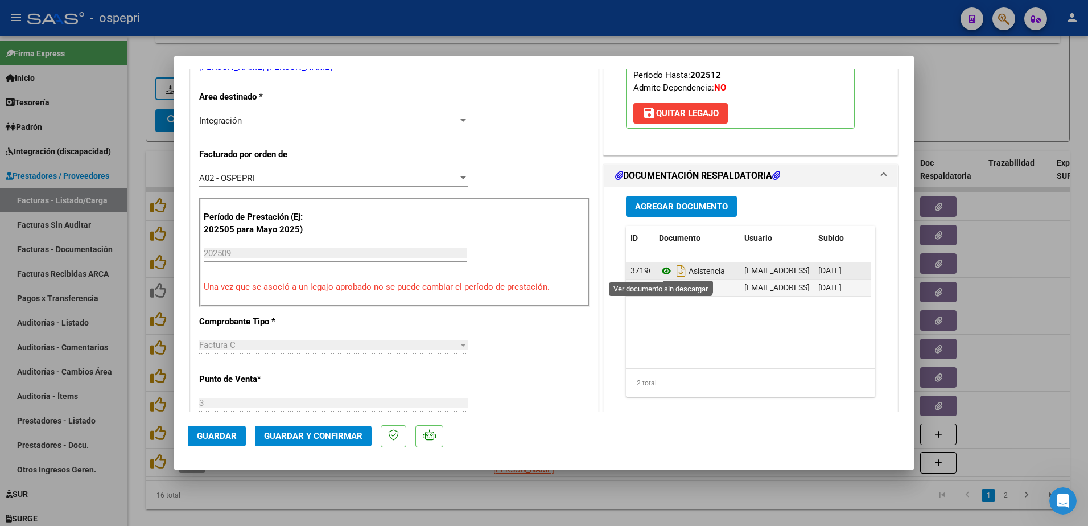
click at [659, 271] on icon at bounding box center [666, 271] width 15 height 14
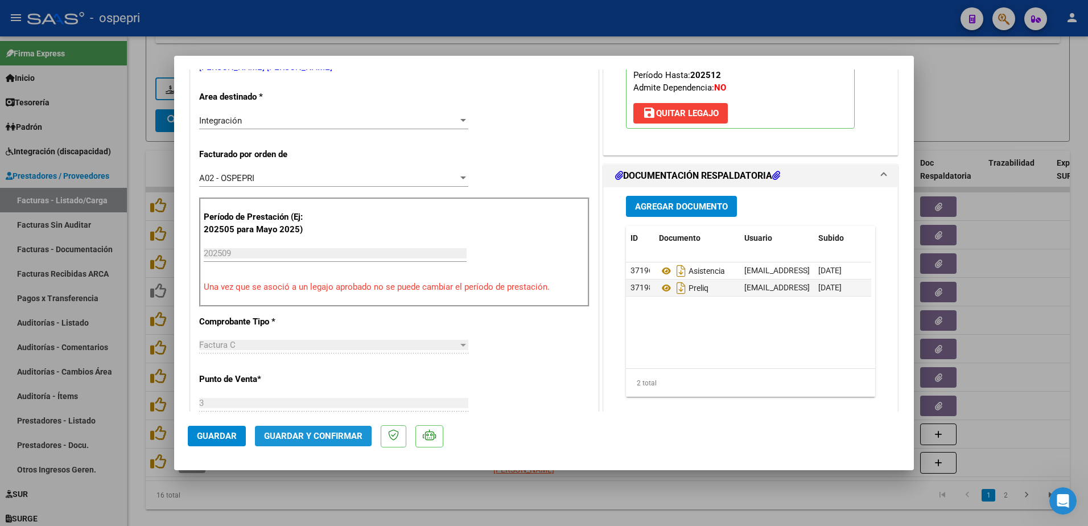
click at [290, 438] on span "Guardar y Confirmar" at bounding box center [313, 436] width 98 height 10
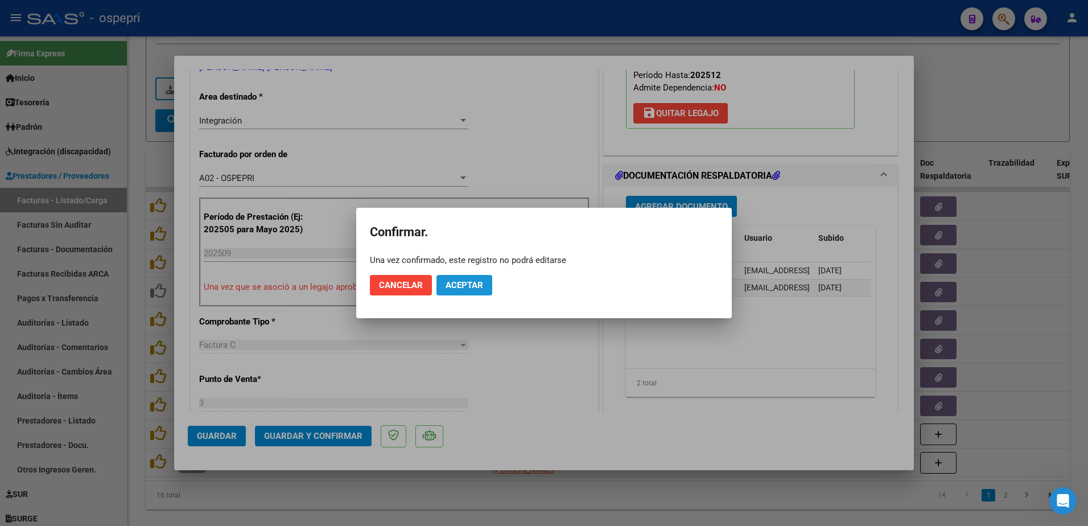
click at [465, 284] on span "Aceptar" at bounding box center [464, 285] width 38 height 10
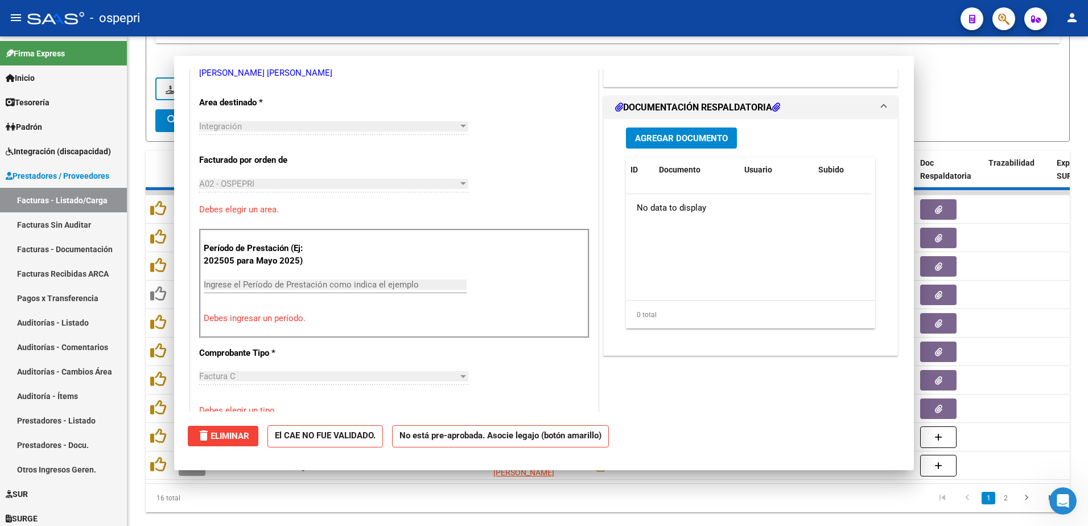
scroll to position [0, 0]
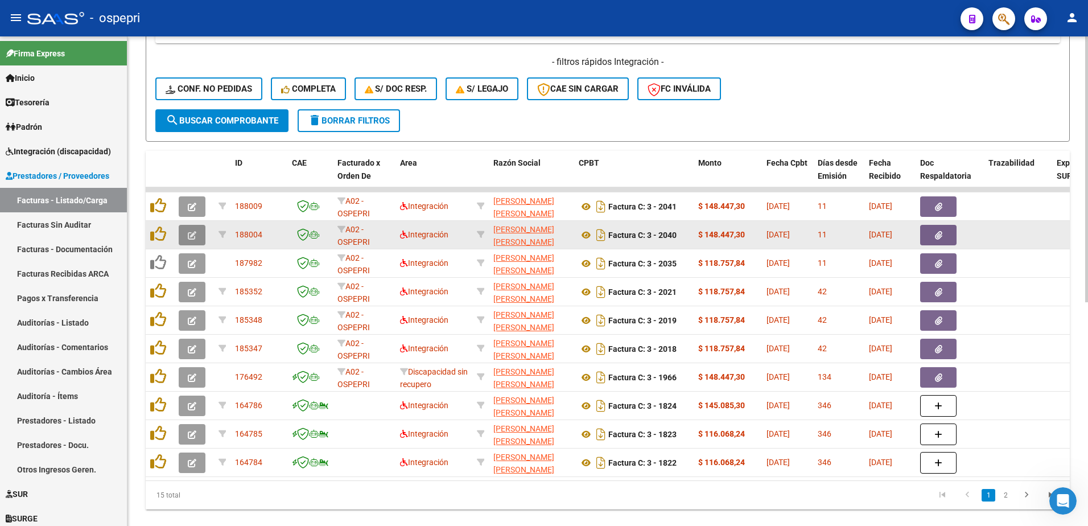
click at [187, 233] on button "button" at bounding box center [192, 235] width 27 height 20
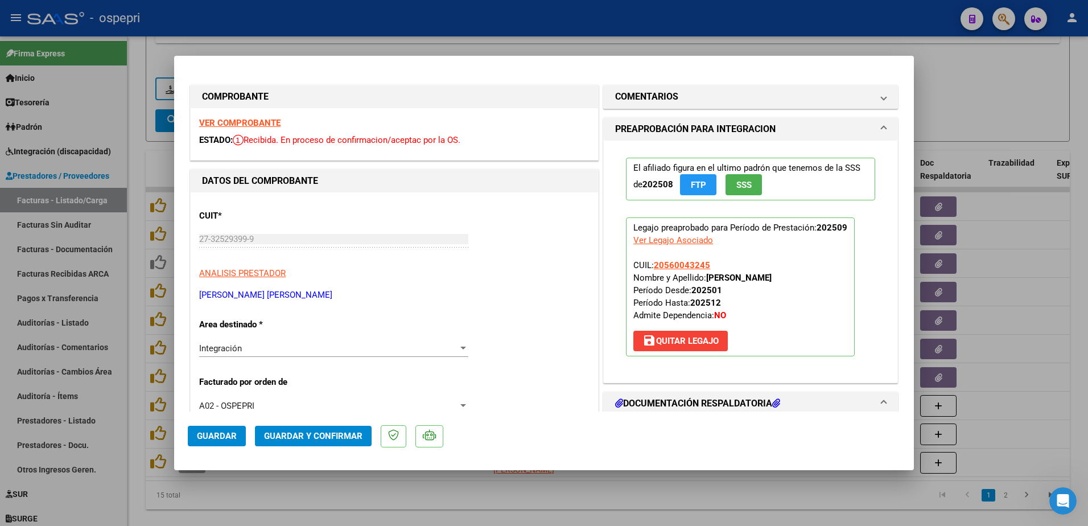
click at [252, 122] on strong "VER COMPROBANTE" at bounding box center [239, 123] width 81 height 10
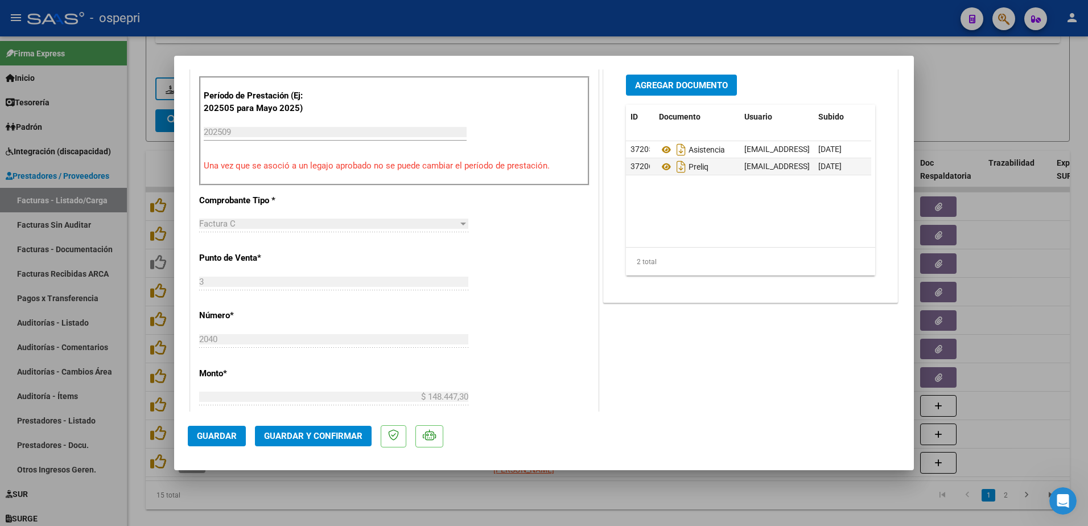
scroll to position [114, 0]
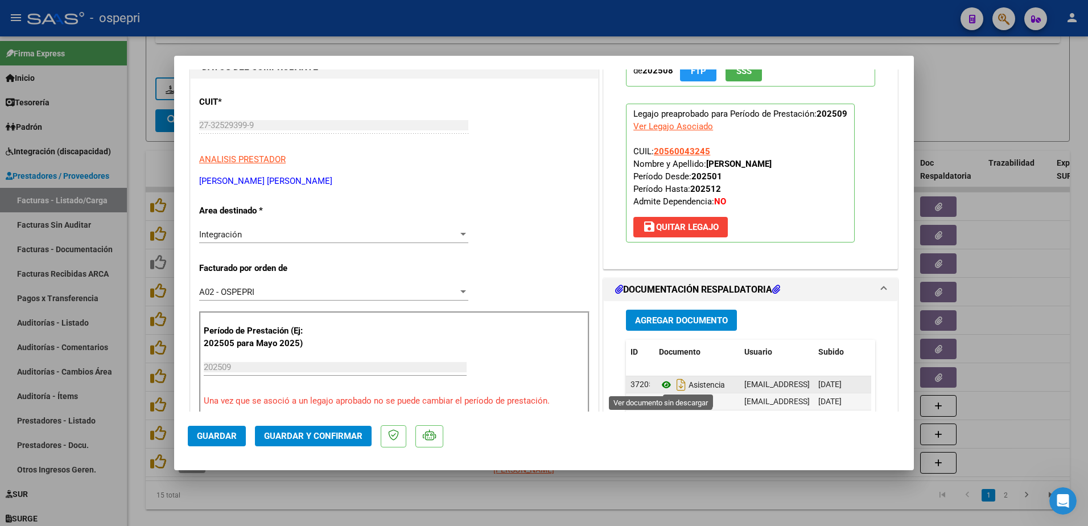
click at [659, 385] on icon at bounding box center [666, 385] width 15 height 14
click at [345, 432] on span "Guardar y Confirmar" at bounding box center [313, 436] width 98 height 10
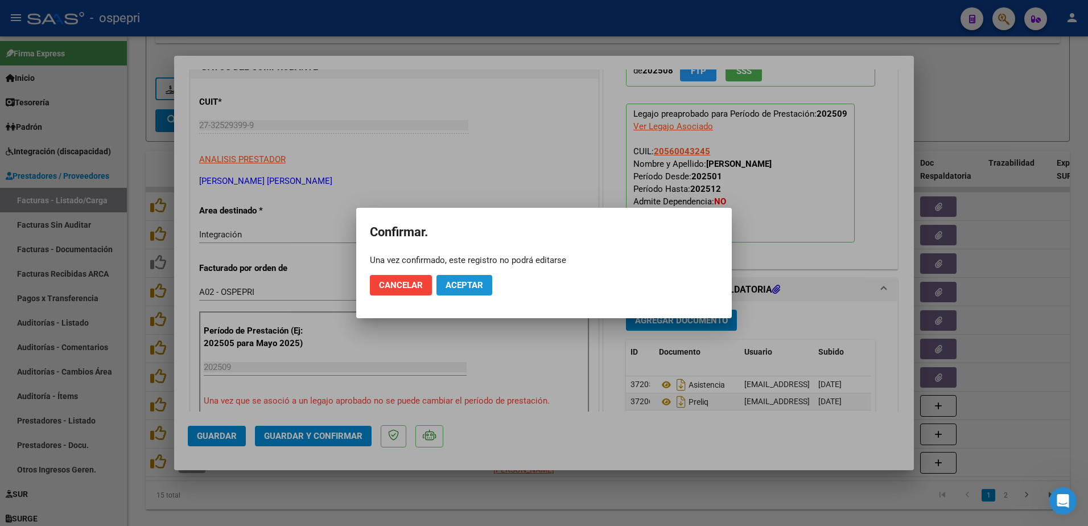
click at [459, 282] on span "Aceptar" at bounding box center [464, 285] width 38 height 10
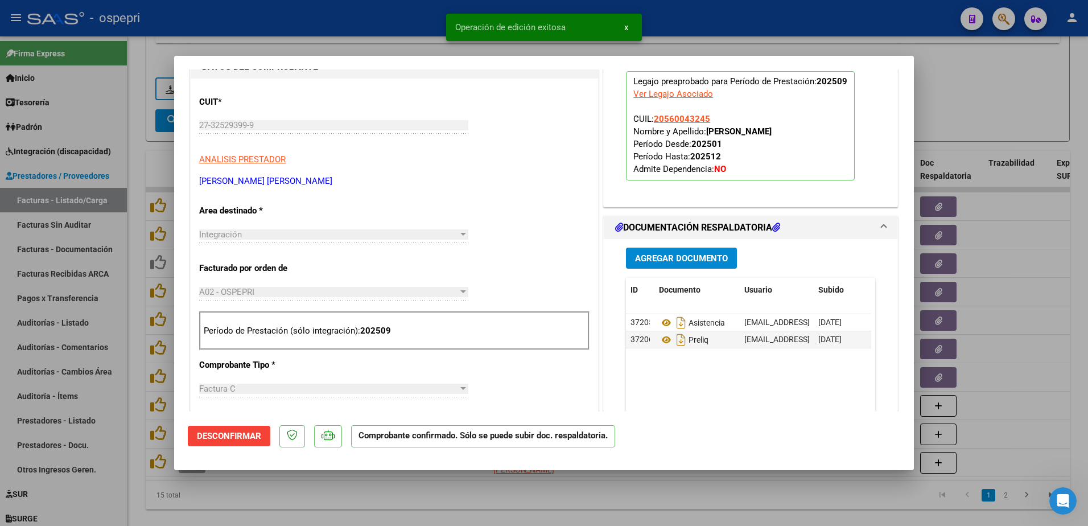
type input "$ 0,00"
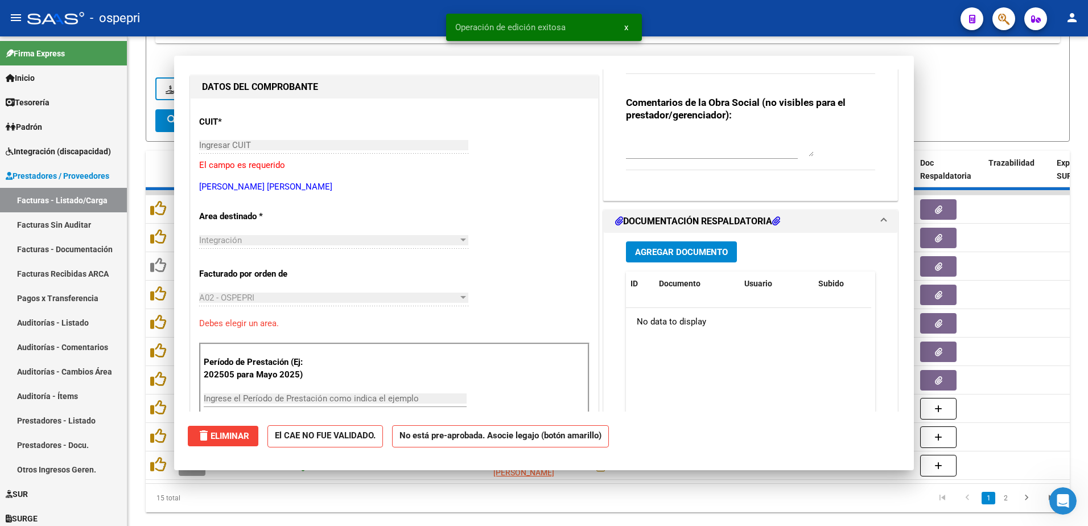
scroll to position [134, 0]
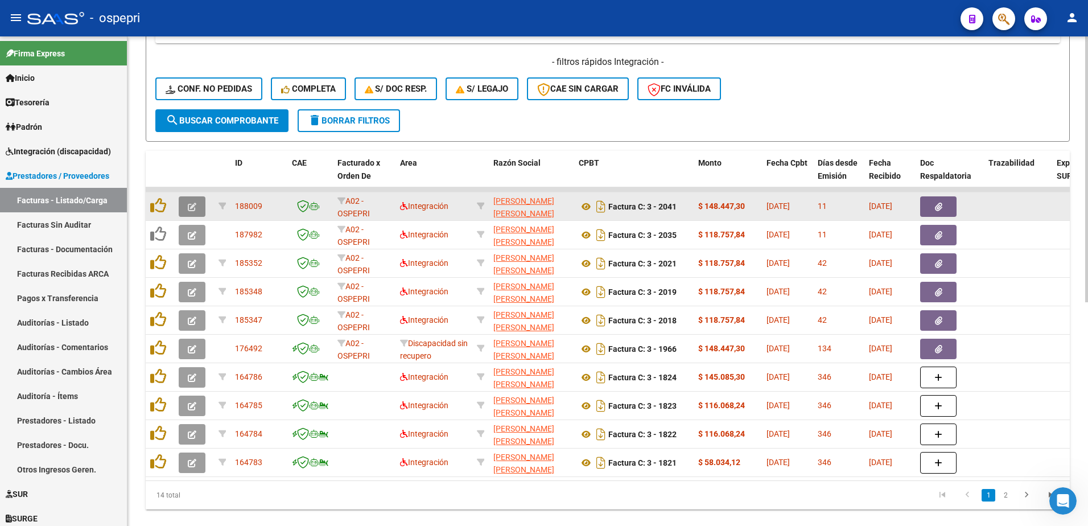
click at [188, 207] on icon "button" at bounding box center [192, 207] width 9 height 9
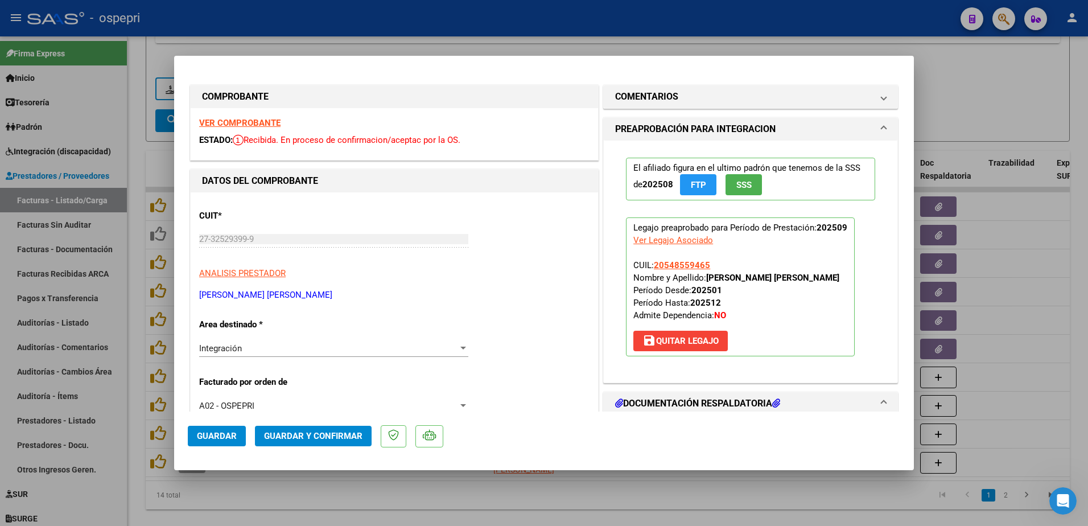
click at [228, 121] on strong "VER COMPROBANTE" at bounding box center [239, 123] width 81 height 10
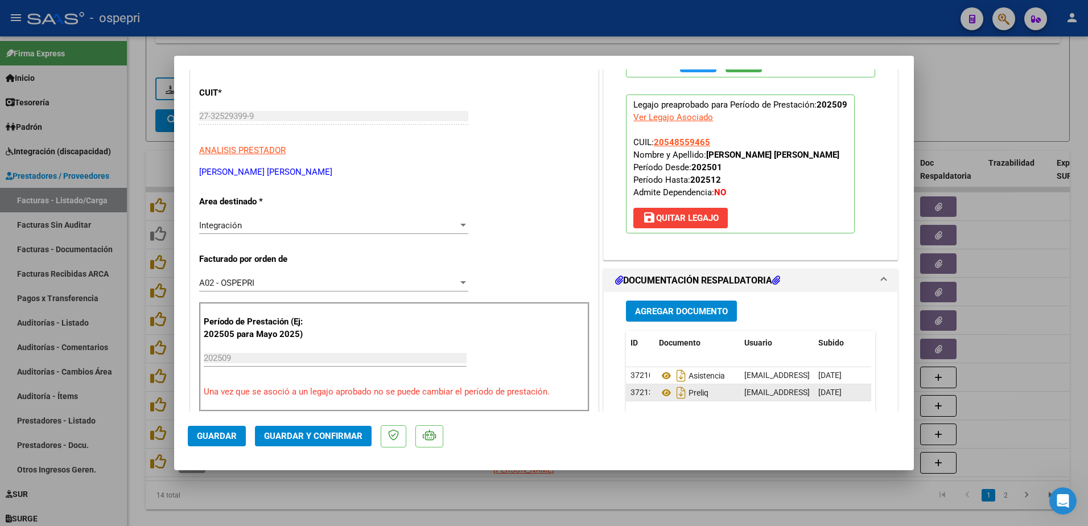
scroll to position [171, 0]
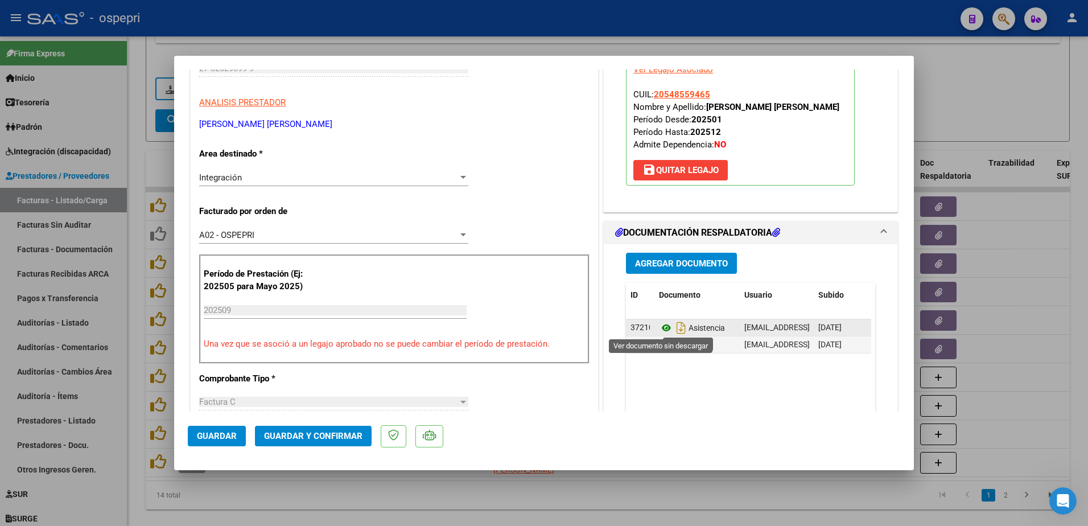
click at [659, 324] on icon at bounding box center [666, 328] width 15 height 14
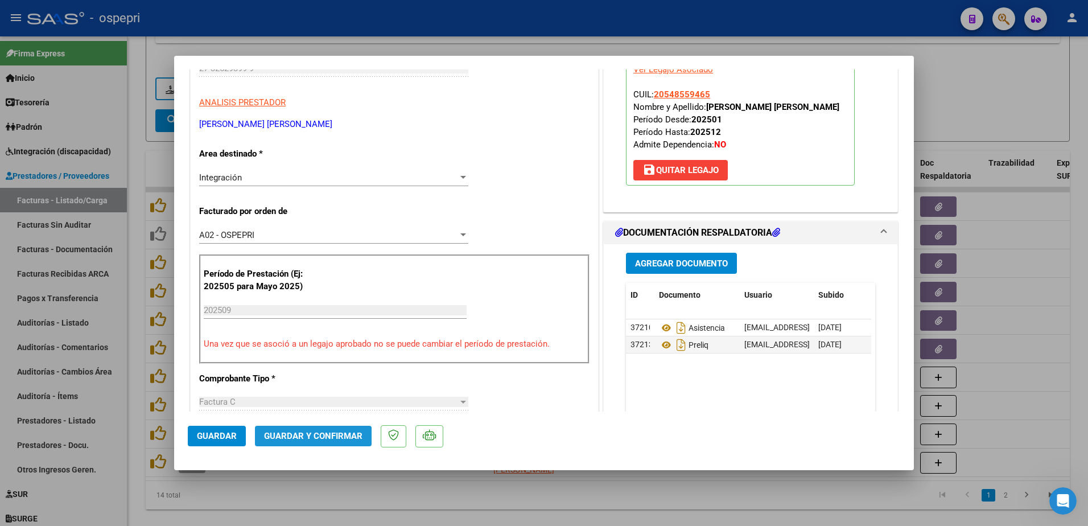
click at [289, 439] on button "Guardar y Confirmar" at bounding box center [313, 436] width 117 height 20
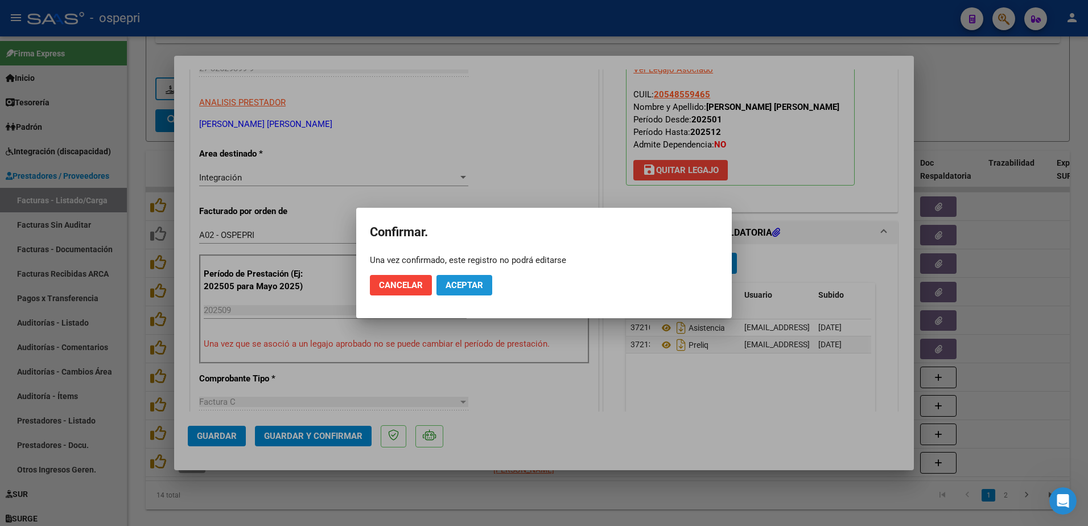
click at [477, 286] on span "Aceptar" at bounding box center [464, 285] width 38 height 10
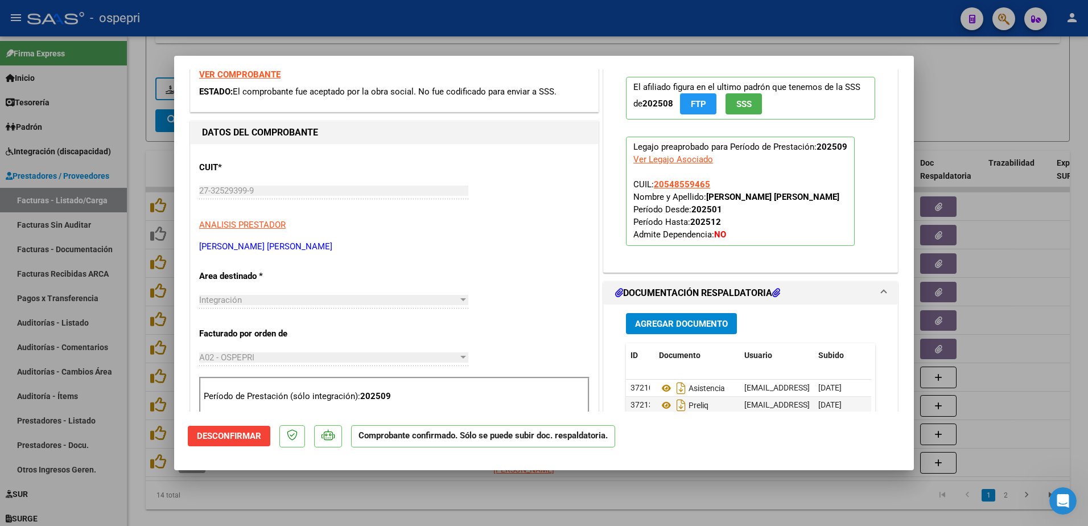
scroll to position [0, 0]
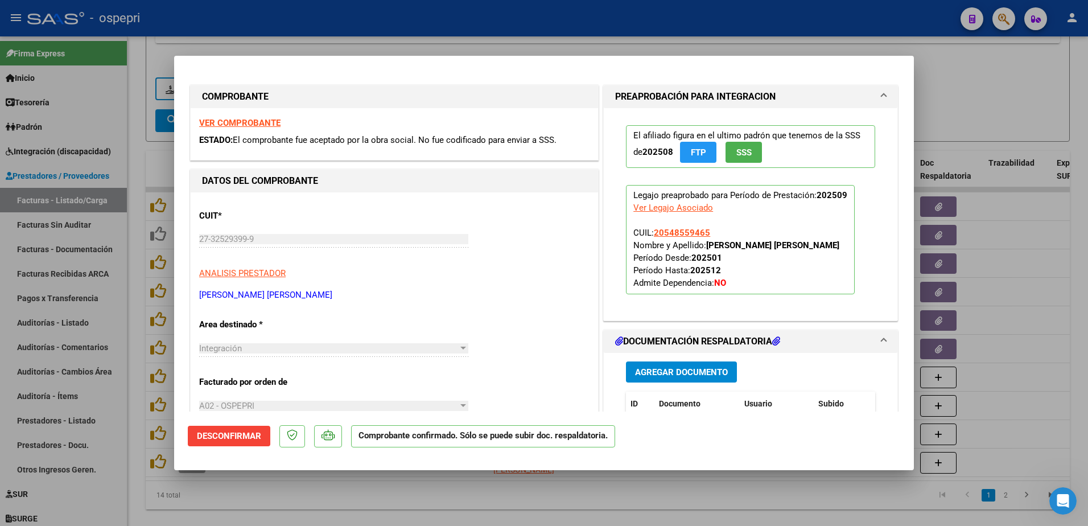
type input "$ 0,00"
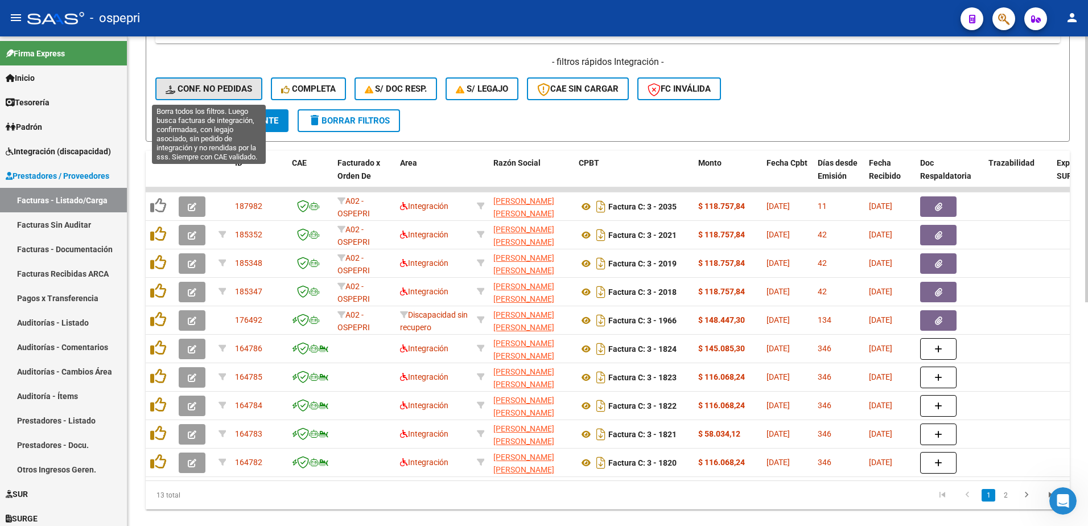
click at [208, 84] on span "Conf. no pedidas" at bounding box center [209, 89] width 86 height 10
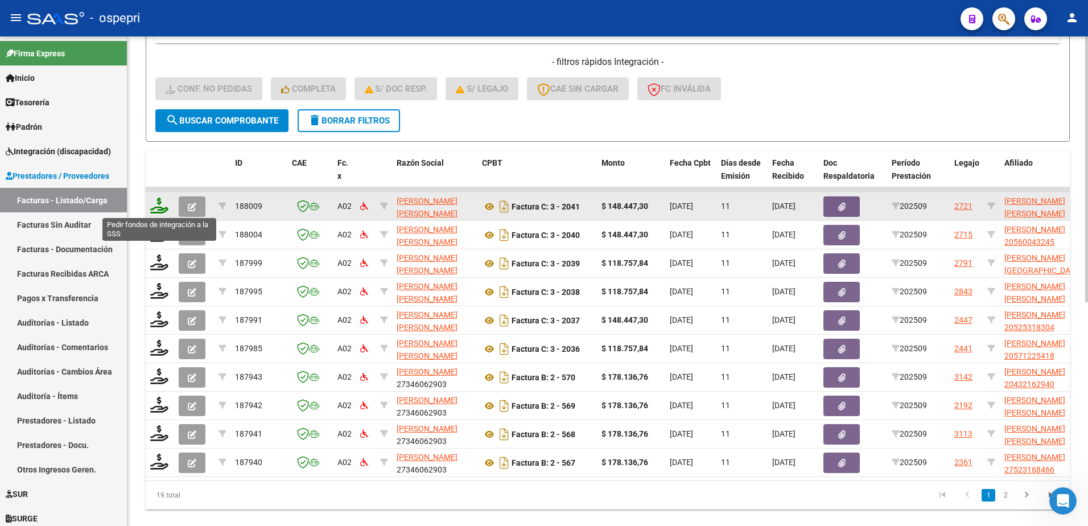
click at [160, 209] on icon at bounding box center [159, 205] width 18 height 16
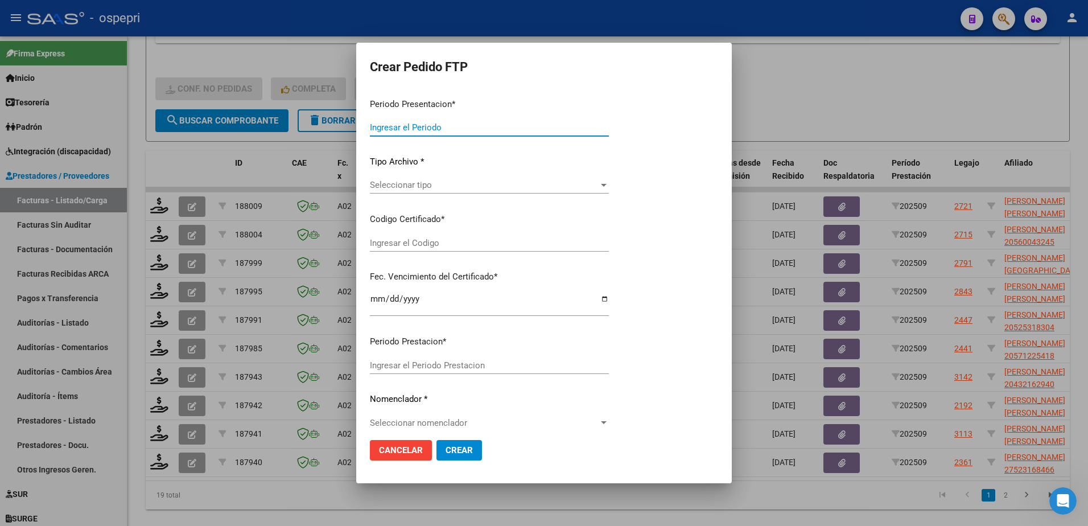
type input "202509"
type input "$ 148.447,30"
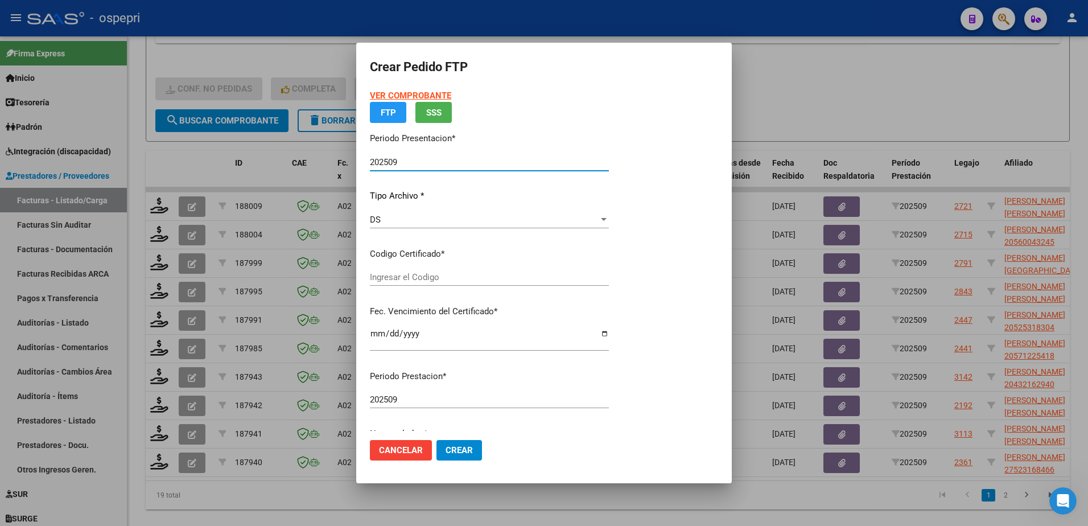
type input "20548559465"
type input "[DATE]"
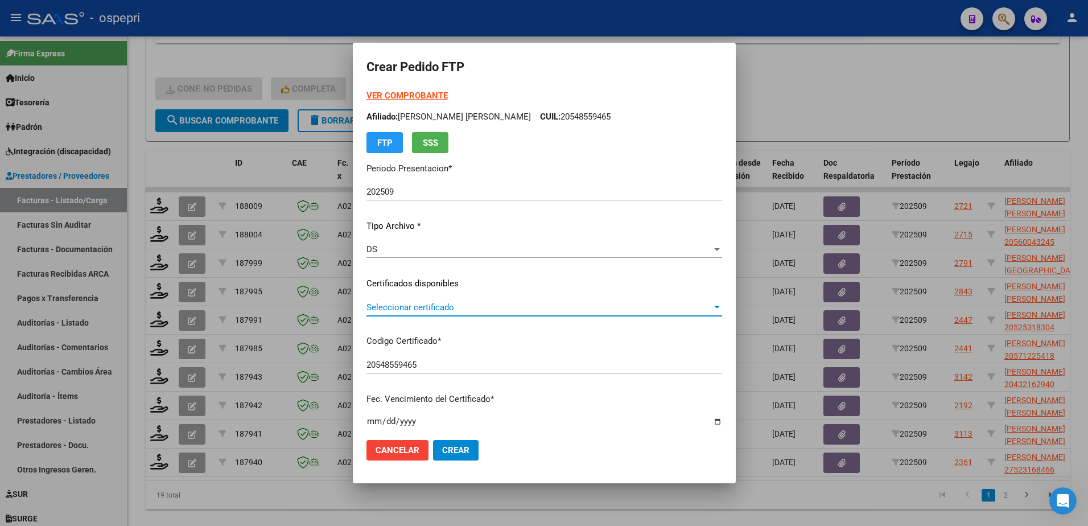
click at [423, 303] on span "Seleccionar certificado" at bounding box center [538, 307] width 345 height 10
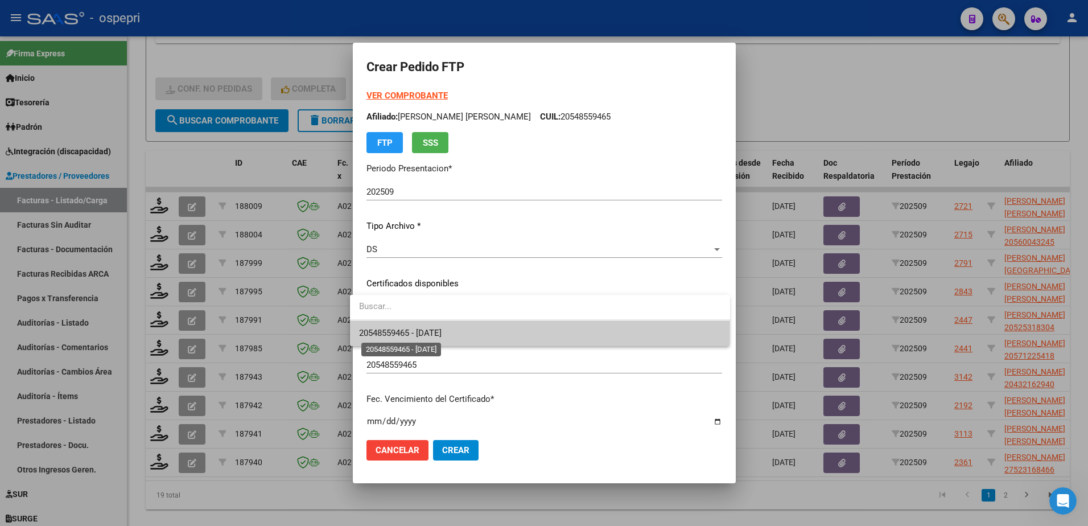
click at [439, 331] on span "20548559465 - [DATE]" at bounding box center [400, 333] width 82 height 10
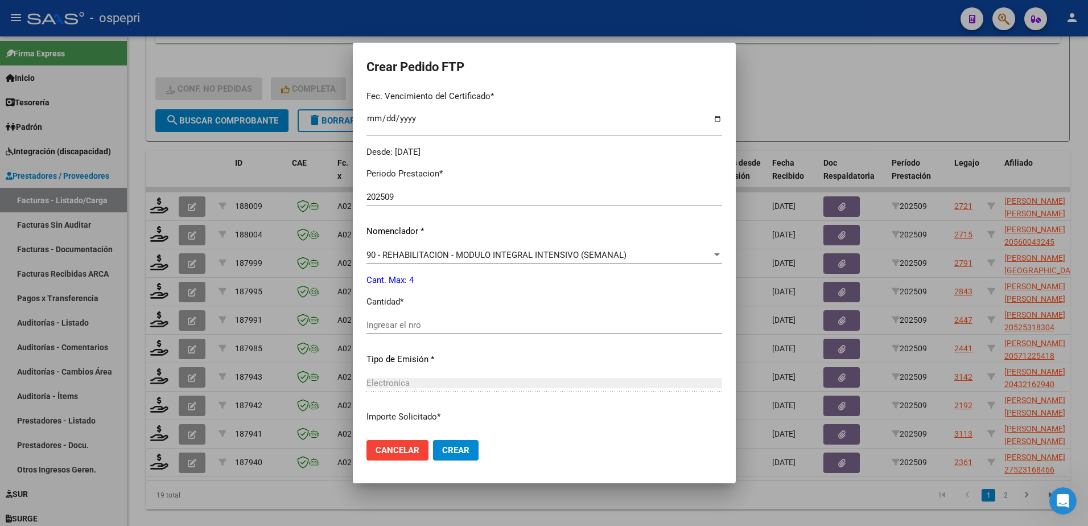
scroll to position [341, 0]
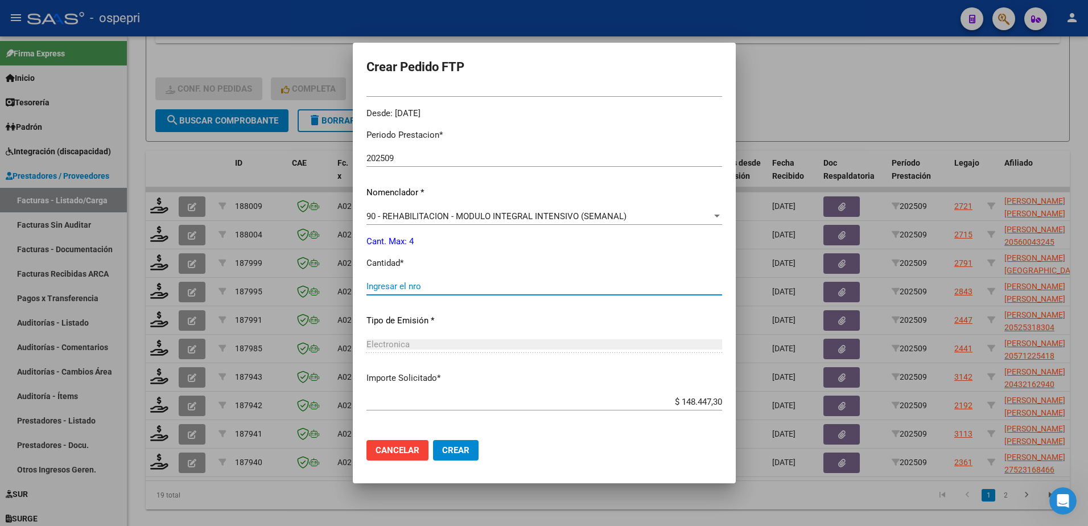
click at [418, 288] on input "Ingresar el nro" at bounding box center [544, 286] width 356 height 10
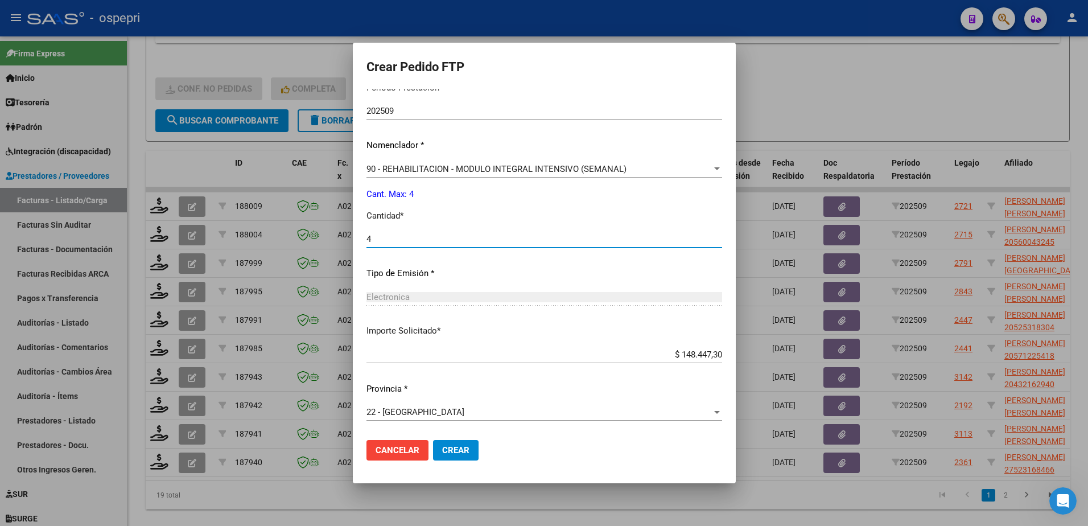
type input "4"
click at [442, 451] on span "Crear" at bounding box center [455, 450] width 27 height 10
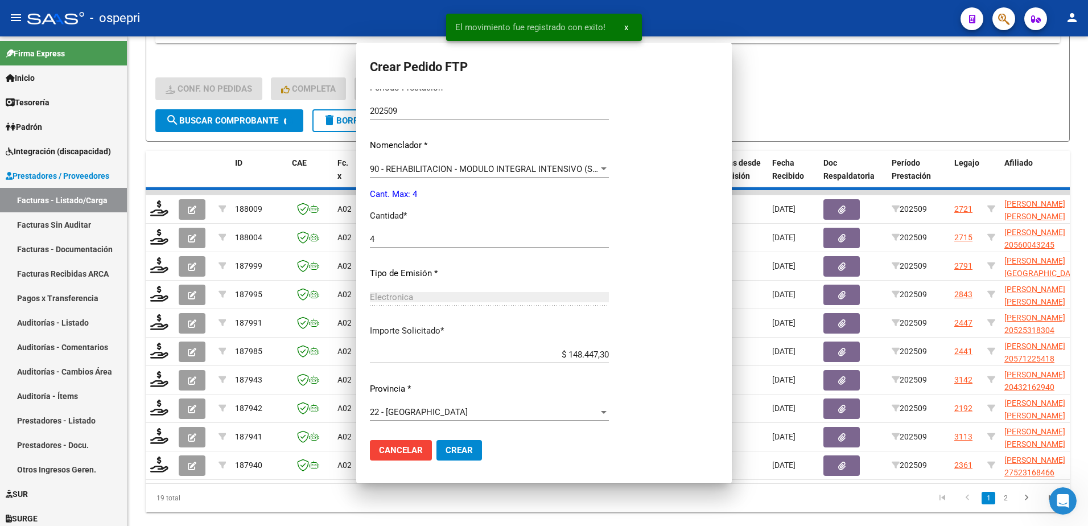
scroll to position [324, 0]
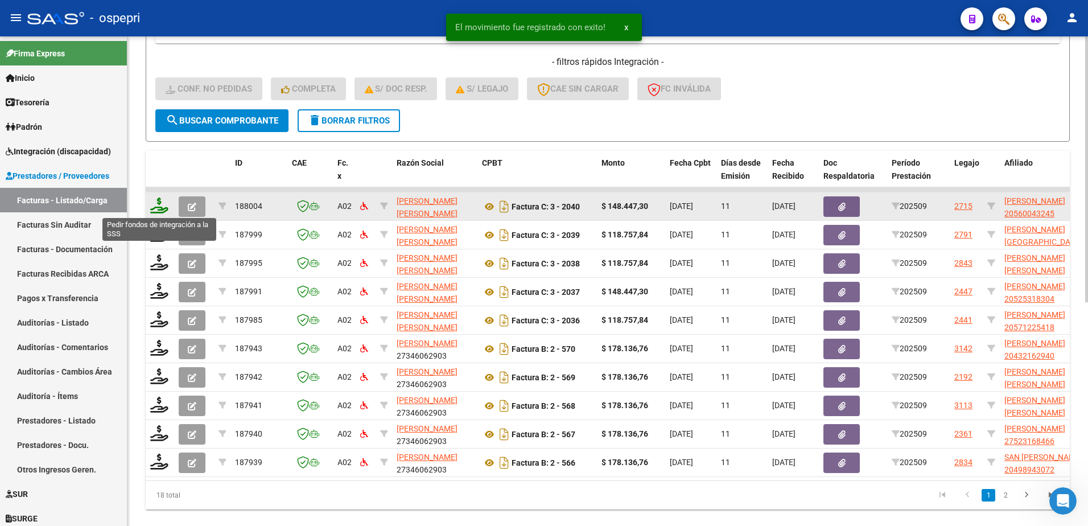
click at [157, 213] on icon at bounding box center [159, 205] width 18 height 16
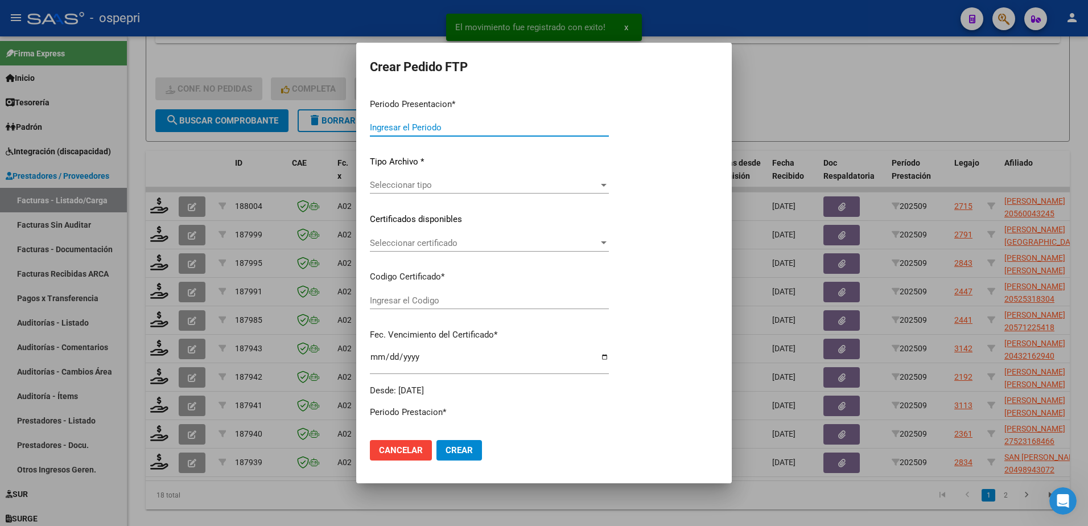
type input "202509"
type input "$ 148.447,30"
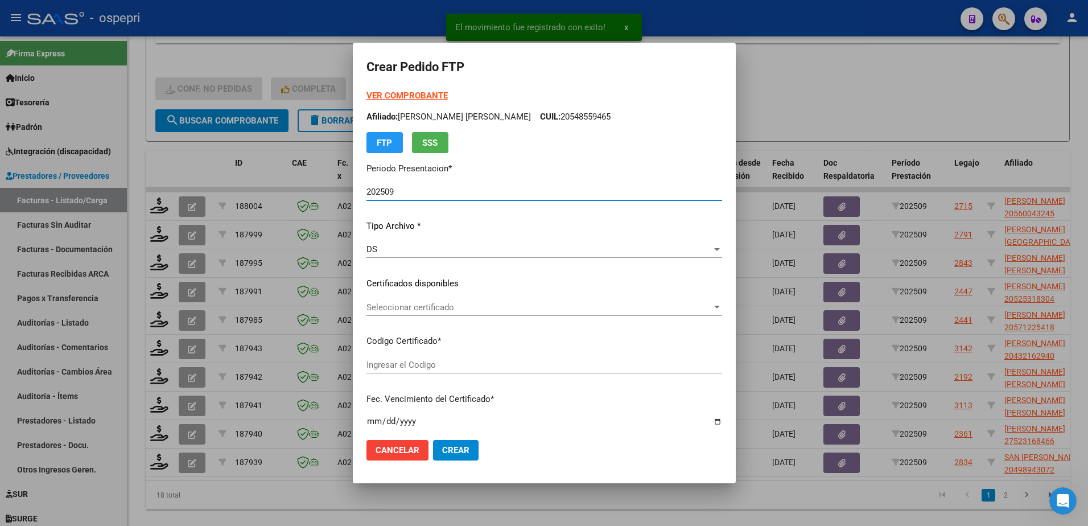
type input "20560043245"
type input "[DATE]"
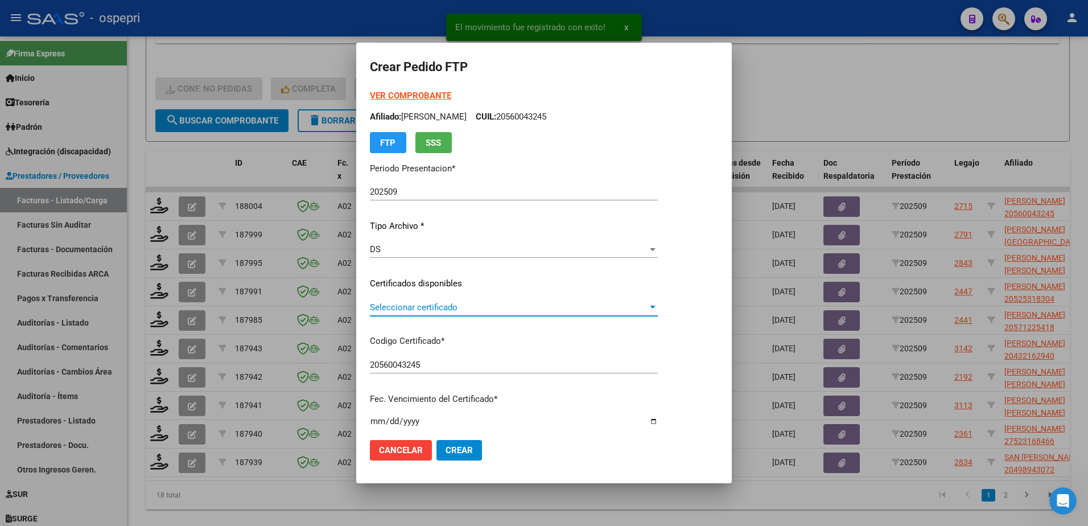
click at [430, 312] on span "Seleccionar certificado" at bounding box center [509, 307] width 278 height 10
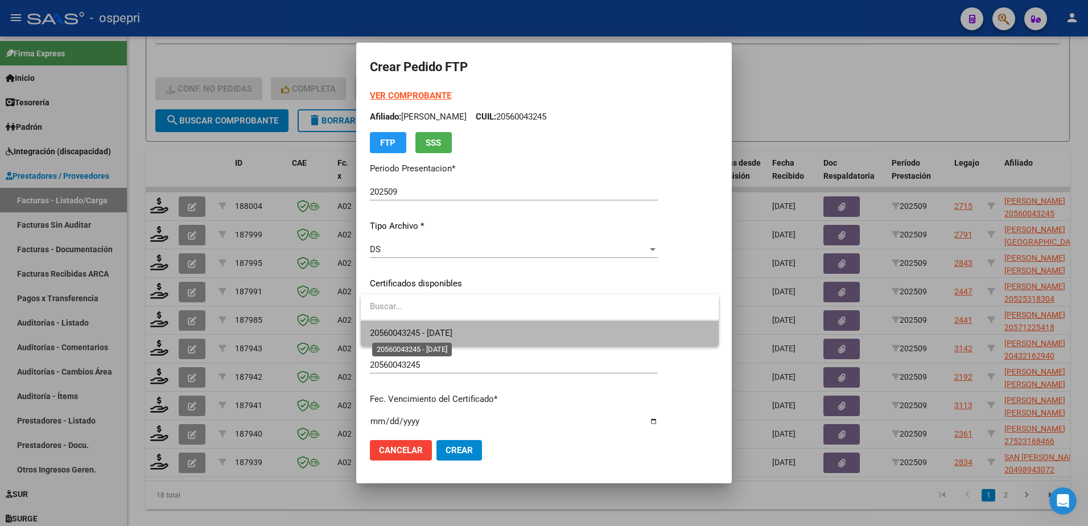
click at [433, 332] on span "20560043245 - [DATE]" at bounding box center [411, 333] width 82 height 10
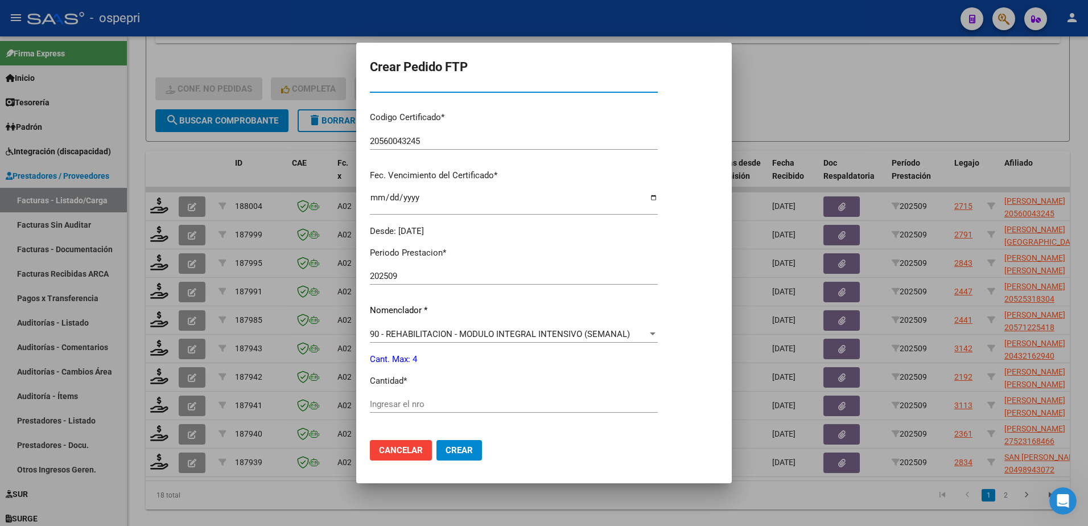
scroll to position [284, 0]
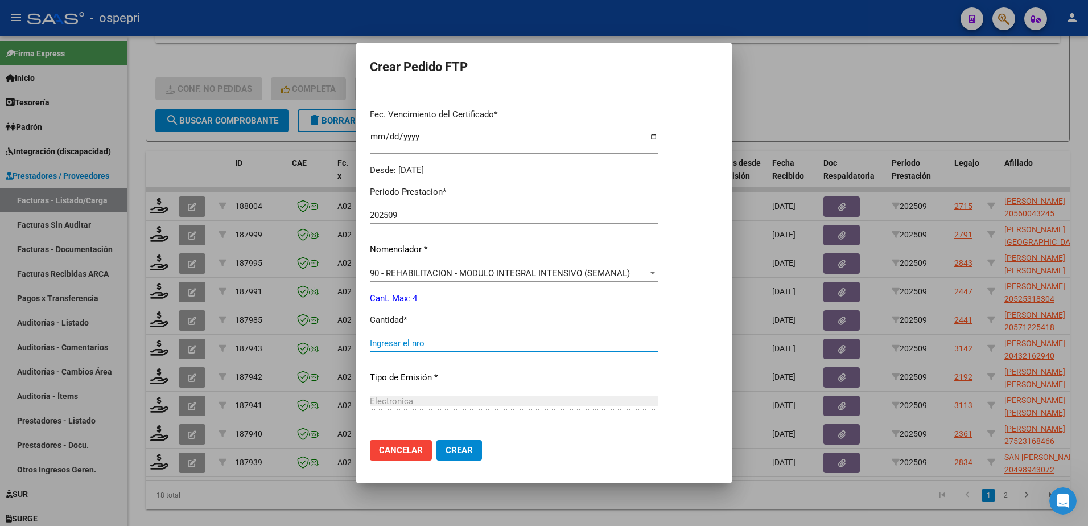
click at [392, 339] on input "Ingresar el nro" at bounding box center [514, 343] width 288 height 10
type input "4"
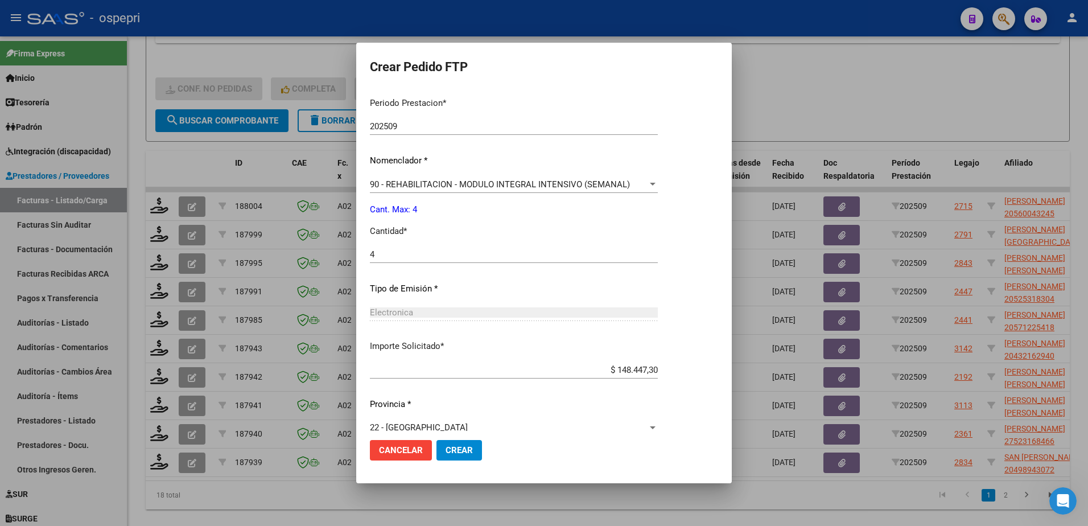
scroll to position [389, 0]
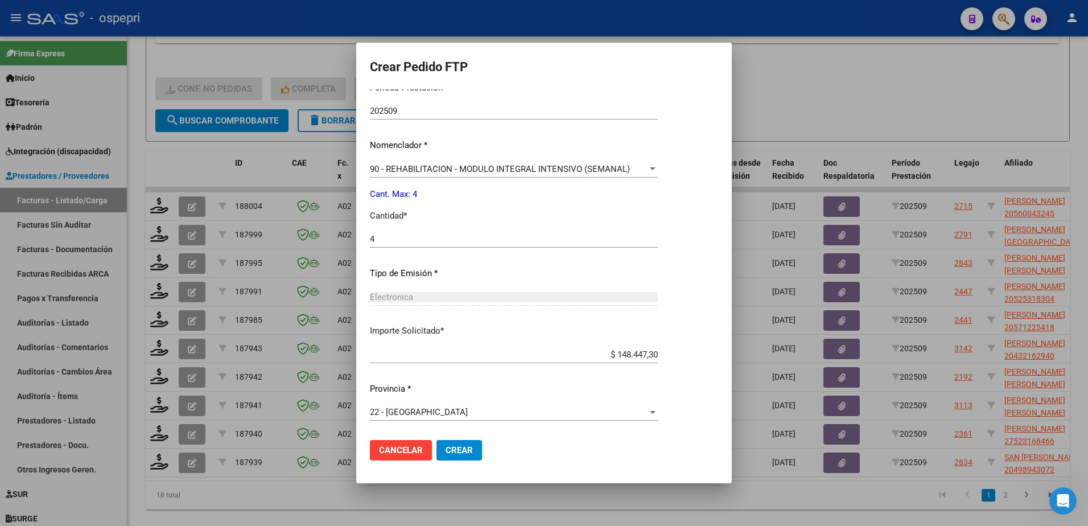
click at [454, 447] on span "Crear" at bounding box center [458, 450] width 27 height 10
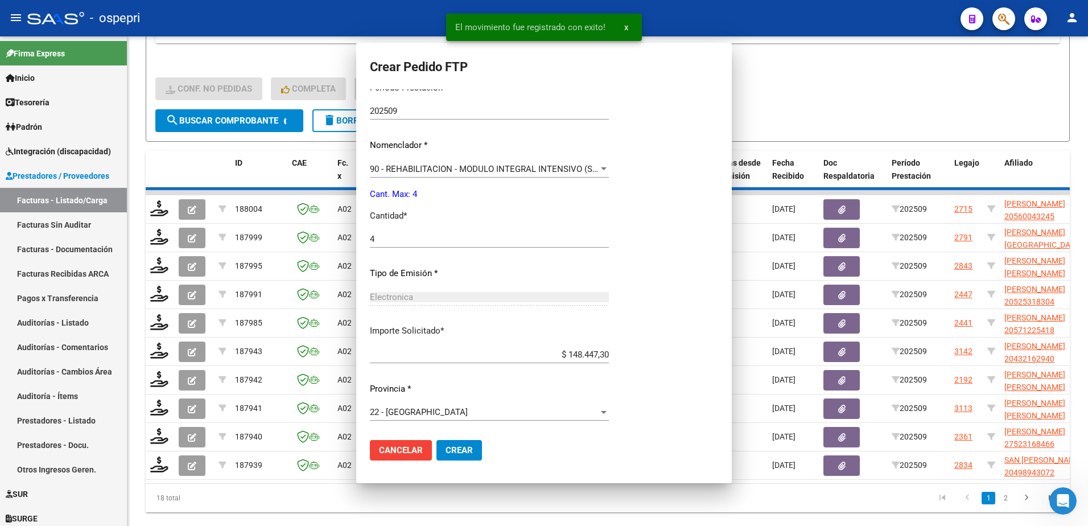
scroll to position [0, 0]
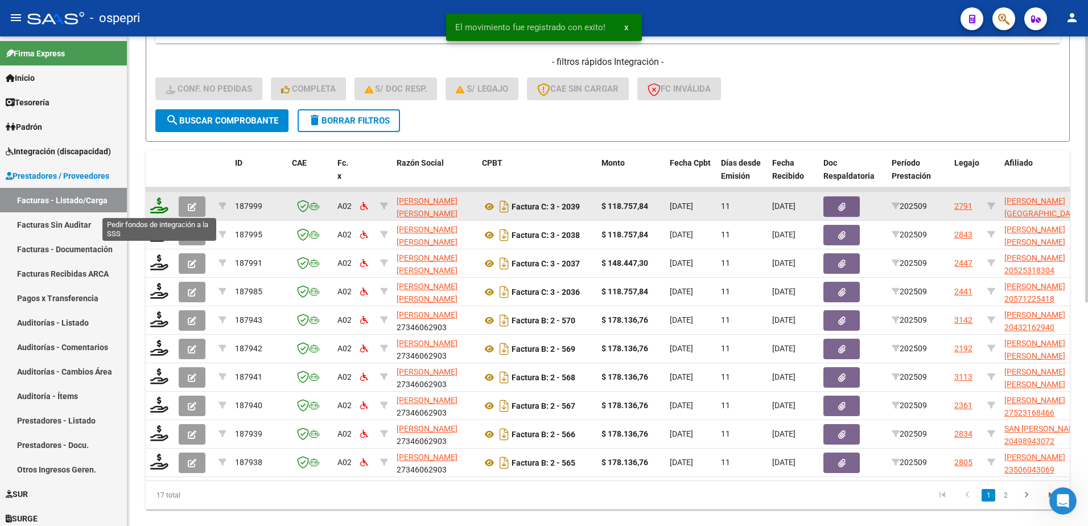
click at [155, 212] on icon at bounding box center [159, 205] width 18 height 16
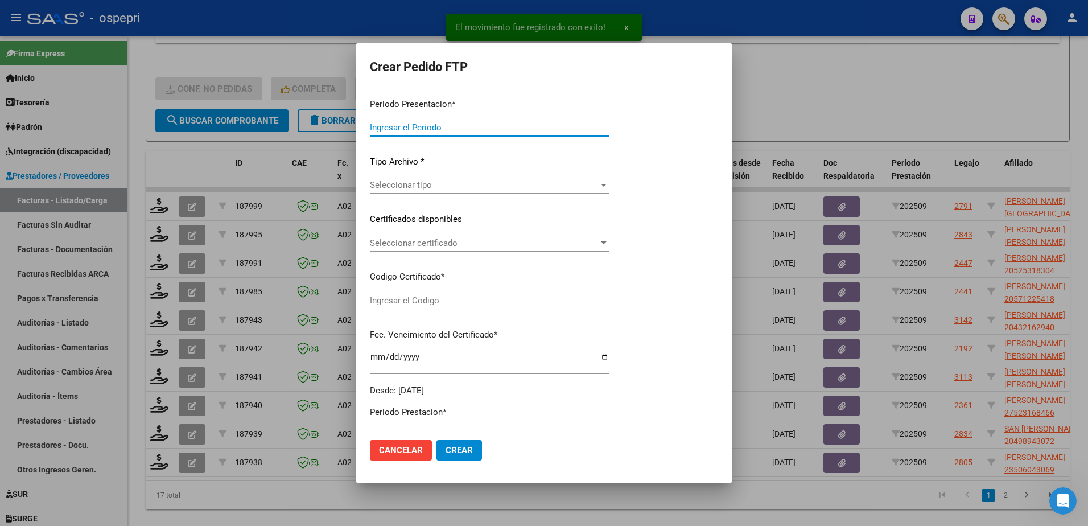
type input "202509"
type input "$ 118.757,84"
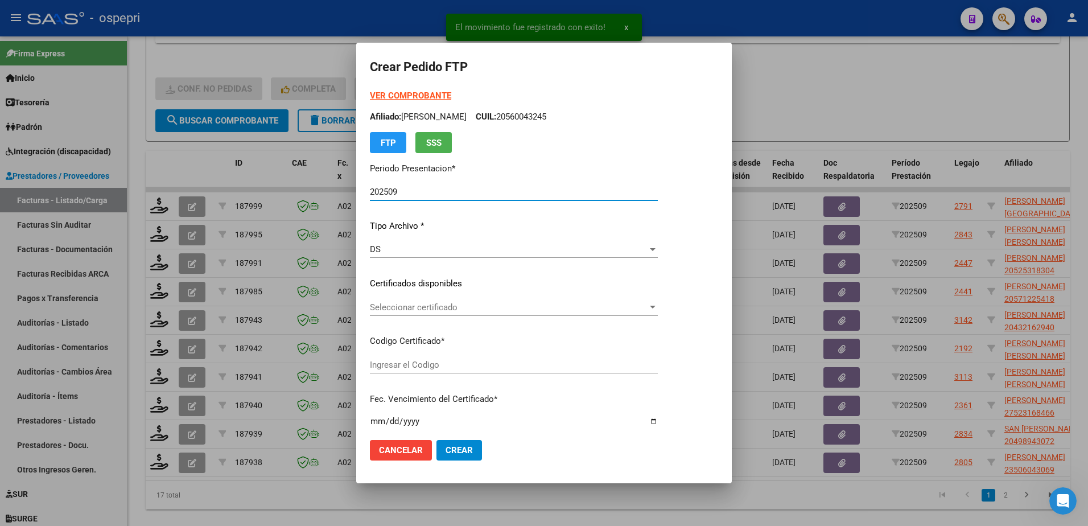
type input "2057444635-0"
type input "[DATE]"
click at [412, 308] on span "Seleccionar certificado" at bounding box center [509, 307] width 278 height 10
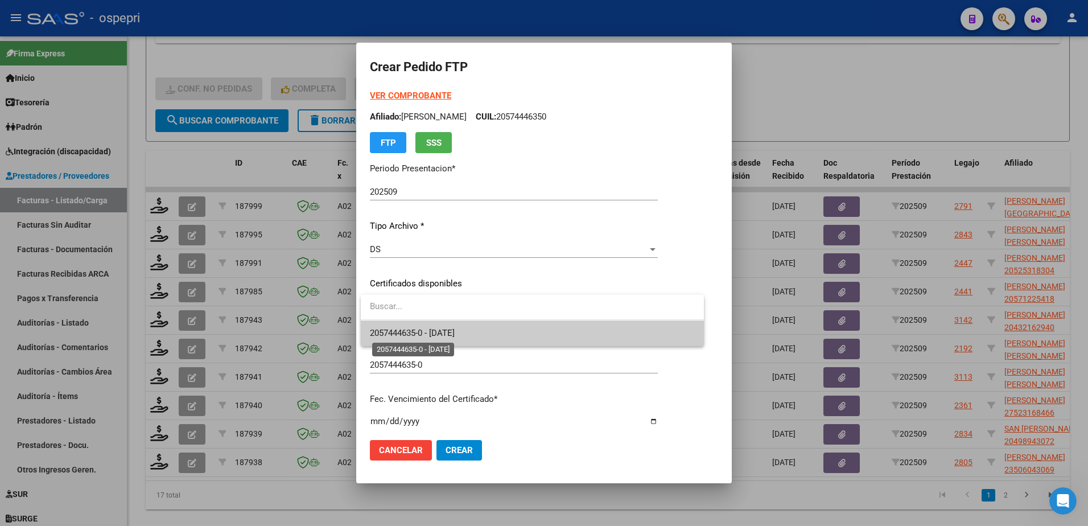
click at [435, 335] on span "2057444635-0 - [DATE]" at bounding box center [412, 333] width 85 height 10
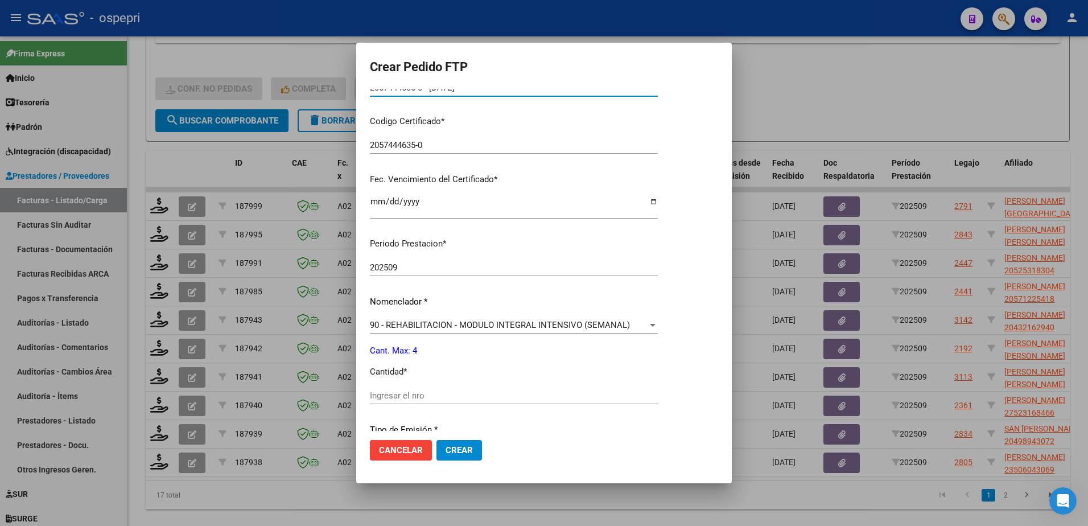
scroll to position [228, 0]
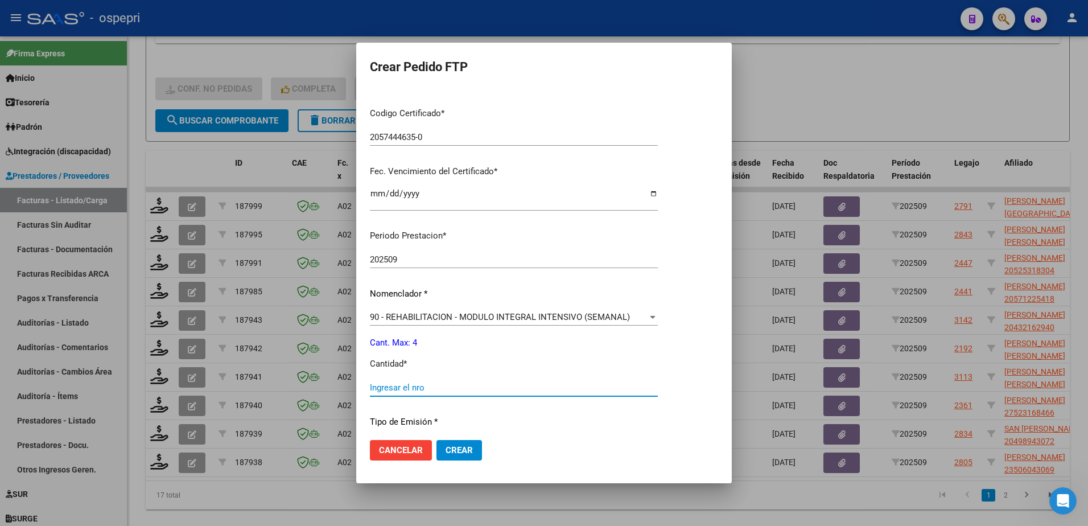
click at [411, 389] on input "Ingresar el nro" at bounding box center [514, 387] width 288 height 10
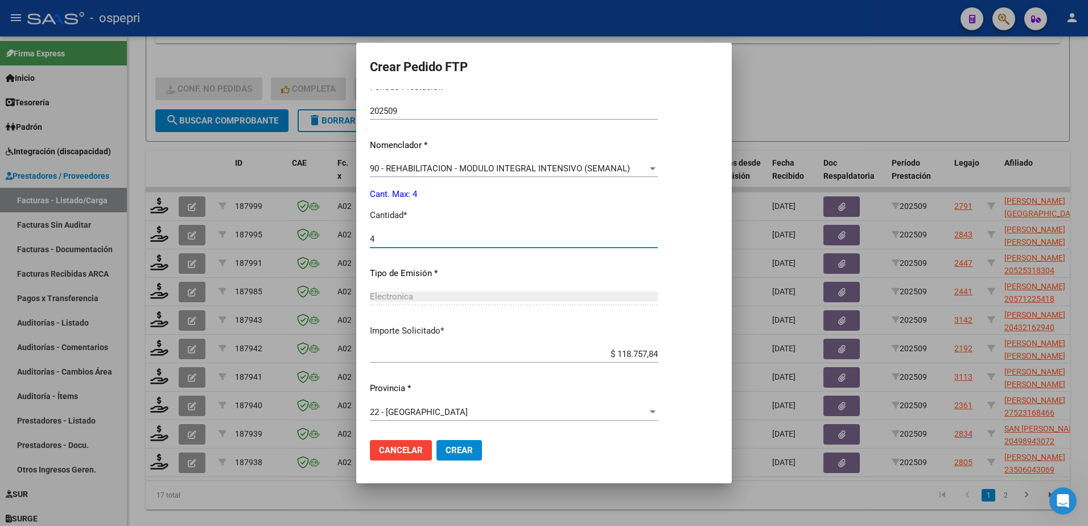
type input "4"
click at [460, 452] on span "Crear" at bounding box center [458, 450] width 27 height 10
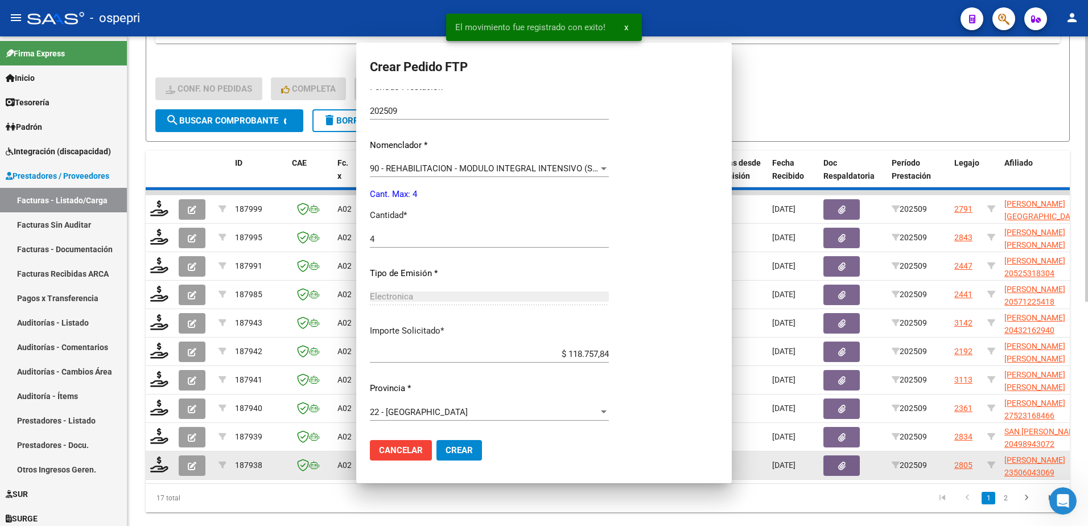
scroll to position [0, 0]
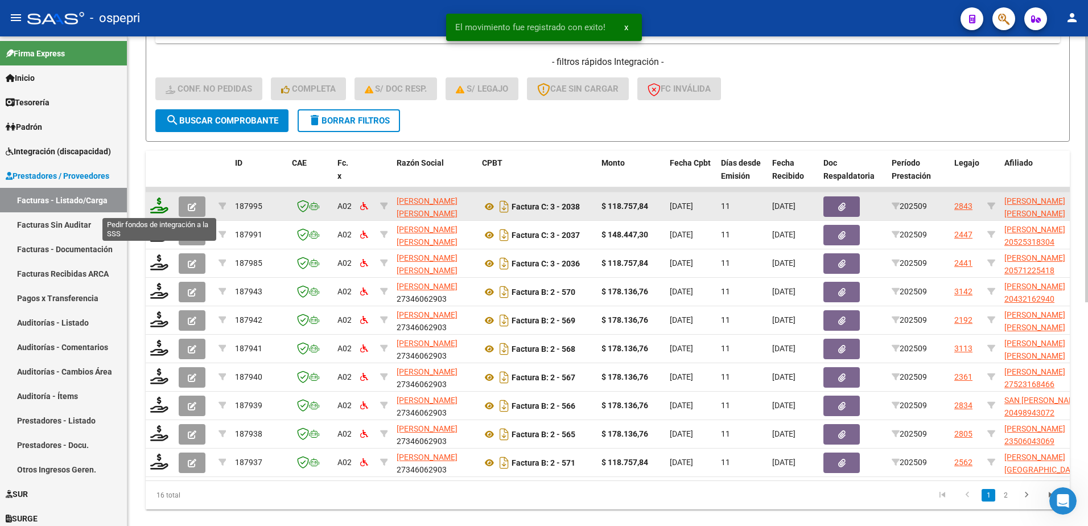
click at [160, 209] on icon at bounding box center [159, 205] width 18 height 16
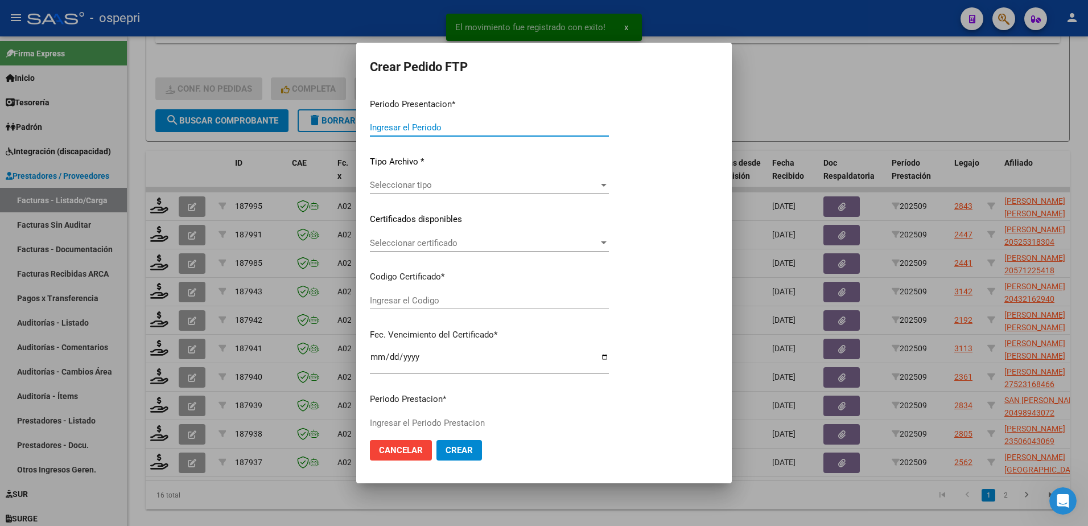
type input "202509"
type input "$ 118.757,84"
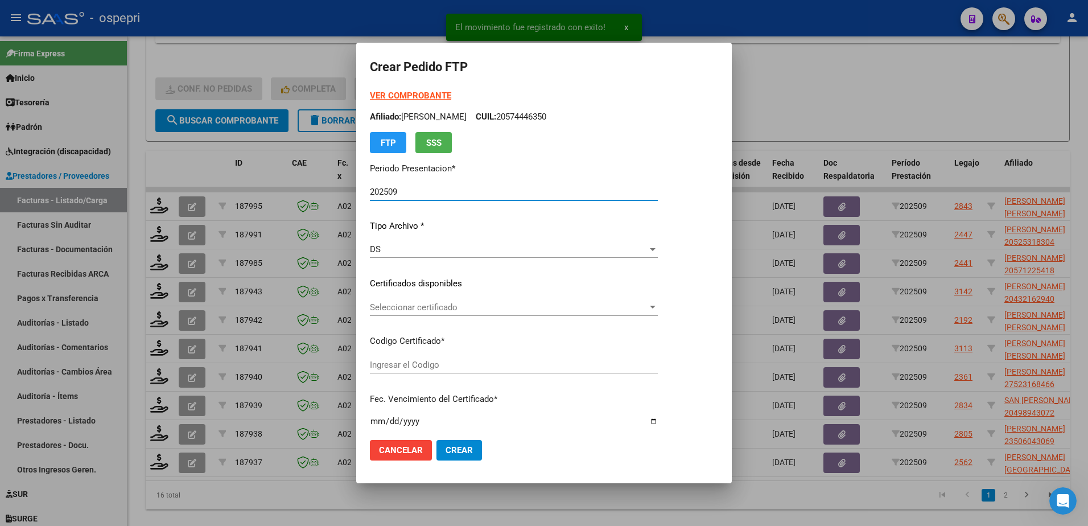
type input "2348749294-9"
type input "[DATE]"
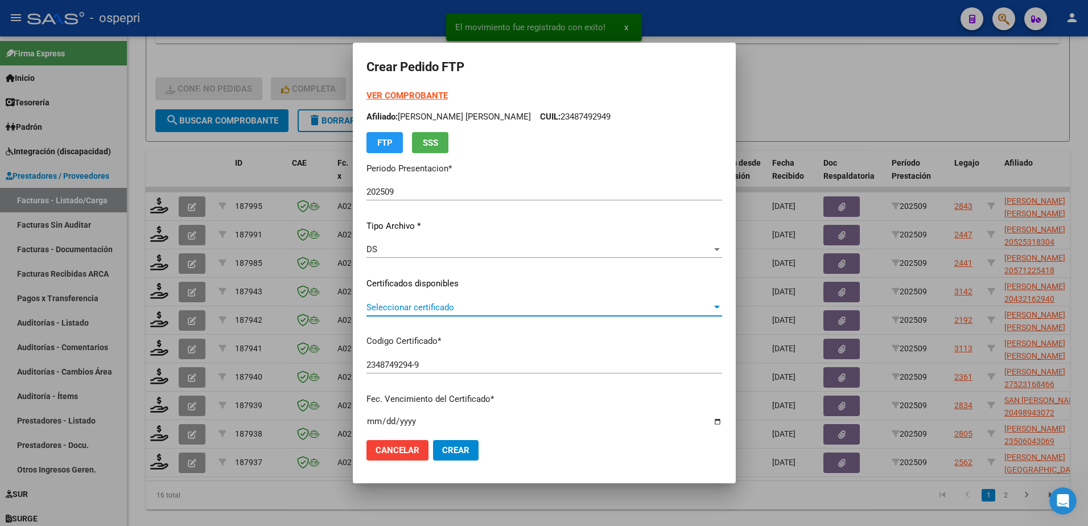
click at [403, 309] on span "Seleccionar certificado" at bounding box center [538, 307] width 345 height 10
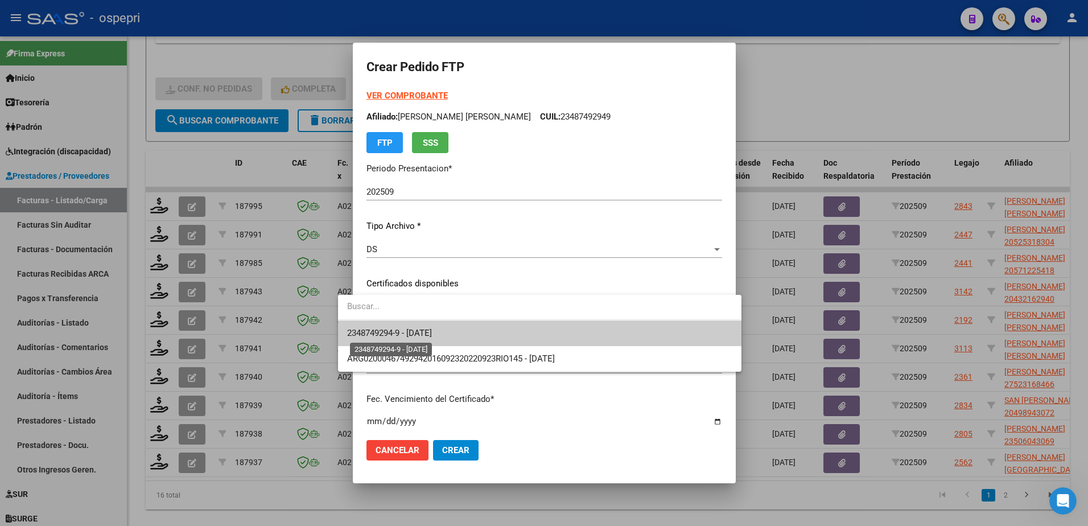
click at [407, 332] on span "2348749294-9 - [DATE]" at bounding box center [389, 333] width 85 height 10
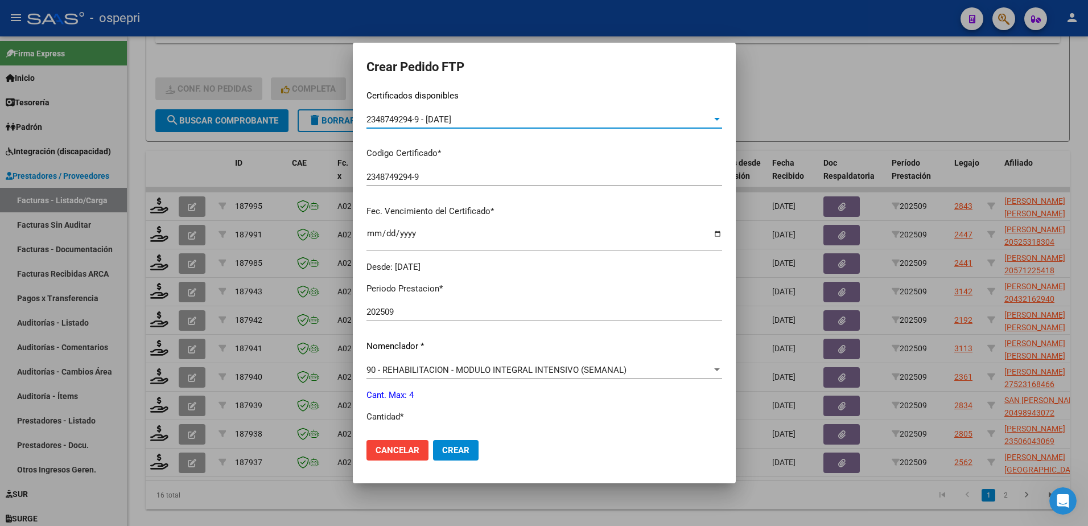
scroll to position [228, 0]
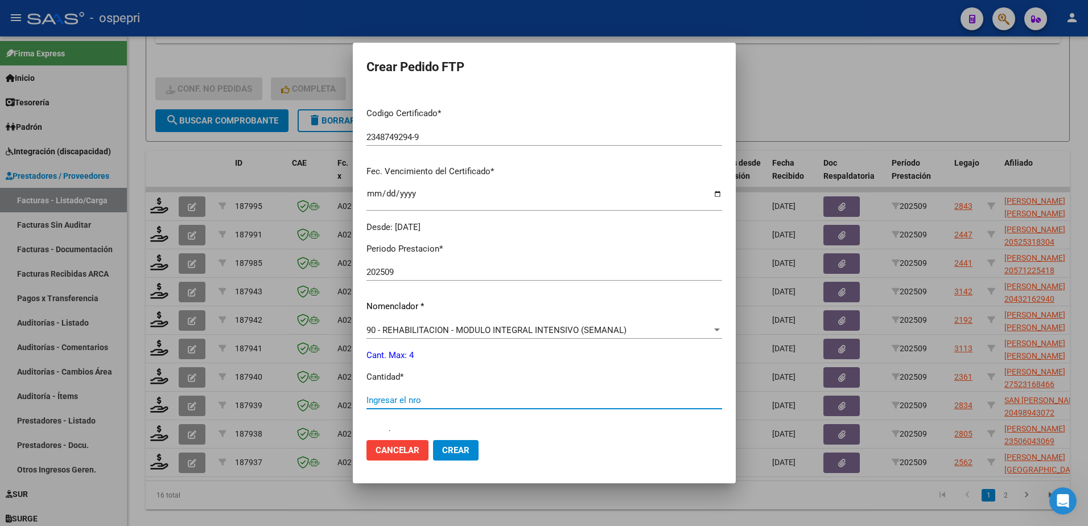
click at [401, 395] on input "Ingresar el nro" at bounding box center [544, 400] width 356 height 10
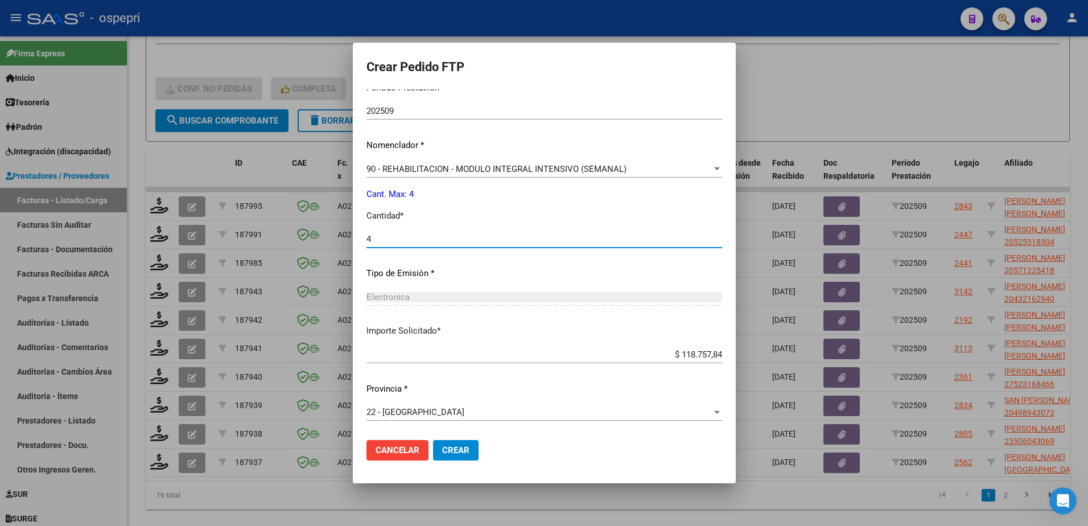
type input "4"
click at [436, 443] on button "Crear" at bounding box center [456, 450] width 46 height 20
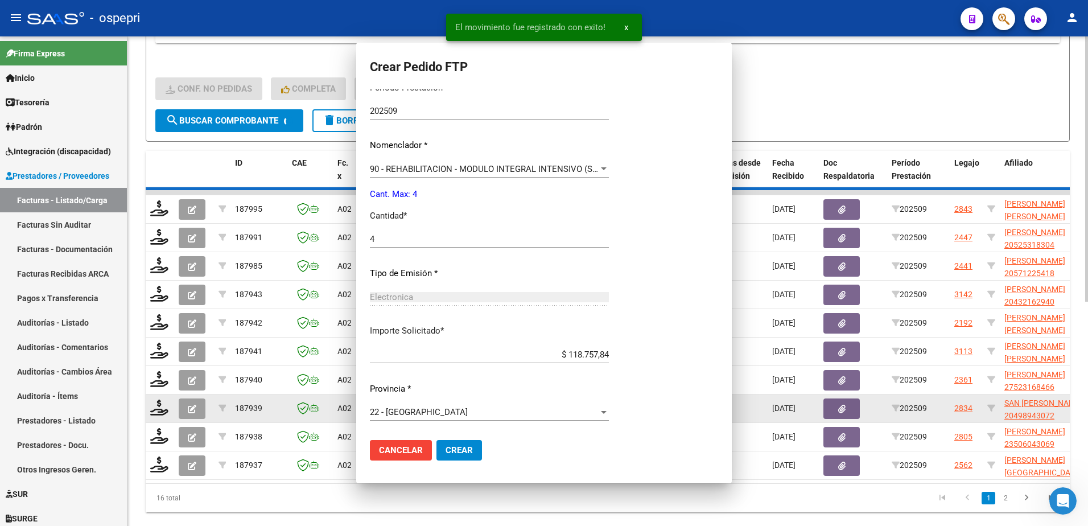
scroll to position [0, 0]
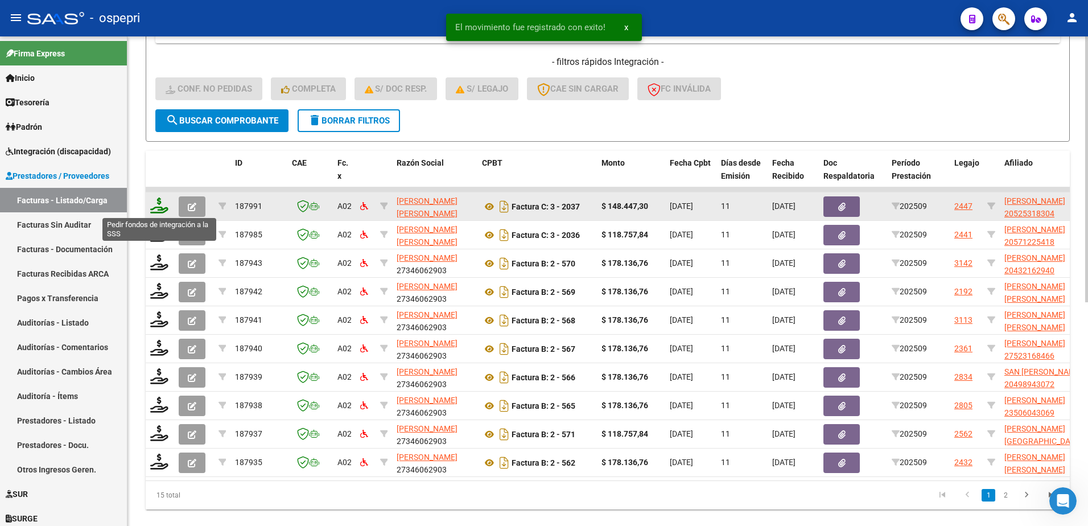
click at [163, 206] on icon at bounding box center [159, 205] width 18 height 16
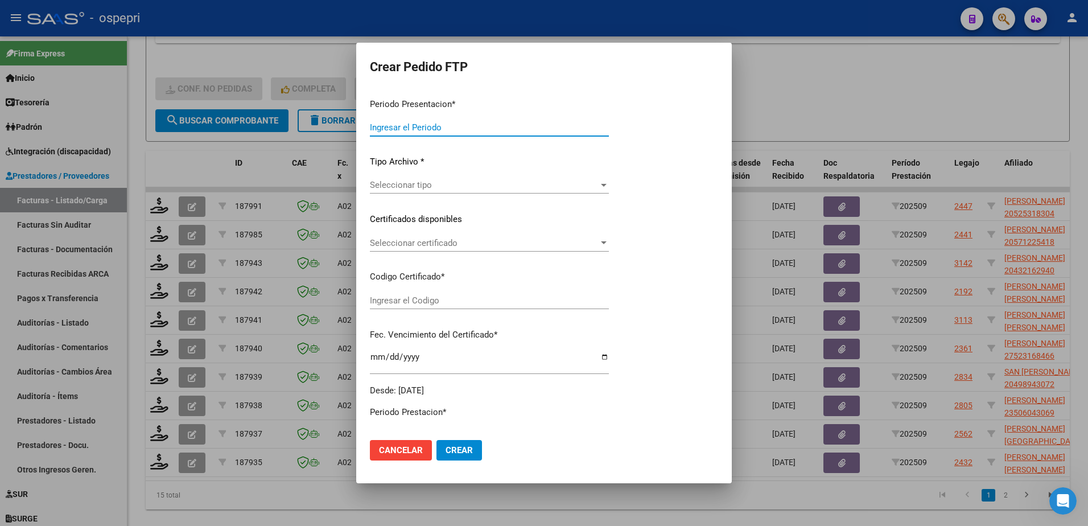
type input "202509"
type input "$ 148.447,30"
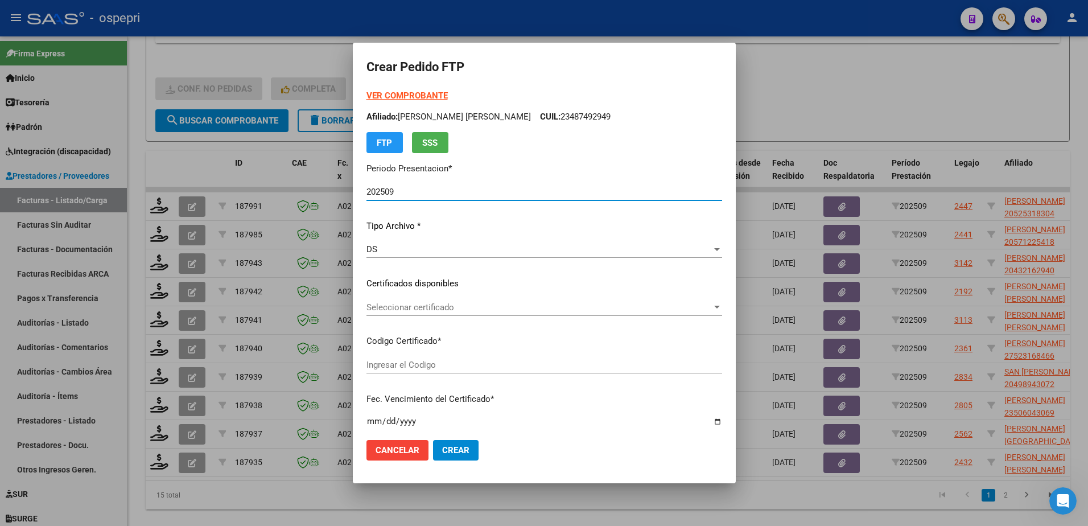
type input "20525318304"
type input "[DATE]"
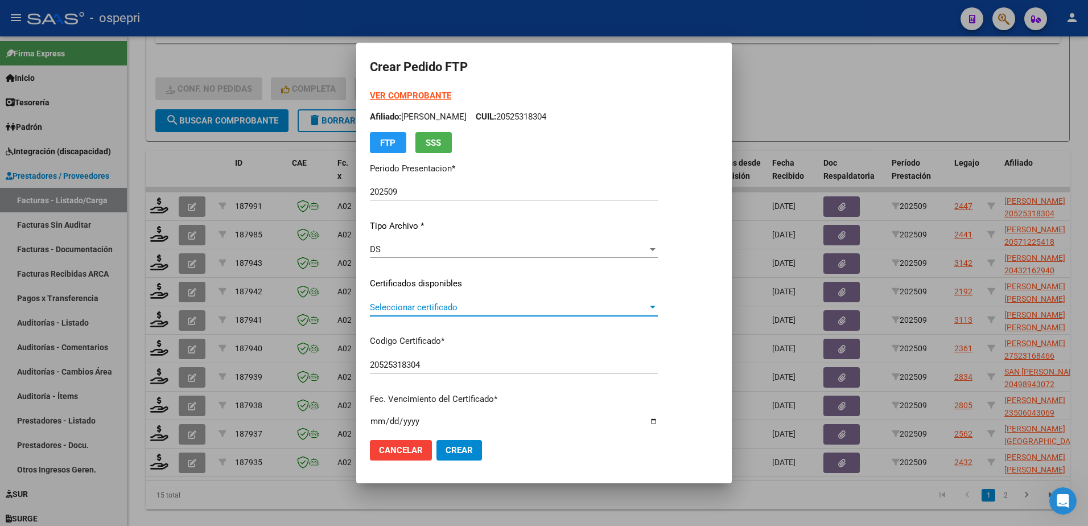
click at [399, 308] on span "Seleccionar certificado" at bounding box center [509, 307] width 278 height 10
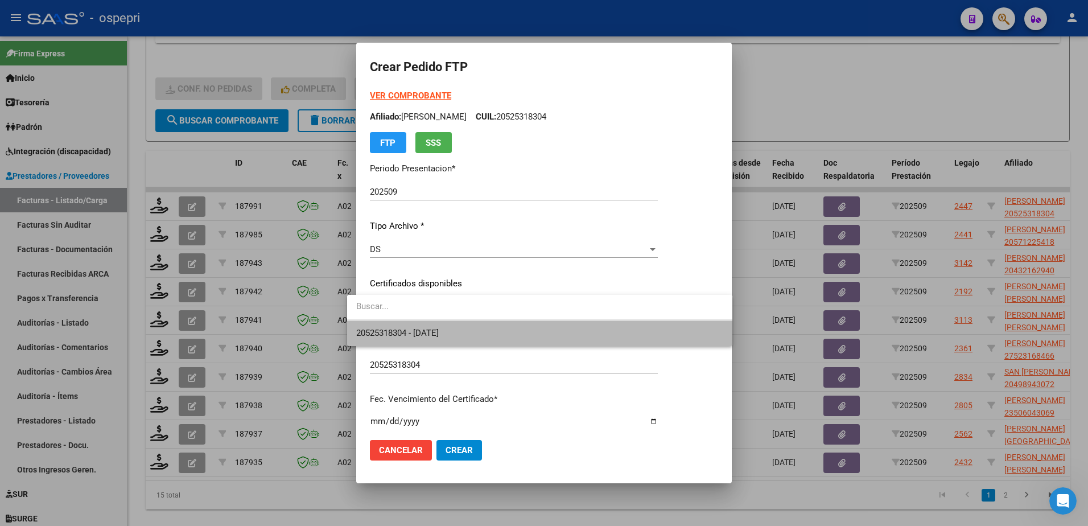
click at [422, 341] on span "20525318304 - [DATE]" at bounding box center [539, 333] width 367 height 26
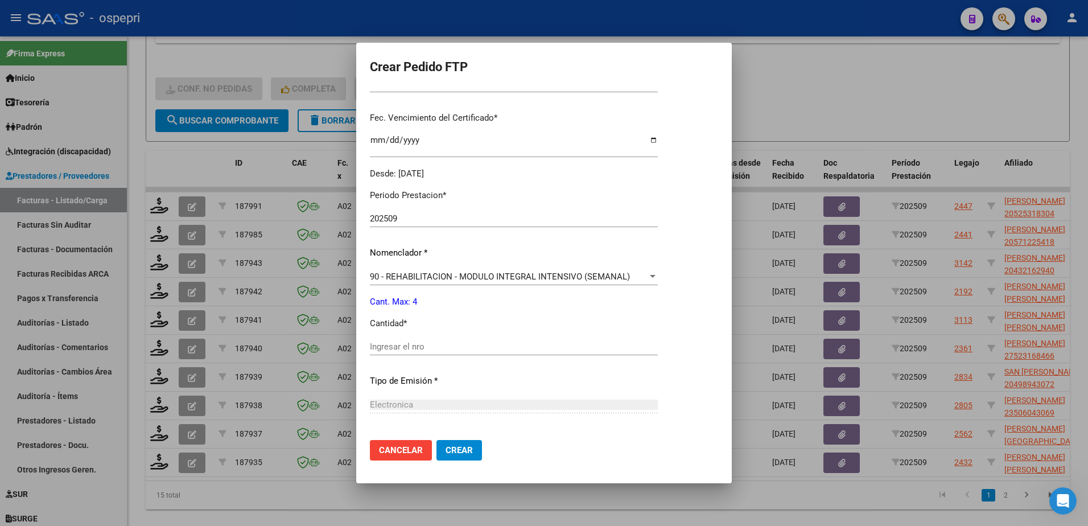
scroll to position [284, 0]
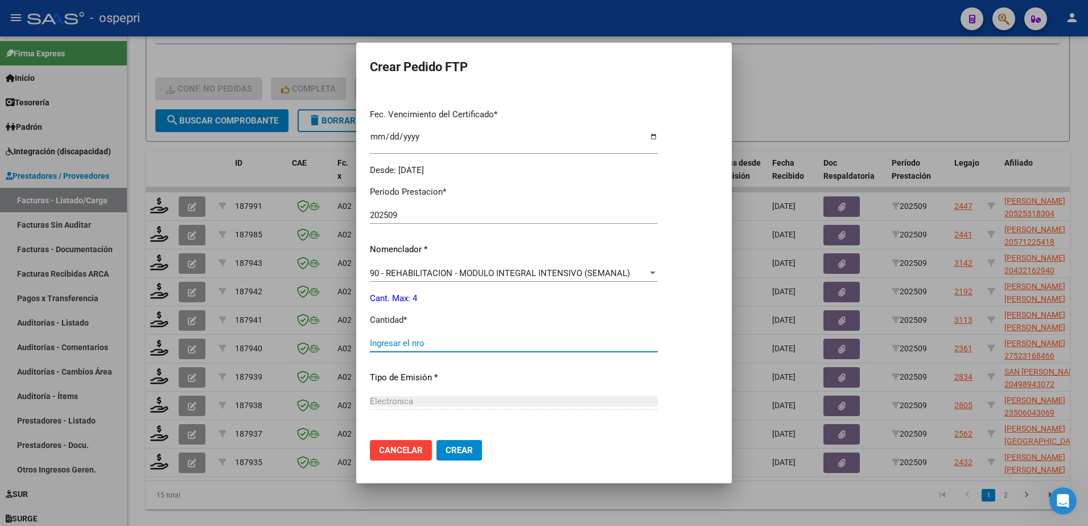
click at [401, 345] on input "Ingresar el nro" at bounding box center [514, 343] width 288 height 10
type input "4"
click at [445, 447] on span "Crear" at bounding box center [458, 450] width 27 height 10
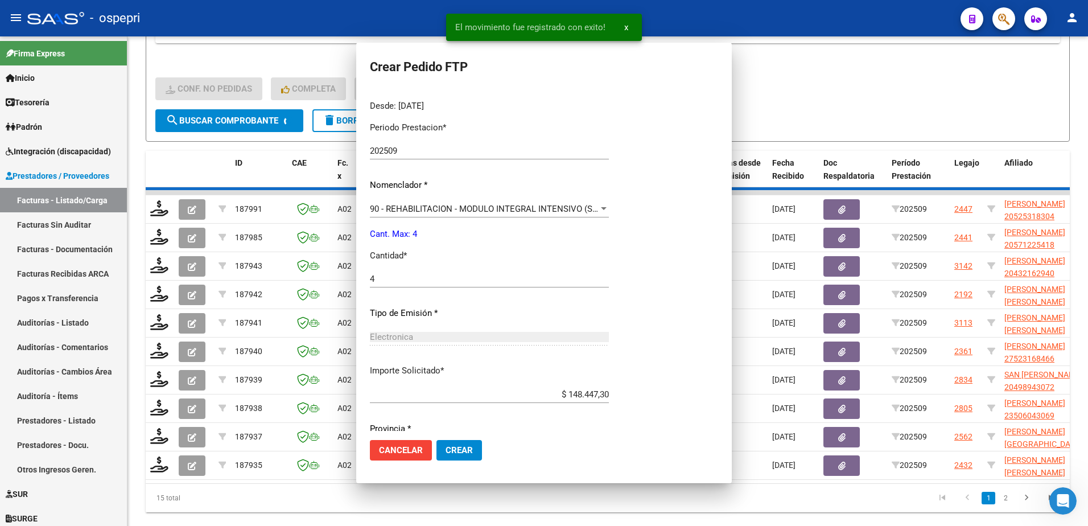
scroll to position [220, 0]
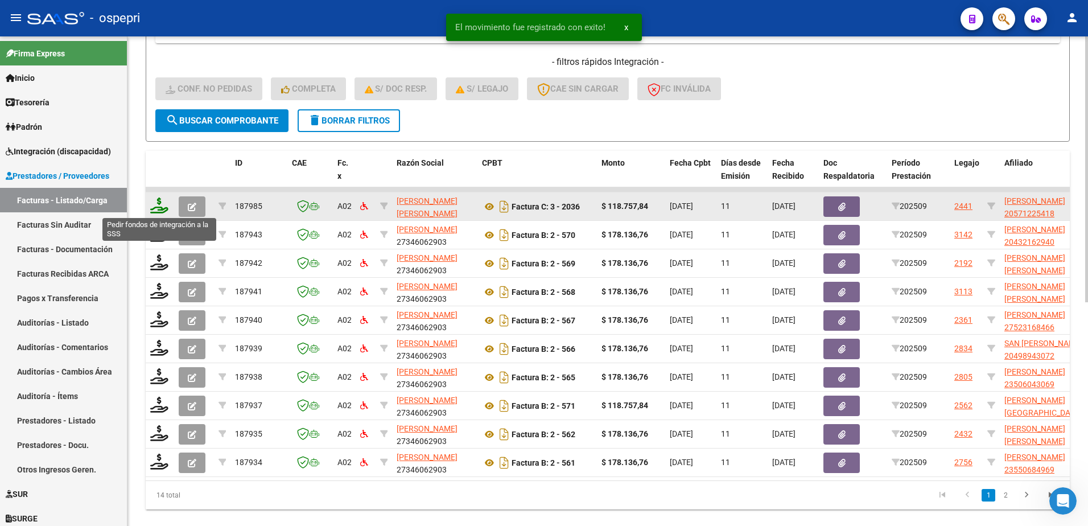
click at [158, 208] on icon at bounding box center [159, 205] width 18 height 16
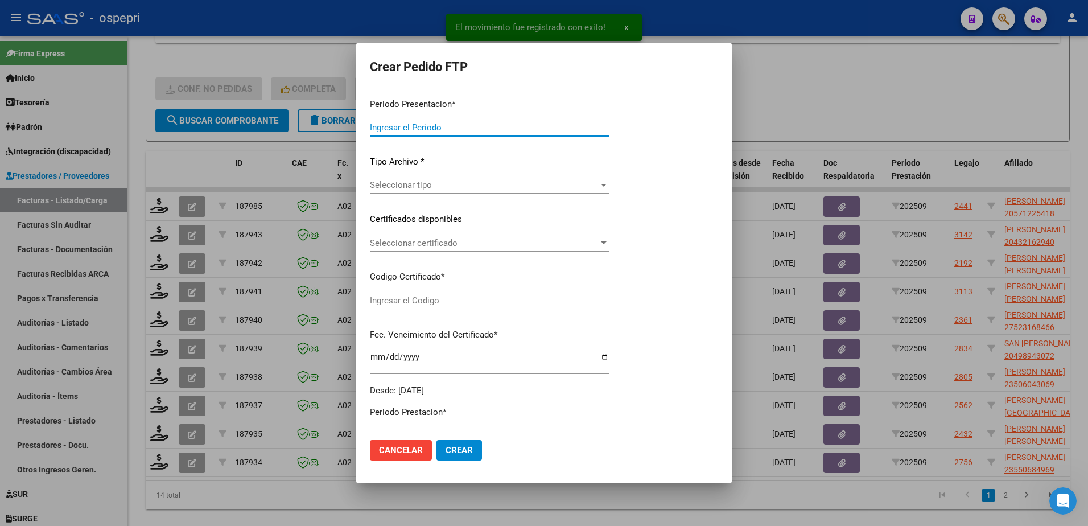
type input "202509"
type input "$ 118.757,84"
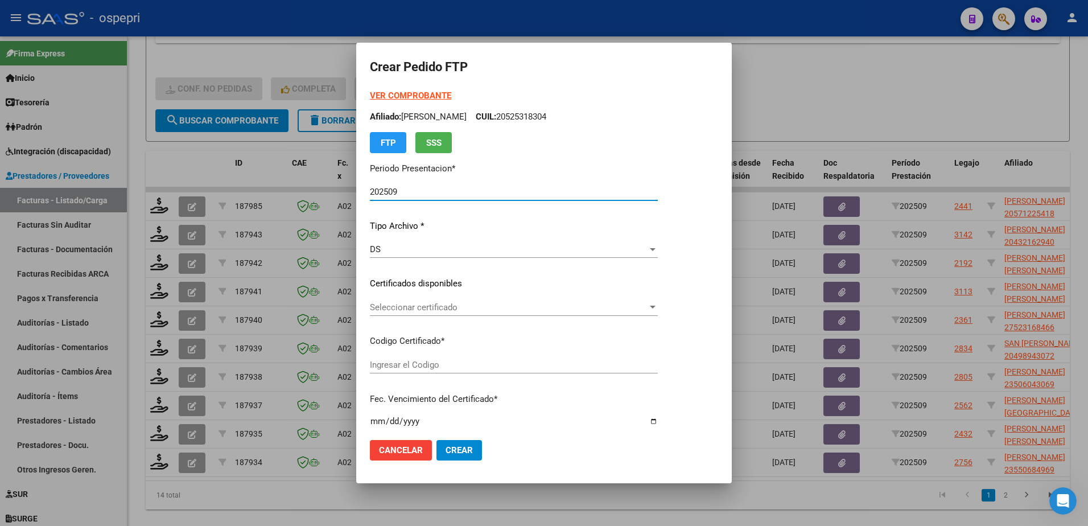
type input "20571225418"
type input "[DATE]"
click at [406, 308] on span "Seleccionar certificado" at bounding box center [509, 307] width 278 height 10
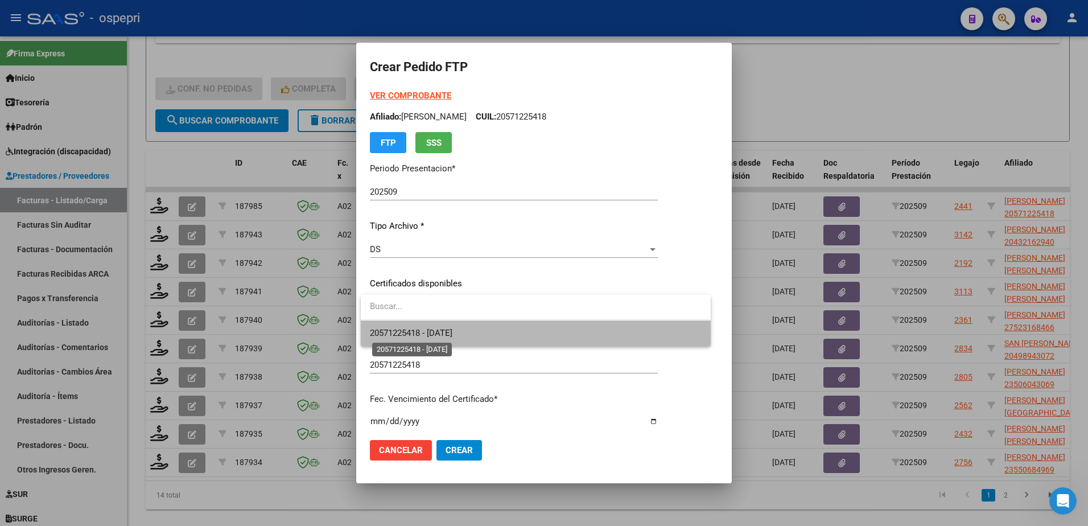
click at [420, 334] on span "20571225418 - [DATE]" at bounding box center [411, 333] width 82 height 10
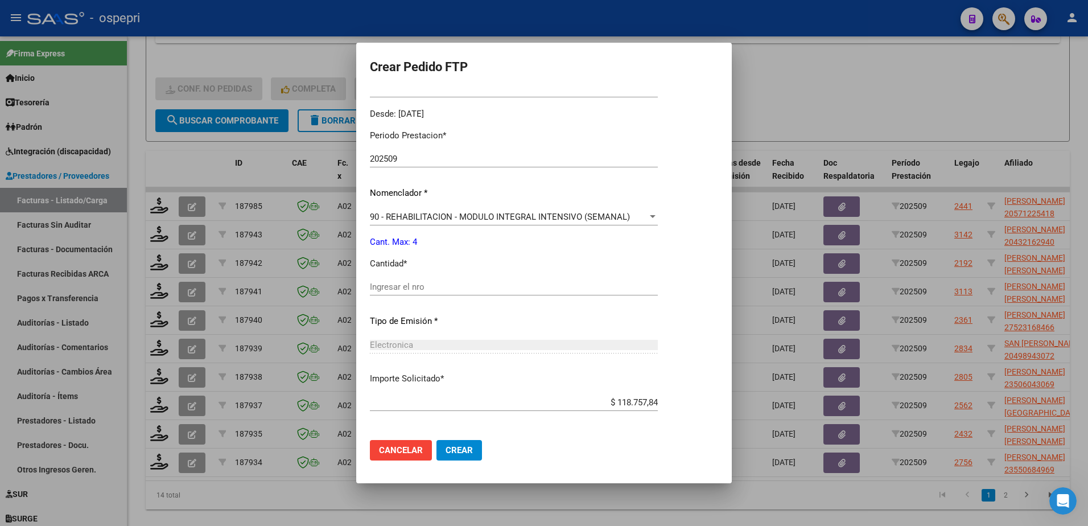
scroll to position [341, 0]
click at [383, 288] on input "Ingresar el nro" at bounding box center [514, 286] width 288 height 10
type input "4"
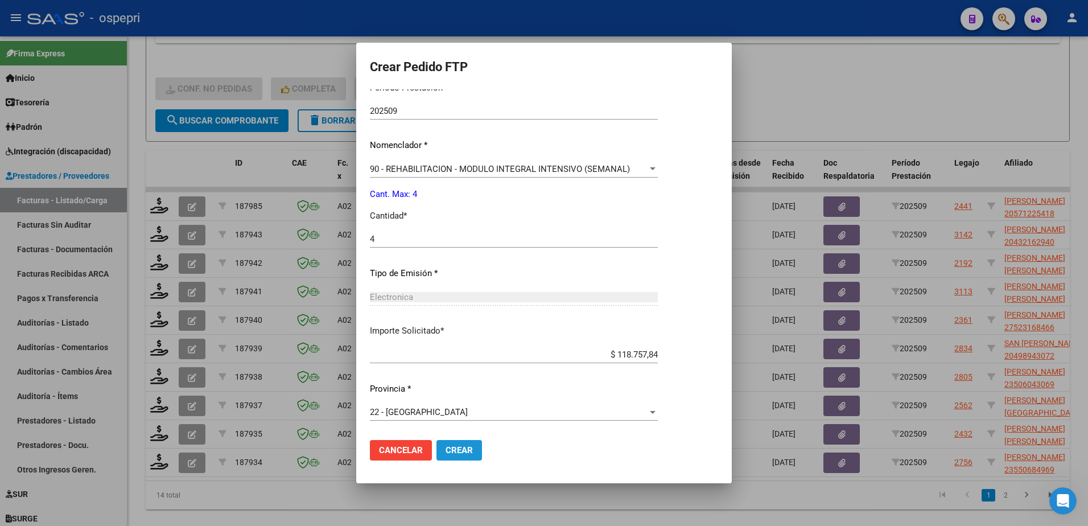
click at [471, 447] on span "Crear" at bounding box center [458, 450] width 27 height 10
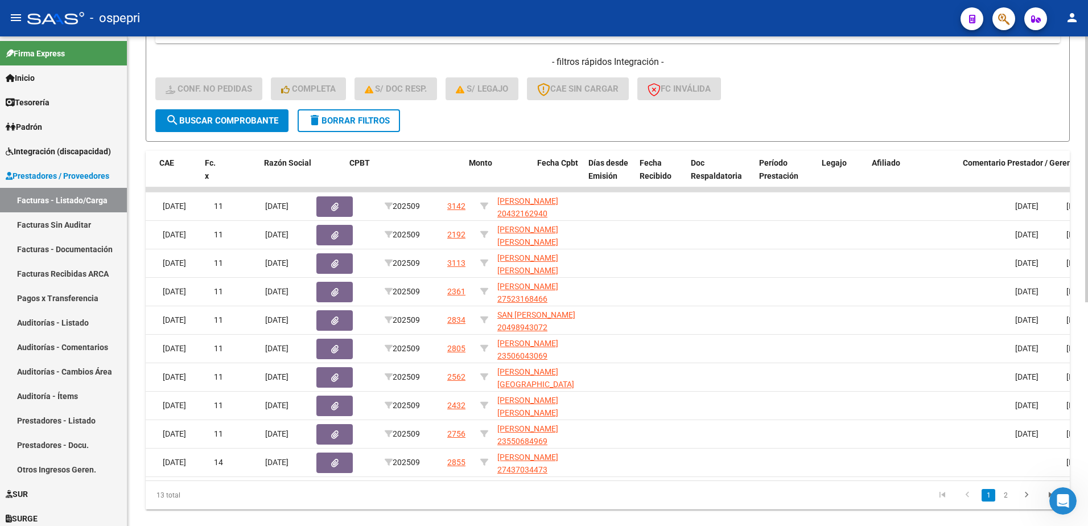
scroll to position [0, 0]
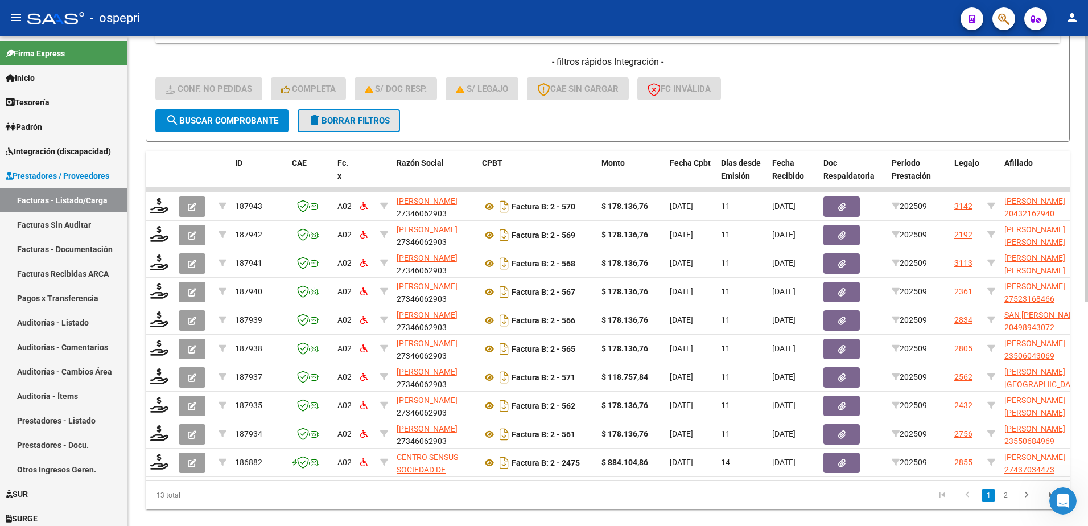
click at [340, 121] on span "delete Borrar Filtros" at bounding box center [349, 120] width 82 height 10
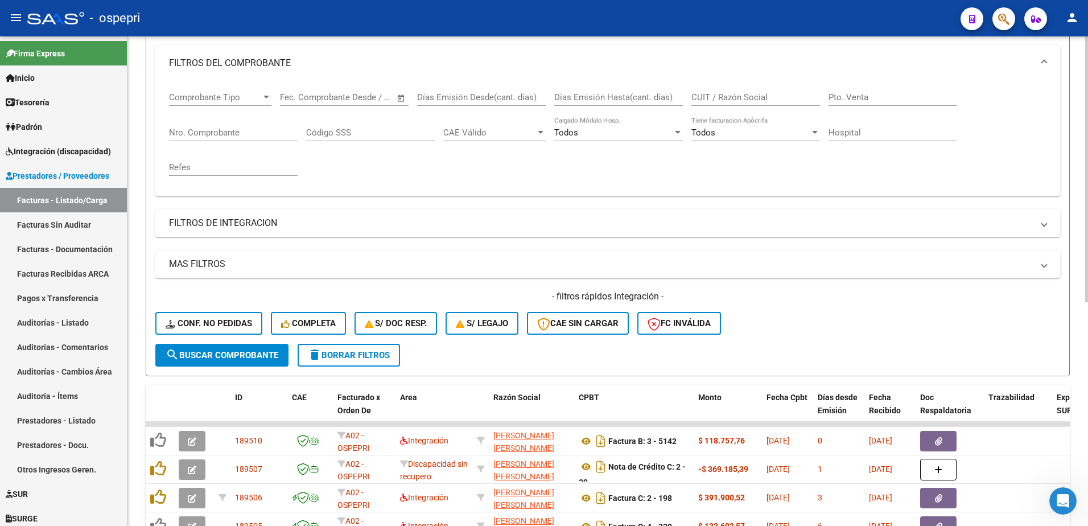
scroll to position [98, 0]
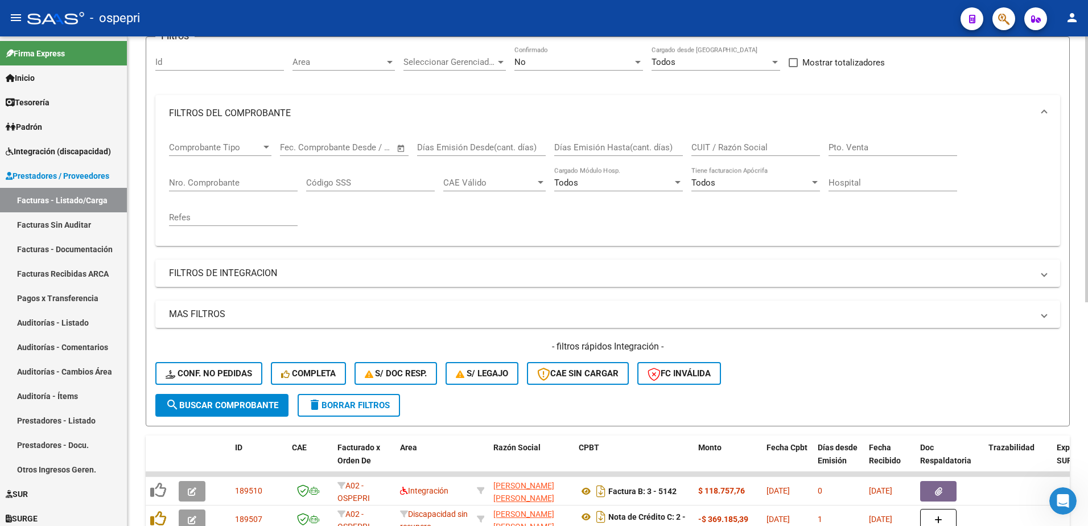
click at [757, 148] on input "CUIT / Razón Social" at bounding box center [755, 147] width 129 height 10
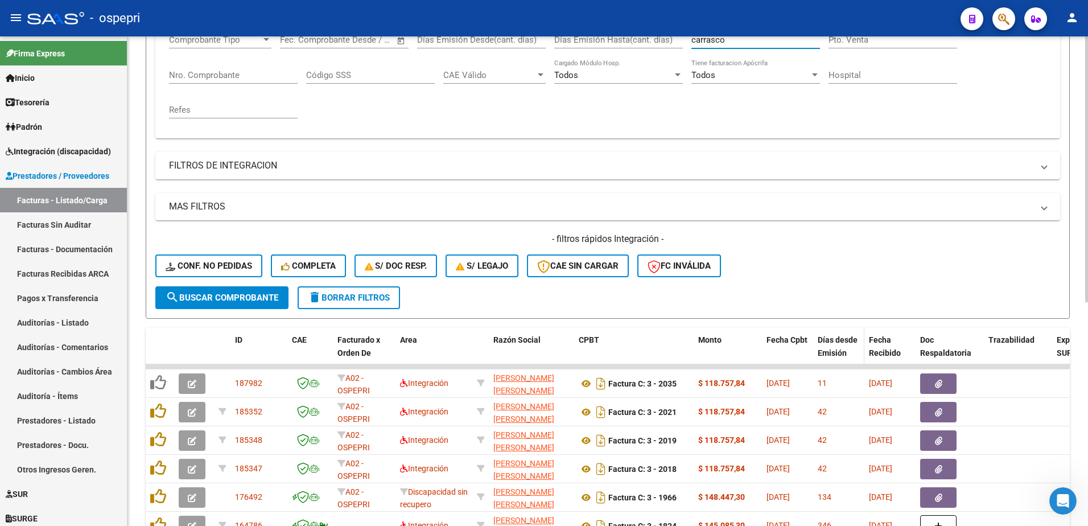
scroll to position [212, 0]
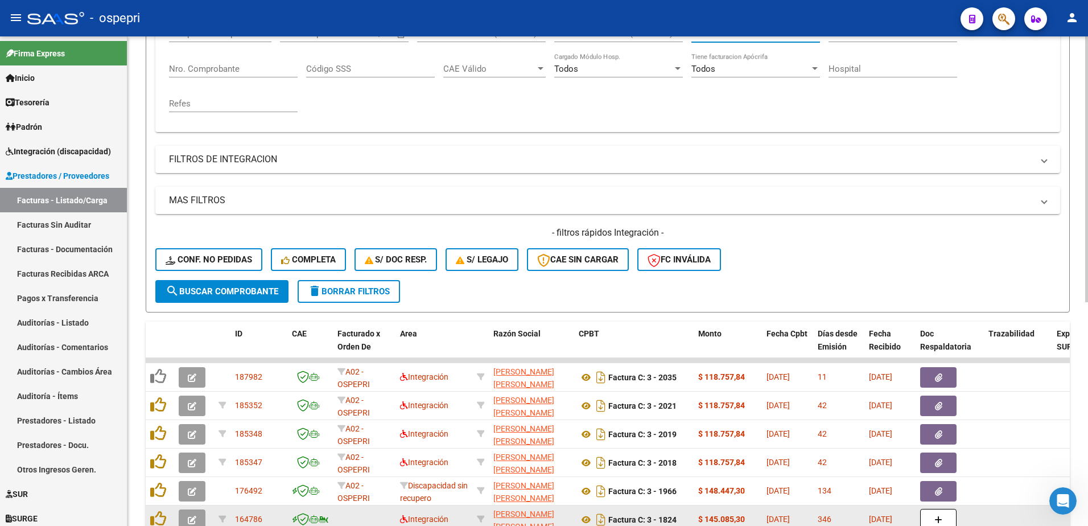
type input "carrasco"
